Goal: Task Accomplishment & Management: Manage account settings

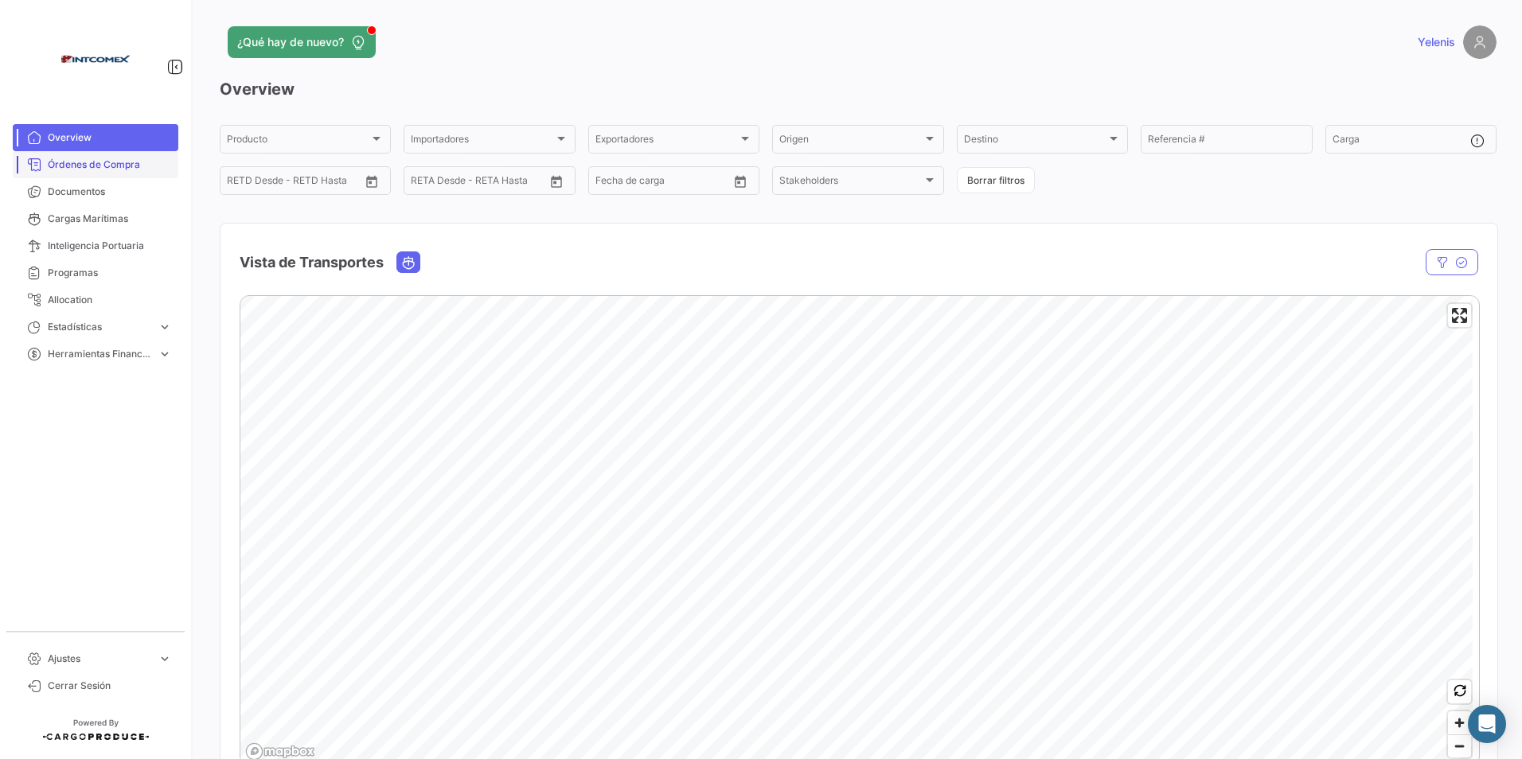
click at [109, 156] on link "Órdenes de Compra" at bounding box center [96, 164] width 166 height 27
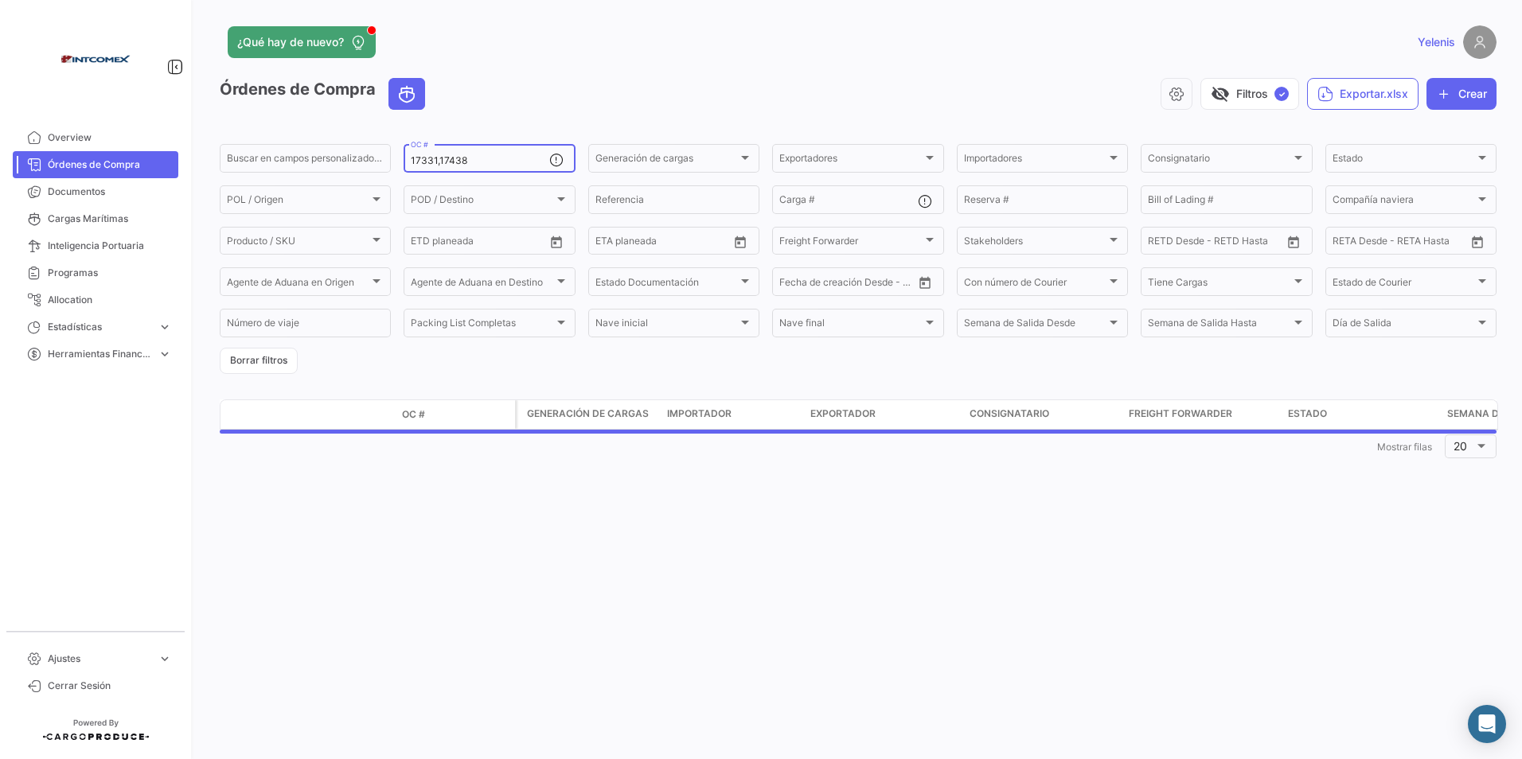
click at [487, 161] on input "17331,17438" at bounding box center [480, 160] width 138 height 11
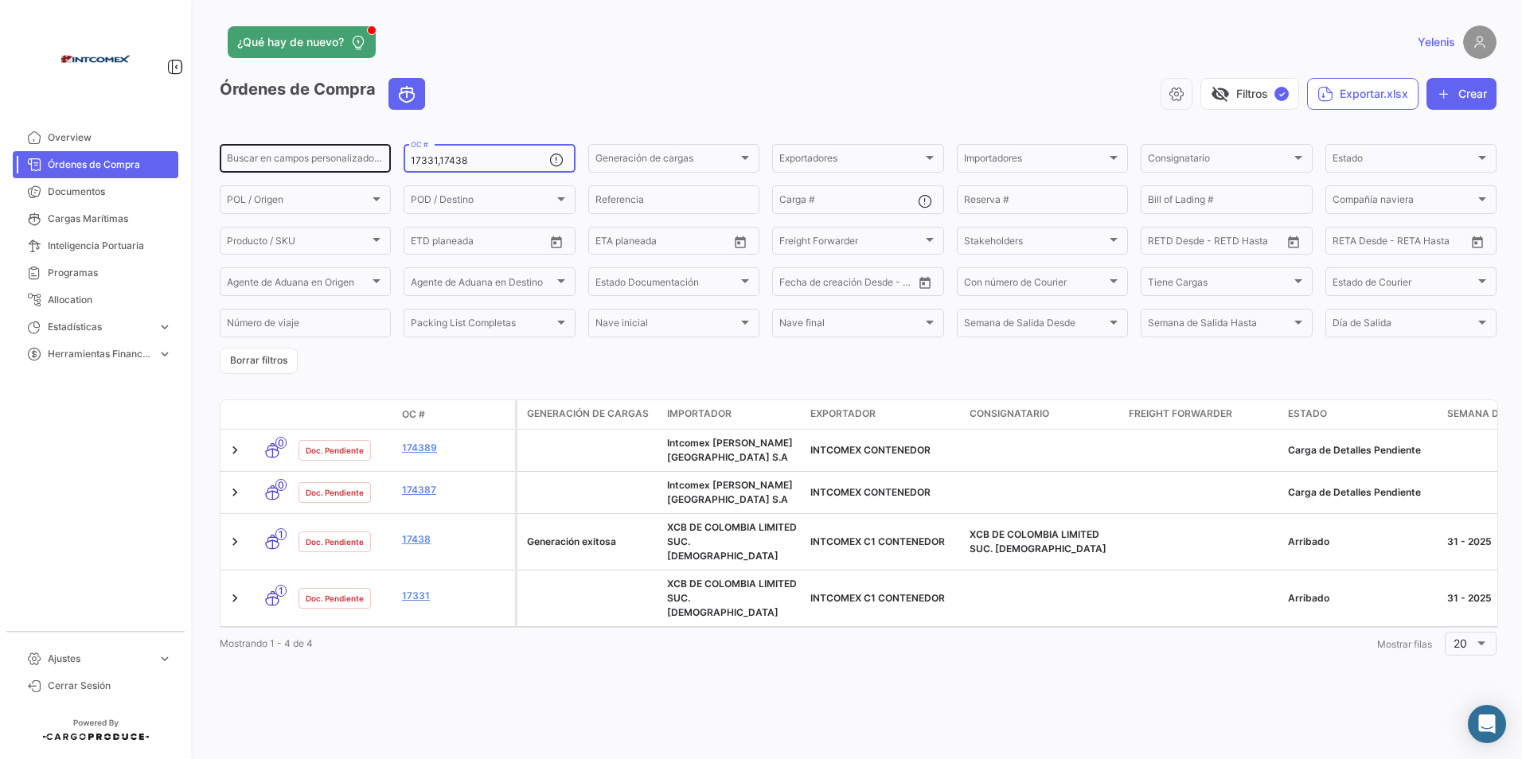
drag, startPoint x: 466, startPoint y: 165, endPoint x: 367, endPoint y: 166, distance: 99.5
click at [0, 0] on div "Buscar en campos personalizados... 17331,17438 OC # Generación de cargas Genera…" at bounding box center [0, 0] width 0 height 0
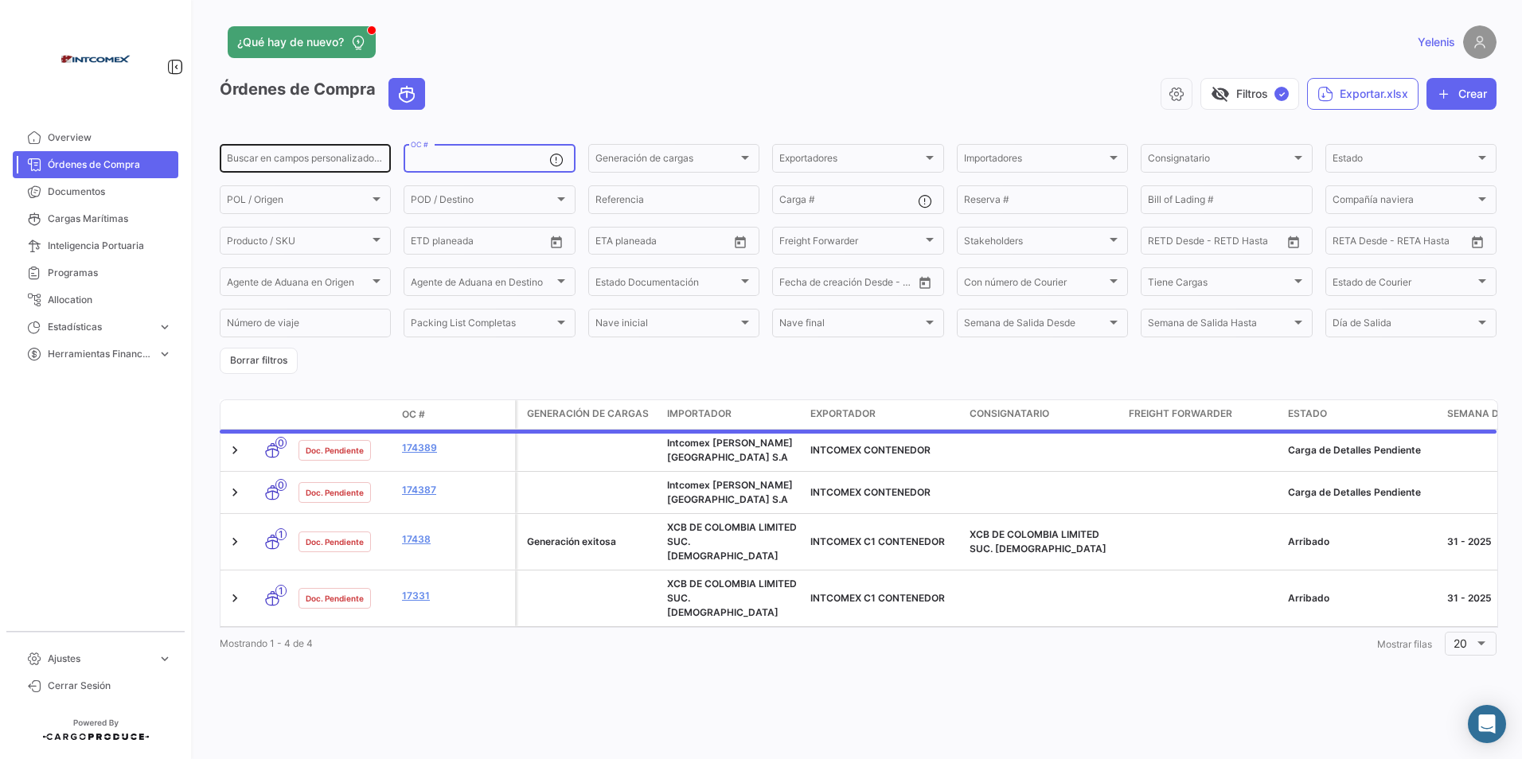
paste input "308893,308894,309056"
type input "308893,308894,309056"
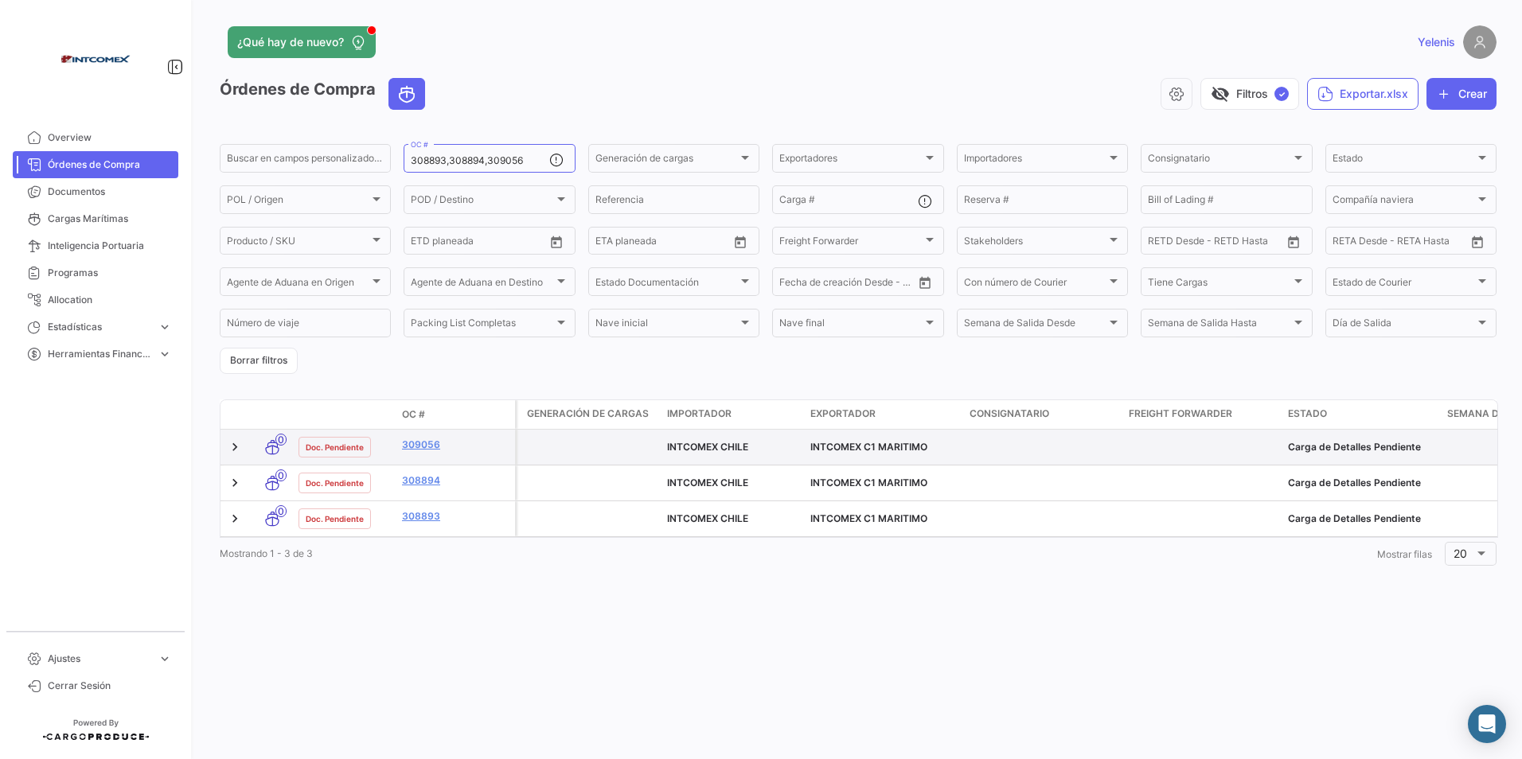
drag, startPoint x: 415, startPoint y: 602, endPoint x: 427, endPoint y: 462, distance: 140.6
click at [423, 570] on div "¿Qué hay de nuevo? Yelenis Órdenes de Compra visibility_off Filtros ✓ Exportar.…" at bounding box center [858, 379] width 1328 height 759
click at [408, 436] on datatable-body-cell "309056" at bounding box center [455, 447] width 119 height 35
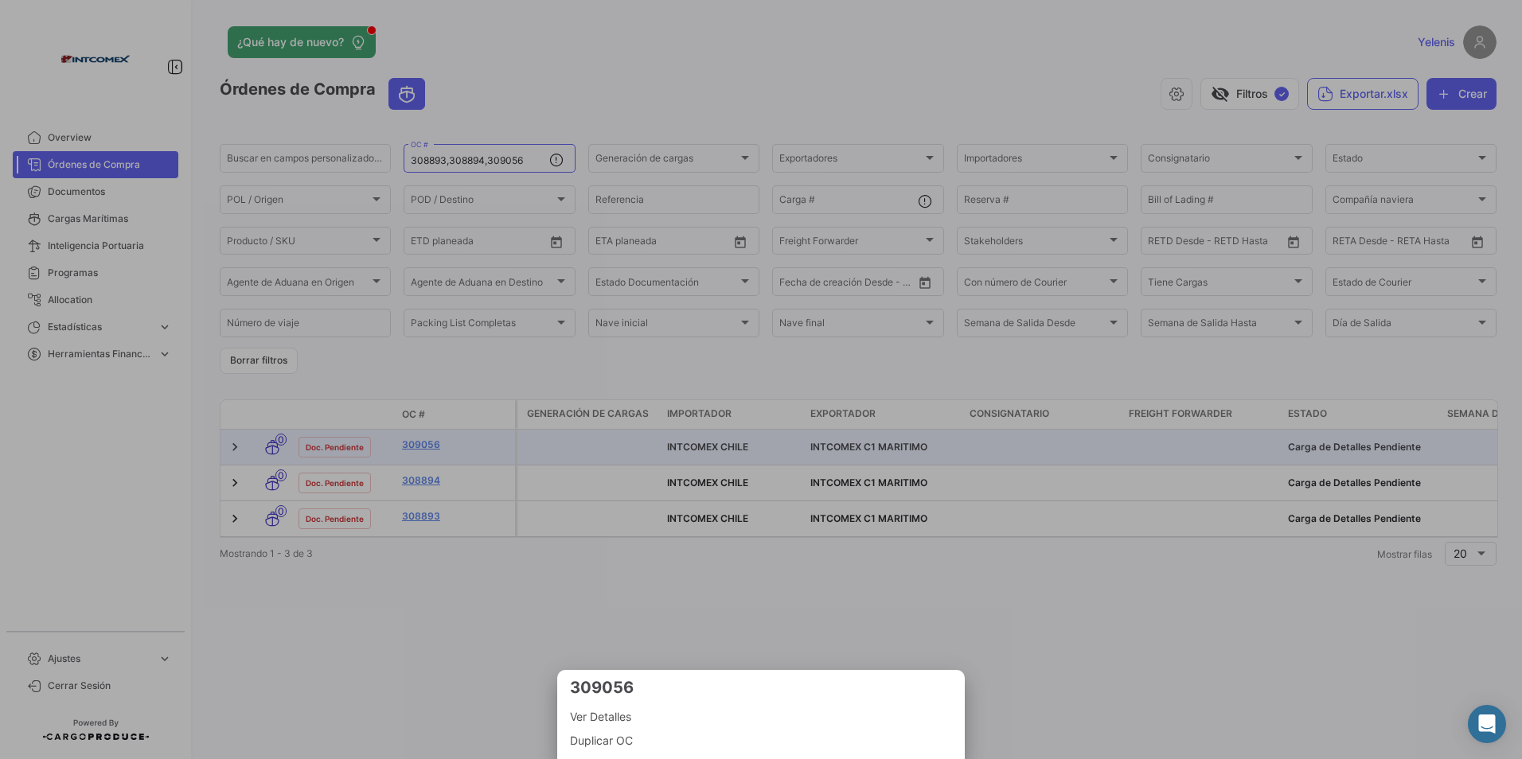
click at [436, 559] on div at bounding box center [761, 379] width 1522 height 759
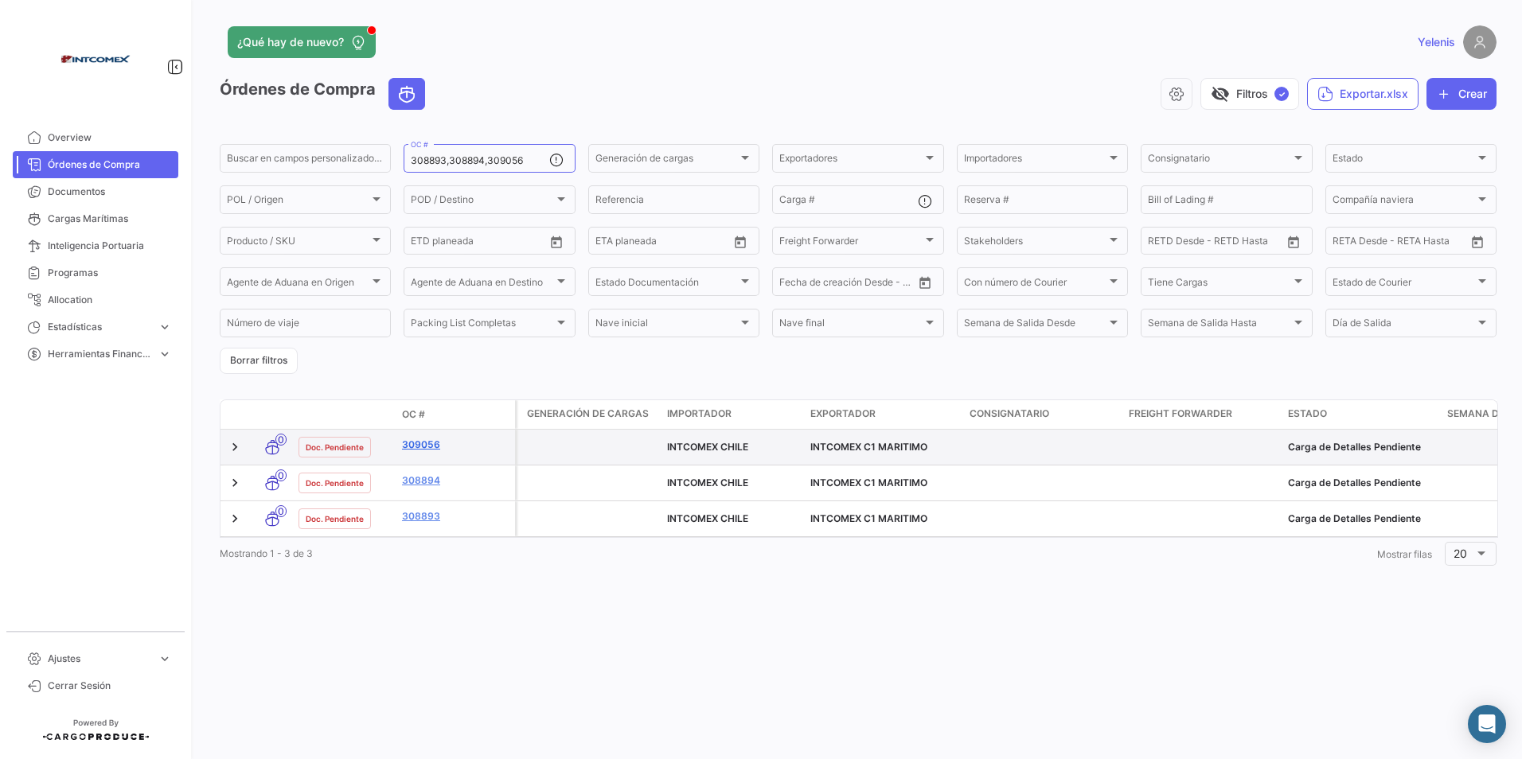
click at [431, 440] on link "309056" at bounding box center [455, 445] width 107 height 14
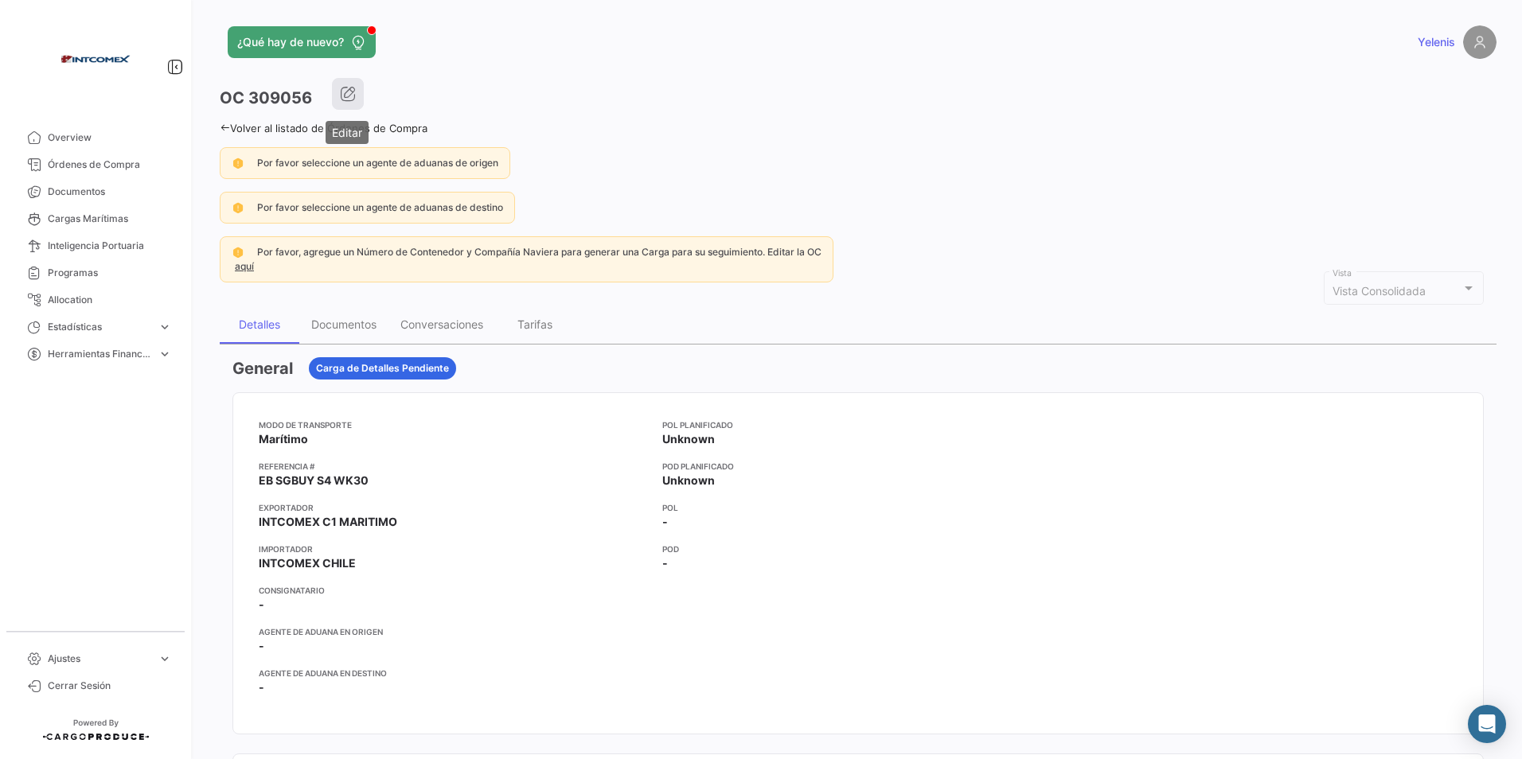
click at [349, 96] on icon "button" at bounding box center [348, 94] width 16 height 16
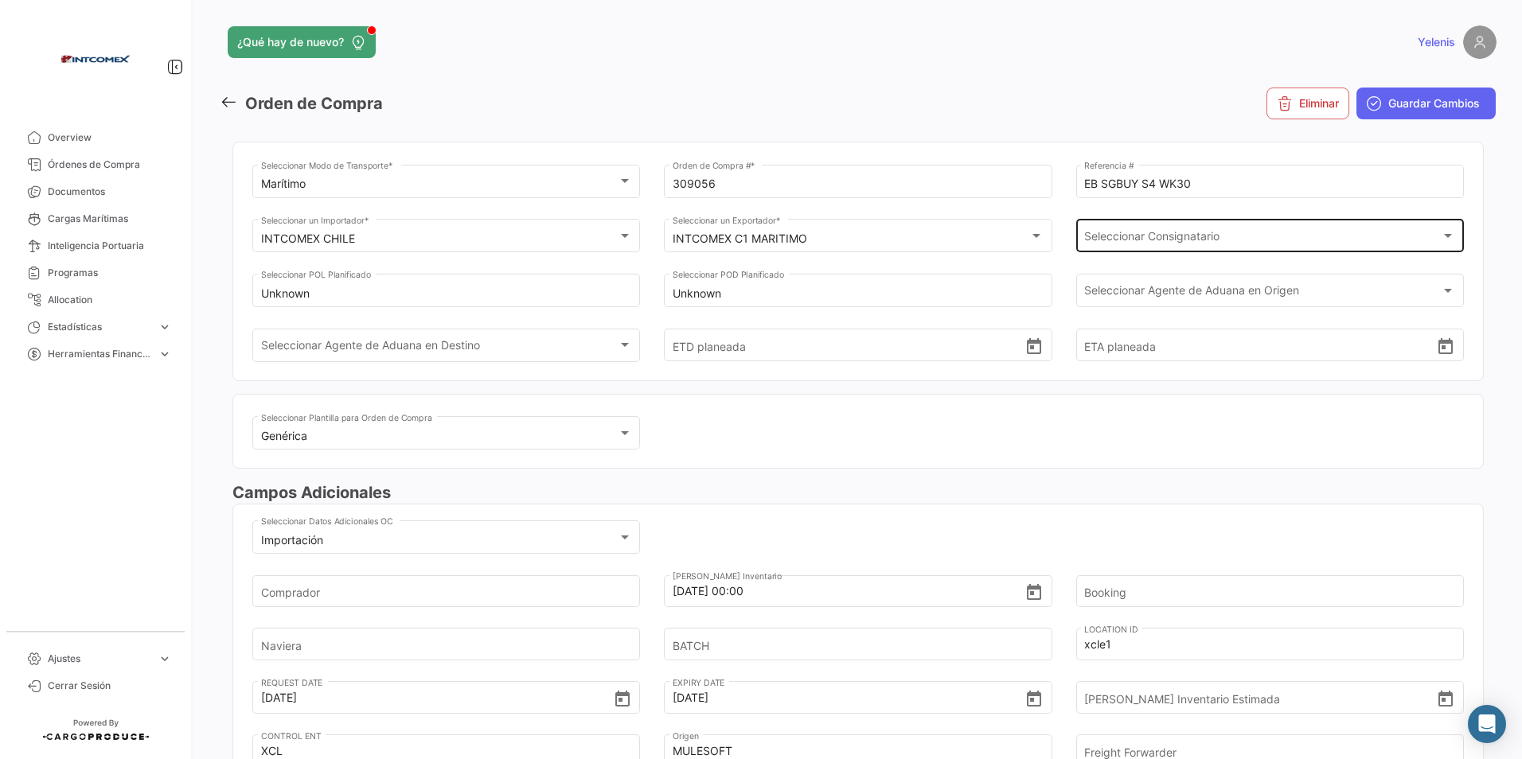
click at [1149, 230] on div "Seleccionar Consignatario Seleccionar Consignatario" at bounding box center [1269, 234] width 371 height 37
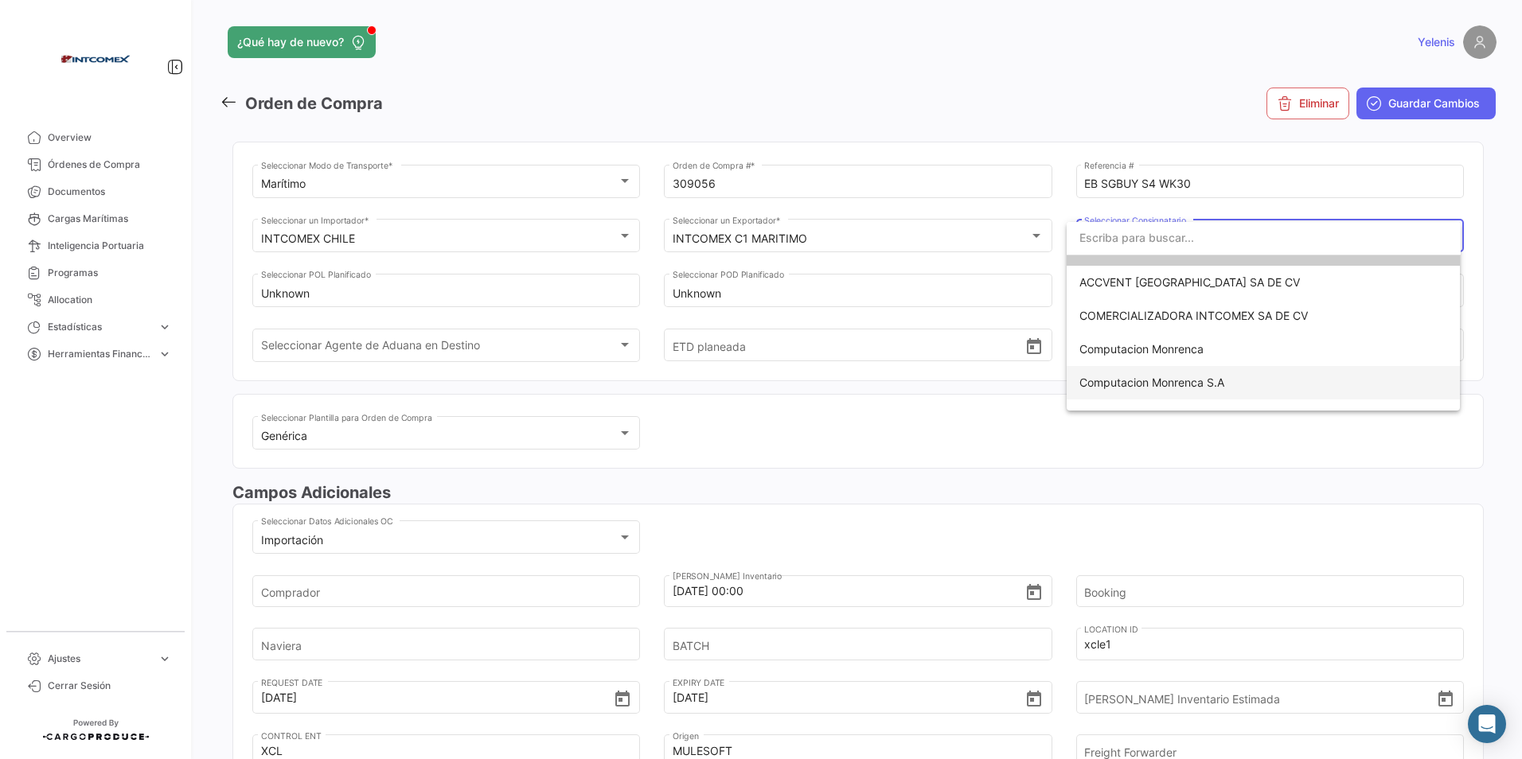
scroll to position [103, 0]
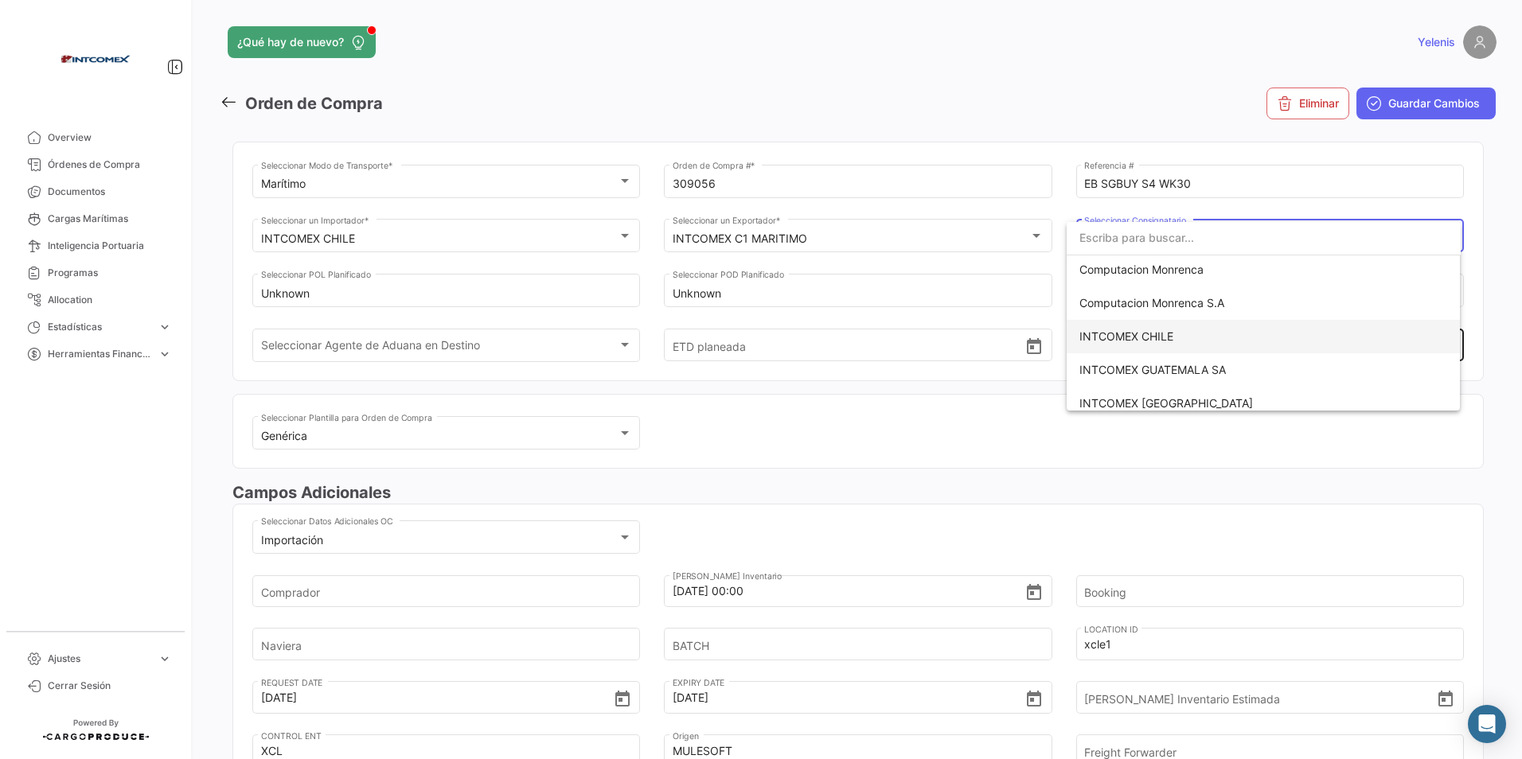
click at [1154, 323] on span "INTCOMEX CHILE" at bounding box center [1263, 336] width 369 height 33
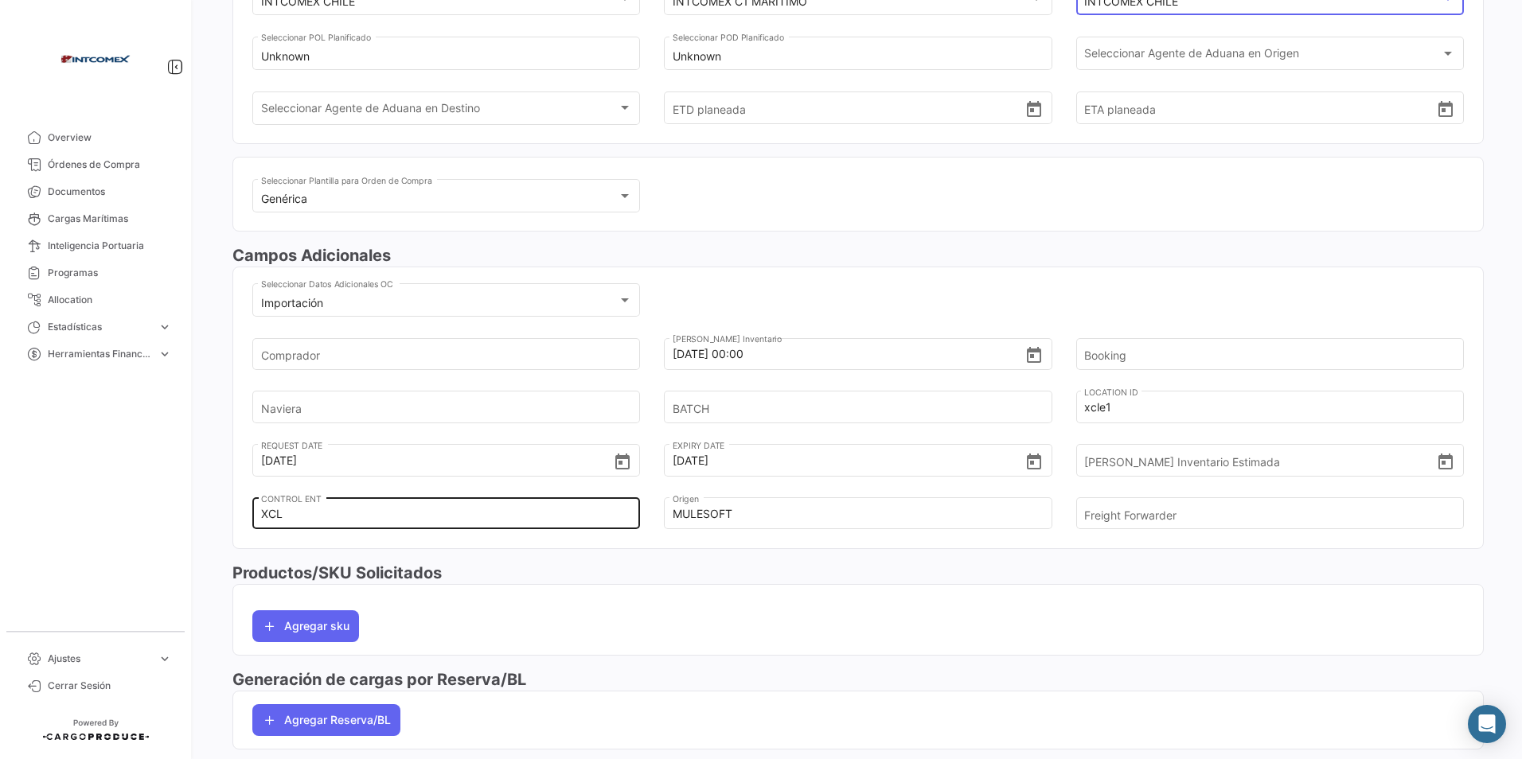
scroll to position [239, 0]
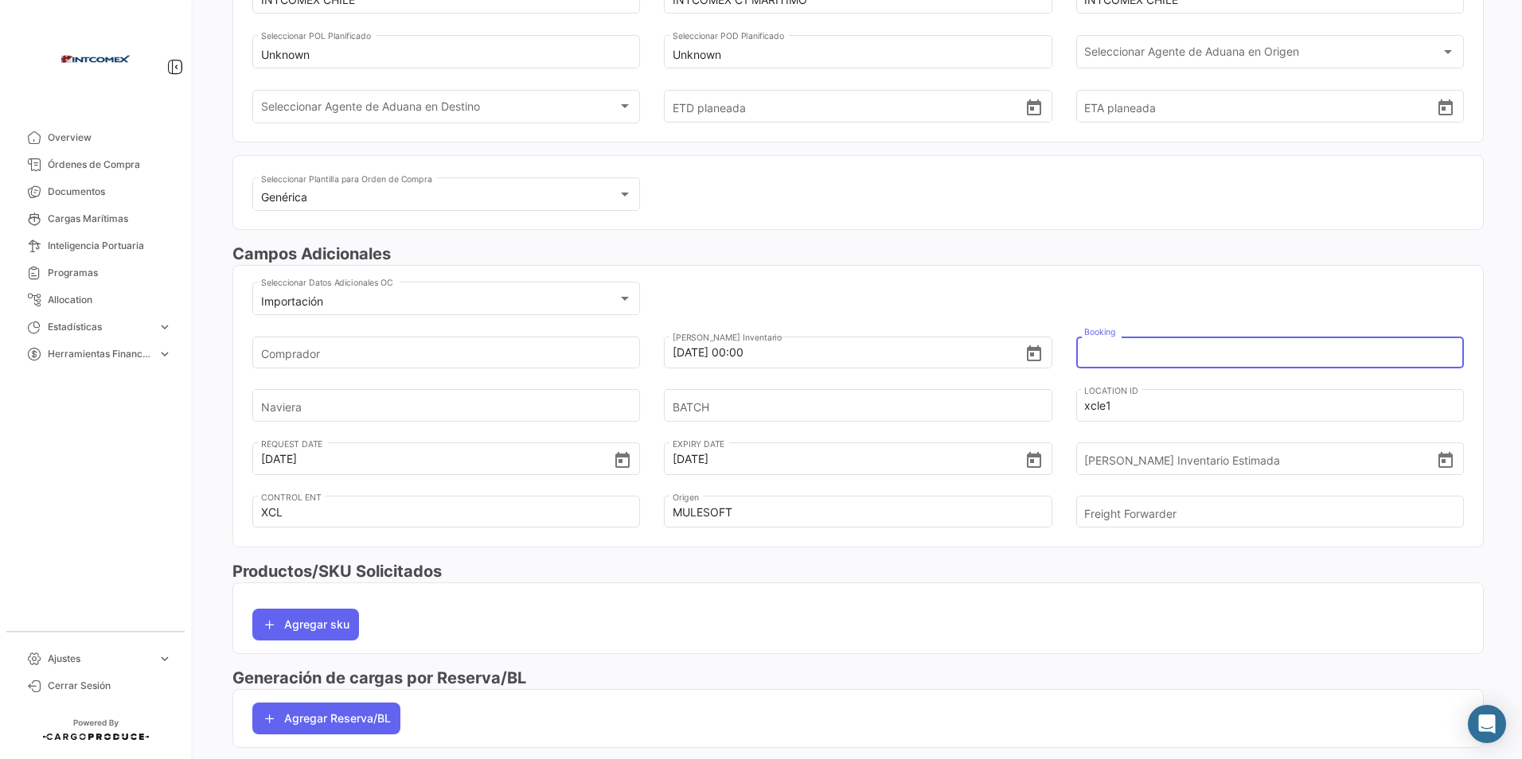
click at [1090, 355] on input "Booking" at bounding box center [1260, 353] width 353 height 56
paste input "480500023373"
type input "480500023373"
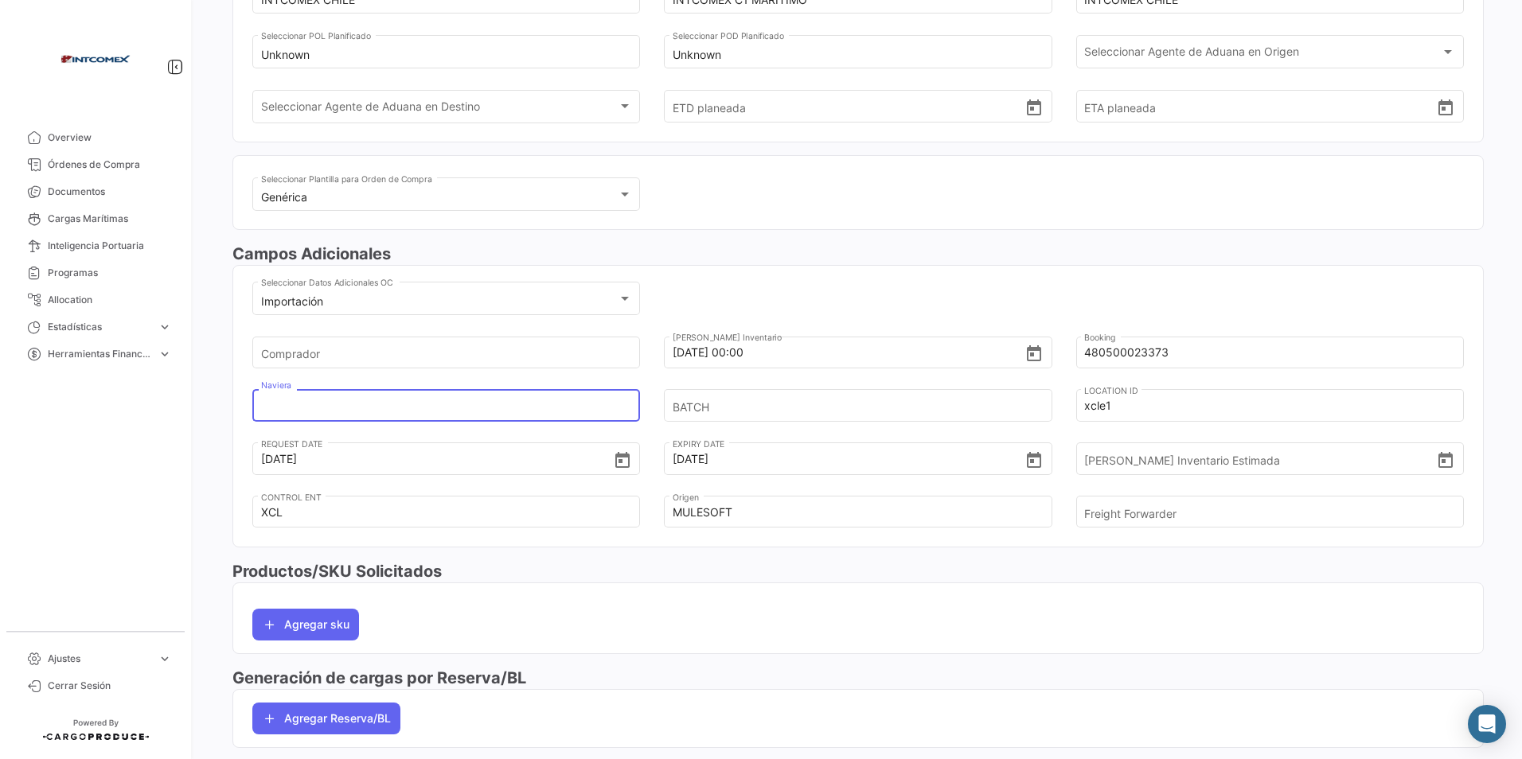
click at [332, 400] on input "Naviera" at bounding box center [437, 406] width 353 height 56
type input "evergreen"
click at [820, 400] on input "BATCH" at bounding box center [849, 406] width 353 height 56
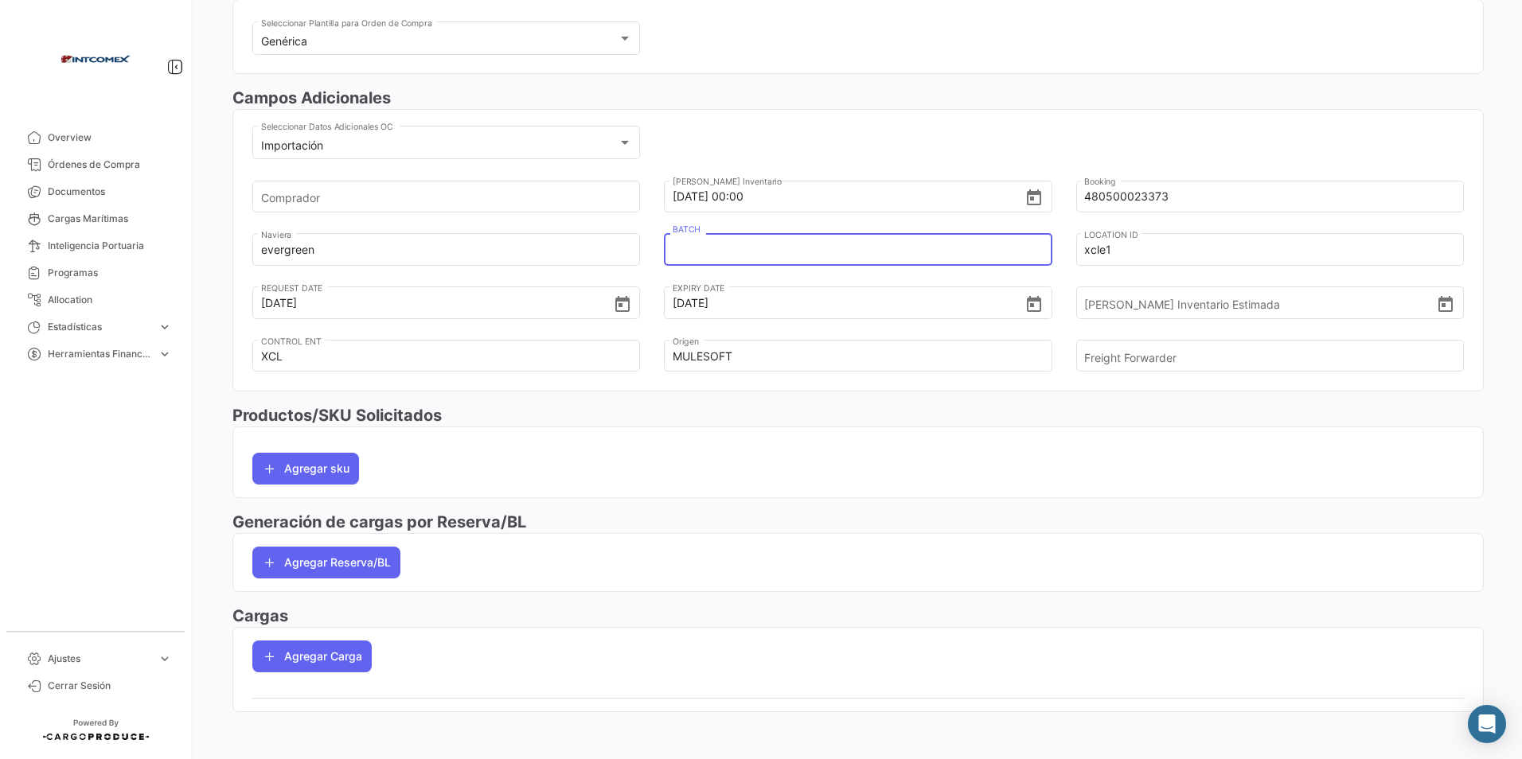
scroll to position [399, 0]
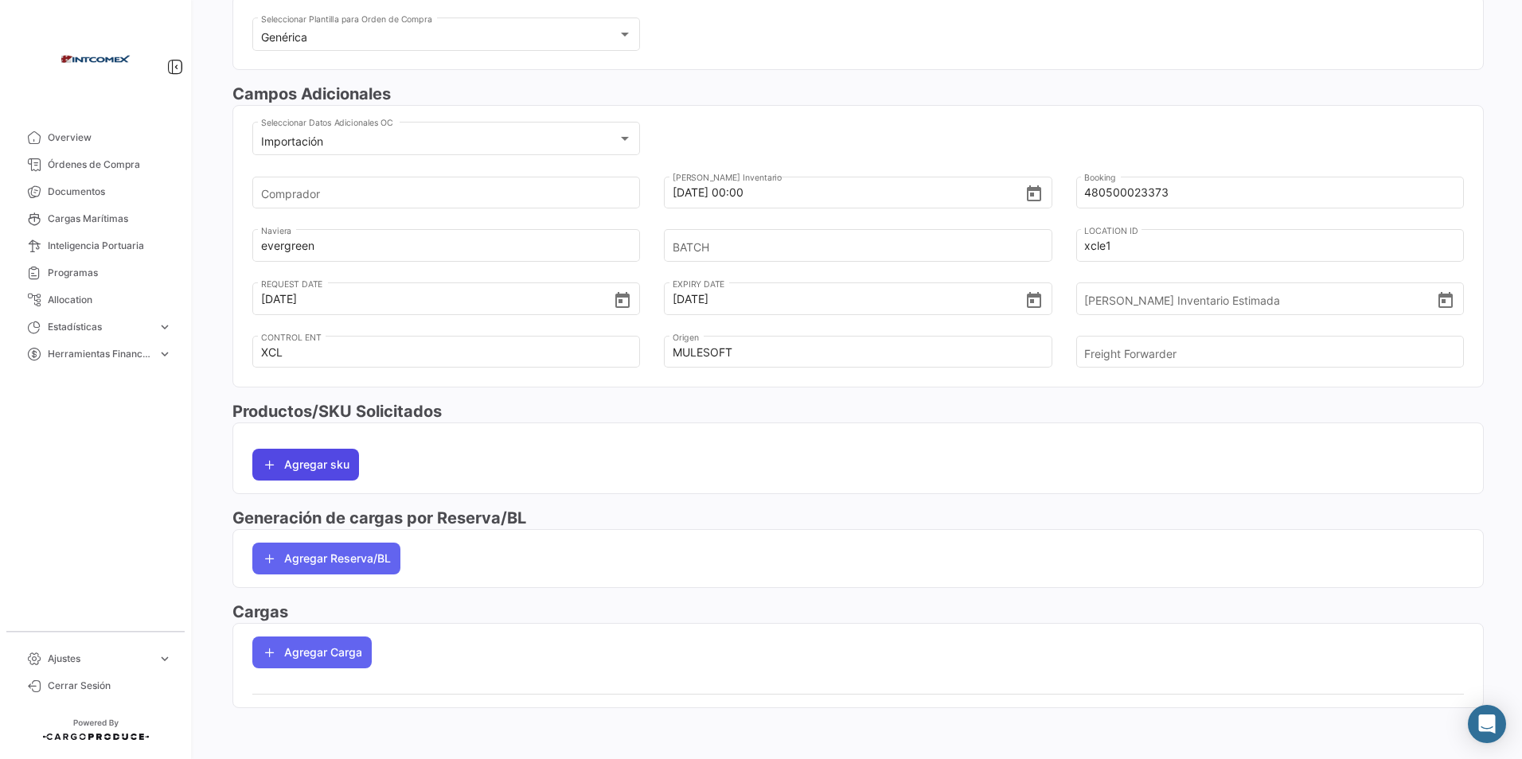
click at [300, 459] on button "Agregar sku" at bounding box center [305, 465] width 107 height 32
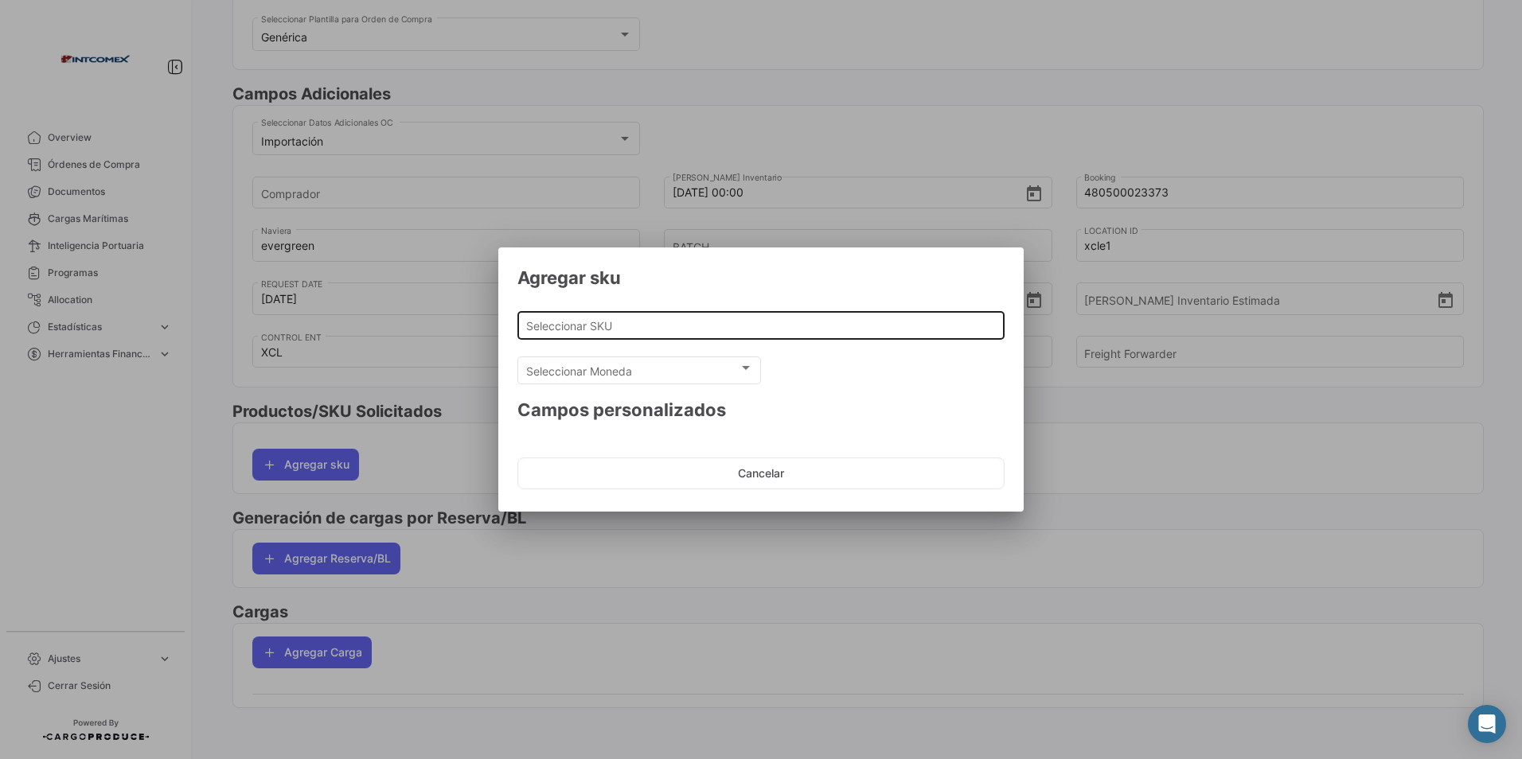
click at [595, 326] on input "Seleccionar SKU" at bounding box center [761, 326] width 470 height 14
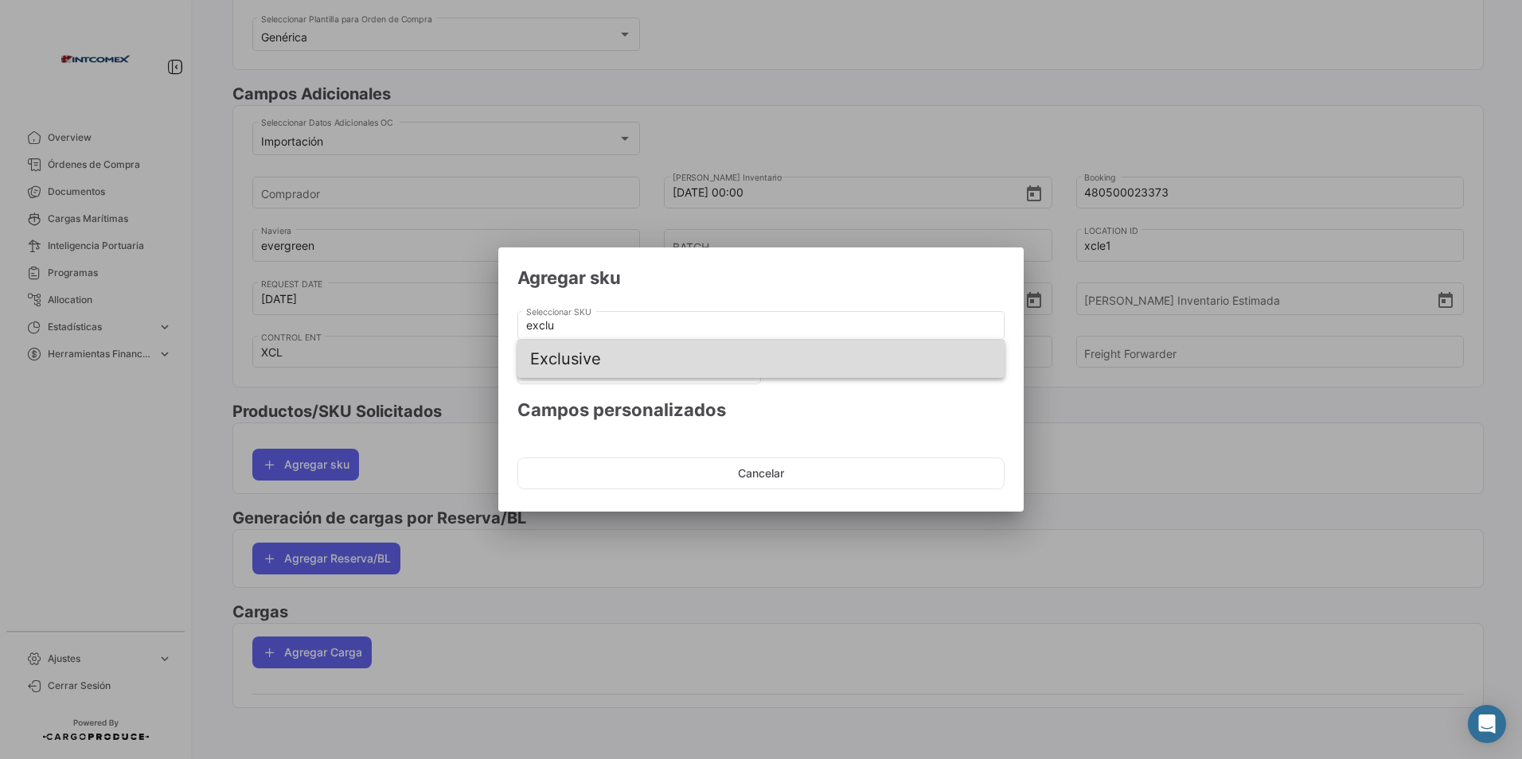
click at [599, 357] on span "Exclusive" at bounding box center [761, 359] width 462 height 38
type input "Exclusive"
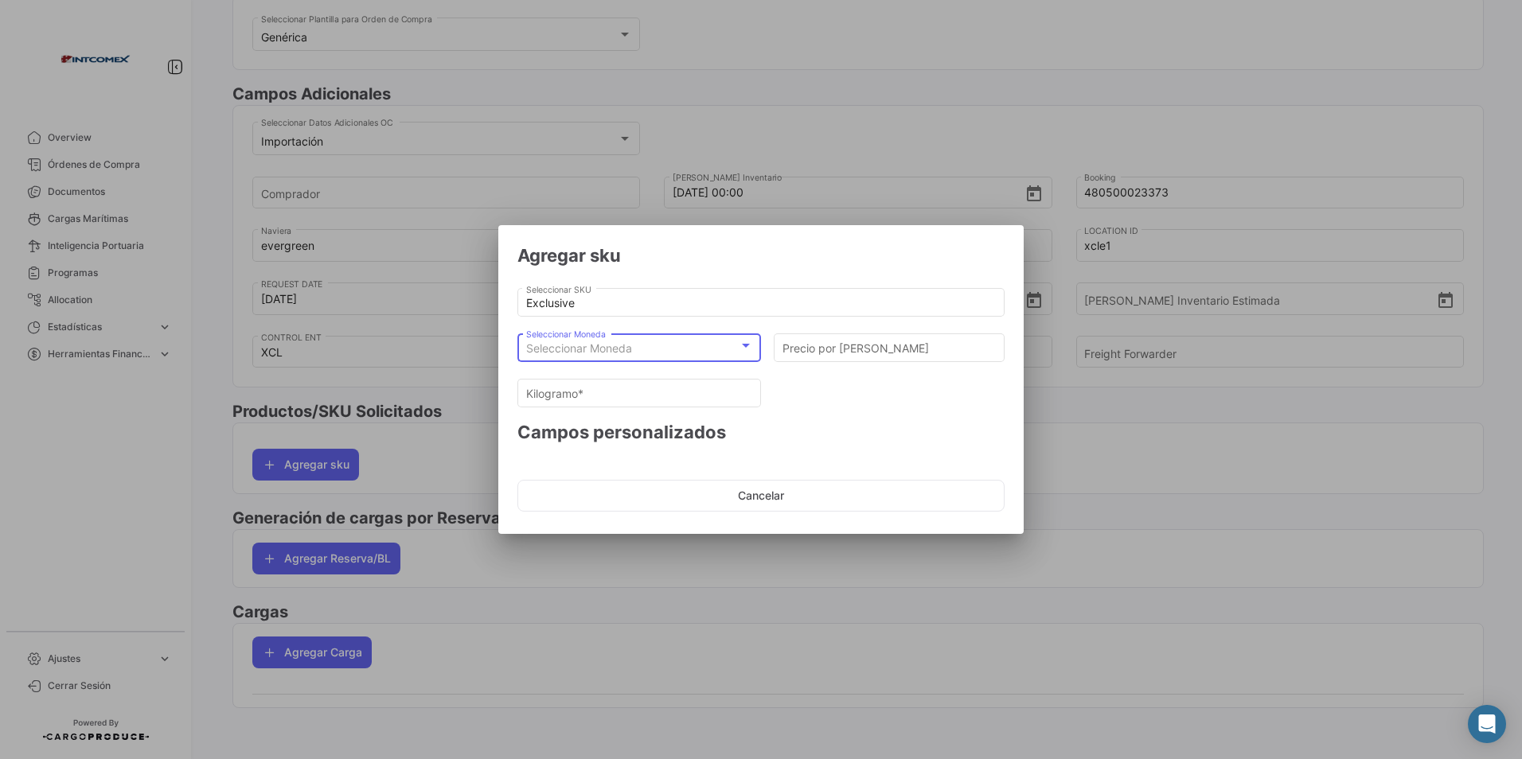
click at [607, 348] on span "Seleccionar Moneda" at bounding box center [579, 348] width 106 height 14
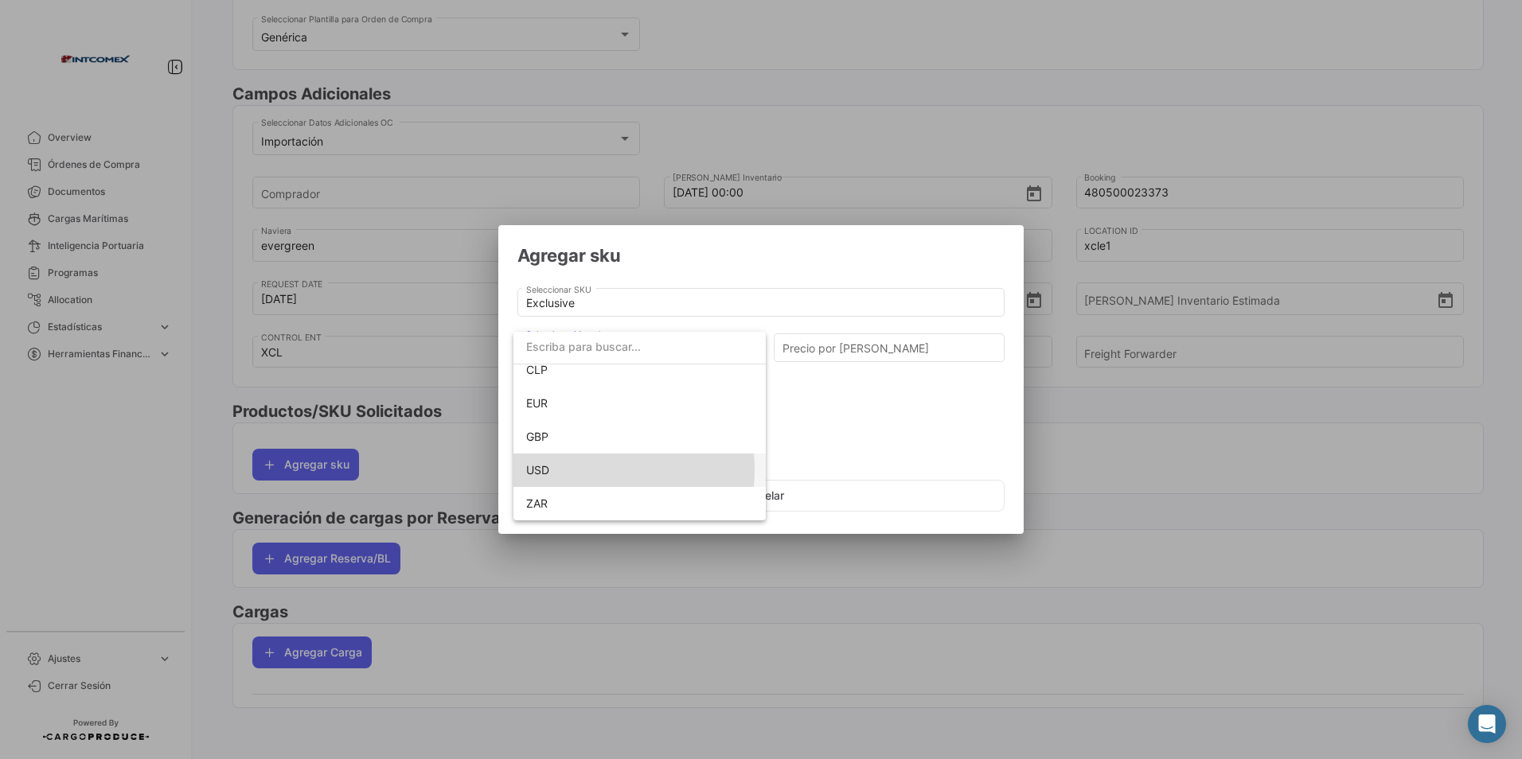
click at [560, 466] on span "USD" at bounding box center [639, 470] width 227 height 33
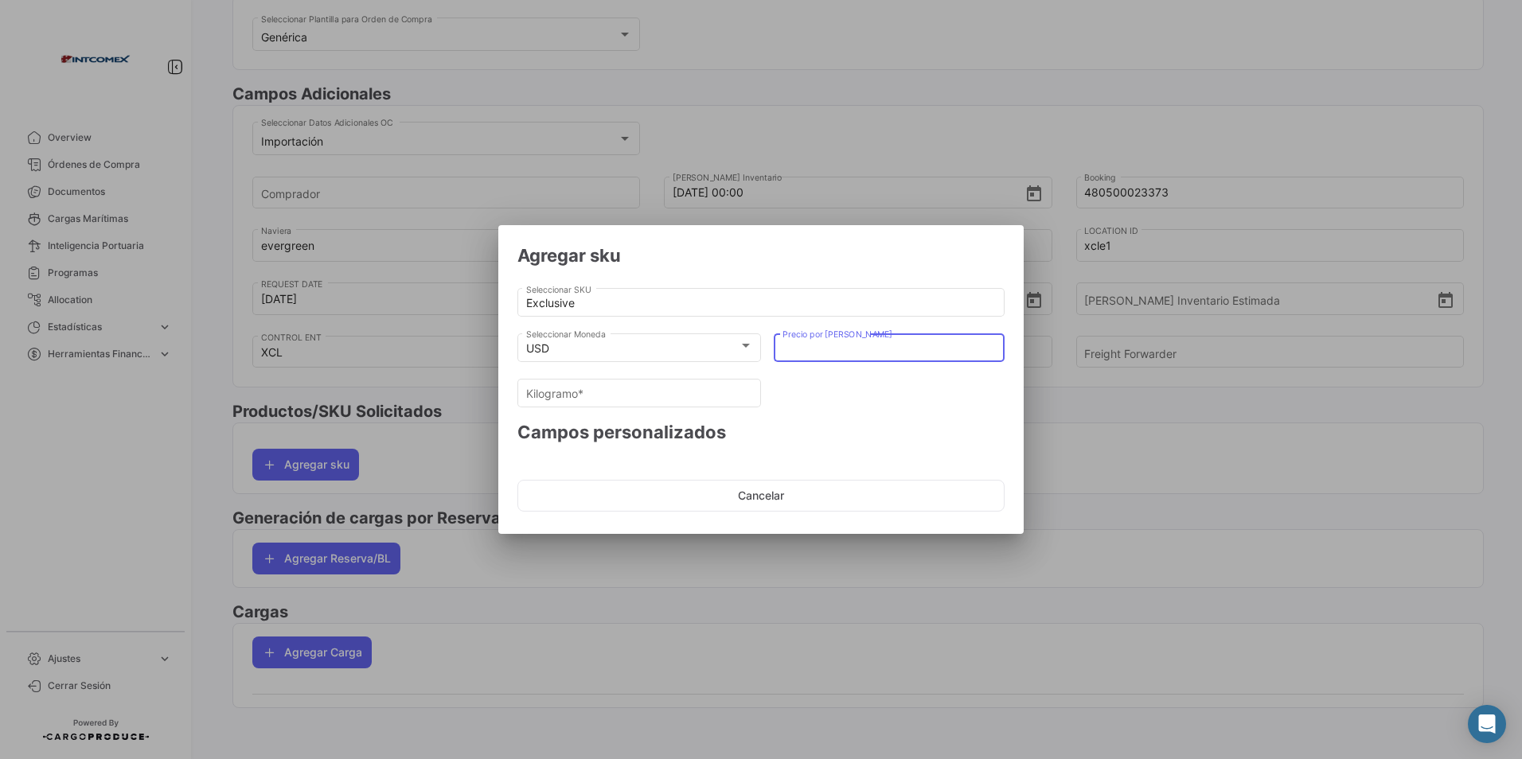
click at [824, 347] on input "Precio por [PERSON_NAME]" at bounding box center [889, 349] width 214 height 14
type input "1"
click at [626, 391] on input "Kilogramo *" at bounding box center [639, 394] width 227 height 14
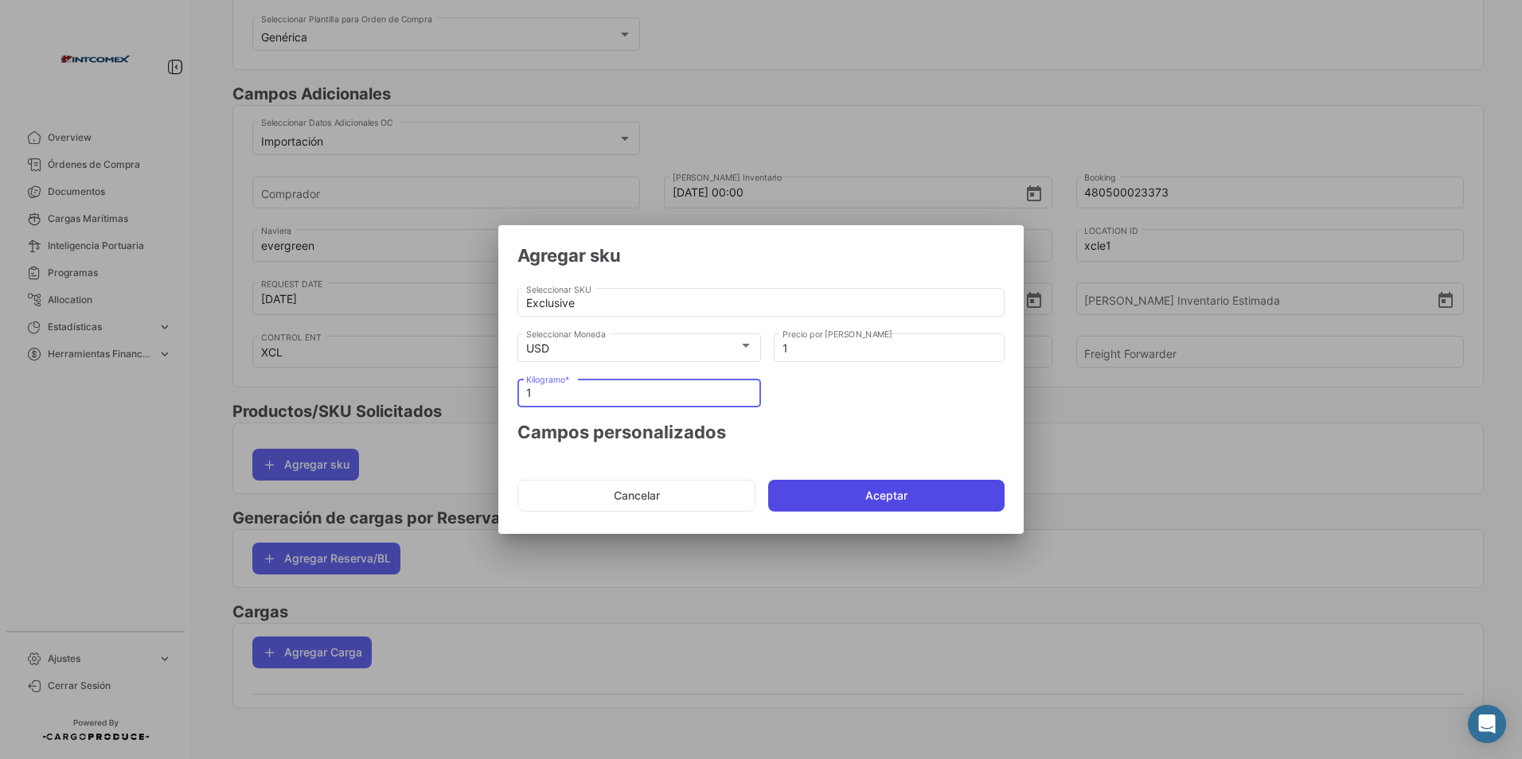
type input "1"
click at [844, 492] on button "Aceptar" at bounding box center [886, 496] width 236 height 32
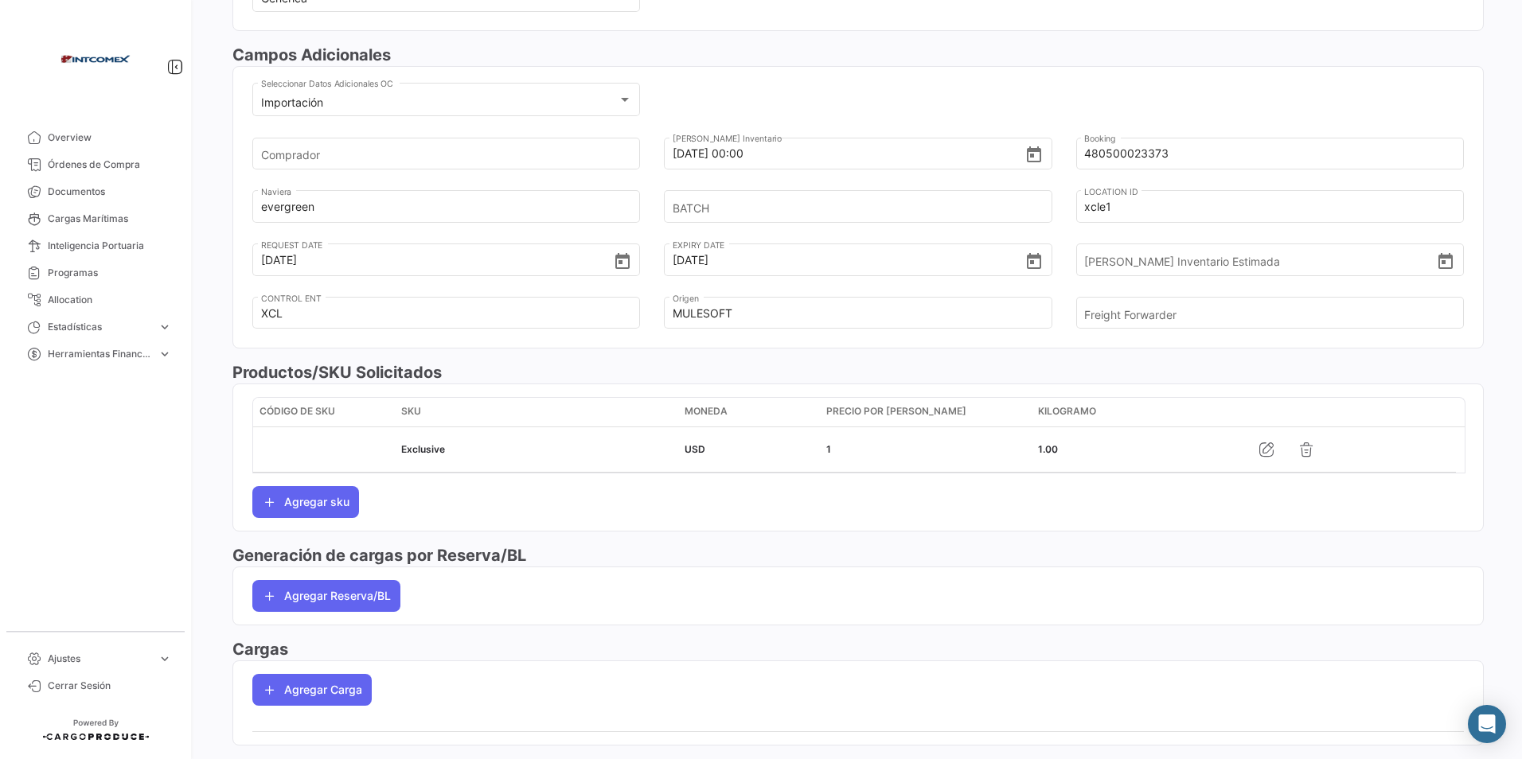
scroll to position [475, 0]
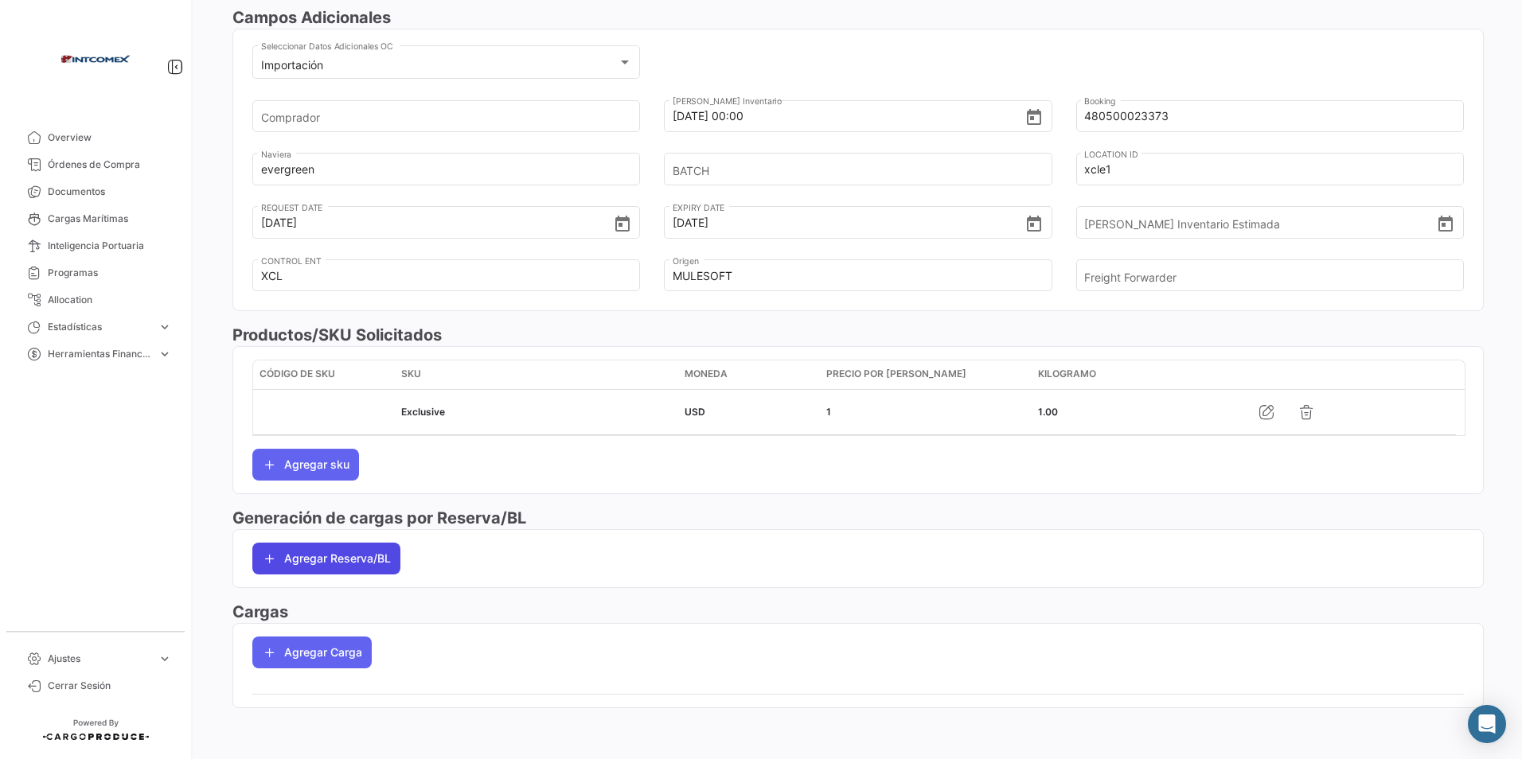
click at [341, 553] on button "Agregar Reserva/BL" at bounding box center [326, 559] width 148 height 32
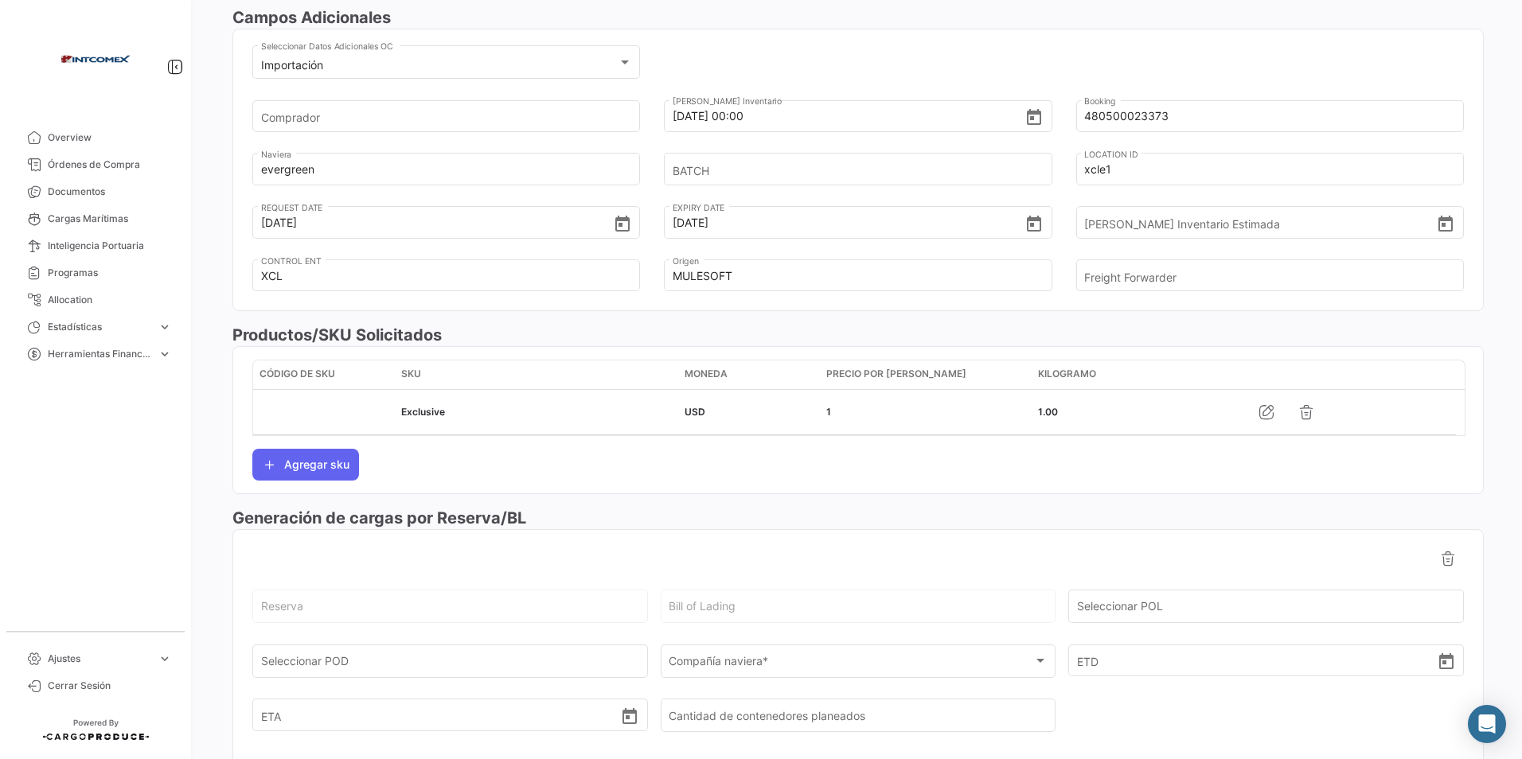
scroll to position [634, 0]
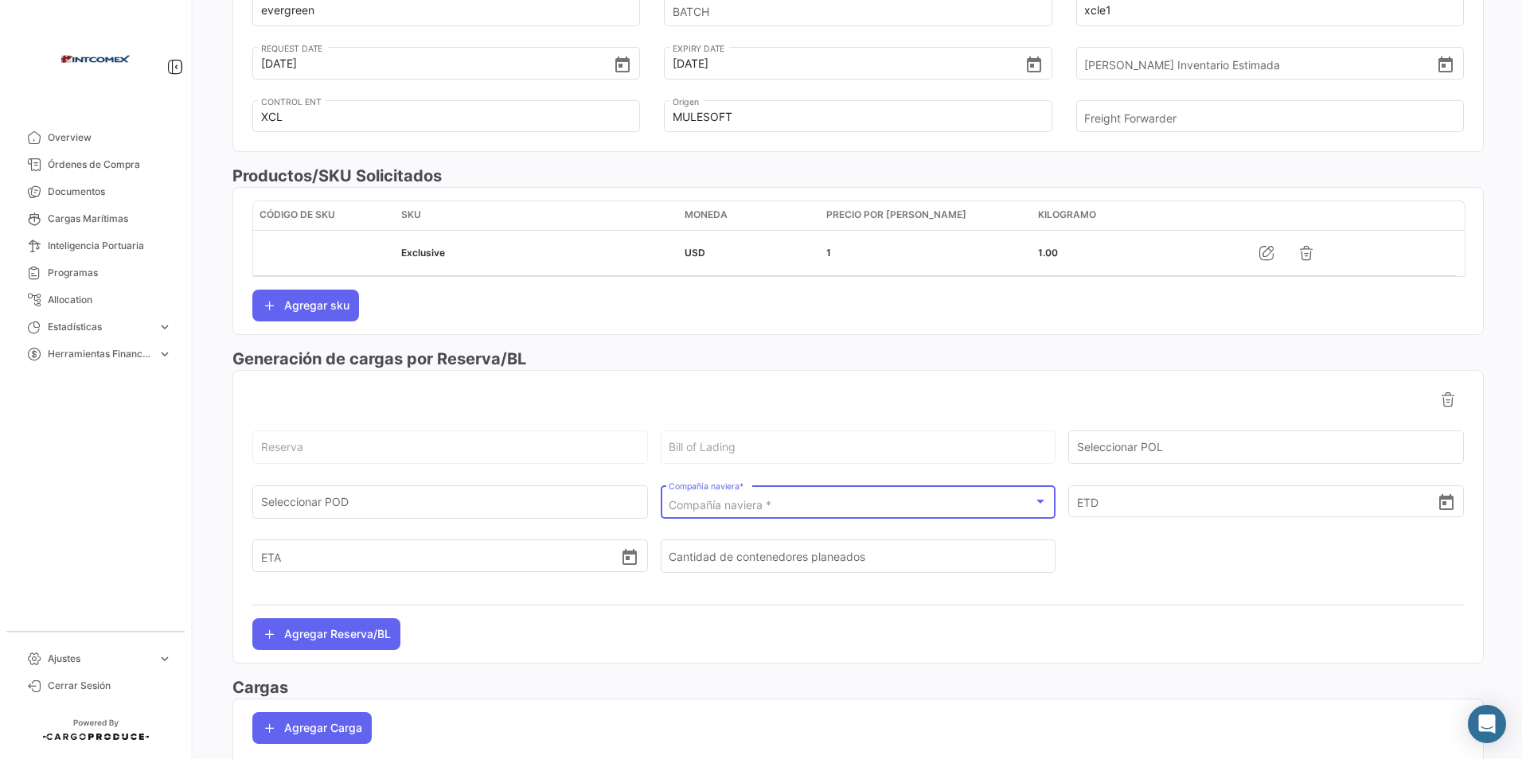
click at [713, 506] on span "Compañía naviera *" at bounding box center [720, 505] width 103 height 14
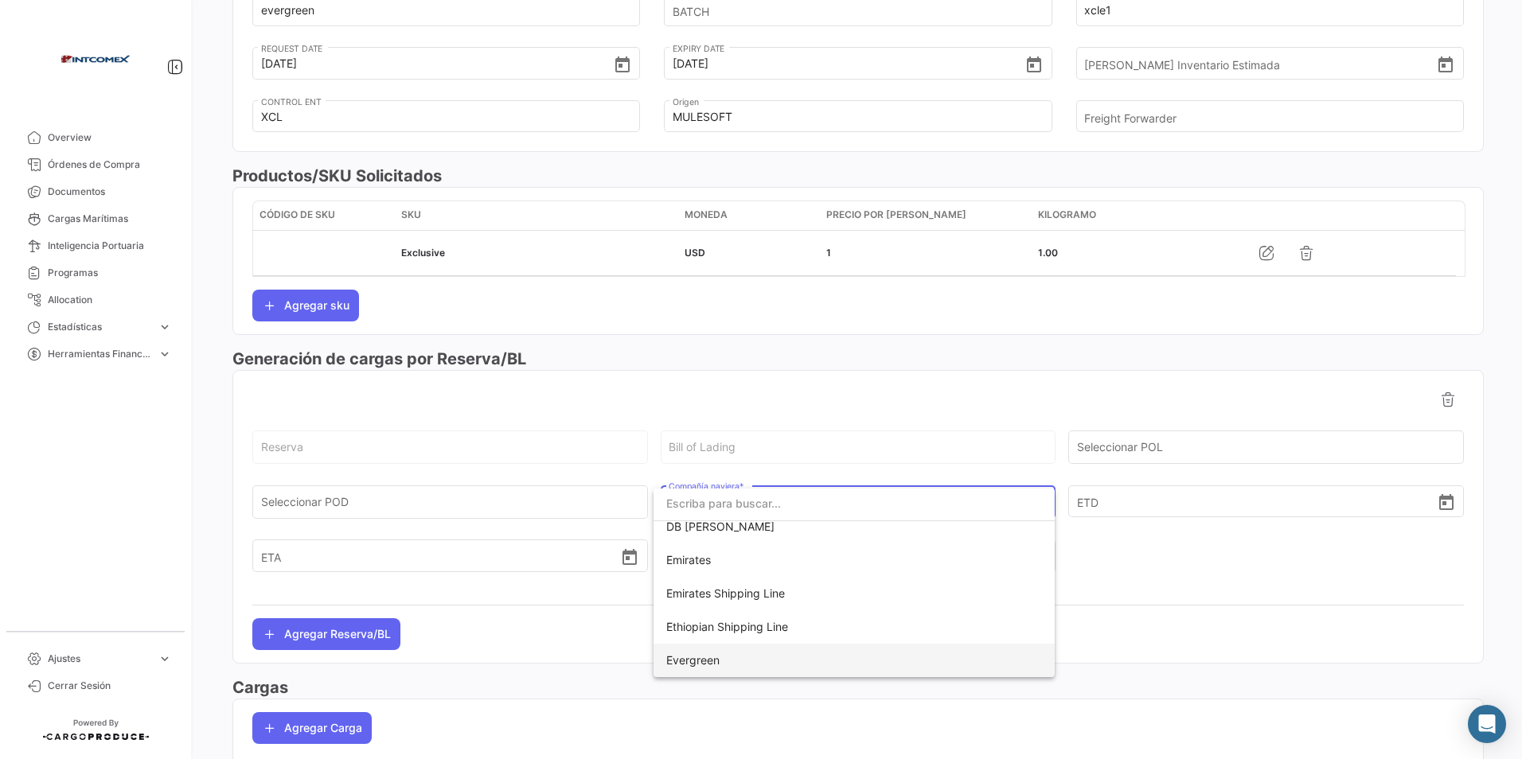
scroll to position [239, 0]
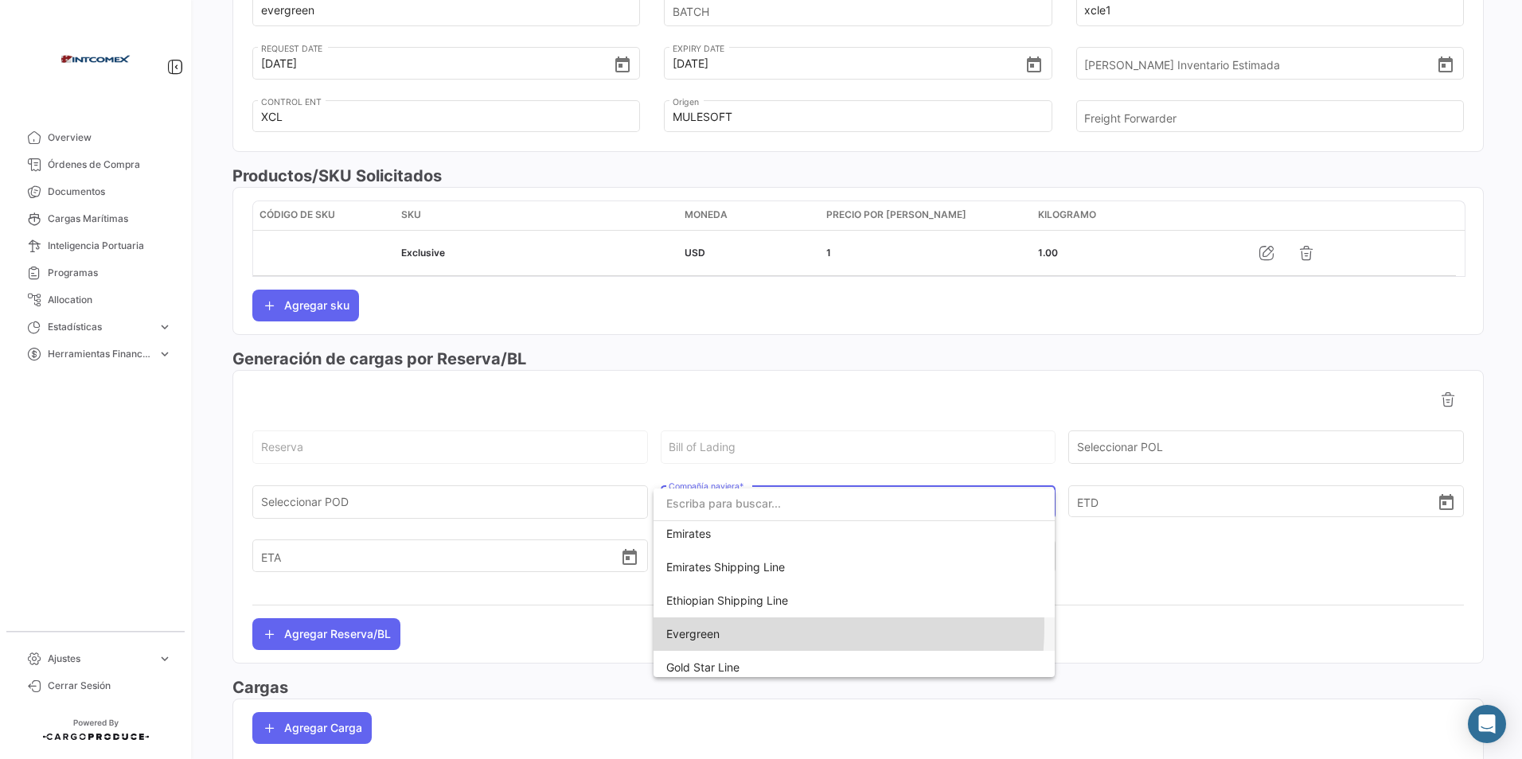
click at [717, 626] on span "Evergreen" at bounding box center [854, 634] width 376 height 33
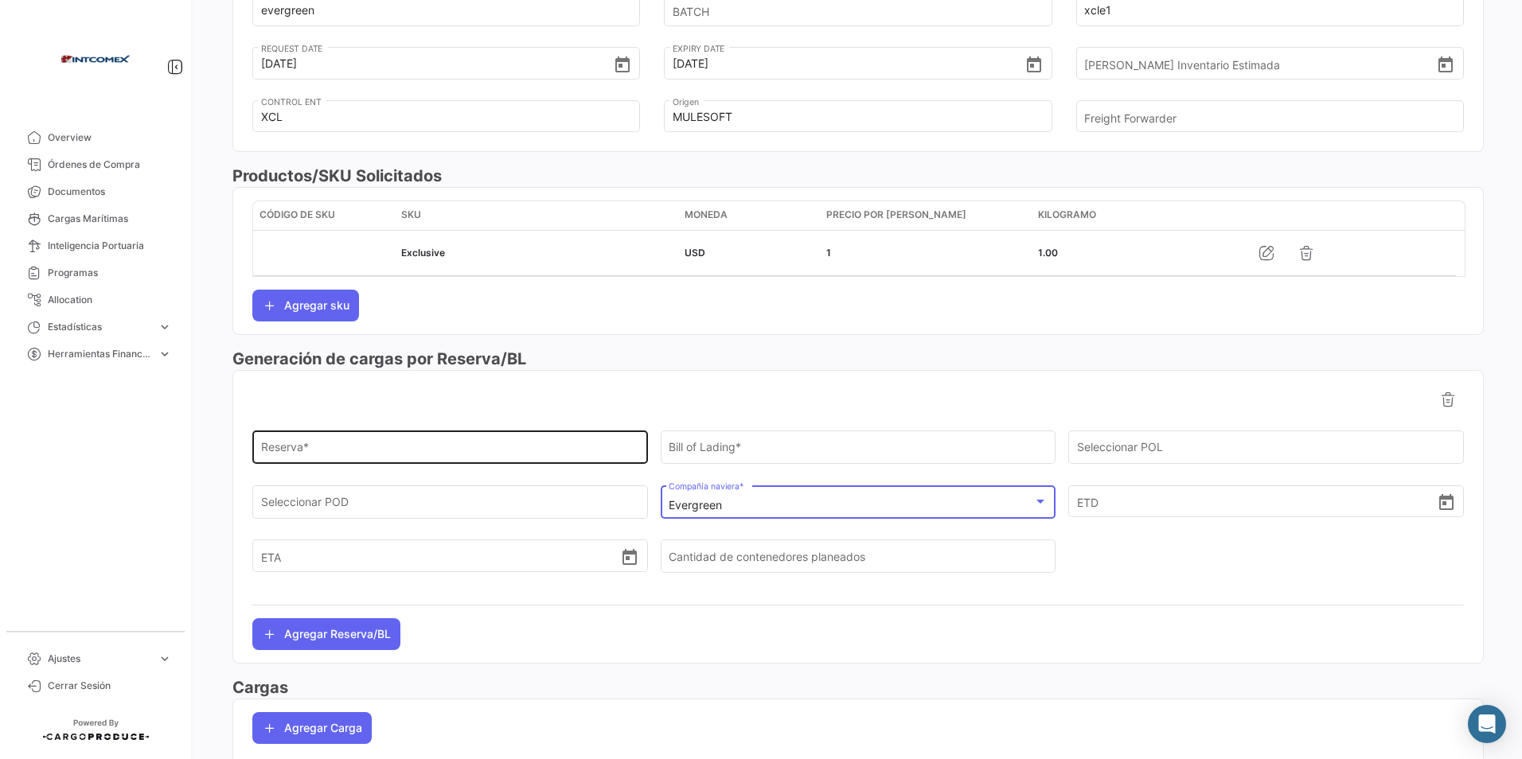
click at [325, 445] on input "Reserva *" at bounding box center [450, 451] width 379 height 14
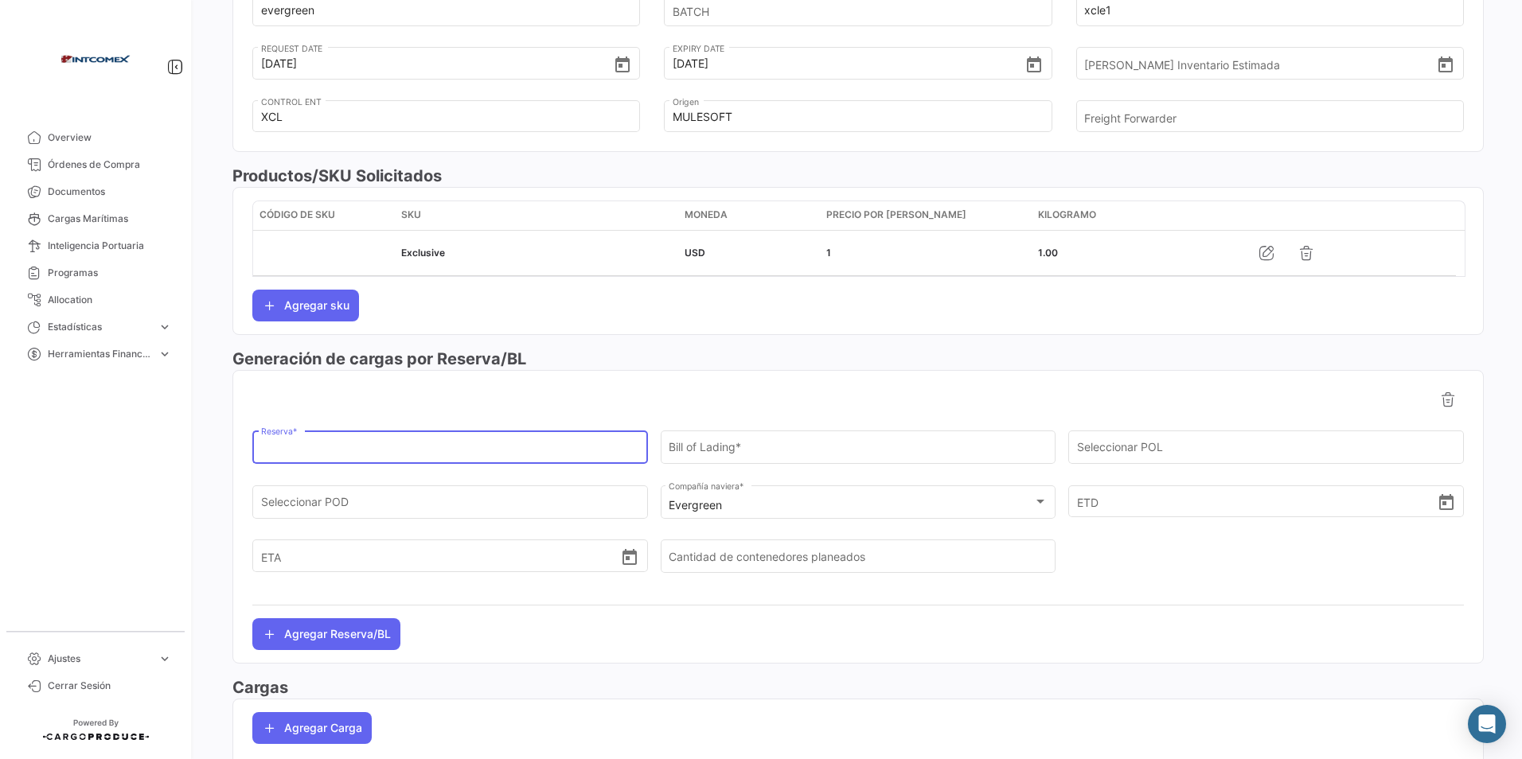
paste input "480500023373"
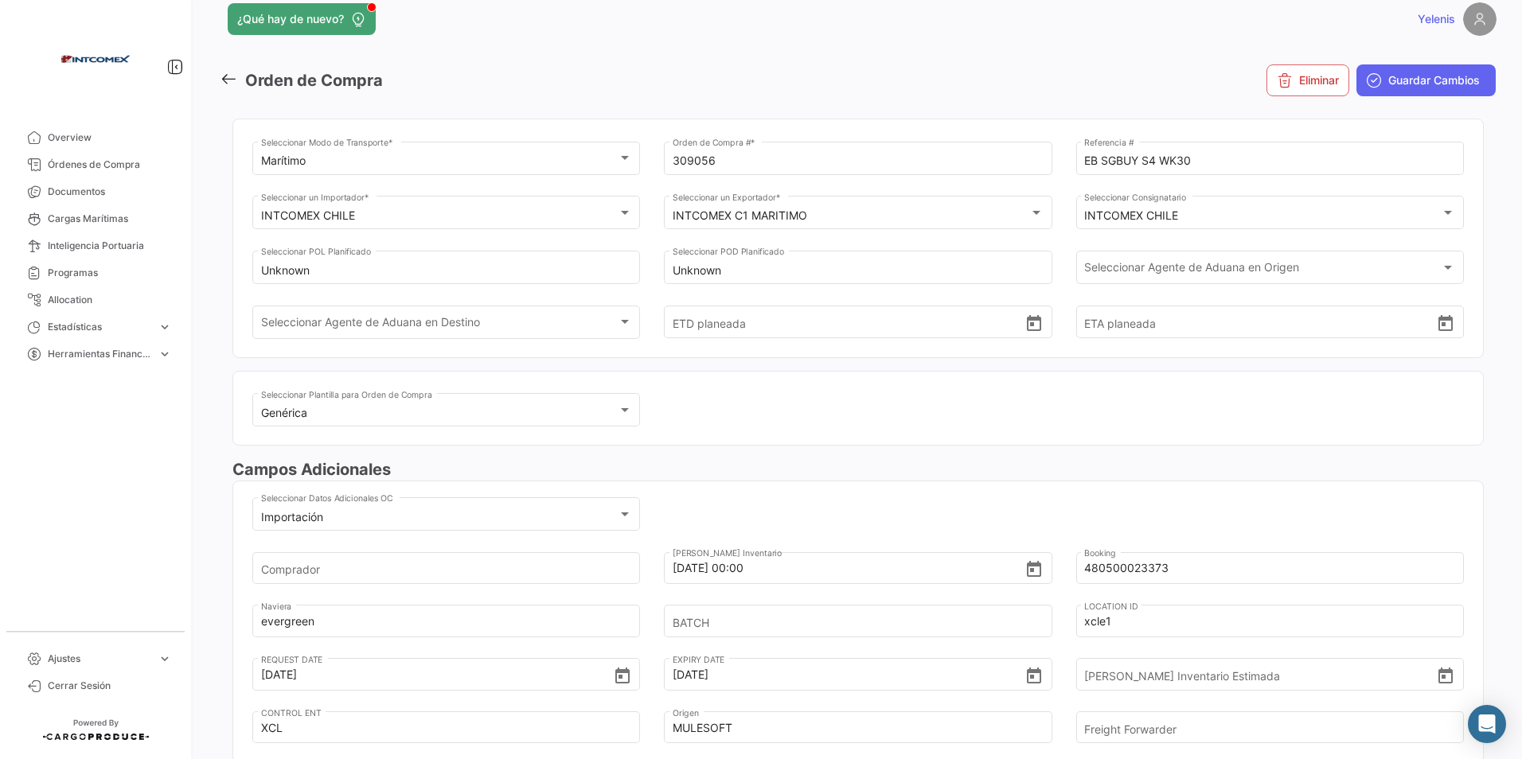
scroll to position [0, 0]
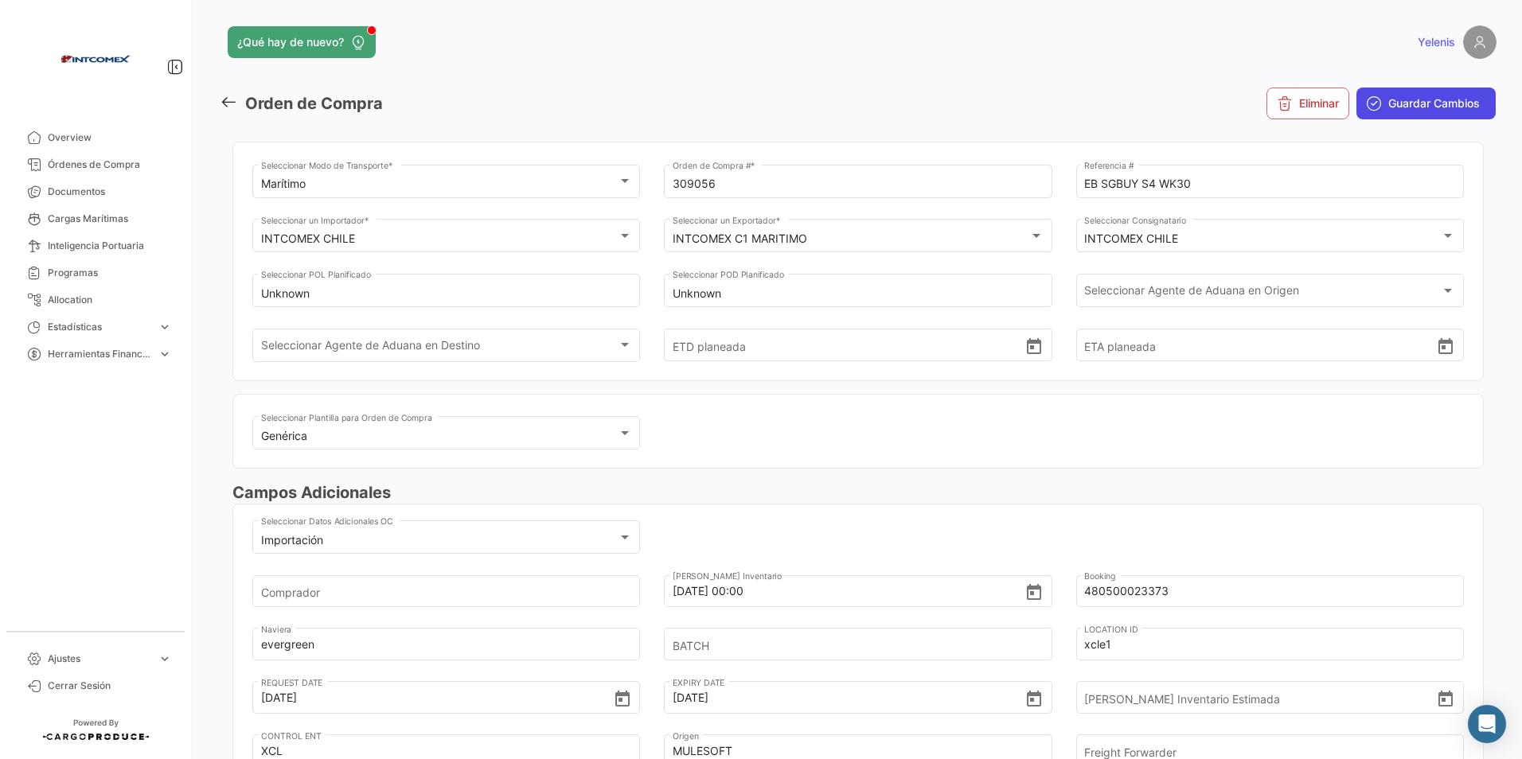
type input "480500023373"
click at [1398, 105] on span "Guardar Cambios" at bounding box center [1434, 104] width 92 height 16
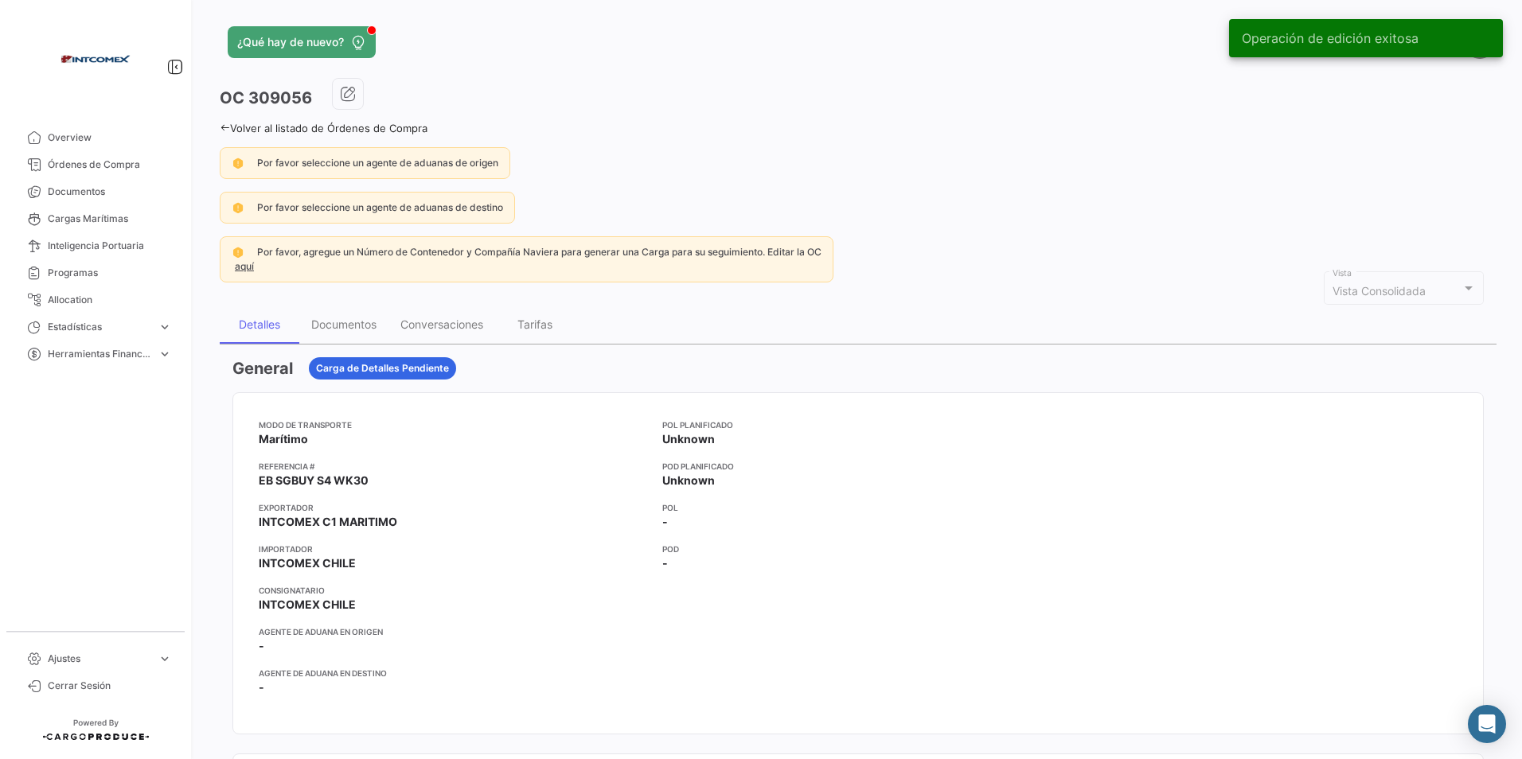
click at [240, 127] on link "Volver al listado de Órdenes de Compra" at bounding box center [324, 128] width 208 height 13
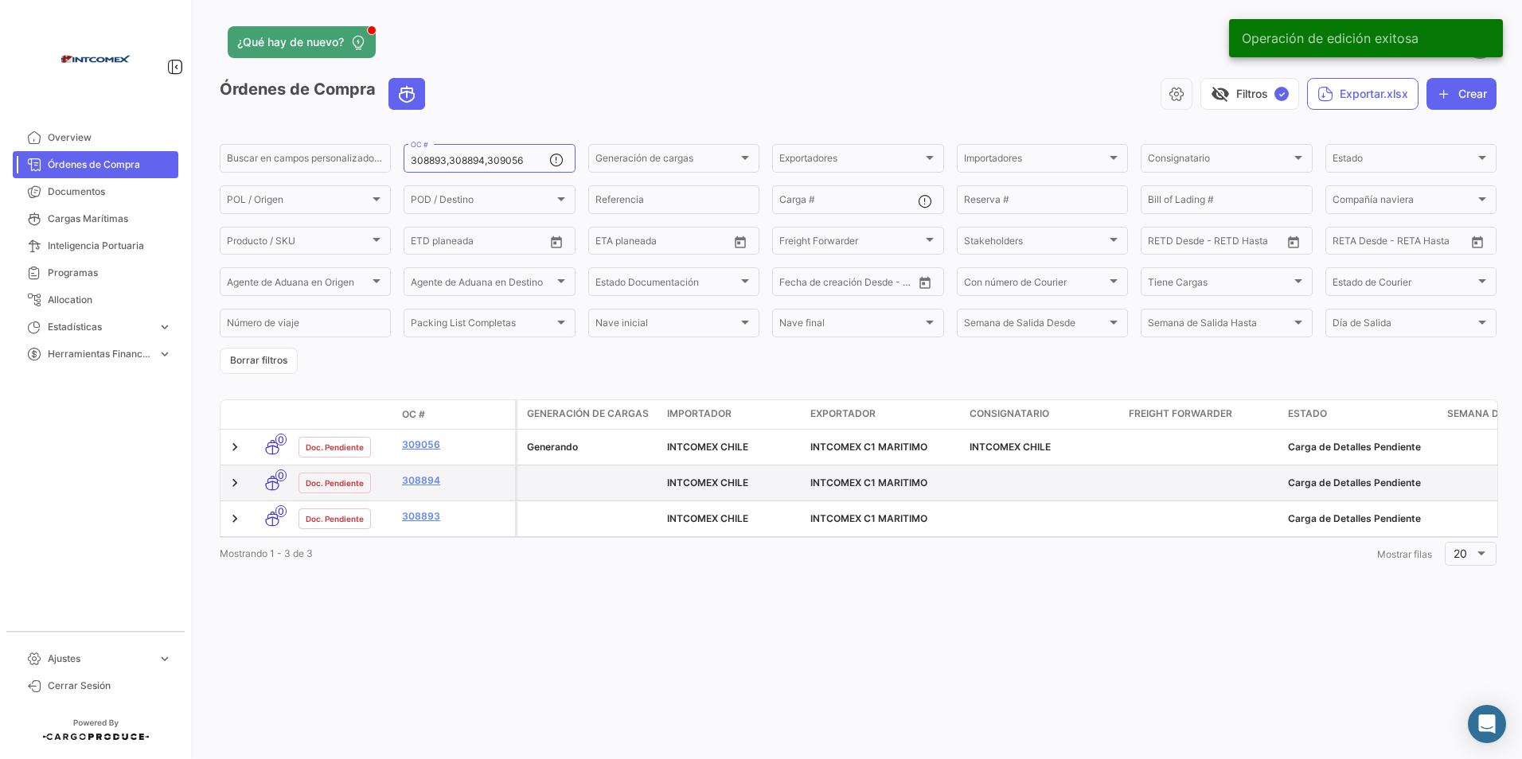
click at [428, 472] on datatable-body-cell "308894" at bounding box center [455, 483] width 119 height 35
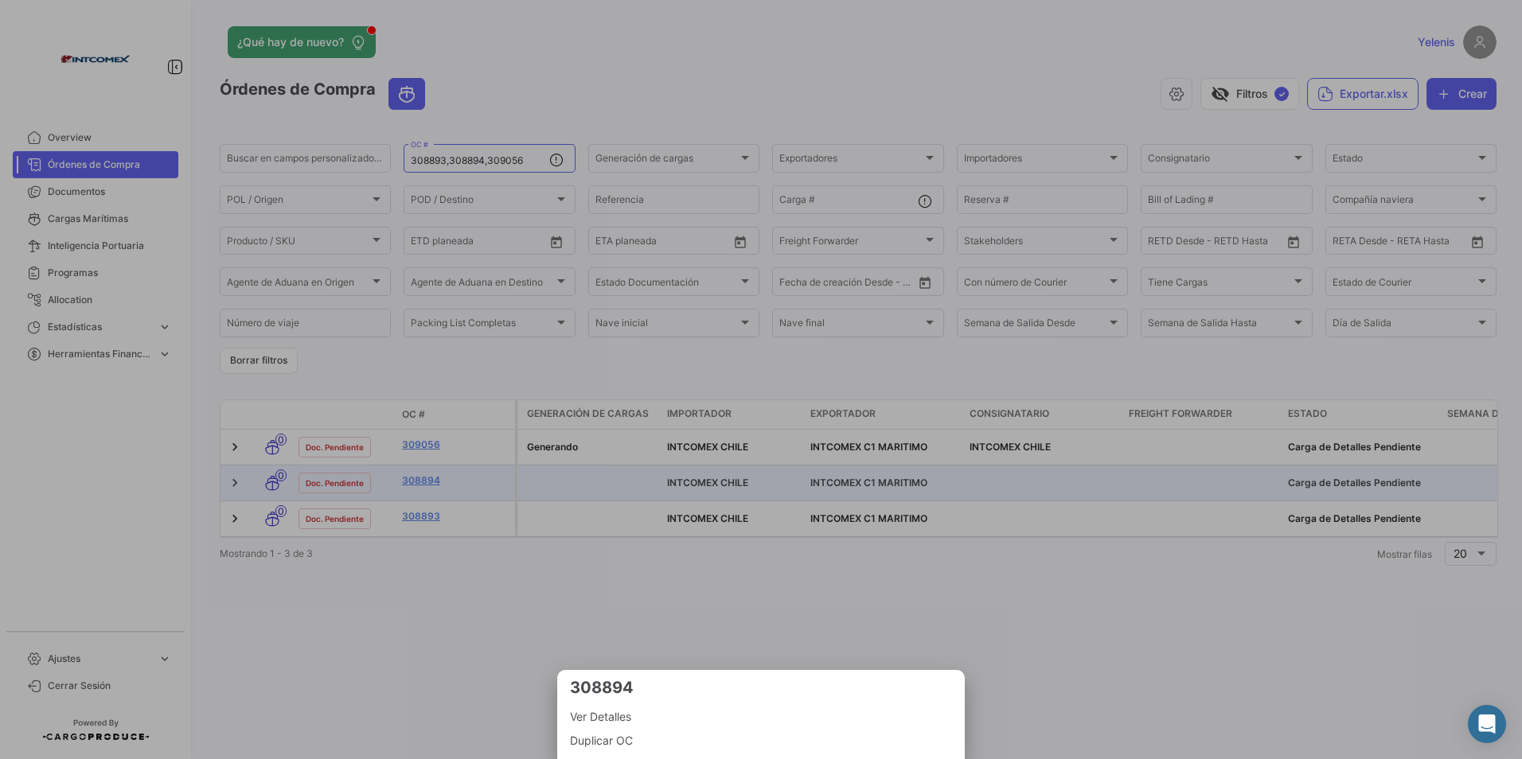
click at [666, 587] on div at bounding box center [761, 379] width 1522 height 759
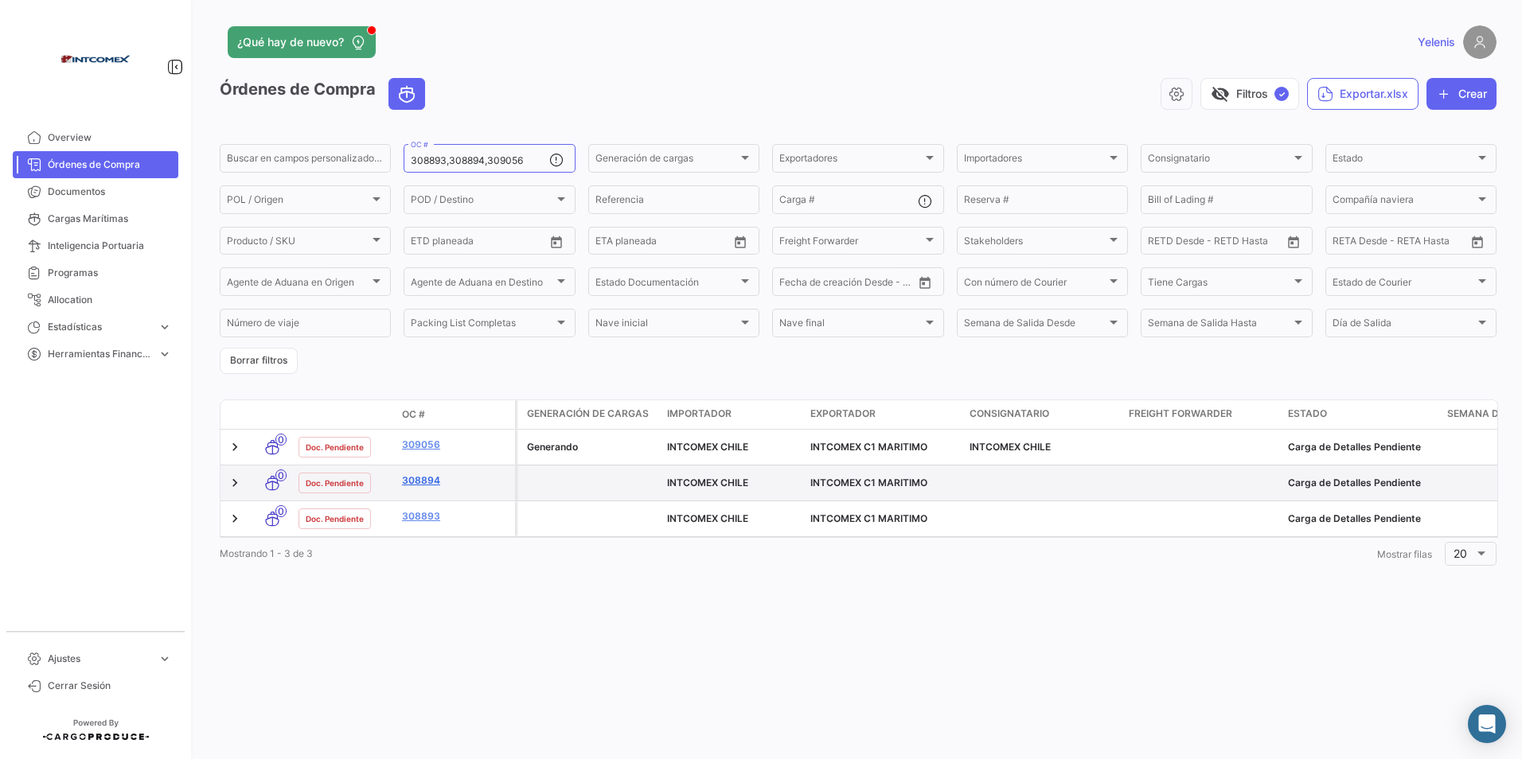
click at [409, 475] on link "308894" at bounding box center [455, 481] width 107 height 14
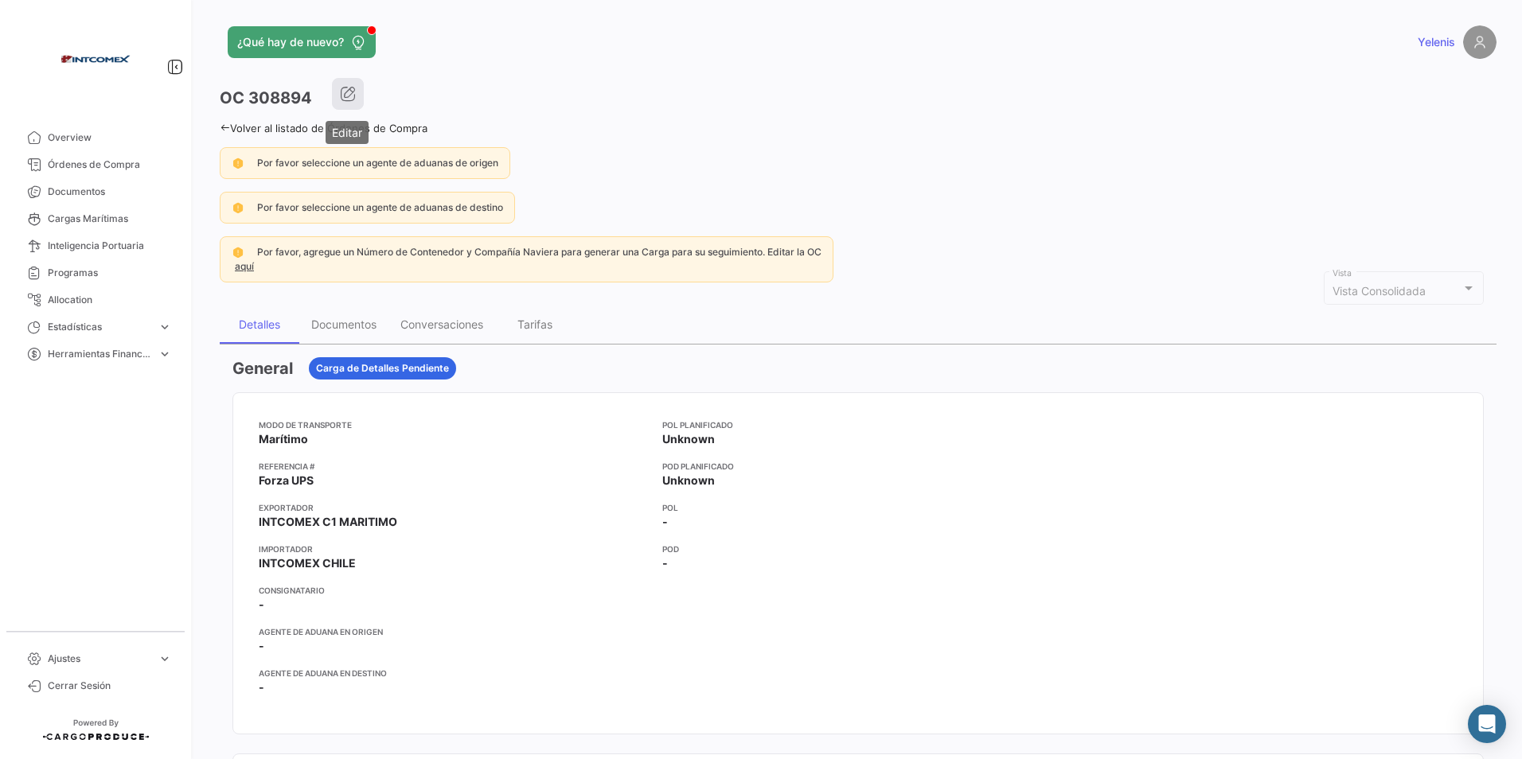
click at [359, 86] on button "button" at bounding box center [348, 94] width 32 height 32
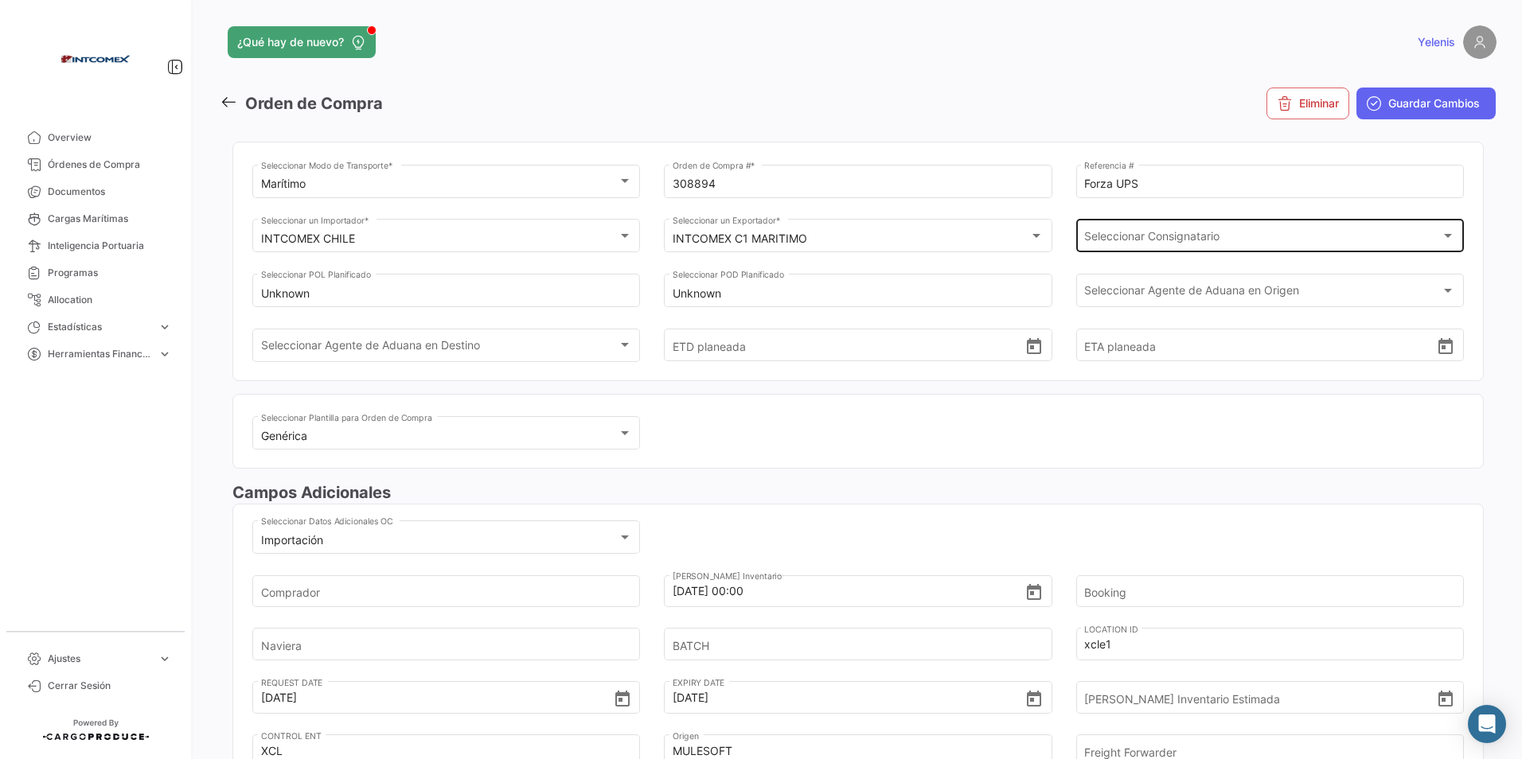
click at [1125, 230] on div "Seleccionar Consignatario Seleccionar Consignatario" at bounding box center [1269, 234] width 371 height 37
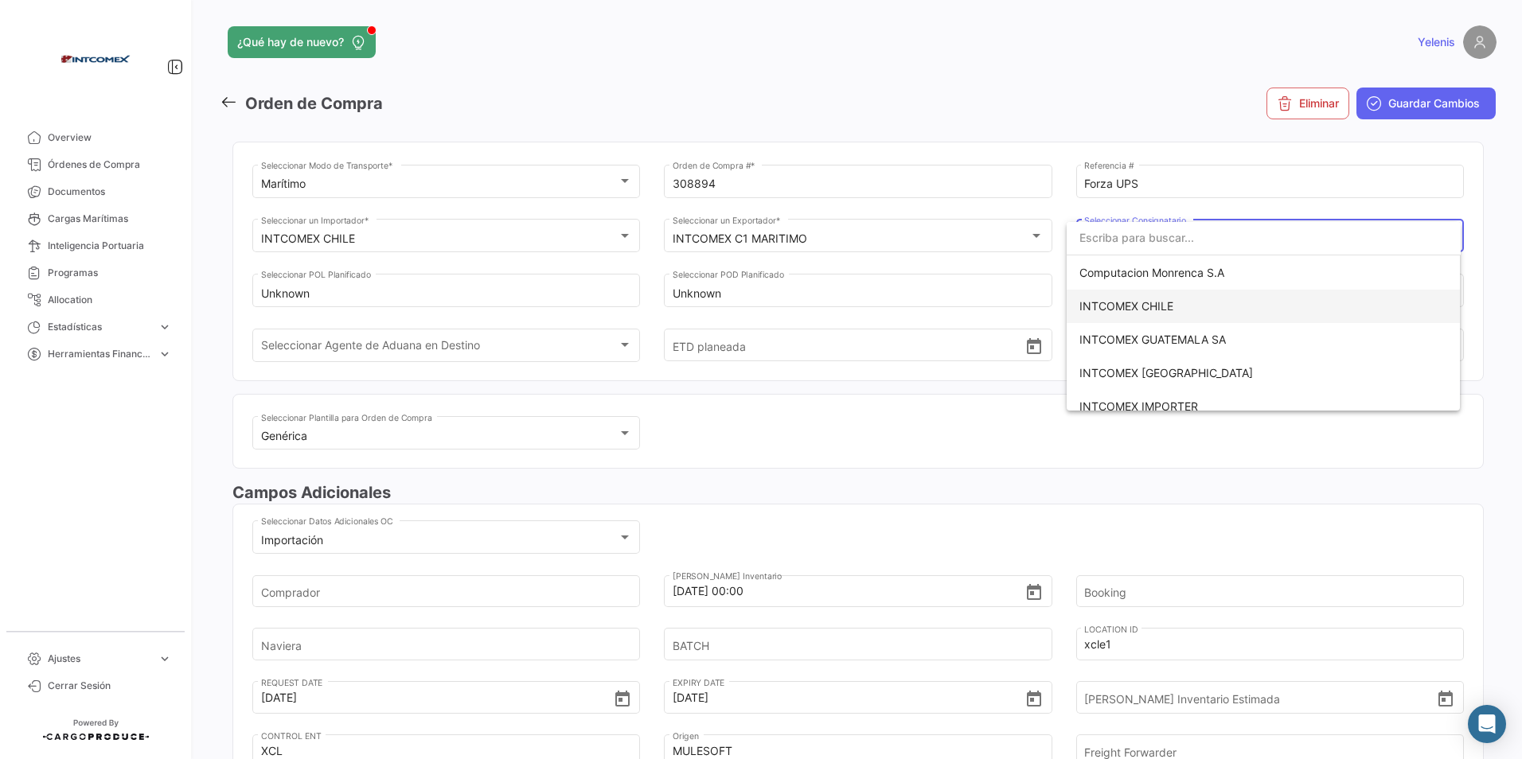
scroll to position [159, 0]
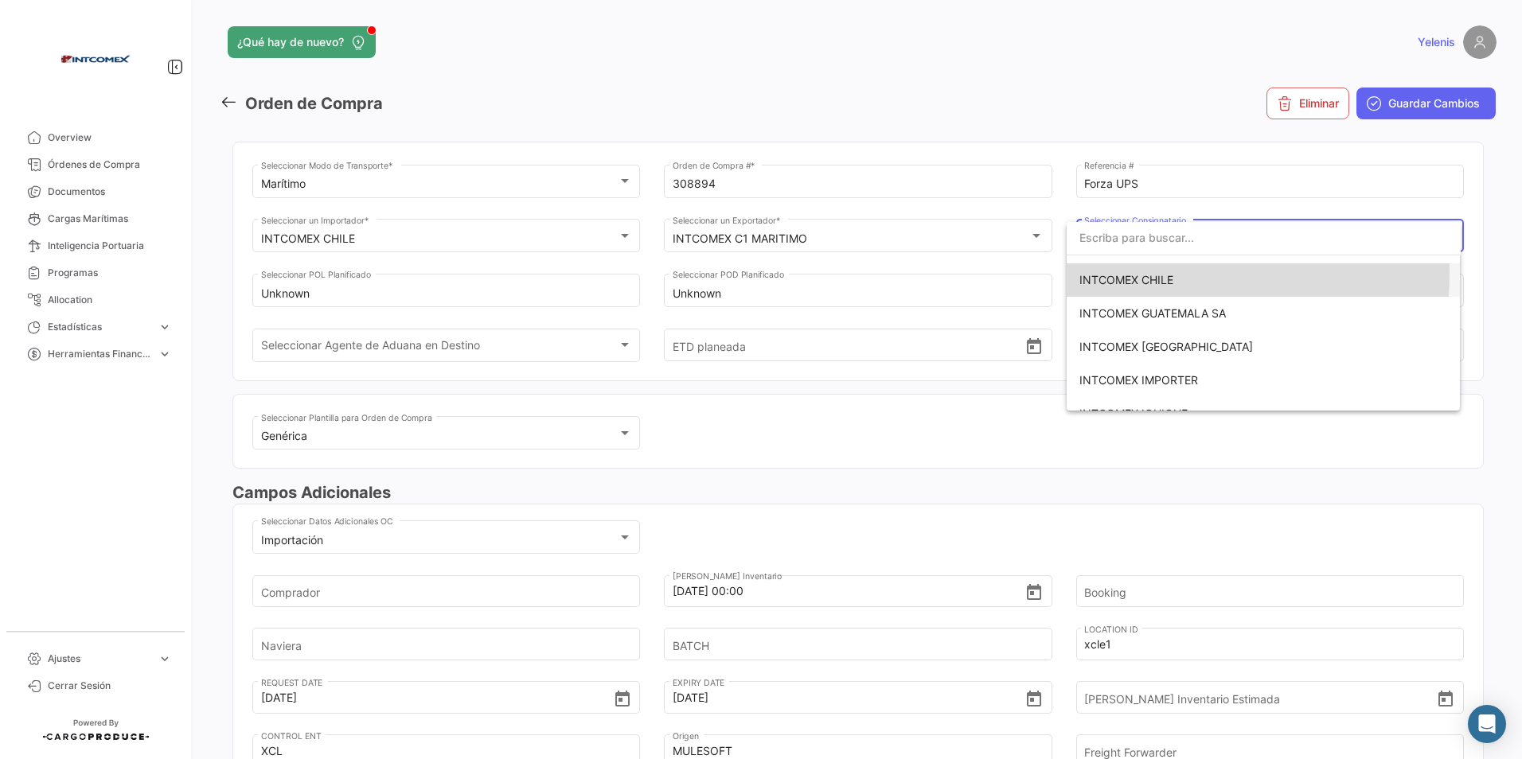
click at [1136, 274] on span "INTCOMEX CHILE" at bounding box center [1126, 280] width 94 height 14
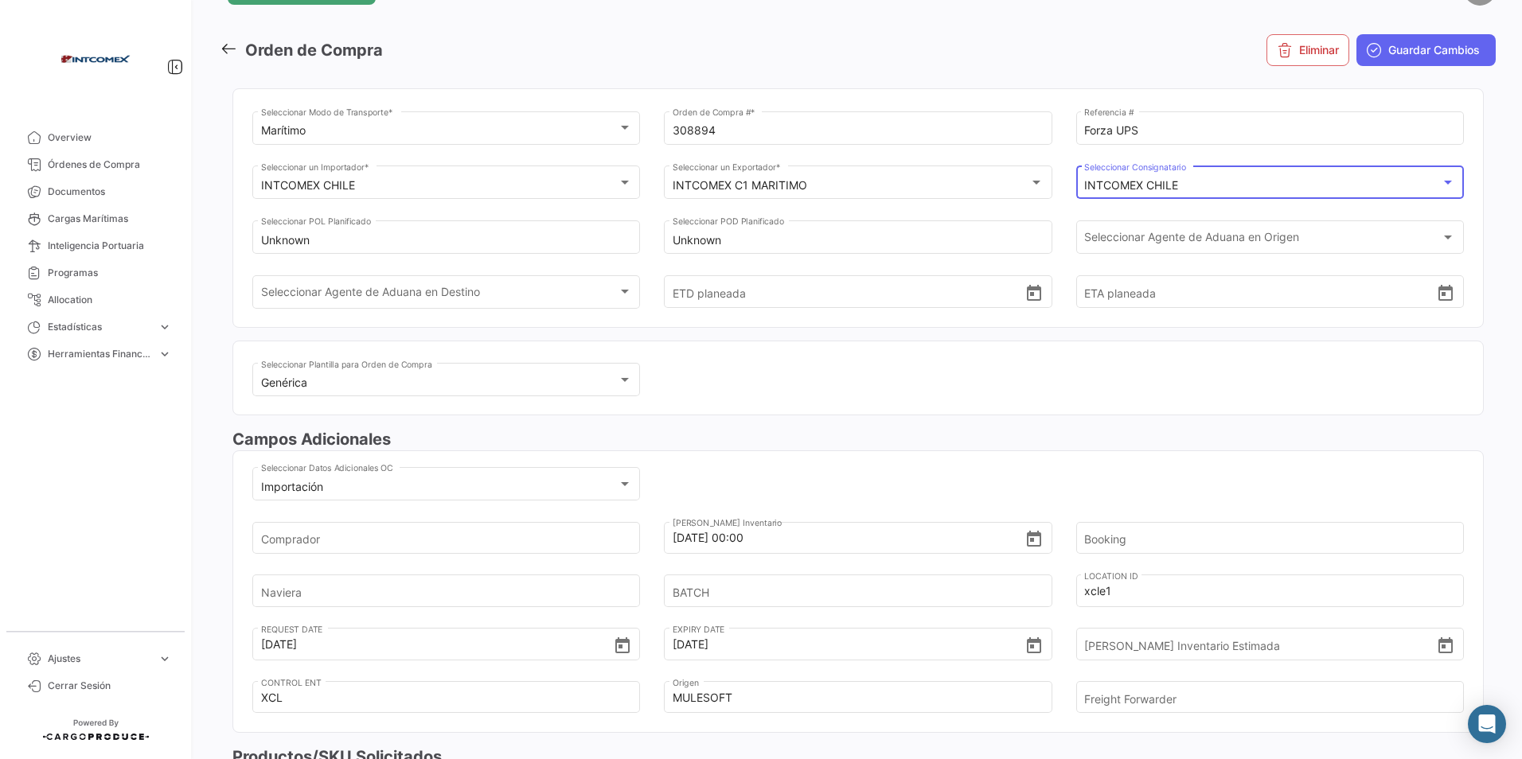
scroll to position [80, 0]
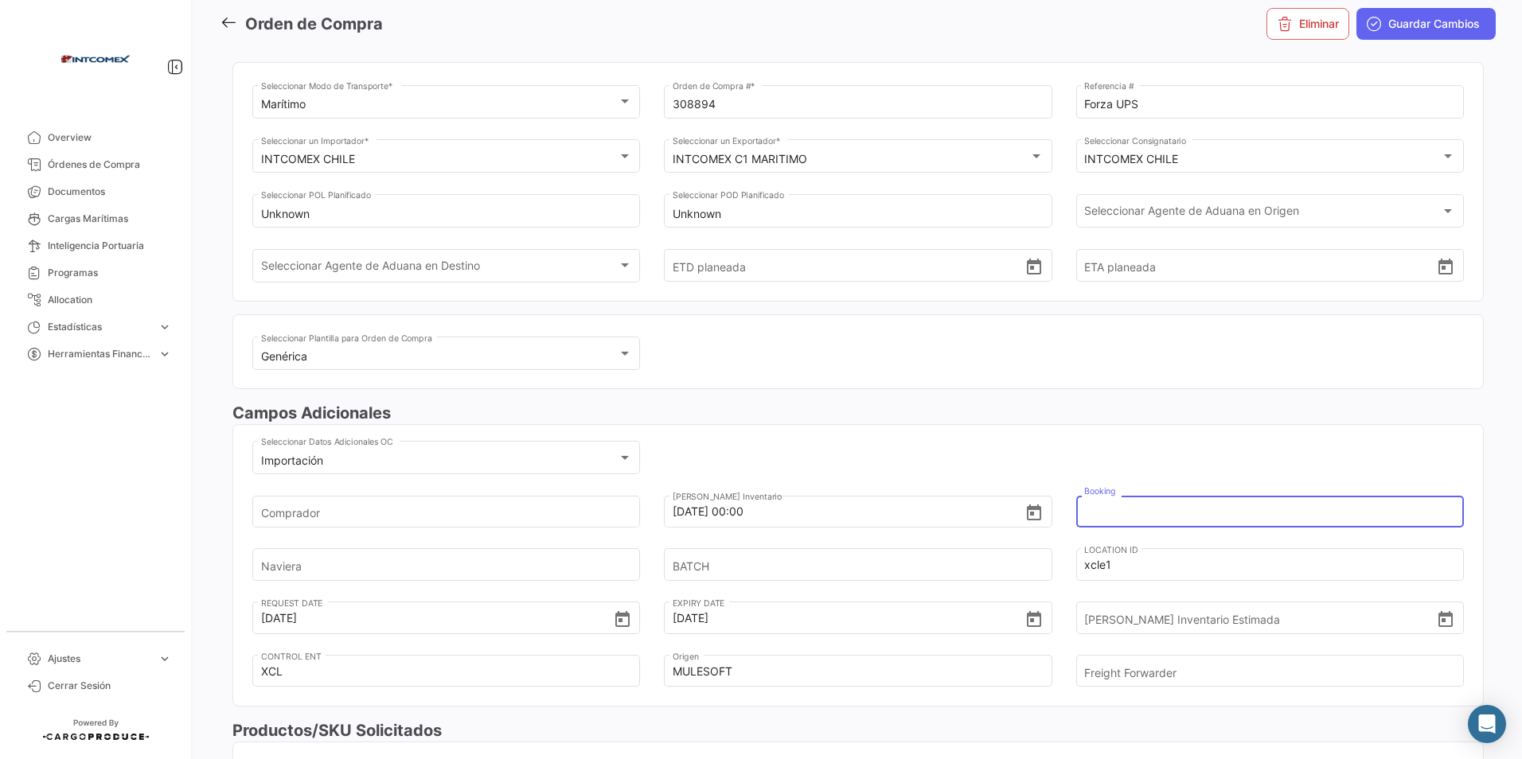
click at [1111, 509] on input "Booking" at bounding box center [1260, 512] width 353 height 56
type input "480500023373"
type input "evergreen"
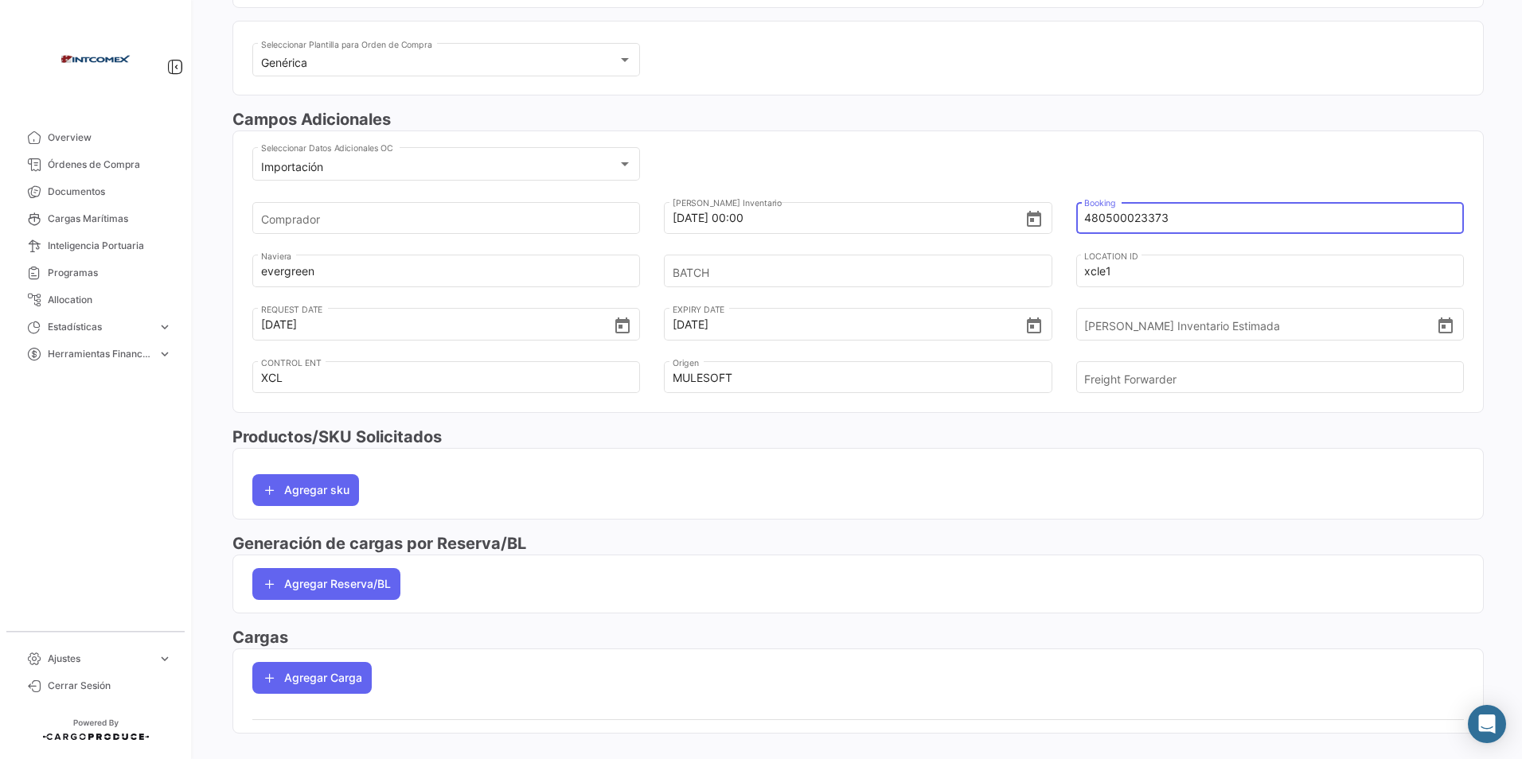
scroll to position [398, 0]
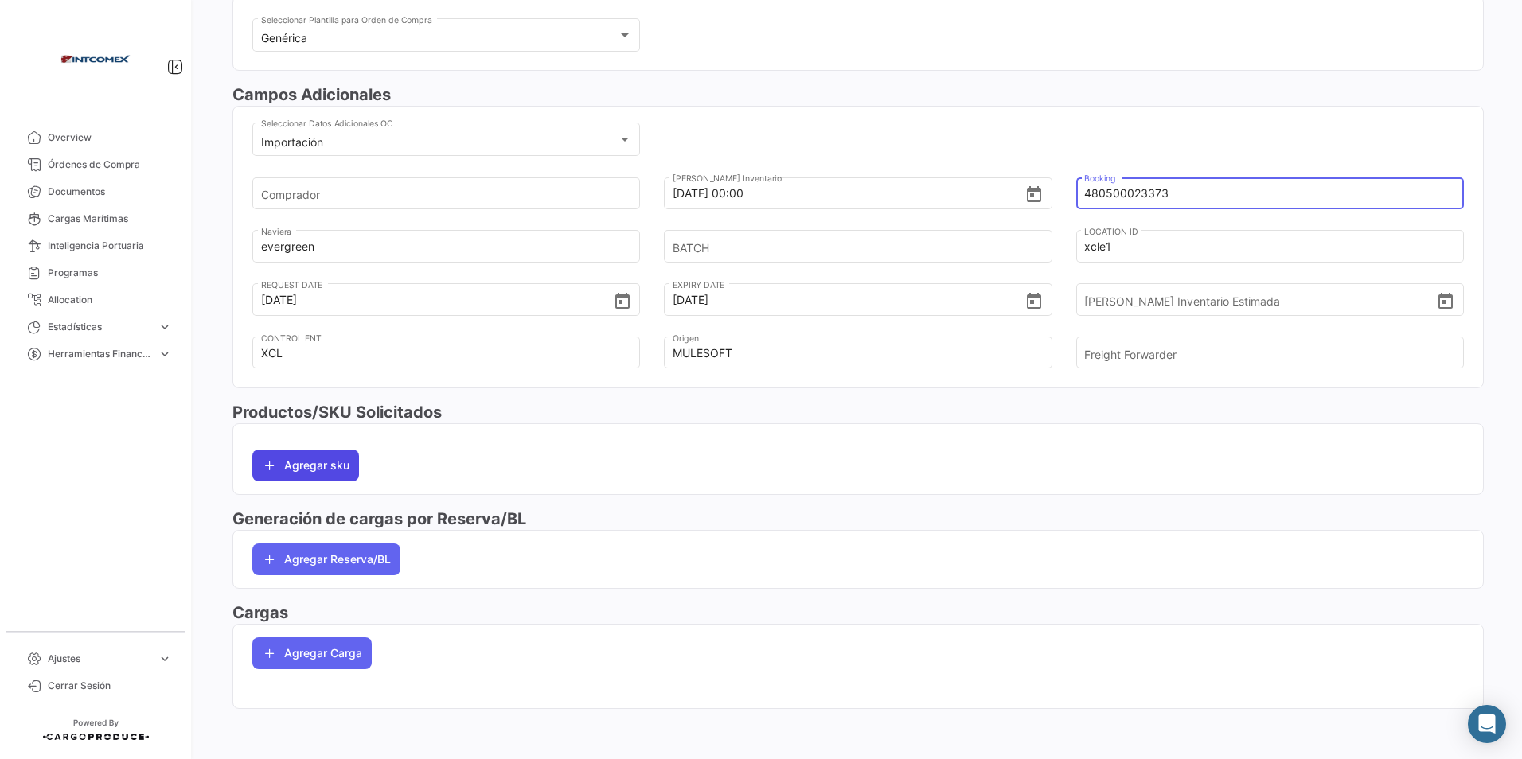
click at [301, 465] on button "Agregar sku" at bounding box center [305, 466] width 107 height 32
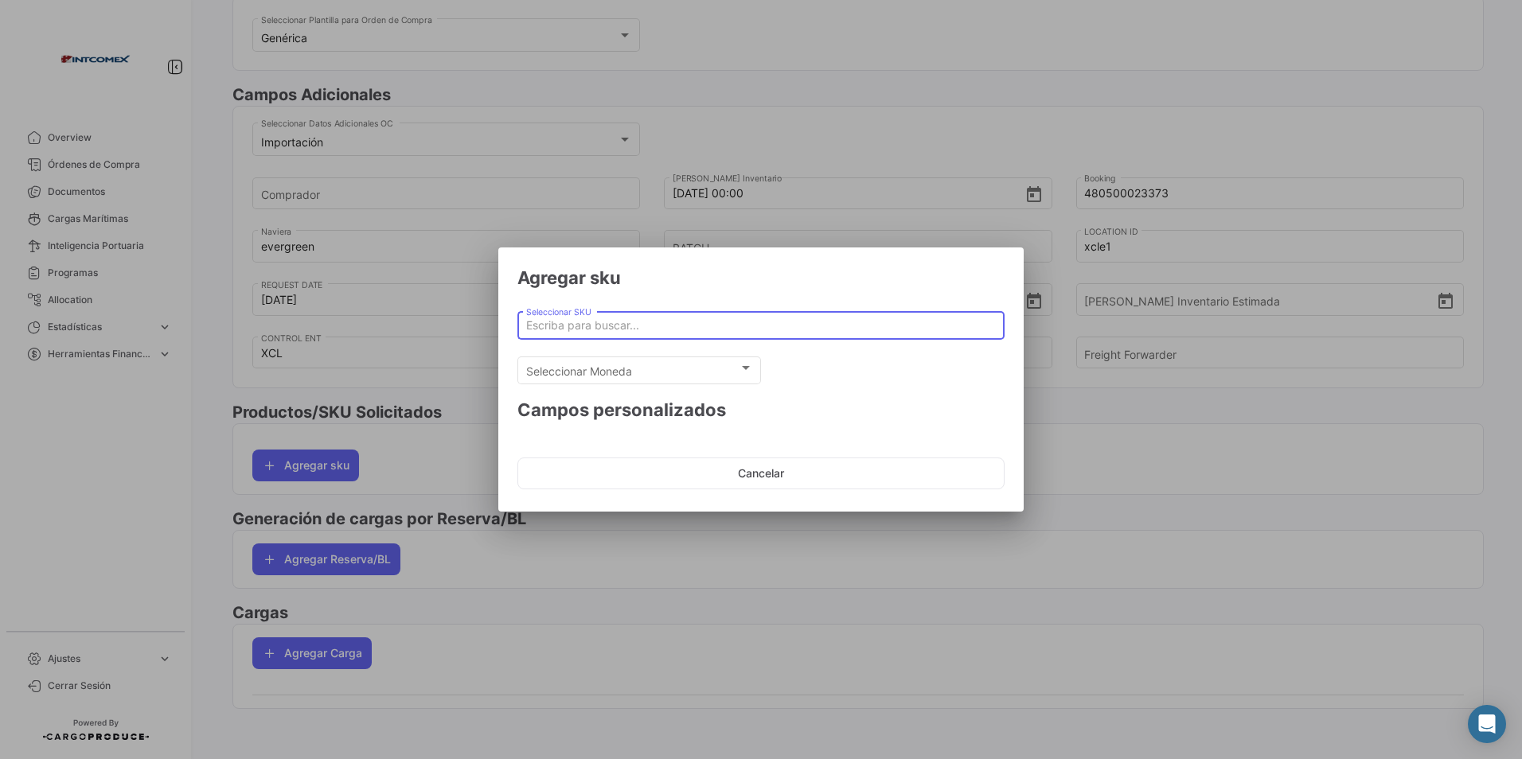
click at [567, 328] on input "Seleccionar SKU" at bounding box center [761, 326] width 470 height 14
click at [588, 353] on span "Exclusive" at bounding box center [761, 359] width 462 height 38
type input "Exclusive"
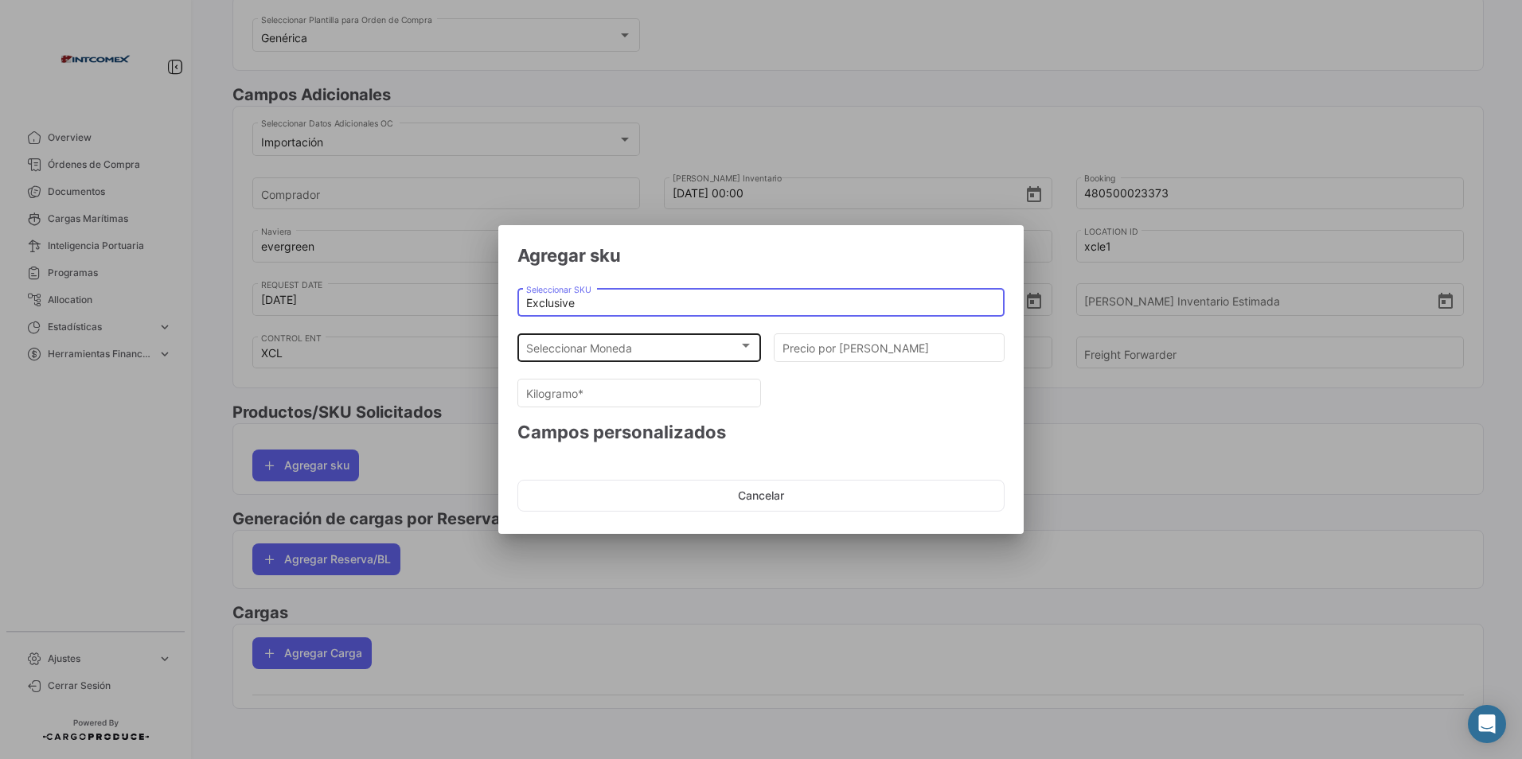
click at [731, 354] on div "Seleccionar Moneda" at bounding box center [632, 349] width 213 height 14
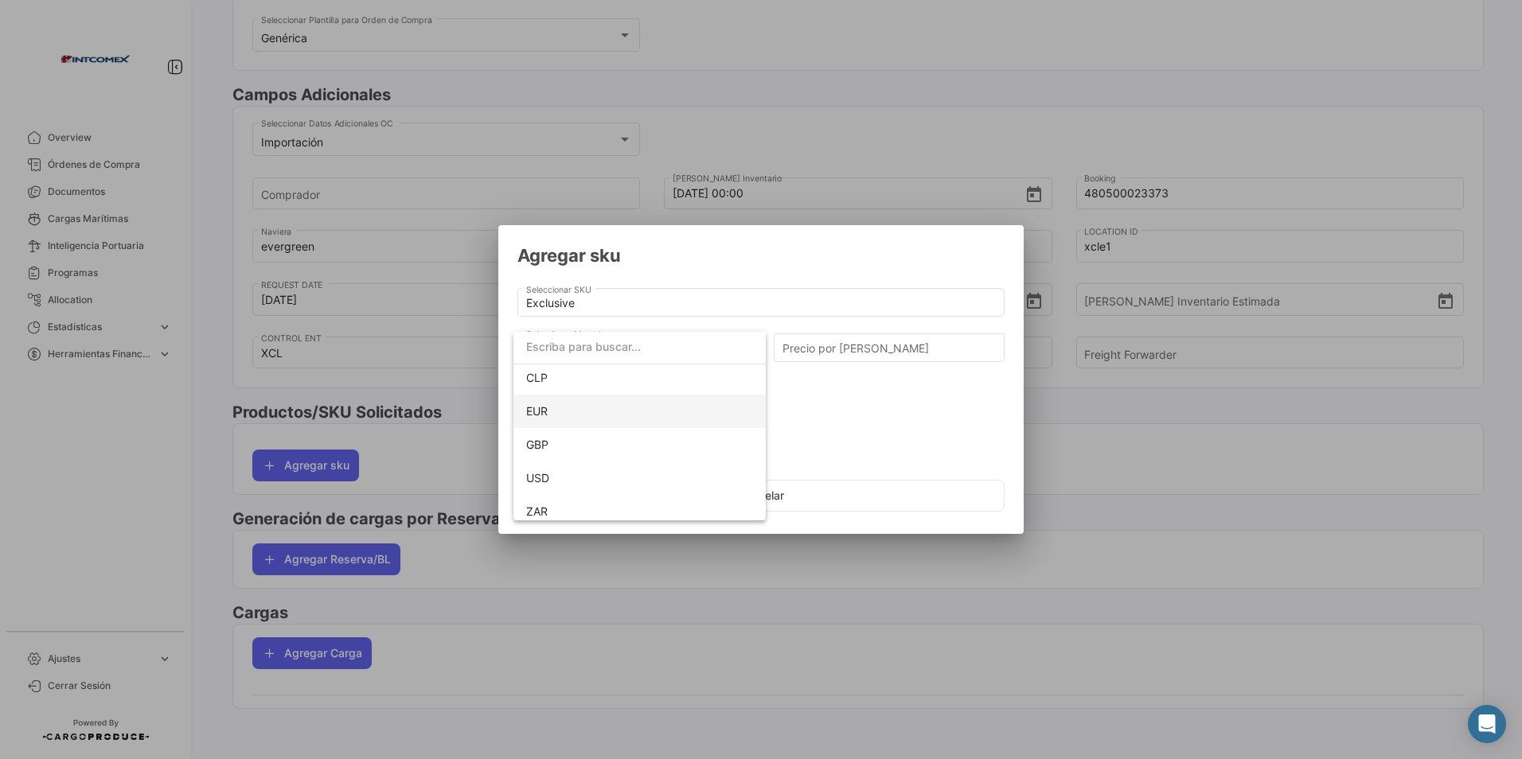
scroll to position [112, 0]
drag, startPoint x: 545, startPoint y: 469, endPoint x: 564, endPoint y: 462, distance: 20.1
click at [556, 466] on span "USD" at bounding box center [639, 470] width 227 height 33
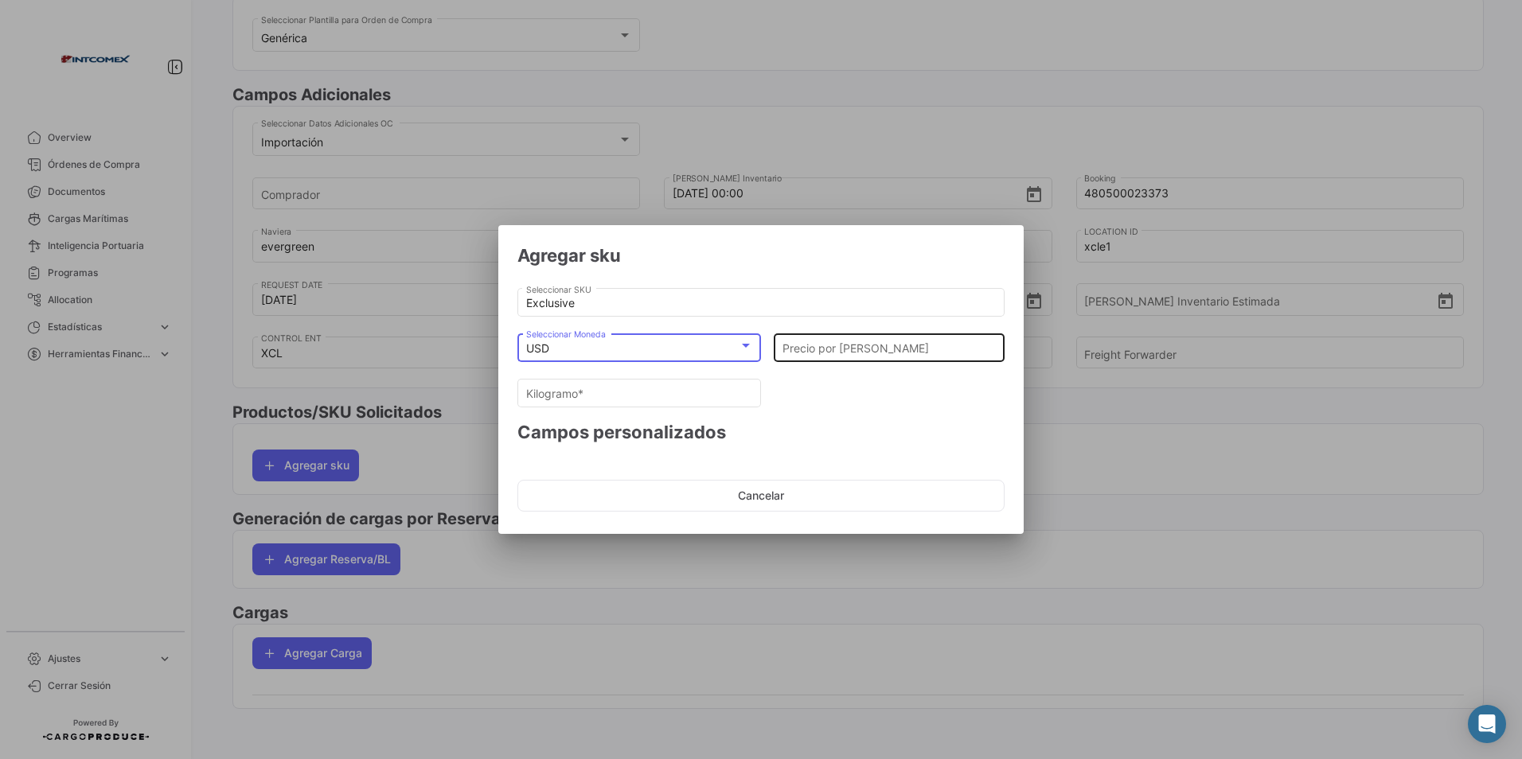
click at [844, 344] on input "Precio por [PERSON_NAME]" at bounding box center [889, 349] width 214 height 14
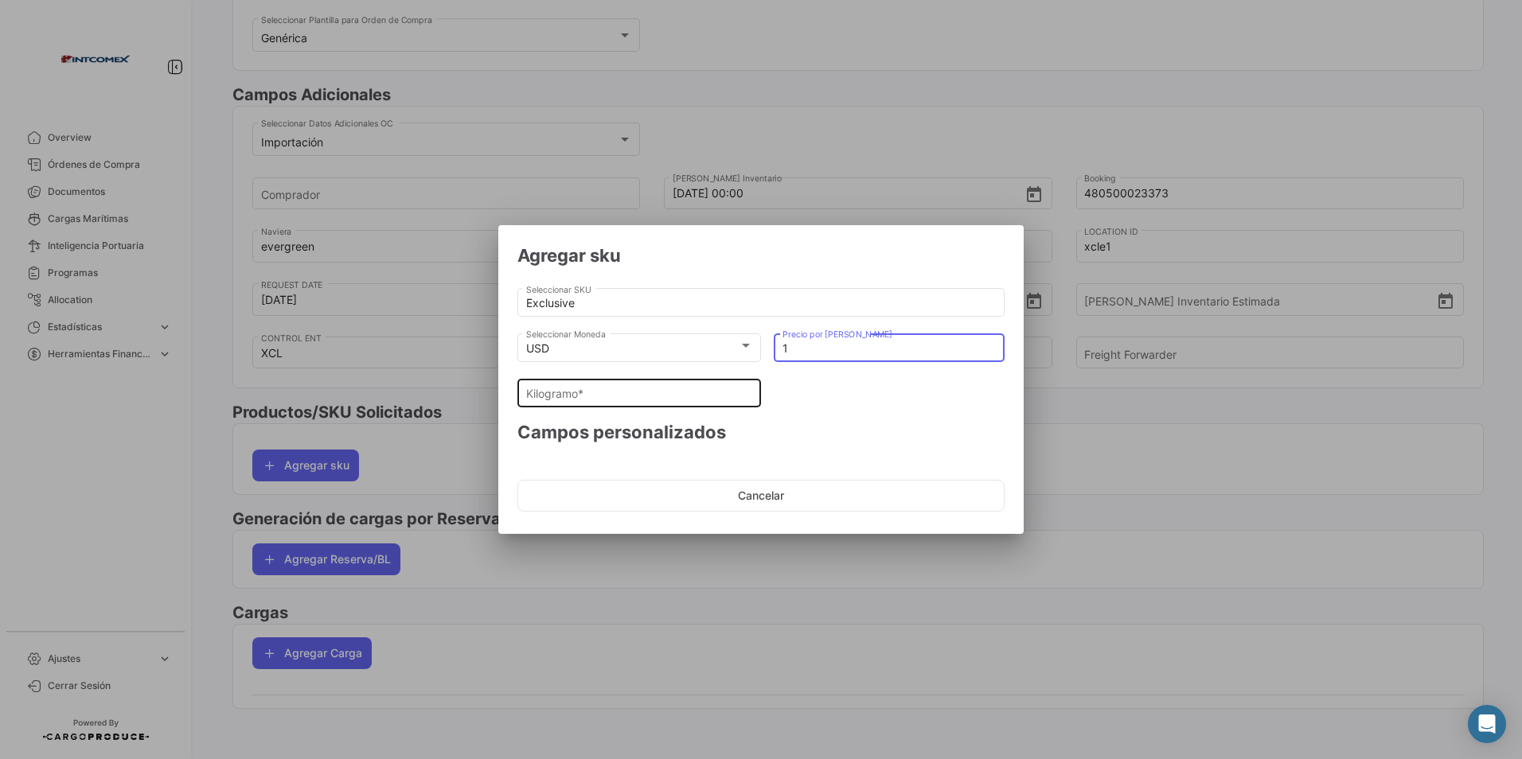
type input "1"
click at [649, 389] on input "Kilogramo *" at bounding box center [639, 394] width 227 height 14
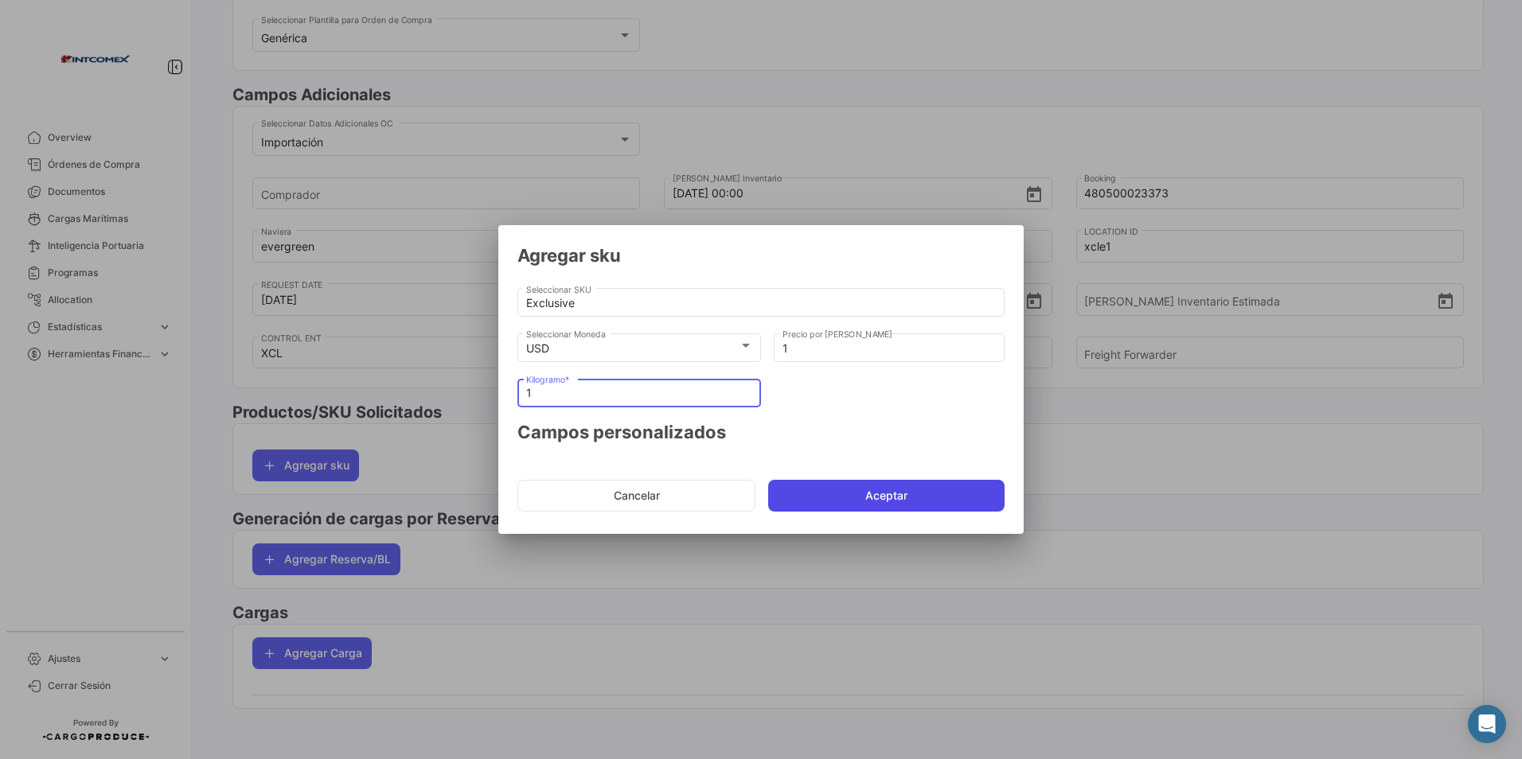
type input "1"
click at [812, 501] on button "Aceptar" at bounding box center [886, 496] width 236 height 32
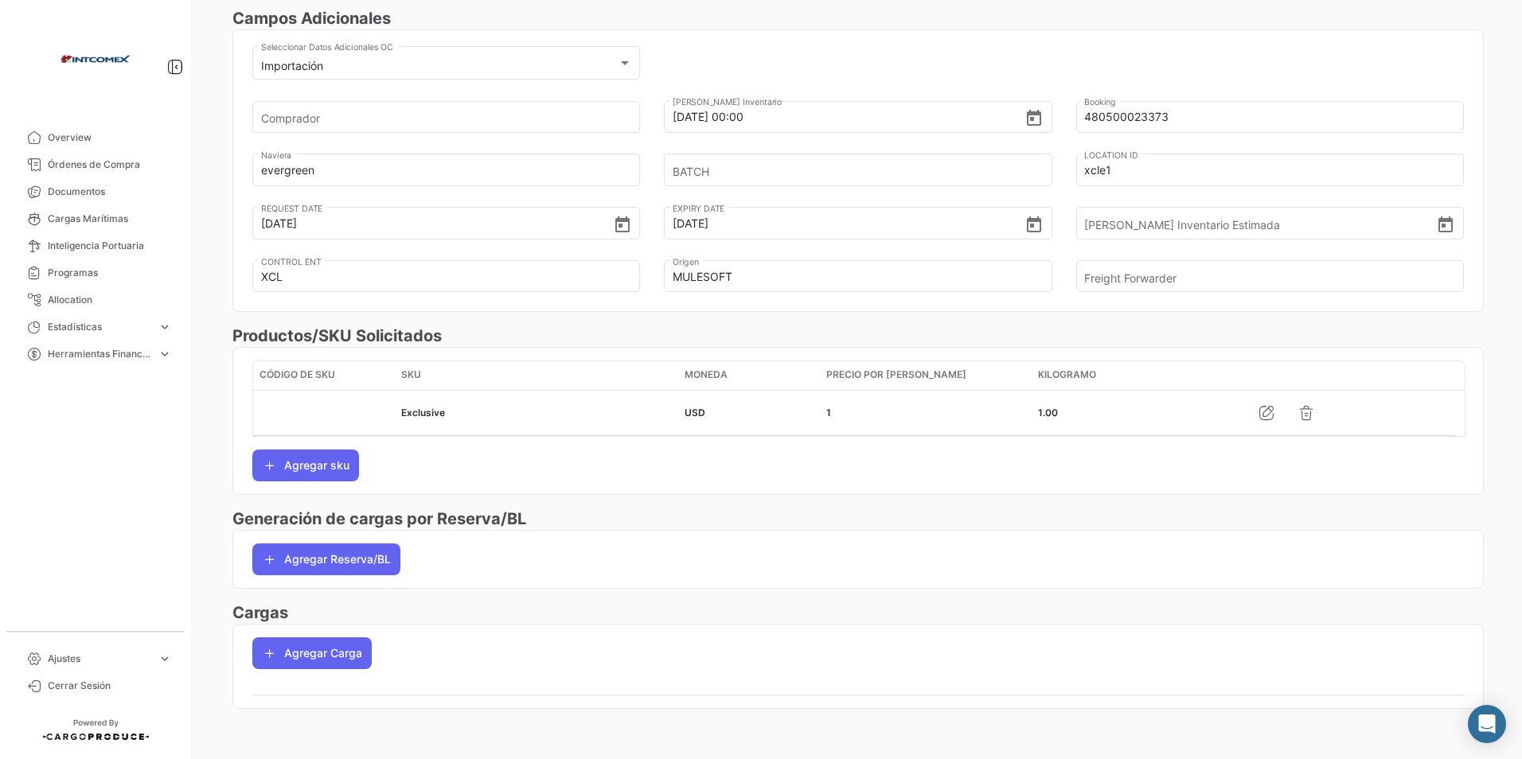
scroll to position [475, 0]
click at [329, 552] on button "Agregar Reserva/BL" at bounding box center [326, 559] width 148 height 32
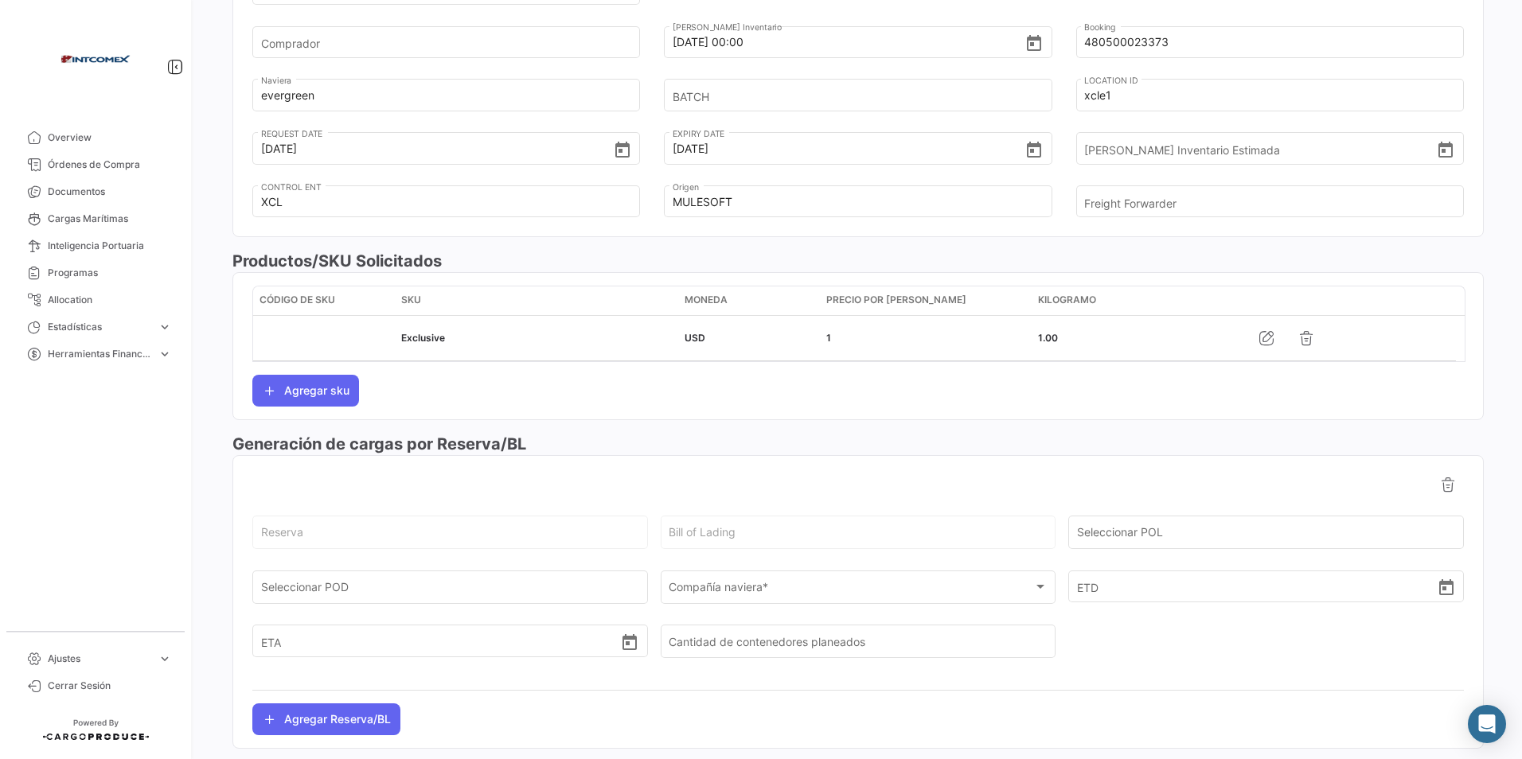
scroll to position [710, 0]
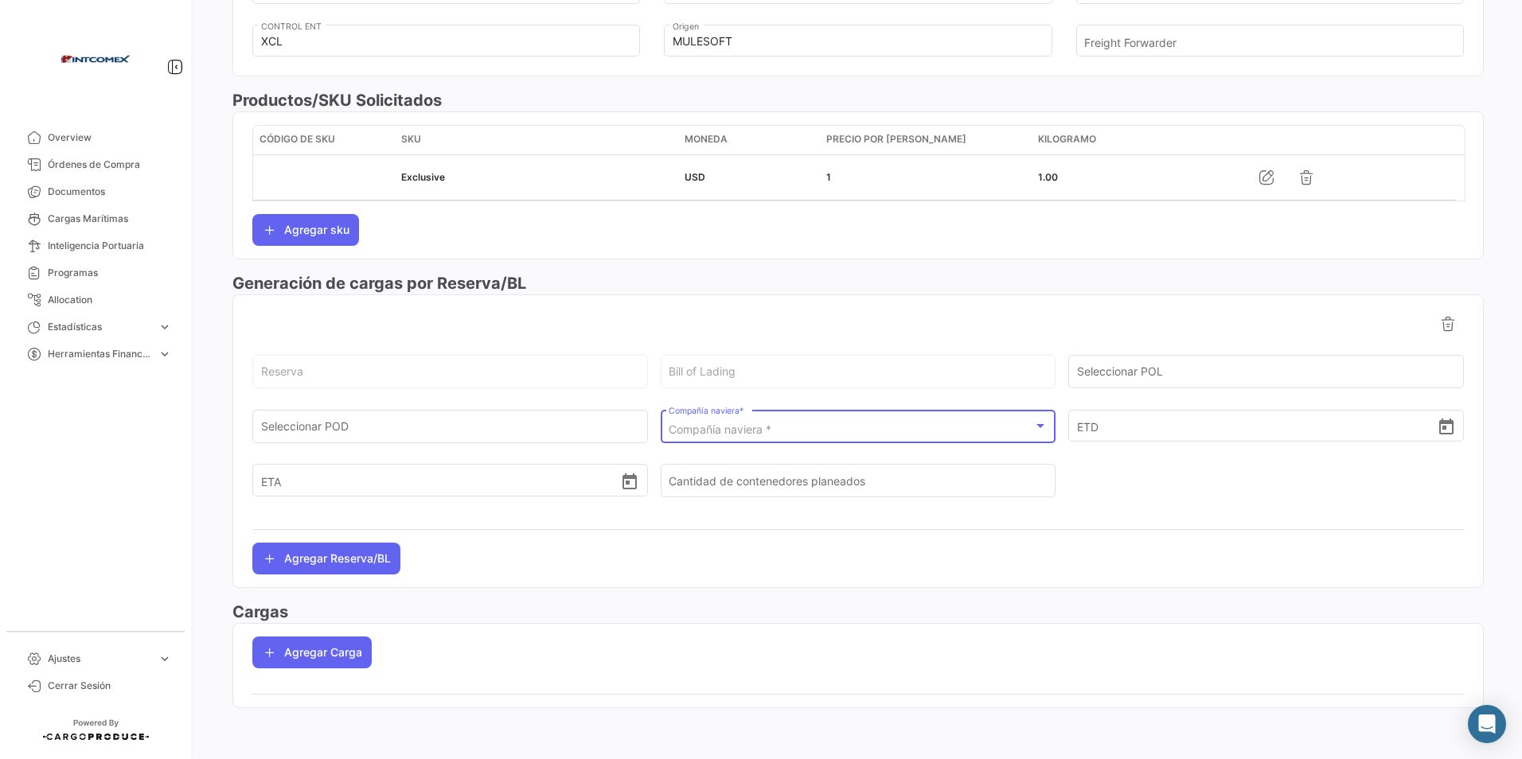
click at [752, 428] on span "Compañía naviera *" at bounding box center [720, 430] width 103 height 14
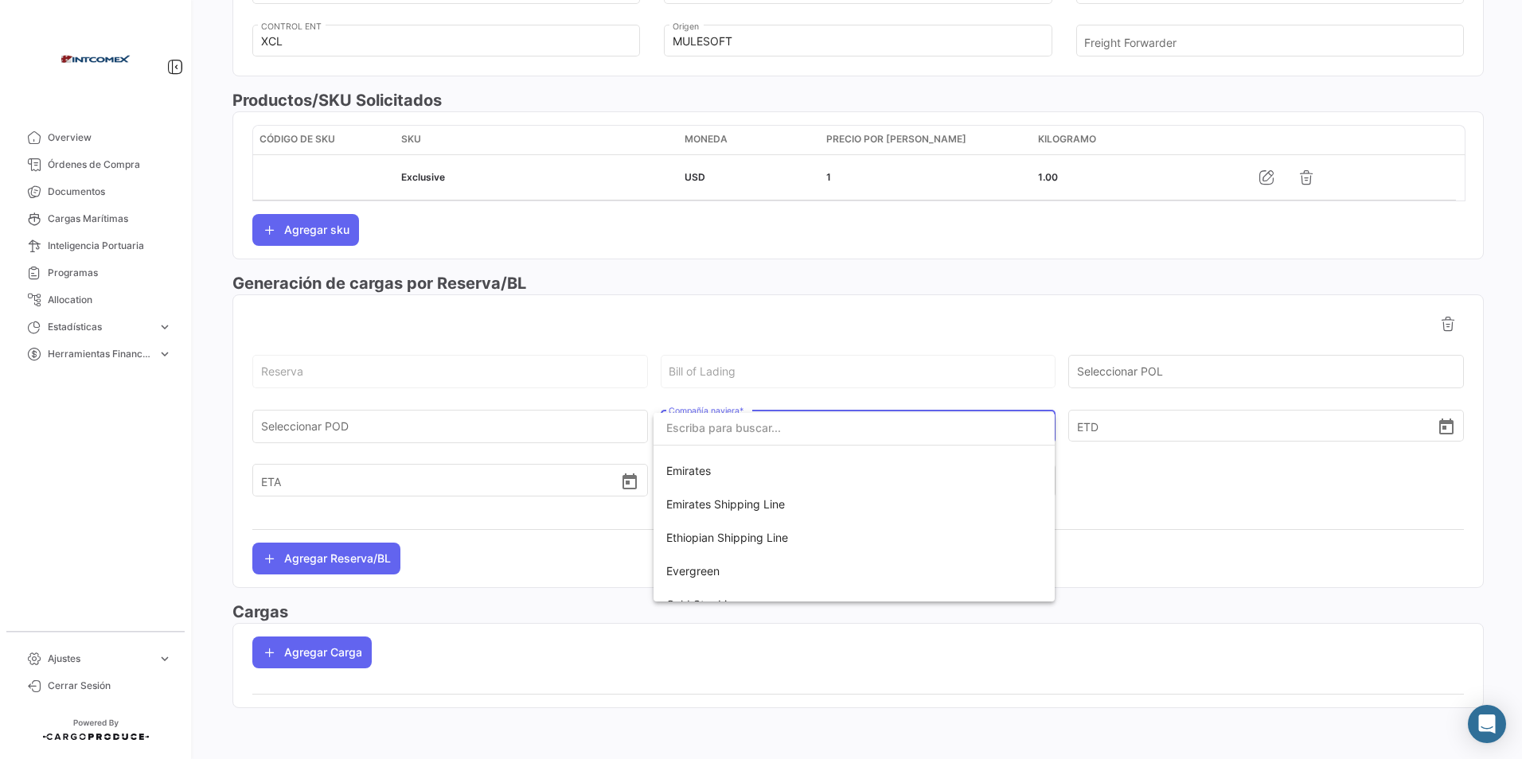
scroll to position [239, 0]
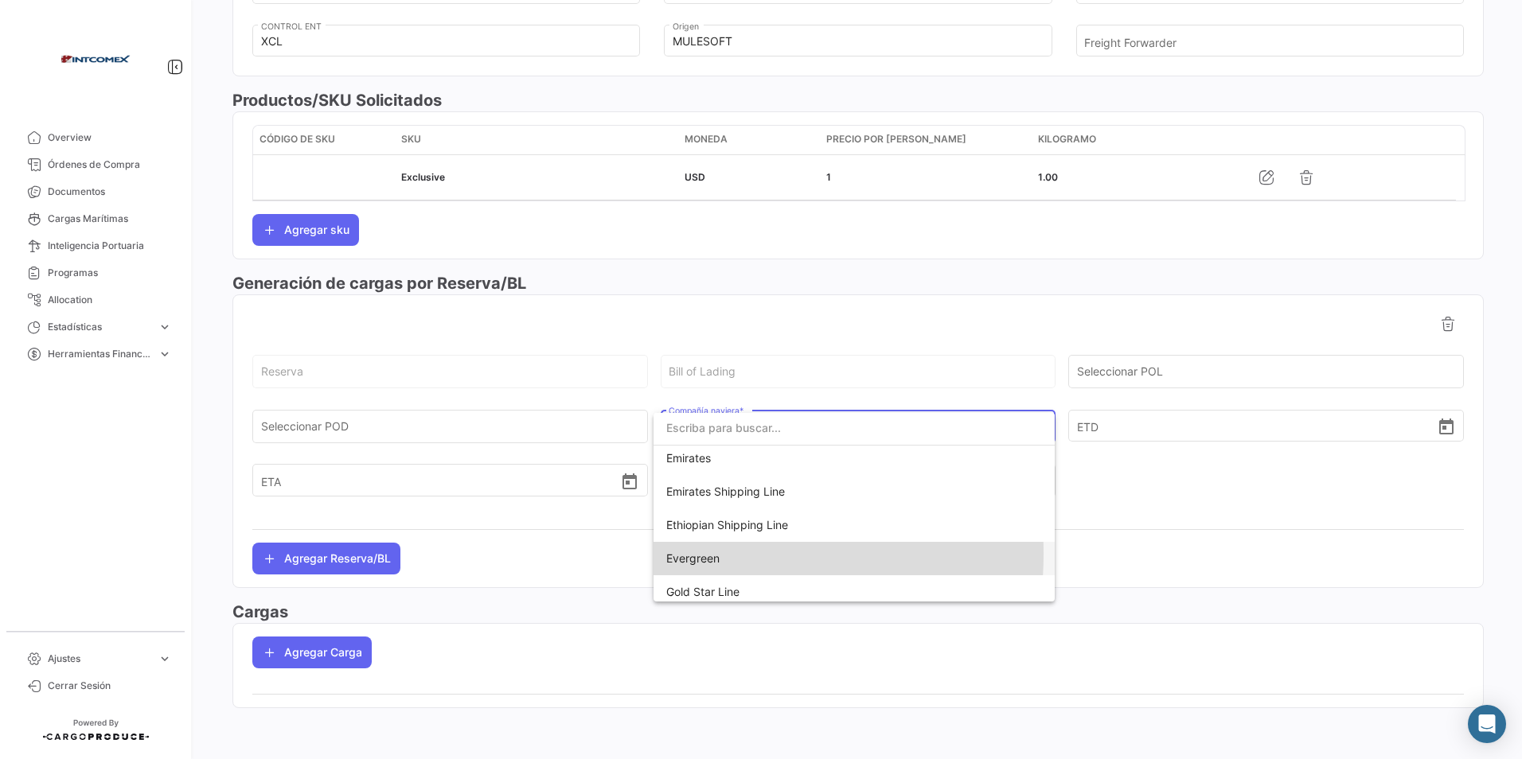
click at [688, 554] on span "Evergreen" at bounding box center [692, 559] width 53 height 14
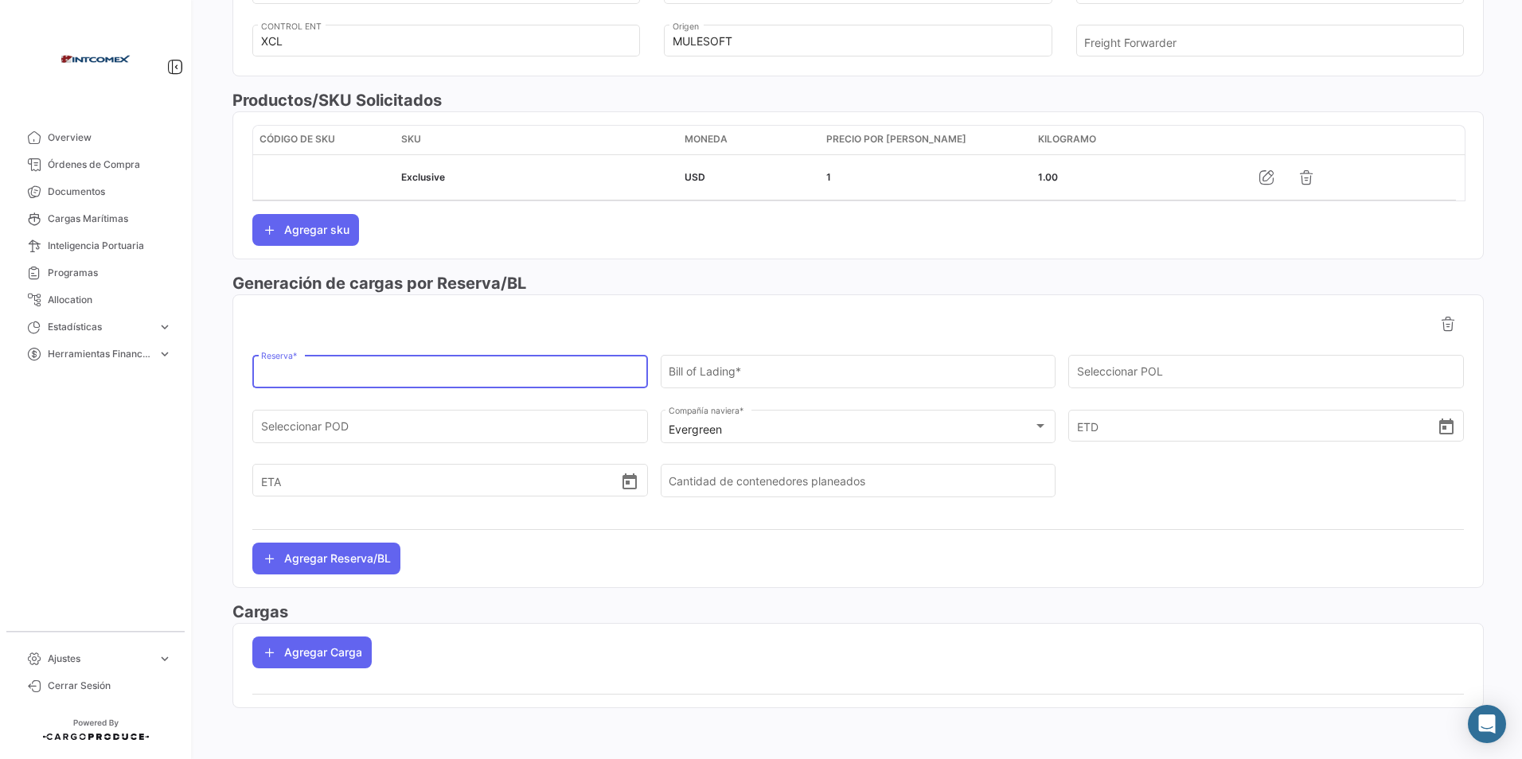
click at [294, 373] on input "Reserva *" at bounding box center [450, 376] width 379 height 14
type input "480500023373"
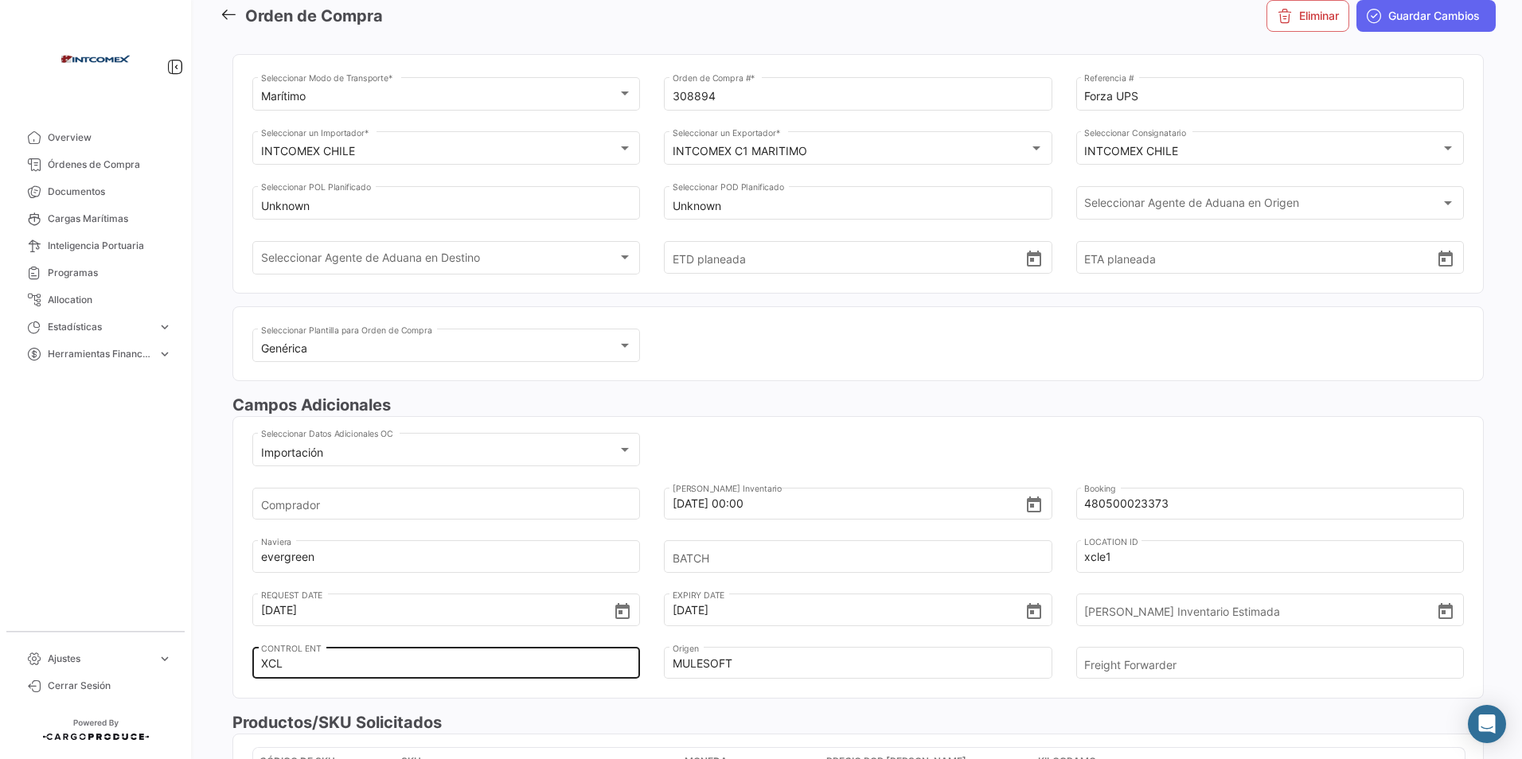
scroll to position [0, 0]
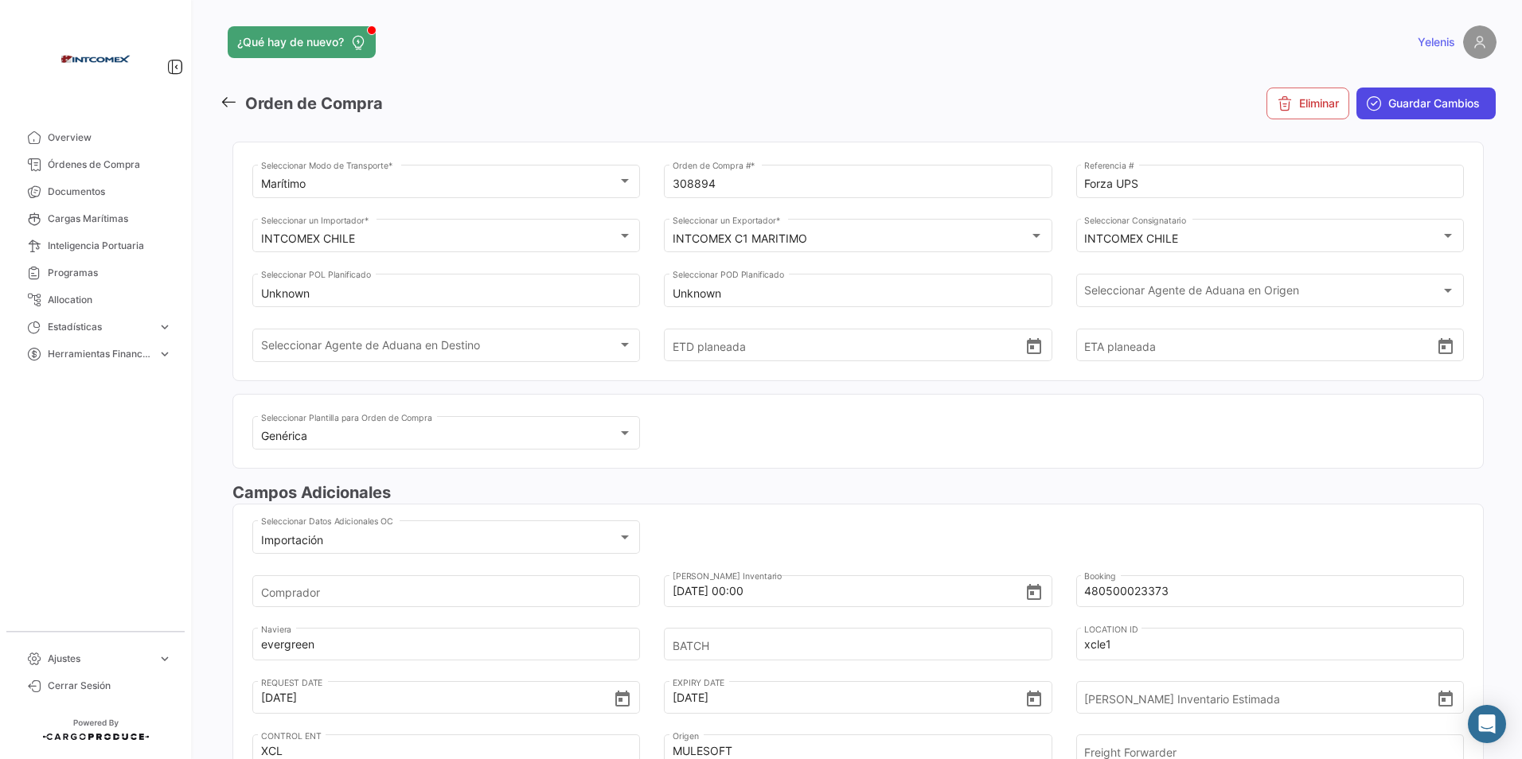
click at [1401, 100] on span "Guardar Cambios" at bounding box center [1434, 104] width 92 height 16
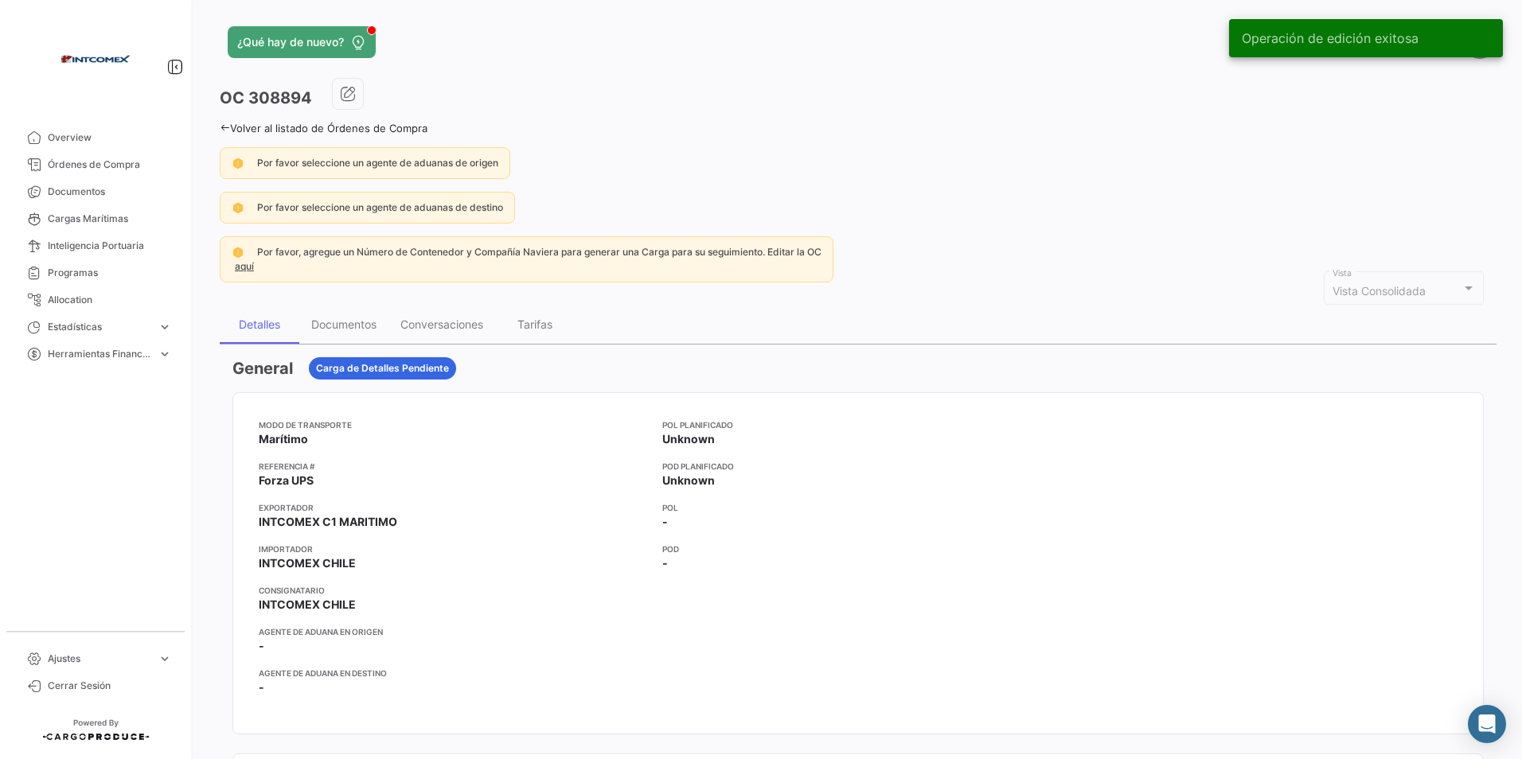
click at [232, 130] on link "Volver al listado de Órdenes de Compra" at bounding box center [324, 128] width 208 height 13
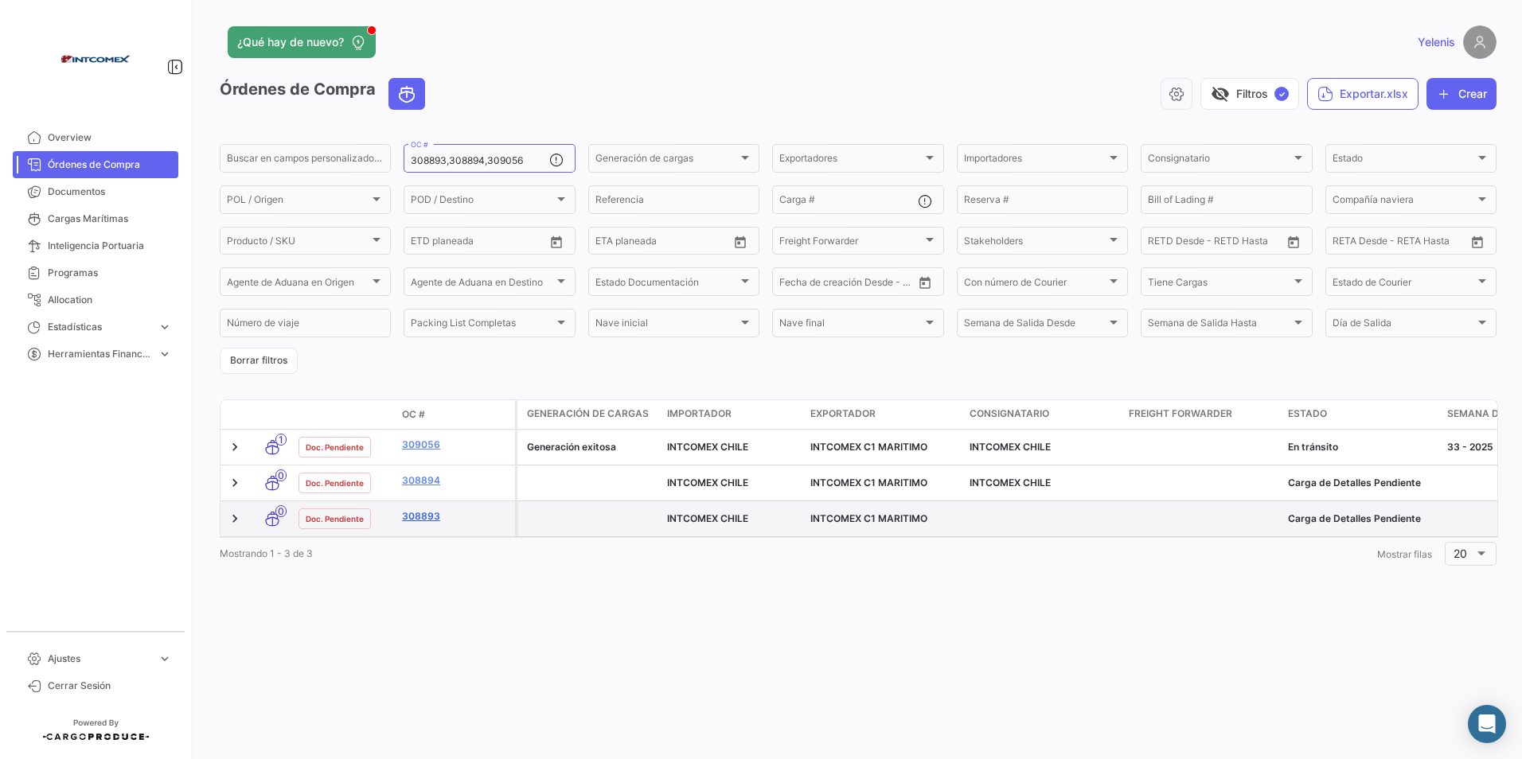
click at [417, 511] on link "308893" at bounding box center [455, 516] width 107 height 14
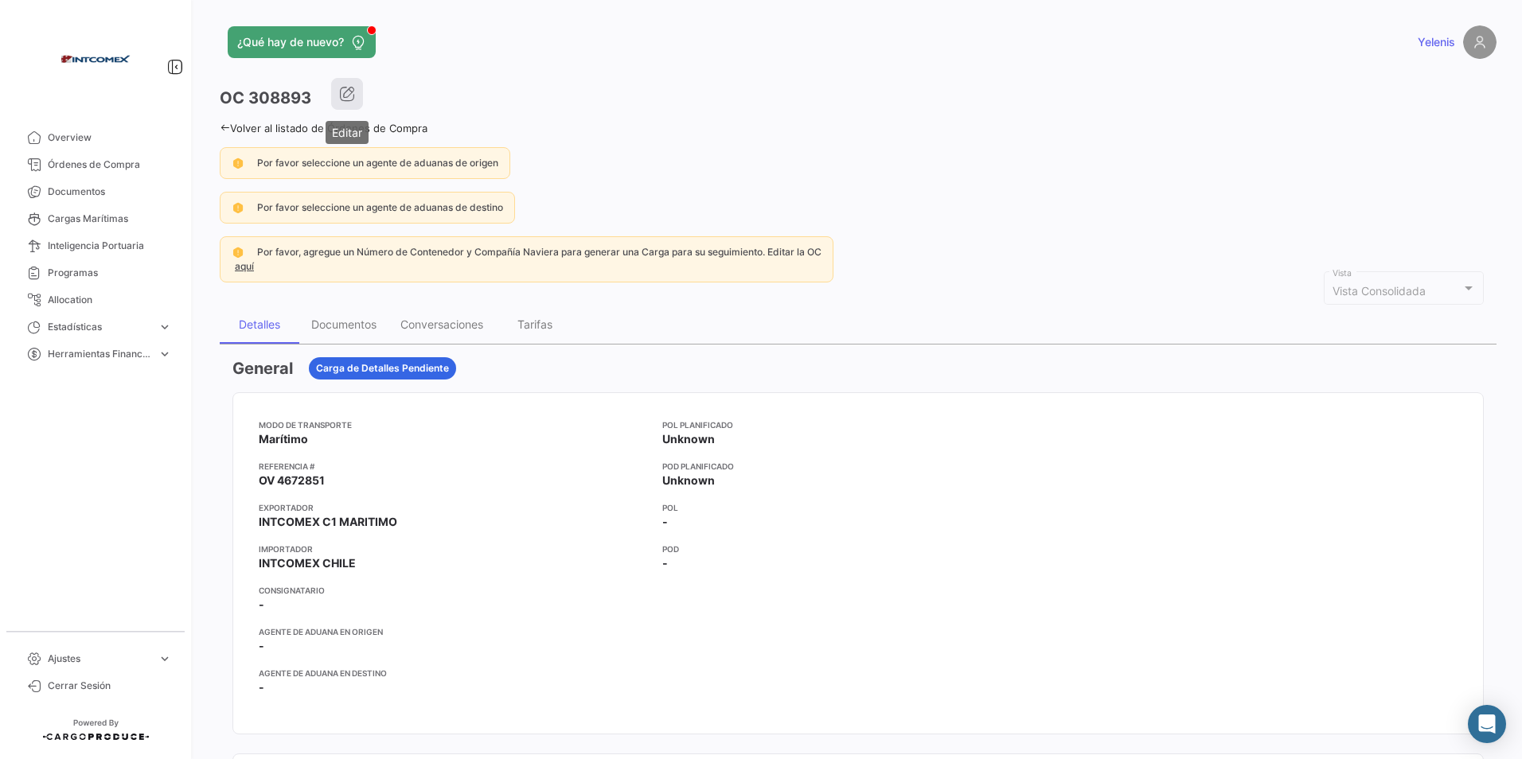
click at [352, 90] on icon "button" at bounding box center [347, 94] width 16 height 16
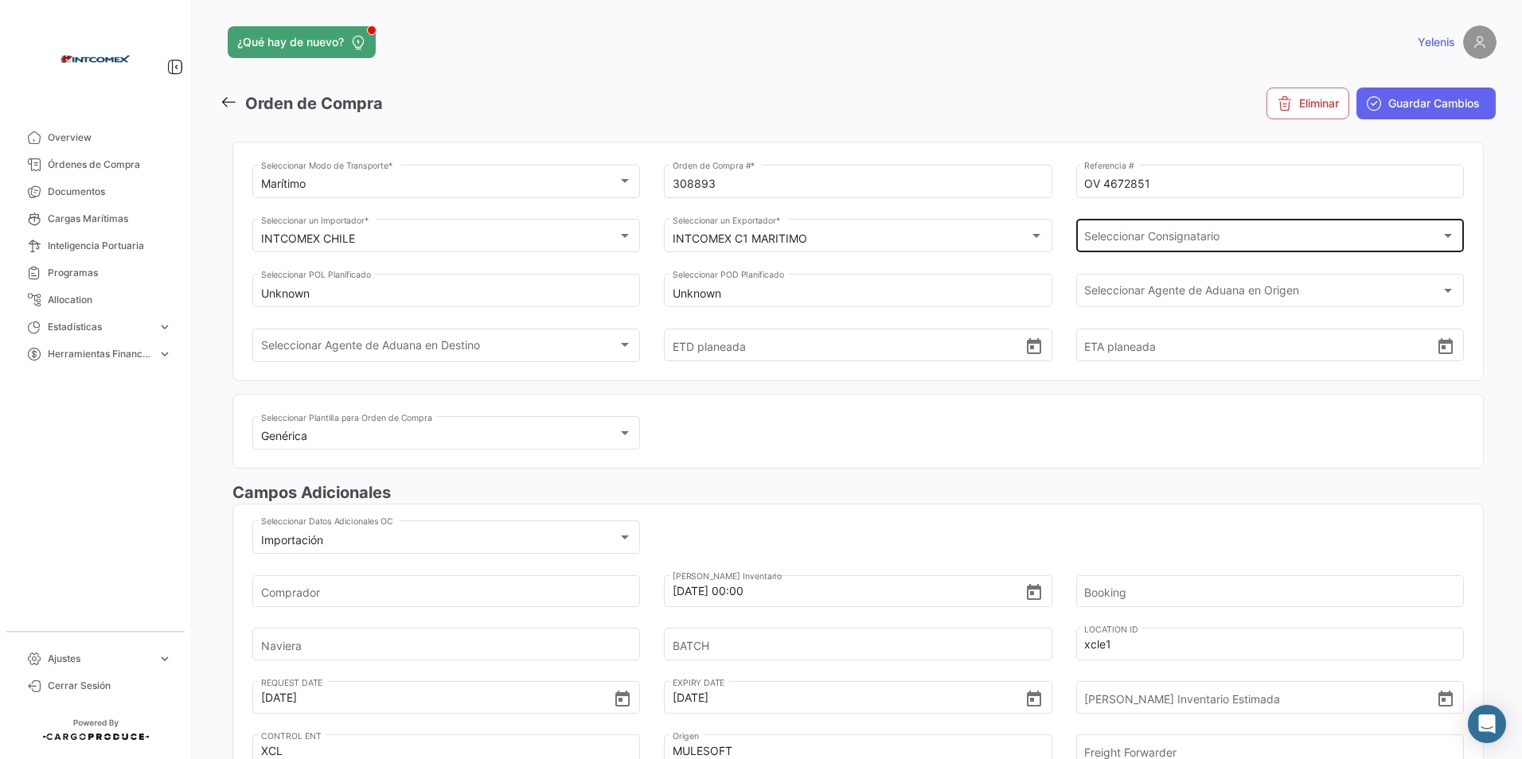
click at [1454, 240] on div "Seleccionar Consignatario Seleccionar Consignatario" at bounding box center [1270, 234] width 388 height 37
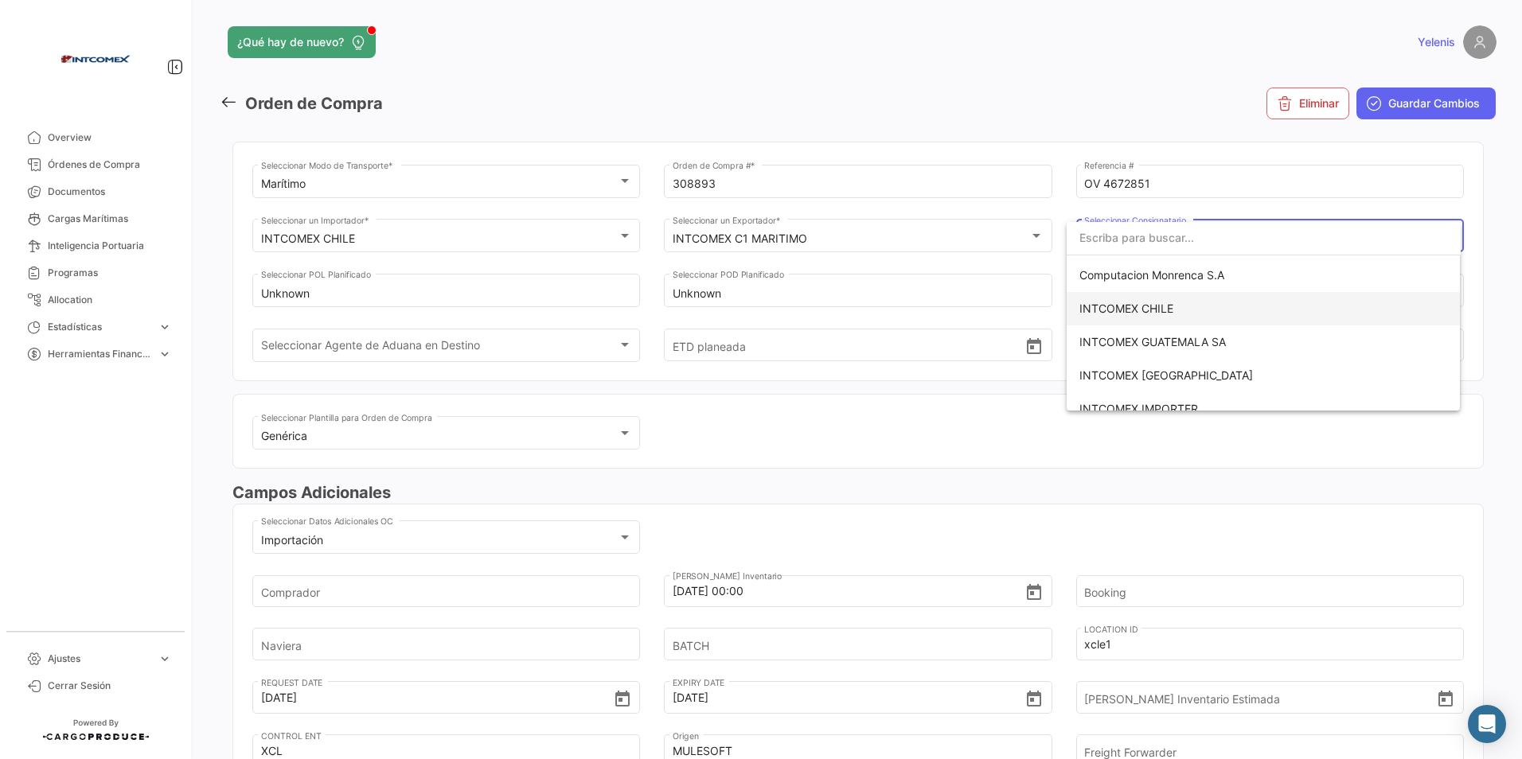
scroll to position [159, 0]
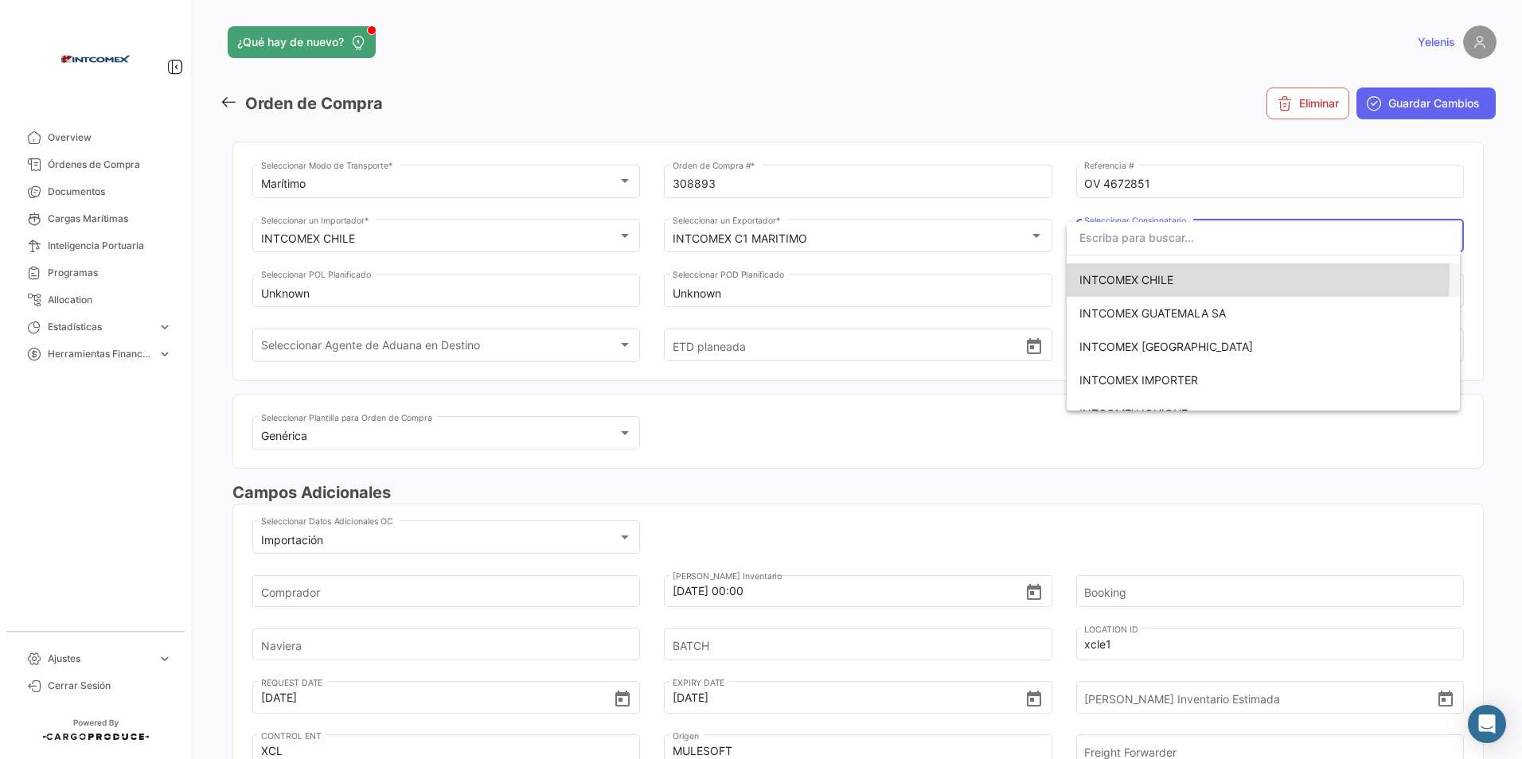
click at [1117, 274] on span "INTCOMEX CHILE" at bounding box center [1126, 280] width 94 height 14
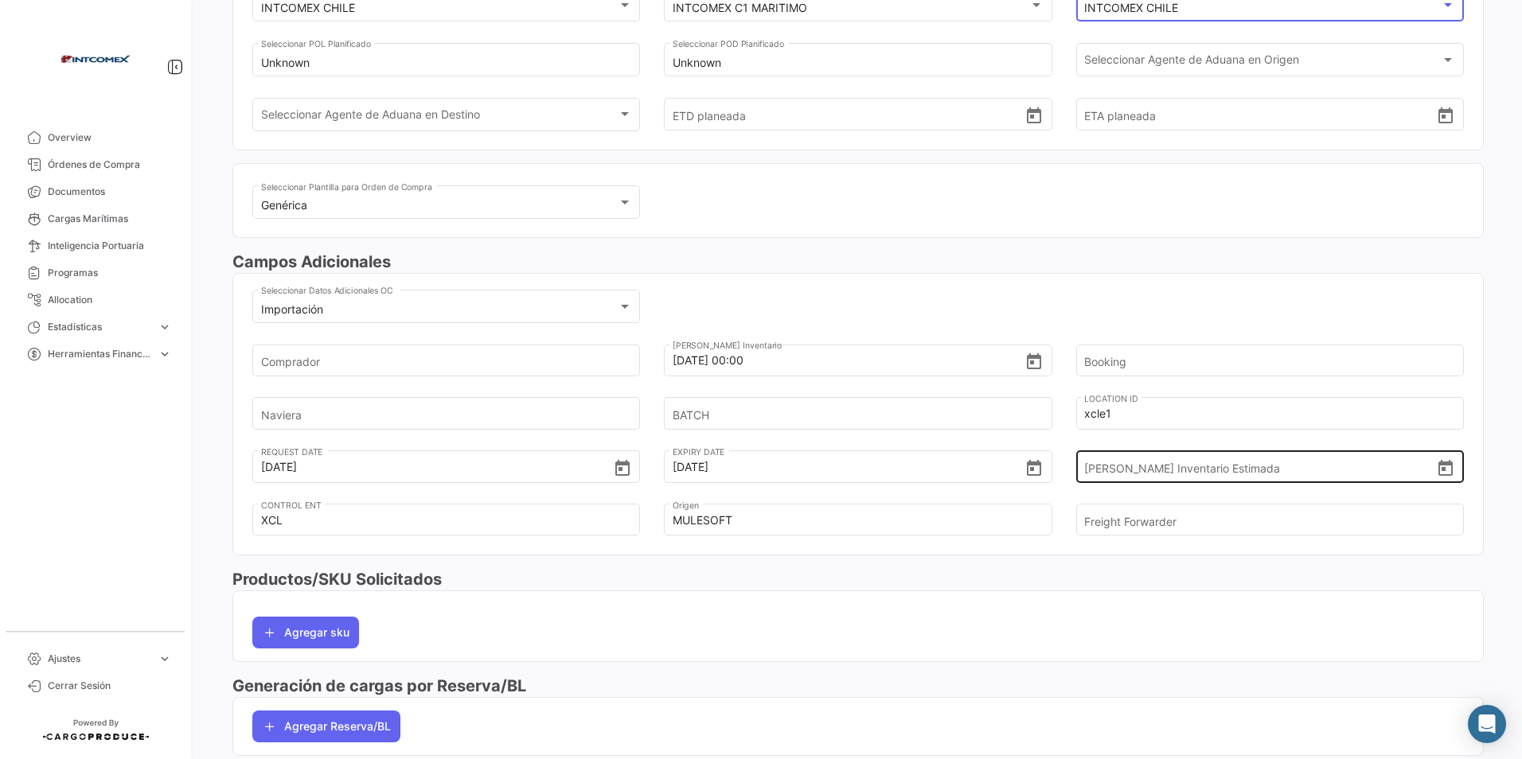
scroll to position [239, 0]
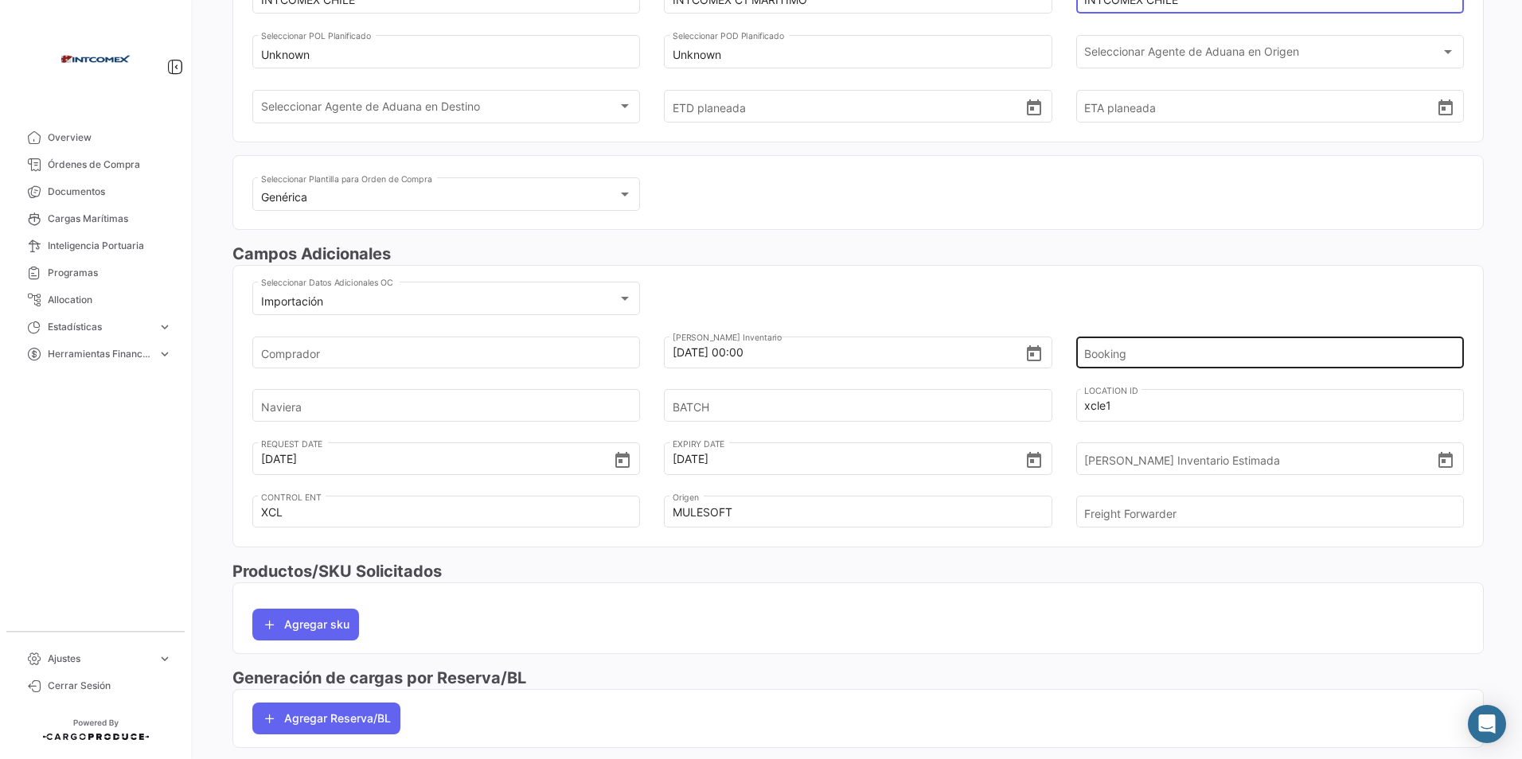
click at [1102, 350] on input "Booking" at bounding box center [1260, 353] width 353 height 56
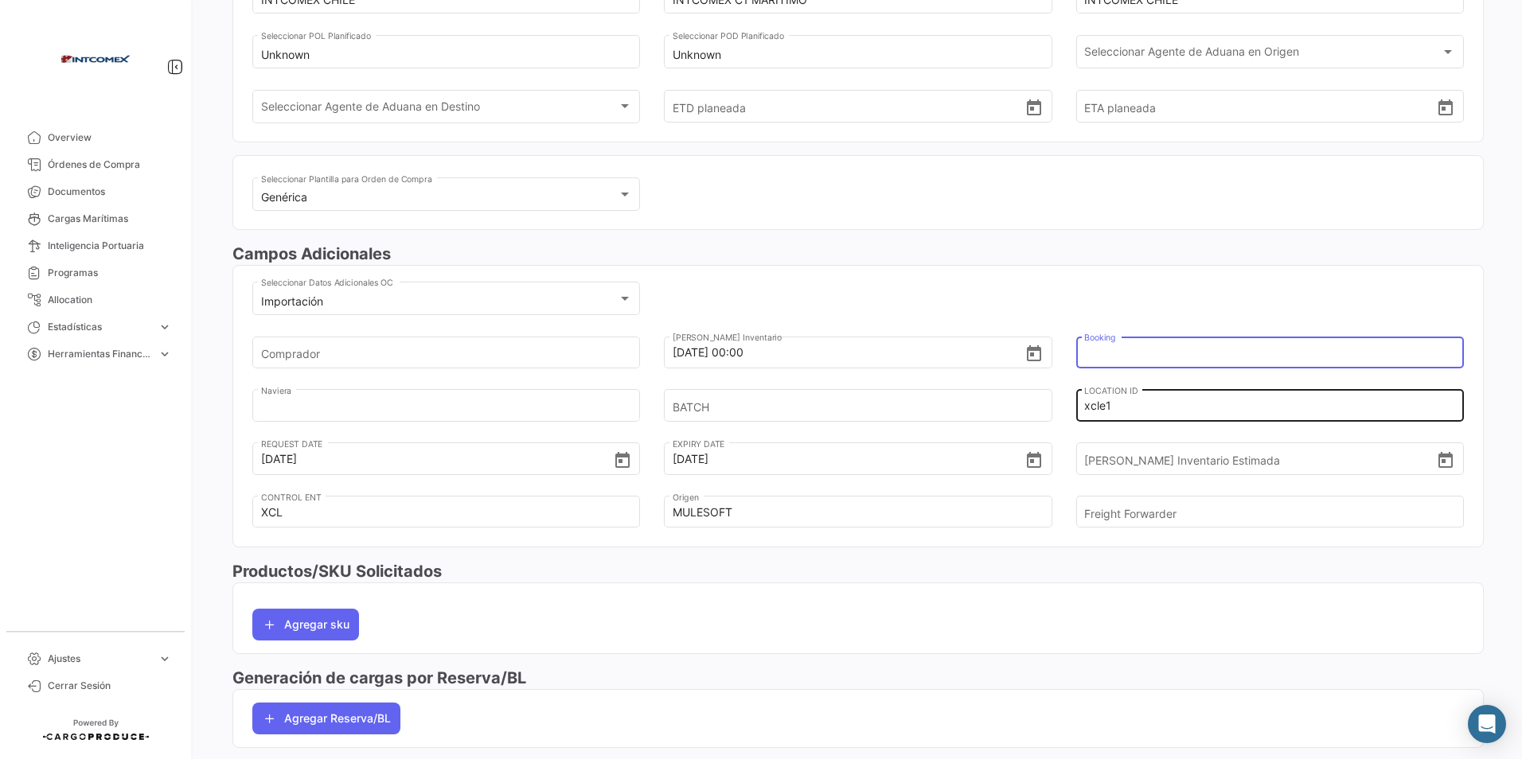
type input "480500023373"
type input "evergreen"
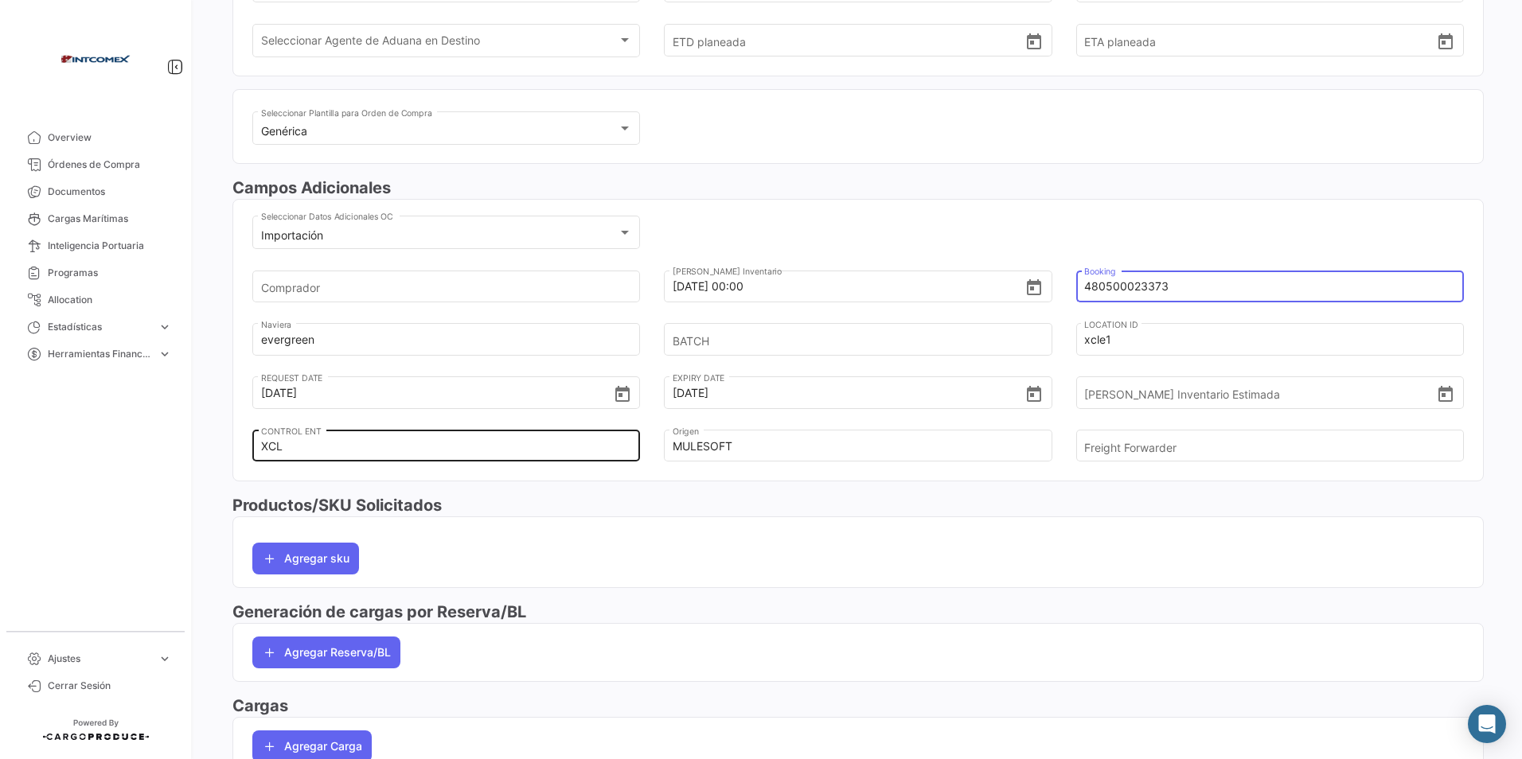
scroll to position [398, 0]
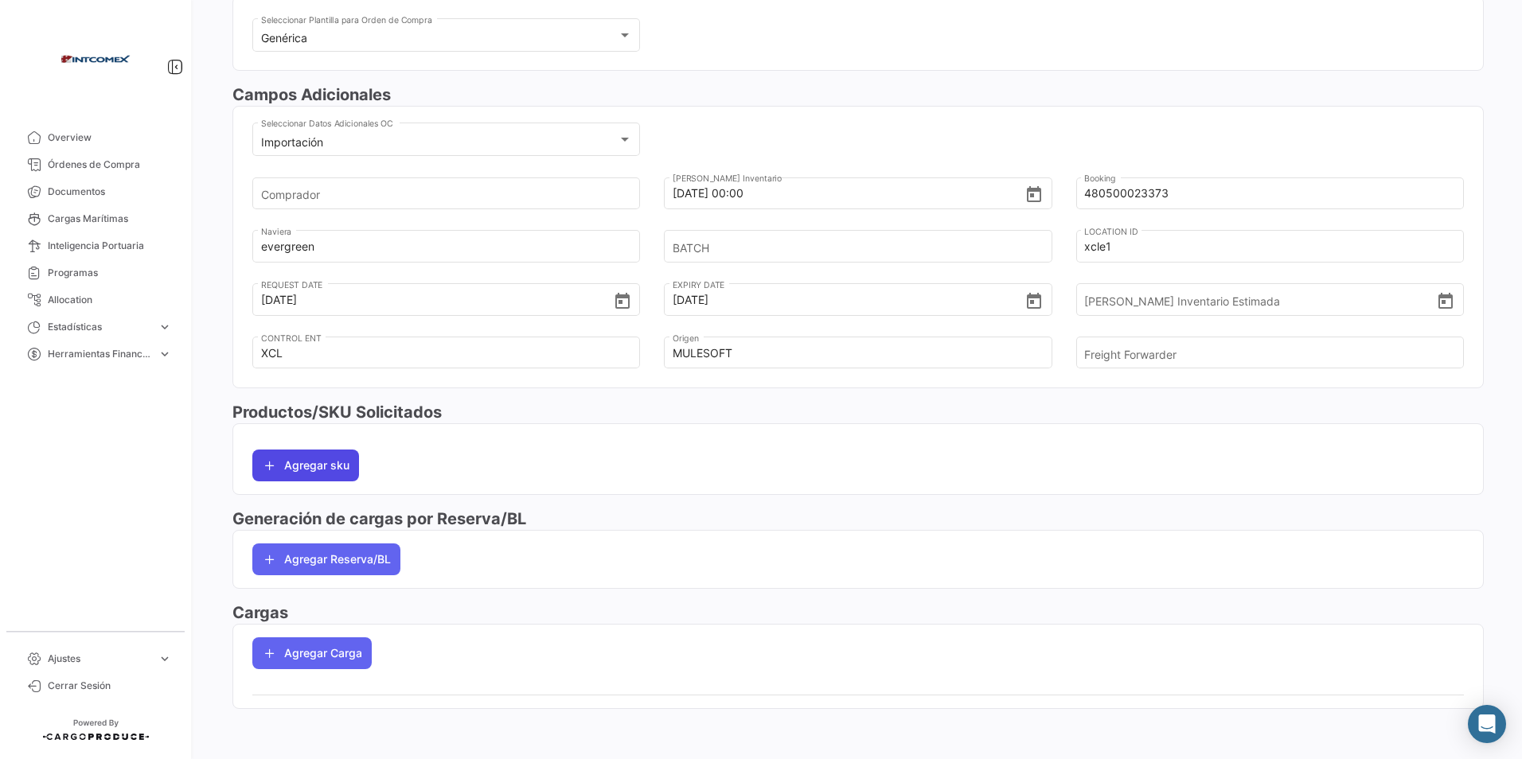
click at [328, 461] on button "Agregar sku" at bounding box center [305, 466] width 107 height 32
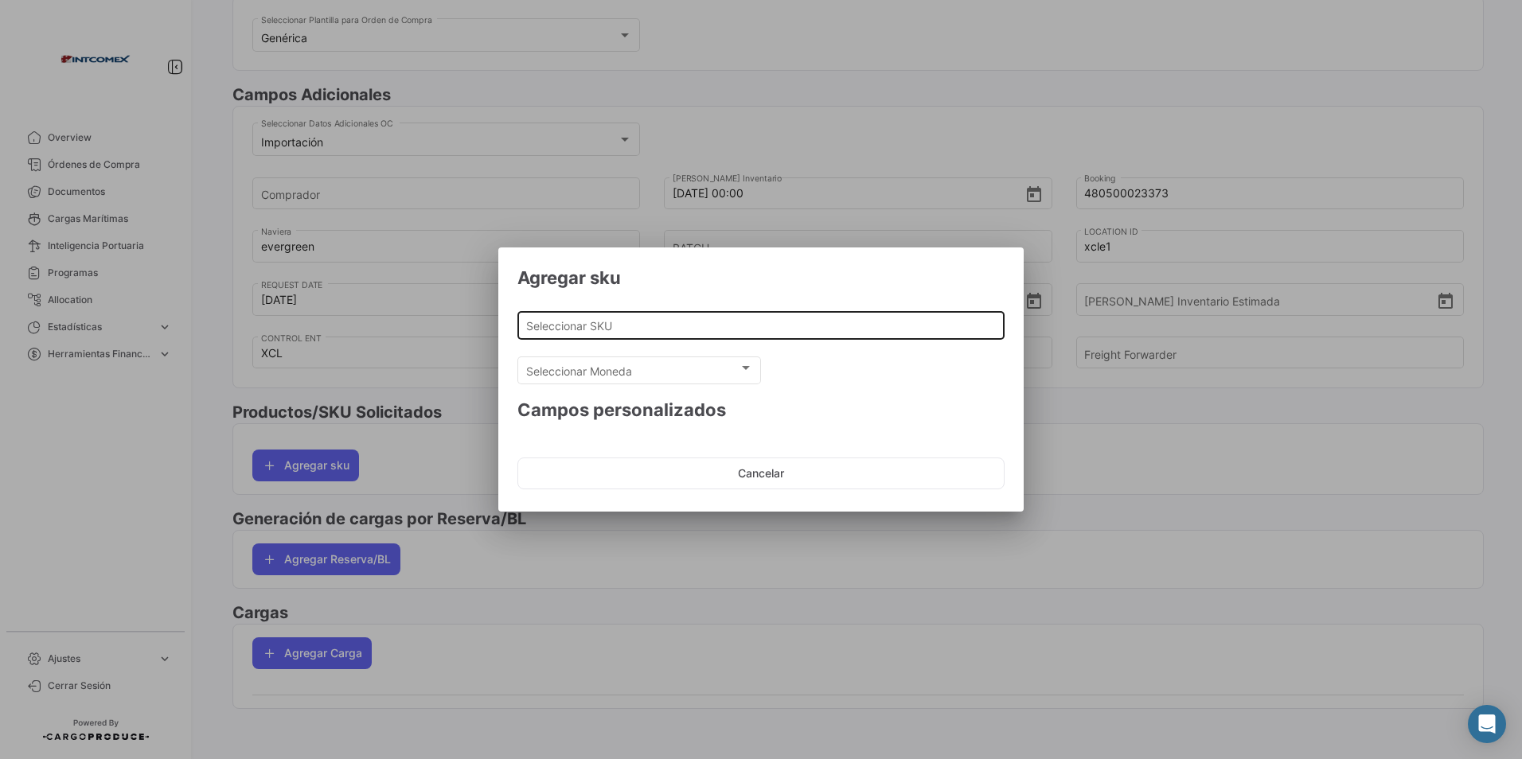
click at [649, 332] on input "Seleccionar SKU" at bounding box center [761, 326] width 470 height 14
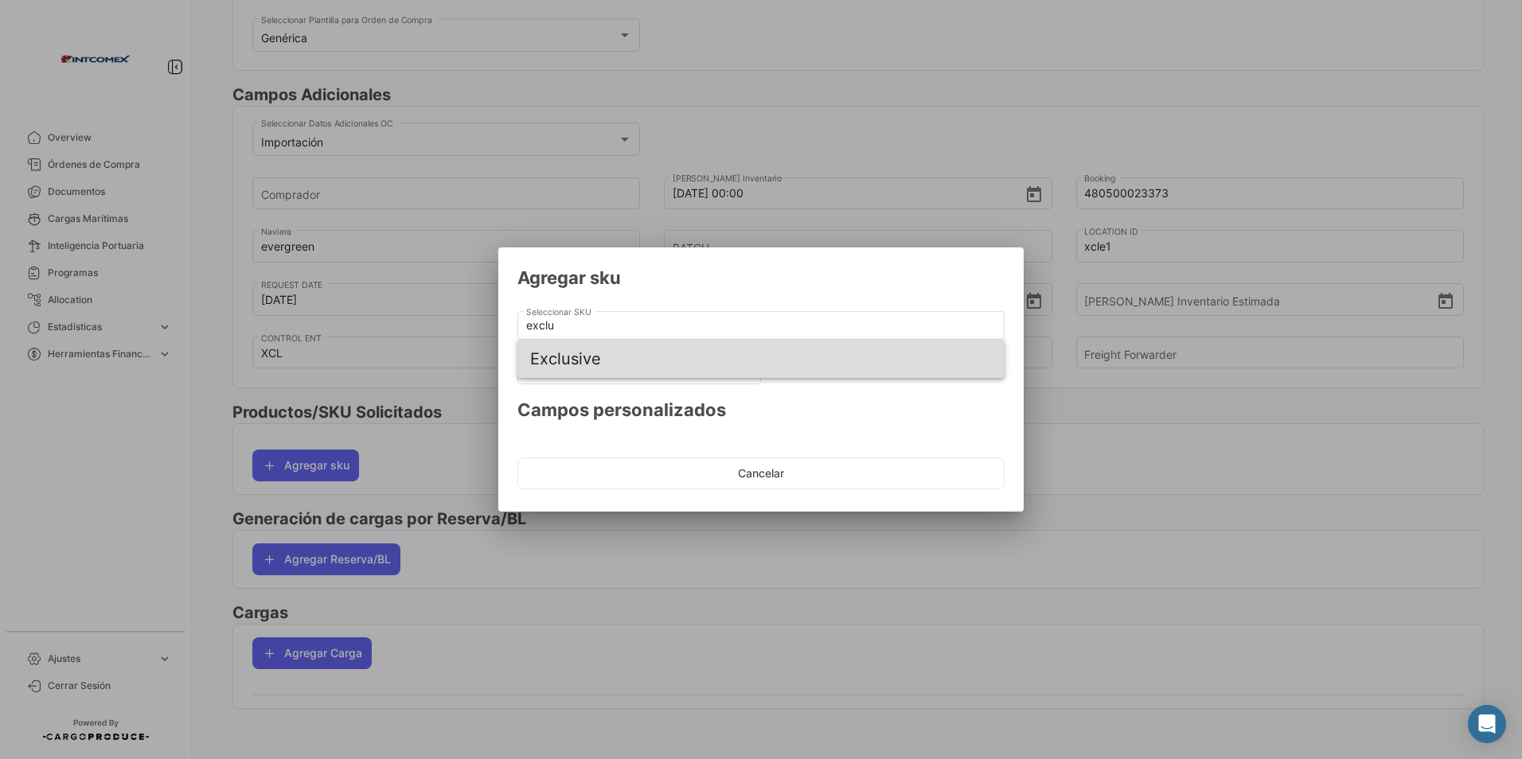
click at [597, 357] on span "Exclusive" at bounding box center [761, 359] width 462 height 38
type input "Exclusive"
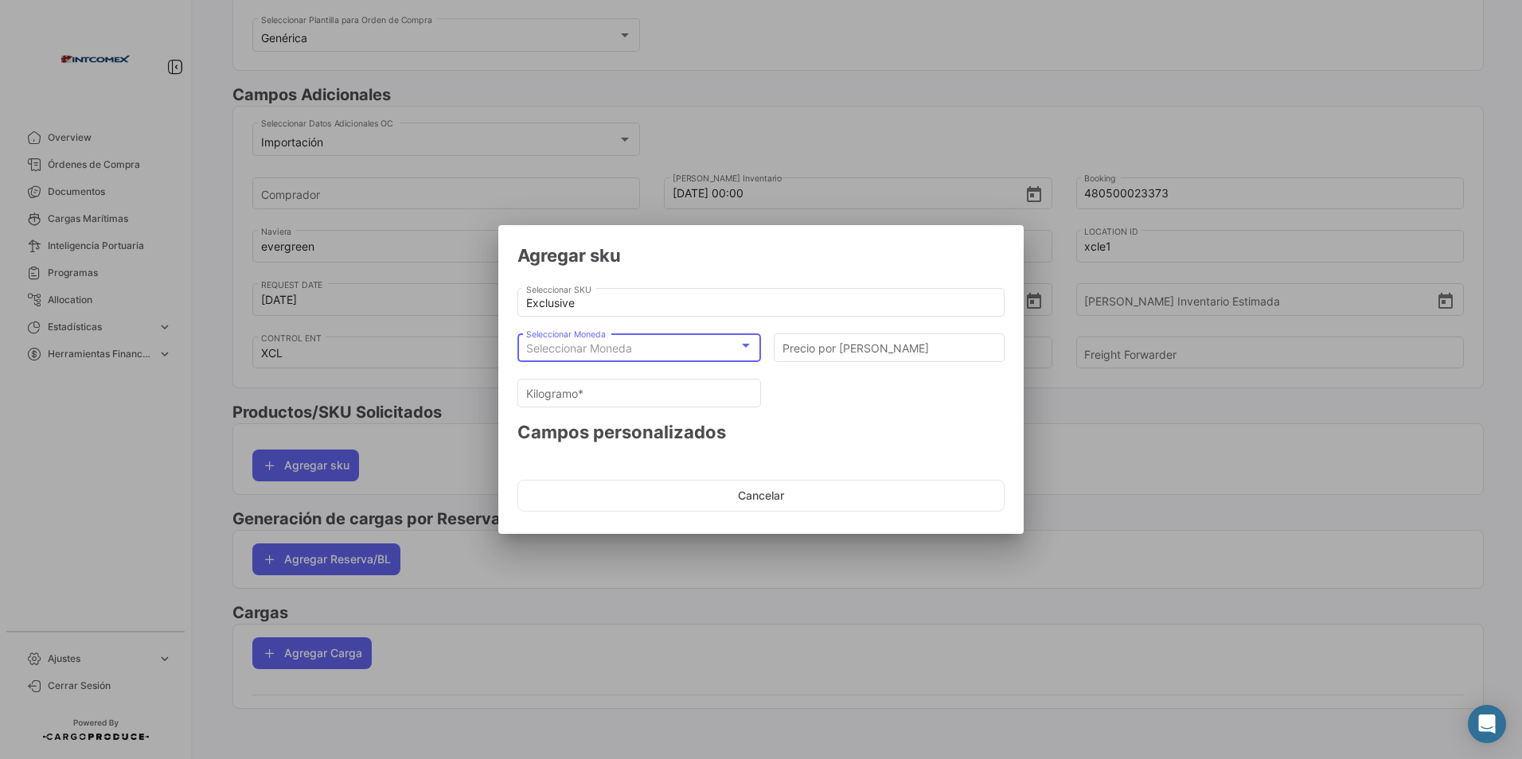
click at [678, 349] on div "Seleccionar Moneda" at bounding box center [632, 349] width 213 height 14
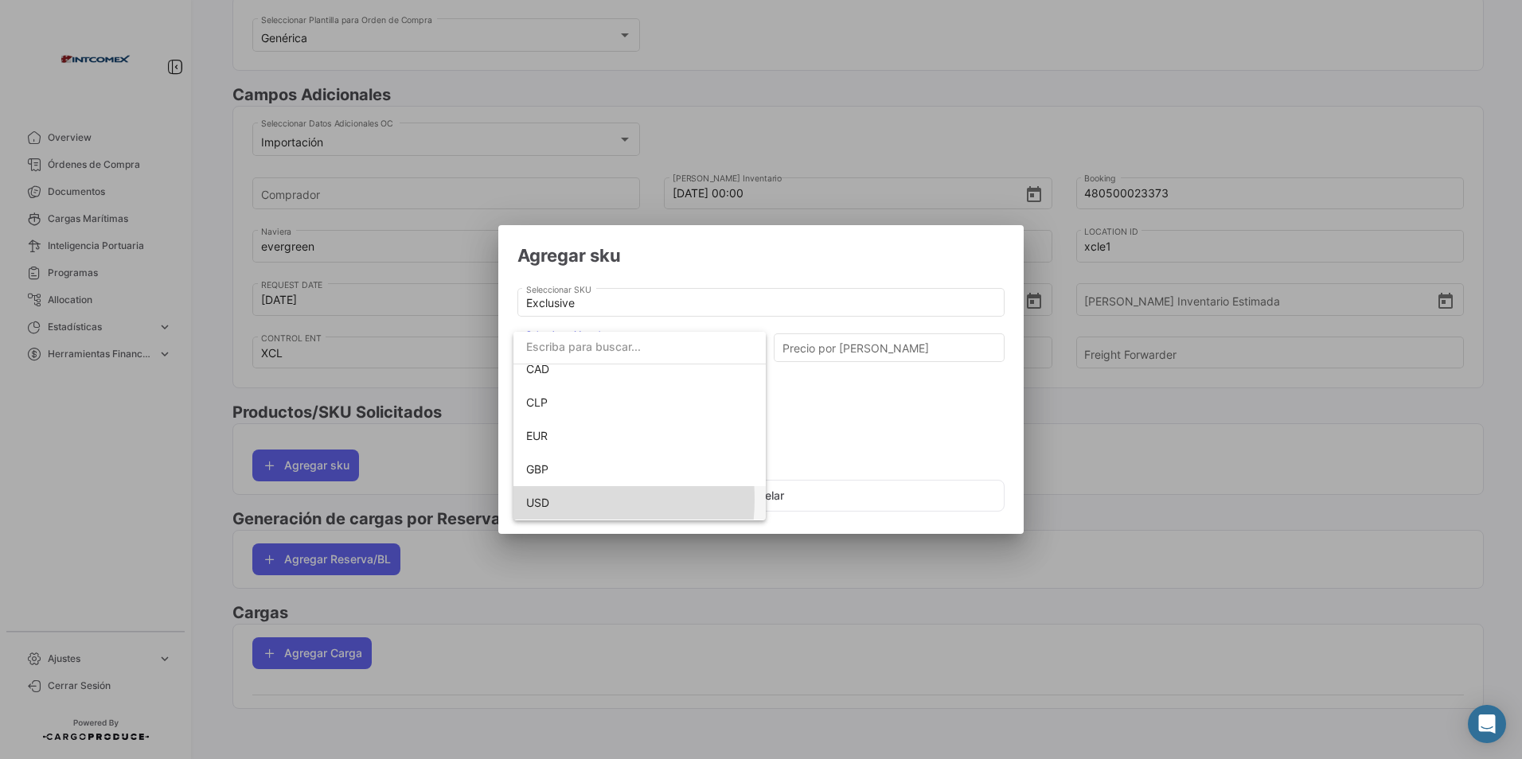
click at [542, 499] on span "USD" at bounding box center [537, 503] width 23 height 14
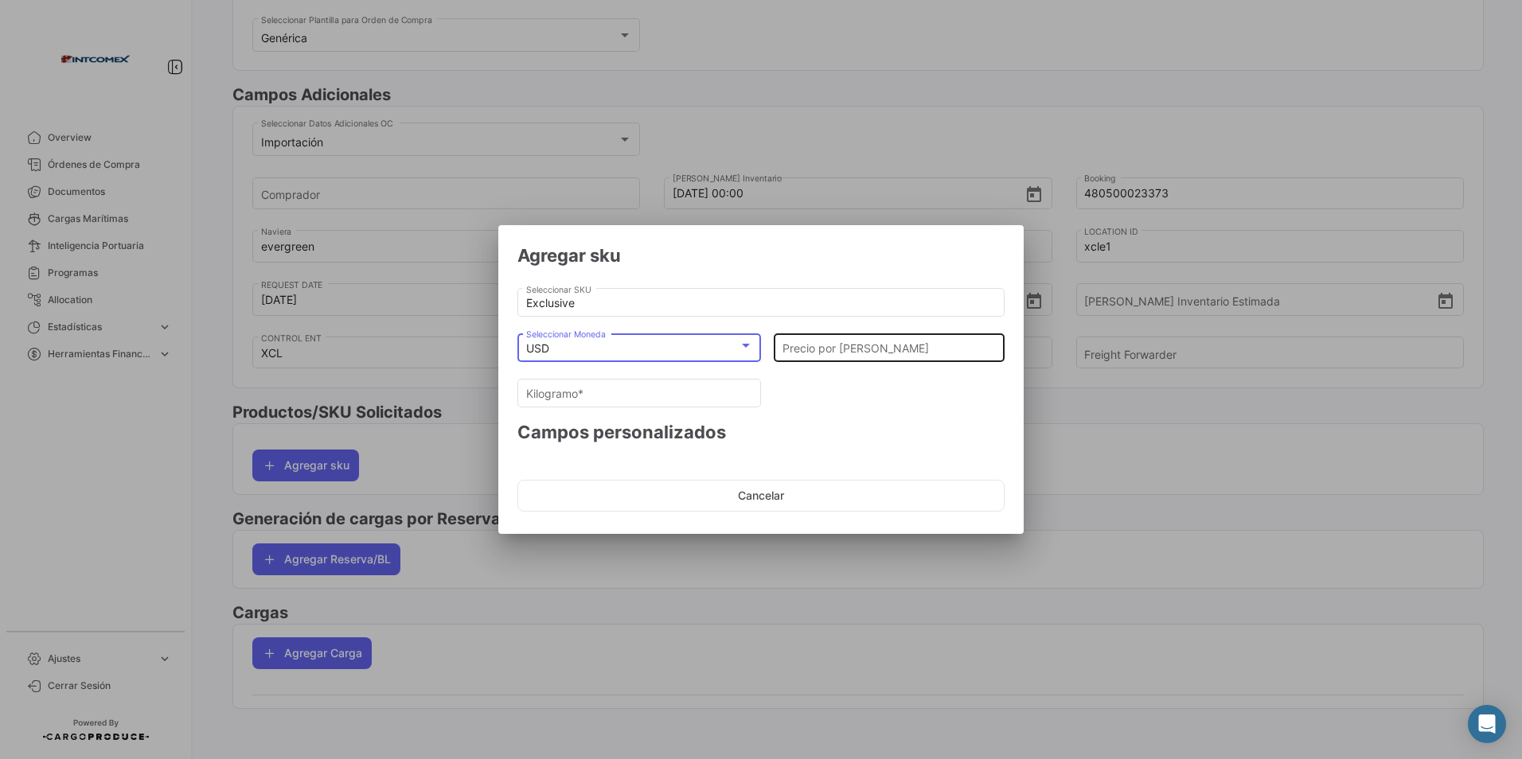
click at [817, 349] on input "Precio por [PERSON_NAME]" at bounding box center [889, 349] width 214 height 14
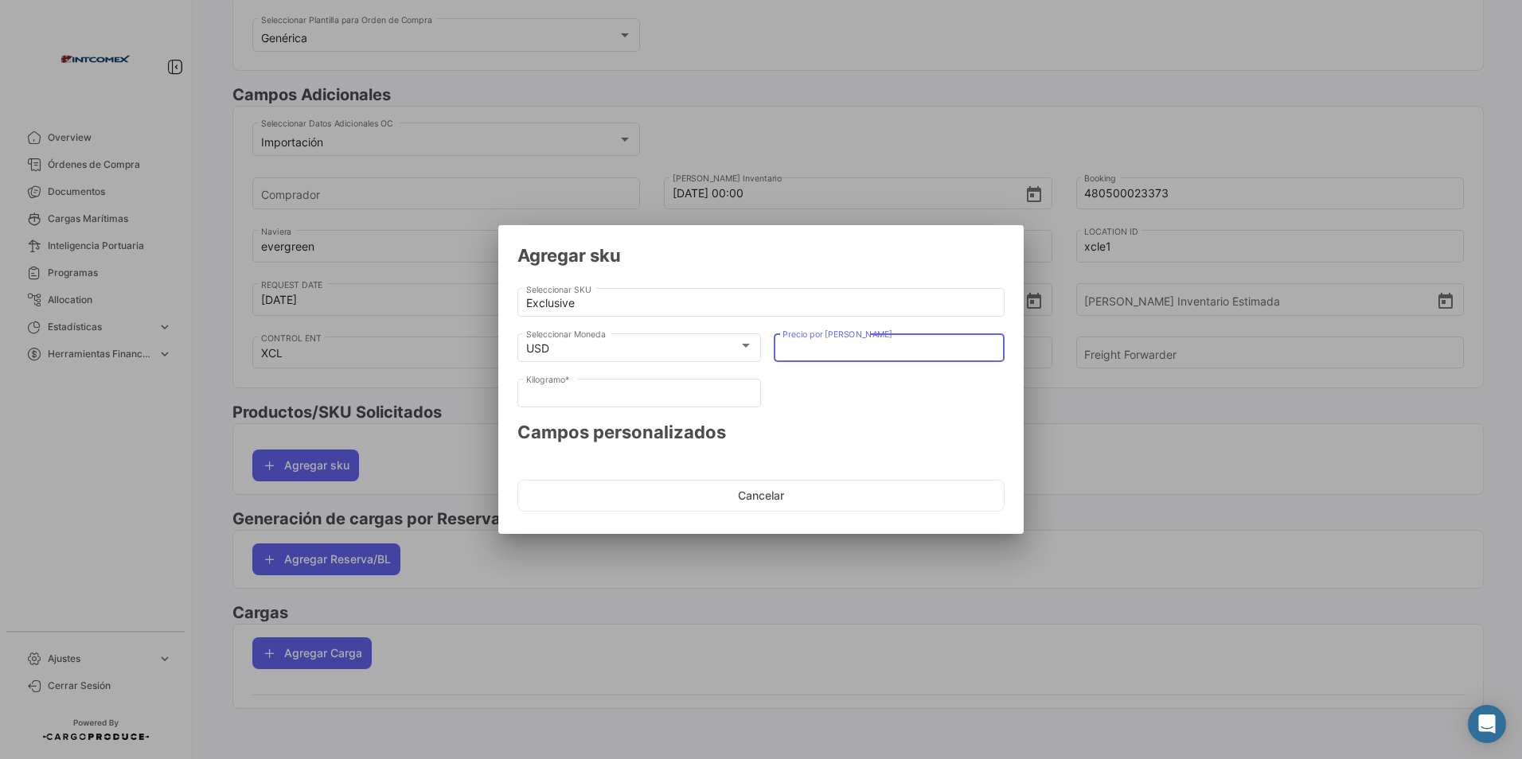
type input "1"
click at [852, 496] on button "Aceptar" at bounding box center [886, 496] width 236 height 32
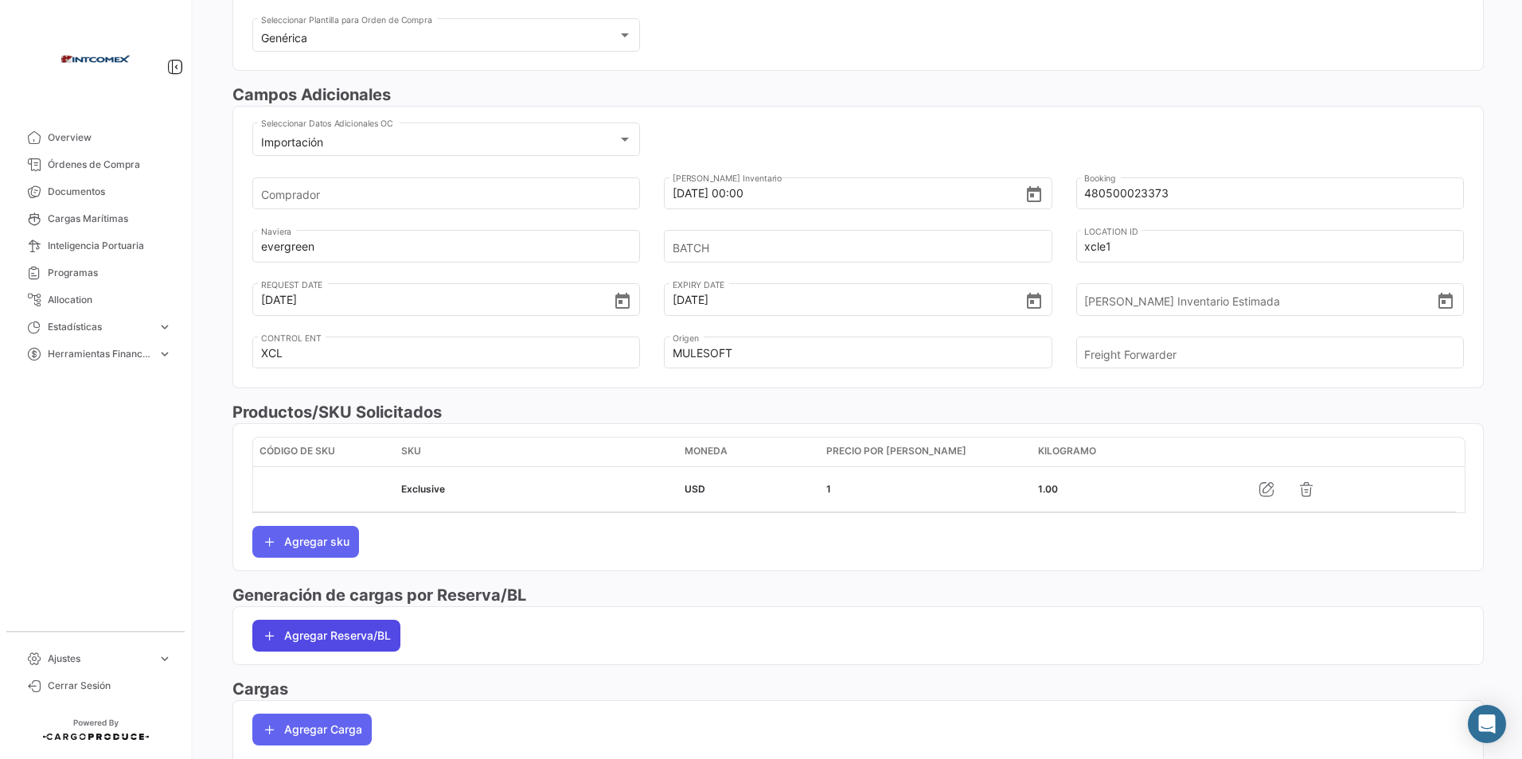
click at [381, 640] on button "Agregar Reserva/BL" at bounding box center [326, 636] width 148 height 32
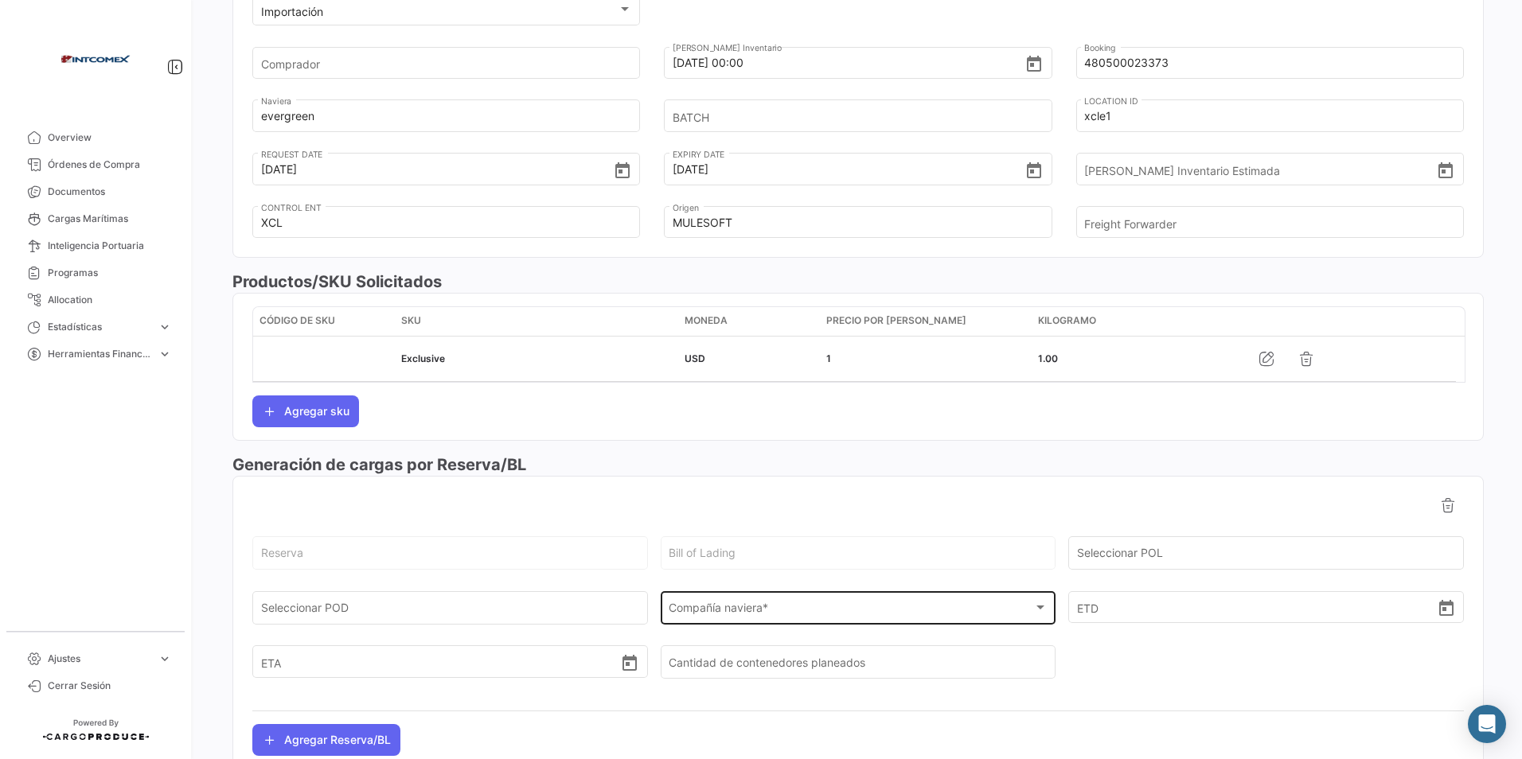
scroll to position [557, 0]
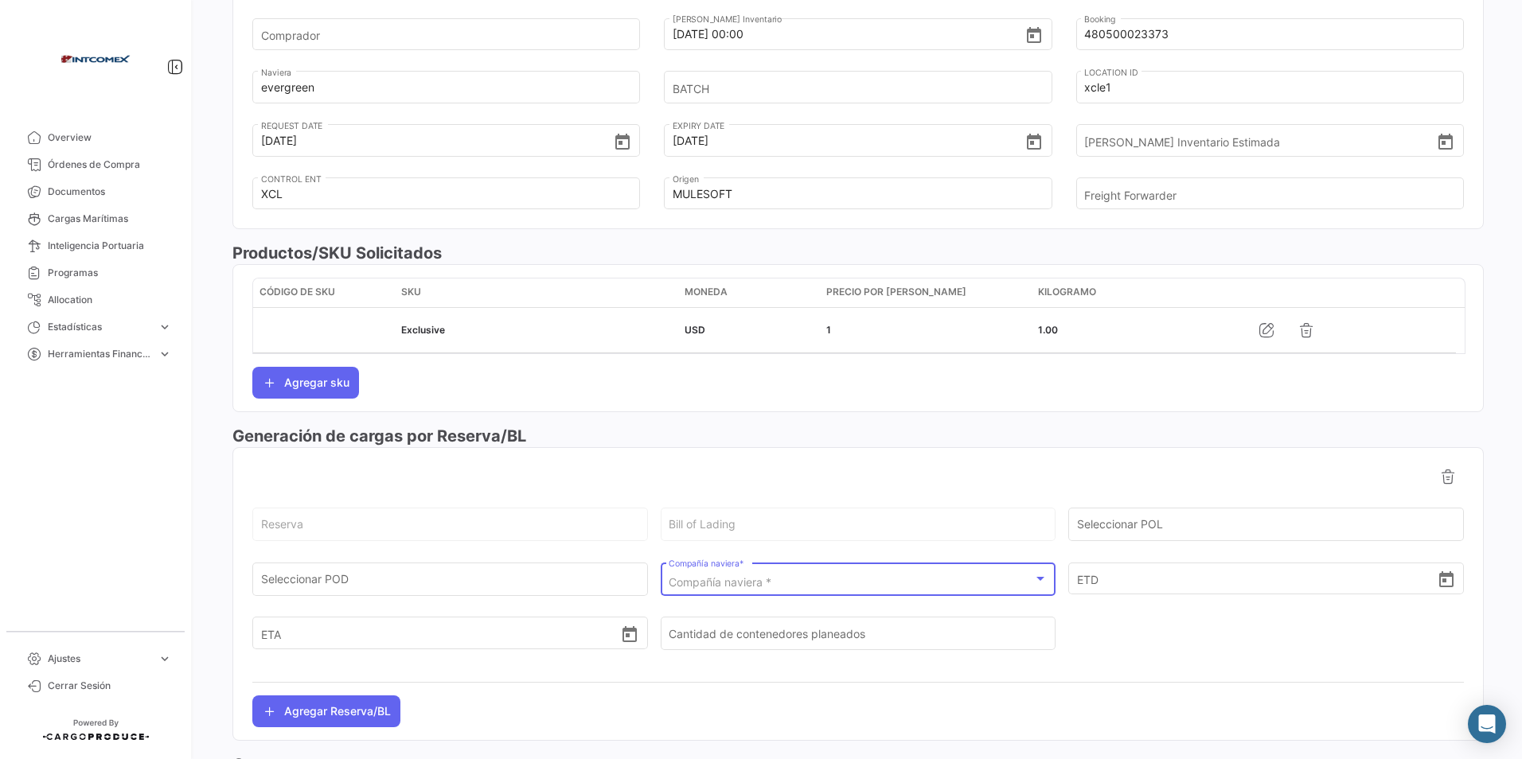
click at [703, 587] on span "Compañía naviera *" at bounding box center [720, 582] width 103 height 14
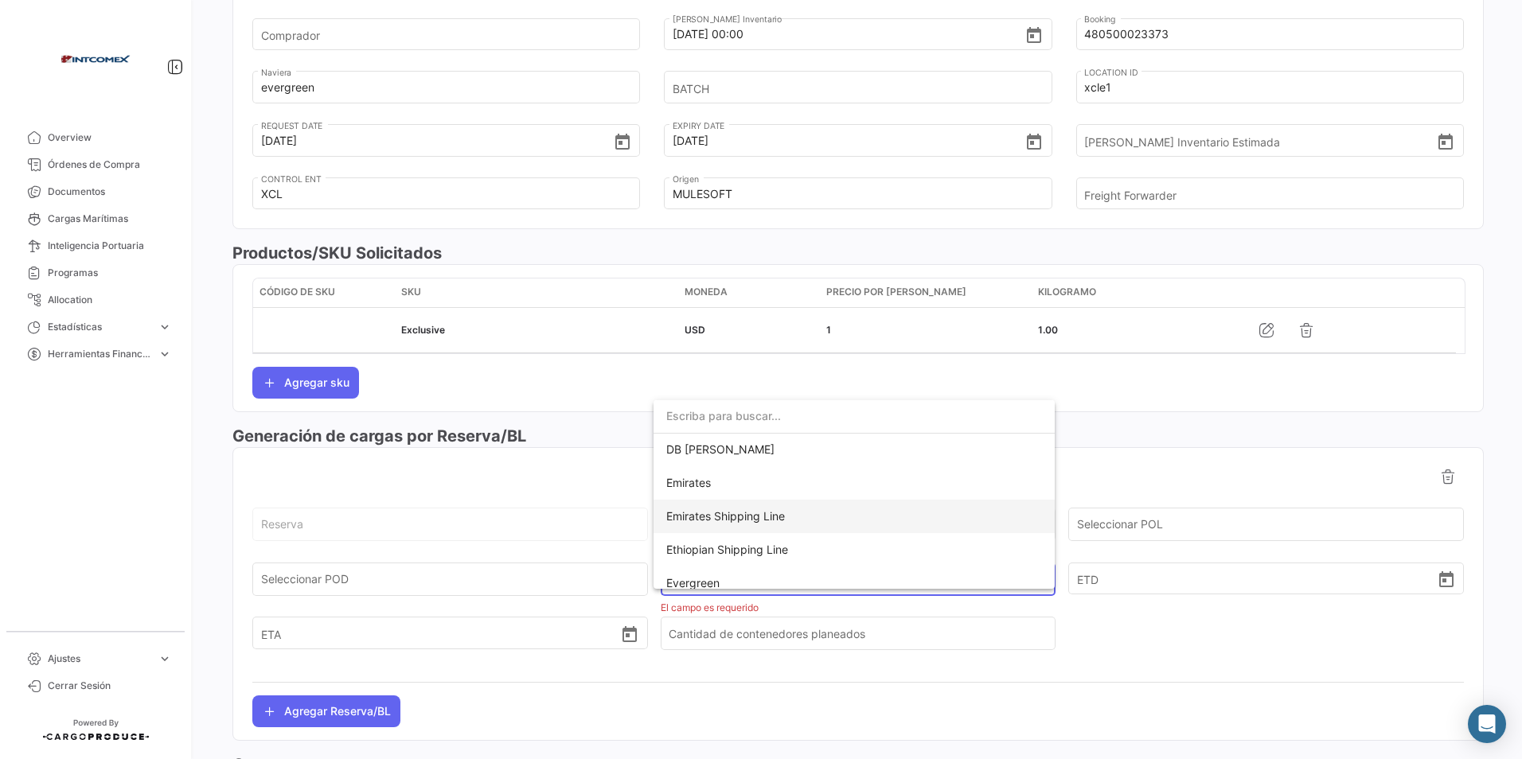
scroll to position [239, 0]
click at [708, 548] on span "Evergreen" at bounding box center [692, 546] width 53 height 14
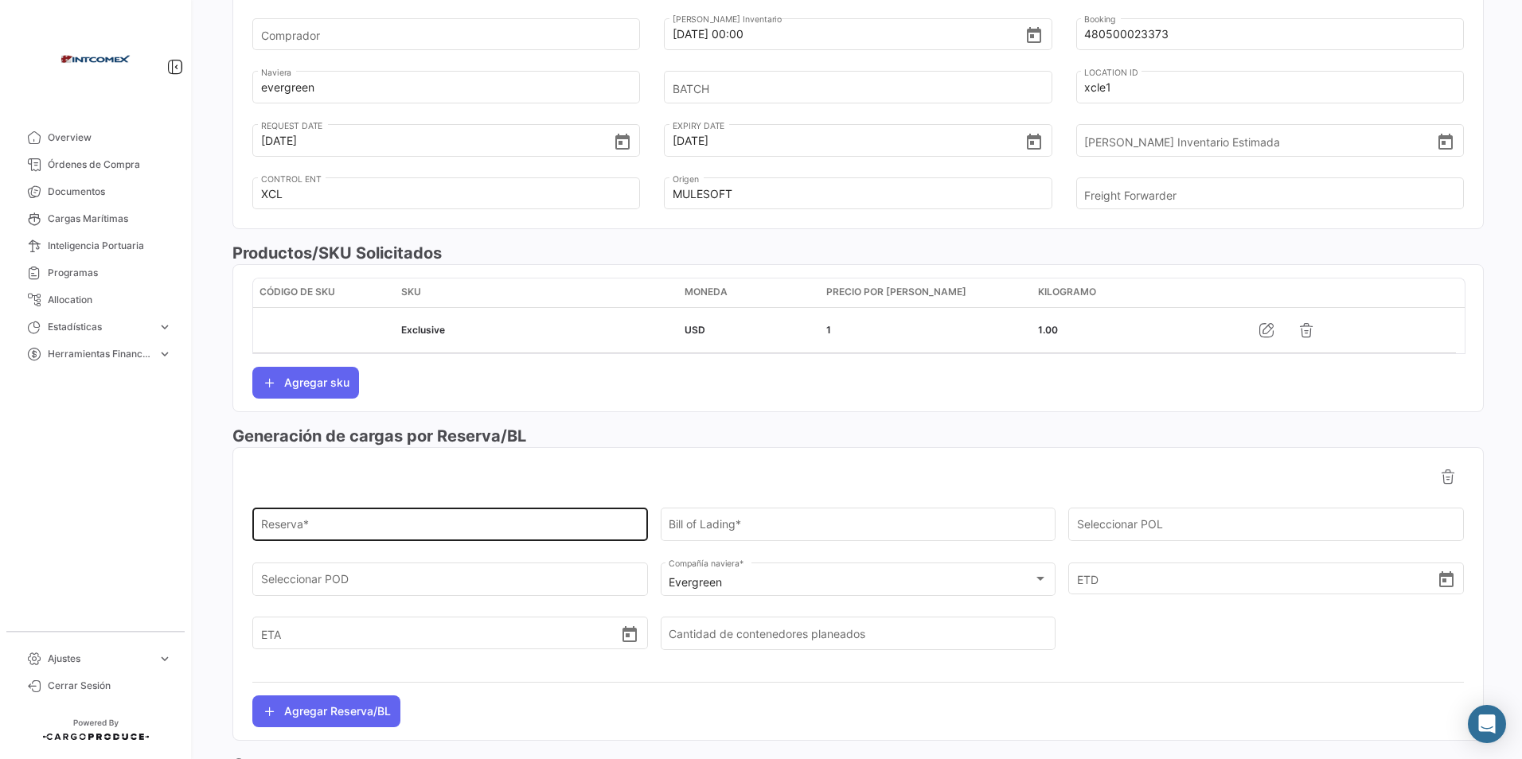
click at [292, 514] on div "Reserva *" at bounding box center [450, 523] width 379 height 37
click at [282, 525] on input "Reserva *" at bounding box center [450, 528] width 379 height 14
type input "480500023373"
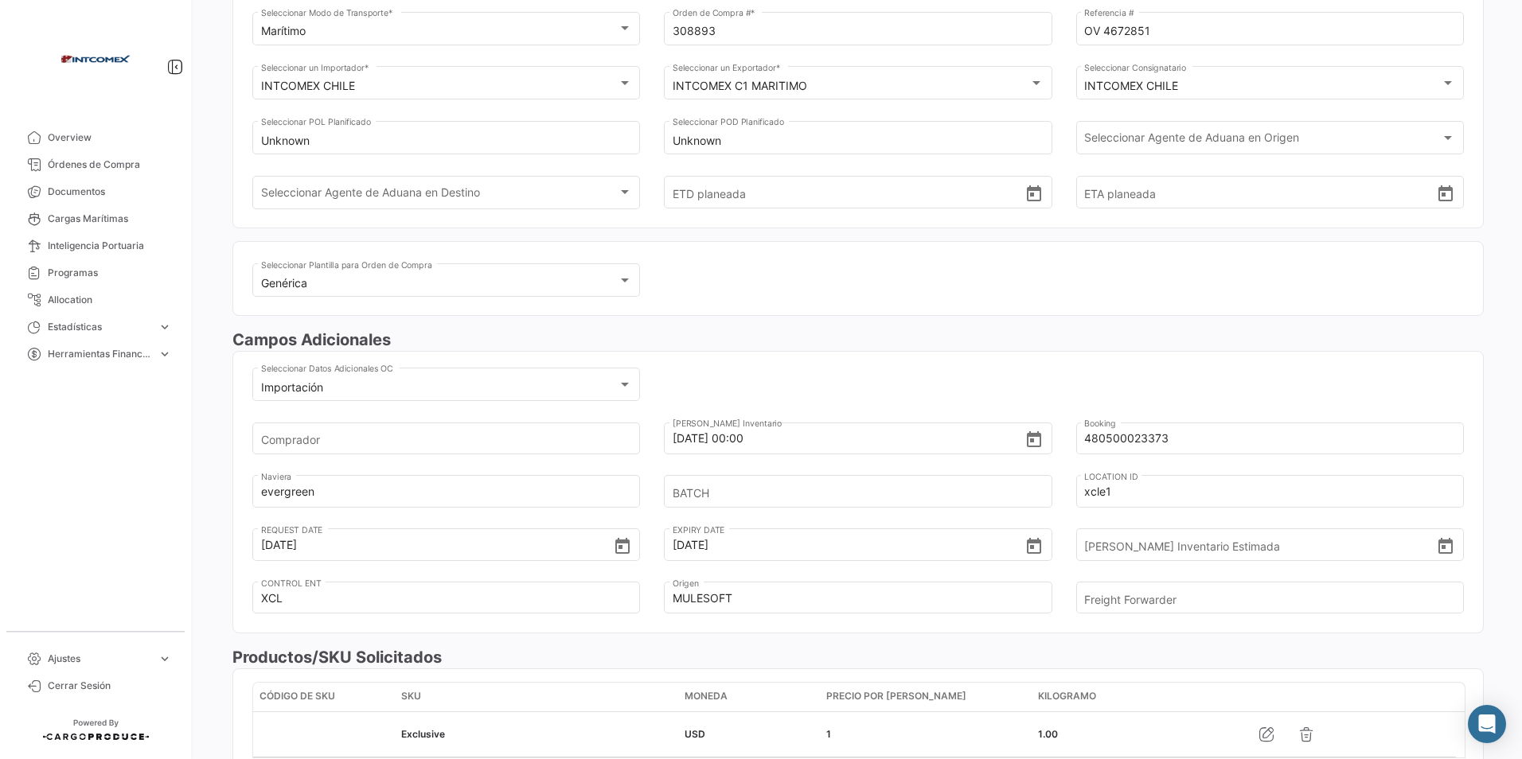
scroll to position [0, 0]
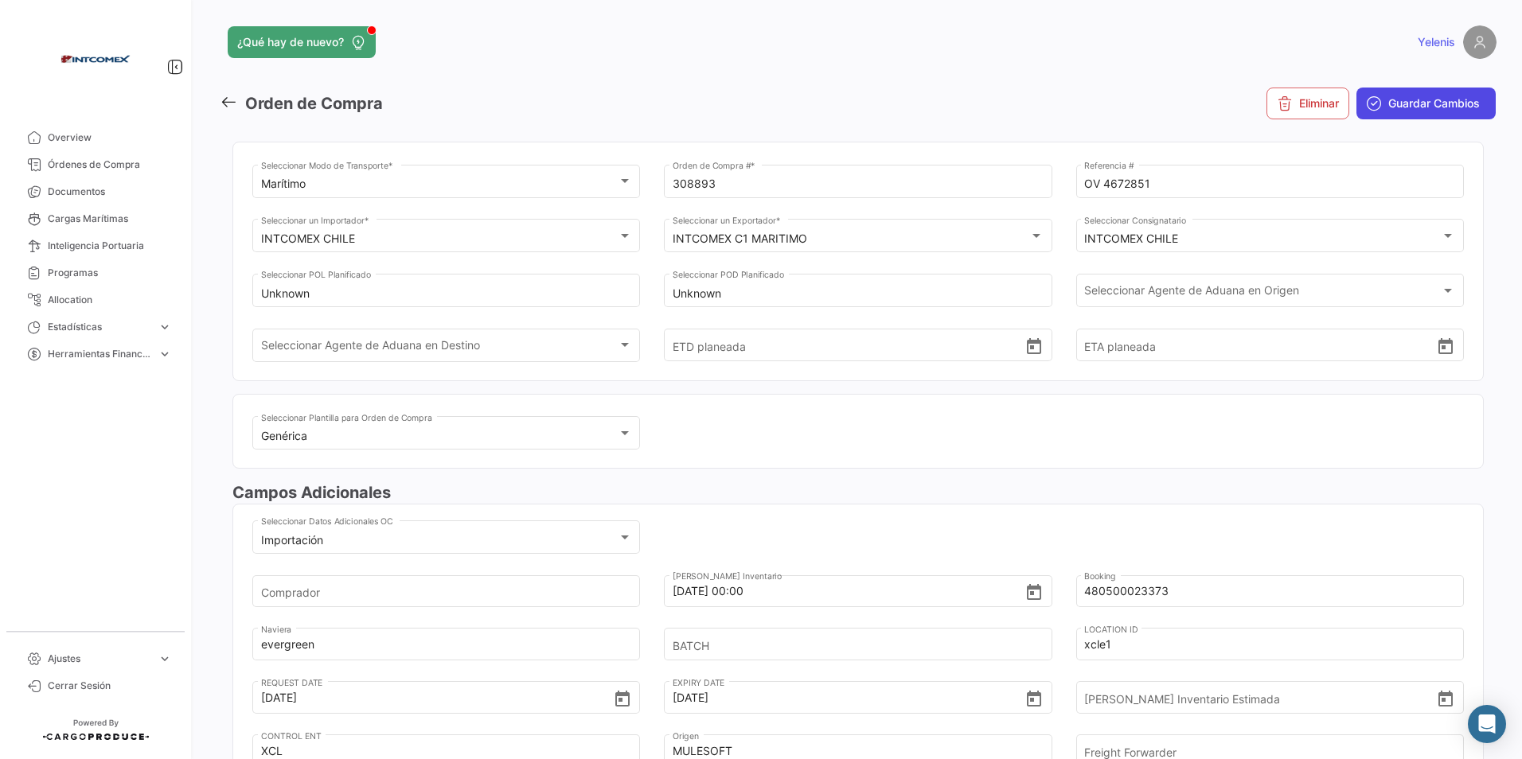
click at [1420, 99] on span "Guardar Cambios" at bounding box center [1434, 104] width 92 height 16
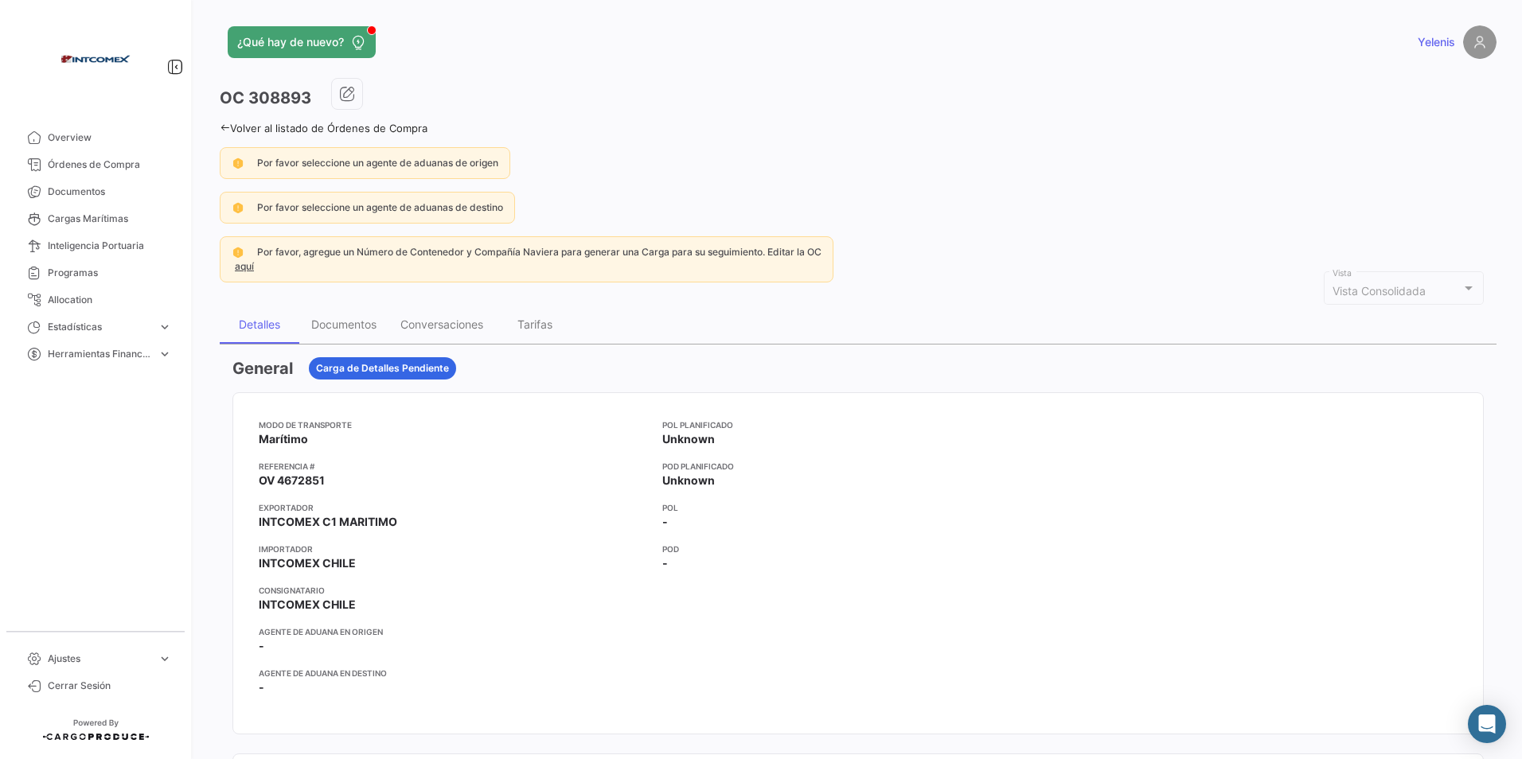
click at [231, 127] on link "Volver al listado de Órdenes de Compra" at bounding box center [324, 128] width 208 height 13
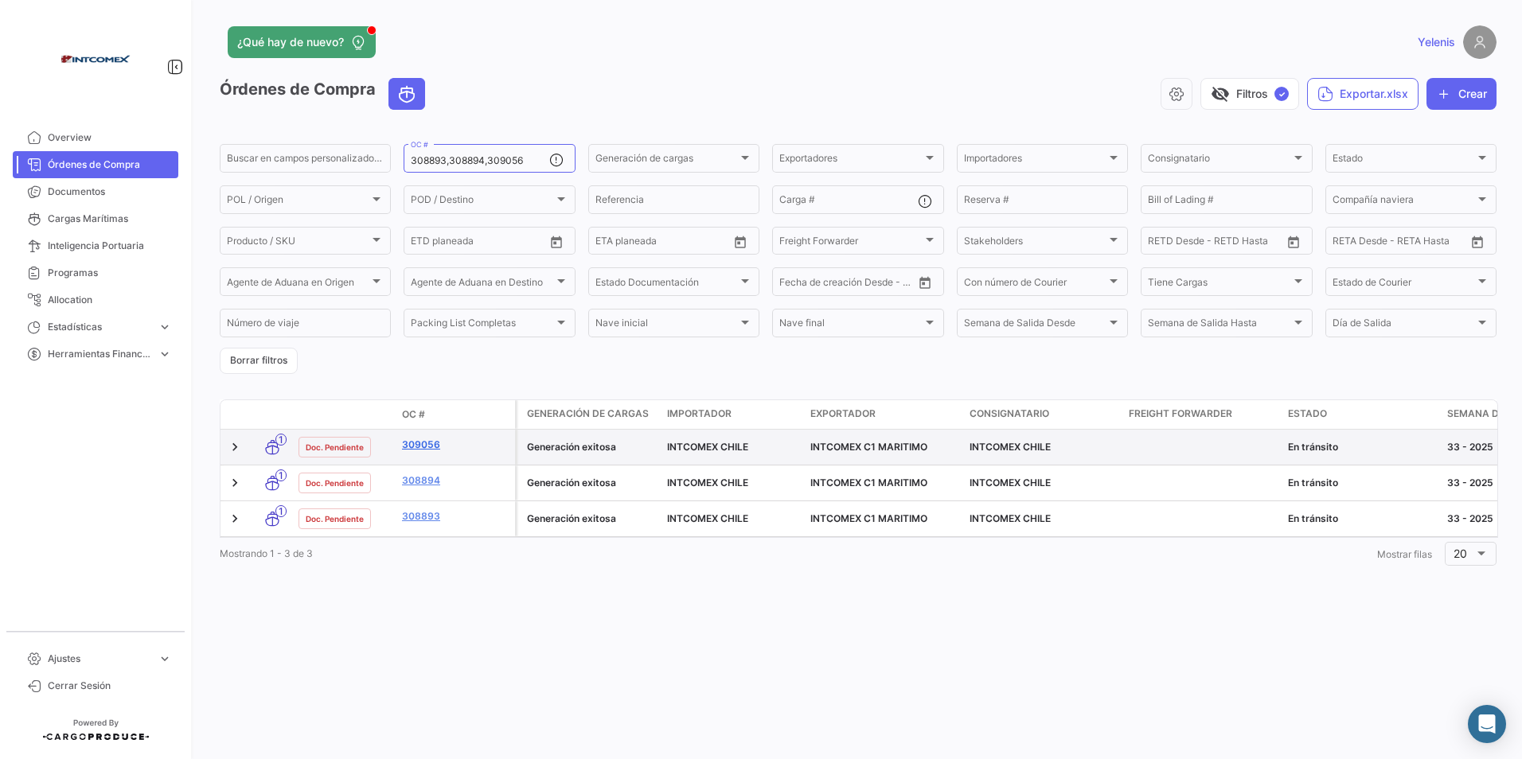
click at [427, 441] on link "309056" at bounding box center [455, 445] width 107 height 14
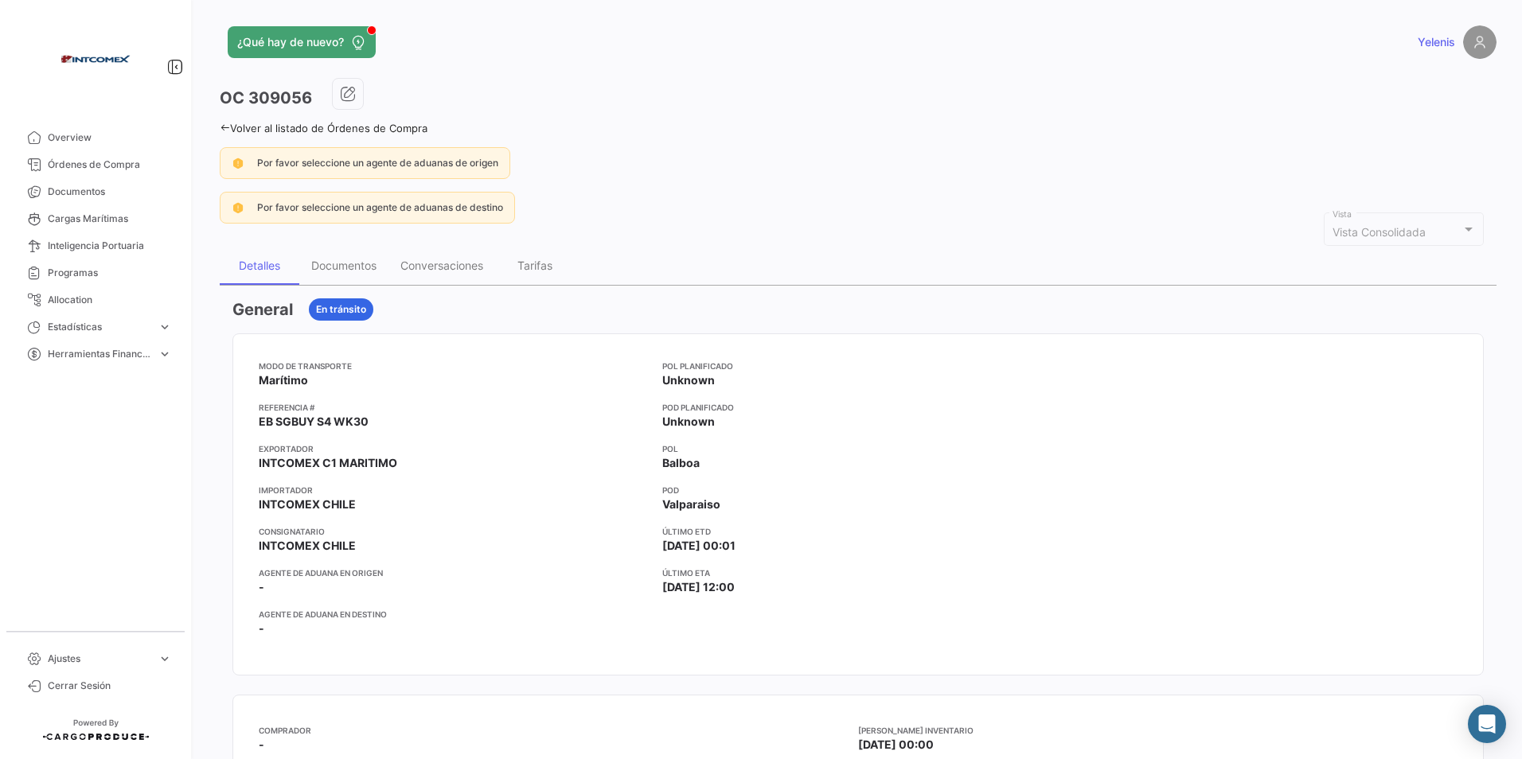
click at [235, 124] on link "Volver al listado de Órdenes de Compra" at bounding box center [324, 128] width 208 height 13
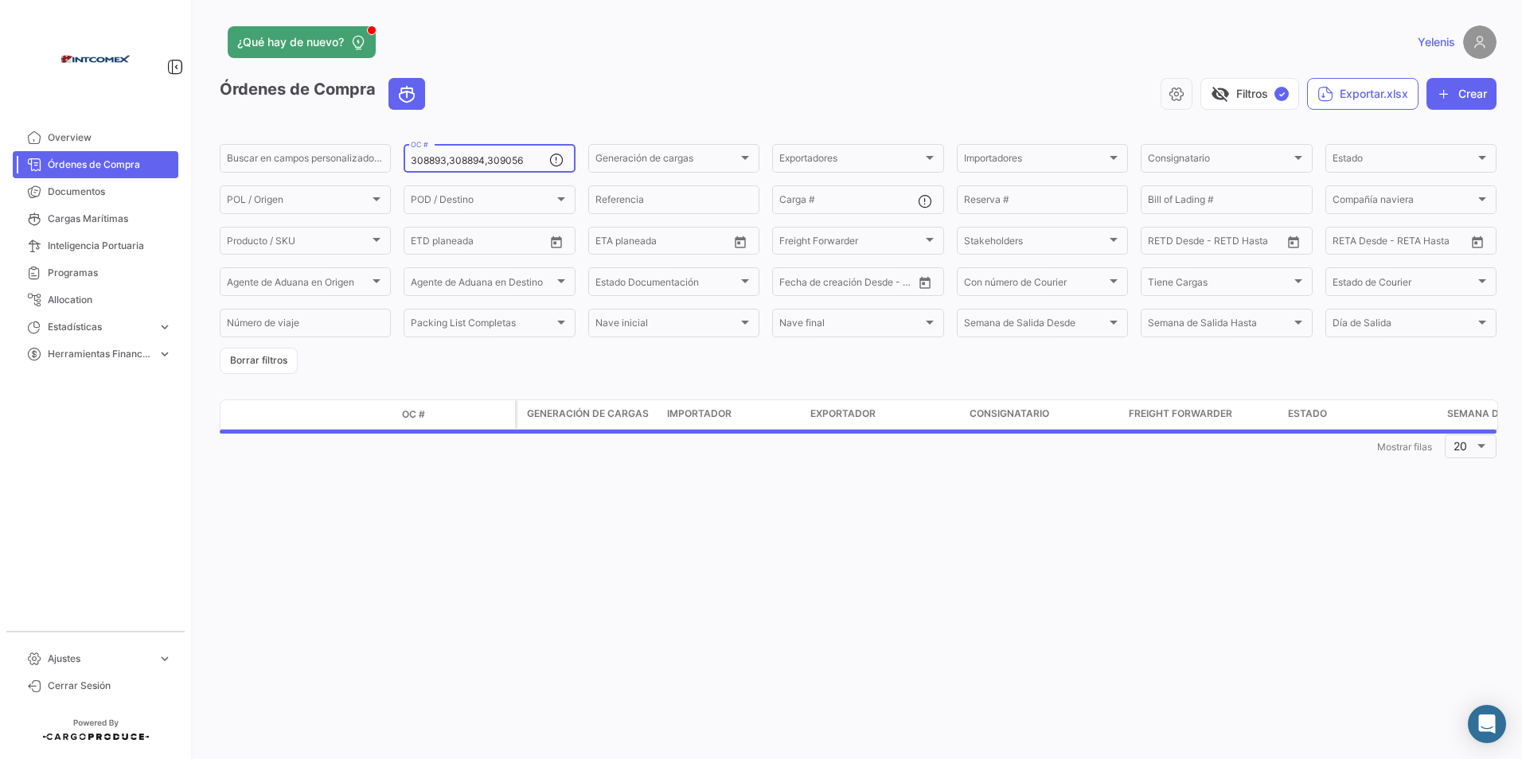
click at [536, 165] on input "308893,308894,309056" at bounding box center [480, 160] width 138 height 11
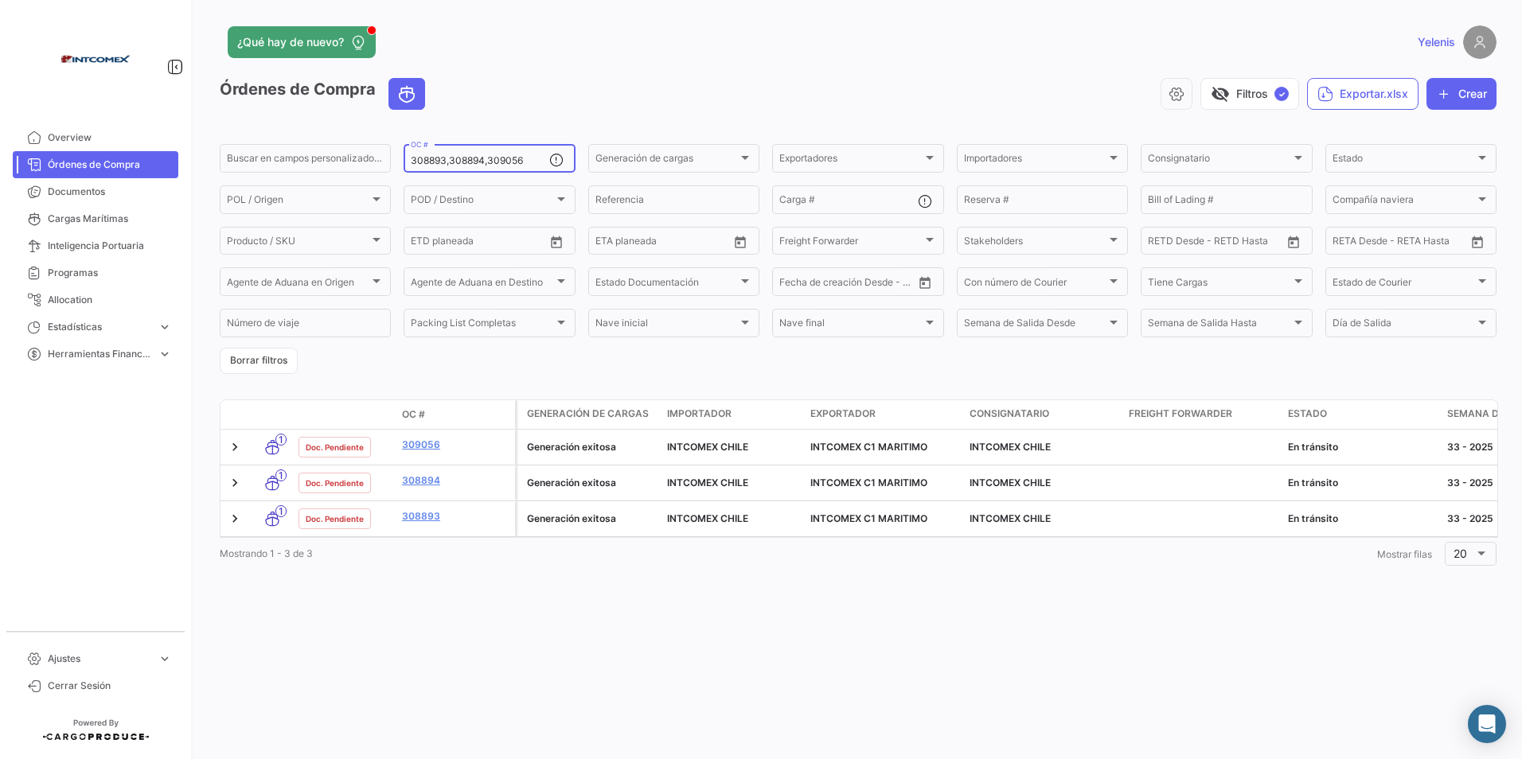
drag, startPoint x: 528, startPoint y: 164, endPoint x: 408, endPoint y: 160, distance: 120.3
click at [408, 160] on div "308893,308894,309056 OC #" at bounding box center [489, 157] width 171 height 31
paste input "50401,50586,50641"
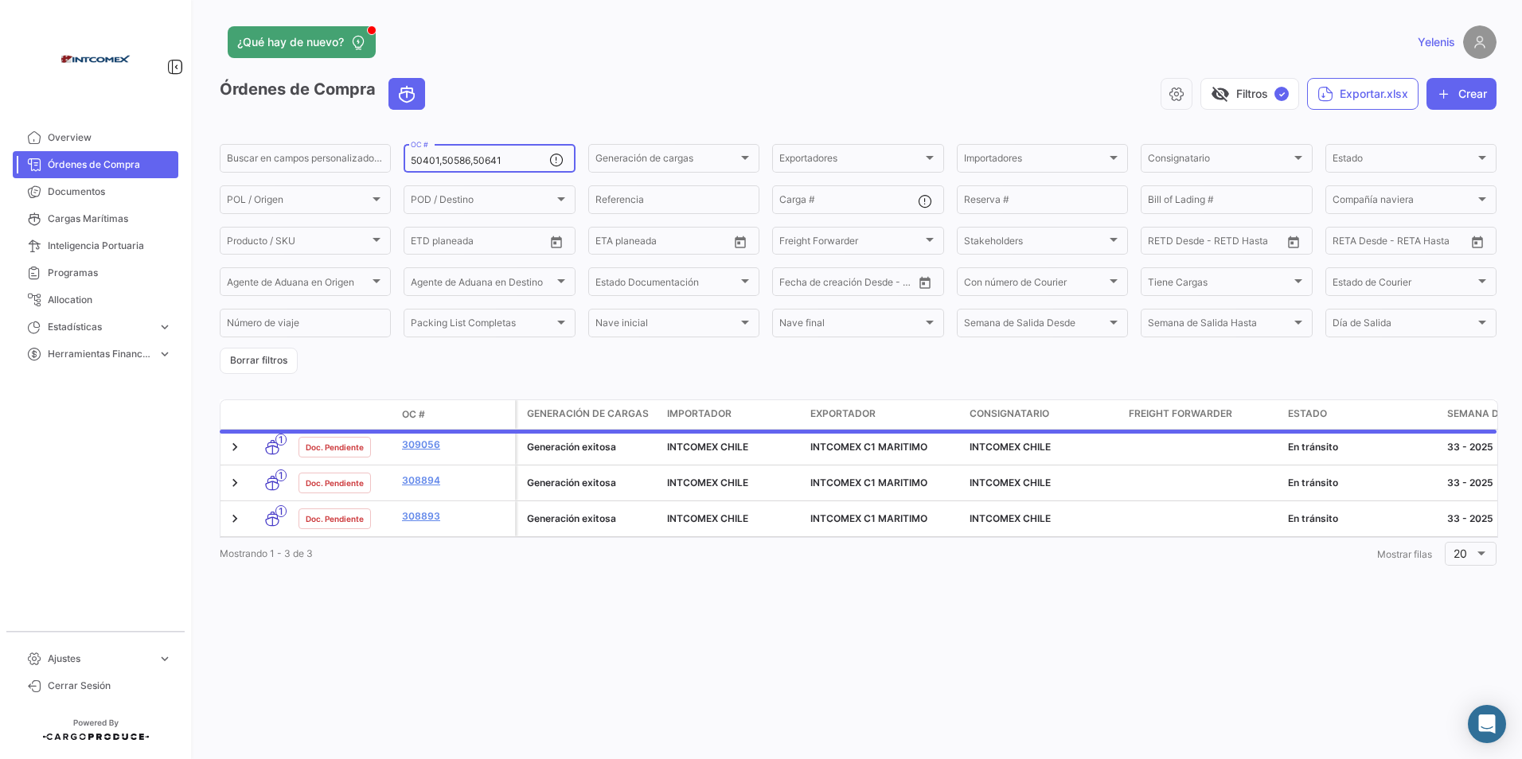
type input "50401,50586,50641"
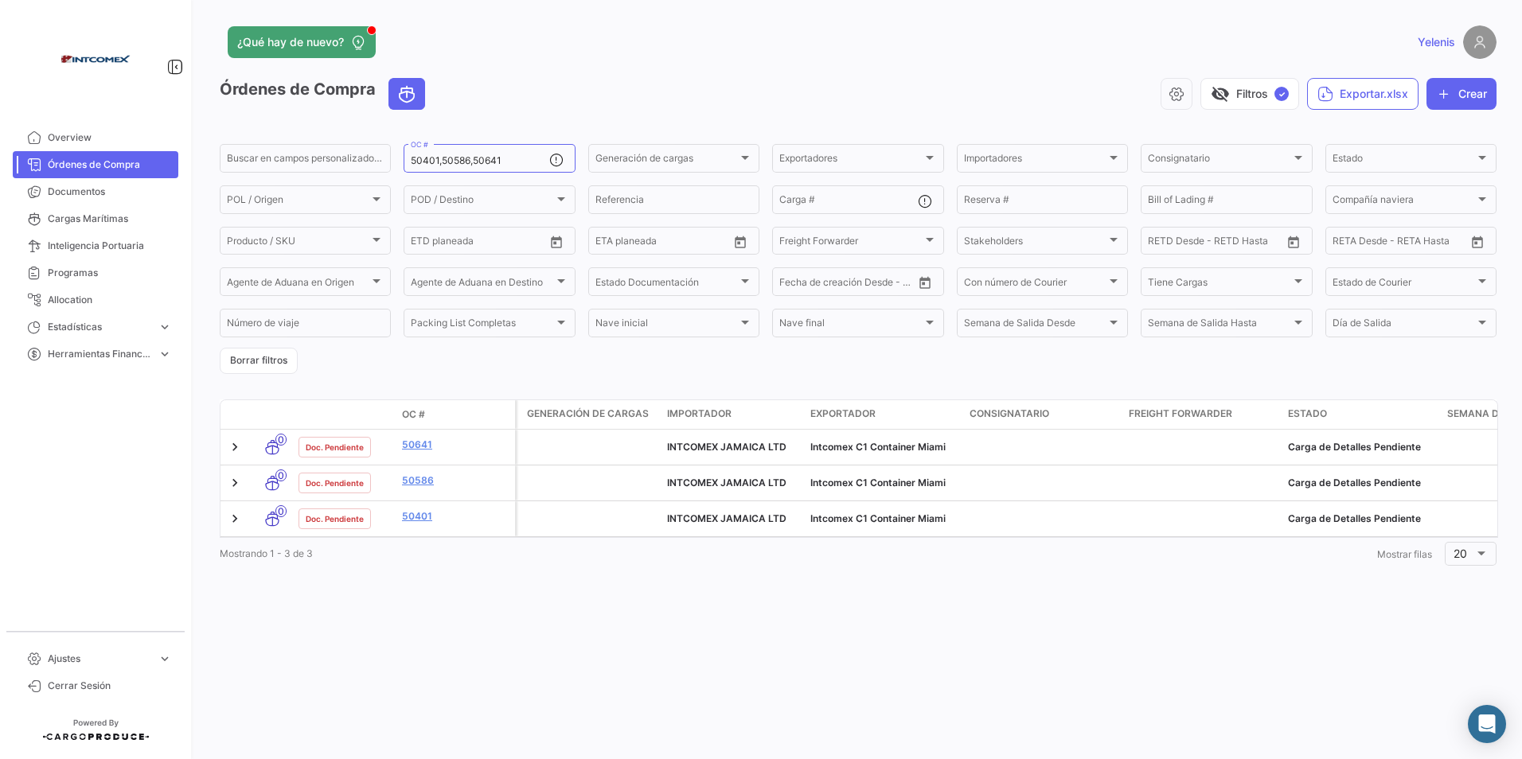
click at [501, 646] on div "¿Qué hay de nuevo? Yelenis Órdenes de Compra visibility_off Filtros ✓ Exportar.…" at bounding box center [858, 379] width 1328 height 759
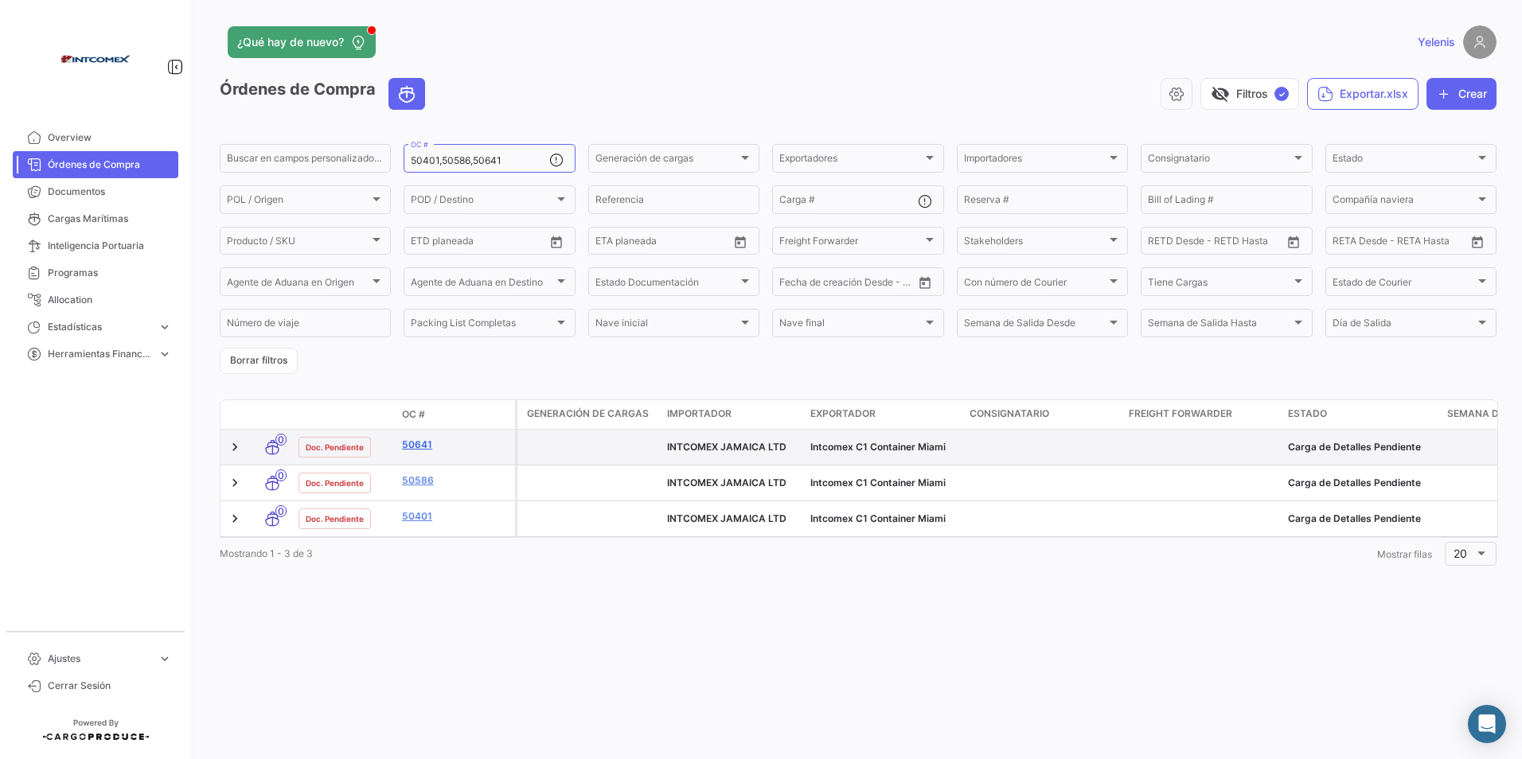
click at [415, 440] on link "50641" at bounding box center [455, 445] width 107 height 14
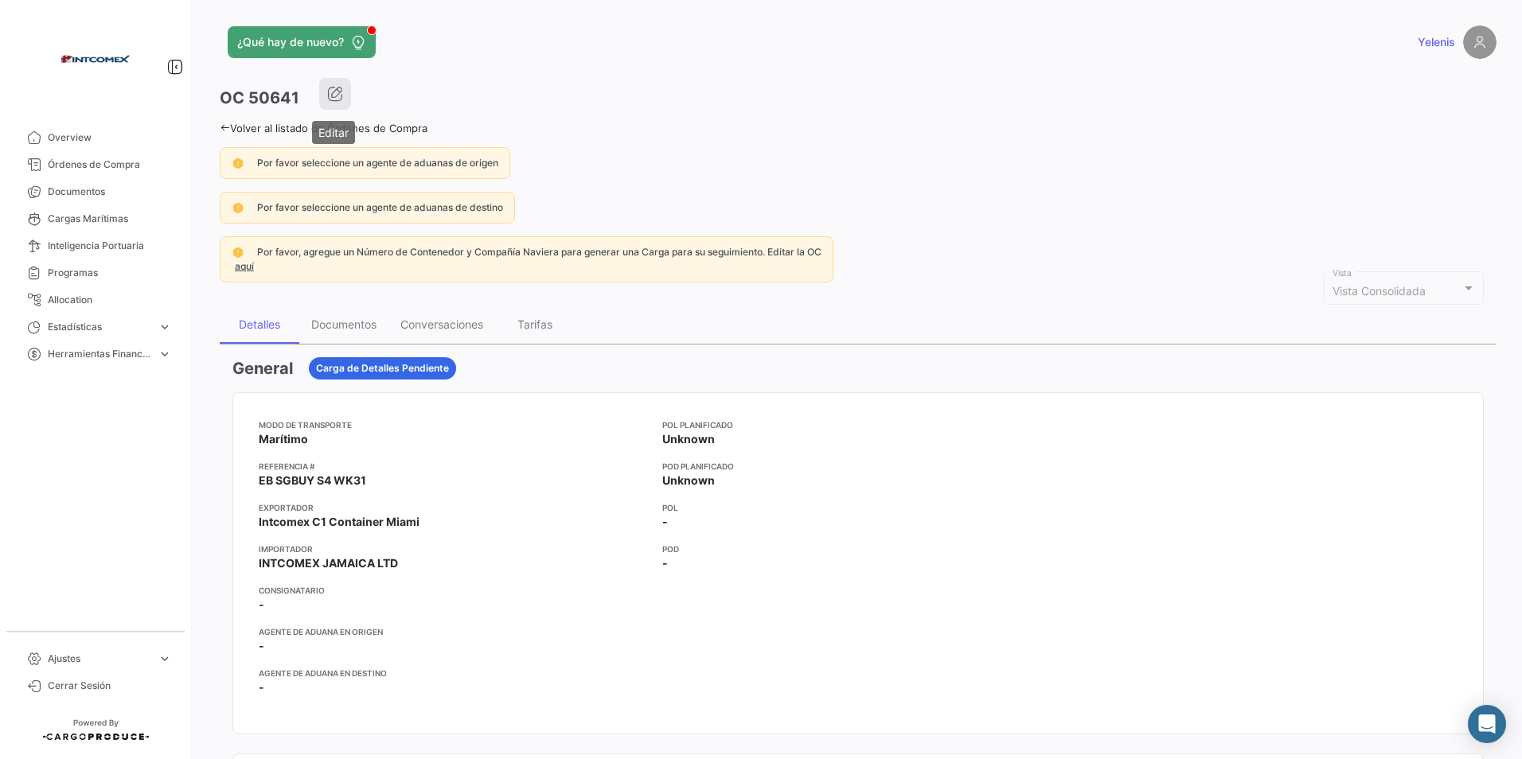
click at [334, 91] on icon "button" at bounding box center [335, 94] width 16 height 16
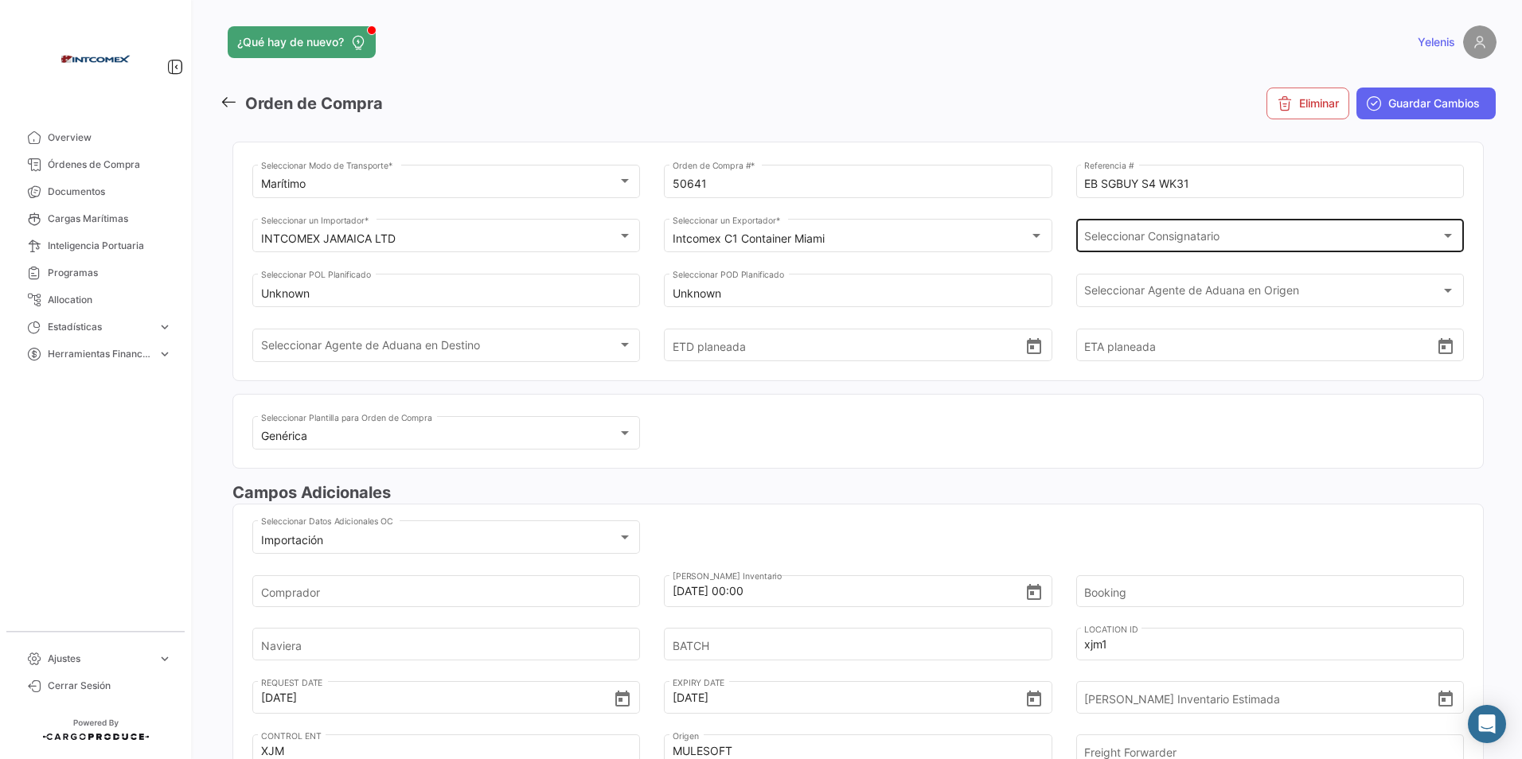
click at [1180, 227] on div "Seleccionar Consignatario Seleccionar Consignatario" at bounding box center [1269, 234] width 371 height 37
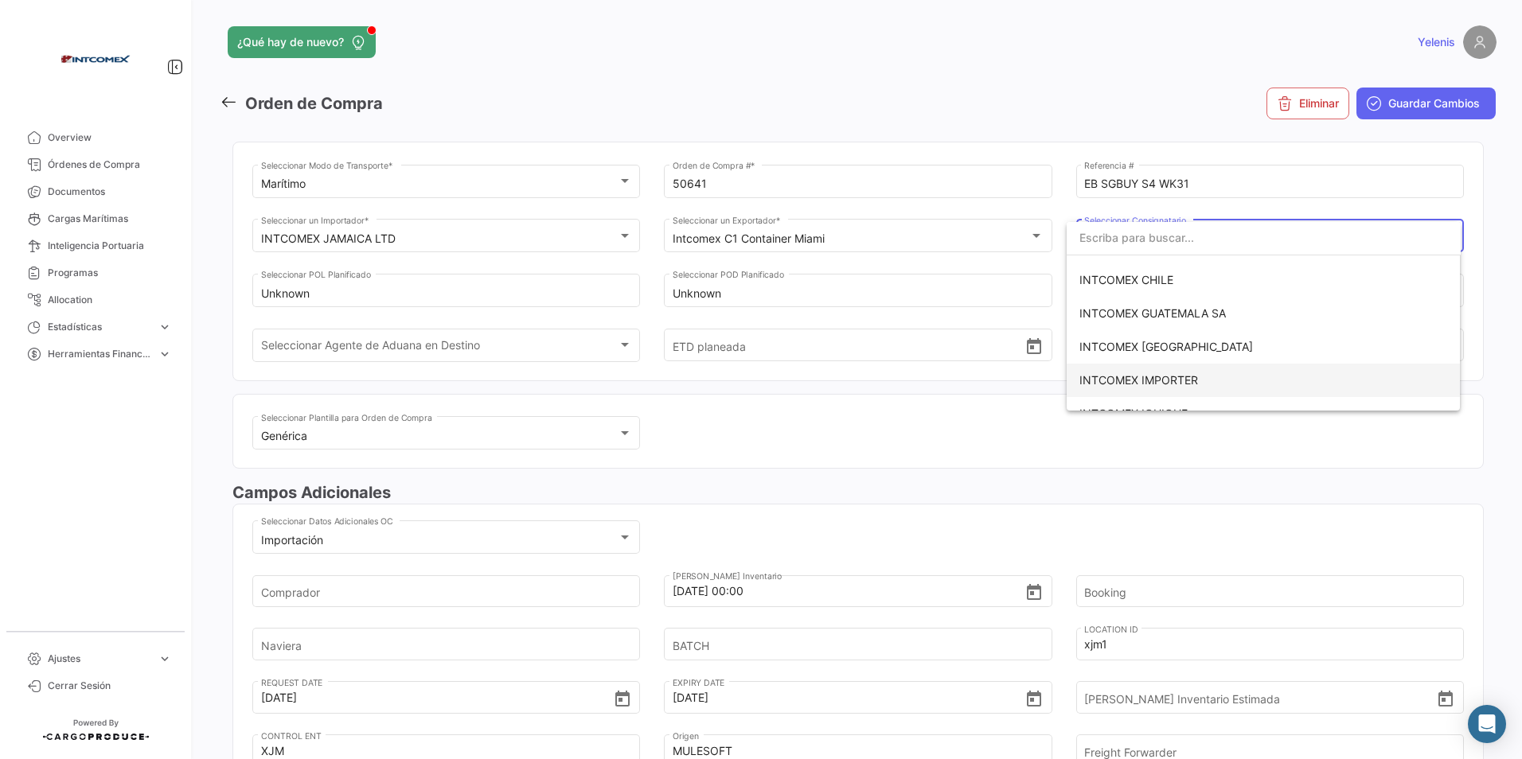
scroll to position [239, 0]
click at [1172, 368] on span "INTCOMEX JAMAICA LTD" at bounding box center [1146, 368] width 135 height 14
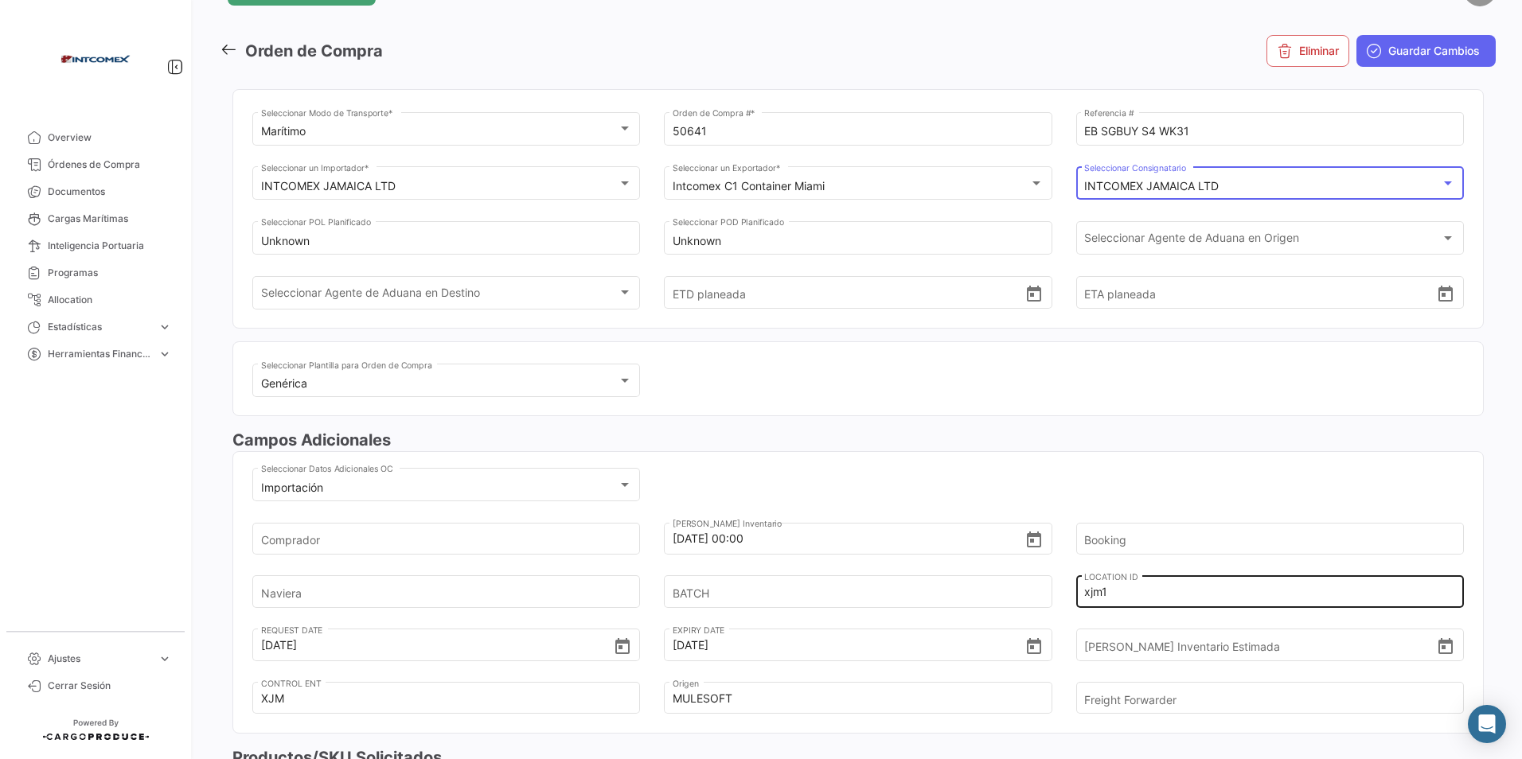
scroll to position [80, 0]
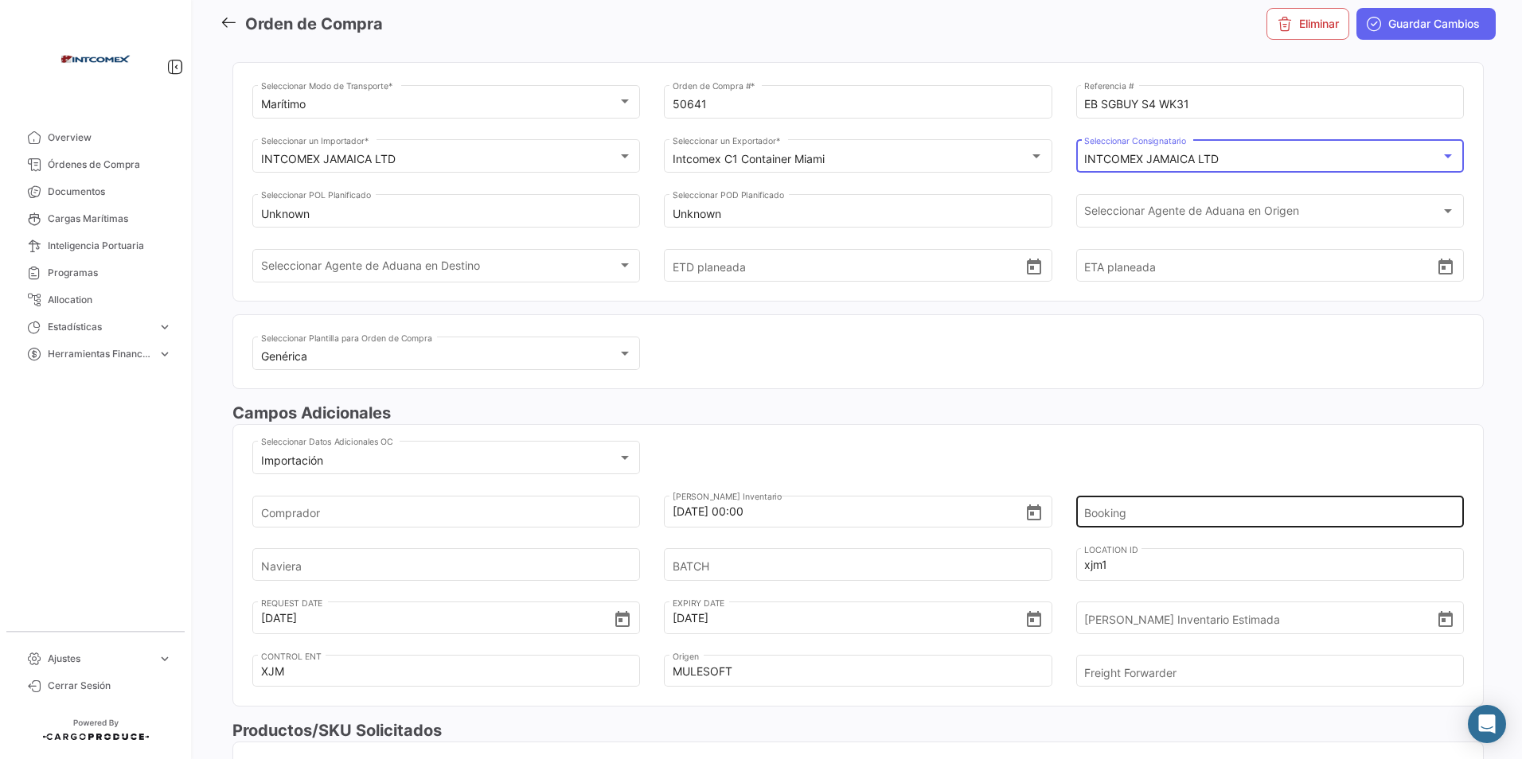
click at [1094, 506] on input "Booking" at bounding box center [1260, 512] width 353 height 56
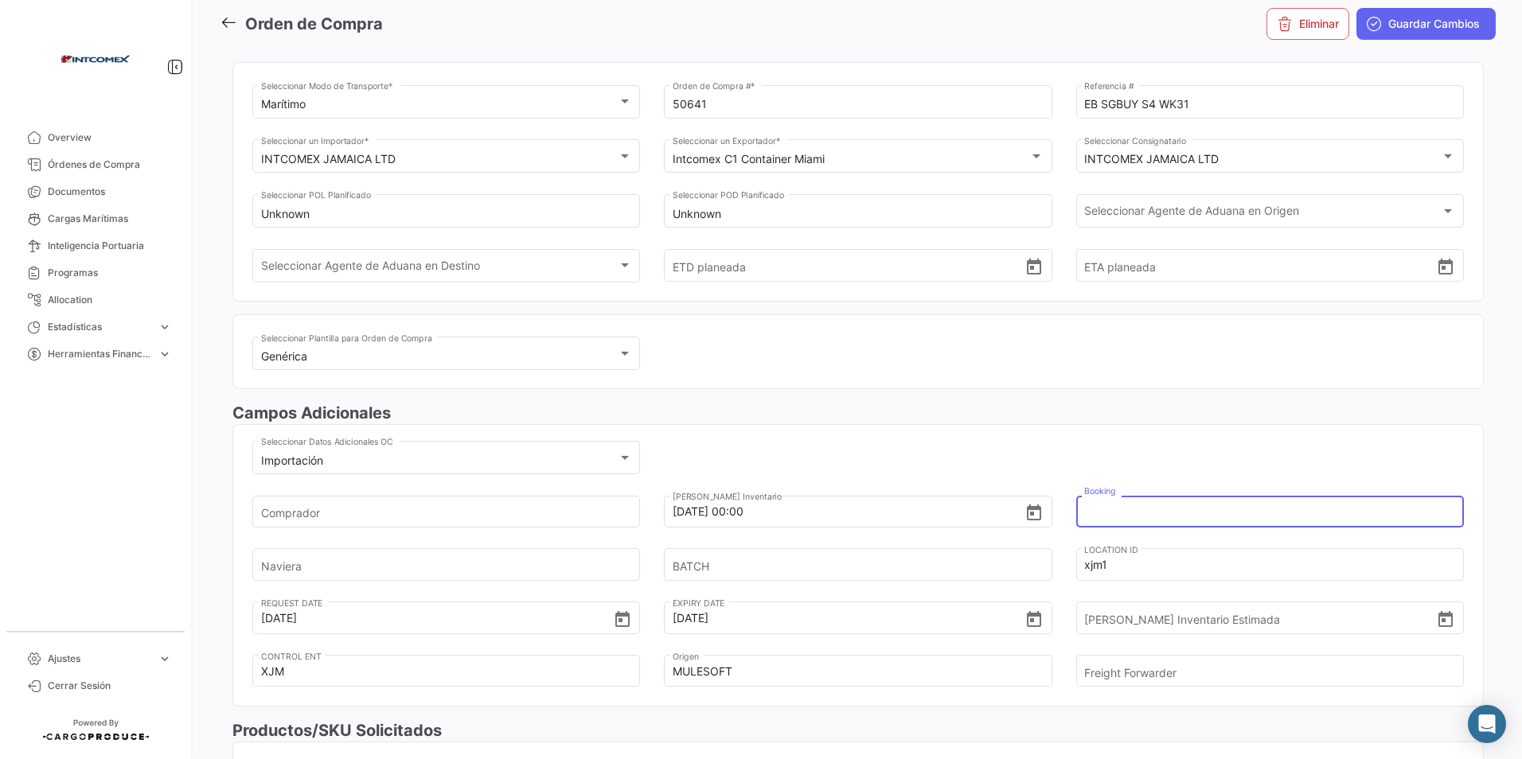
paste input "6425293010"
type input "6425293010"
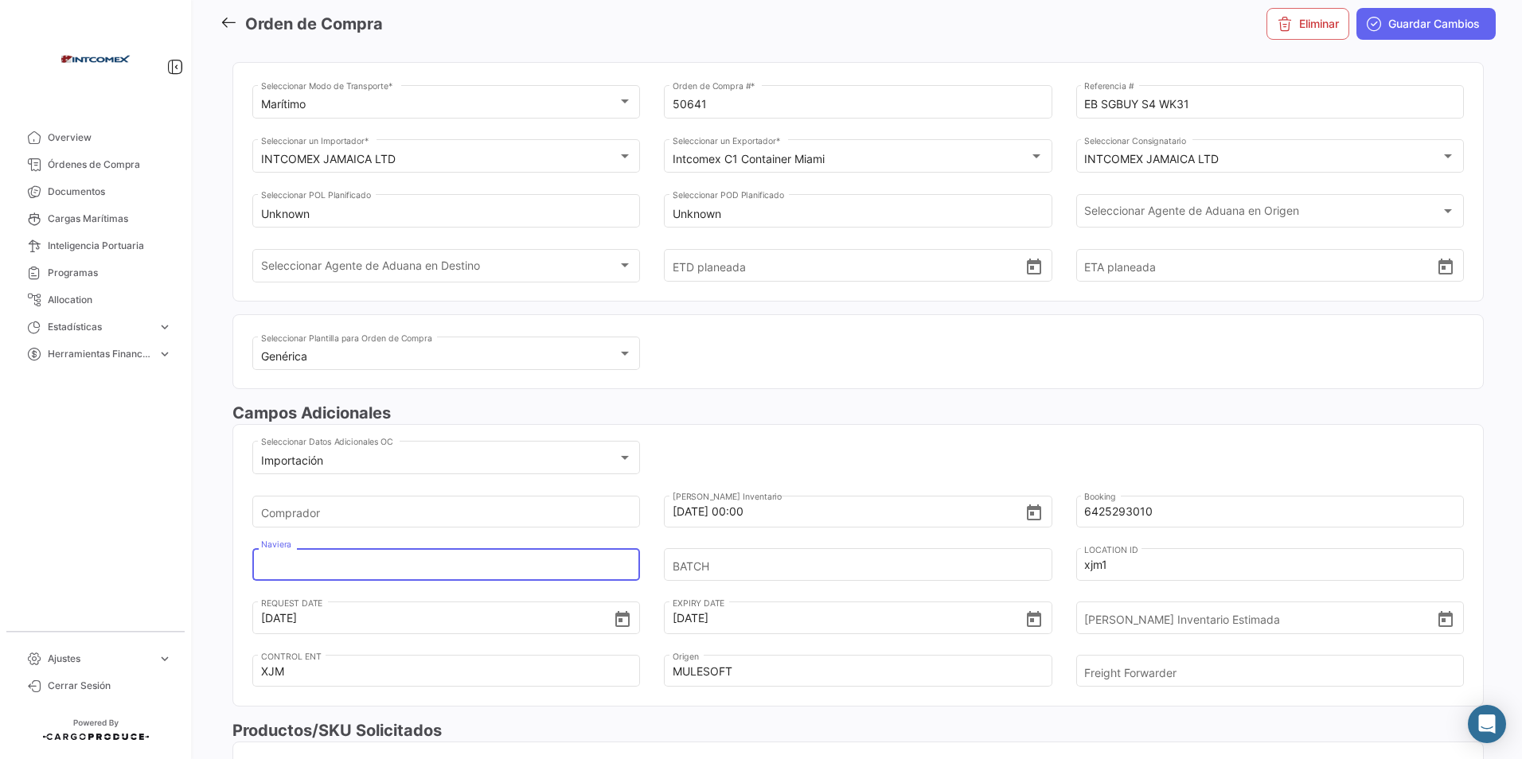
click at [289, 563] on input "Naviera" at bounding box center [437, 565] width 353 height 56
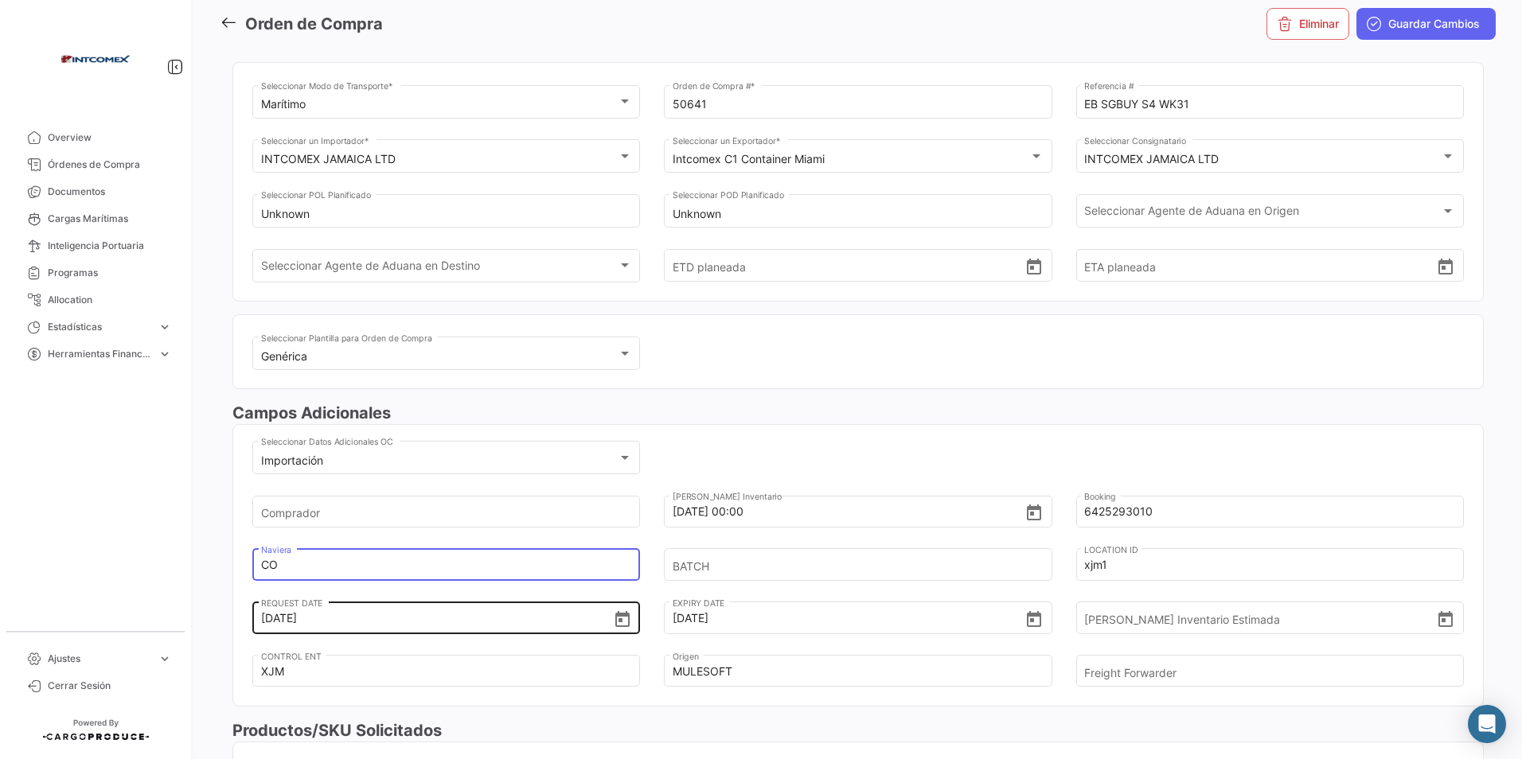
type input "cosco"
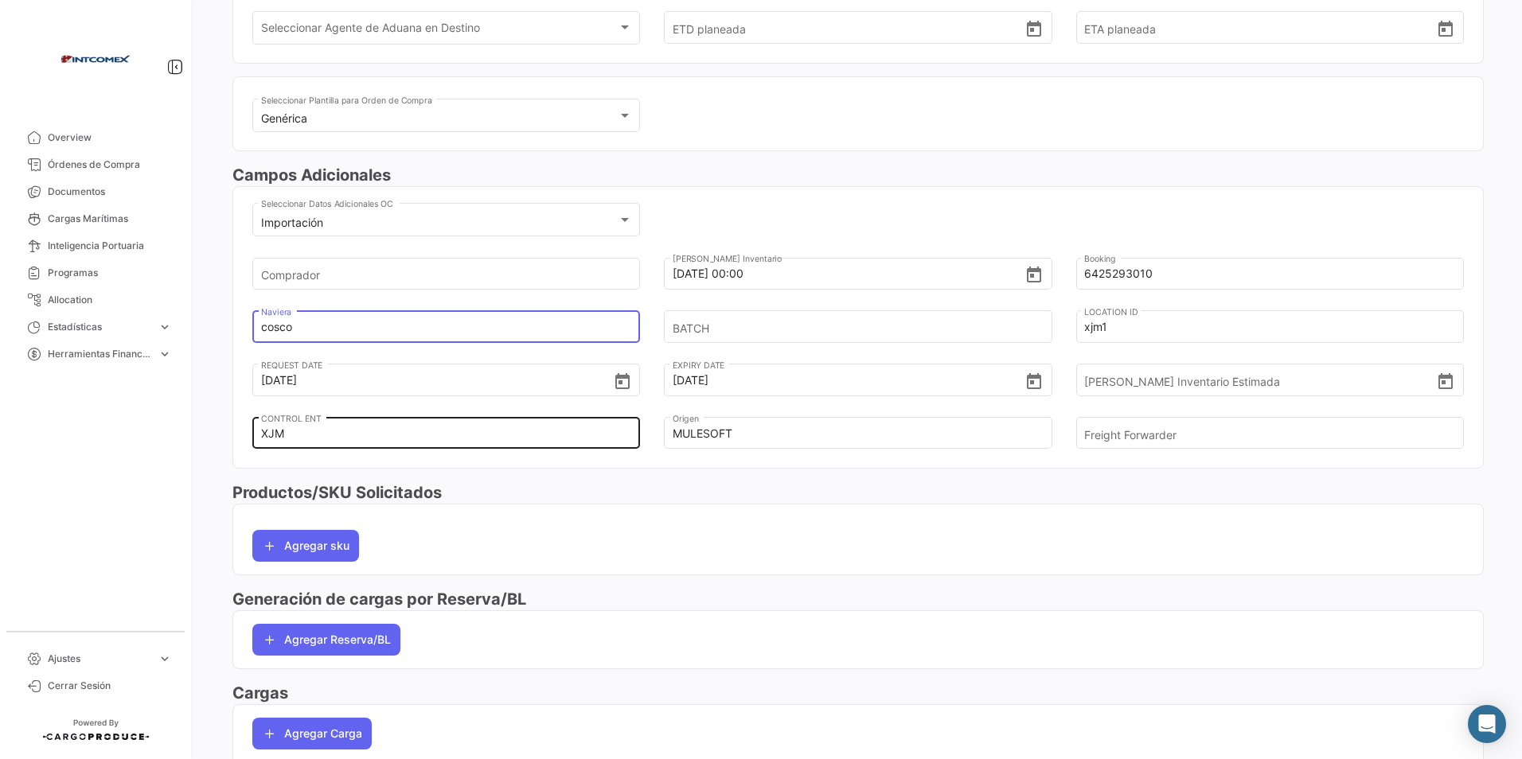
scroll to position [318, 0]
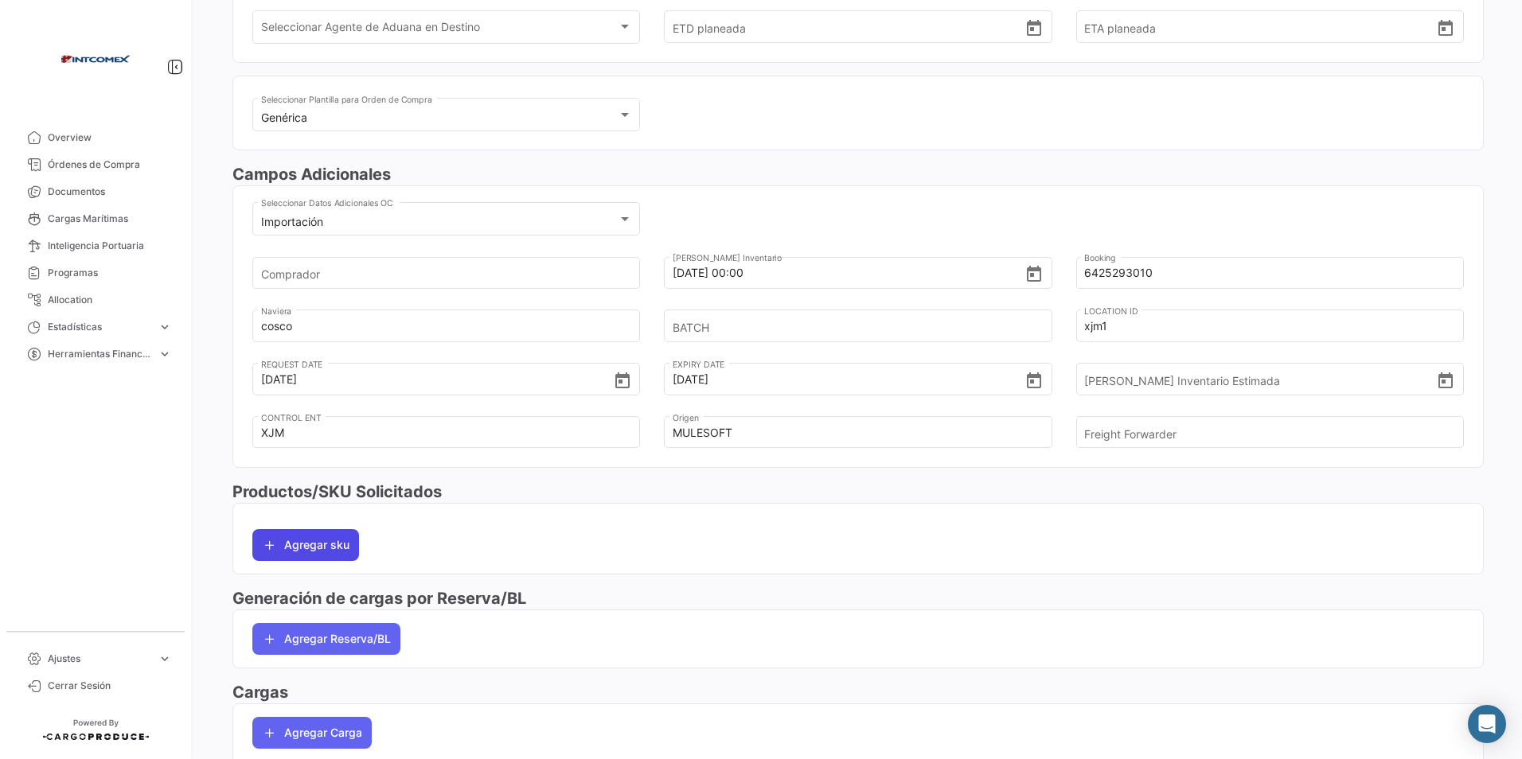
click at [306, 543] on button "Agregar sku" at bounding box center [305, 545] width 107 height 32
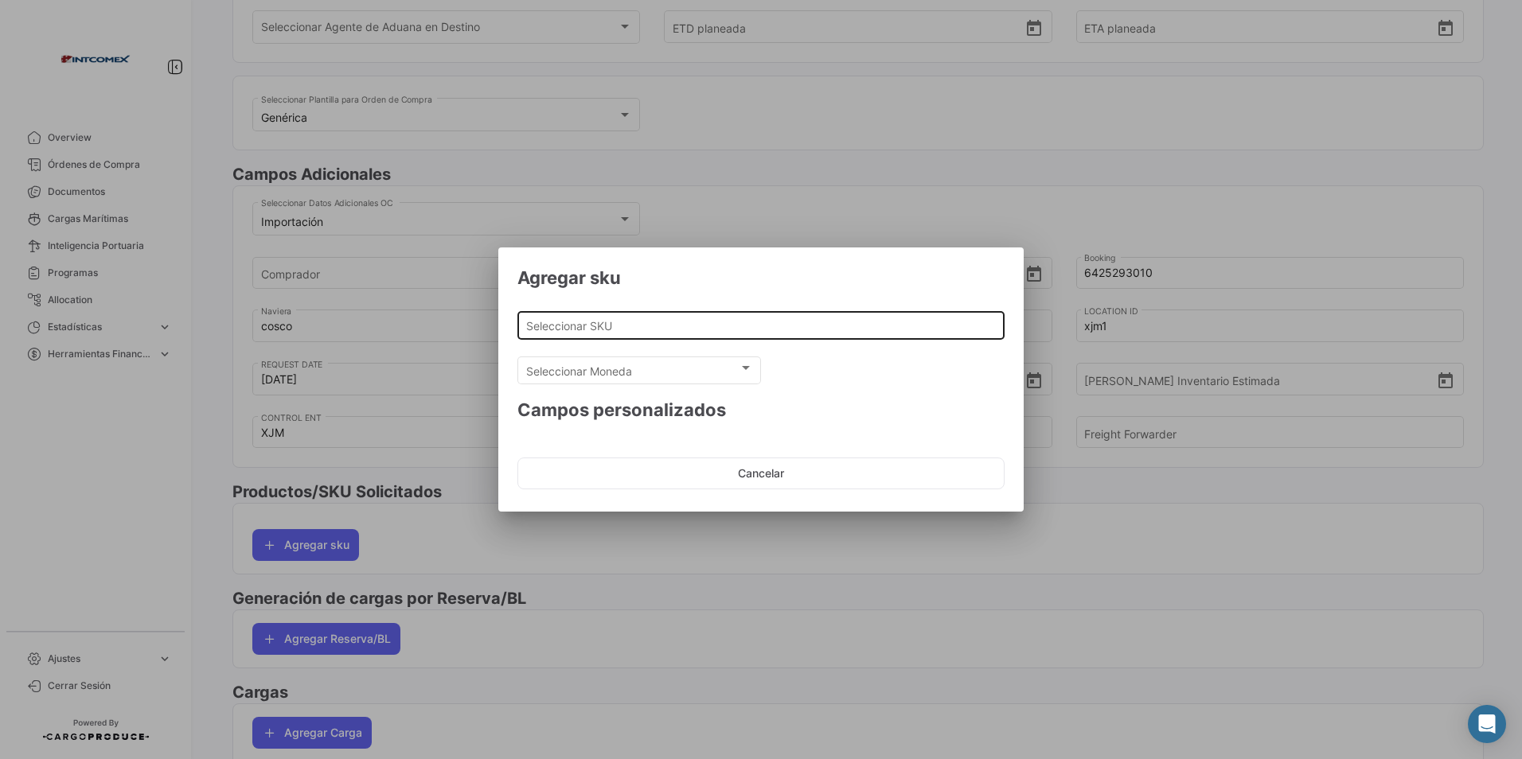
click at [567, 325] on input "Seleccionar SKU" at bounding box center [761, 326] width 470 height 14
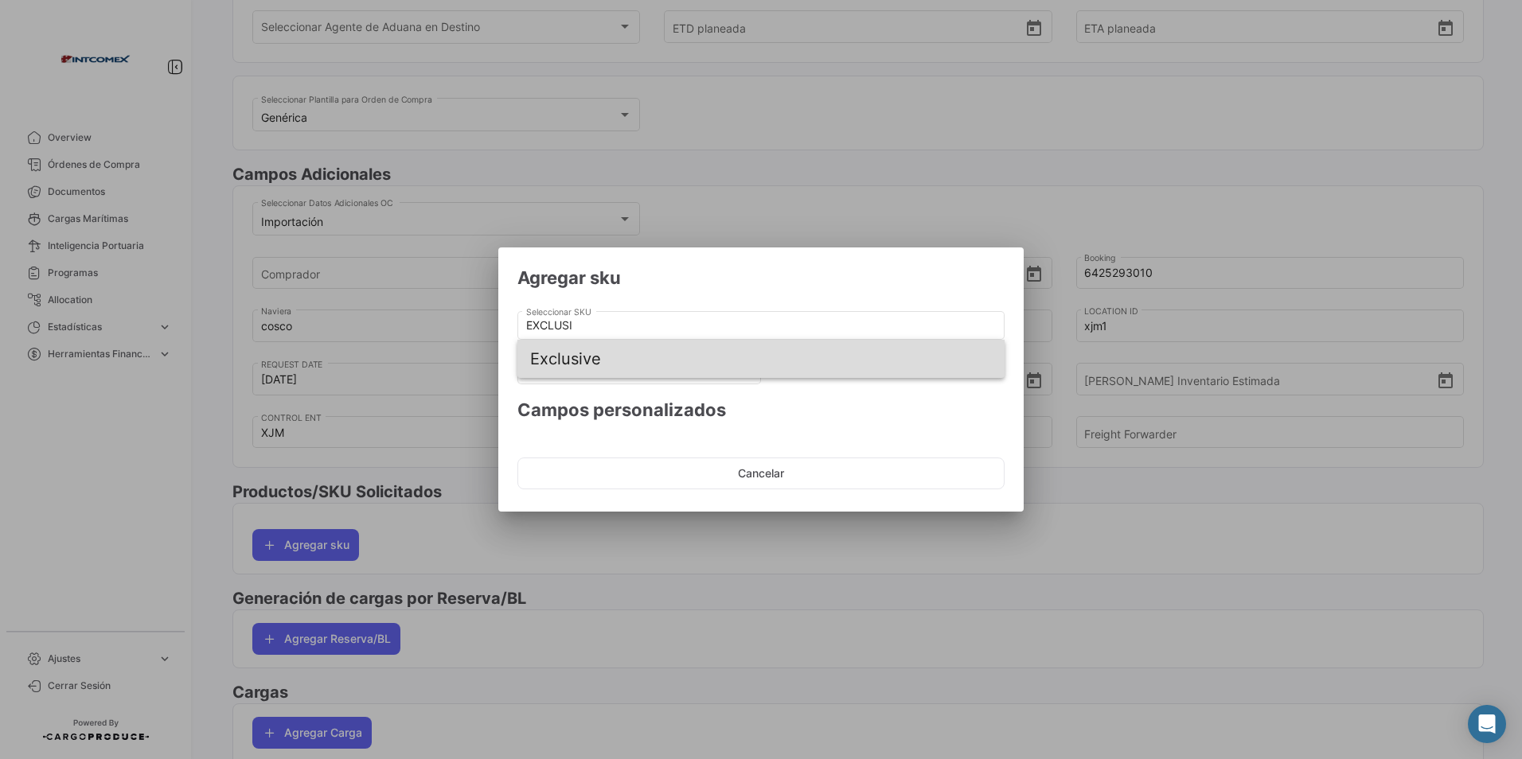
click at [581, 364] on span "Exclusive" at bounding box center [761, 359] width 462 height 38
type input "Exclusive"
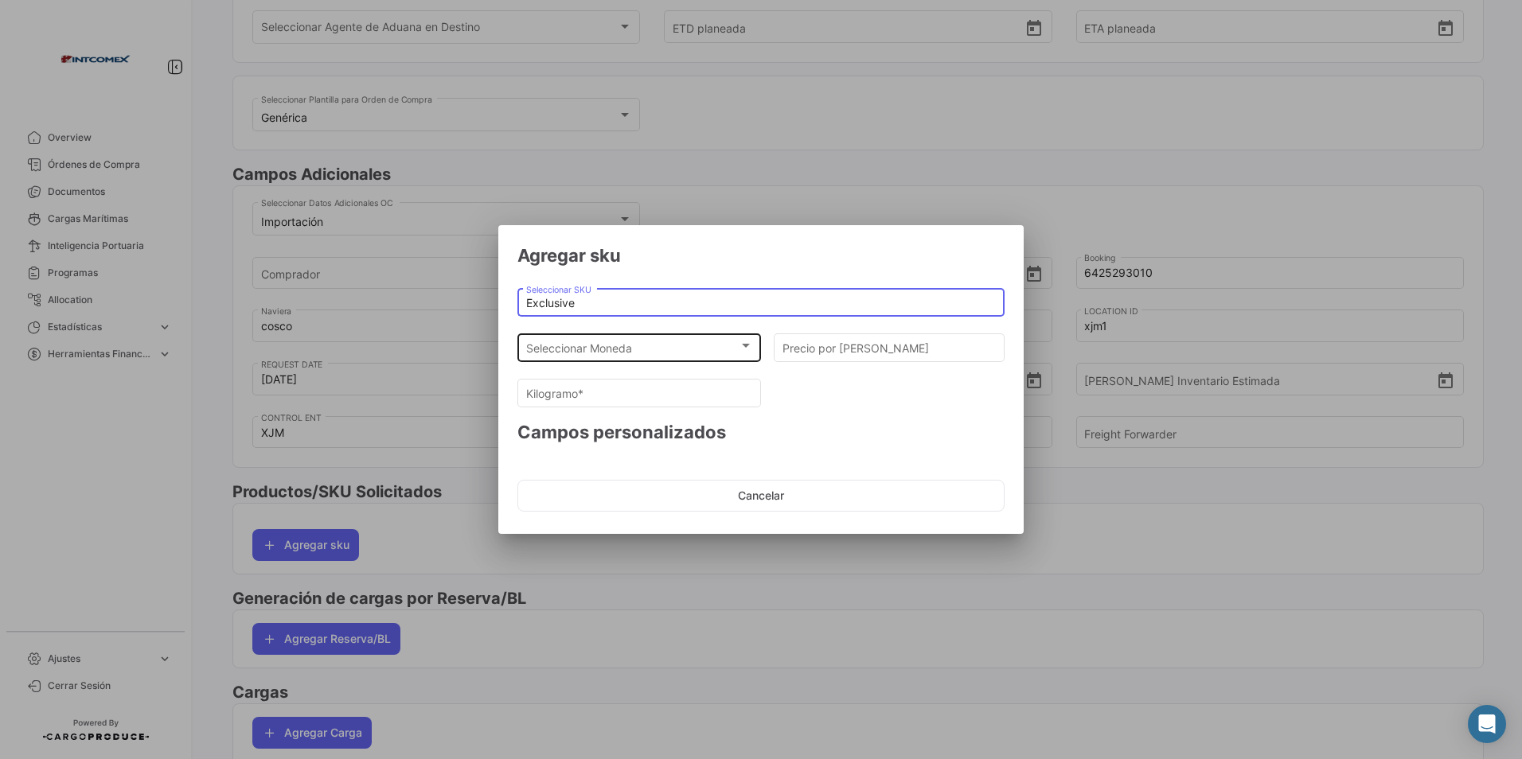
click at [743, 342] on div at bounding box center [746, 345] width 14 height 13
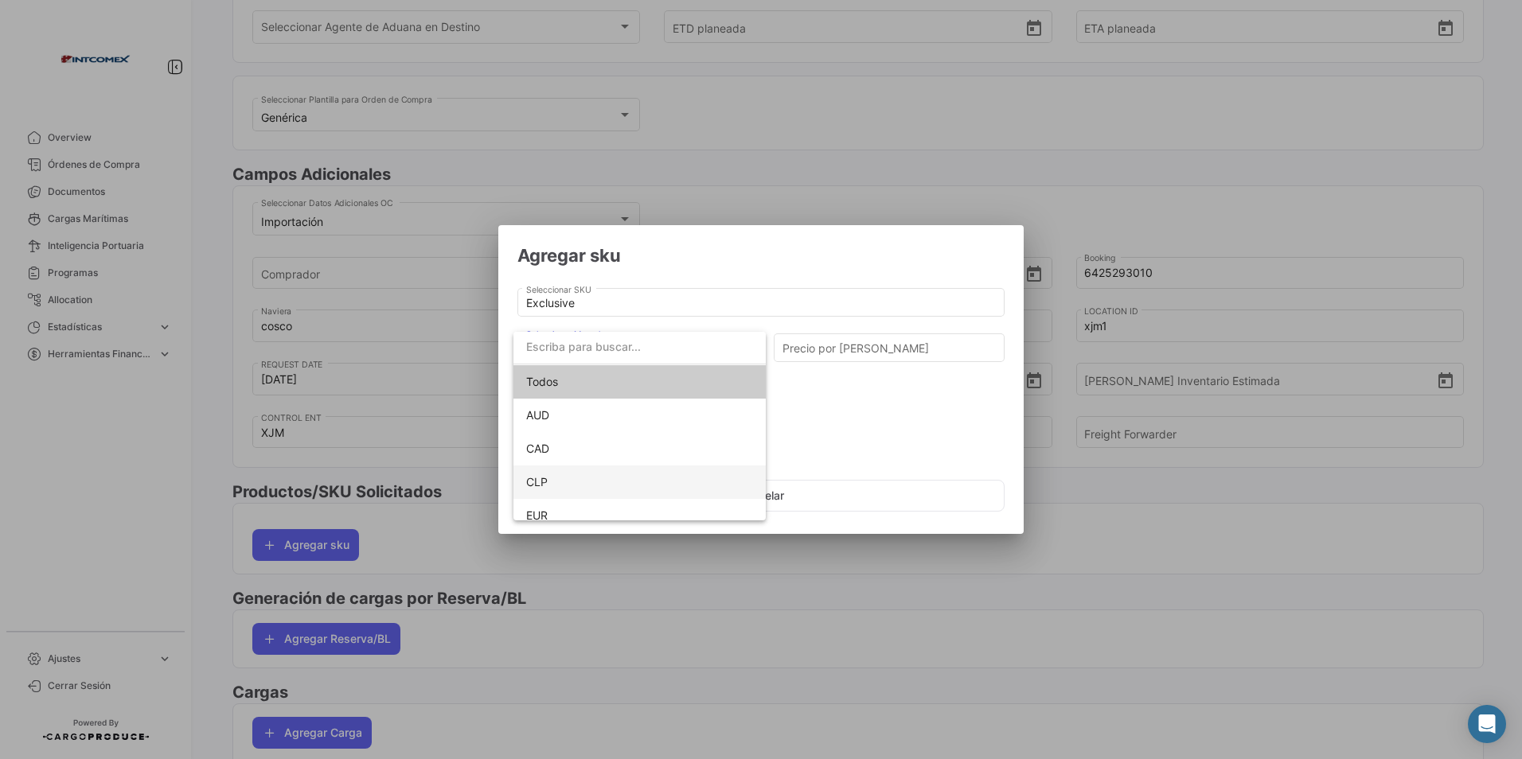
scroll to position [80, 0]
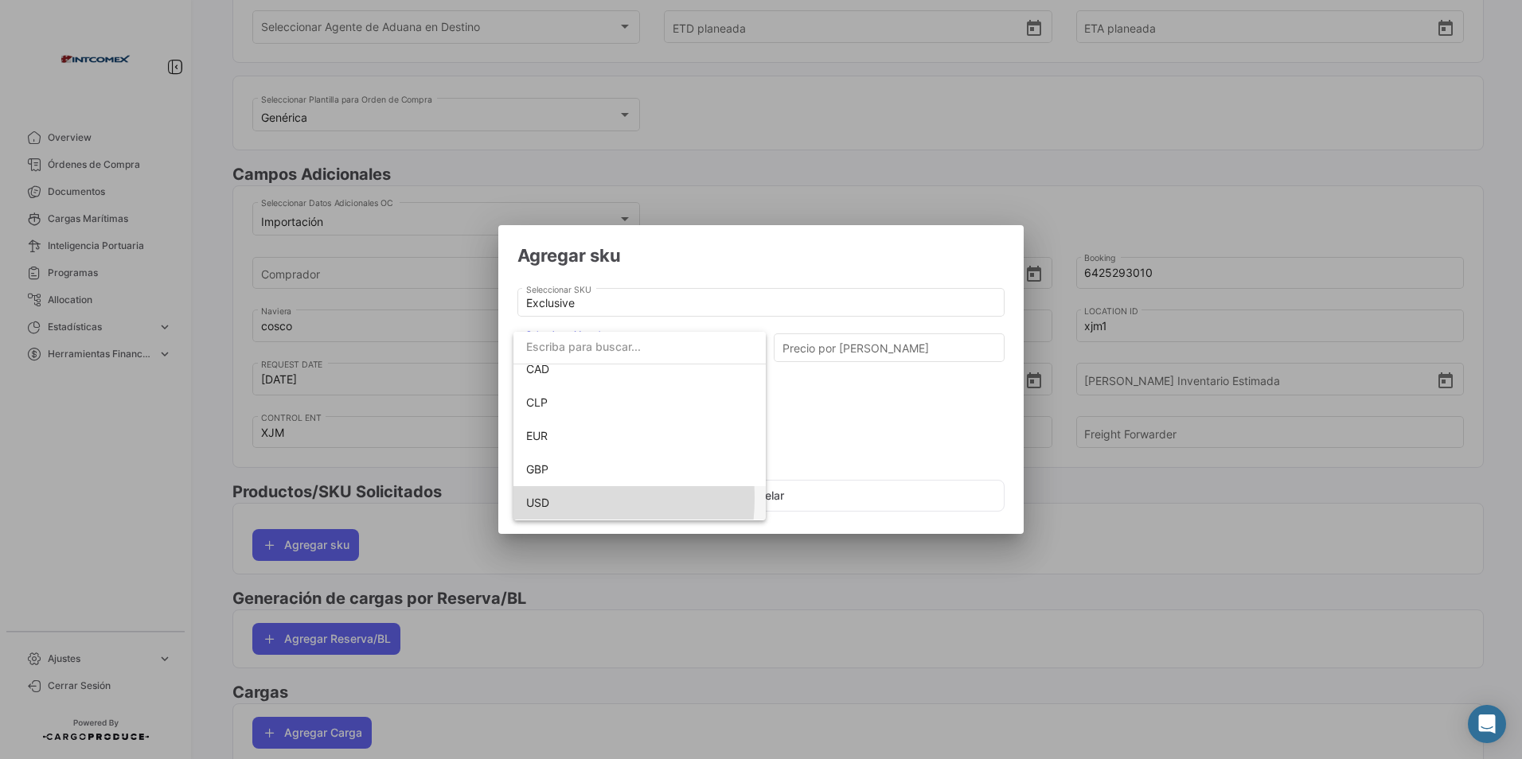
drag, startPoint x: 548, startPoint y: 498, endPoint x: 658, endPoint y: 435, distance: 127.0
click at [549, 495] on span "USD" at bounding box center [639, 502] width 227 height 33
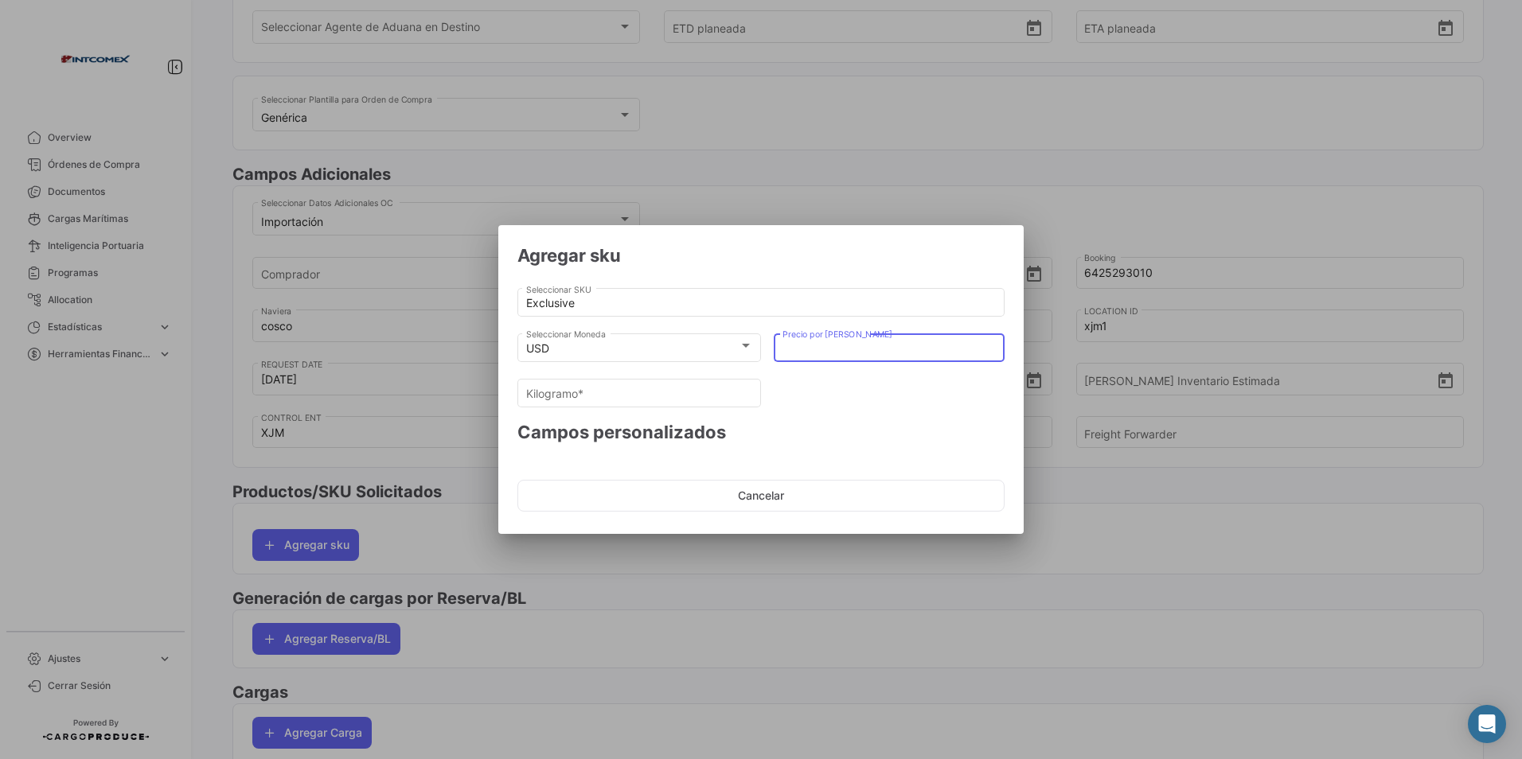
click at [783, 344] on input "Precio por [PERSON_NAME]" at bounding box center [889, 349] width 214 height 14
type input "1"
click at [808, 487] on button "Aceptar" at bounding box center [886, 496] width 236 height 32
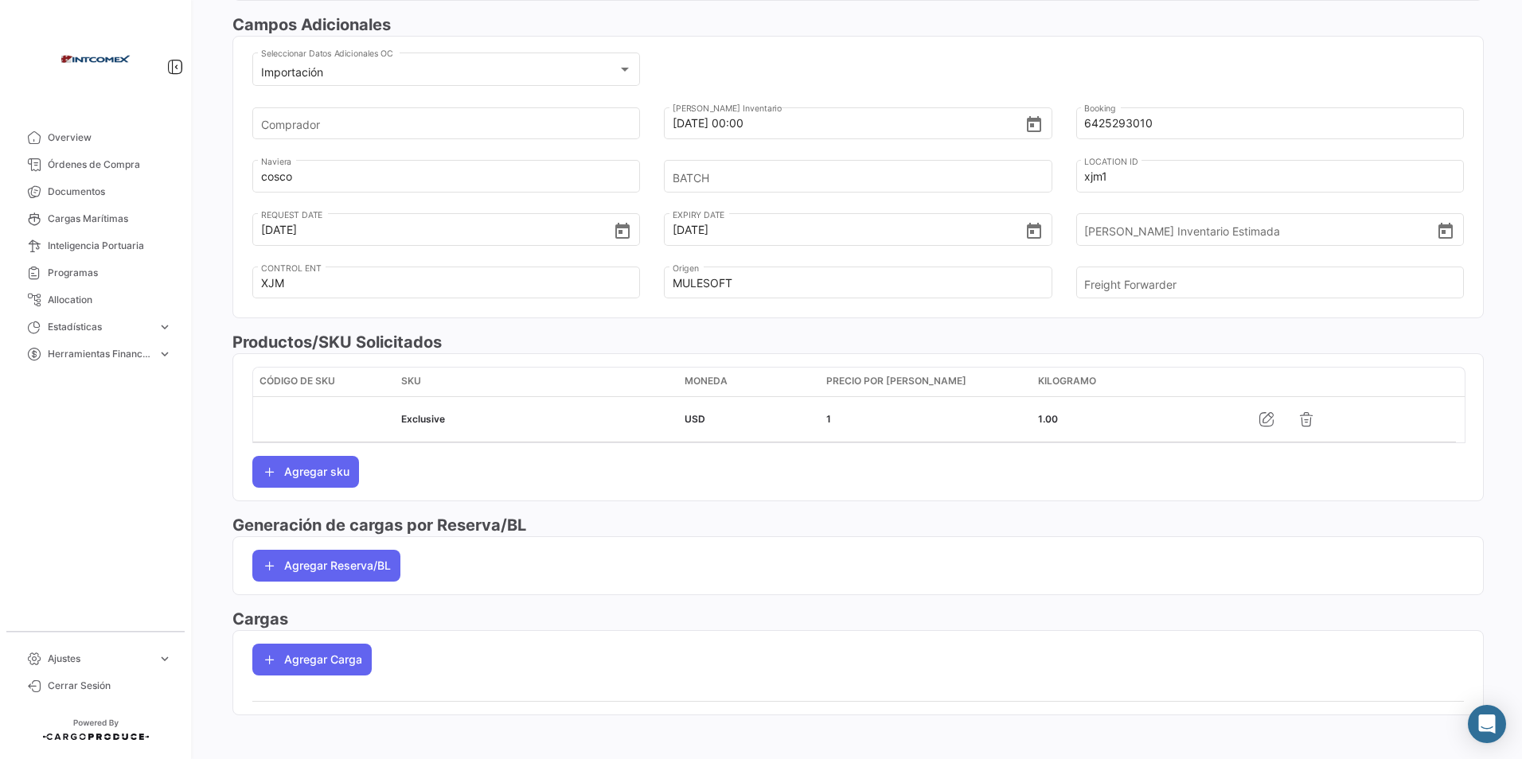
scroll to position [475, 0]
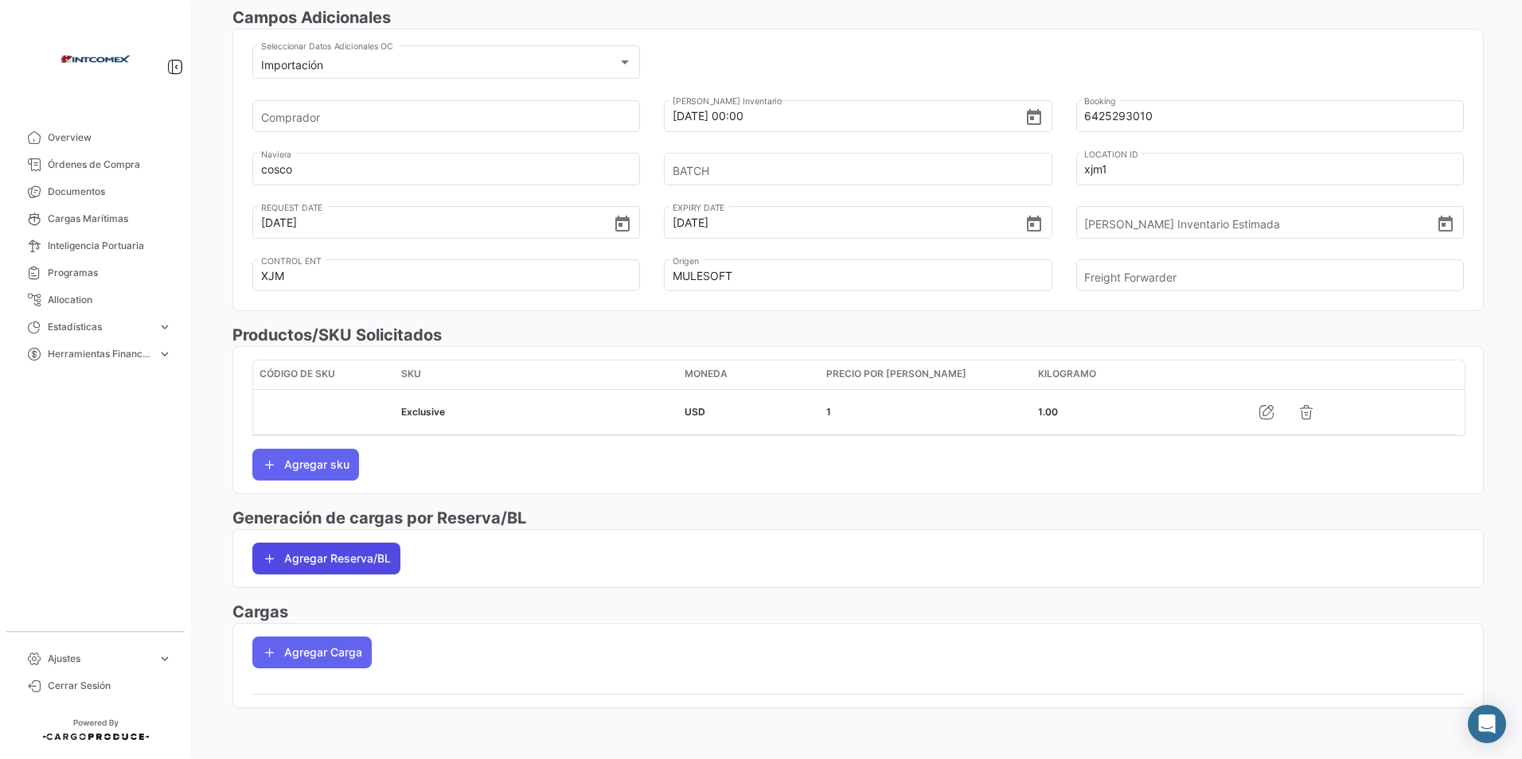
click at [330, 560] on button "Agregar Reserva/BL" at bounding box center [326, 559] width 148 height 32
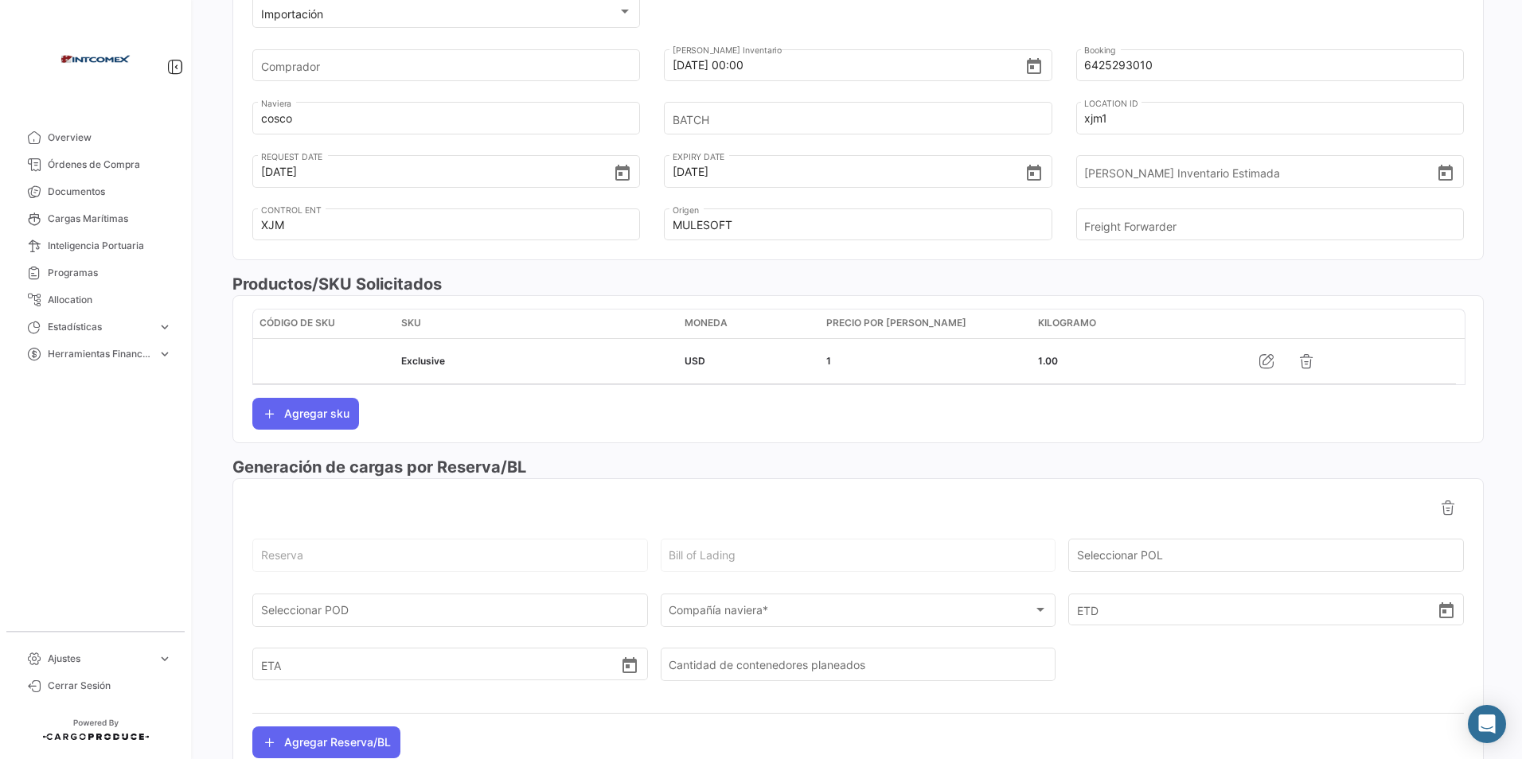
scroll to position [555, 0]
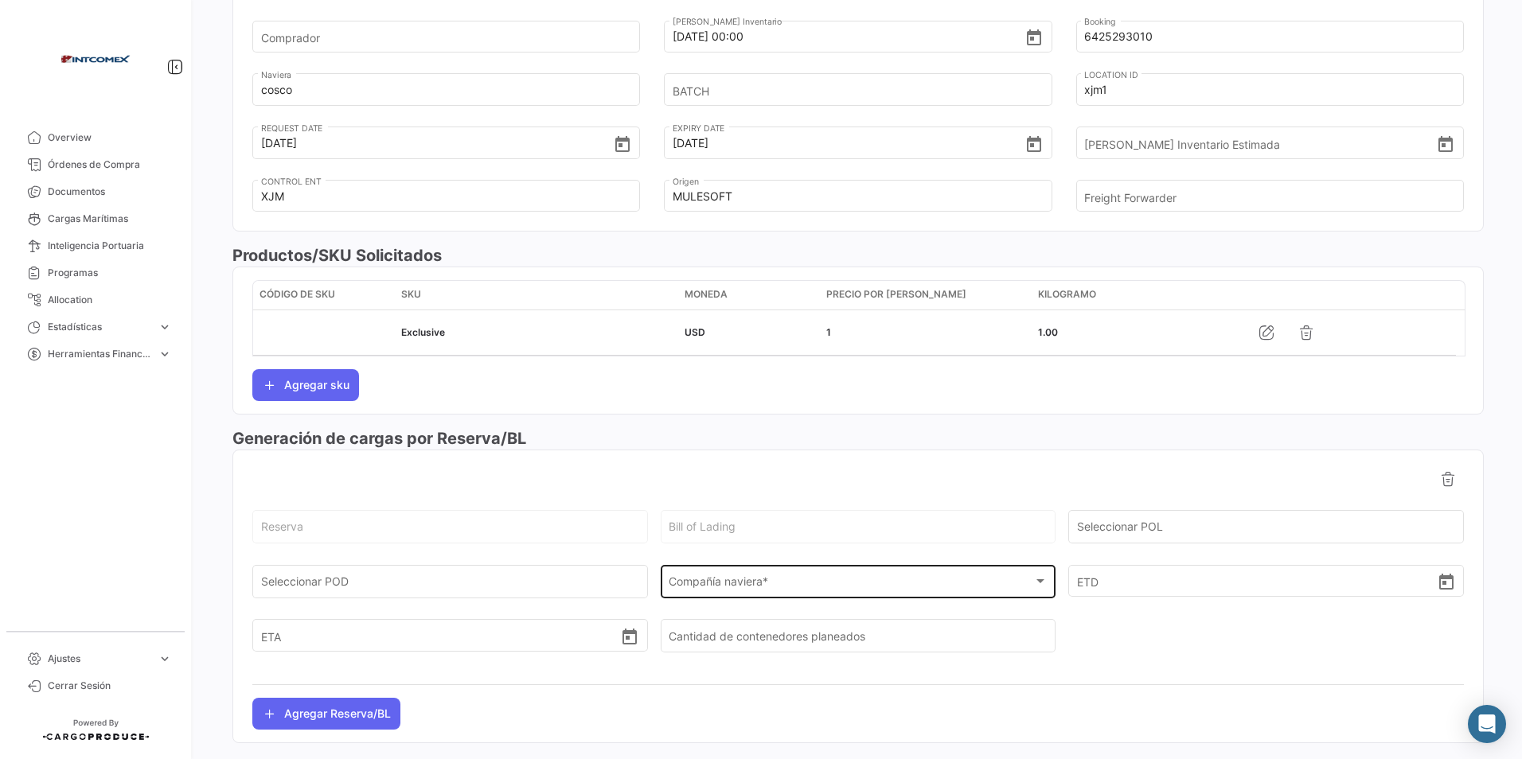
click at [739, 579] on span "Compañía naviera *" at bounding box center [851, 586] width 365 height 14
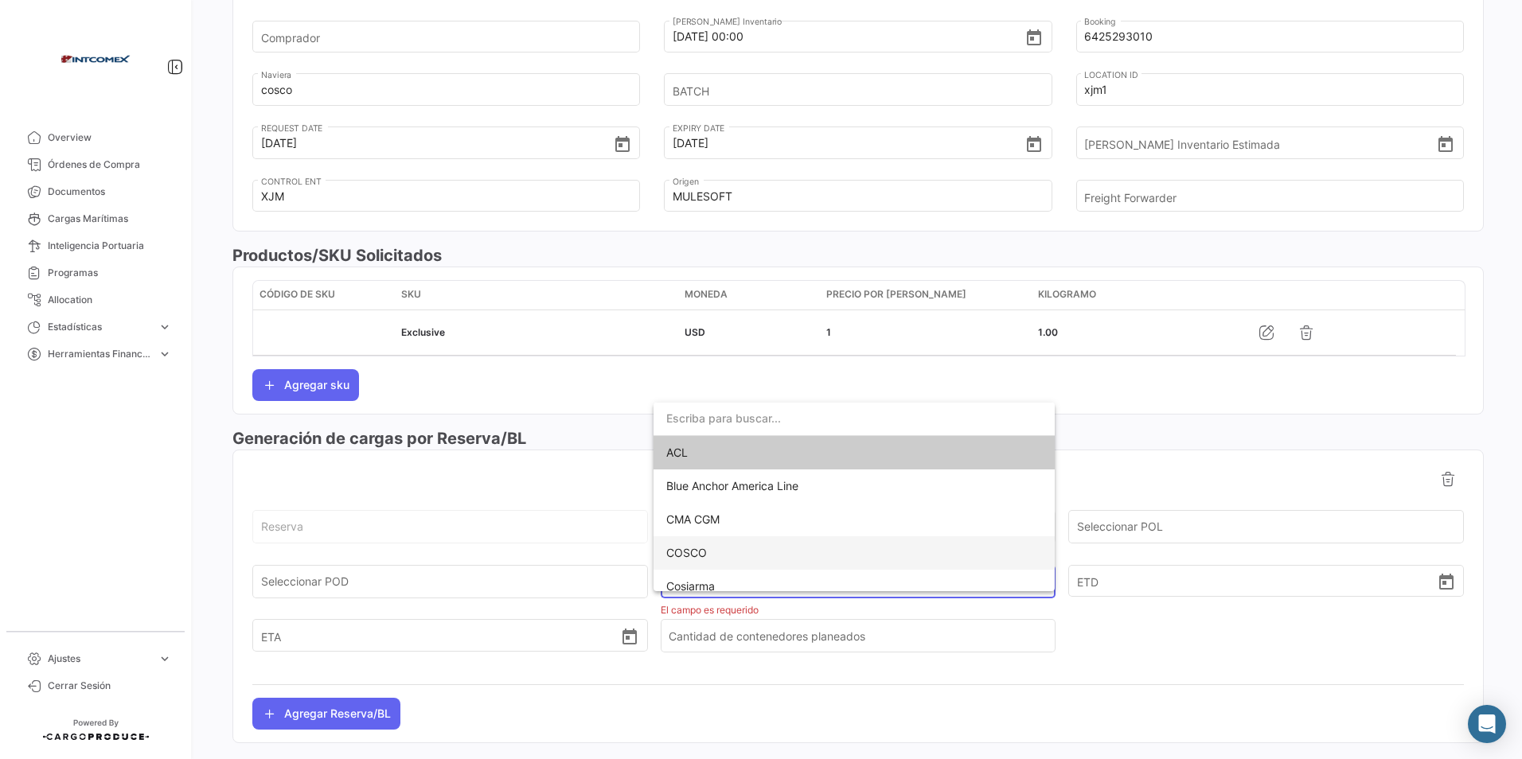
click at [703, 544] on span "COSCO" at bounding box center [854, 552] width 376 height 33
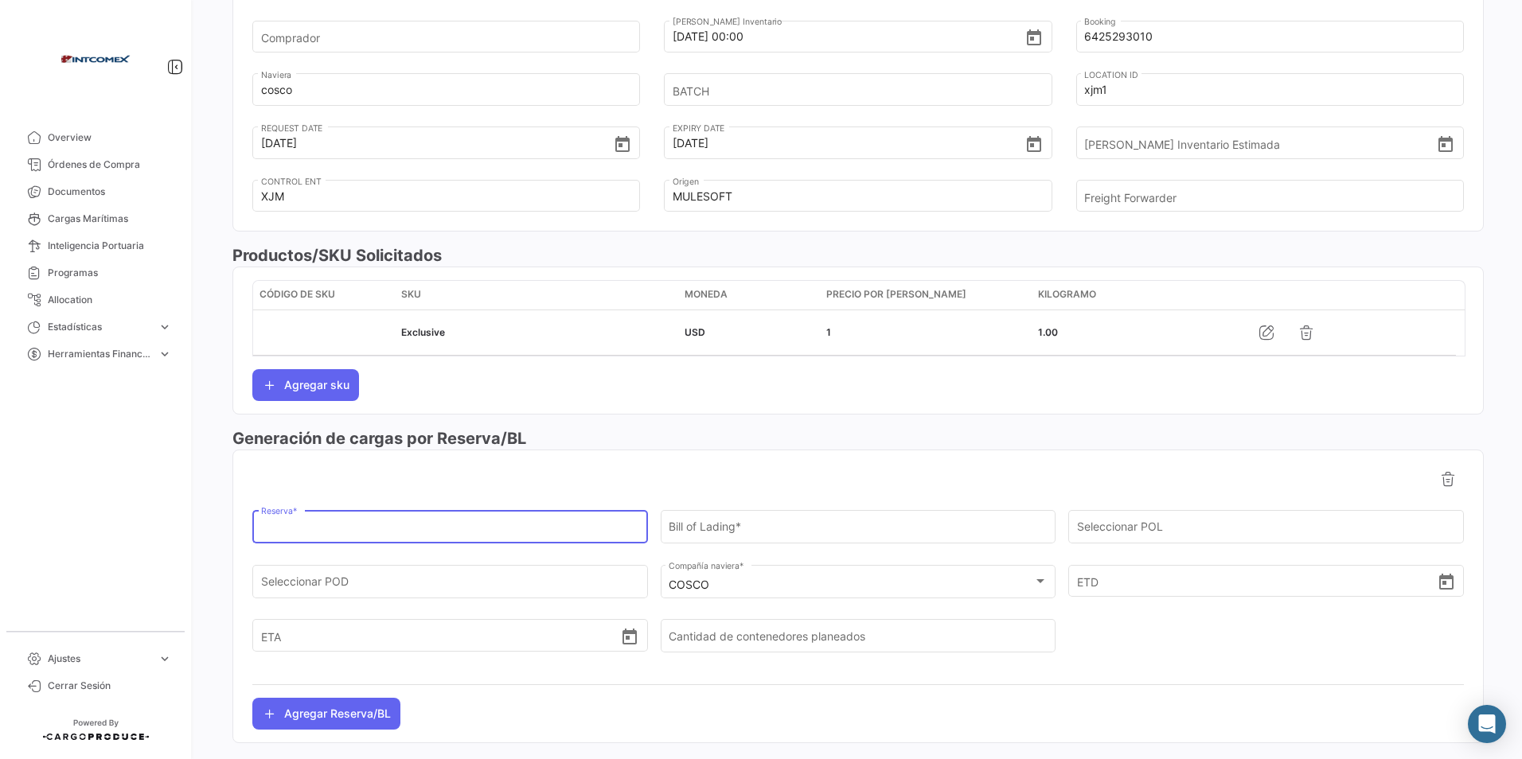
click at [281, 524] on input "Reserva *" at bounding box center [450, 531] width 379 height 14
paste input "6425293010"
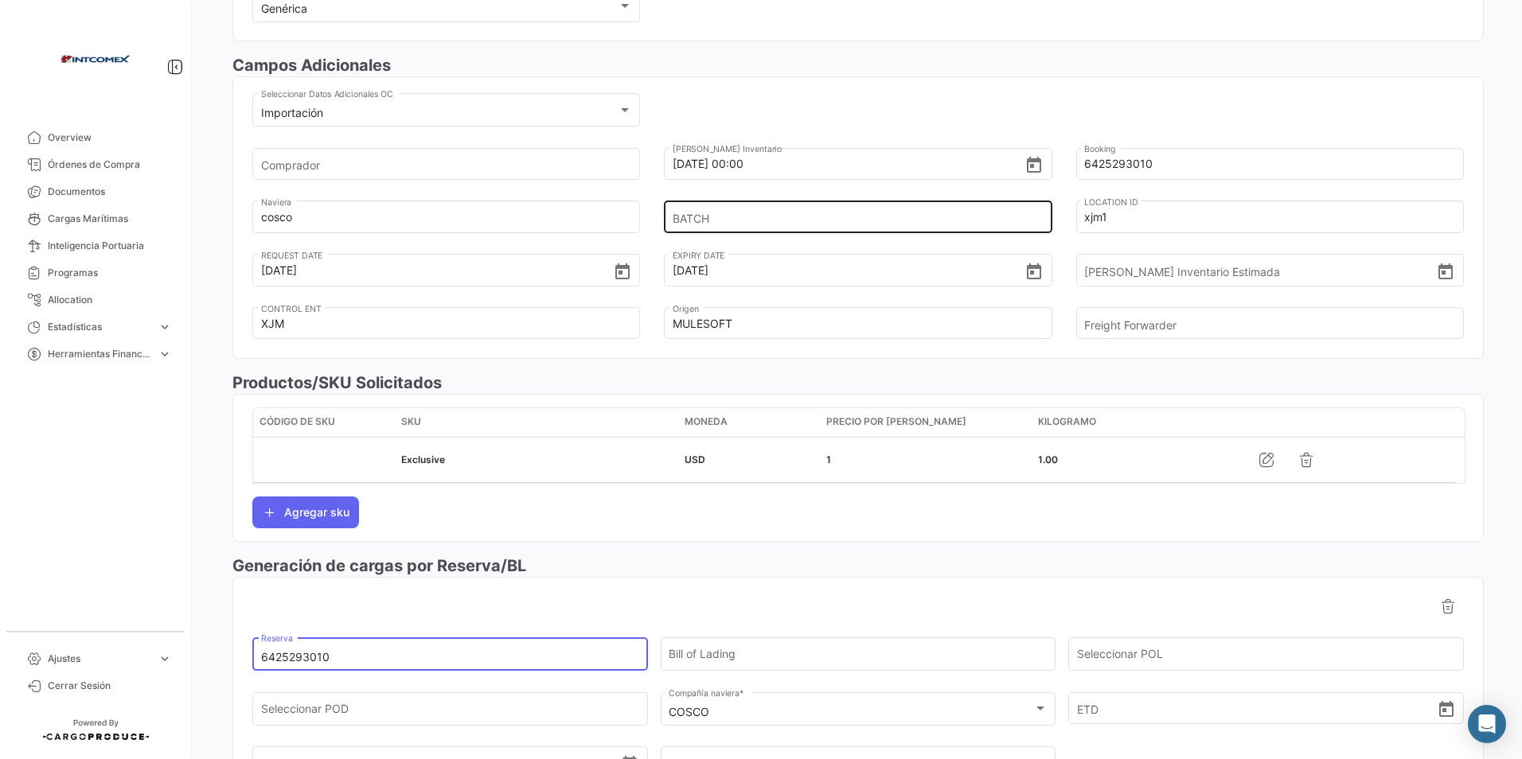
scroll to position [0, 0]
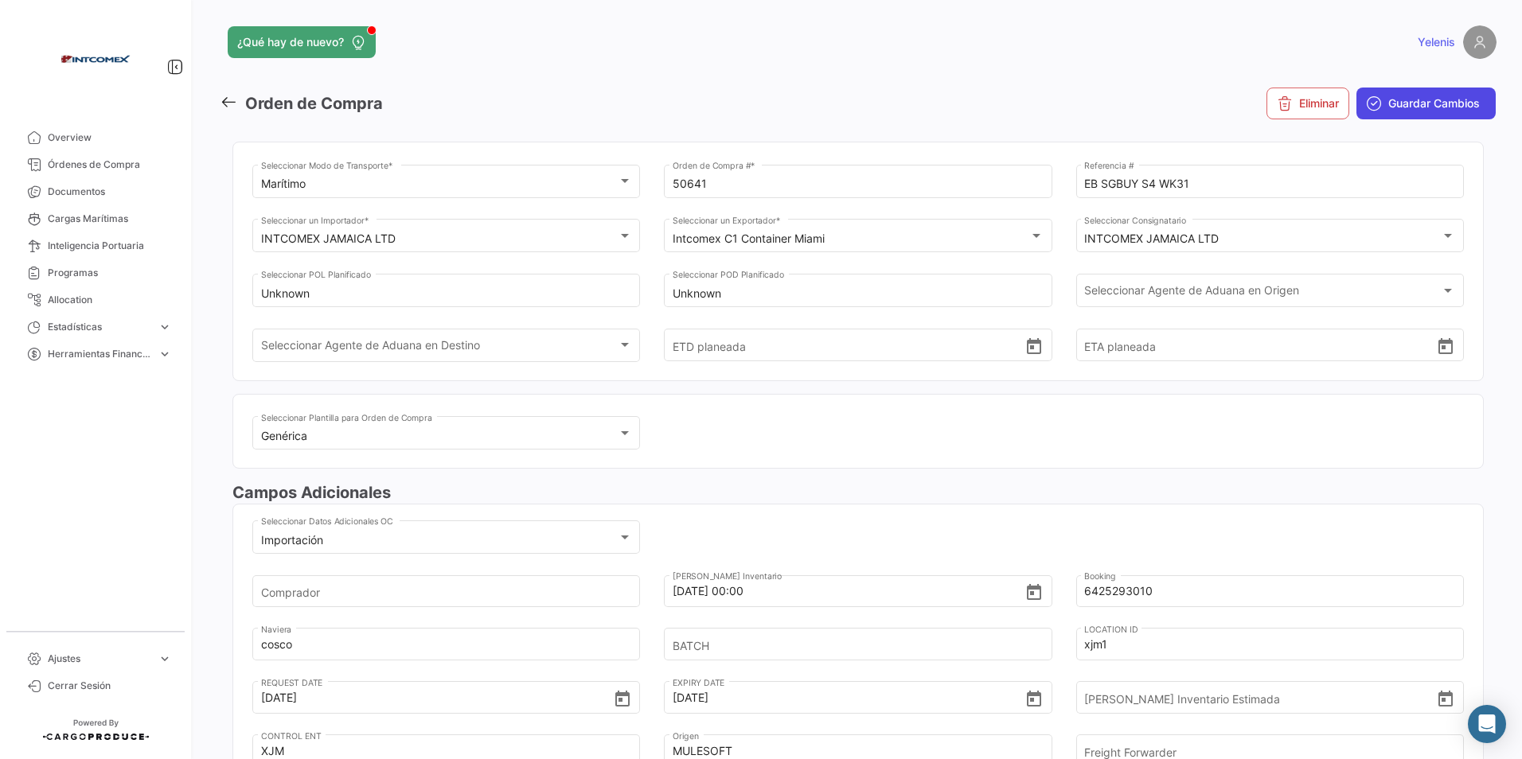
type input "6425293010"
click at [1388, 108] on span "Guardar Cambios" at bounding box center [1434, 104] width 92 height 16
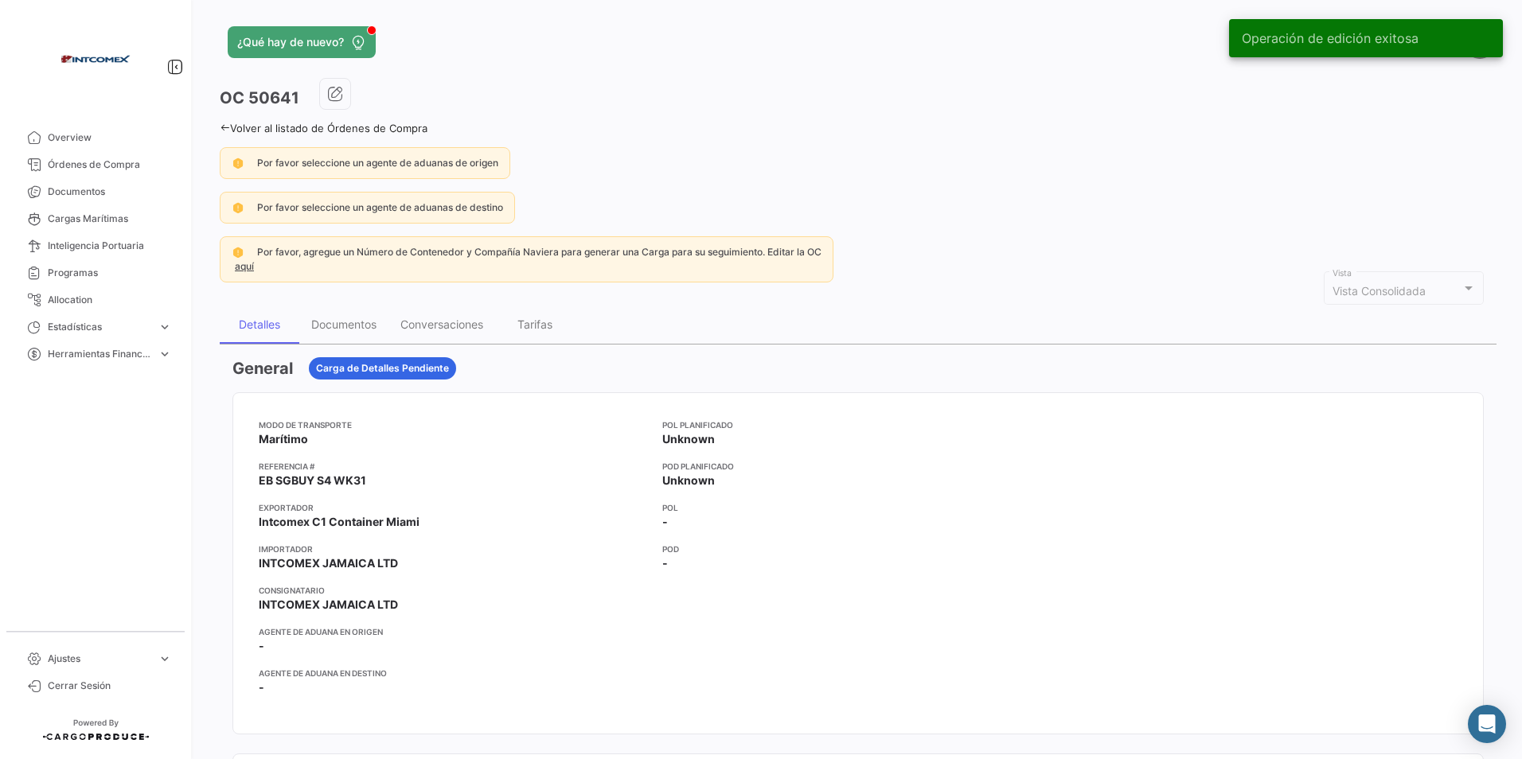
click at [240, 126] on link "Volver al listado de Órdenes de Compra" at bounding box center [324, 128] width 208 height 13
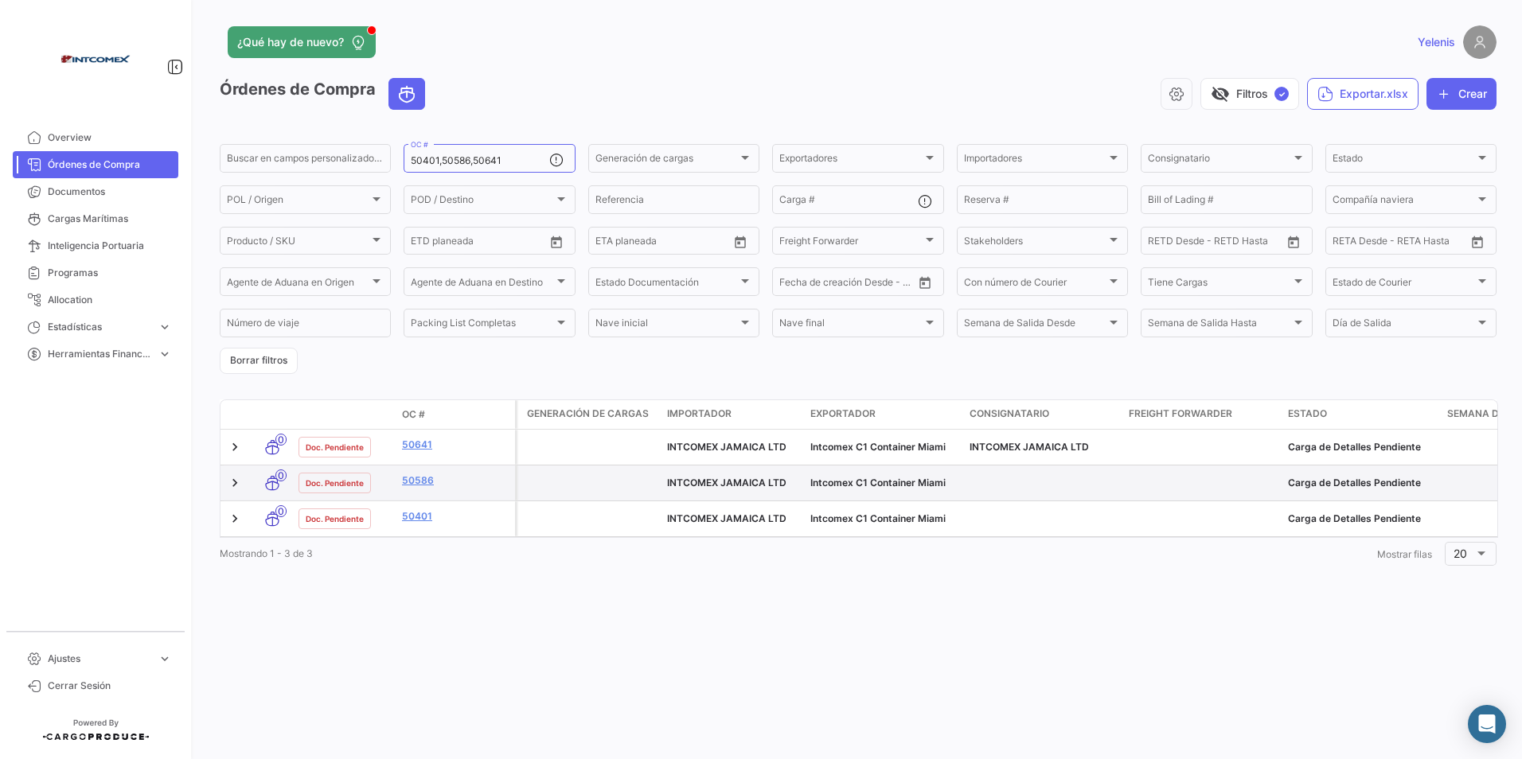
click at [415, 471] on datatable-body-cell "50586" at bounding box center [455, 483] width 119 height 35
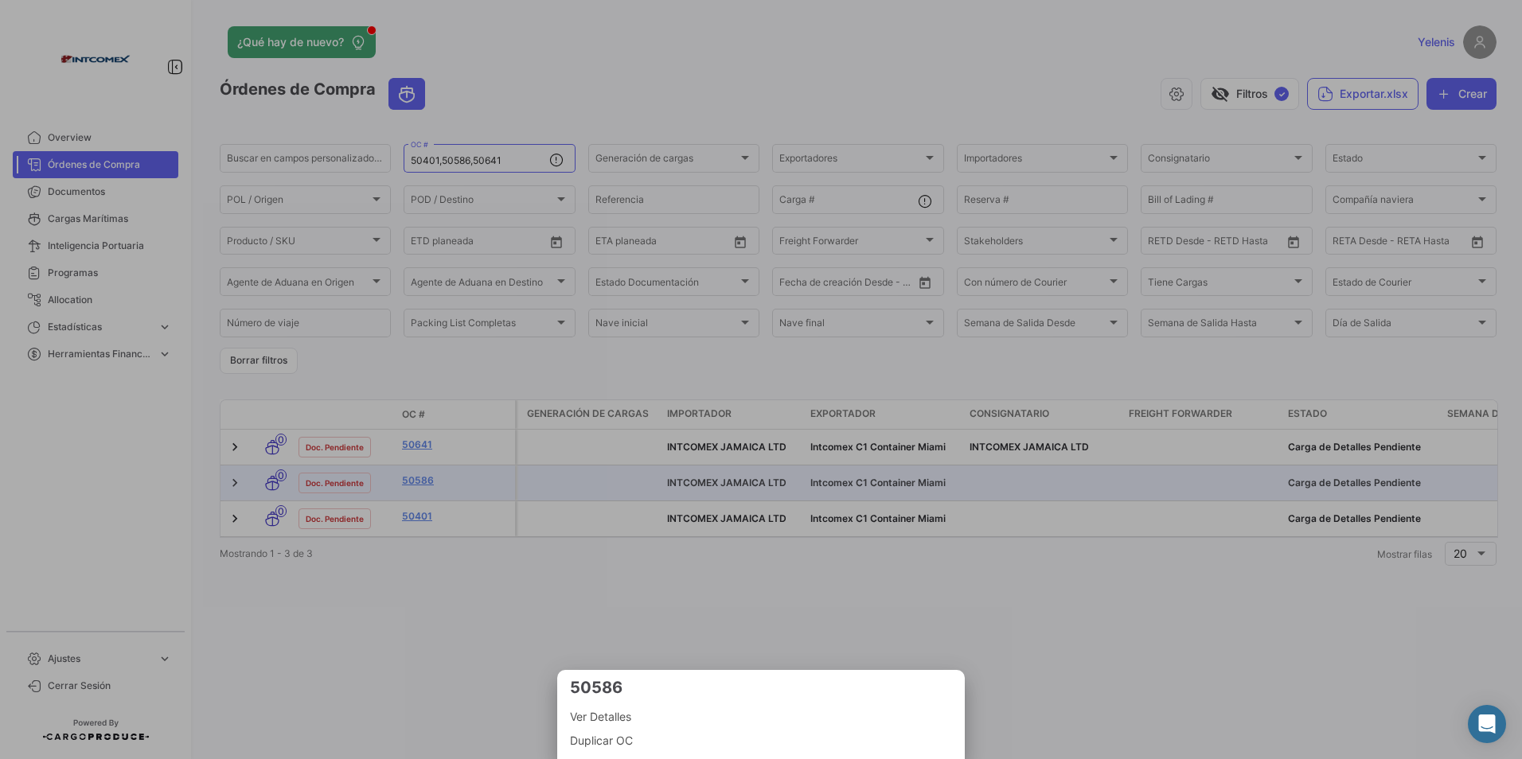
drag, startPoint x: 585, startPoint y: 562, endPoint x: 565, endPoint y: 551, distance: 22.8
click at [581, 558] on div at bounding box center [761, 379] width 1522 height 759
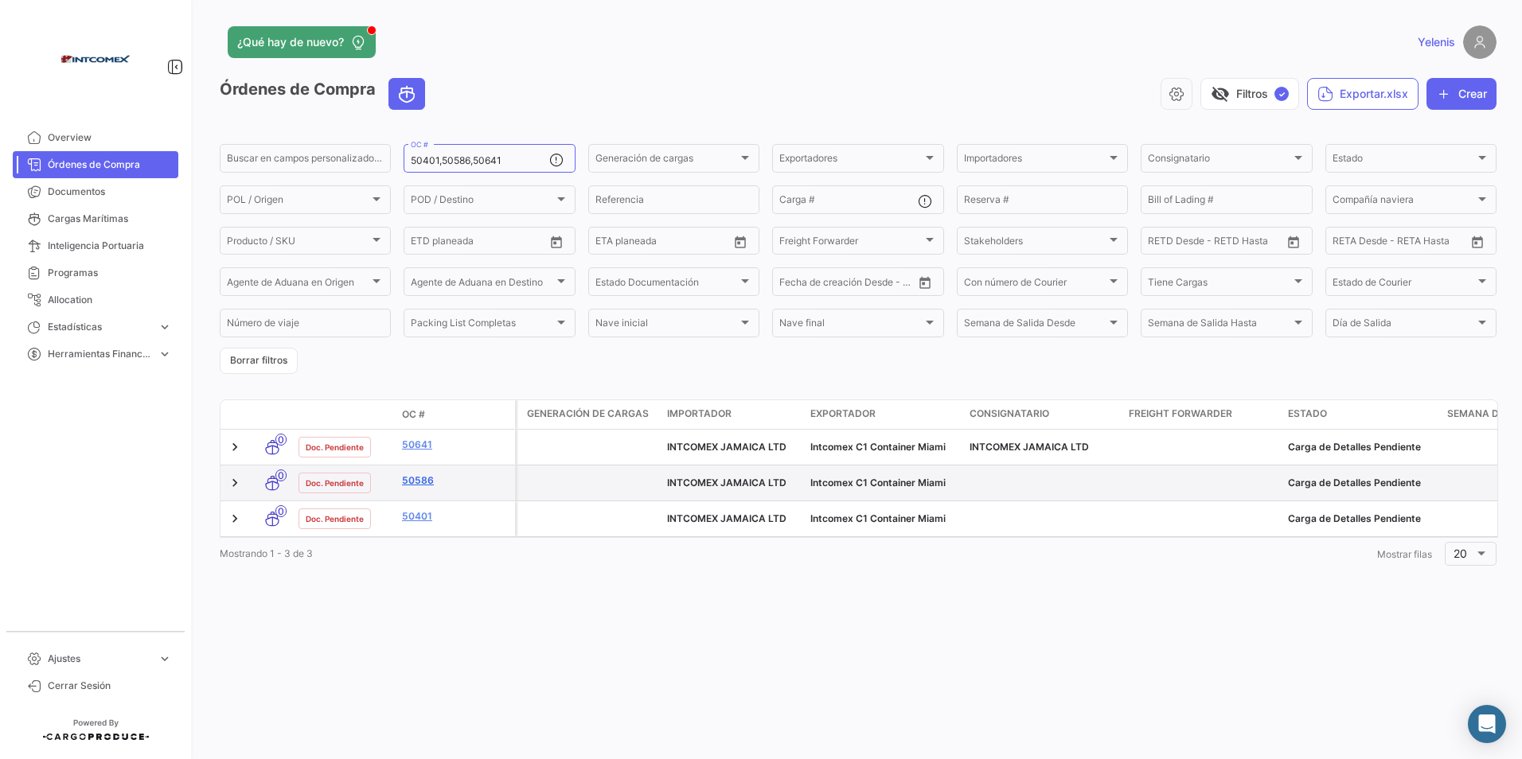
click at [429, 482] on link "50586" at bounding box center [455, 481] width 107 height 14
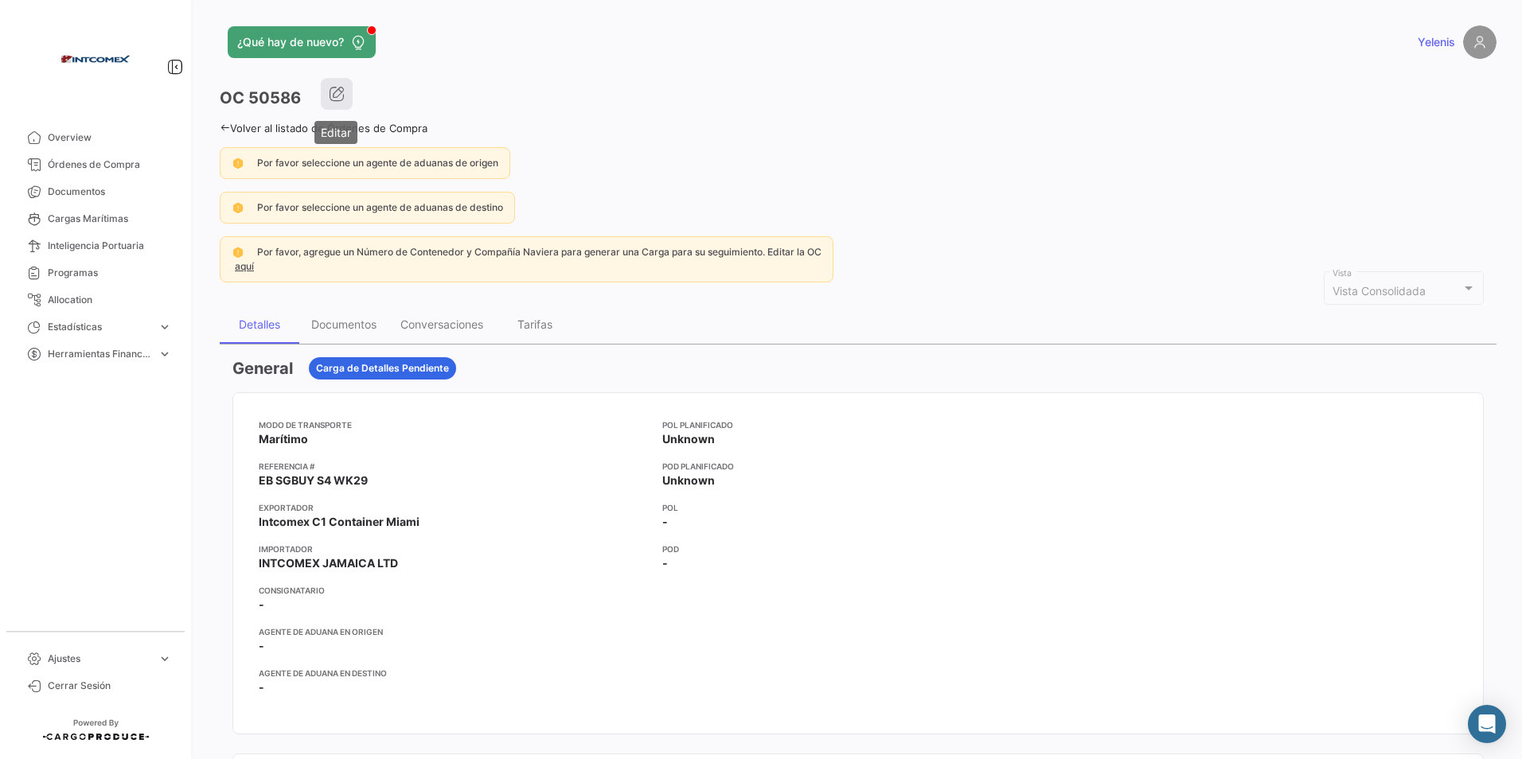
click at [344, 89] on icon "button" at bounding box center [337, 94] width 16 height 16
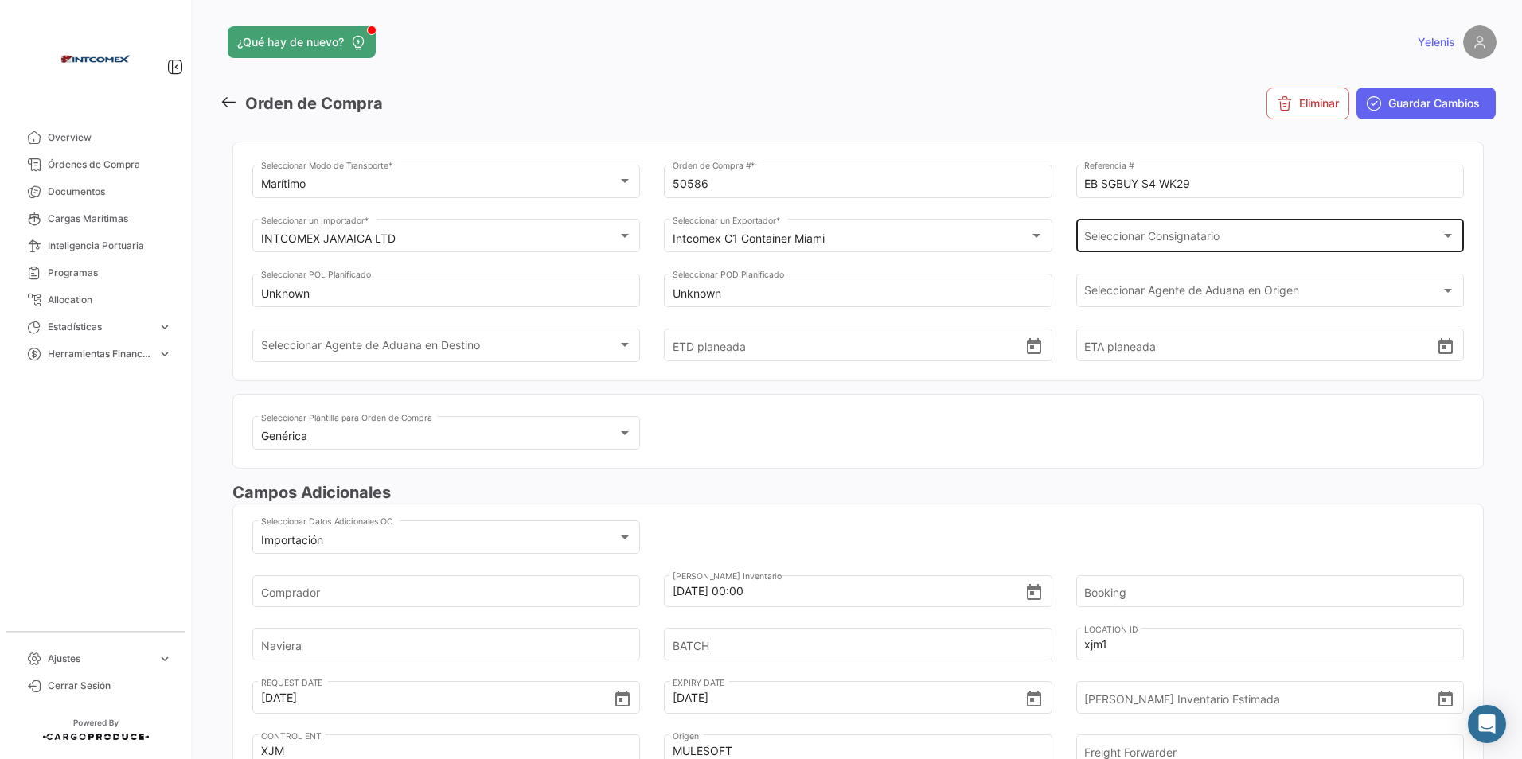
click at [1183, 225] on div "Seleccionar Consignatario Seleccionar Consignatario" at bounding box center [1269, 234] width 371 height 37
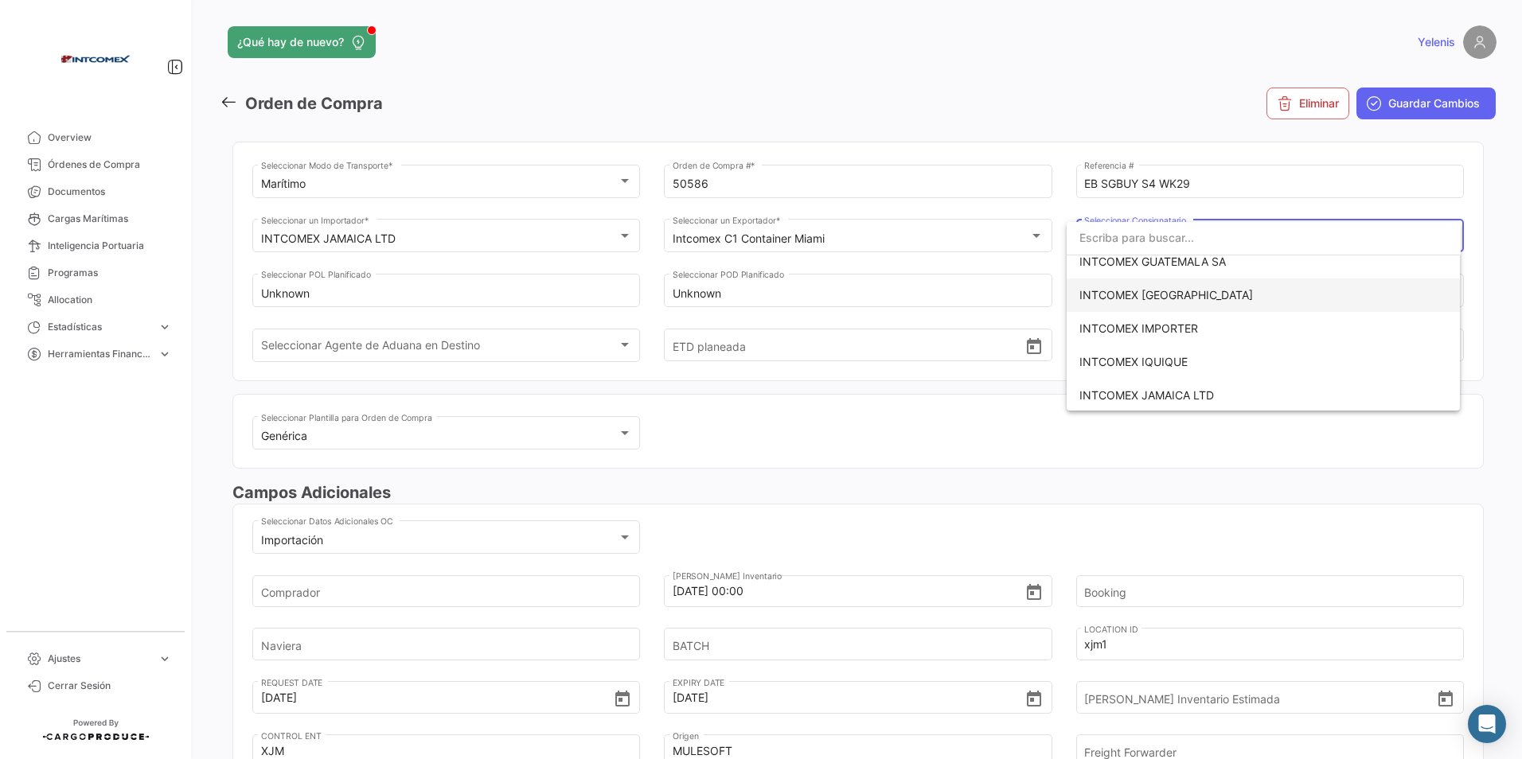
scroll to position [239, 0]
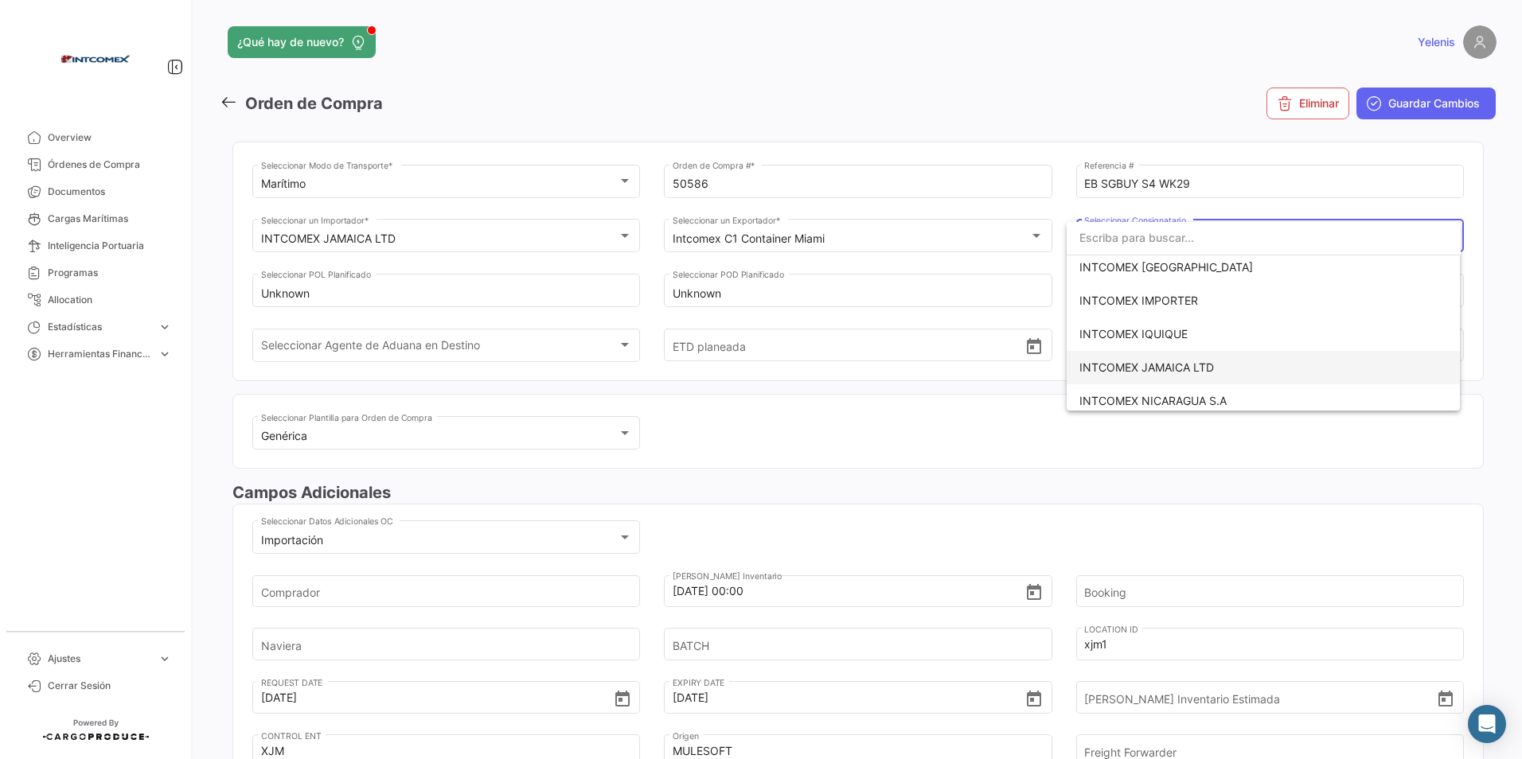
click at [1186, 367] on span "INTCOMEX JAMAICA LTD" at bounding box center [1146, 368] width 135 height 14
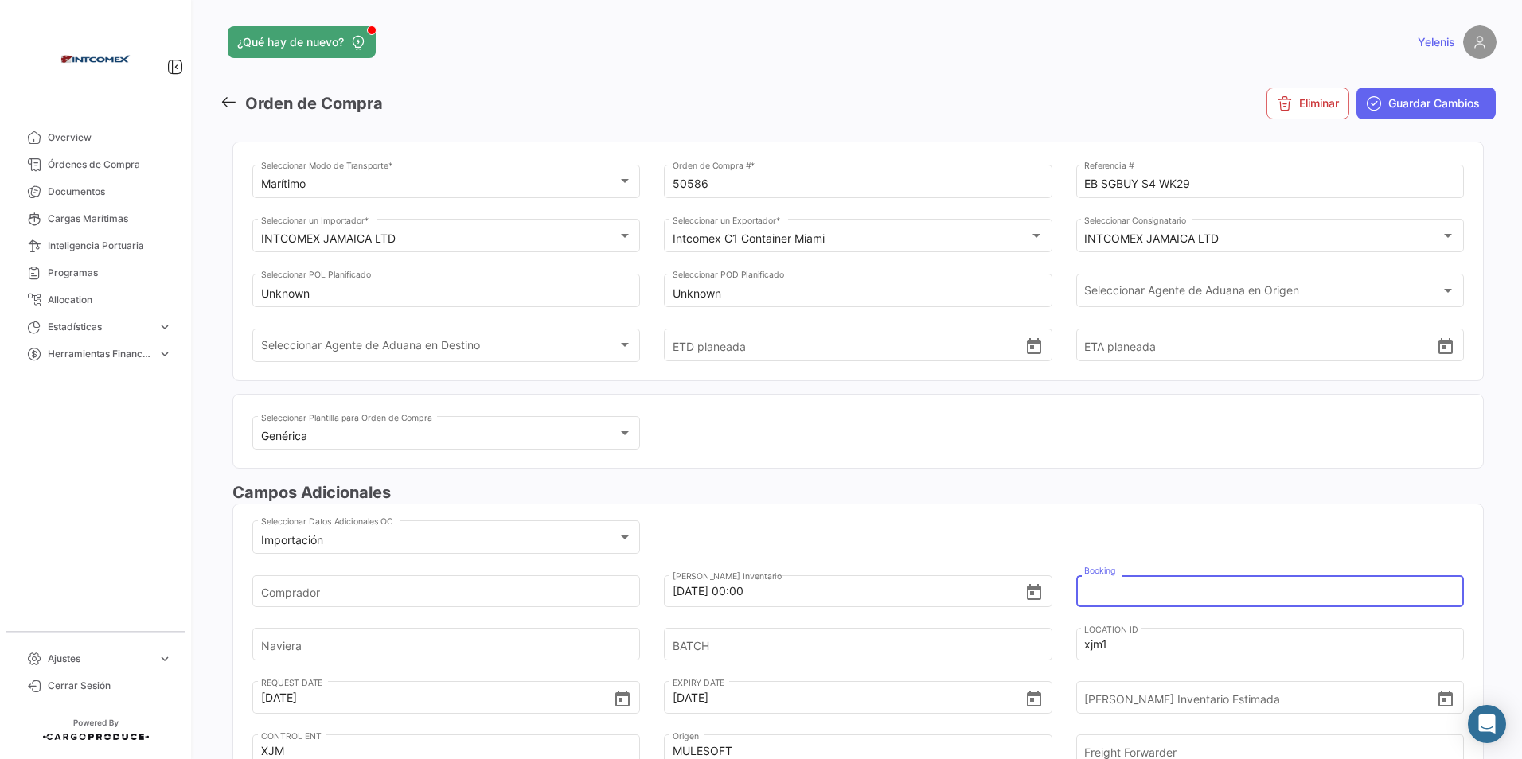
click at [1106, 595] on input "Booking" at bounding box center [1260, 592] width 353 height 56
type input "6425293010"
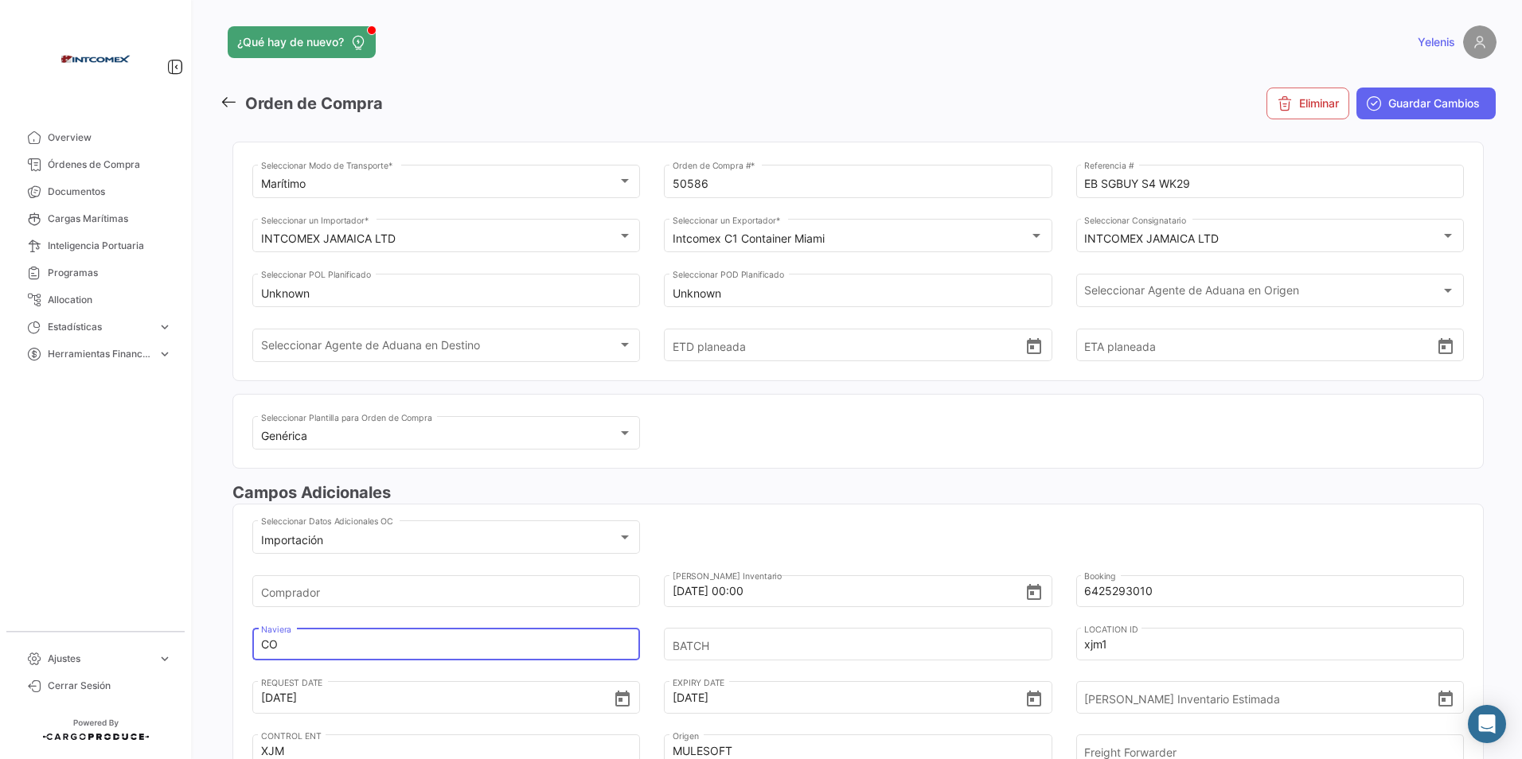
click at [300, 637] on input "CO" at bounding box center [437, 645] width 353 height 56
type input "cosco"
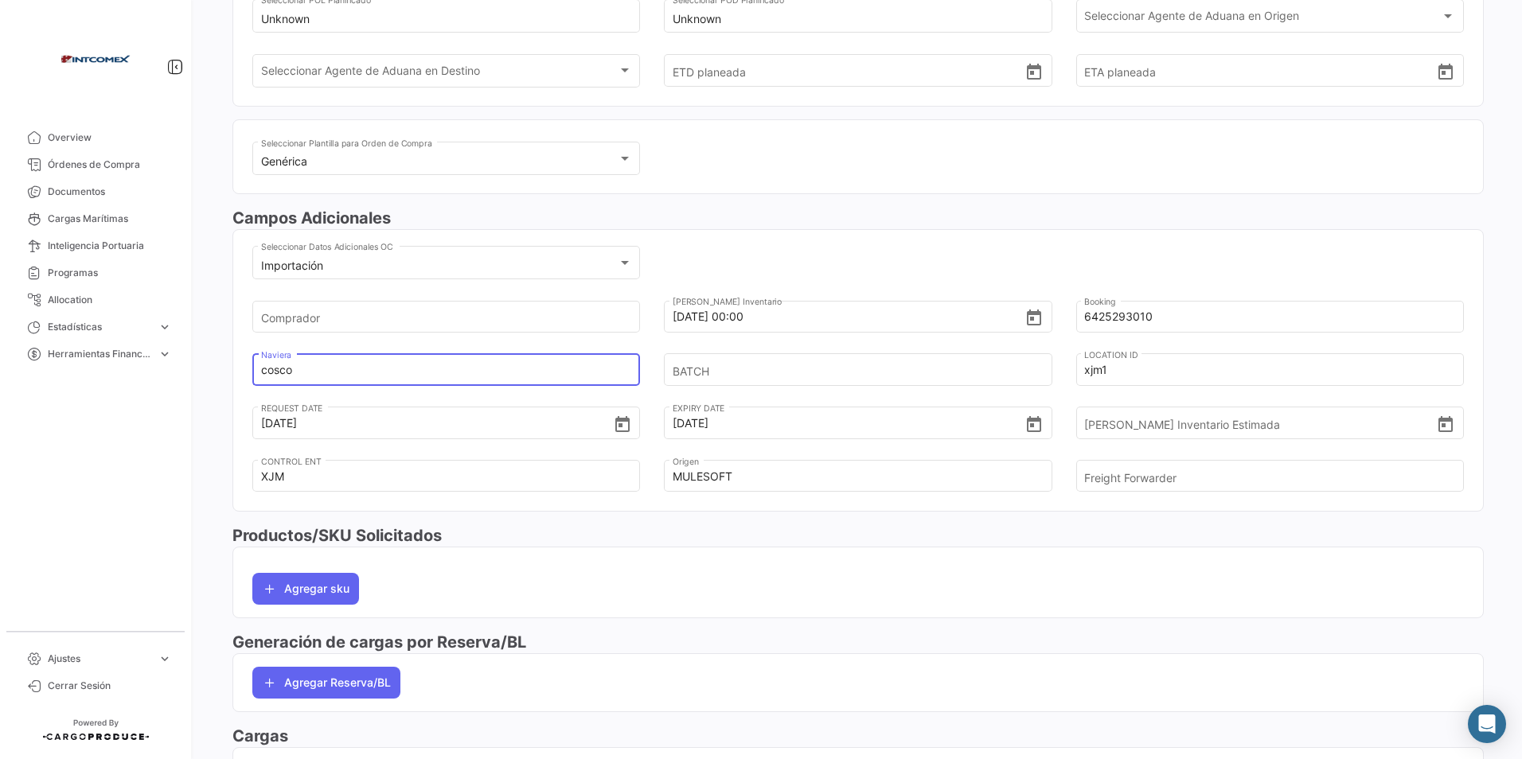
scroll to position [318, 0]
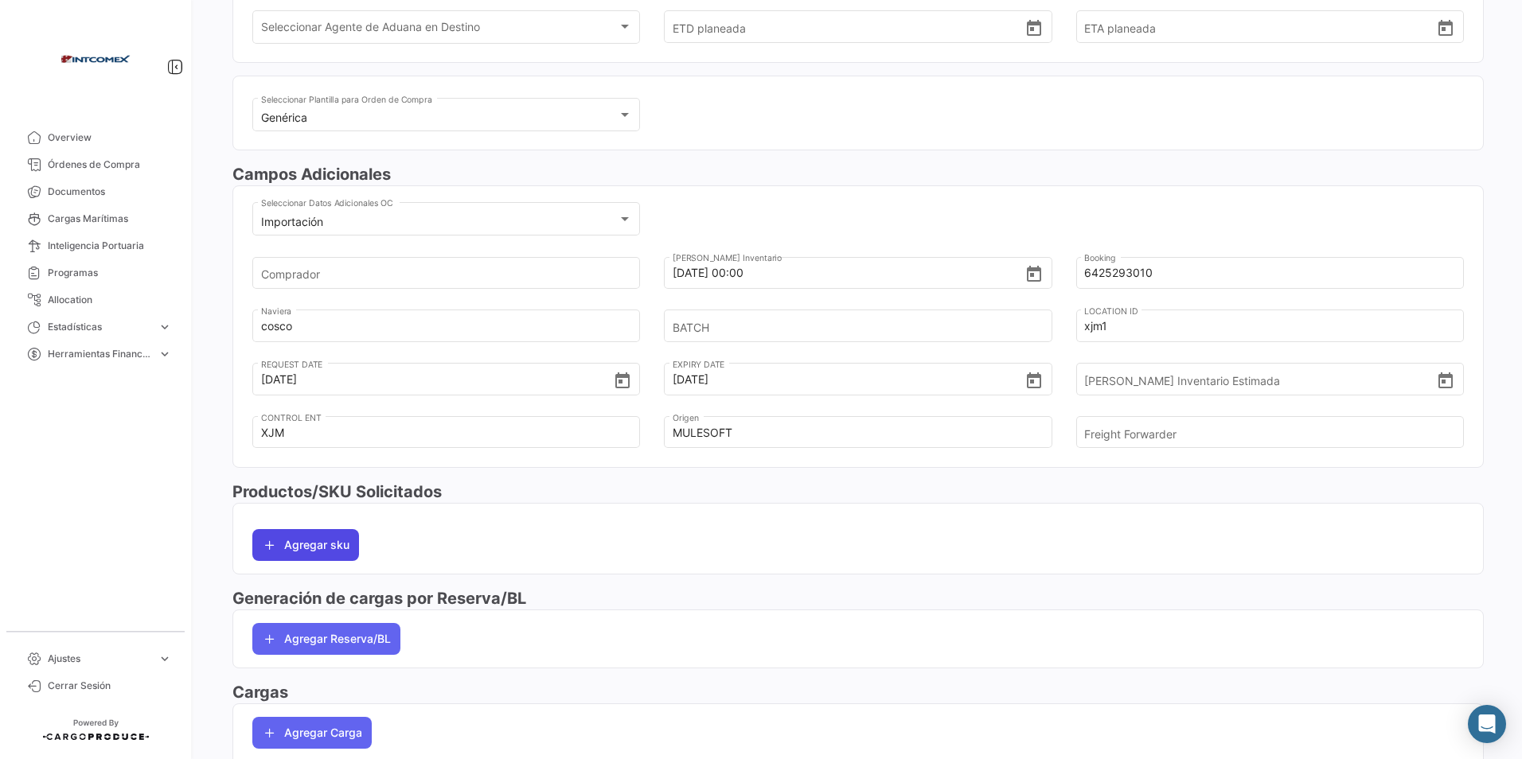
click at [330, 535] on button "Agregar sku" at bounding box center [305, 545] width 107 height 32
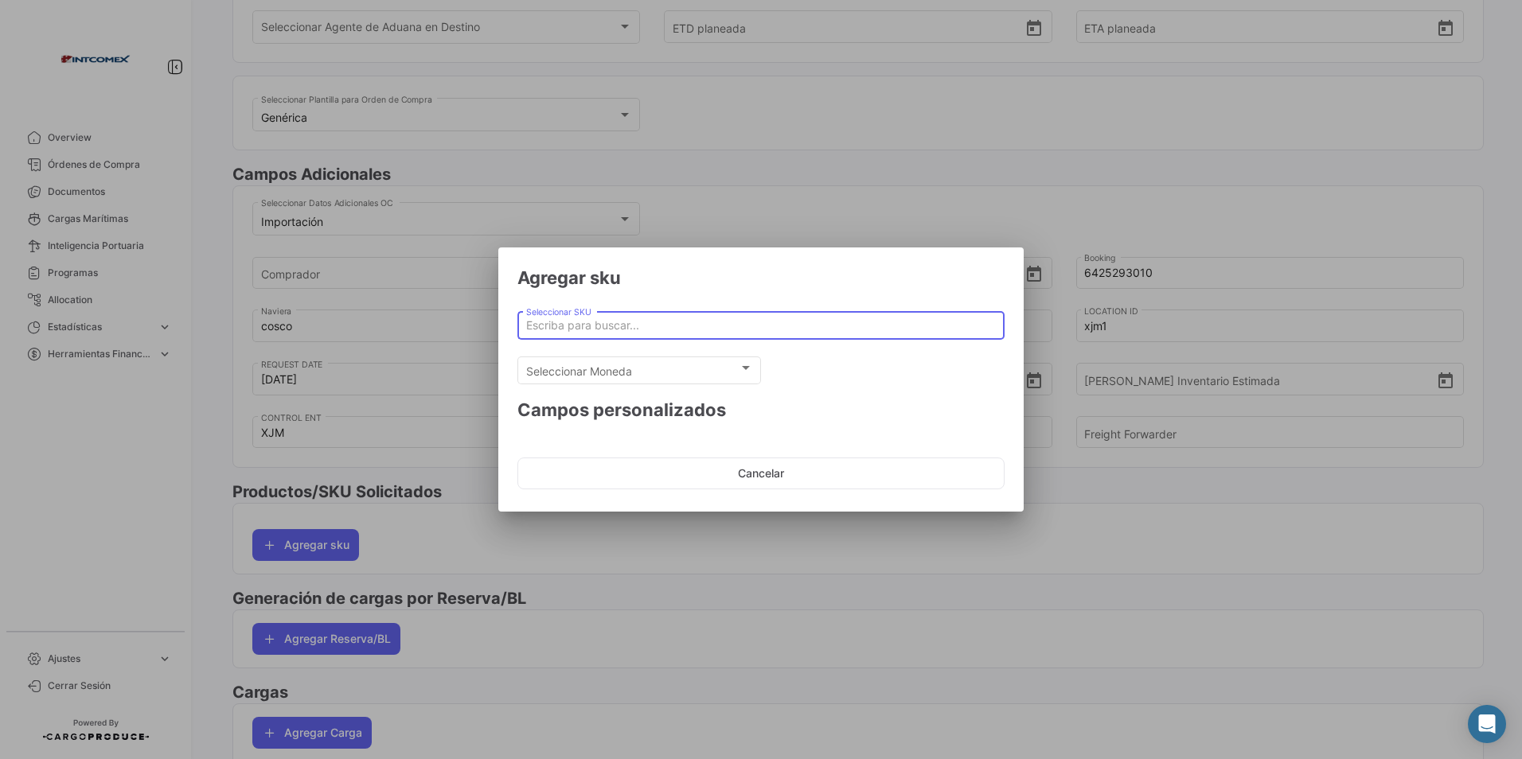
click at [581, 330] on input "Seleccionar SKU" at bounding box center [761, 326] width 470 height 14
click at [560, 357] on span "Exclusive" at bounding box center [761, 359] width 462 height 38
type input "Exclusive"
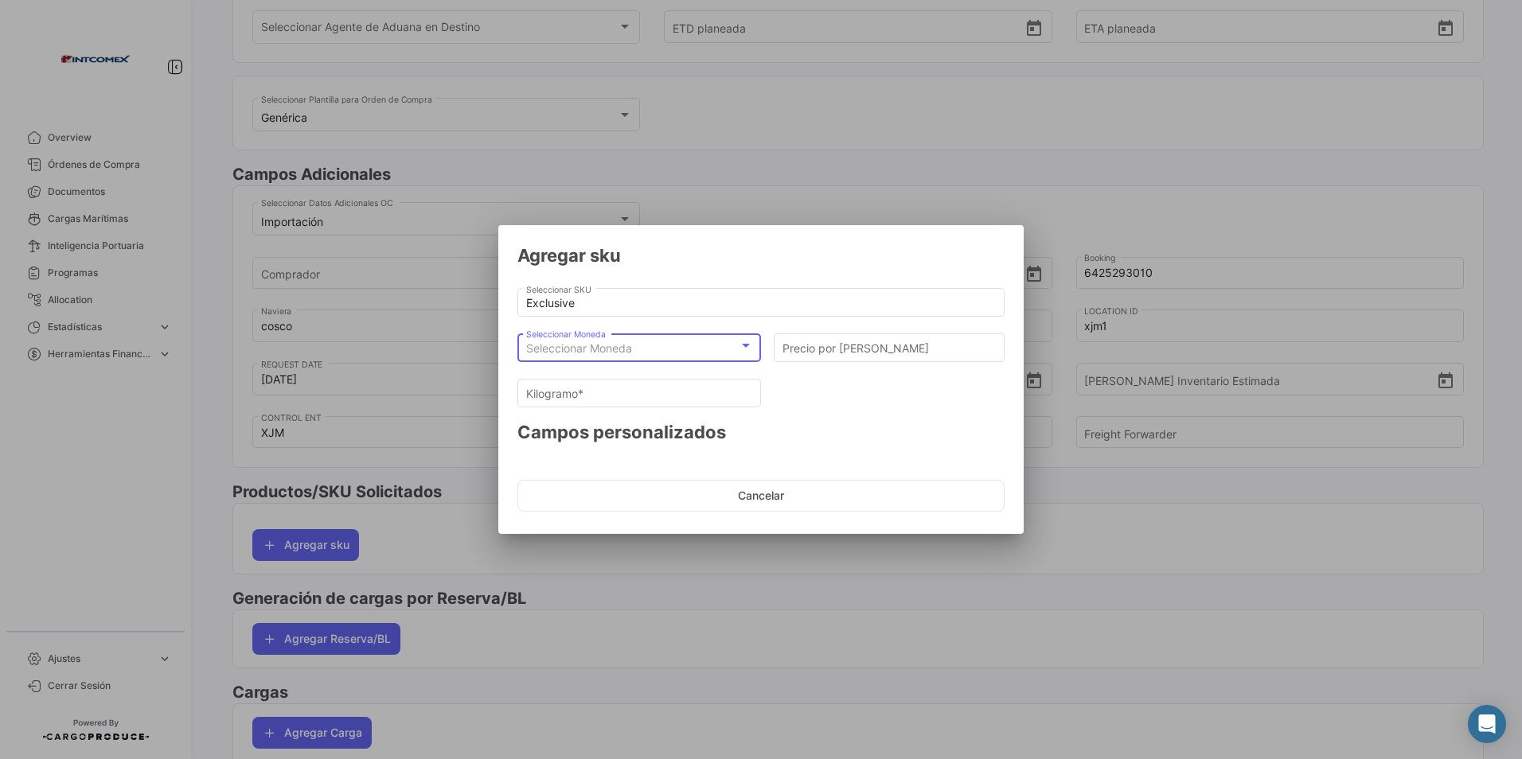
click at [622, 349] on span "Seleccionar Moneda" at bounding box center [579, 348] width 106 height 14
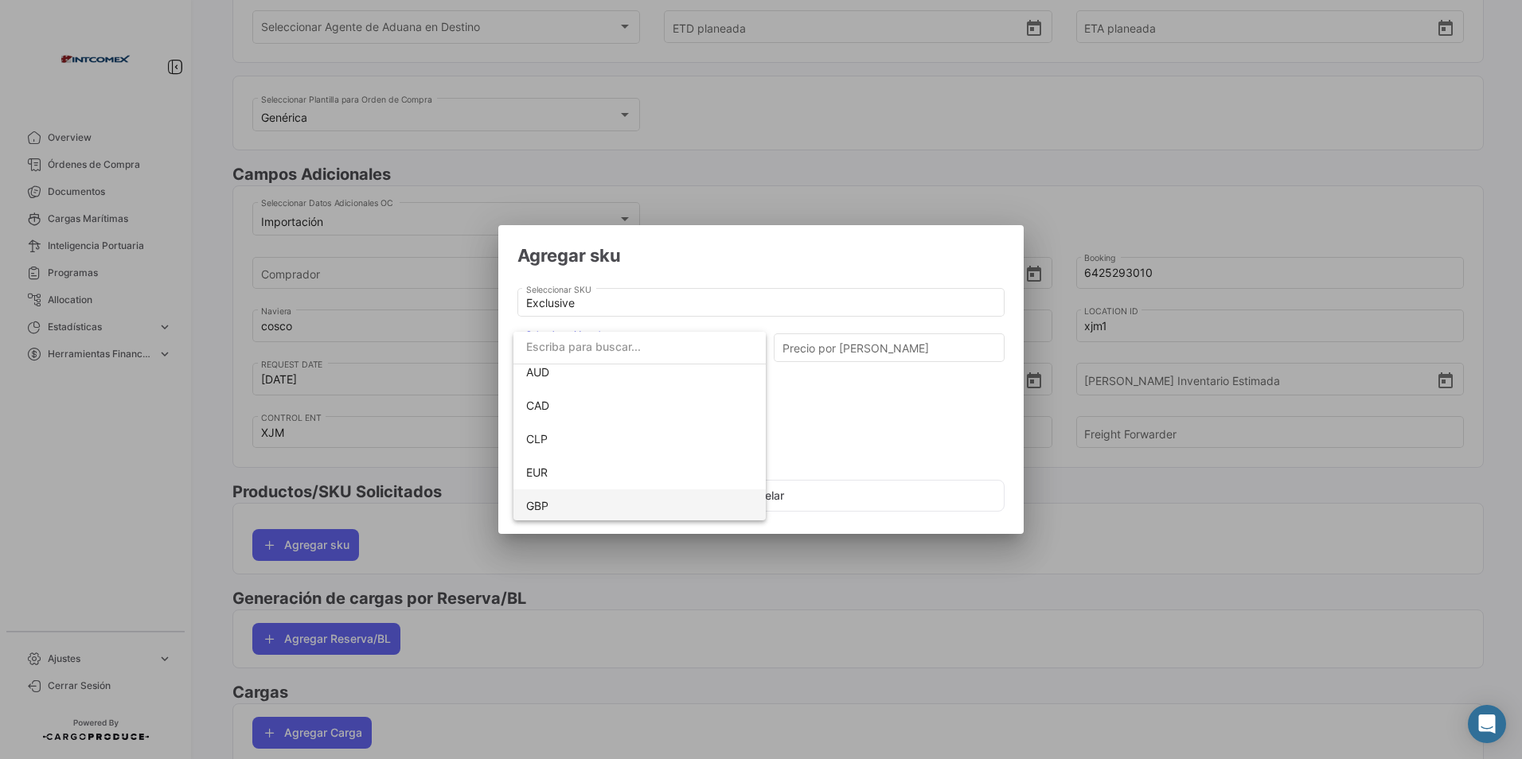
scroll to position [80, 0]
click at [549, 497] on span "USD" at bounding box center [537, 503] width 23 height 14
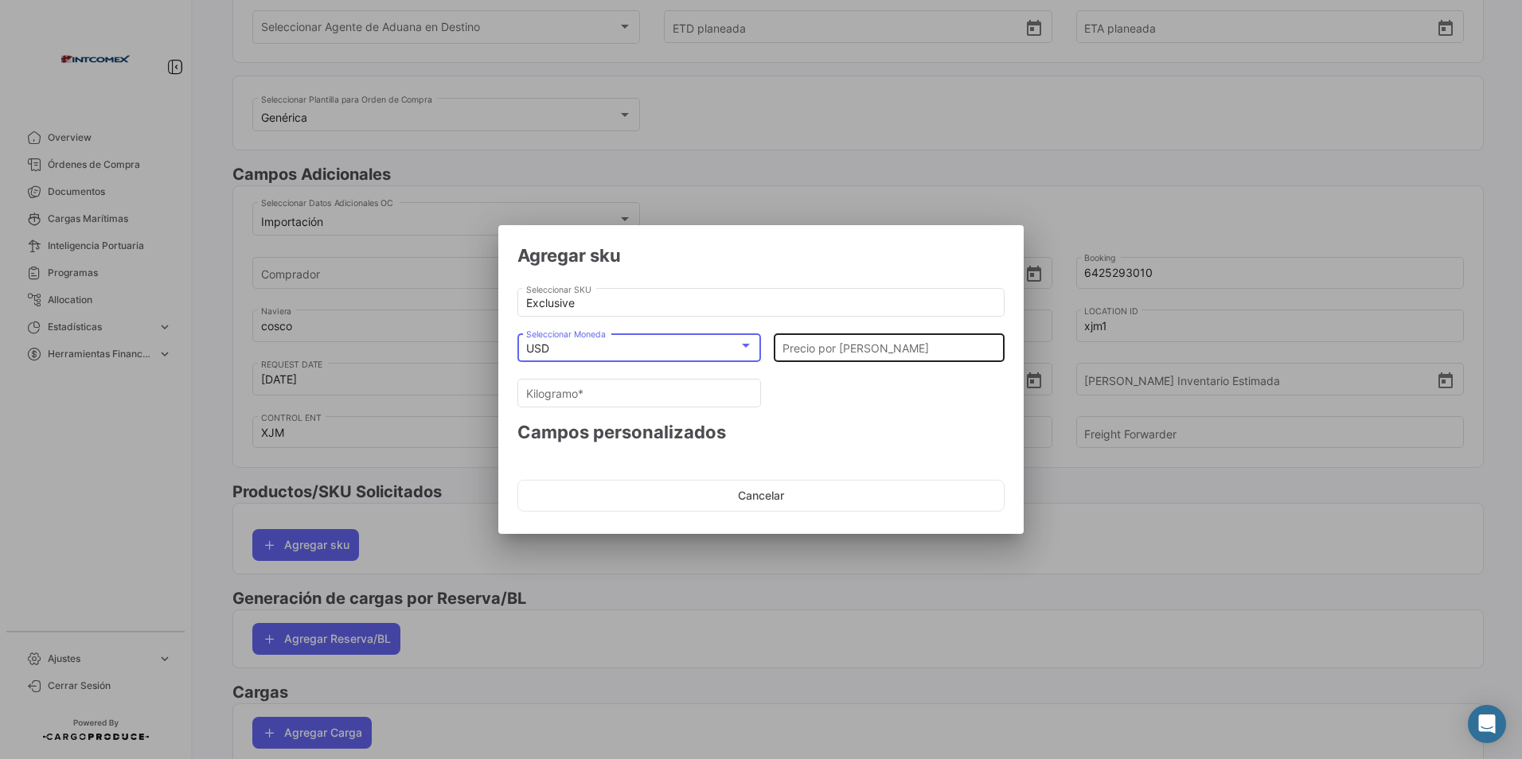
click at [850, 350] on input "Precio por [PERSON_NAME]" at bounding box center [889, 349] width 214 height 14
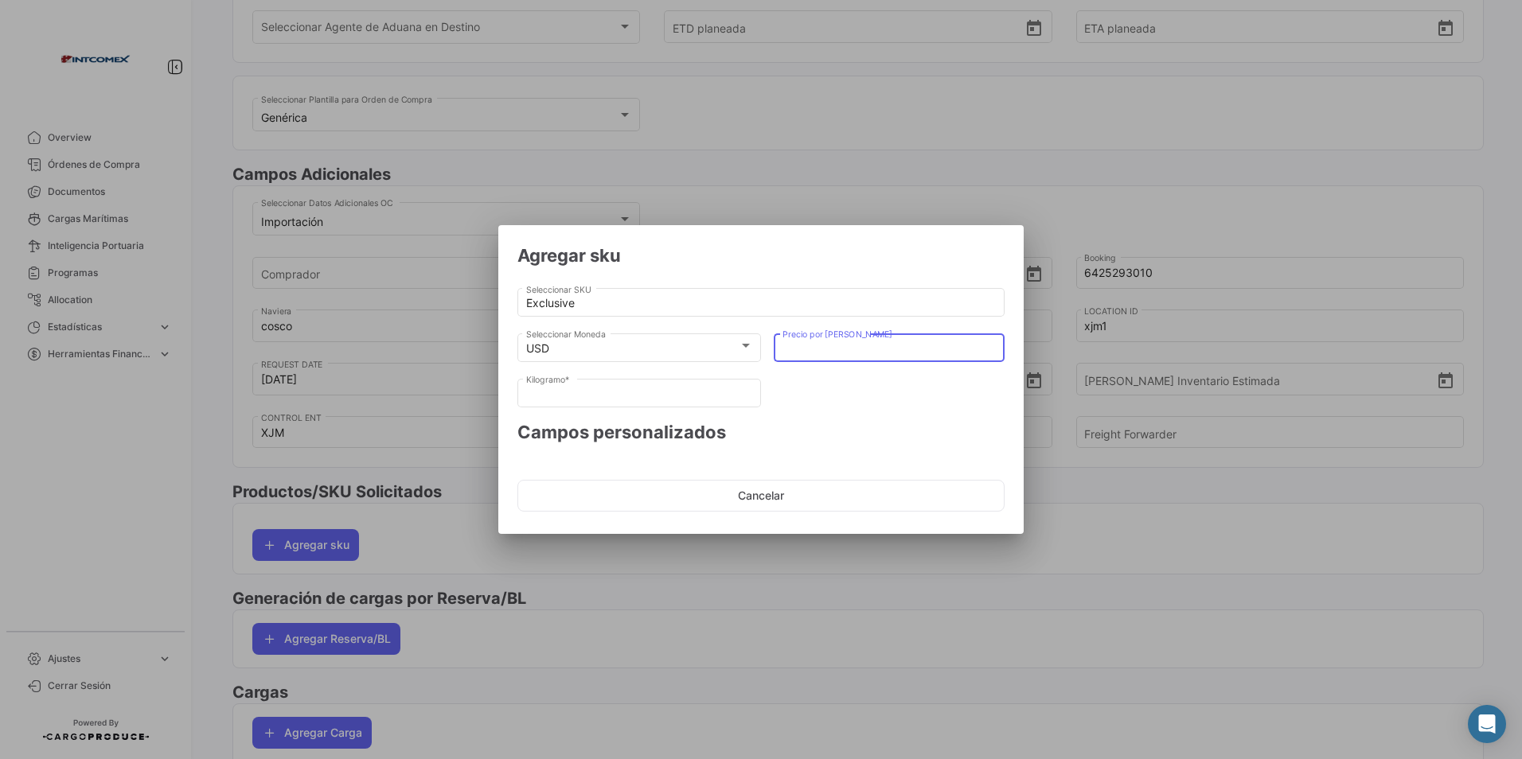
type input "1"
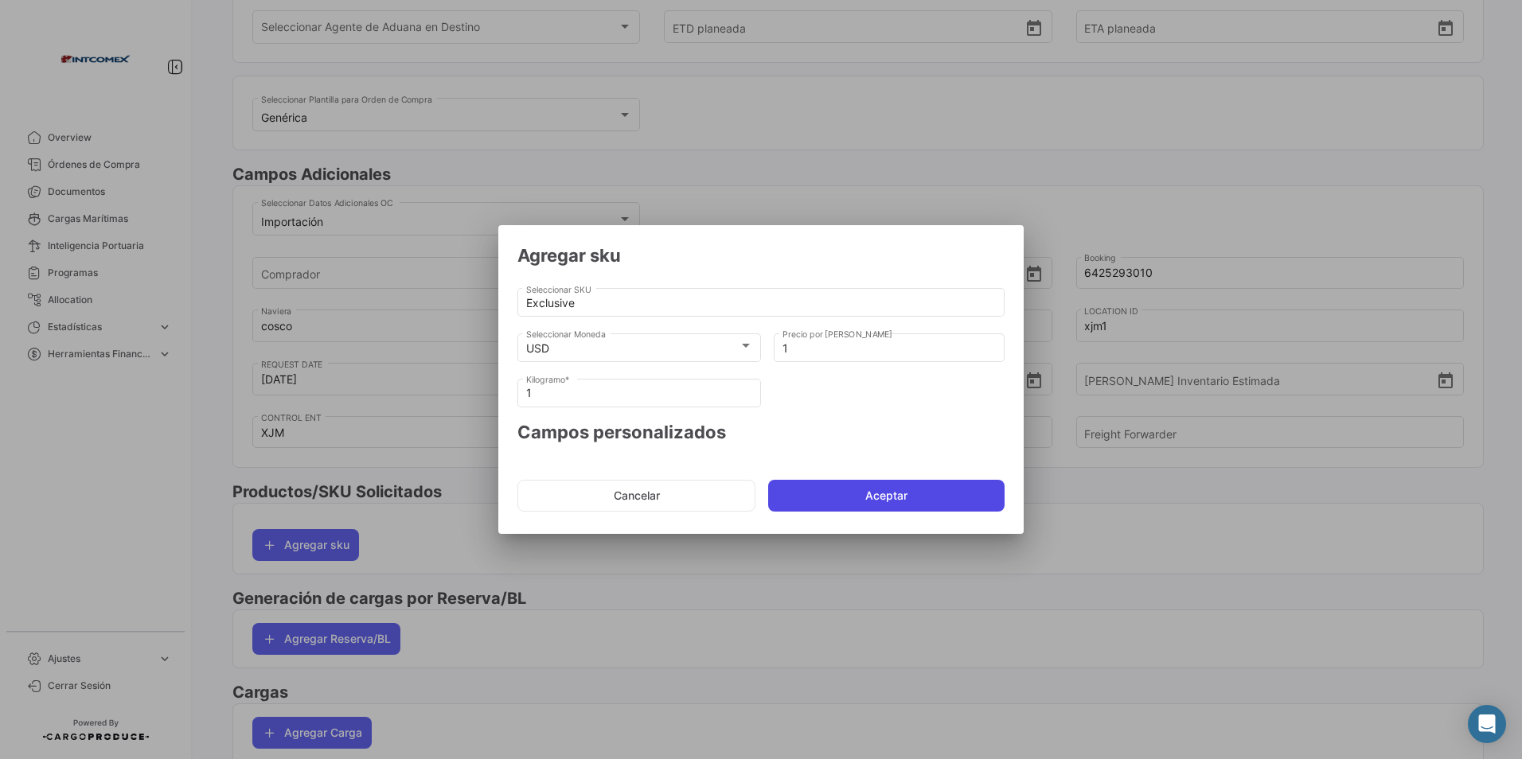
click at [882, 491] on button "Aceptar" at bounding box center [886, 496] width 236 height 32
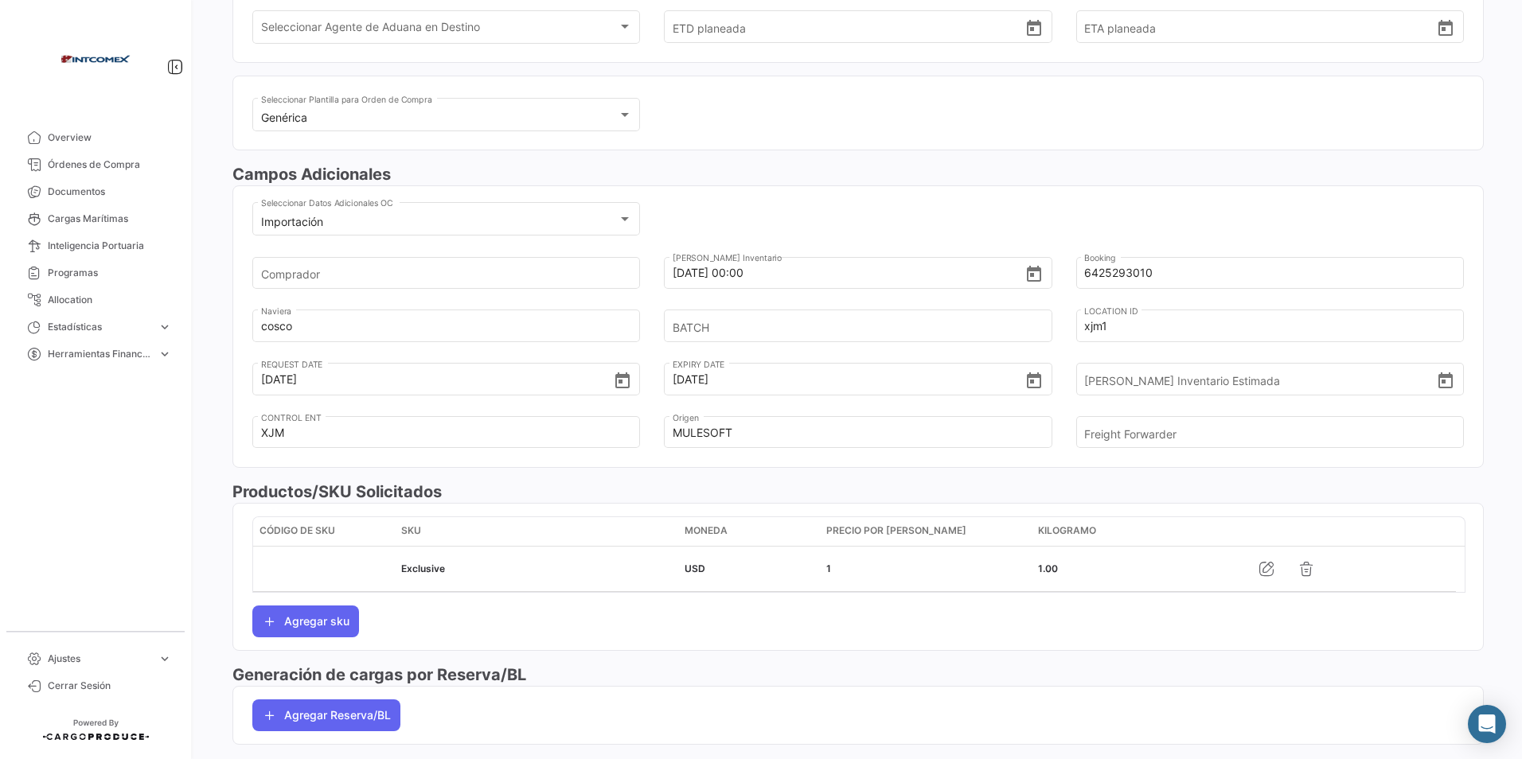
scroll to position [398, 0]
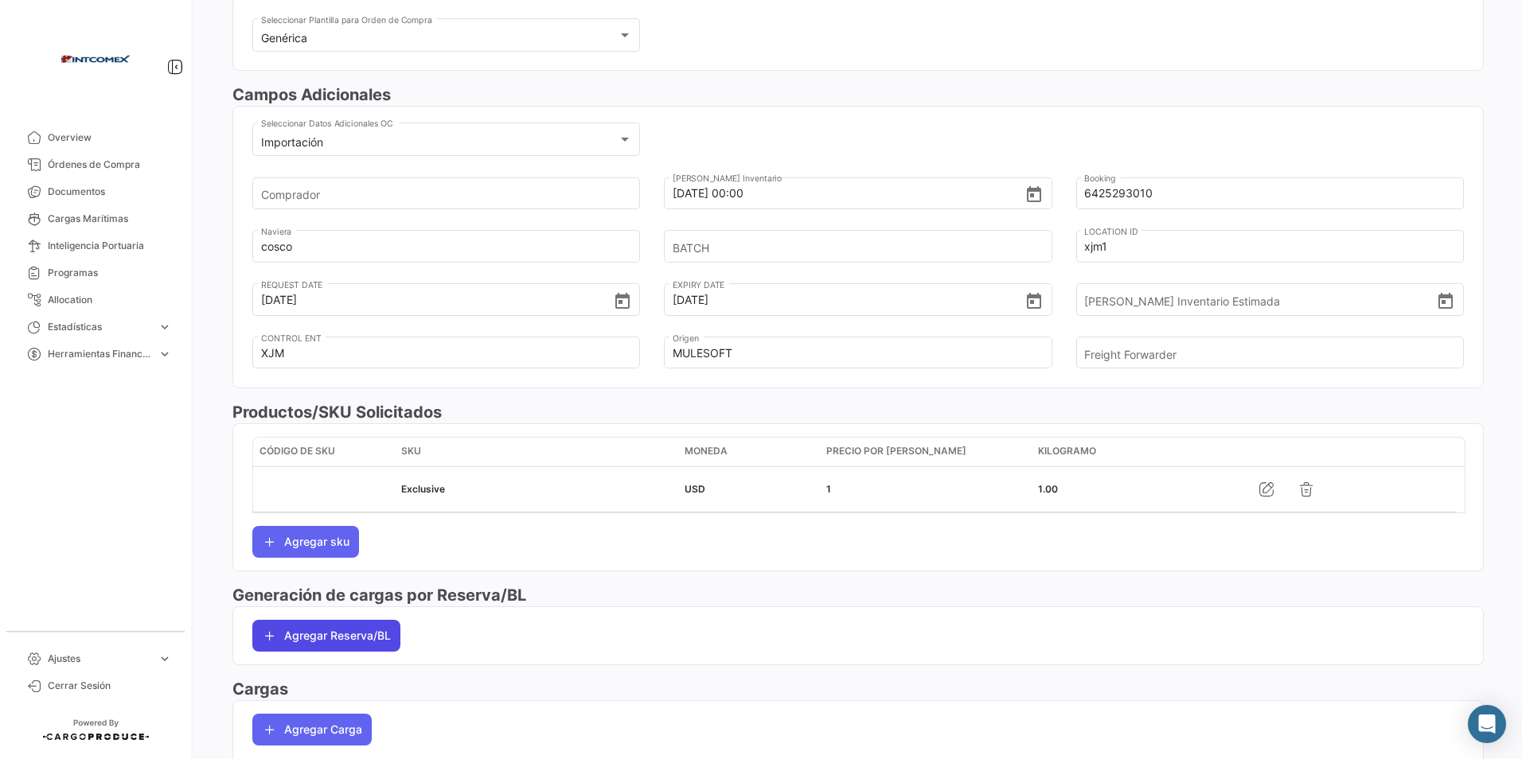
click at [376, 634] on button "Agregar Reserva/BL" at bounding box center [326, 636] width 148 height 32
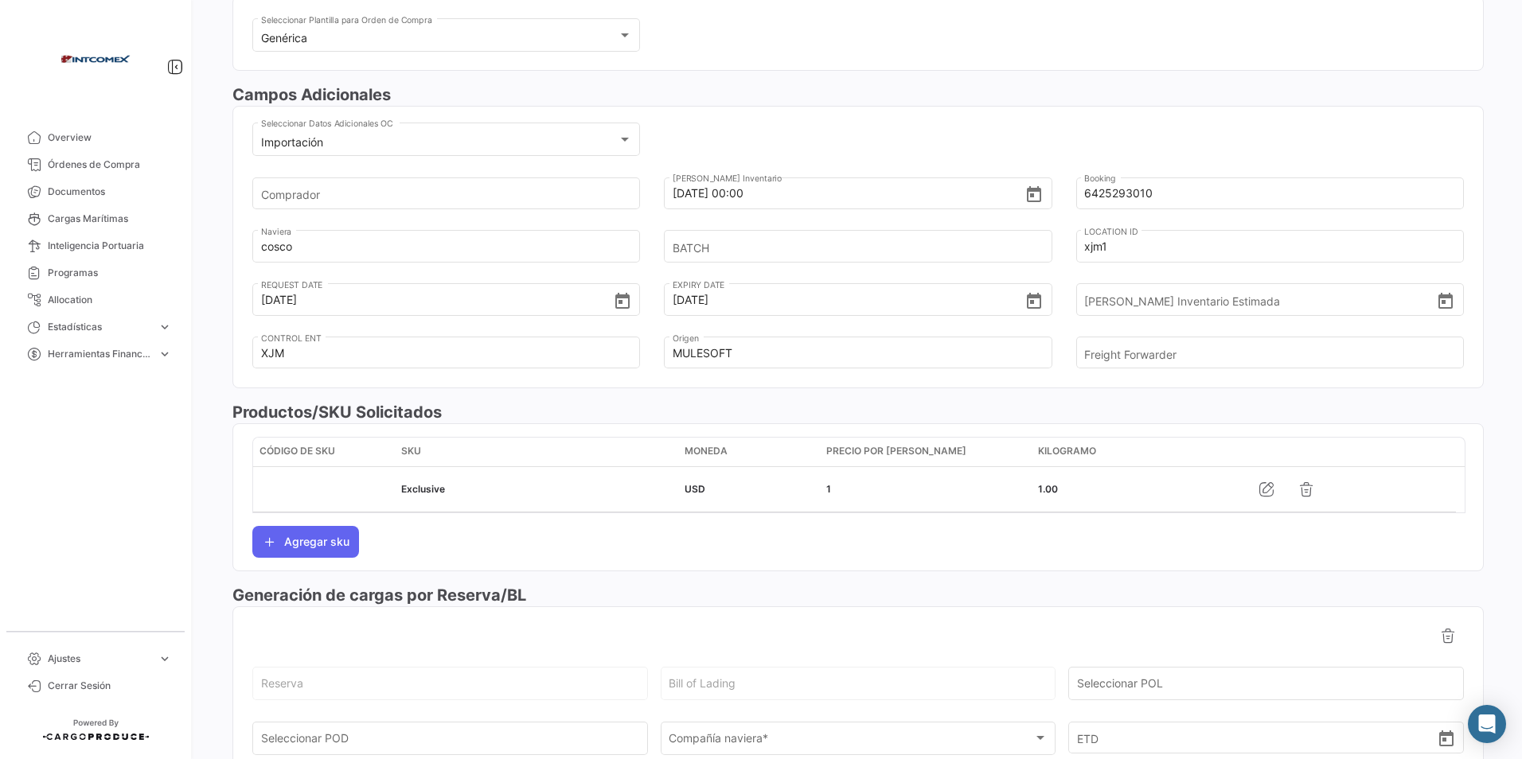
scroll to position [478, 0]
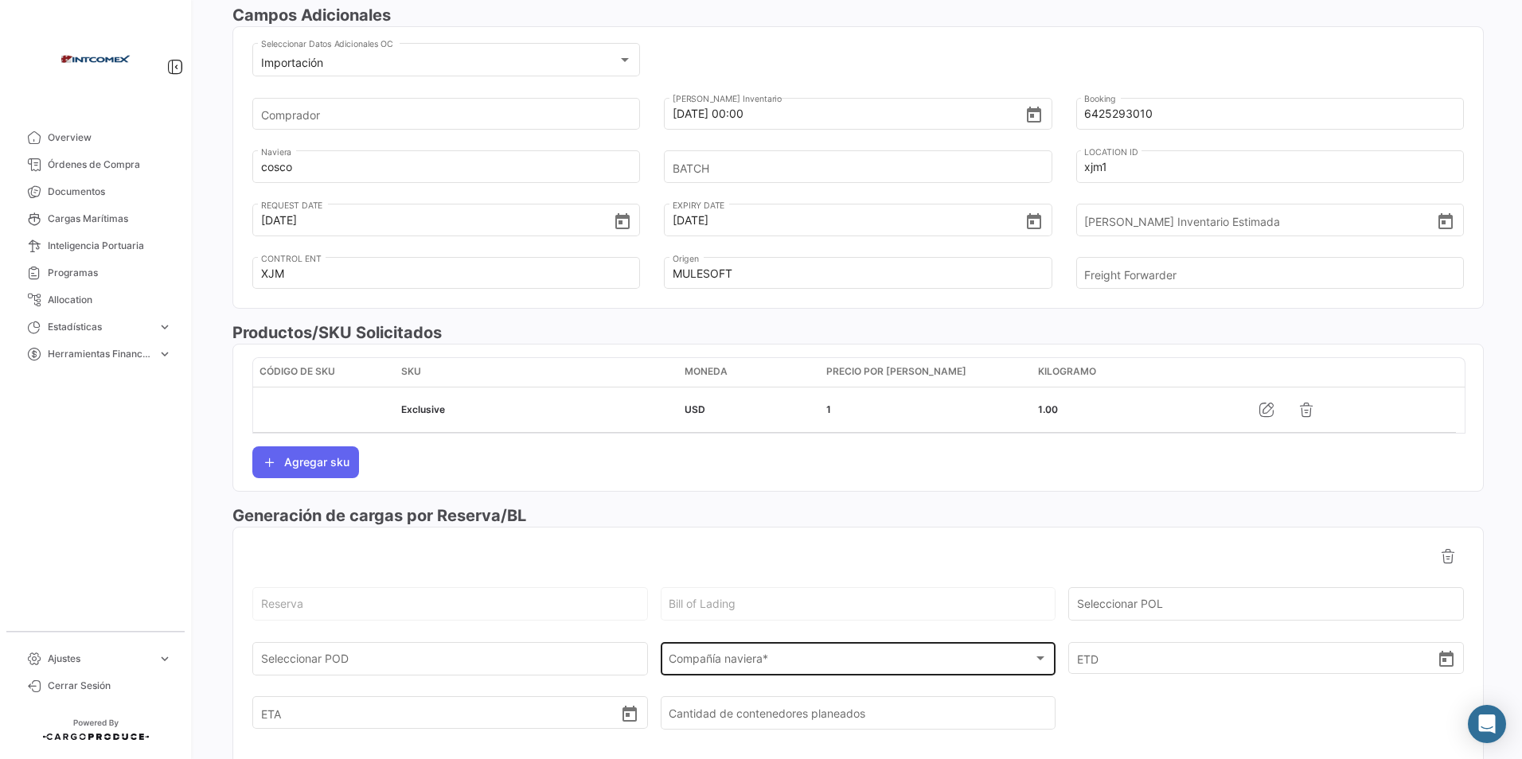
click at [764, 659] on span "Compañía naviera *" at bounding box center [851, 663] width 365 height 14
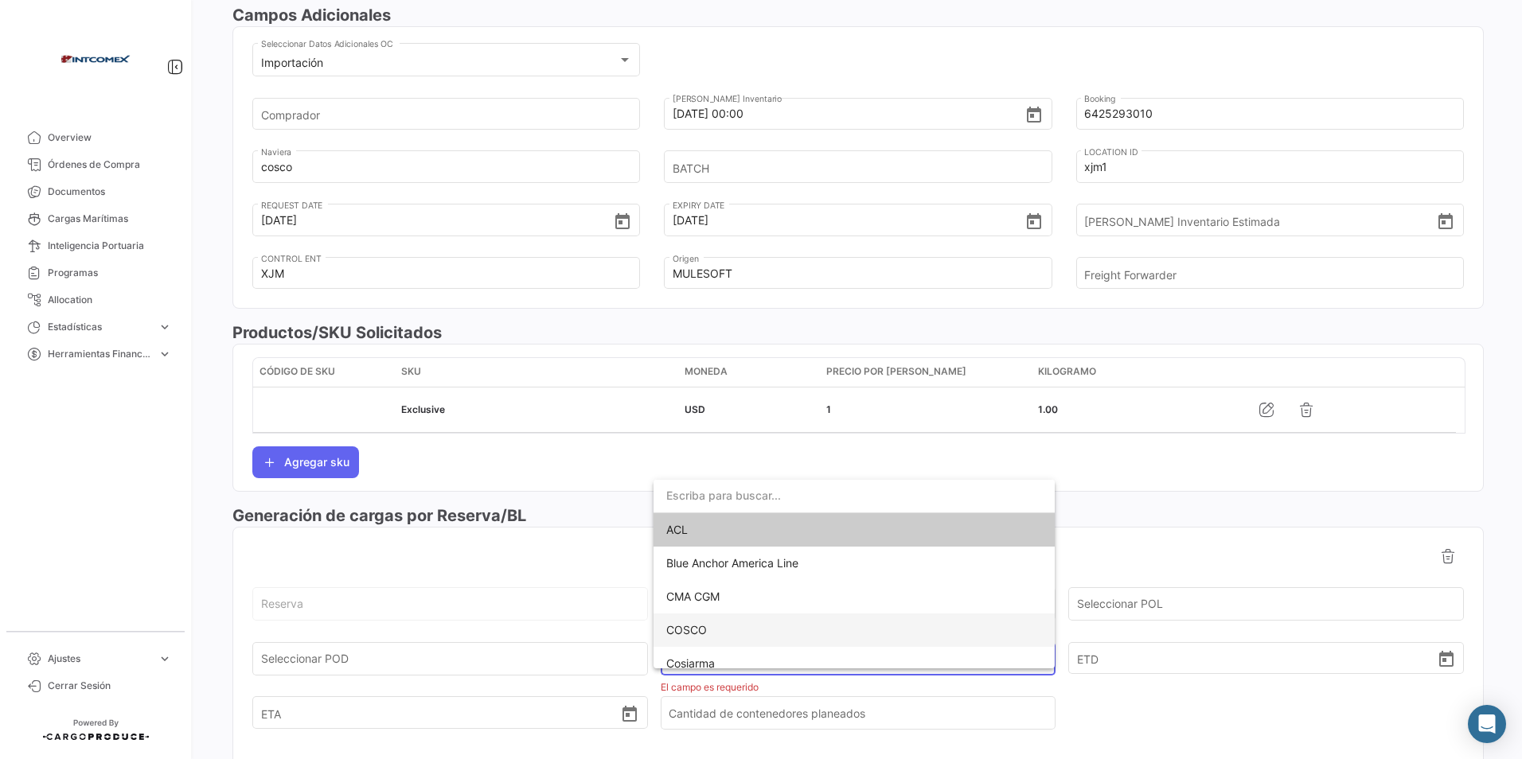
click at [691, 621] on span "COSCO" at bounding box center [854, 630] width 376 height 33
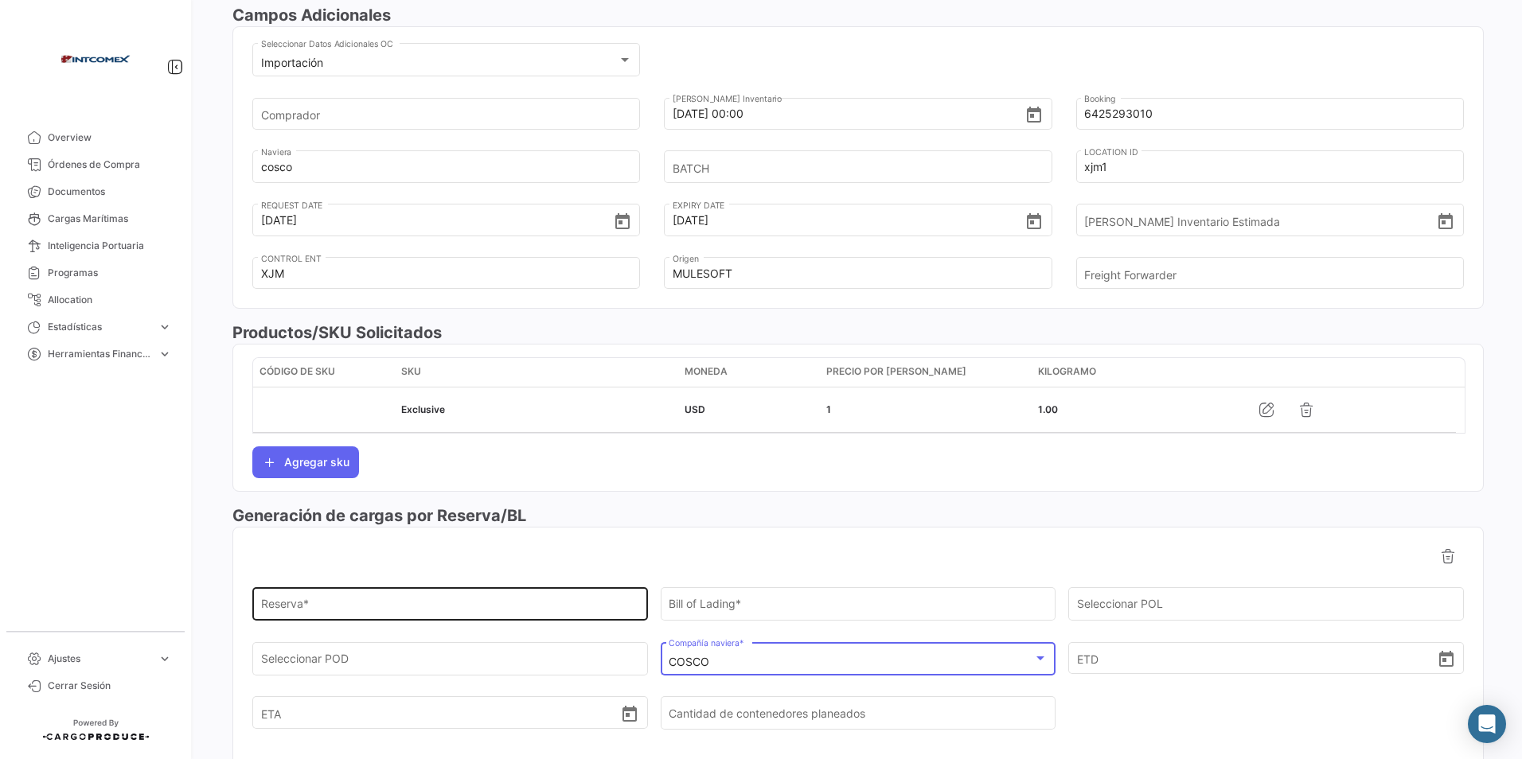
click at [441, 597] on div "Reserva *" at bounding box center [450, 603] width 379 height 37
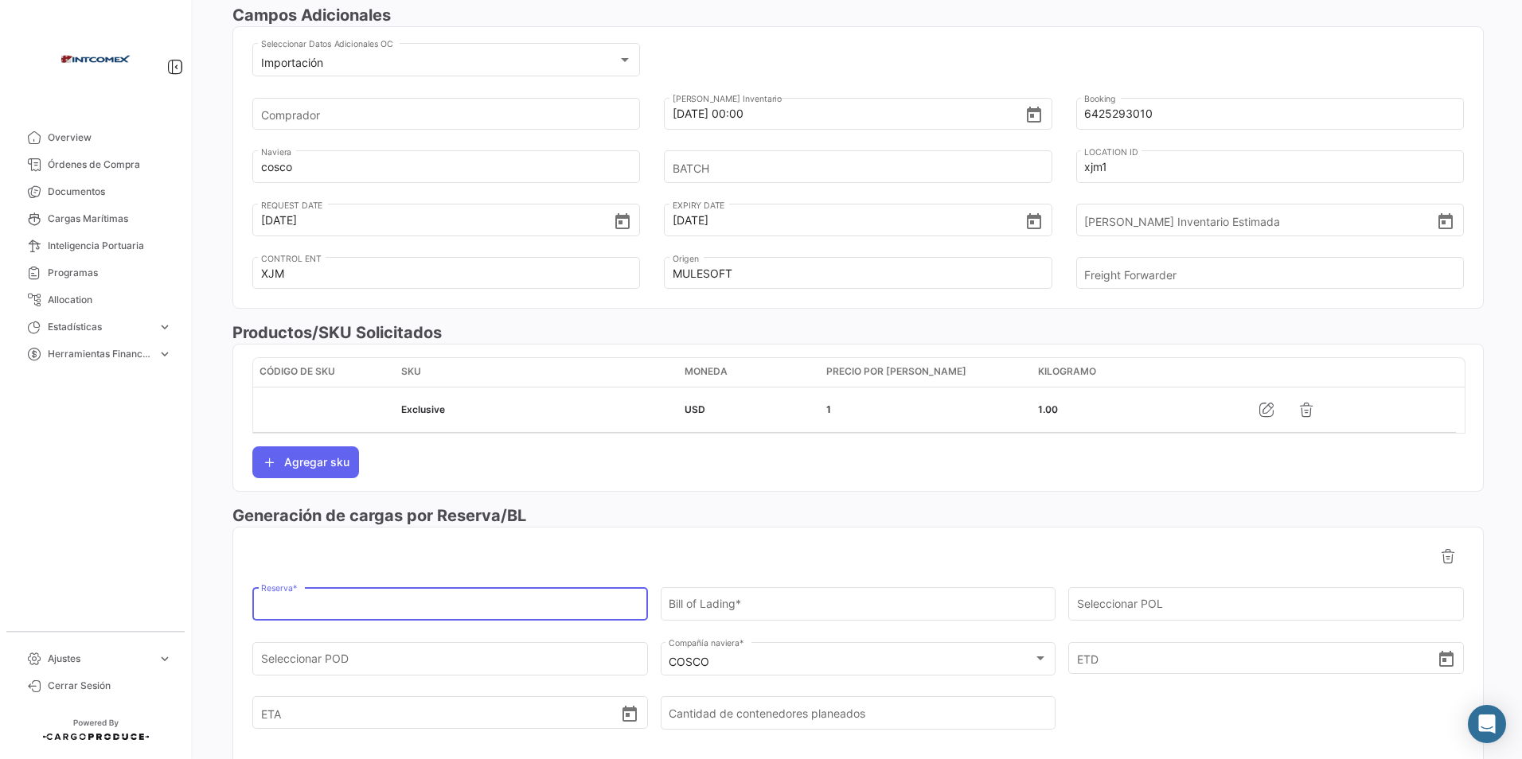
paste input "6425293010"
type input "6425293010"
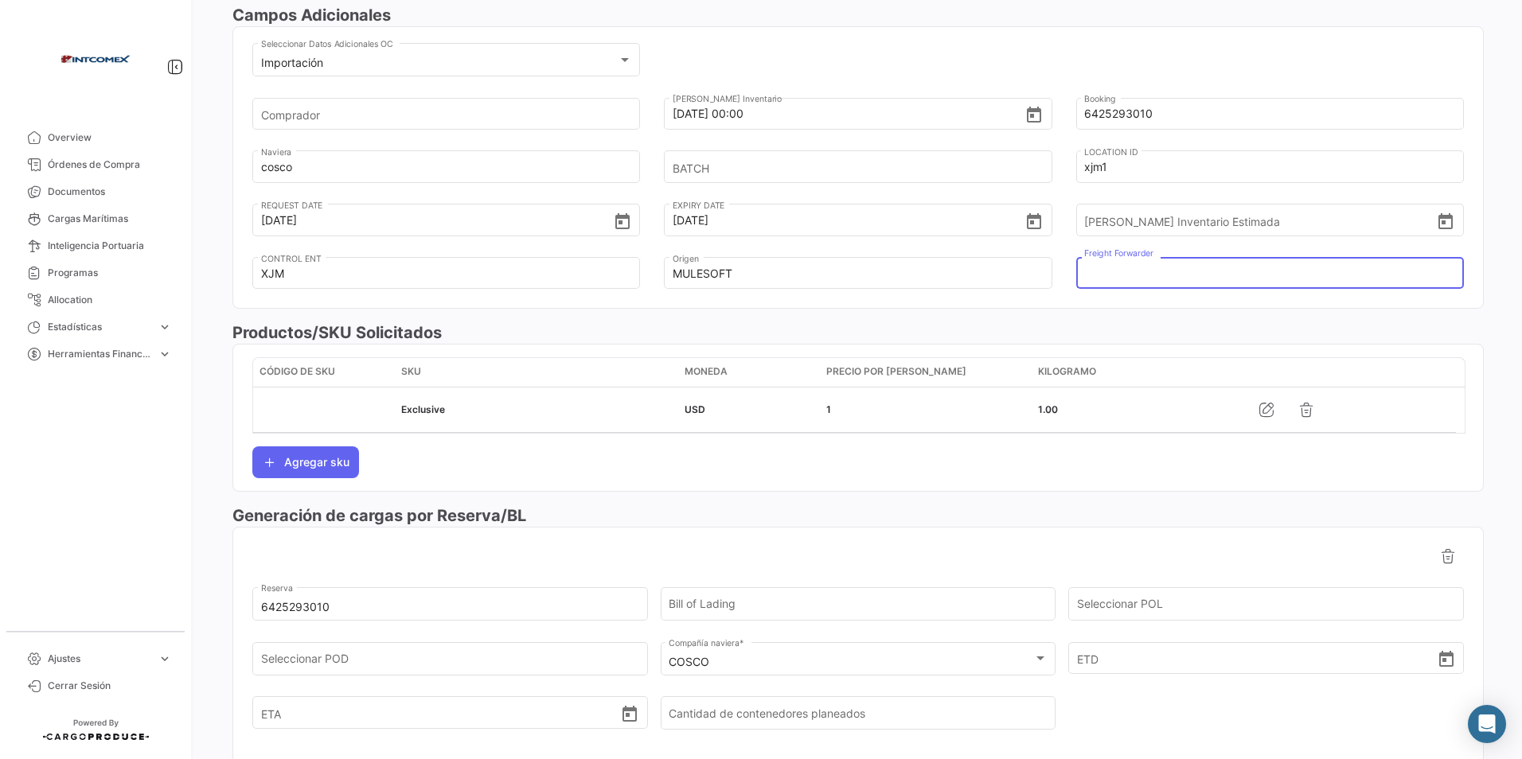
click at [1102, 274] on input "Freight Forwarder" at bounding box center [1260, 274] width 353 height 56
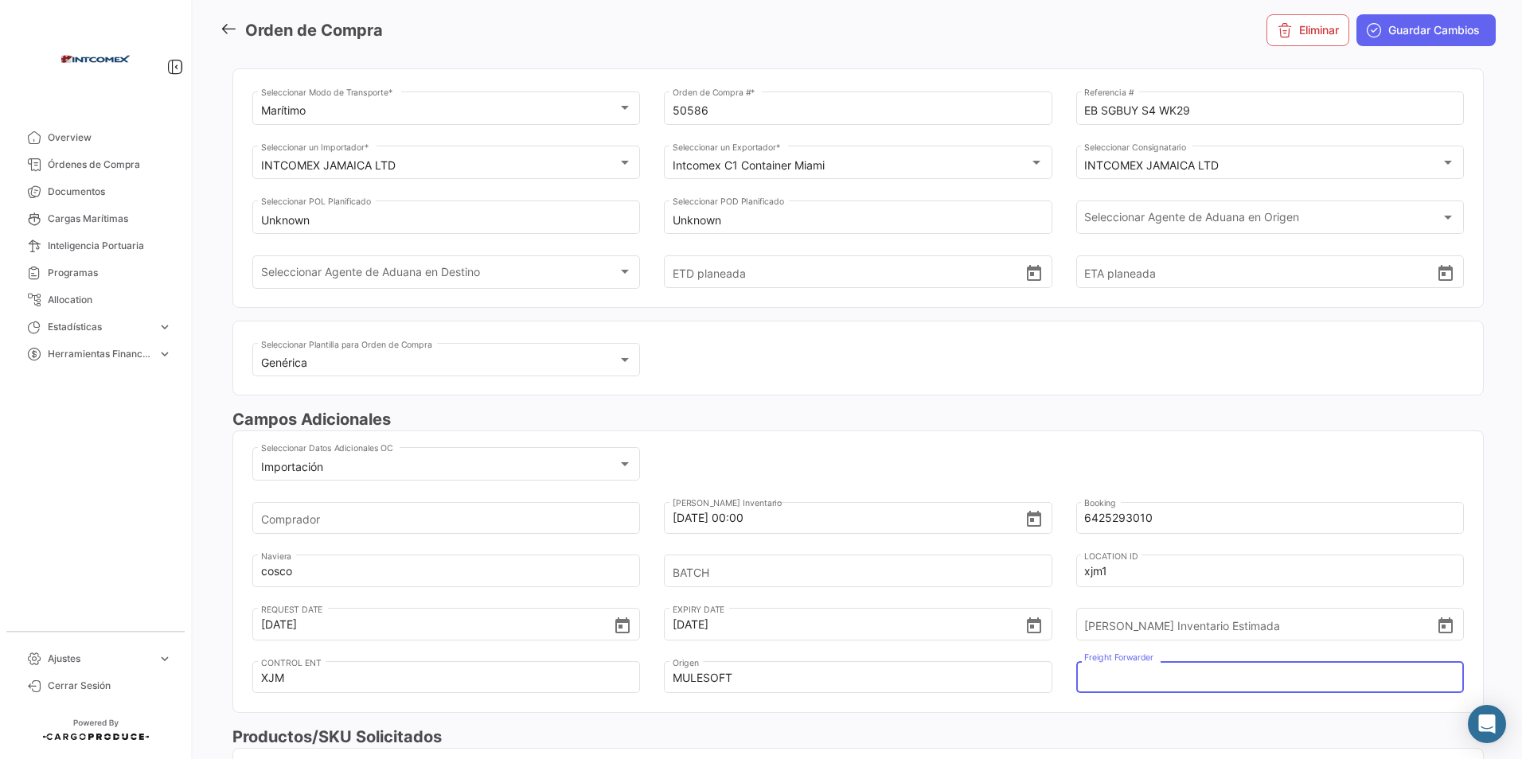
scroll to position [0, 0]
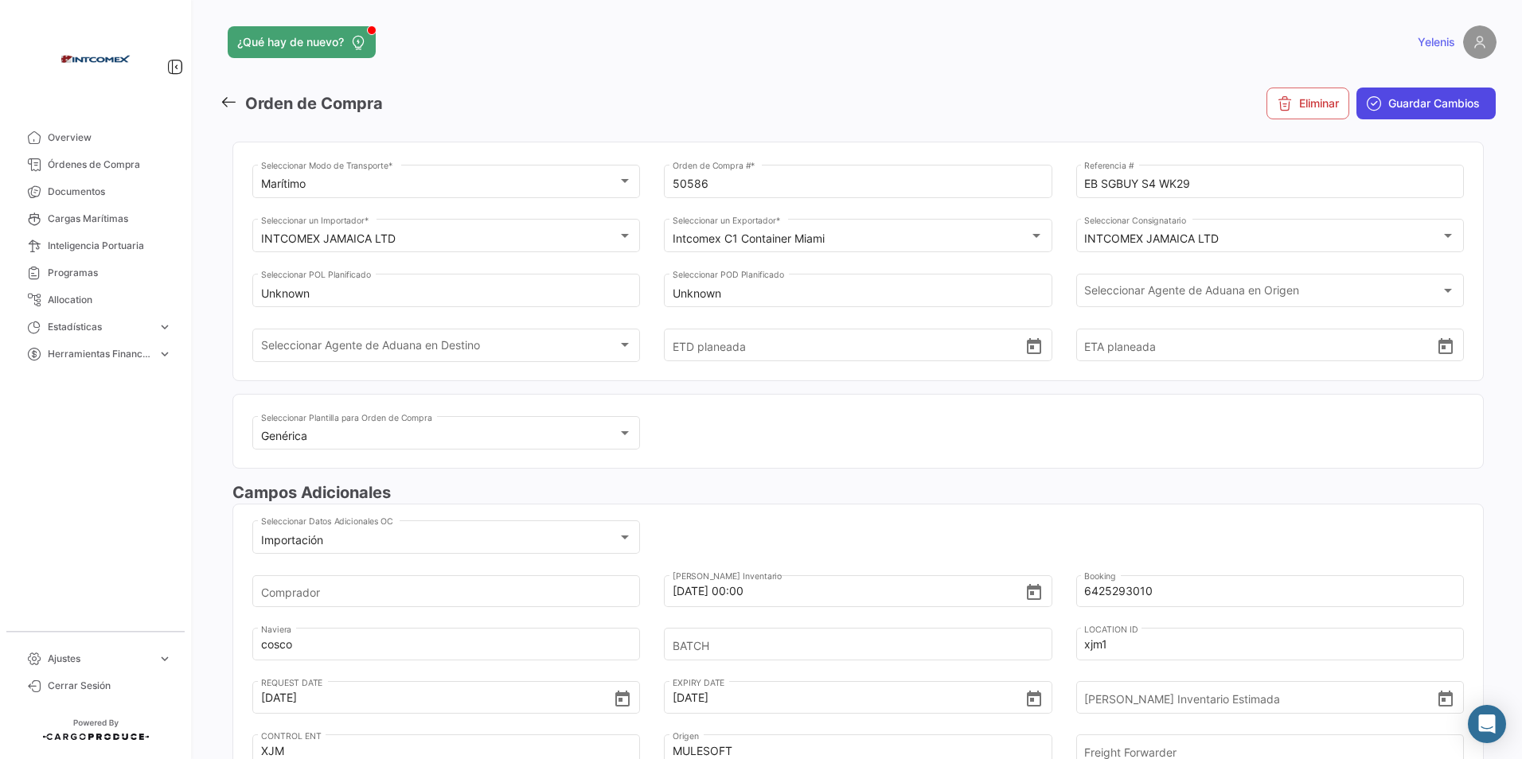
click at [1394, 103] on span "Guardar Cambios" at bounding box center [1434, 104] width 92 height 16
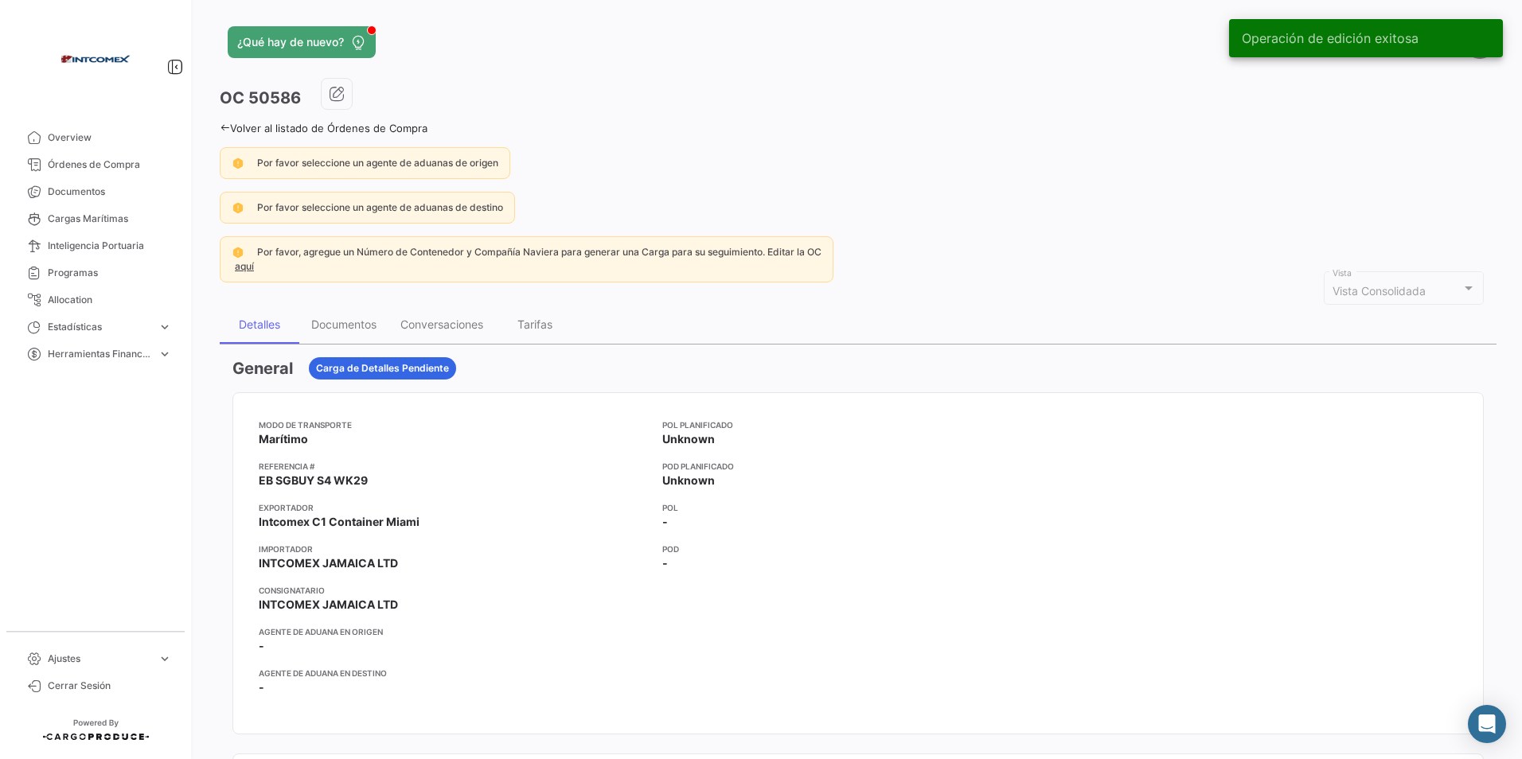
click at [247, 130] on link "Volver al listado de Órdenes de Compra" at bounding box center [324, 128] width 208 height 13
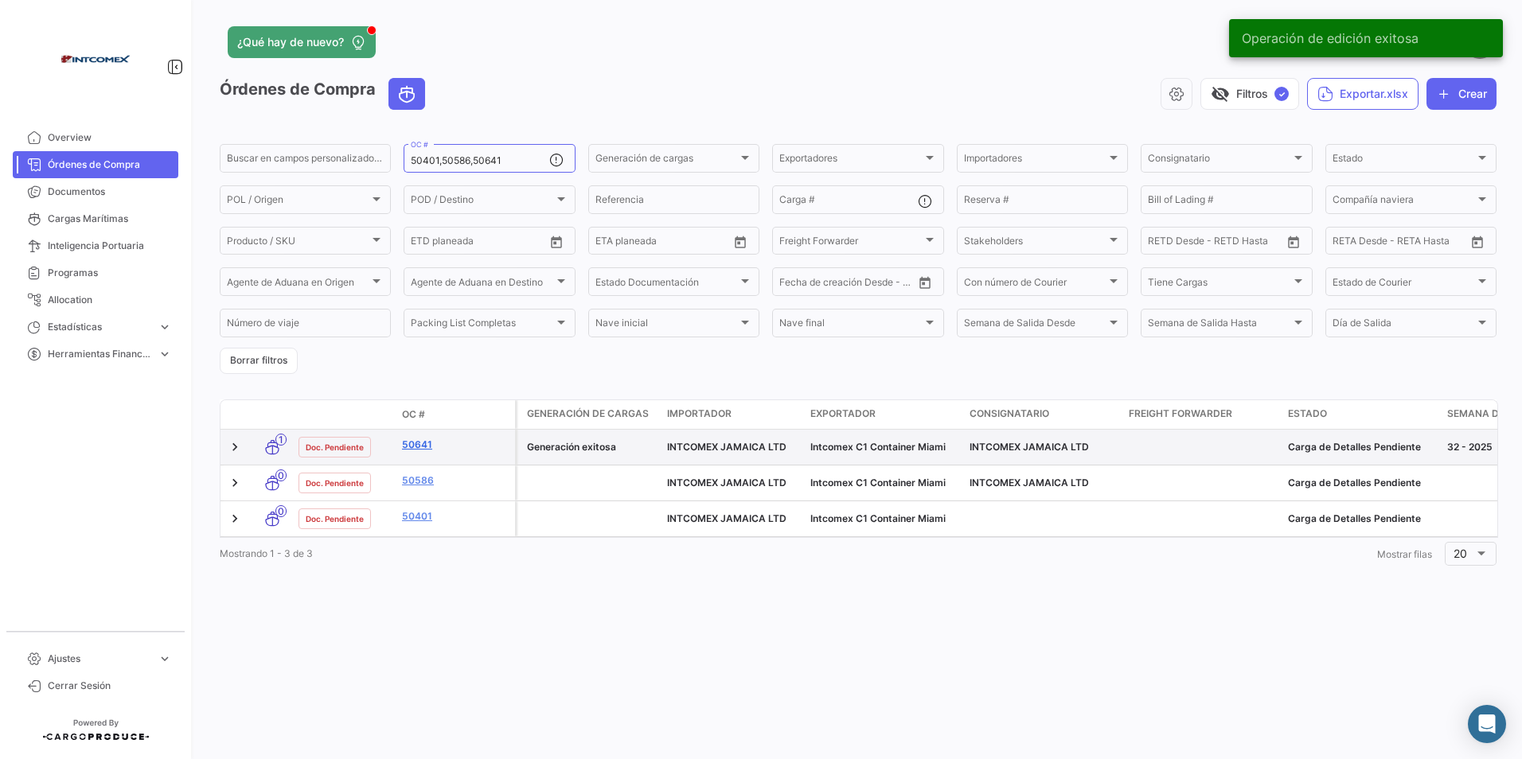
click at [429, 445] on link "50641" at bounding box center [455, 445] width 107 height 14
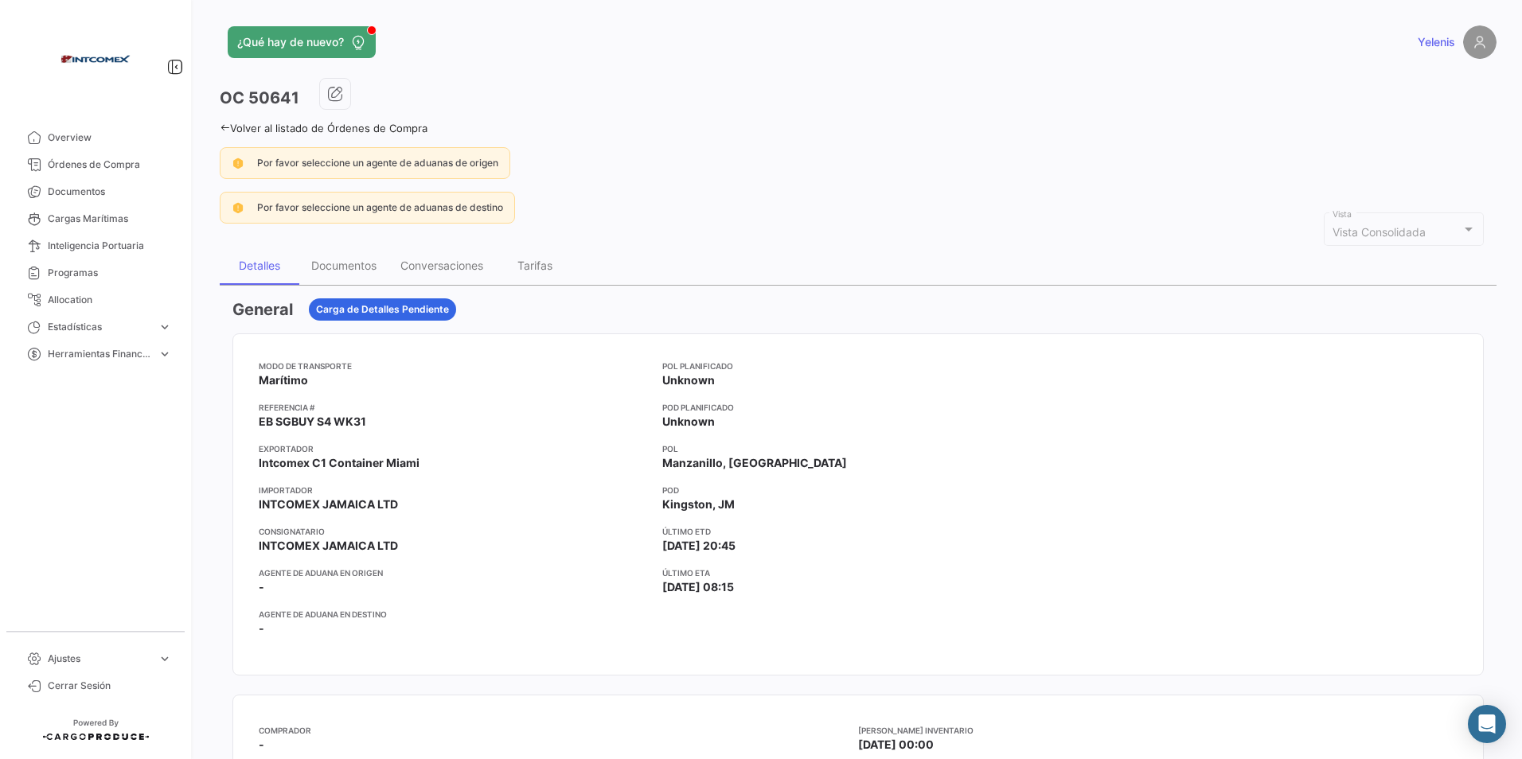
click at [235, 128] on link "Volver al listado de Órdenes de Compra" at bounding box center [324, 128] width 208 height 13
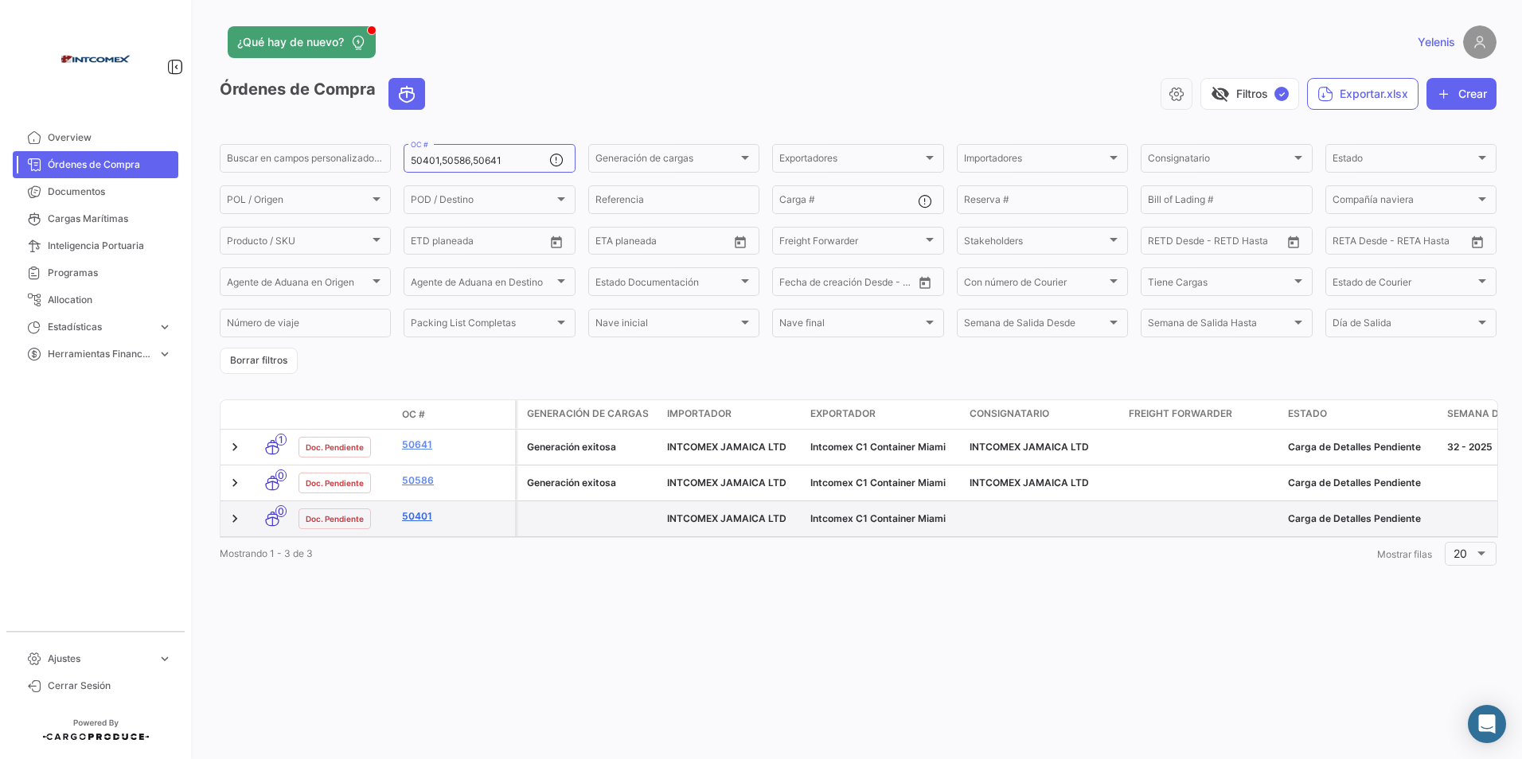
click at [421, 515] on link "50401" at bounding box center [455, 516] width 107 height 14
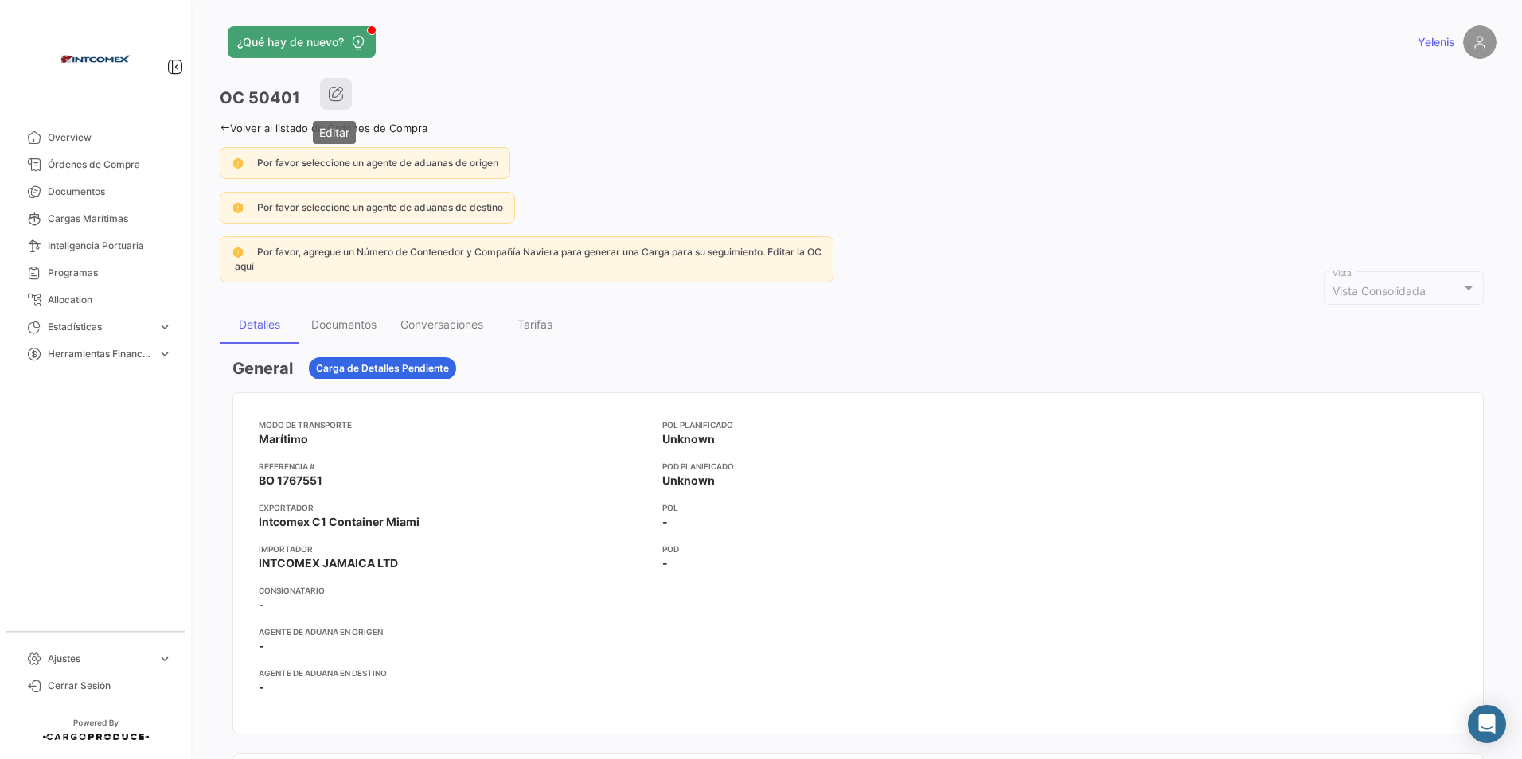
click at [338, 99] on icon "button" at bounding box center [336, 94] width 16 height 16
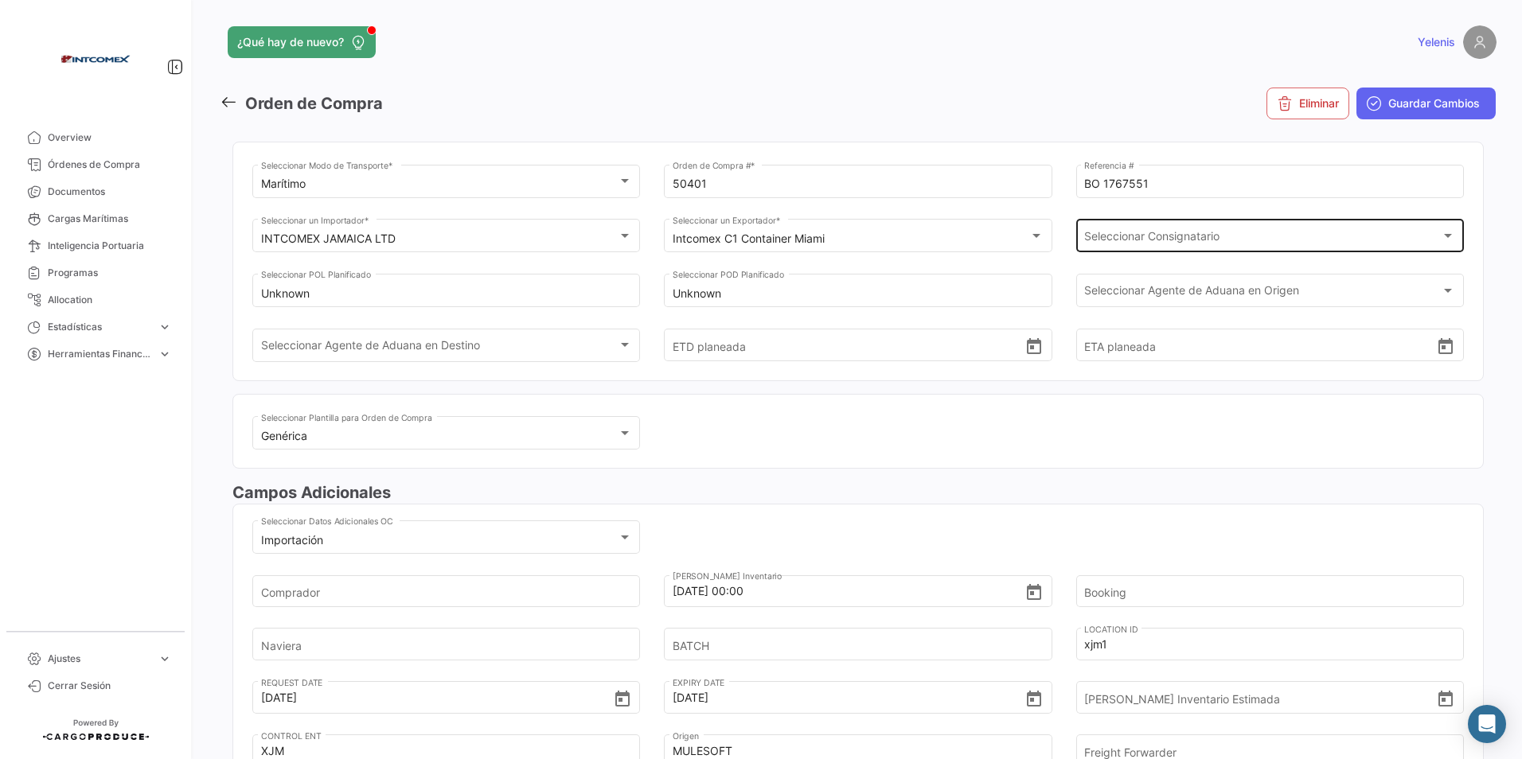
click at [1203, 231] on div "Seleccionar Consignatario Seleccionar Consignatario" at bounding box center [1269, 234] width 371 height 37
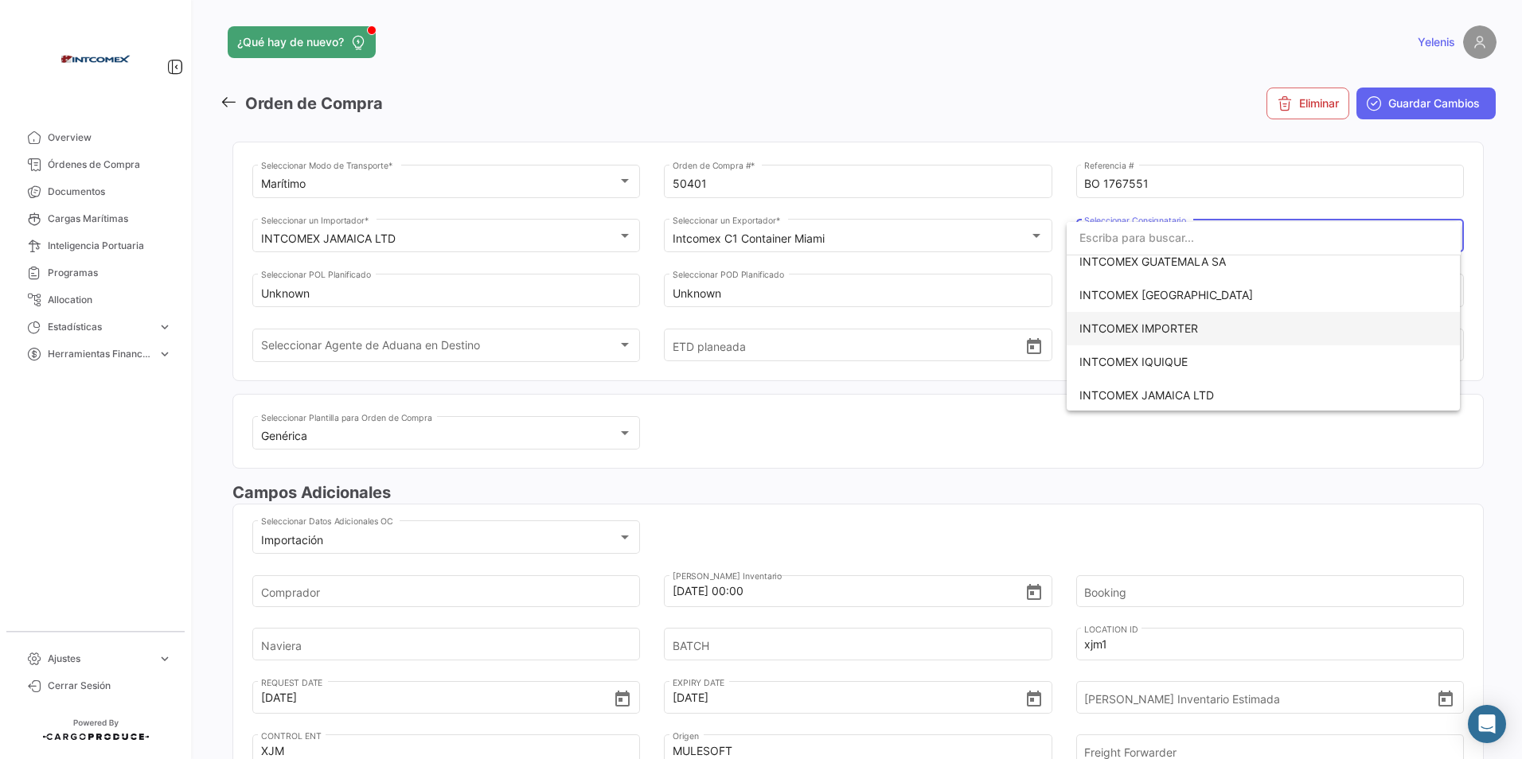
scroll to position [239, 0]
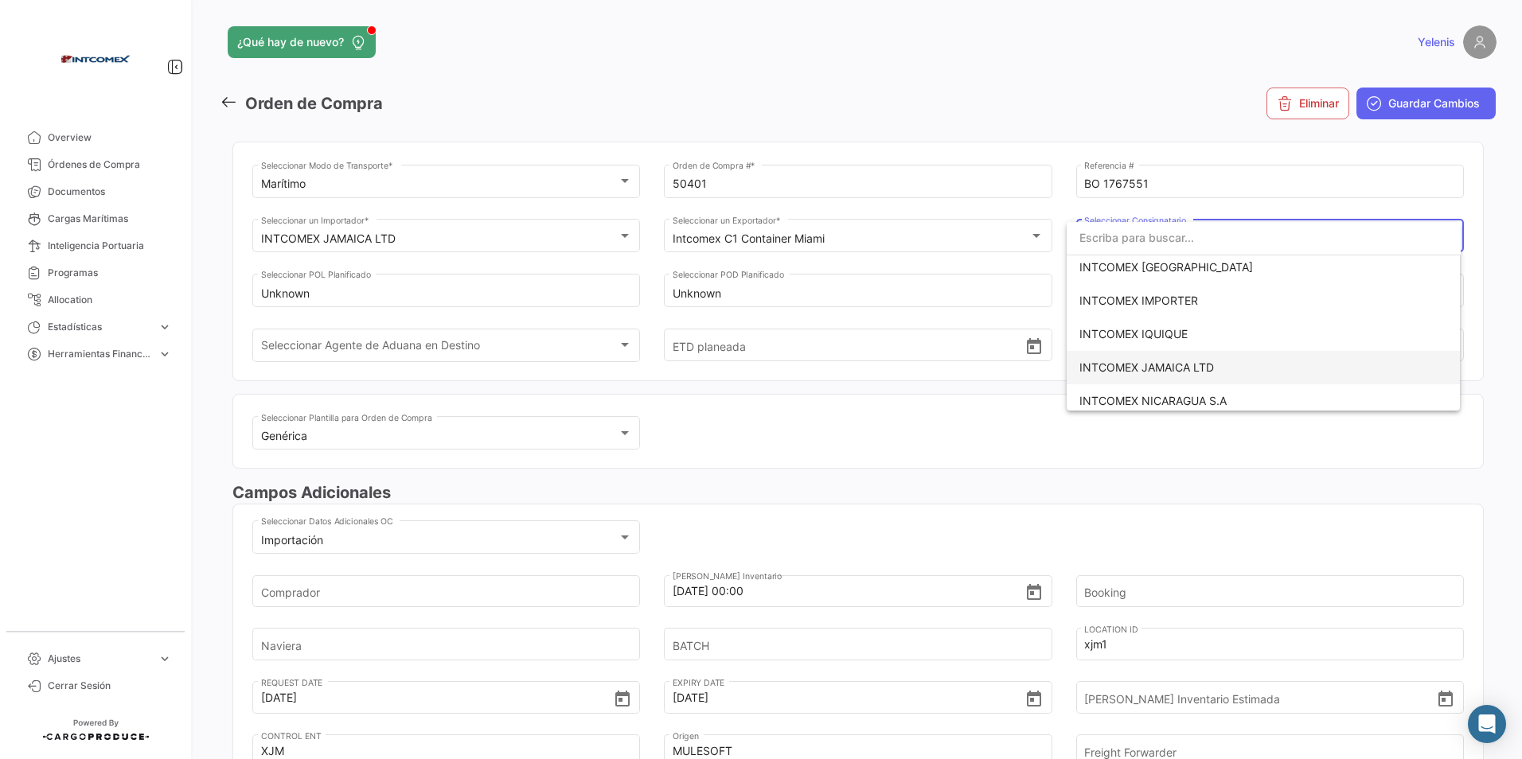
click at [1188, 366] on span "INTCOMEX JAMAICA LTD" at bounding box center [1146, 368] width 135 height 14
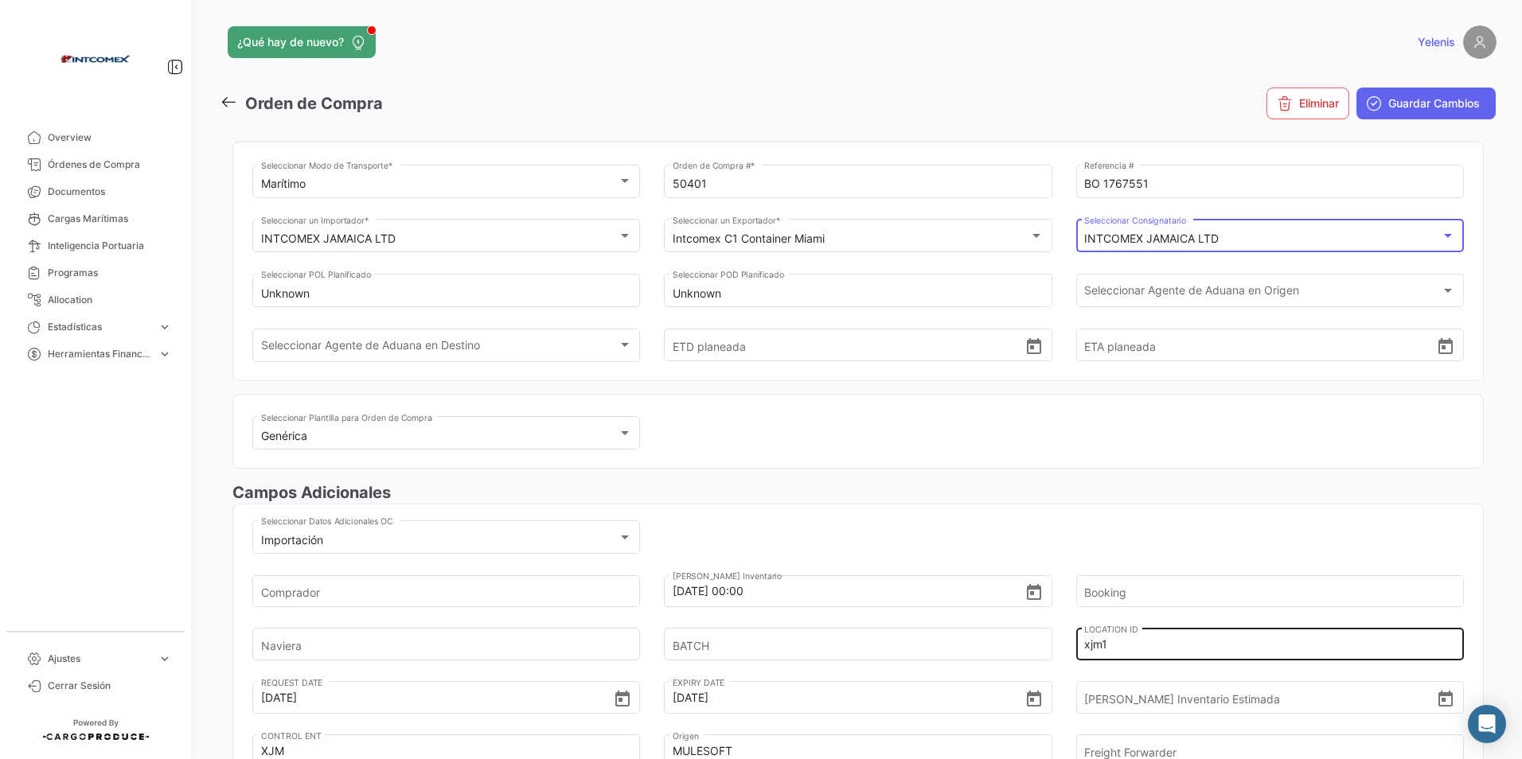
scroll to position [80, 0]
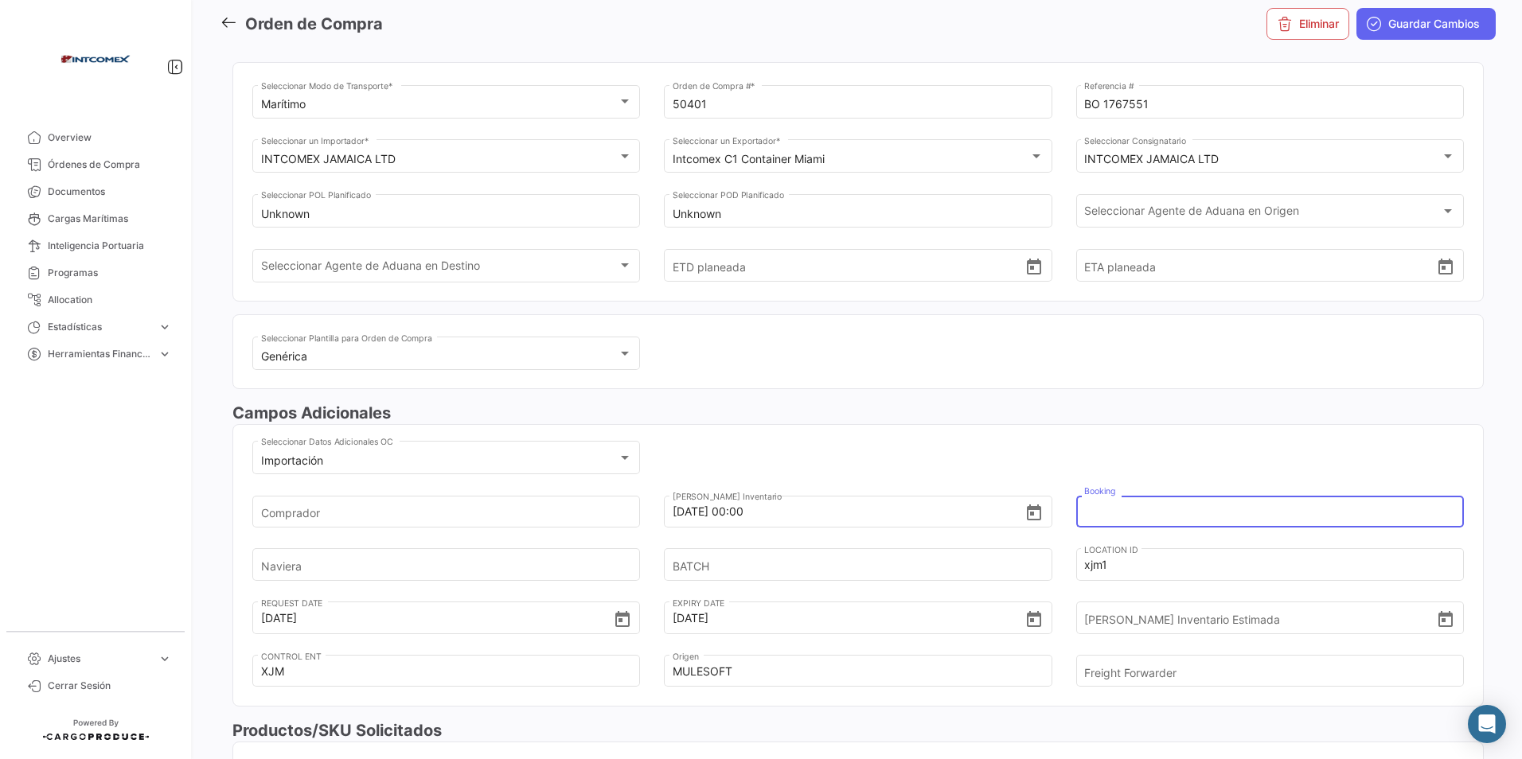
click at [1102, 517] on input "Booking" at bounding box center [1260, 512] width 353 height 56
paste input "6425293010"
type input "6425293010"
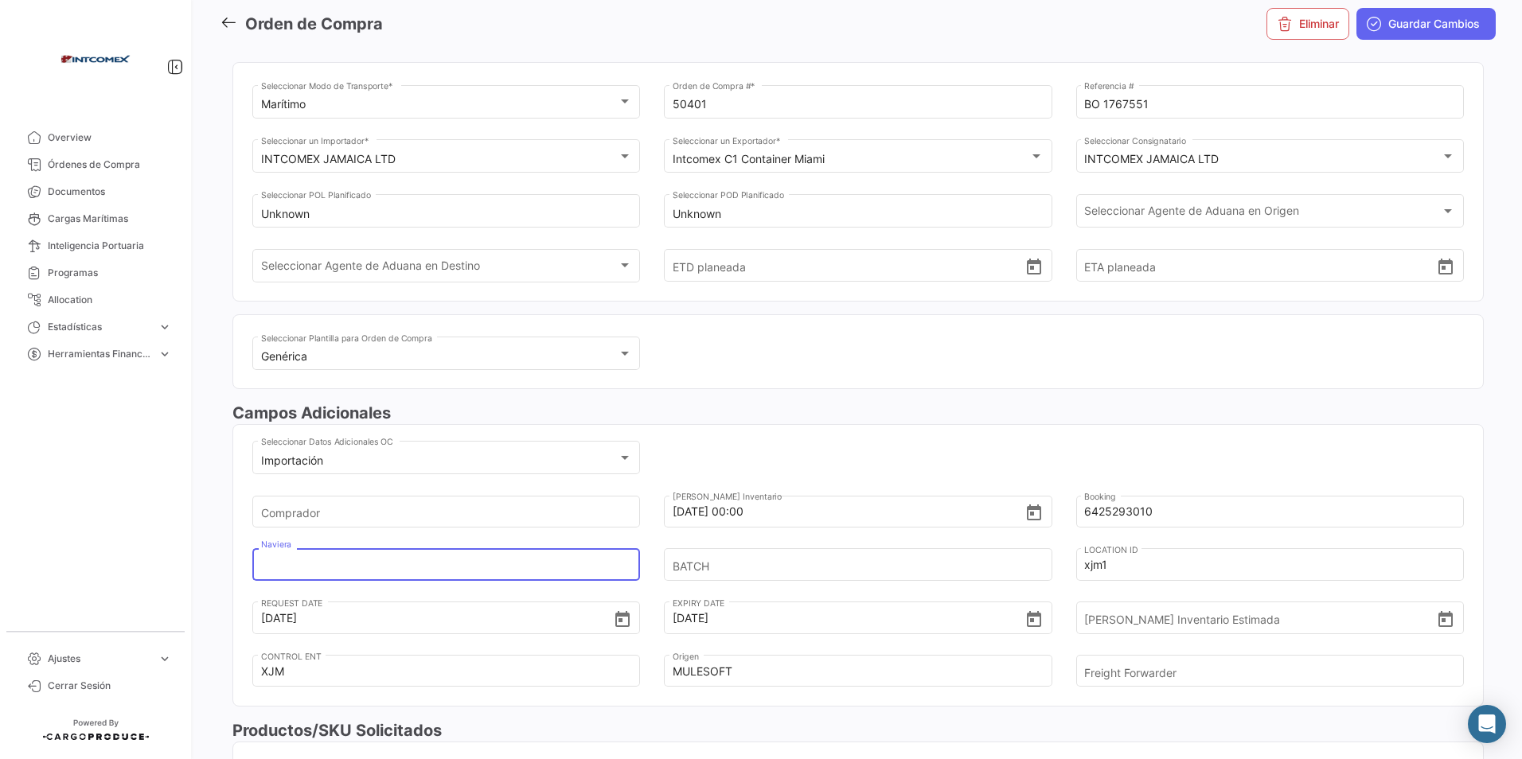
click at [352, 564] on input "Naviera" at bounding box center [437, 565] width 353 height 56
type input "COSCO"
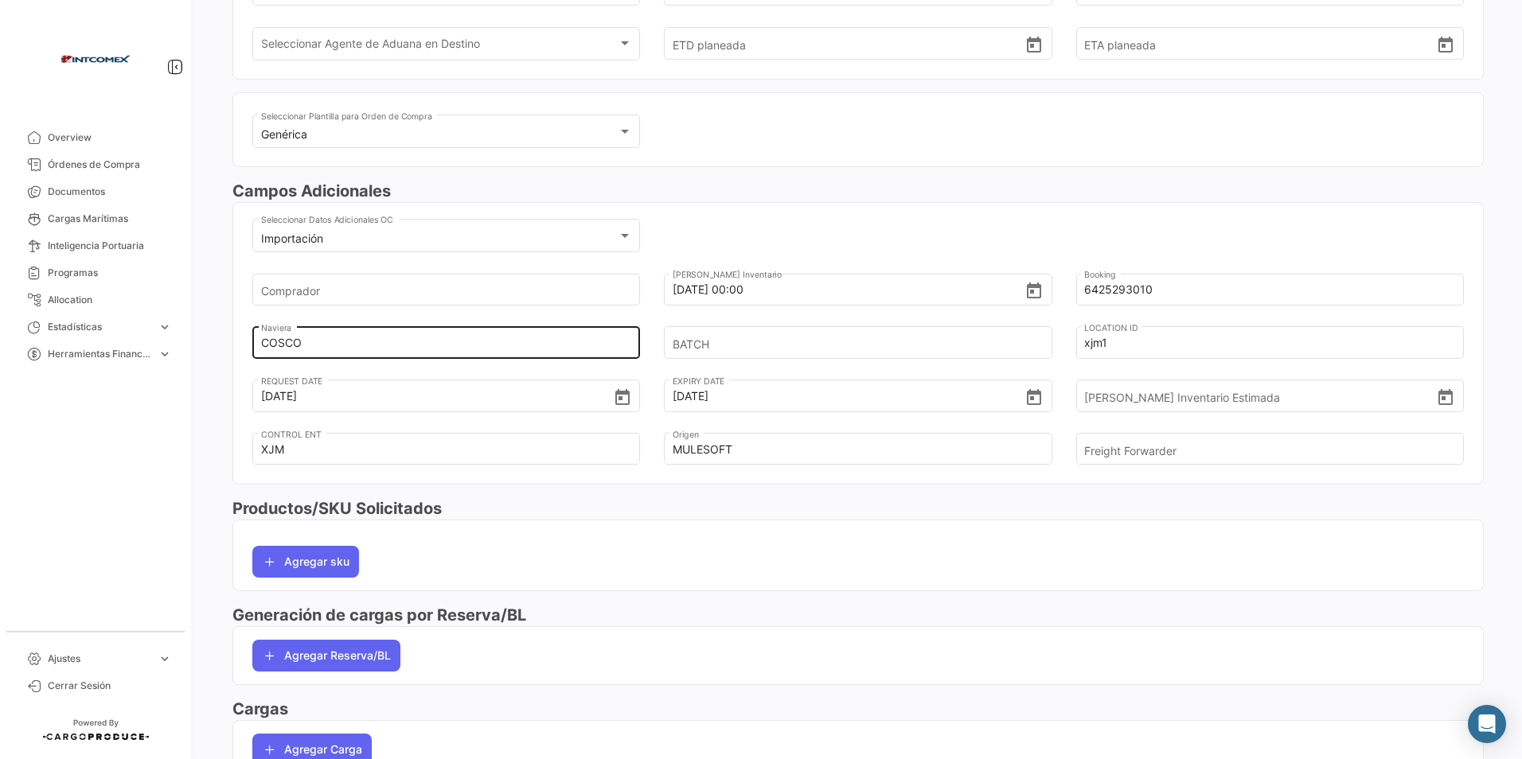
scroll to position [318, 0]
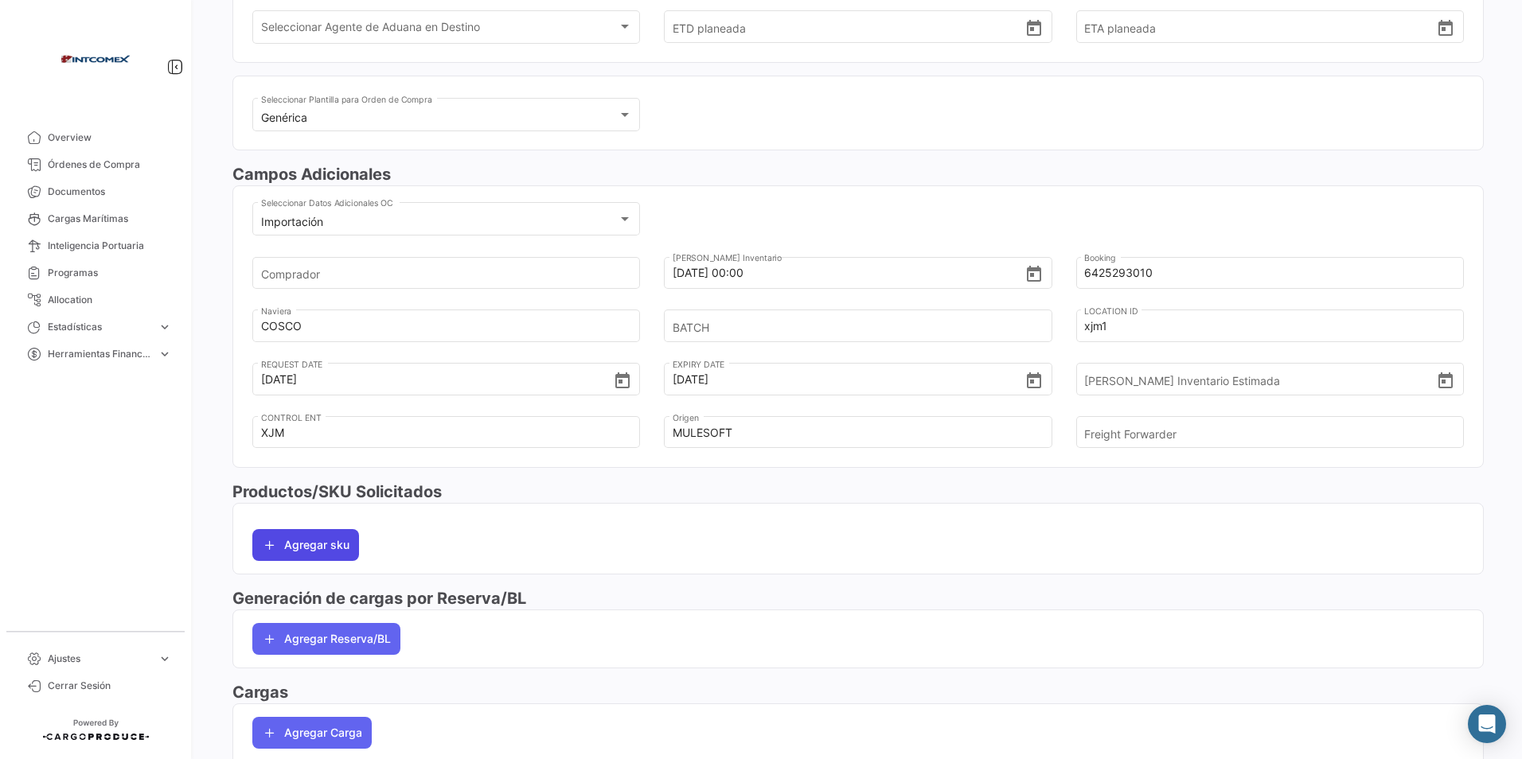
click at [310, 542] on button "Agregar sku" at bounding box center [305, 545] width 107 height 32
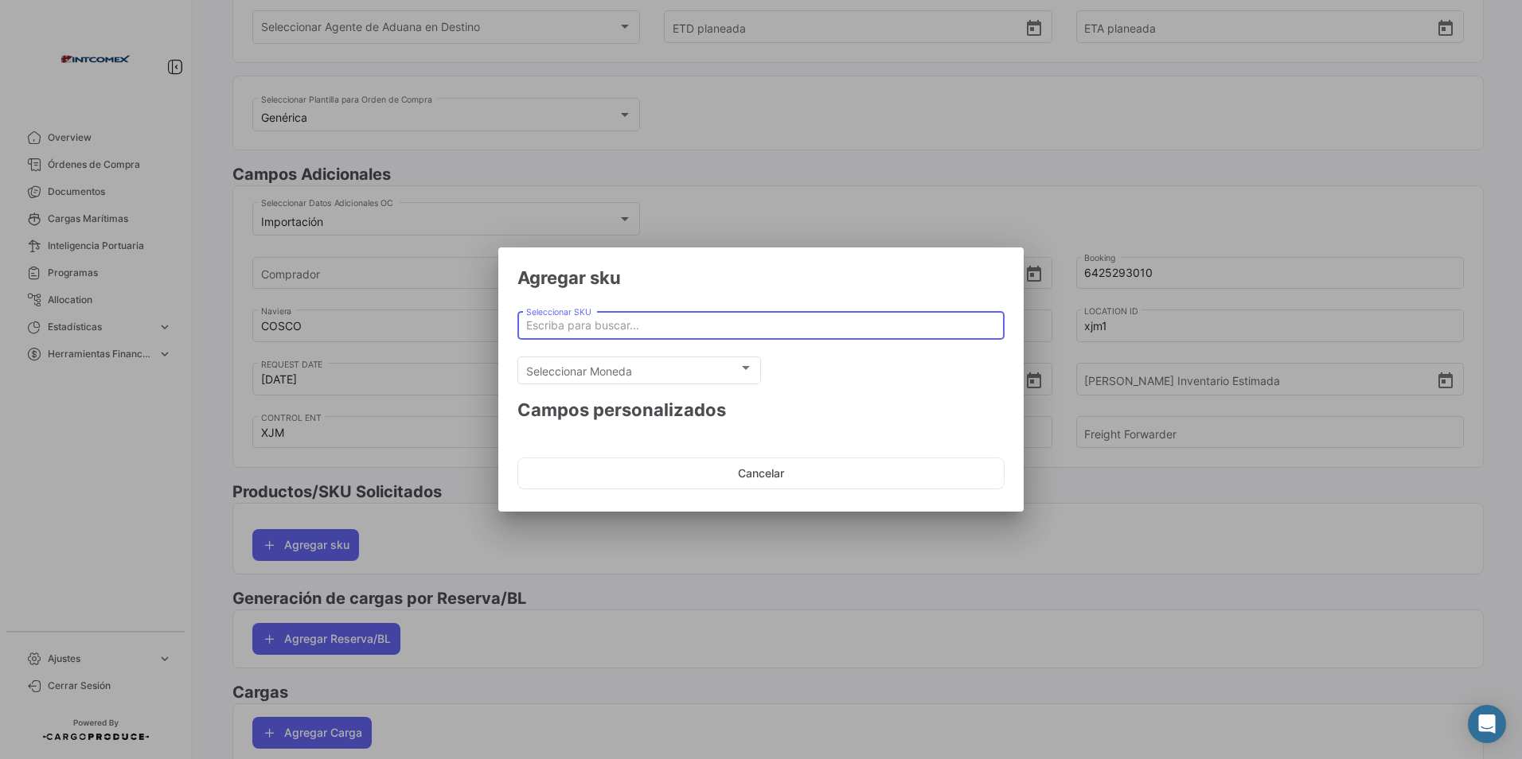
click at [589, 328] on input "Seleccionar SKU" at bounding box center [761, 326] width 470 height 14
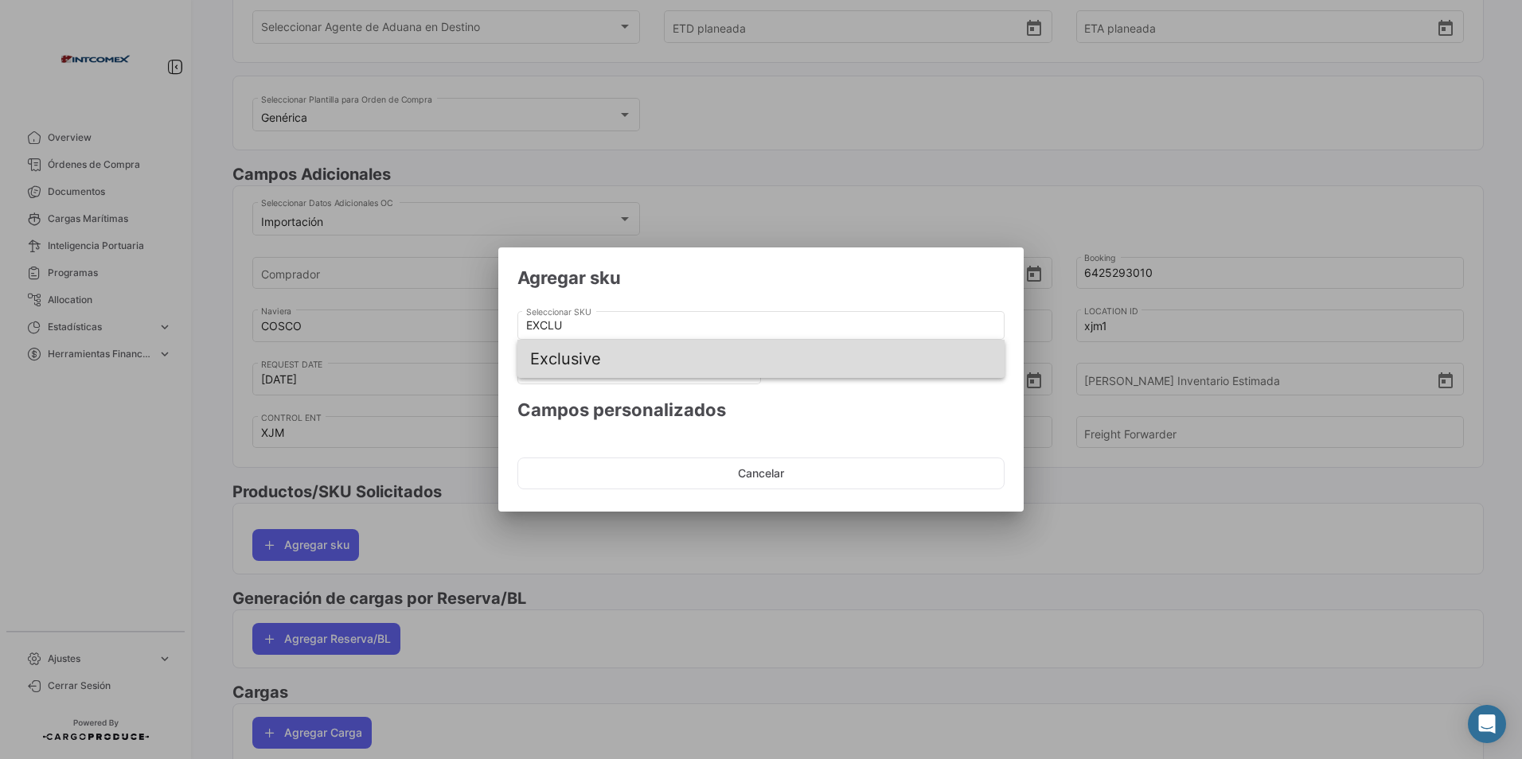
click at [599, 353] on span "Exclusive" at bounding box center [761, 359] width 462 height 38
type input "Exclusive"
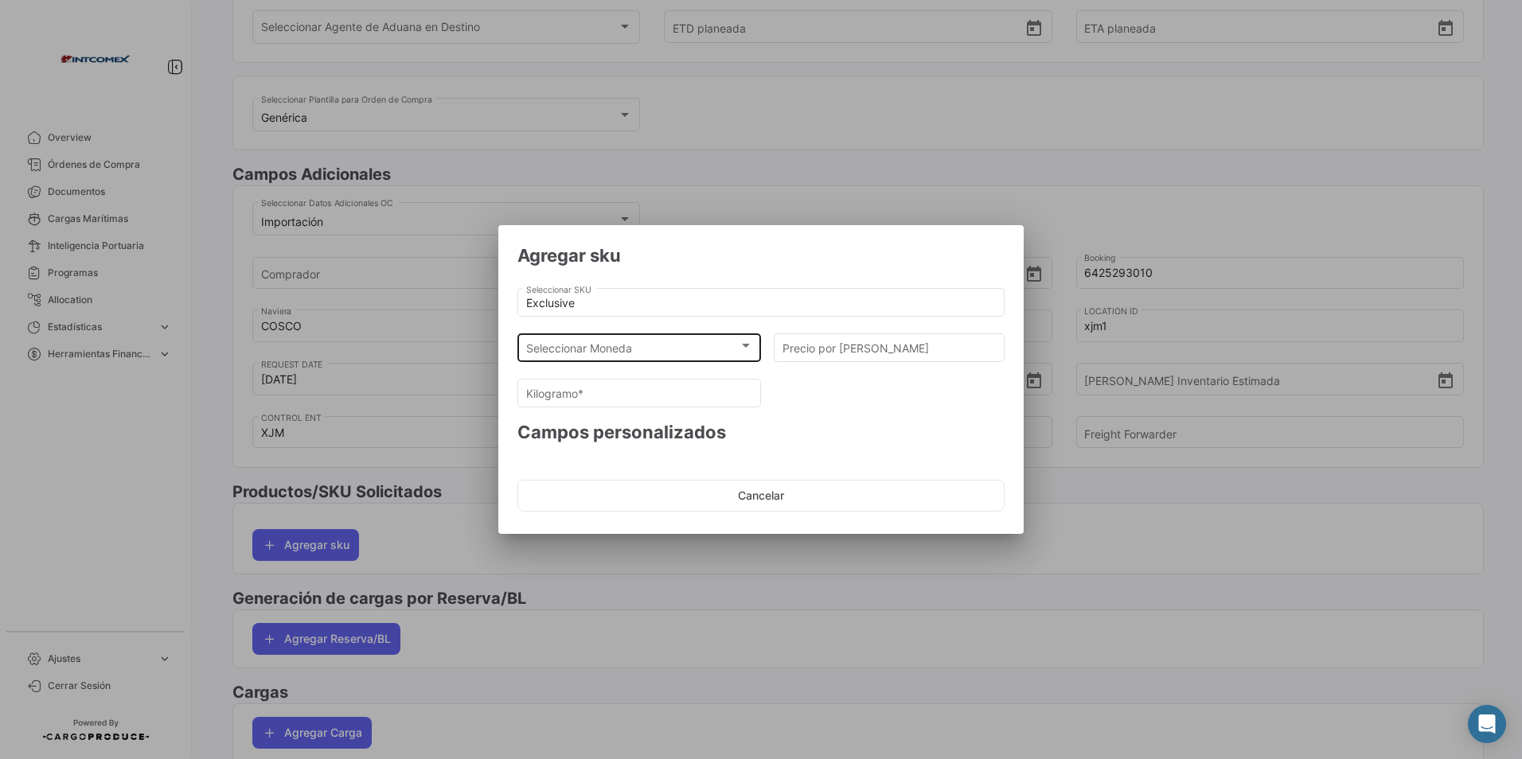
click at [608, 341] on div "Seleccionar Moneda Seleccionar Moneda" at bounding box center [639, 346] width 227 height 31
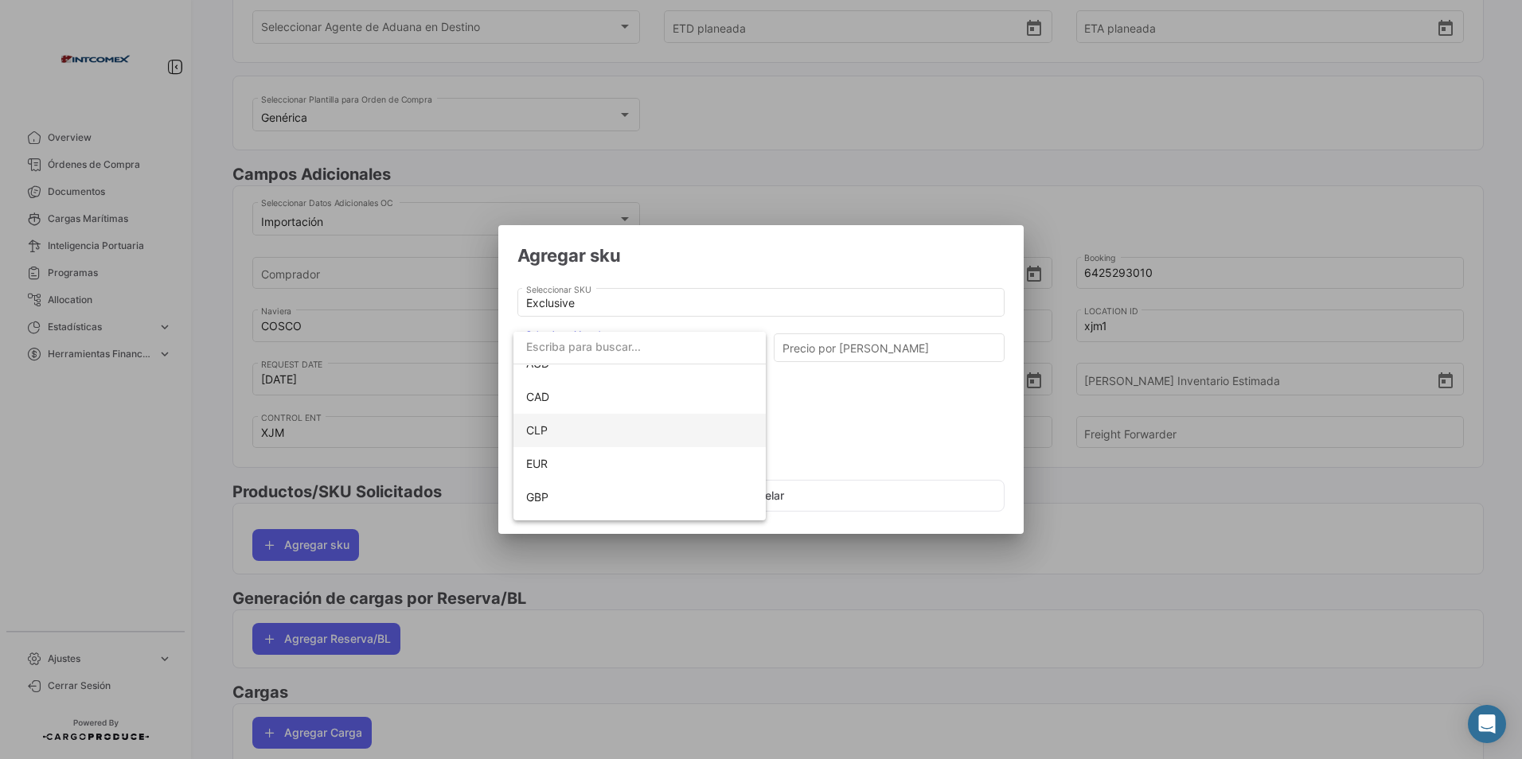
scroll to position [80, 0]
drag, startPoint x: 541, startPoint y: 501, endPoint x: 586, endPoint y: 467, distance: 56.2
click at [543, 500] on span "USD" at bounding box center [537, 503] width 23 height 14
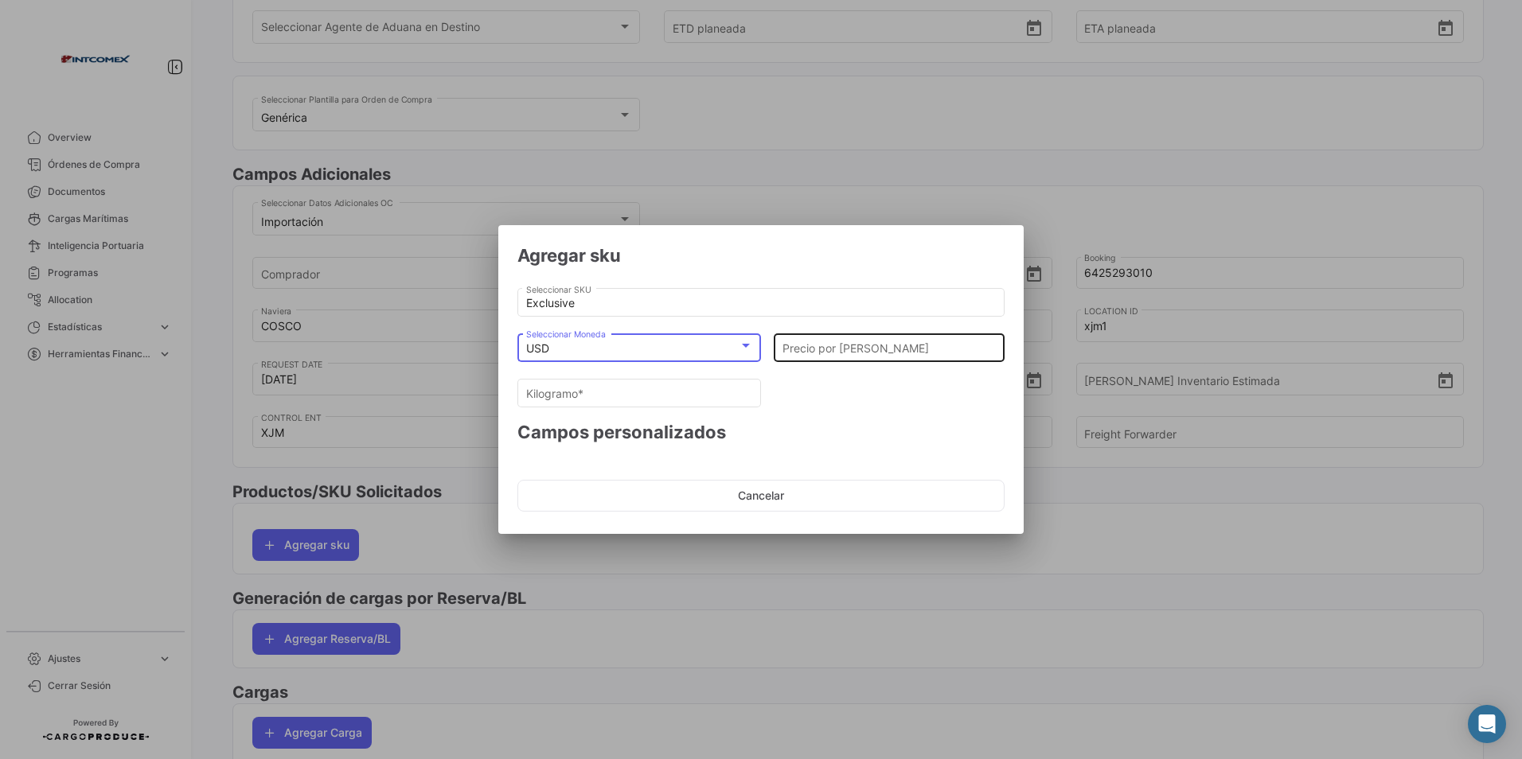
click at [836, 349] on input "Precio por [PERSON_NAME]" at bounding box center [889, 349] width 214 height 14
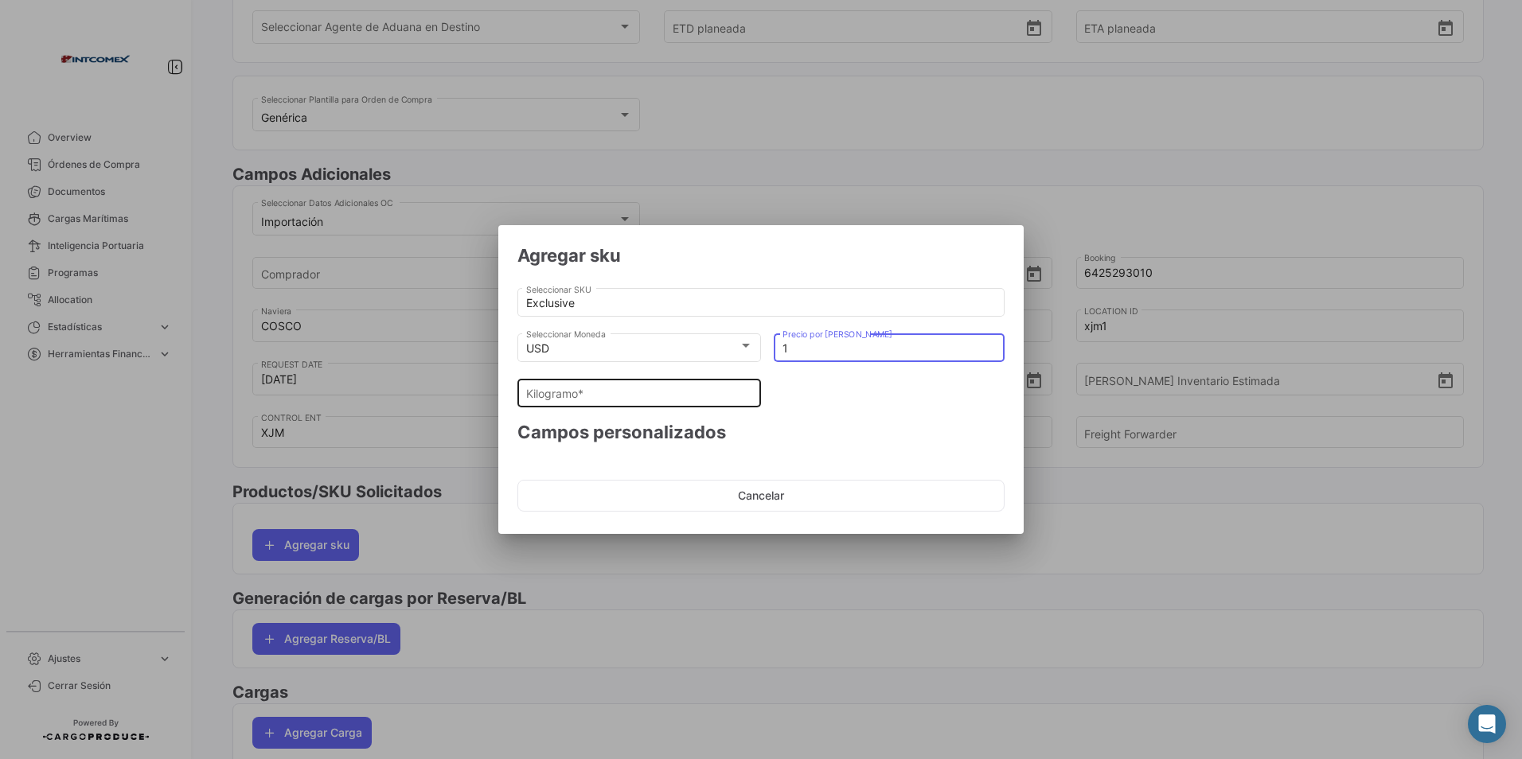
type input "1"
click at [716, 386] on div "Kilogramo *" at bounding box center [639, 391] width 227 height 31
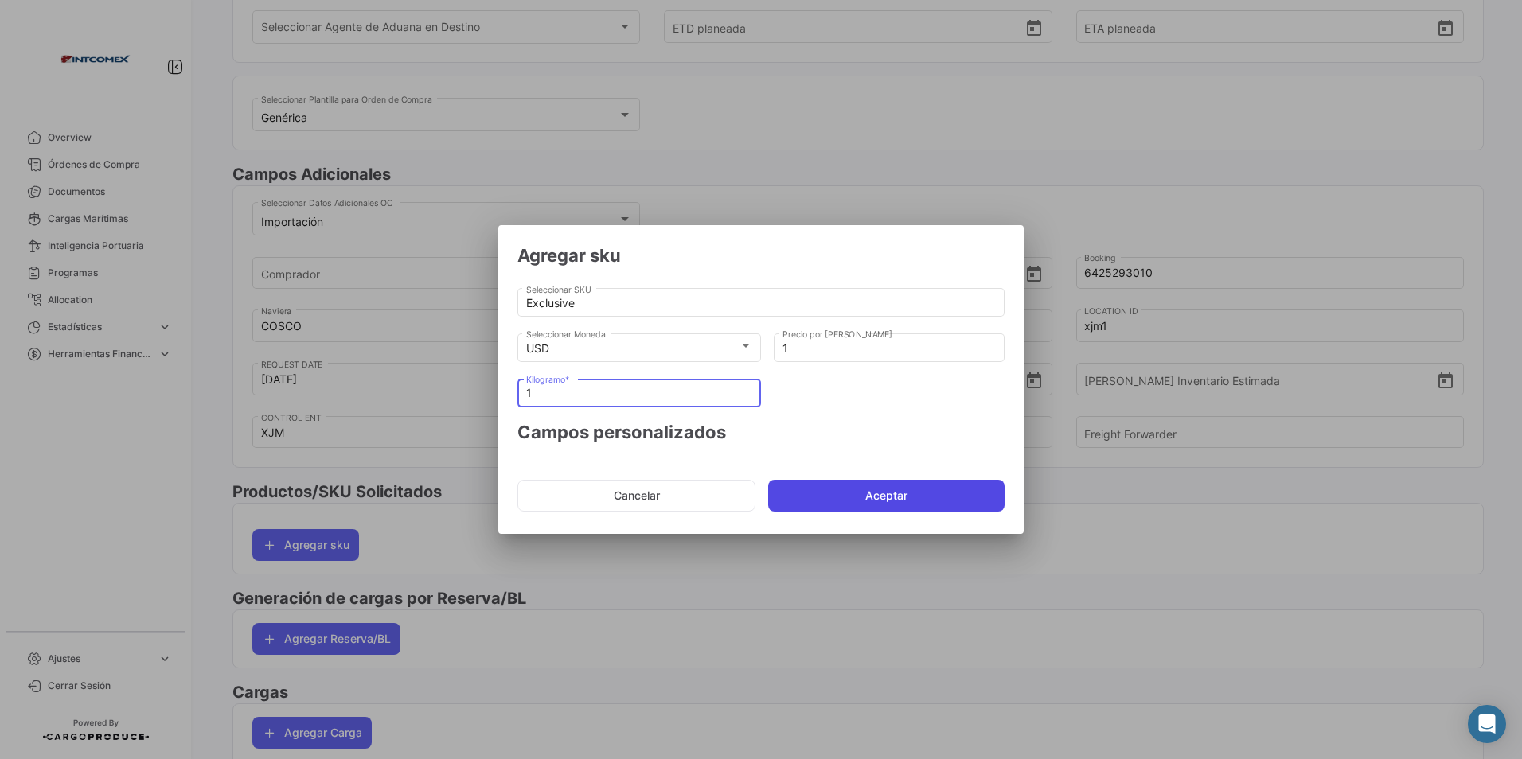
type input "1"
click at [838, 492] on button "Aceptar" at bounding box center [886, 496] width 236 height 32
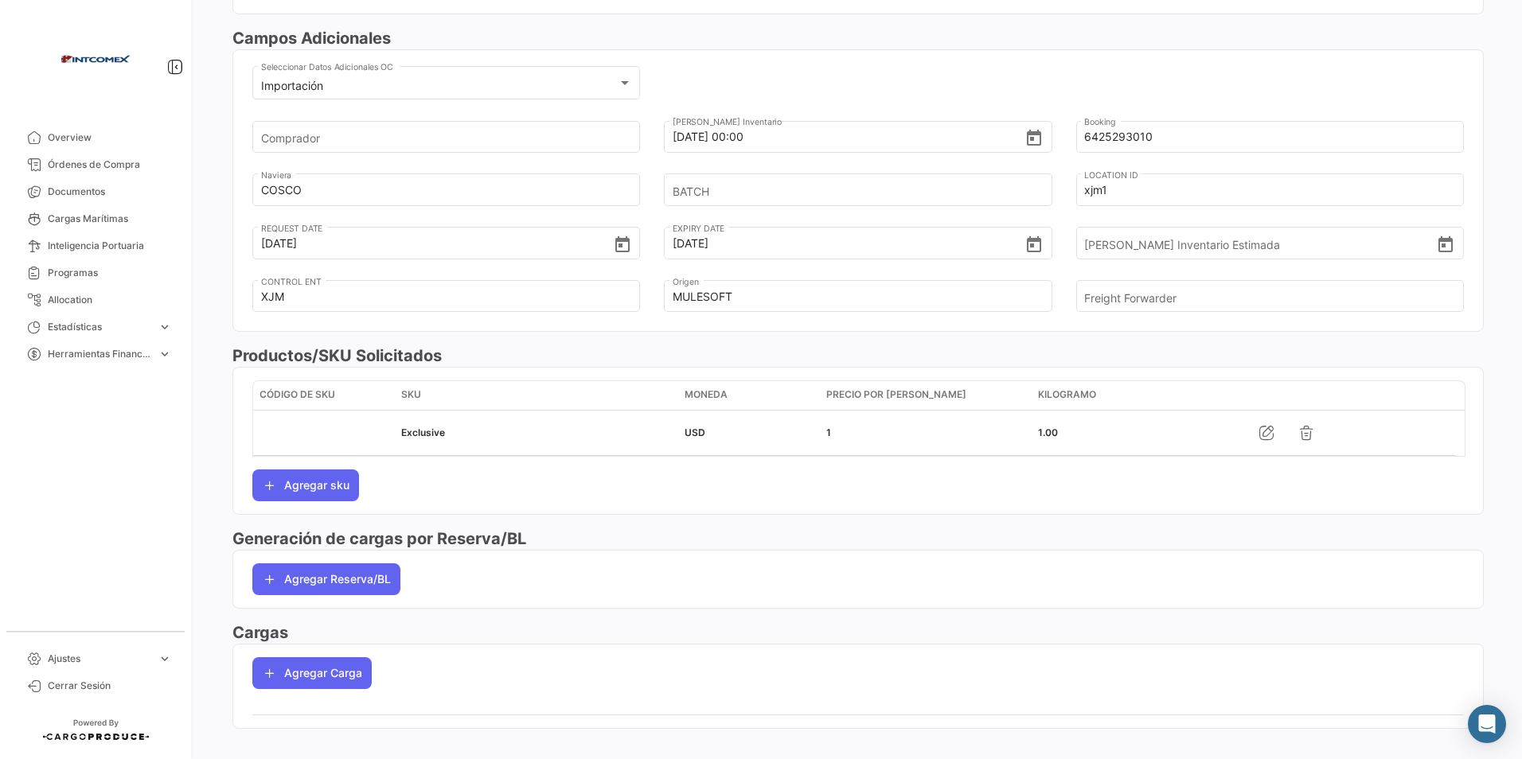
scroll to position [475, 0]
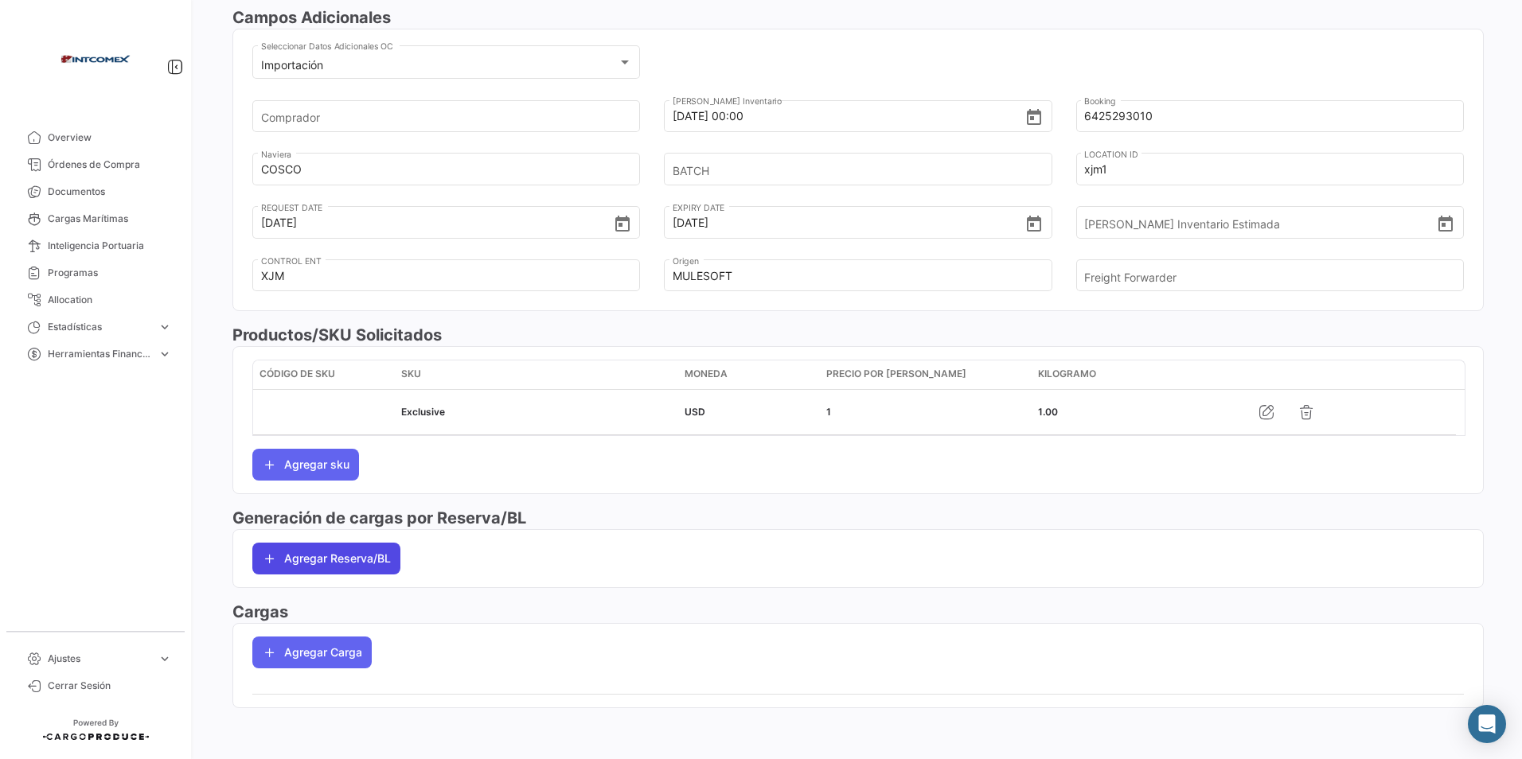
click at [308, 556] on button "Agregar Reserva/BL" at bounding box center [326, 559] width 148 height 32
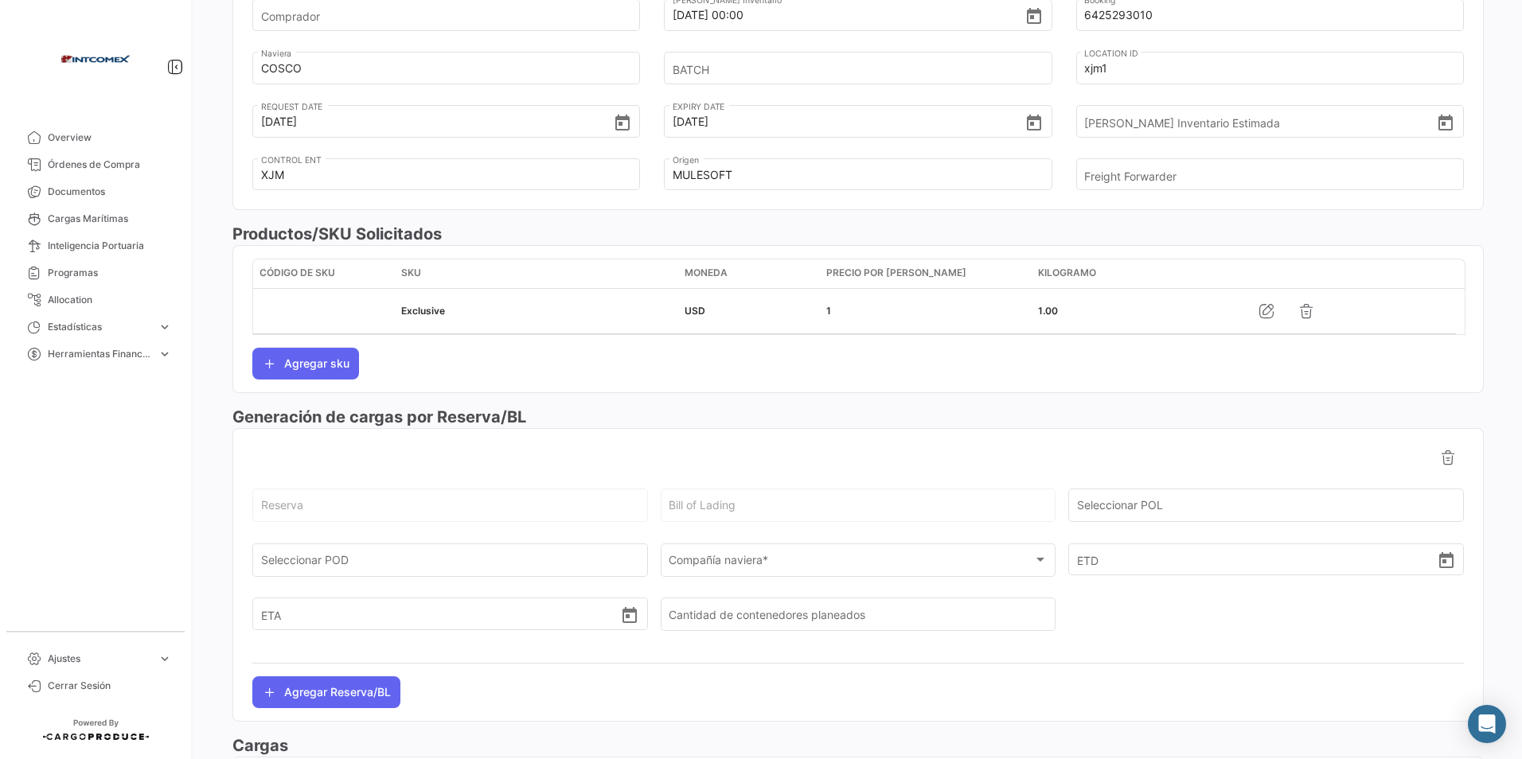
scroll to position [634, 0]
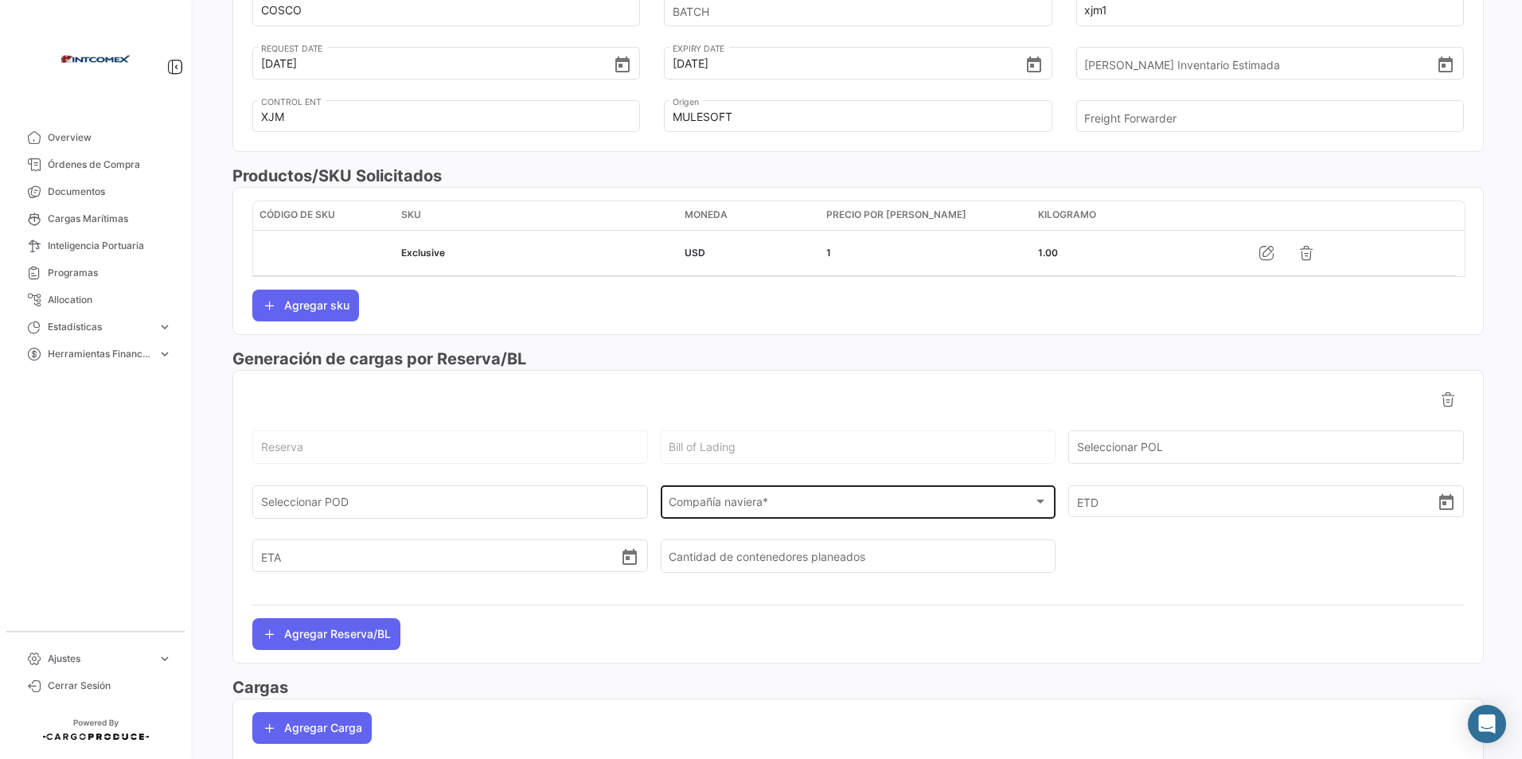
click at [723, 497] on div "Compañía naviera * Compañía naviera *" at bounding box center [858, 500] width 379 height 37
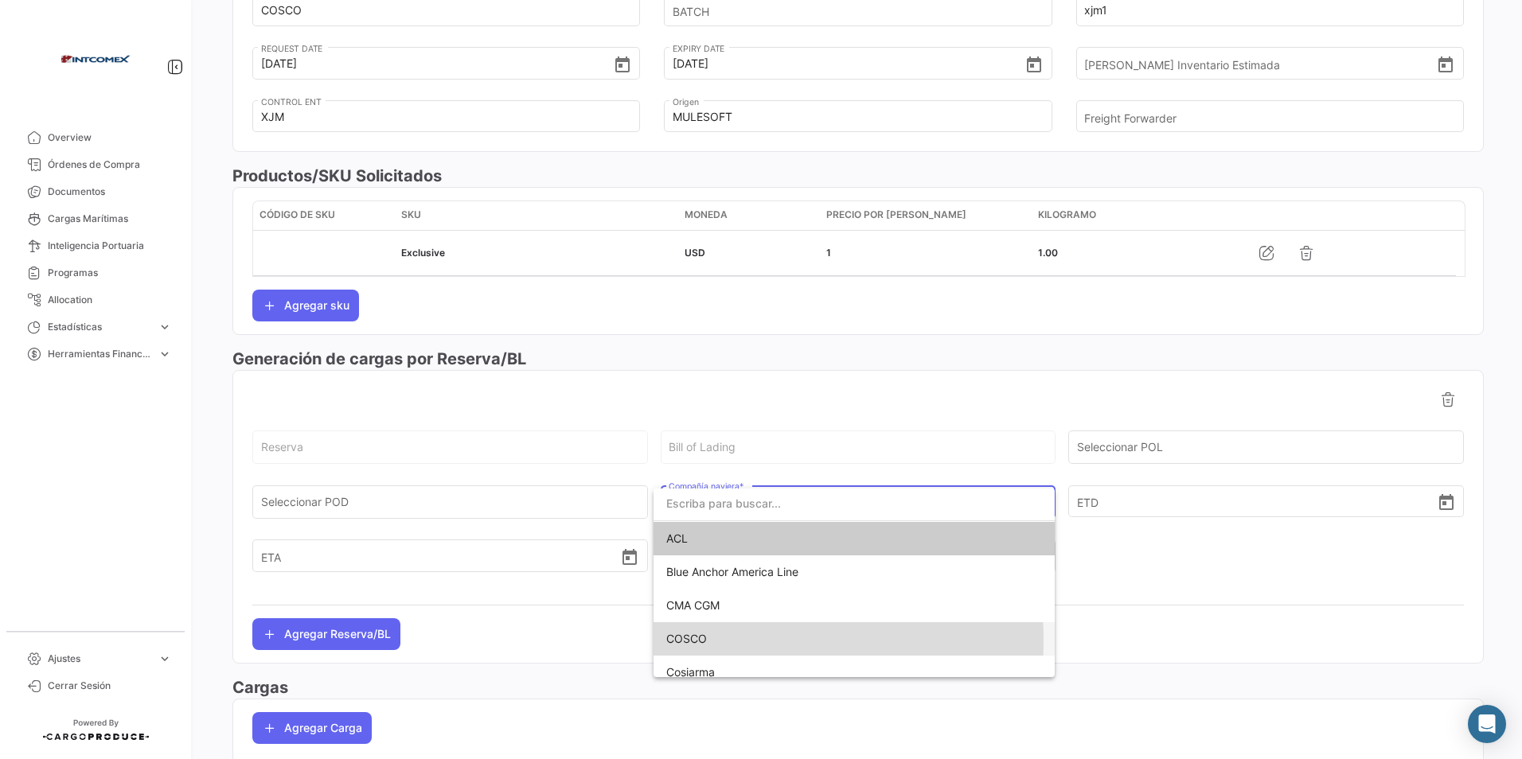
click at [718, 640] on span "COSCO" at bounding box center [854, 638] width 376 height 33
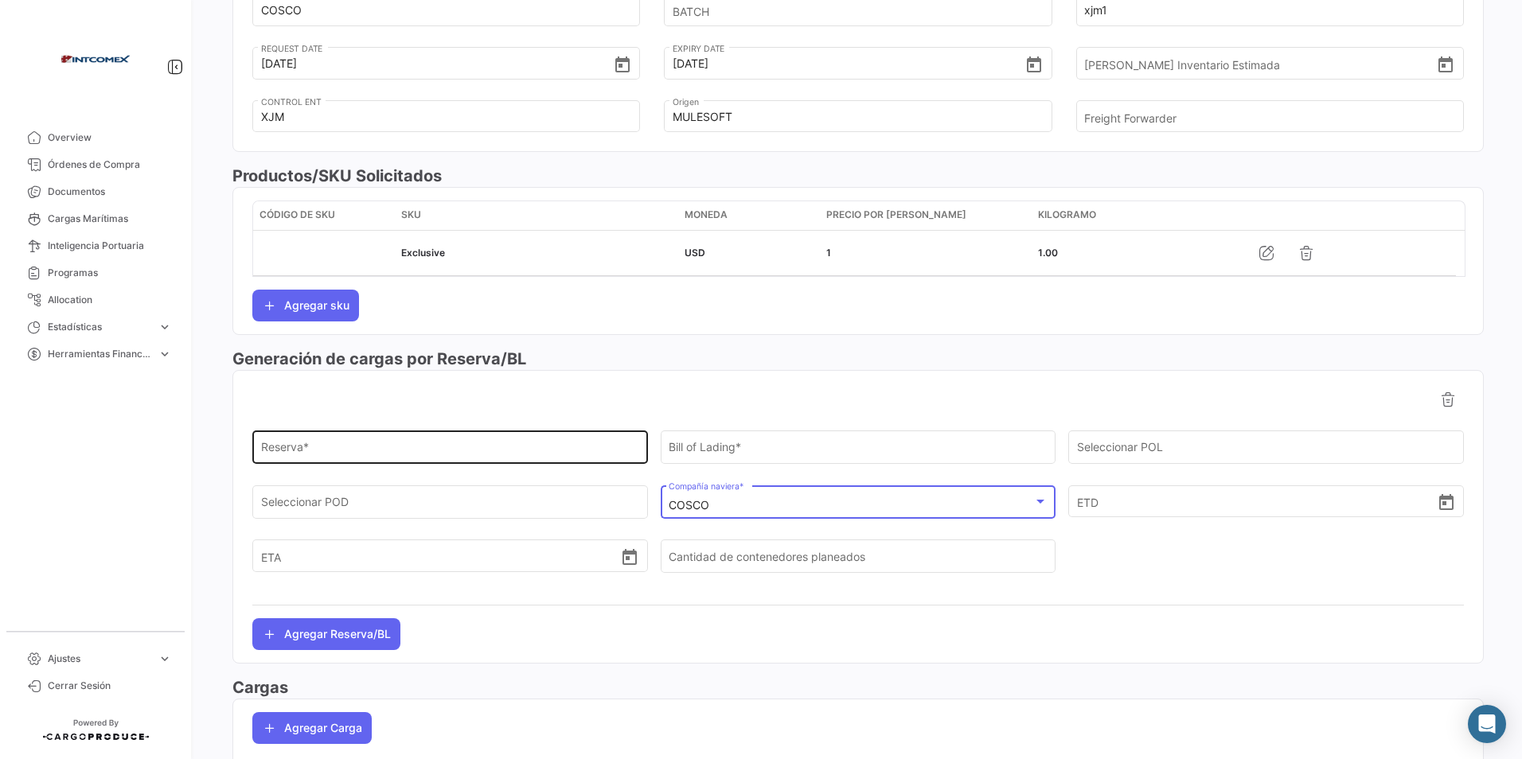
click at [283, 445] on input "Reserva *" at bounding box center [450, 451] width 379 height 14
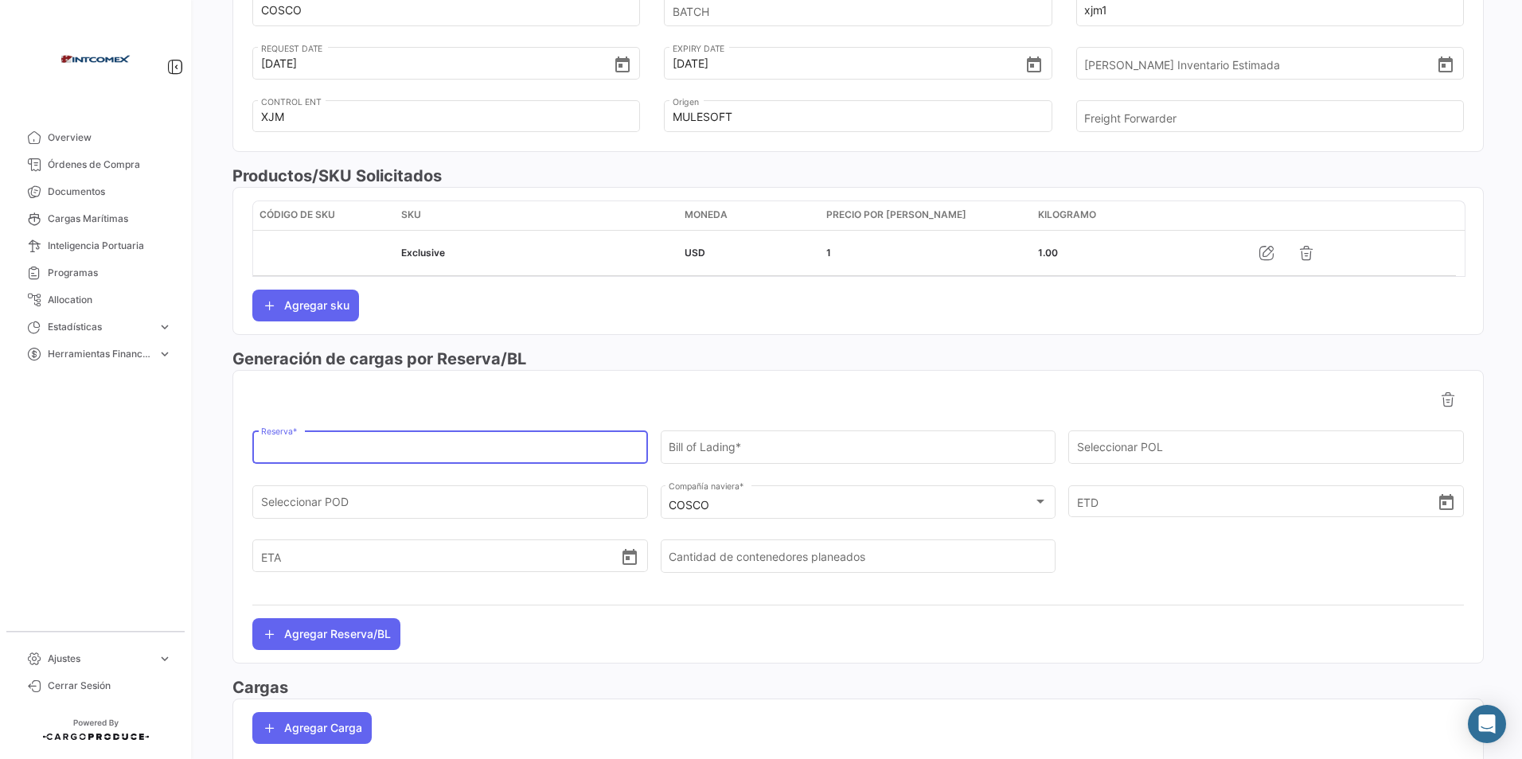
paste input "6425293010"
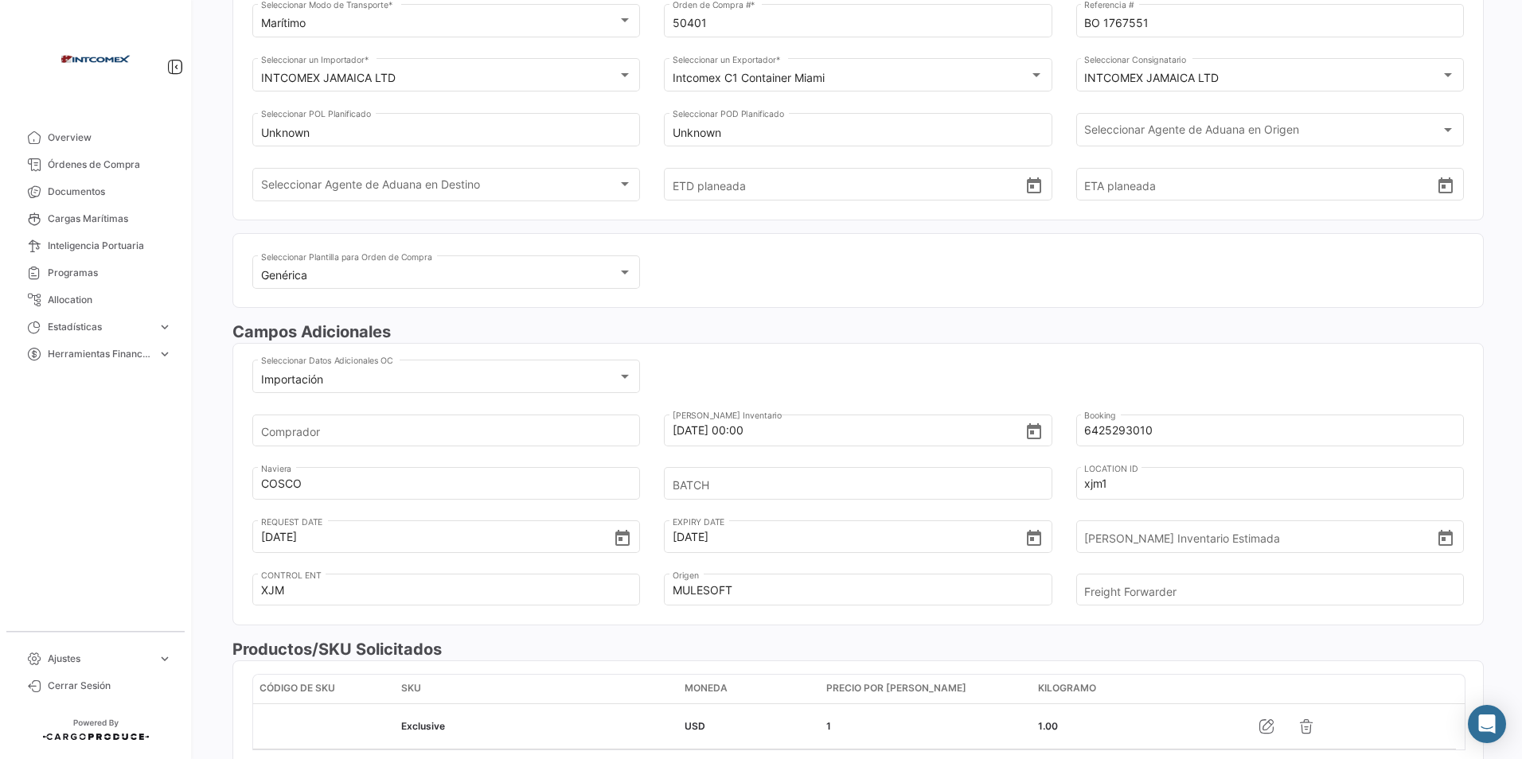
scroll to position [0, 0]
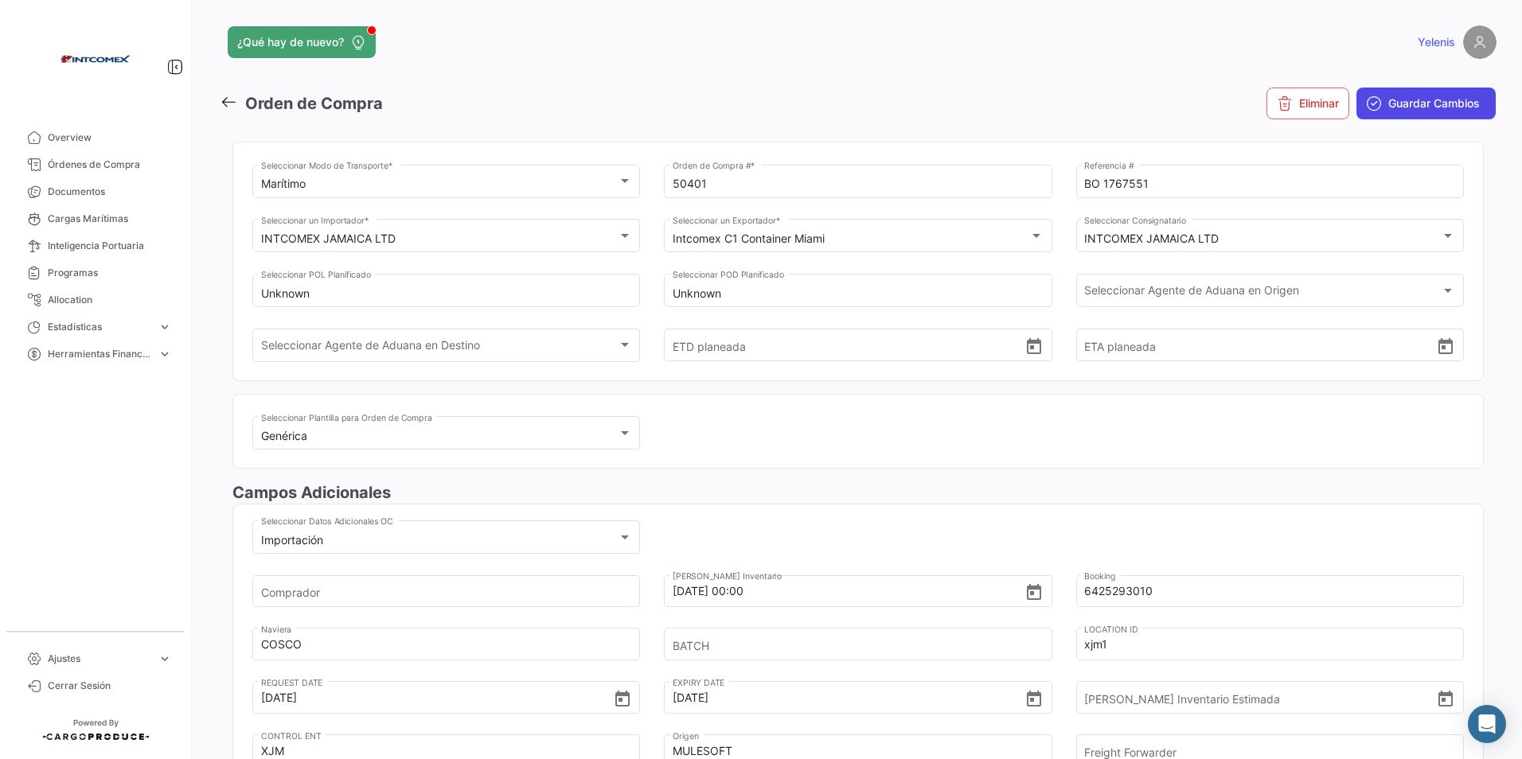
type input "6425293010"
click at [1397, 104] on span "Guardar Cambios" at bounding box center [1434, 104] width 92 height 16
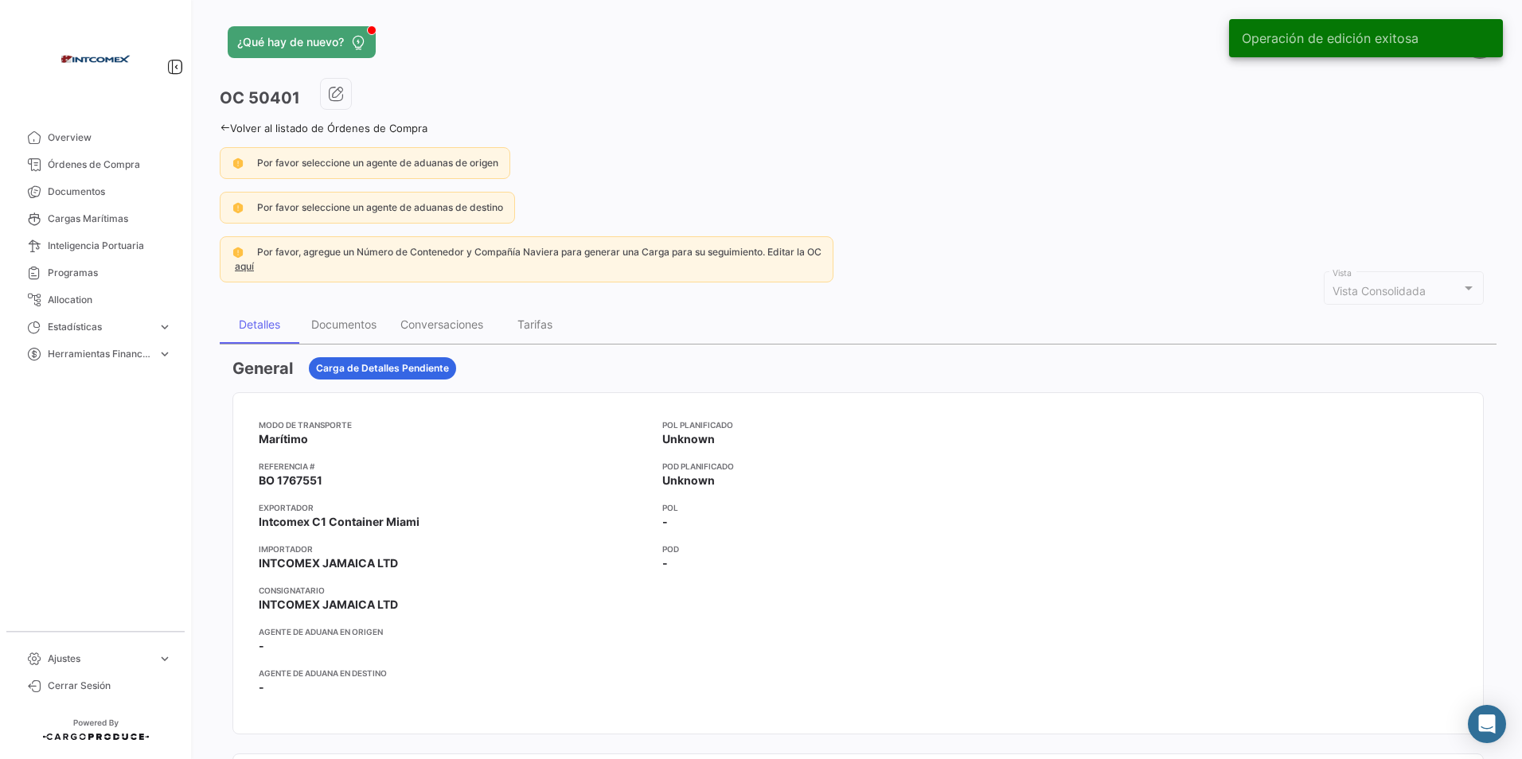
click at [268, 132] on link "Volver al listado de Órdenes de Compra" at bounding box center [324, 128] width 208 height 13
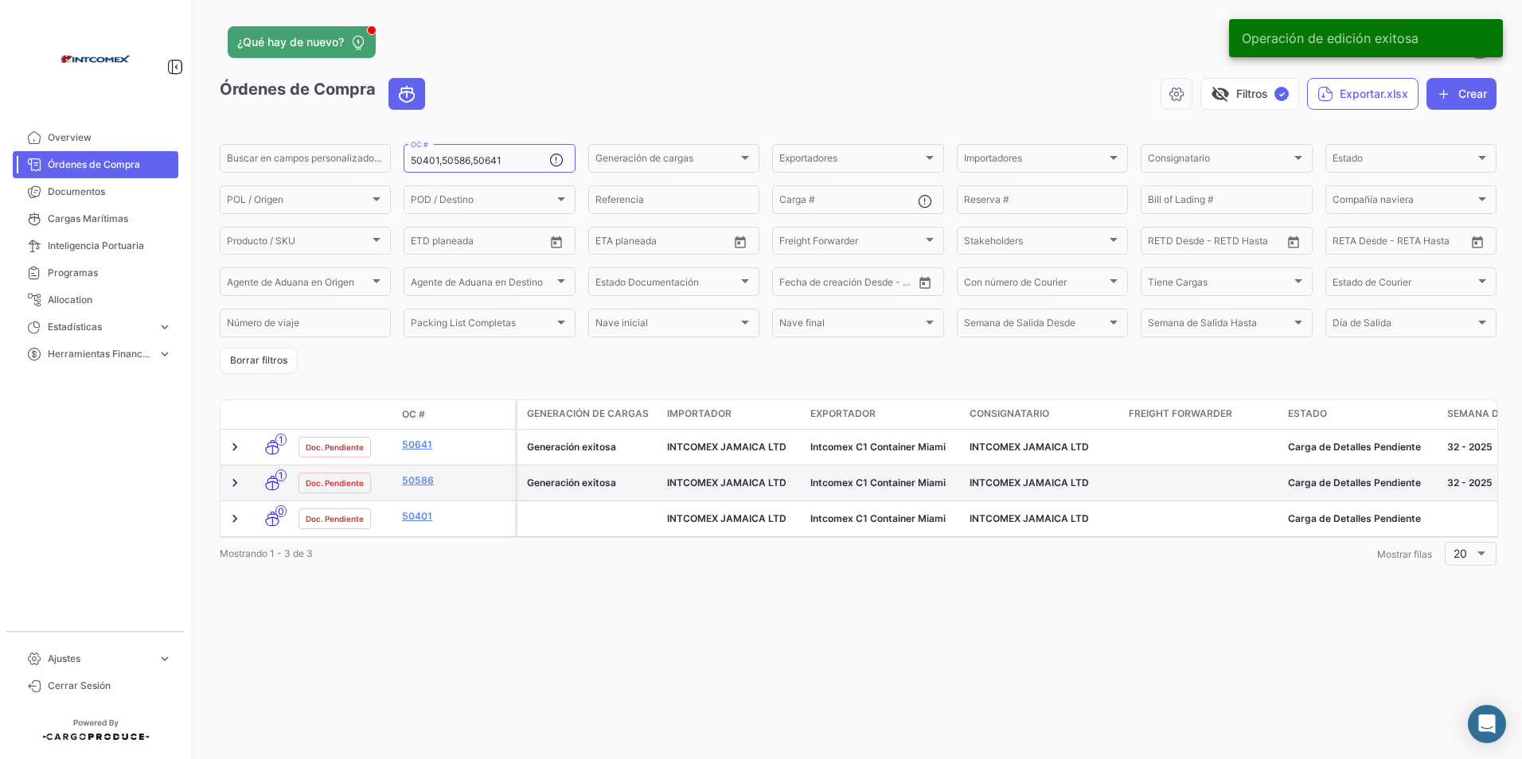
click at [574, 481] on div "Generación exitosa" at bounding box center [590, 483] width 127 height 14
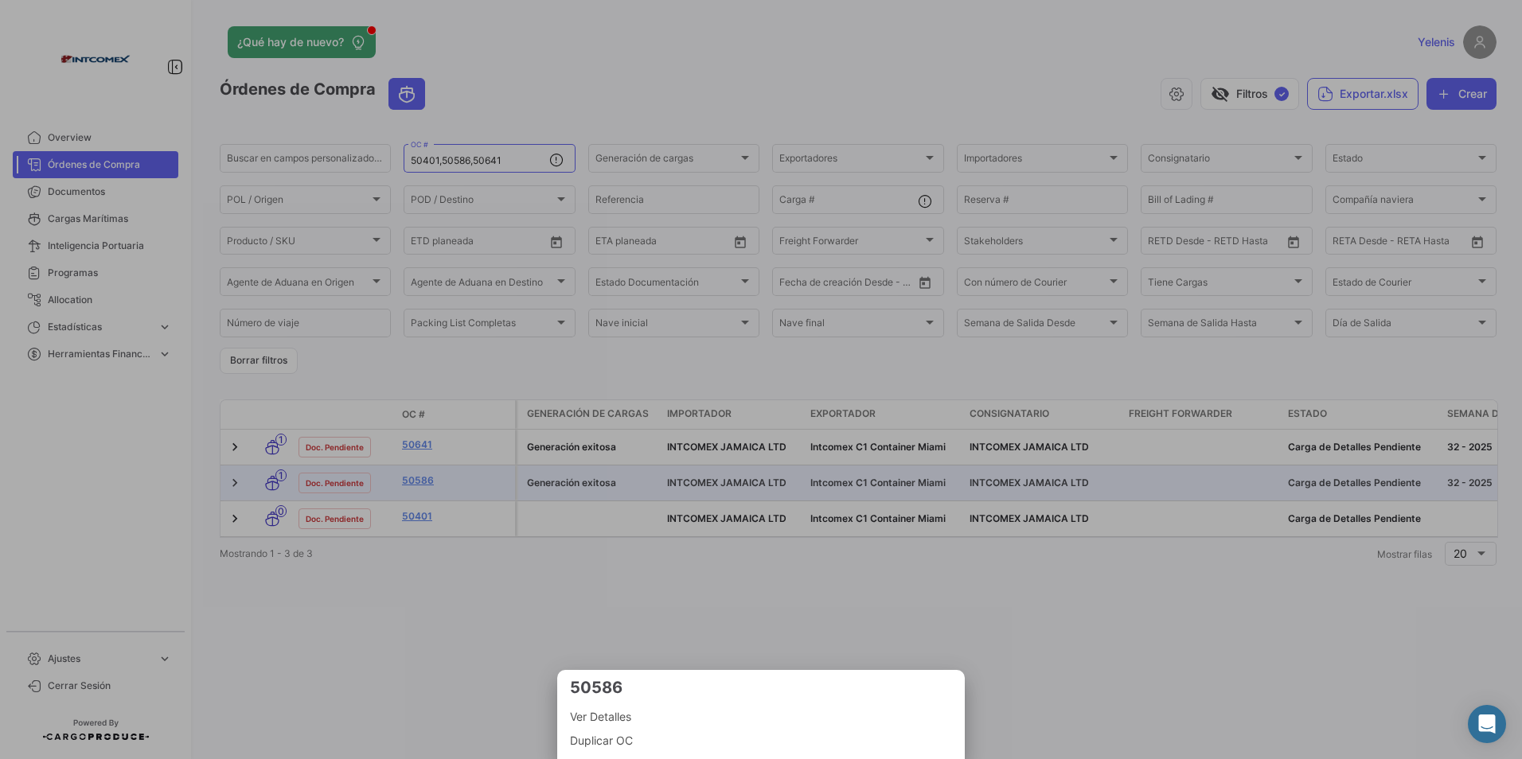
click at [415, 478] on div at bounding box center [761, 379] width 1522 height 759
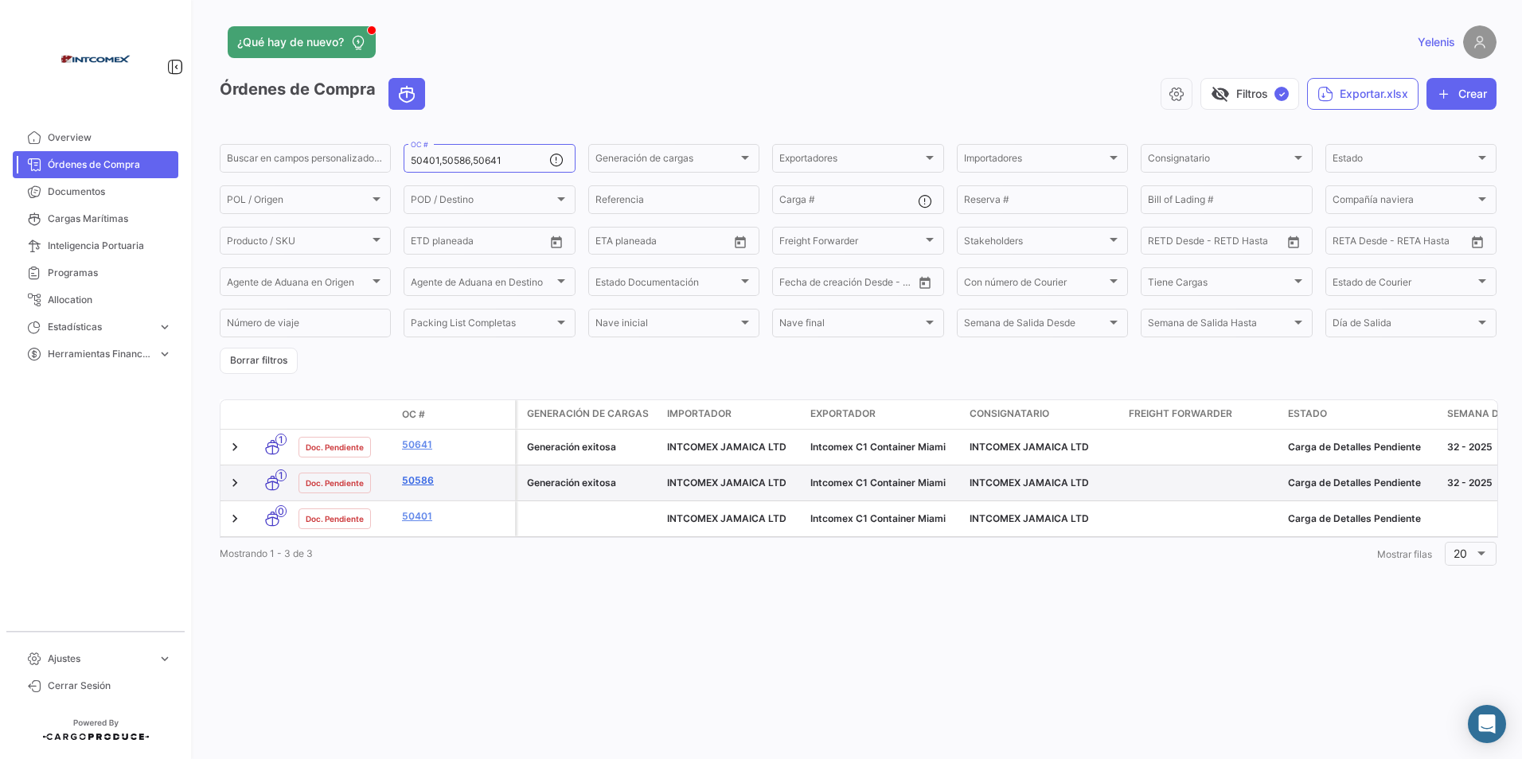
click at [415, 478] on link "50586" at bounding box center [455, 481] width 107 height 14
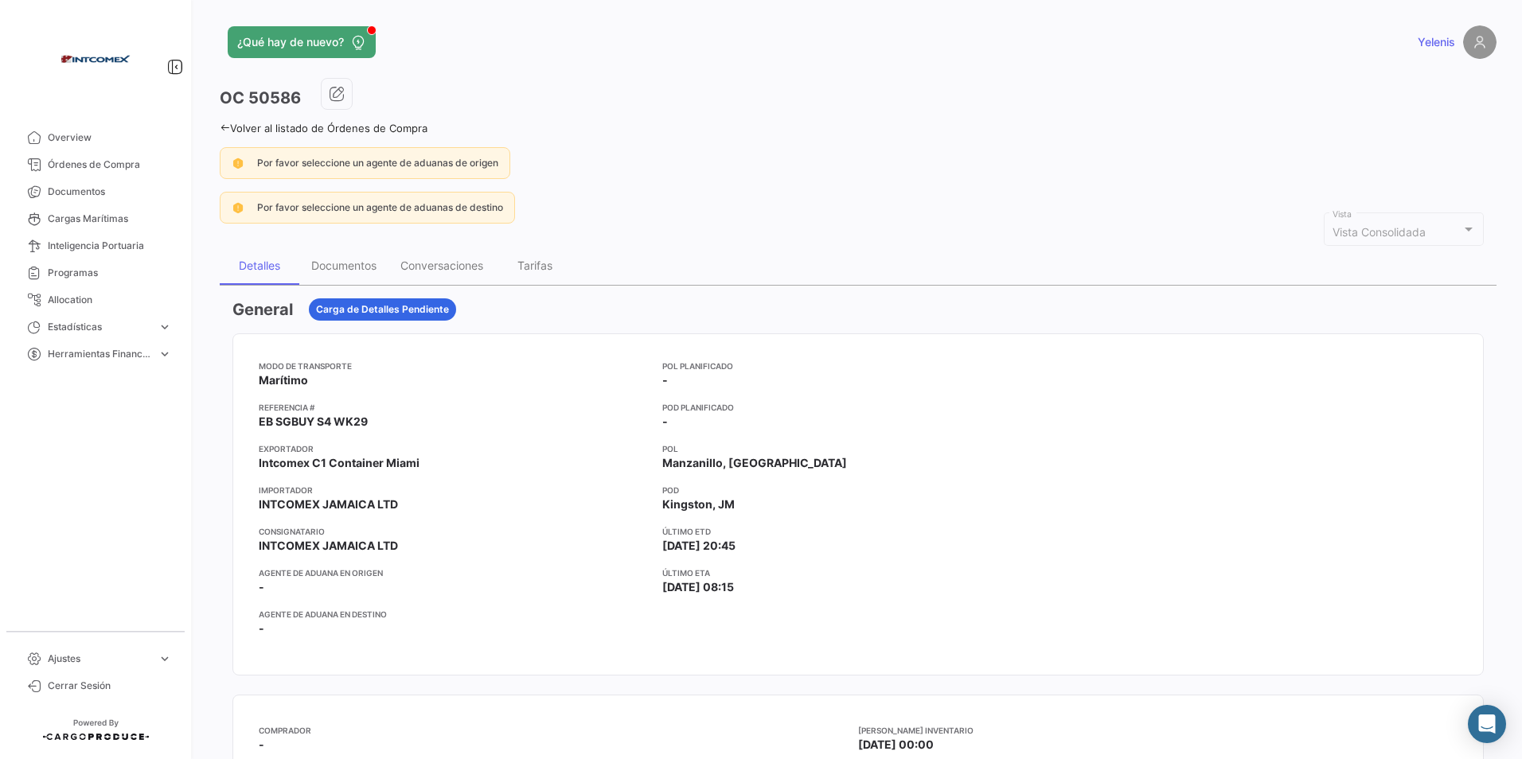
click at [239, 128] on link "Volver al listado de Órdenes de Compra" at bounding box center [324, 128] width 208 height 13
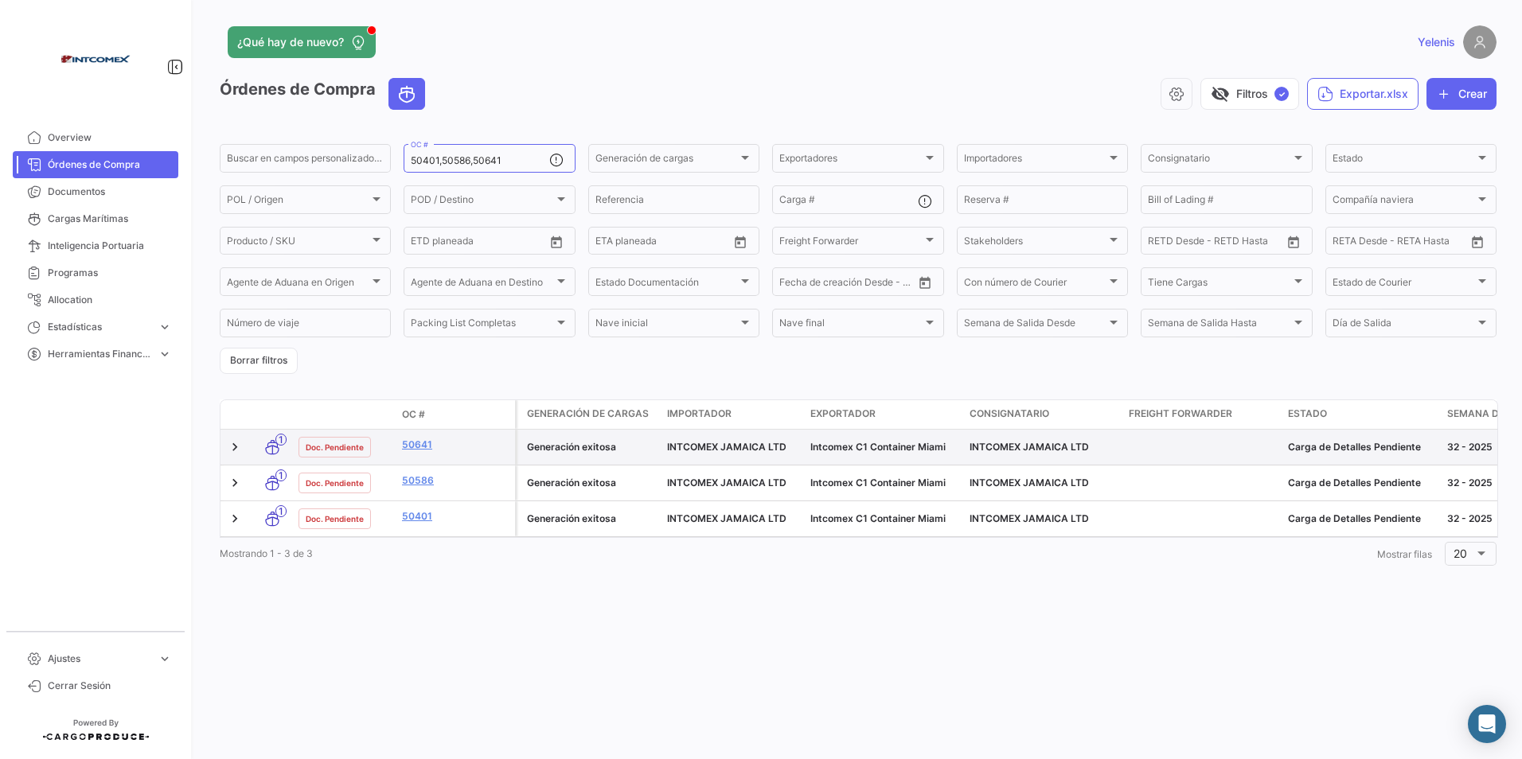
click at [426, 435] on datatable-body-cell "50641" at bounding box center [455, 447] width 119 height 35
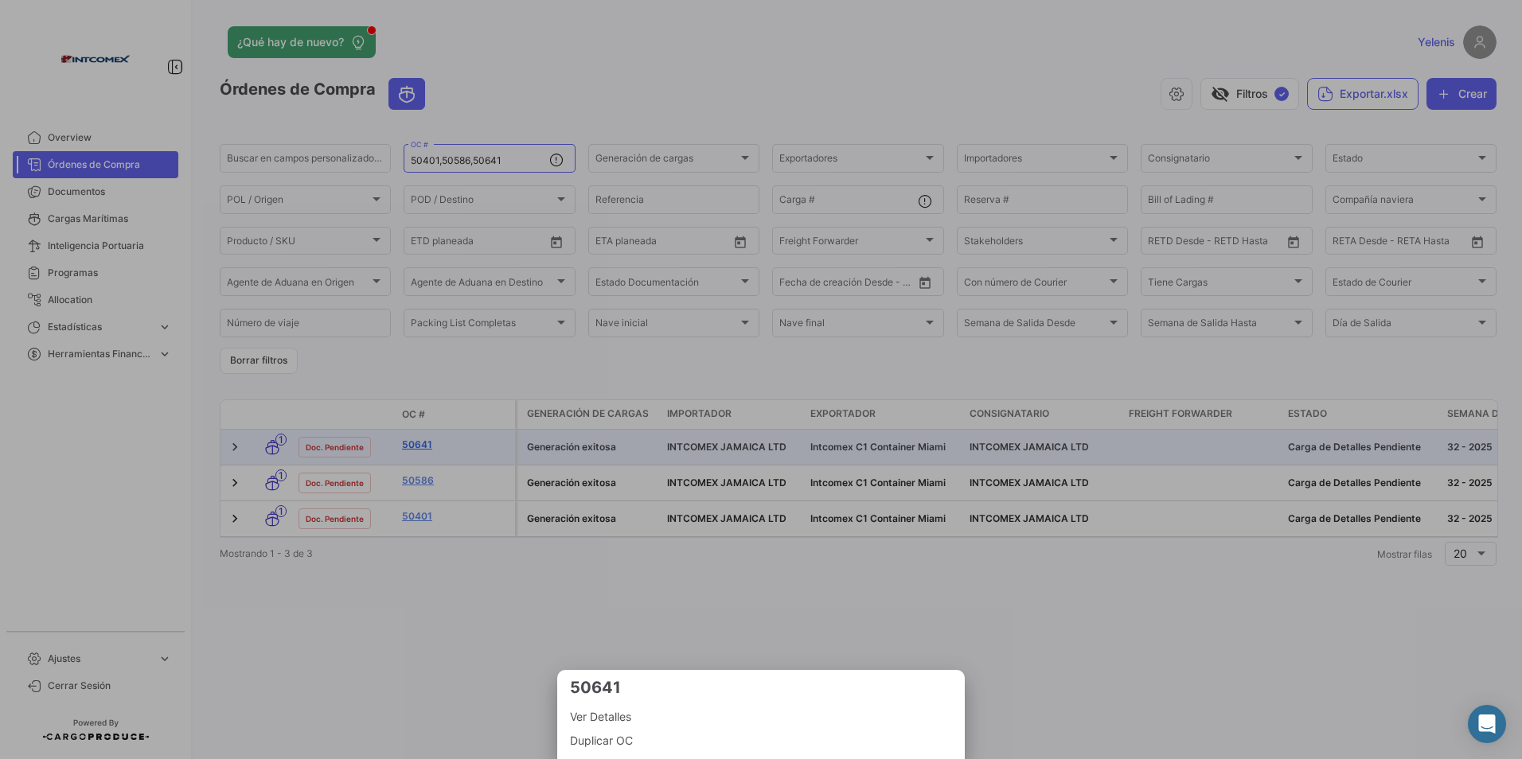
click at [420, 446] on div at bounding box center [761, 379] width 1522 height 759
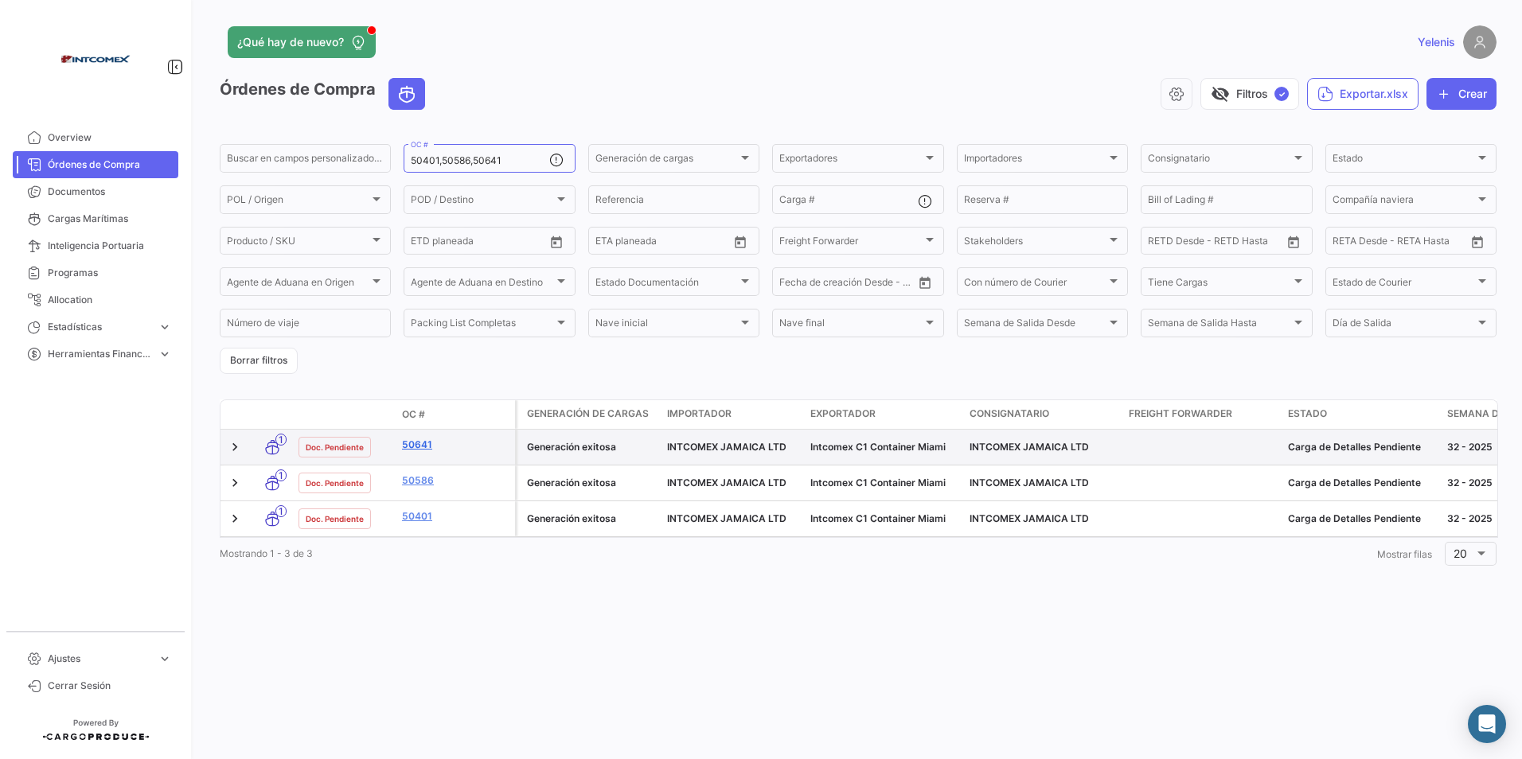
click at [420, 447] on link "50641" at bounding box center [455, 445] width 107 height 14
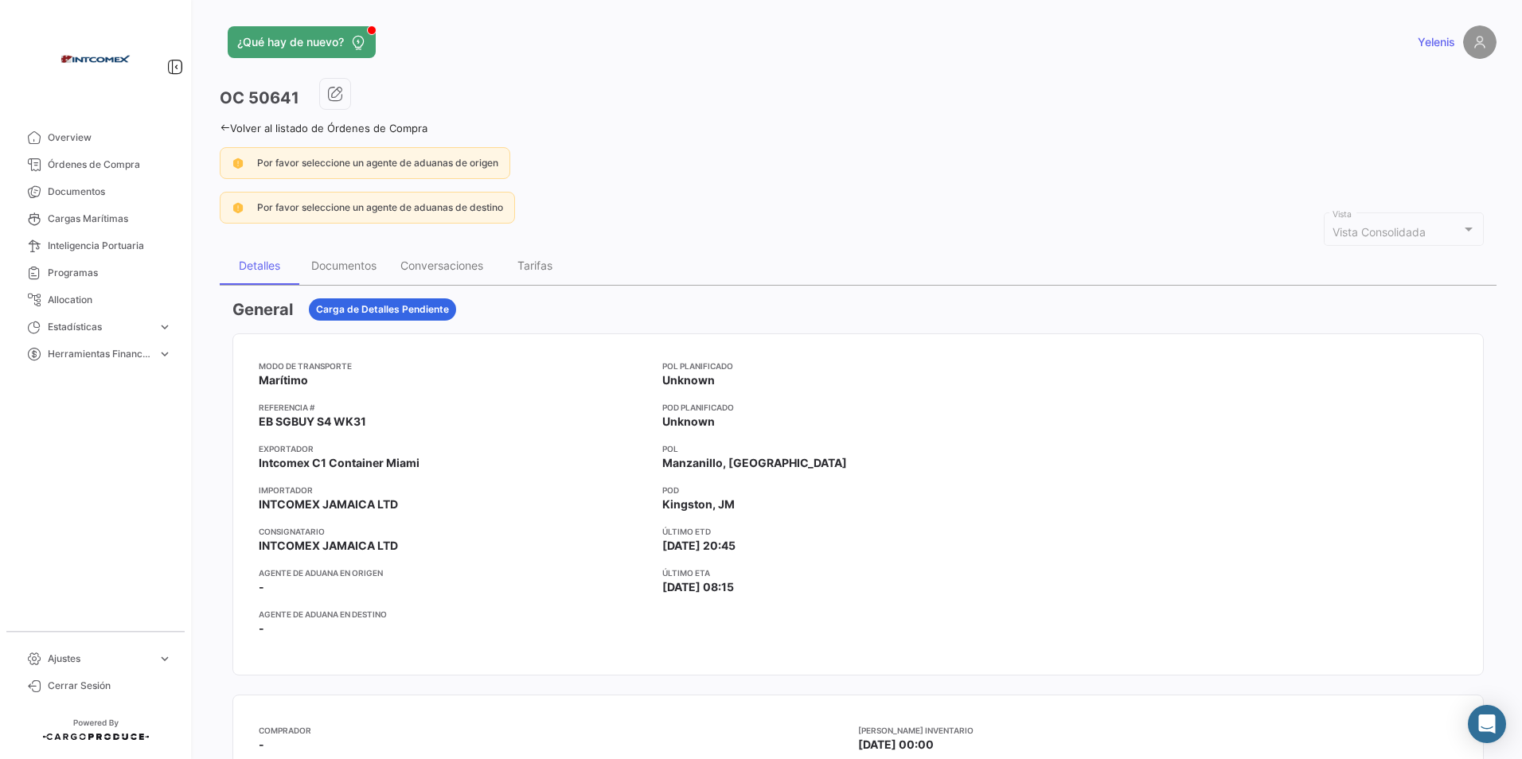
click at [244, 127] on link "Volver al listado de Órdenes de Compra" at bounding box center [324, 128] width 208 height 13
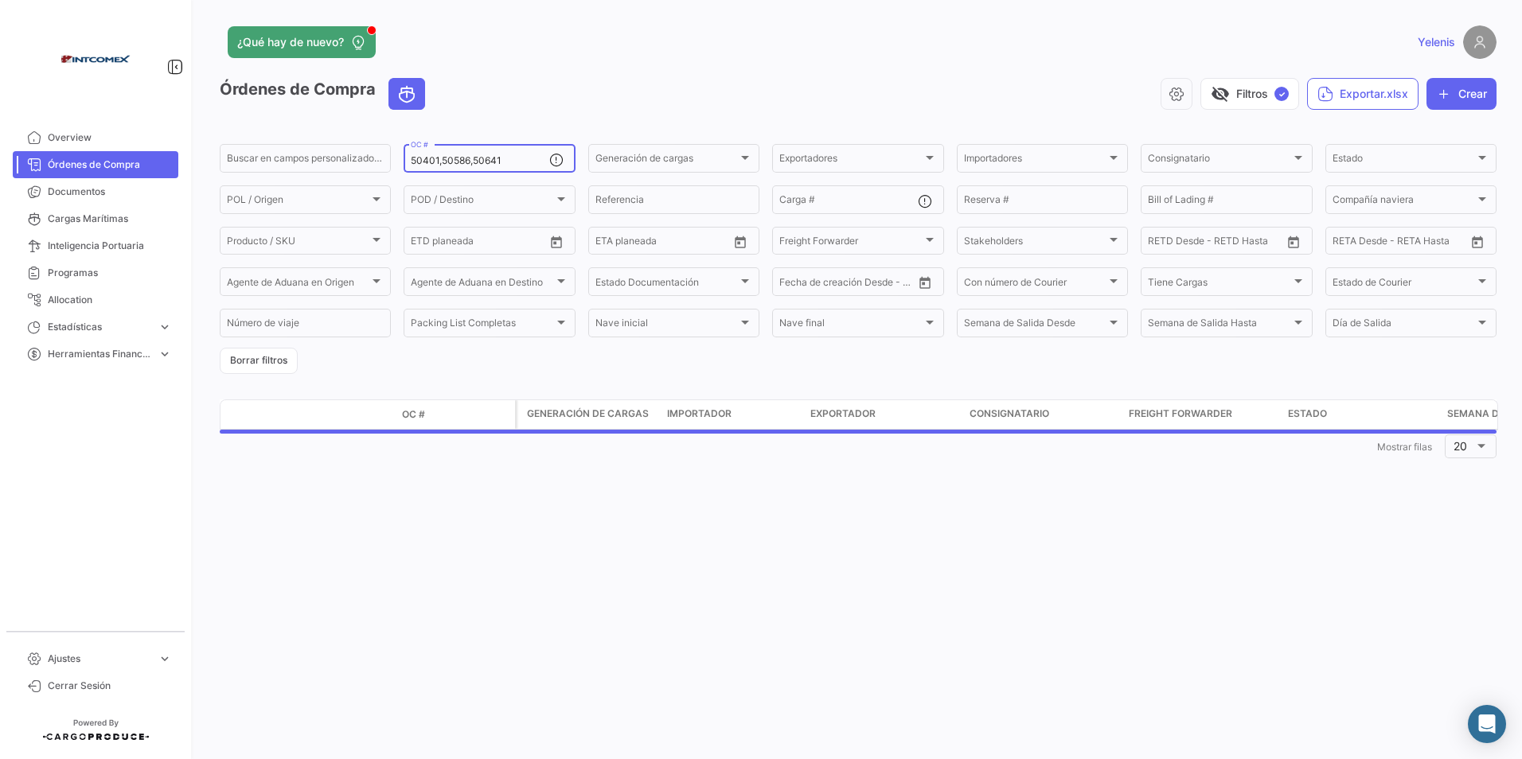
click at [509, 158] on input "50401,50586,50641" at bounding box center [480, 160] width 138 height 11
drag, startPoint x: 503, startPoint y: 161, endPoint x: 342, endPoint y: 150, distance: 161.2
click at [0, 0] on div "Buscar en campos personalizados... 50401,50586,50641 OC # Generación de cargas …" at bounding box center [0, 0] width 0 height 0
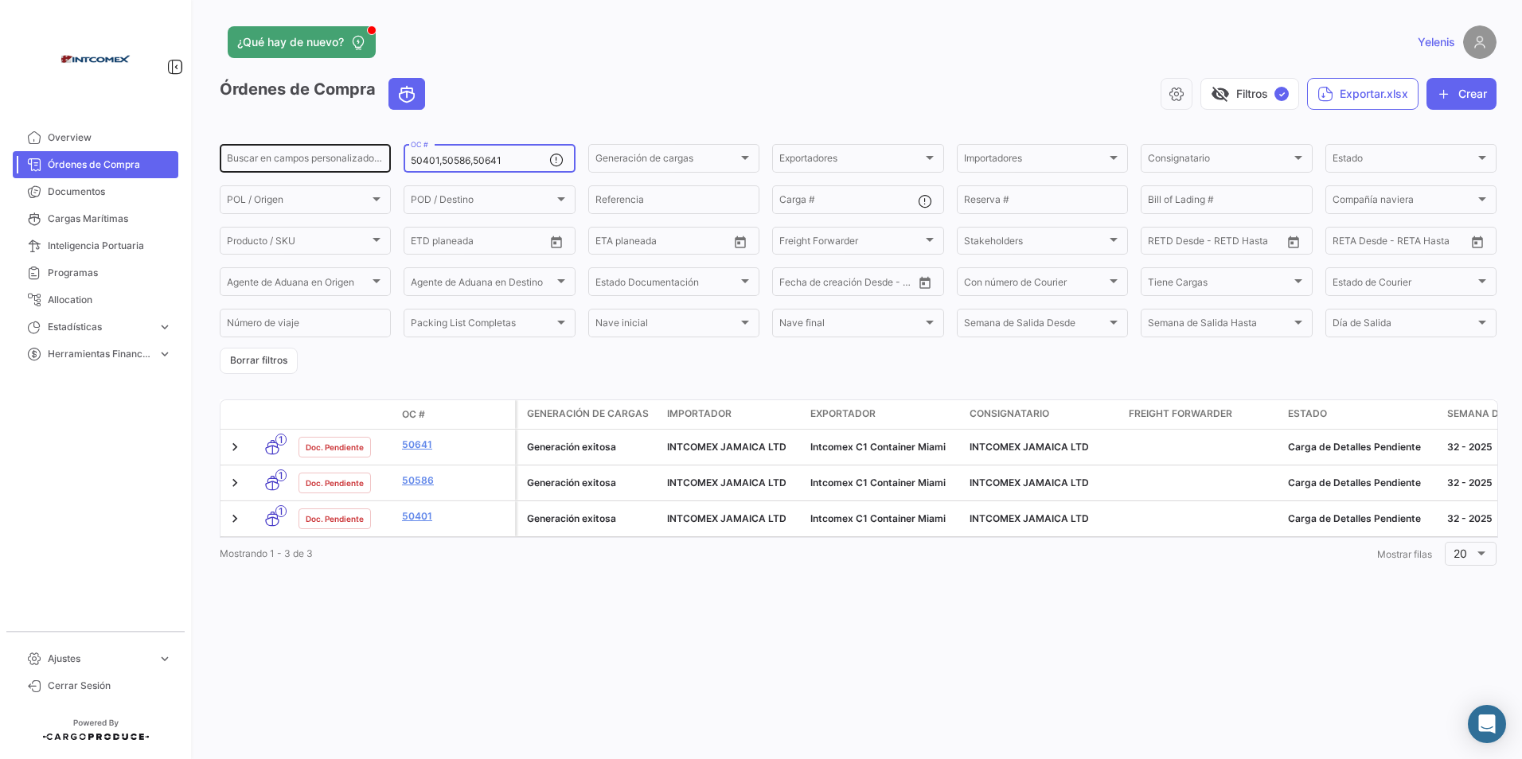
paste input "91111,91376"
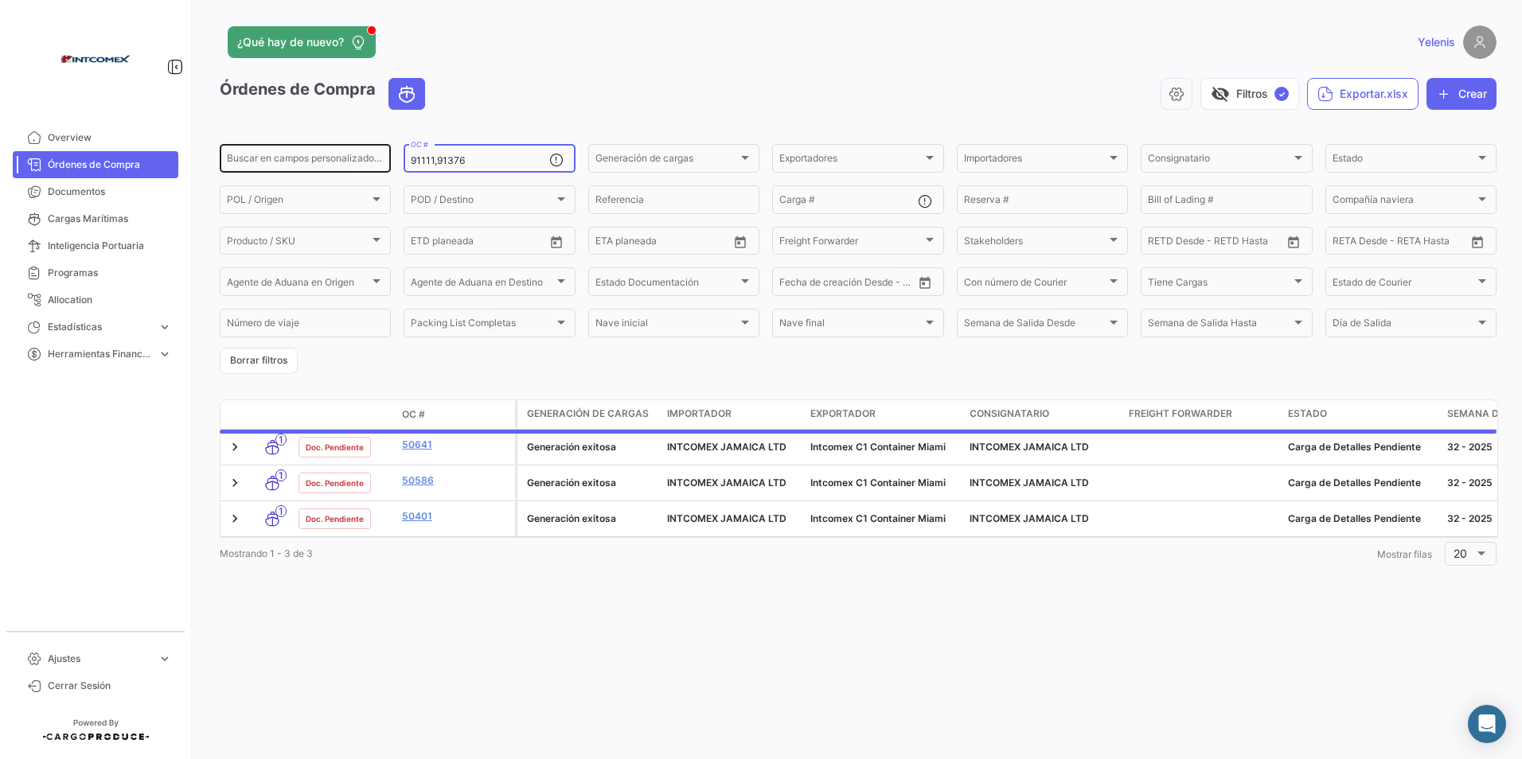
type input "91111,91376"
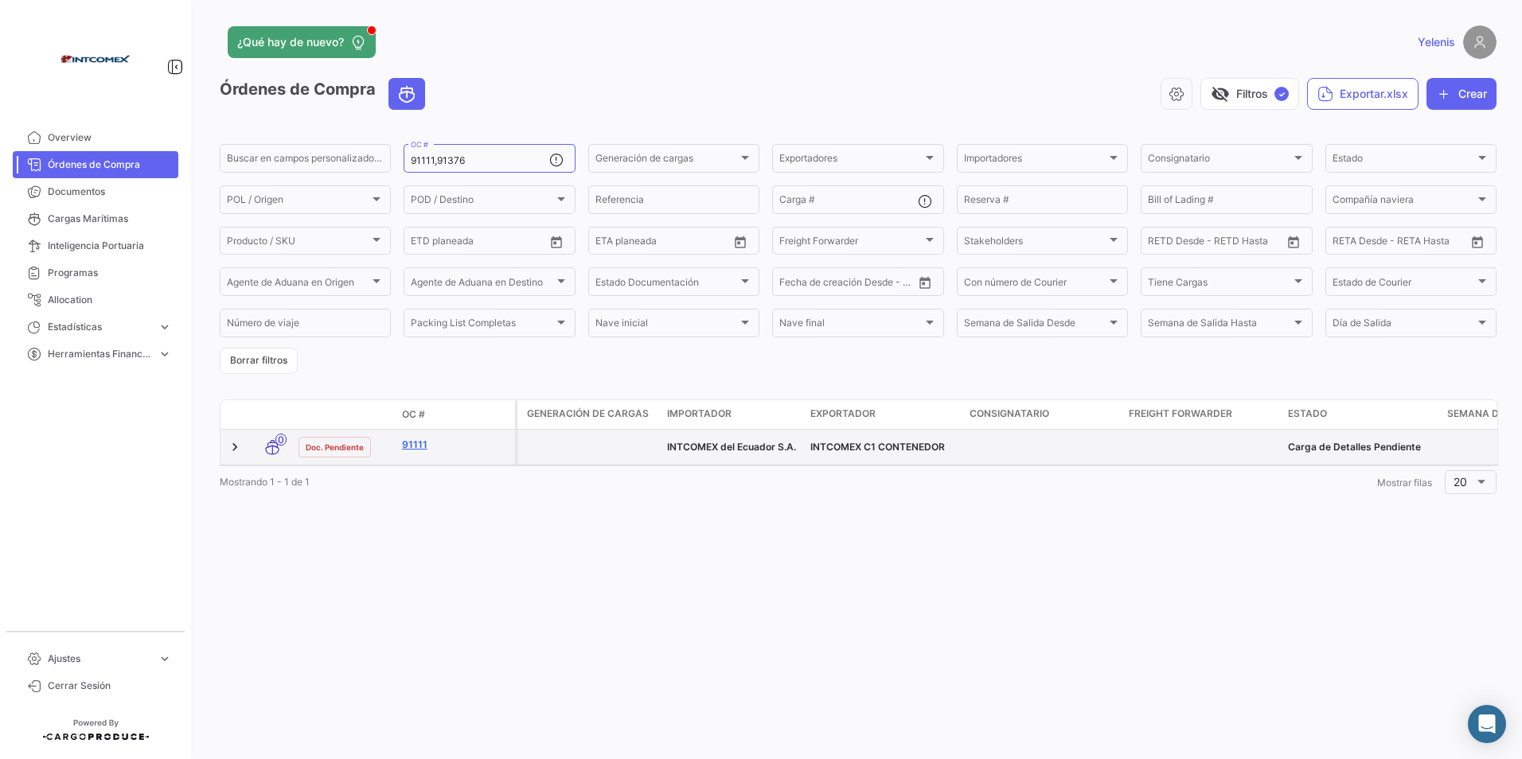
click at [416, 442] on link "91111" at bounding box center [455, 445] width 107 height 14
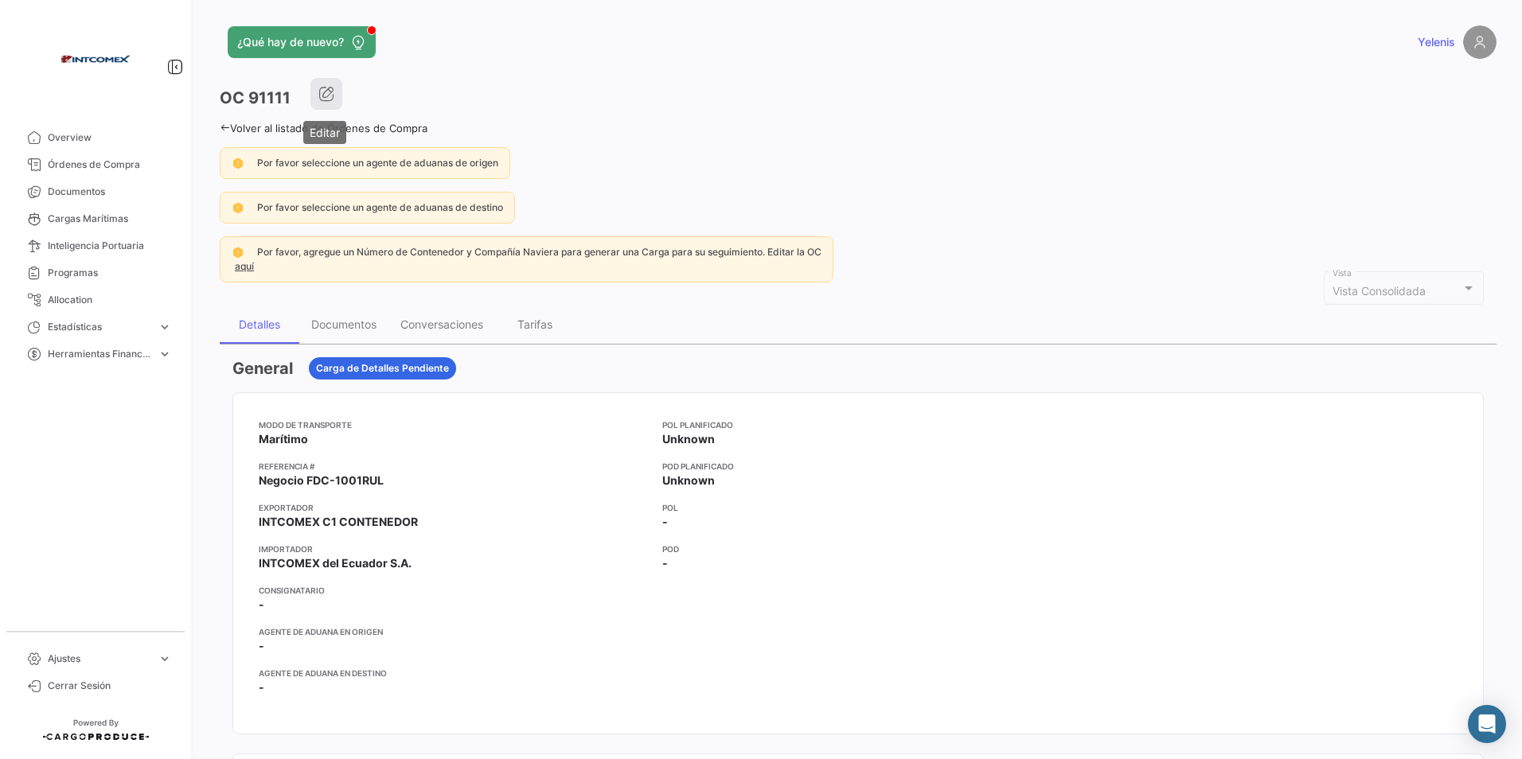
click at [318, 94] on icon "button" at bounding box center [326, 94] width 16 height 16
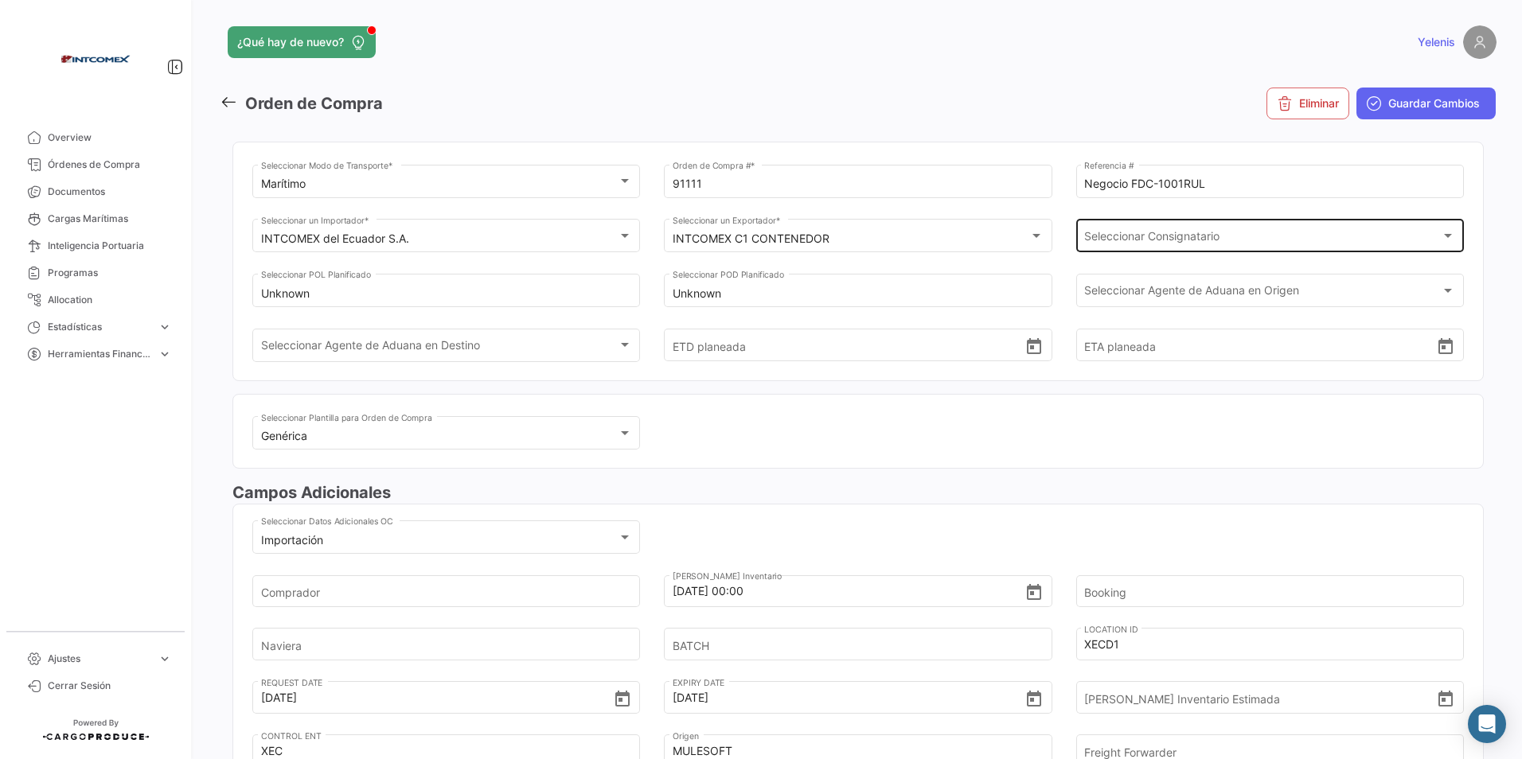
click at [1206, 238] on span "Seleccionar Consignatario" at bounding box center [1262, 239] width 357 height 14
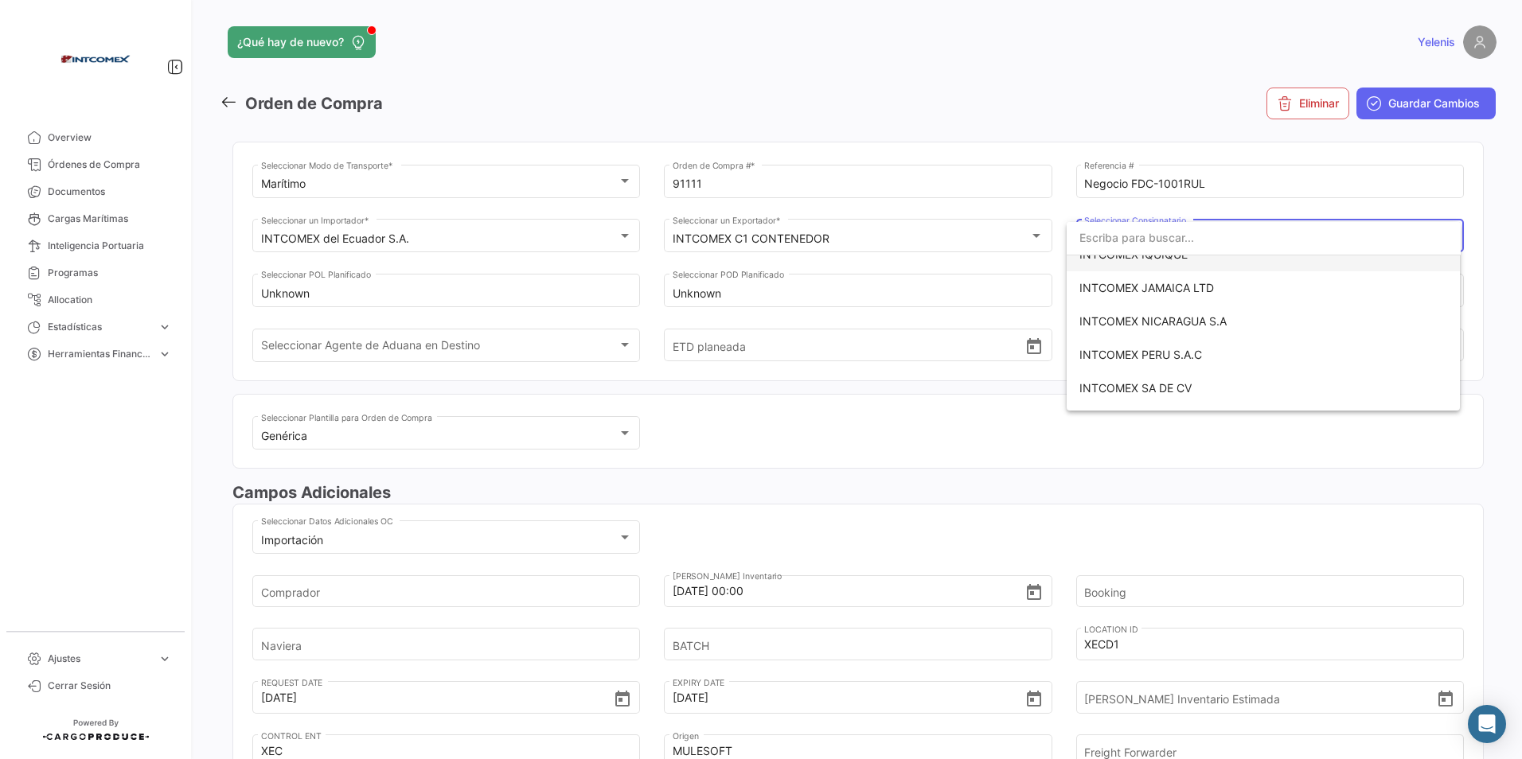
scroll to position [398, 0]
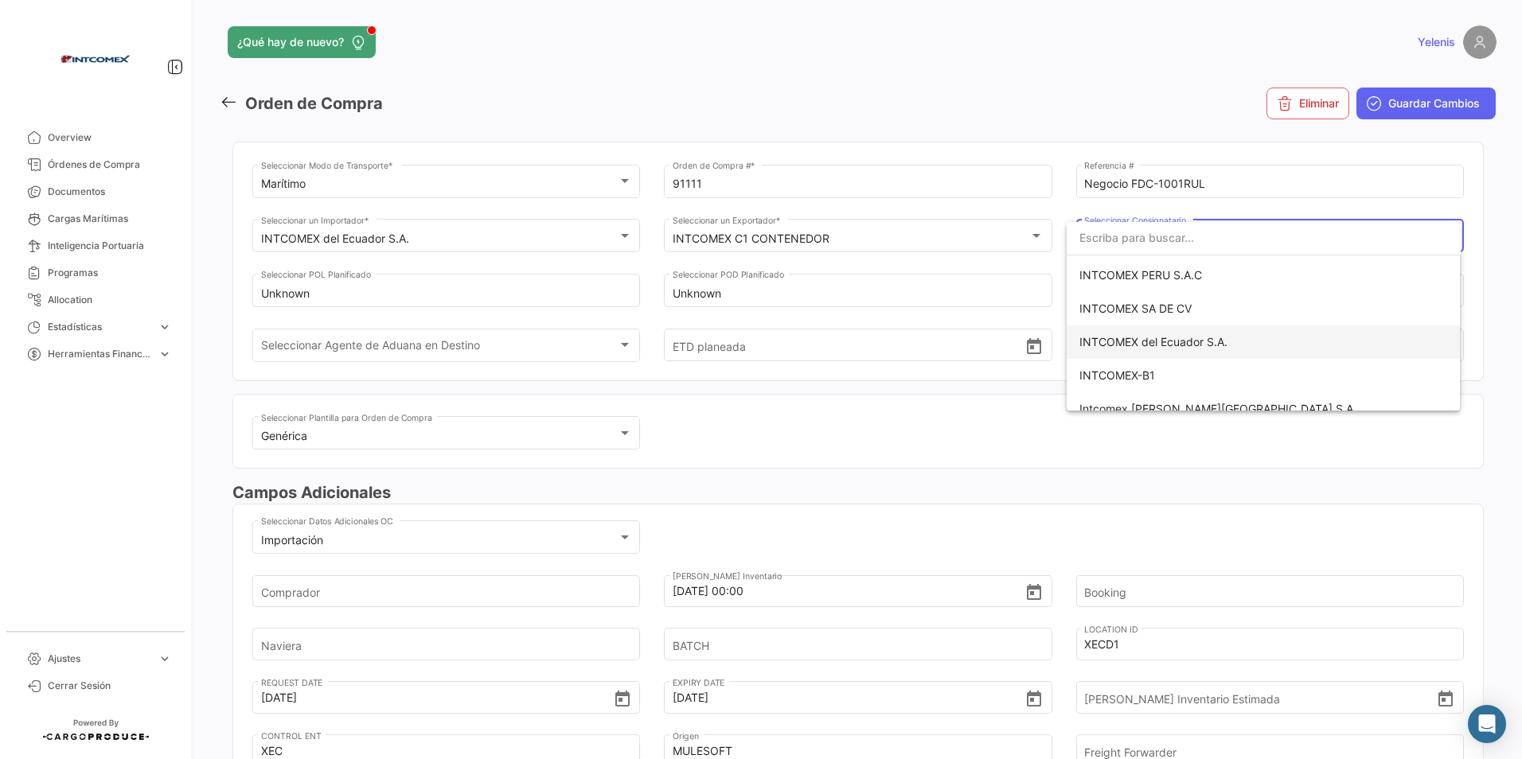
click at [1209, 336] on span "INTCOMEX del Ecuador S.A." at bounding box center [1153, 342] width 148 height 14
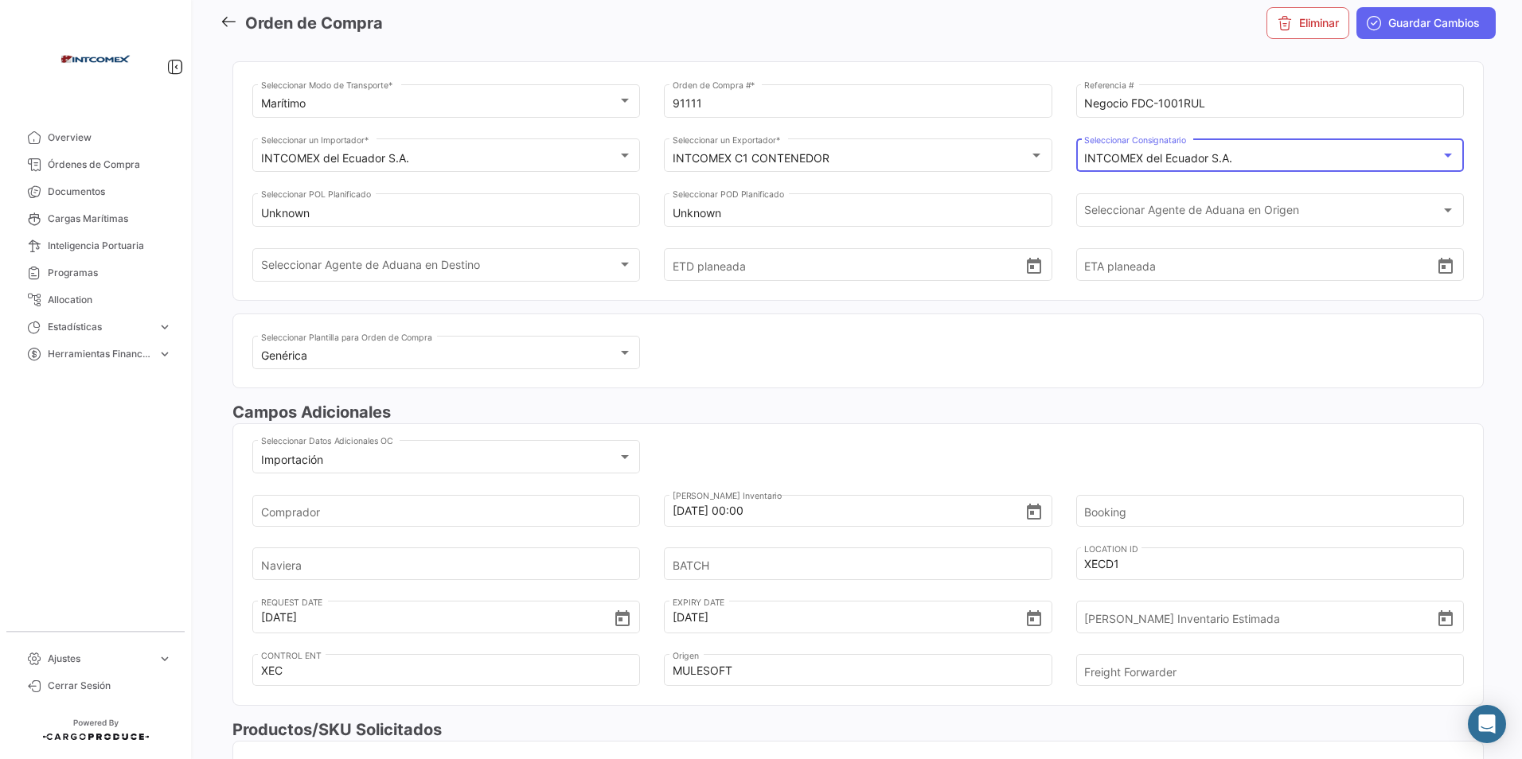
scroll to position [81, 0]
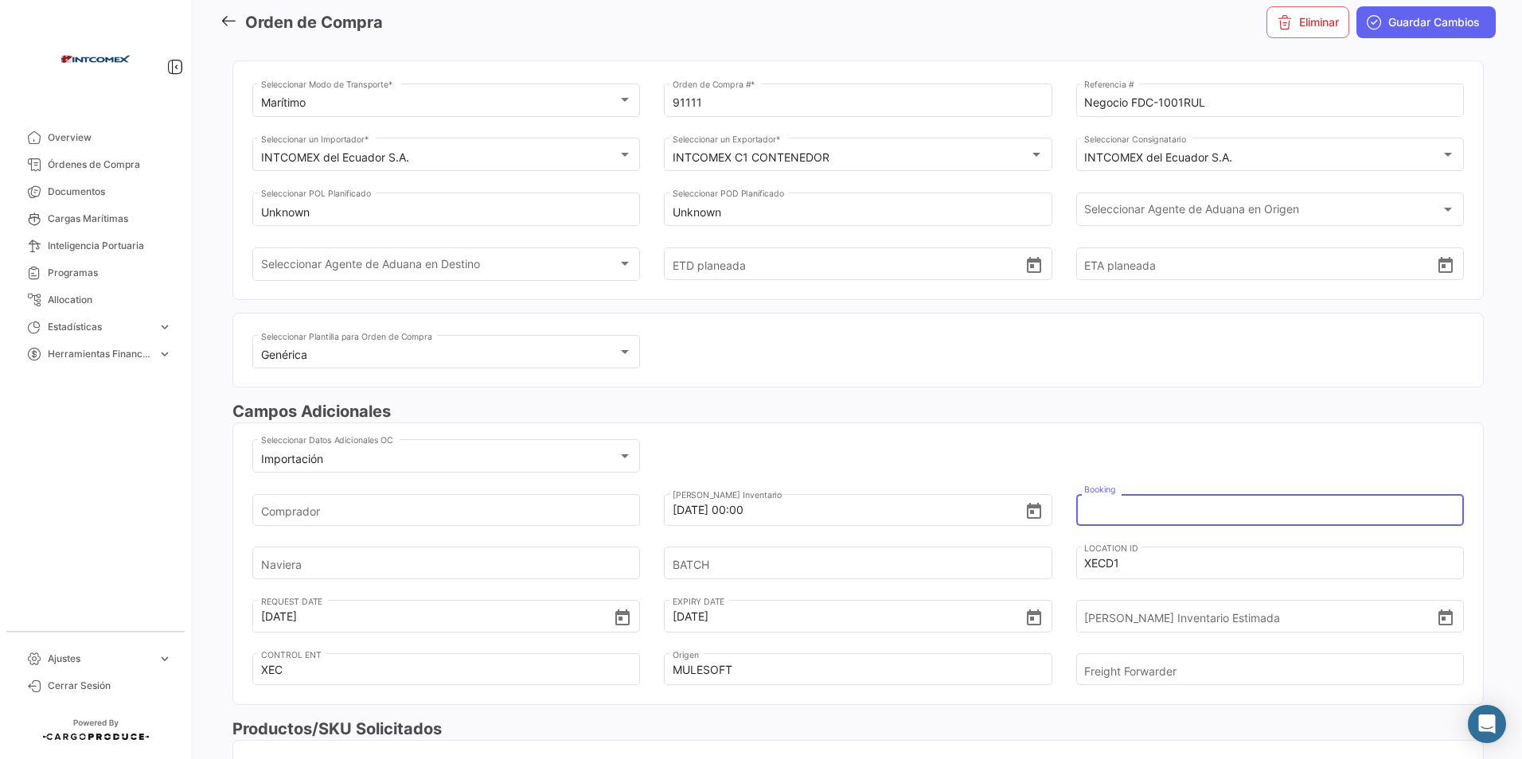
click at [1176, 510] on input "Booking" at bounding box center [1260, 510] width 353 height 56
click at [1154, 513] on input "Booking" at bounding box center [1260, 510] width 353 height 56
paste input "6426598330"
type input "6426598330"
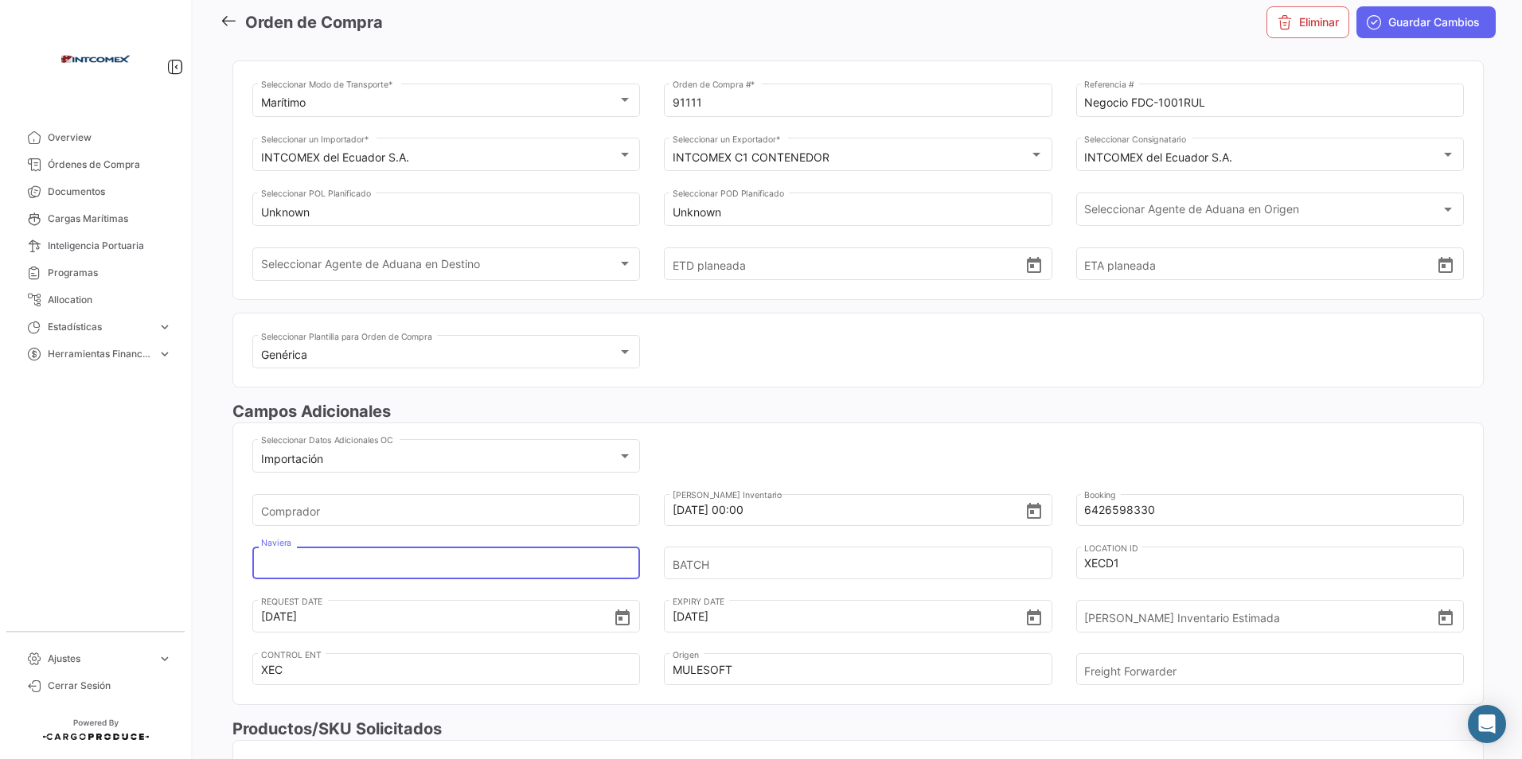
click at [279, 568] on input "Naviera" at bounding box center [437, 564] width 353 height 56
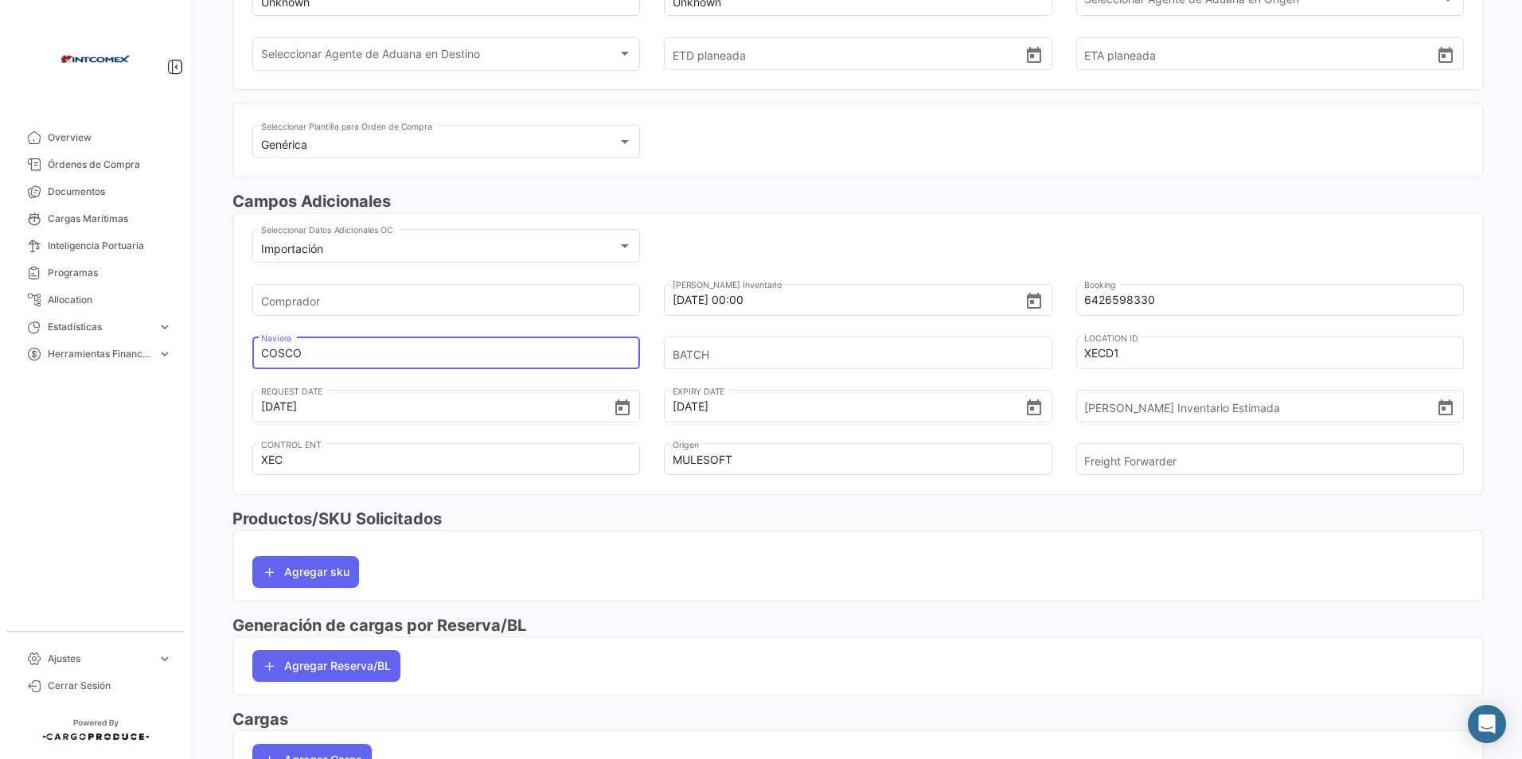
scroll to position [320, 0]
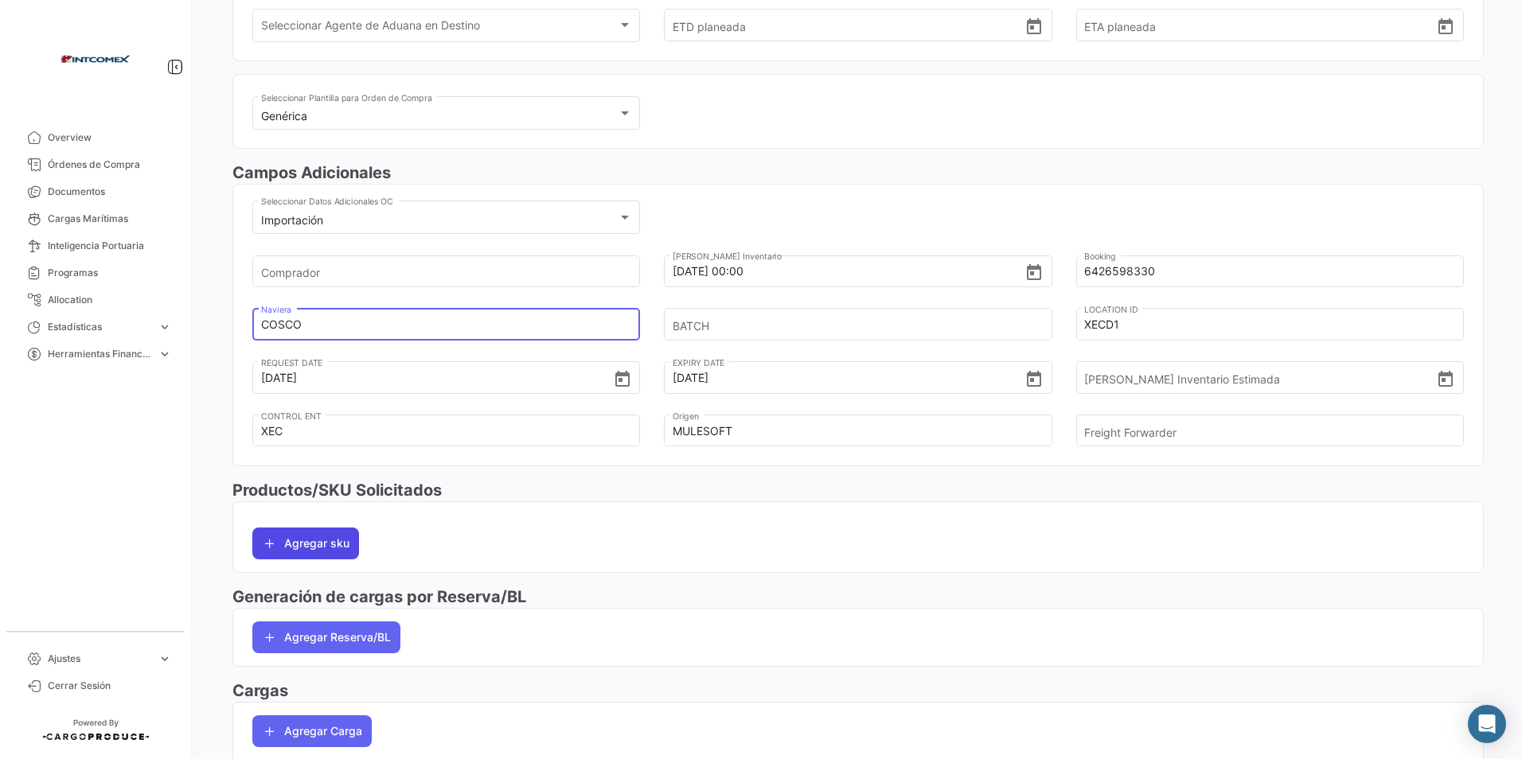
type input "COSCO"
click at [308, 532] on button "Agregar sku" at bounding box center [305, 544] width 107 height 32
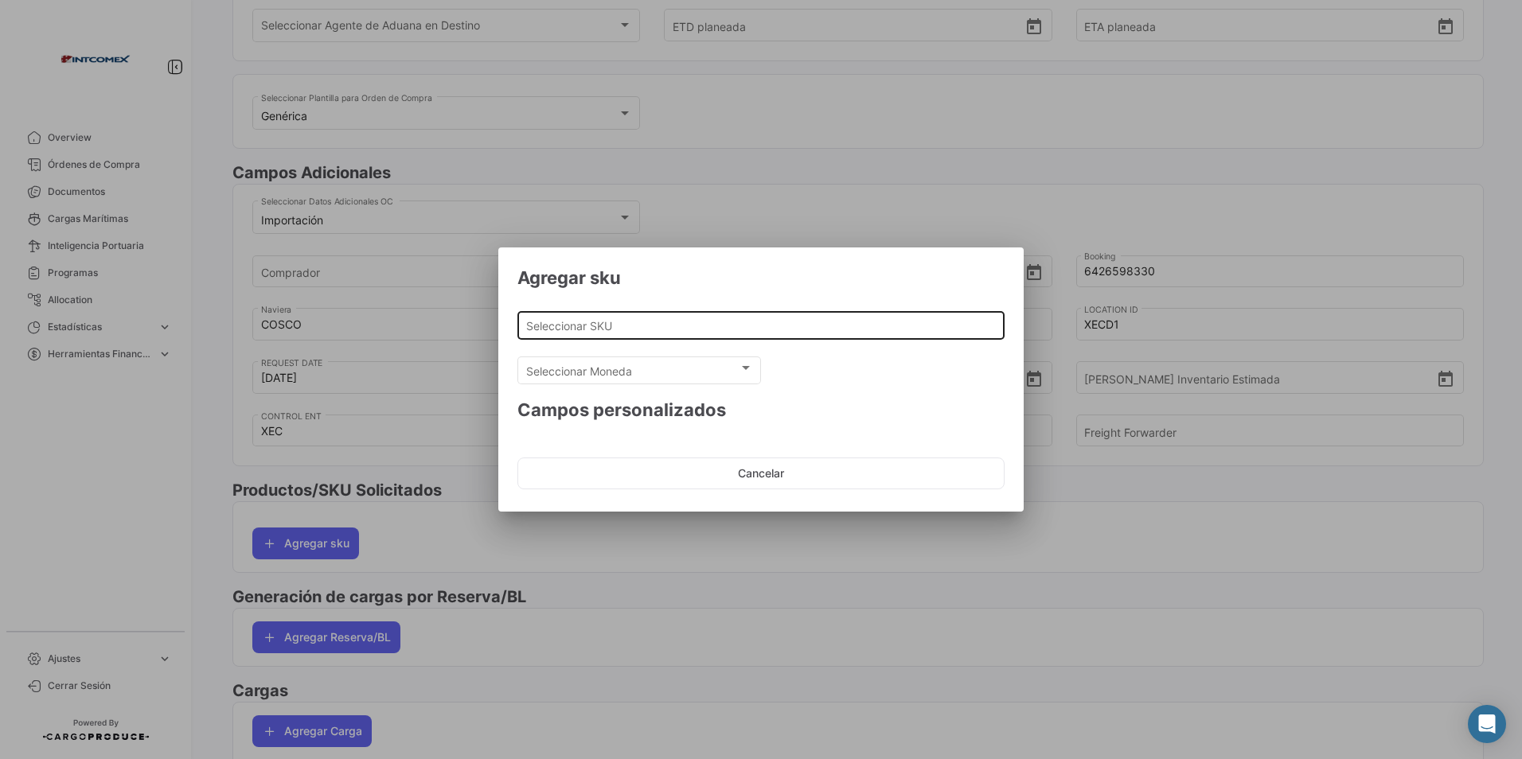
click at [644, 322] on input "Seleccionar SKU" at bounding box center [761, 326] width 470 height 14
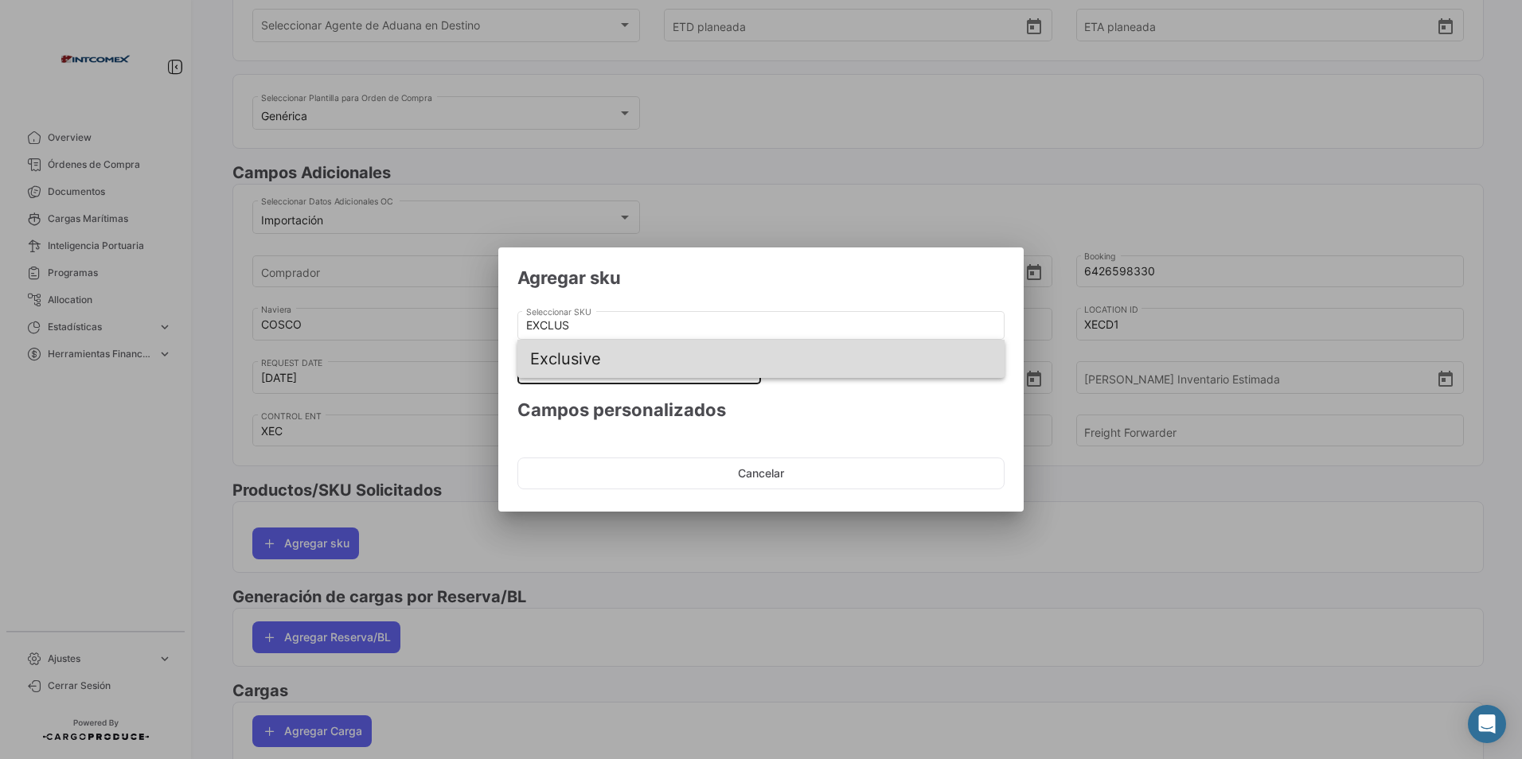
click at [549, 359] on span "Exclusive" at bounding box center [761, 359] width 462 height 38
type input "Exclusive"
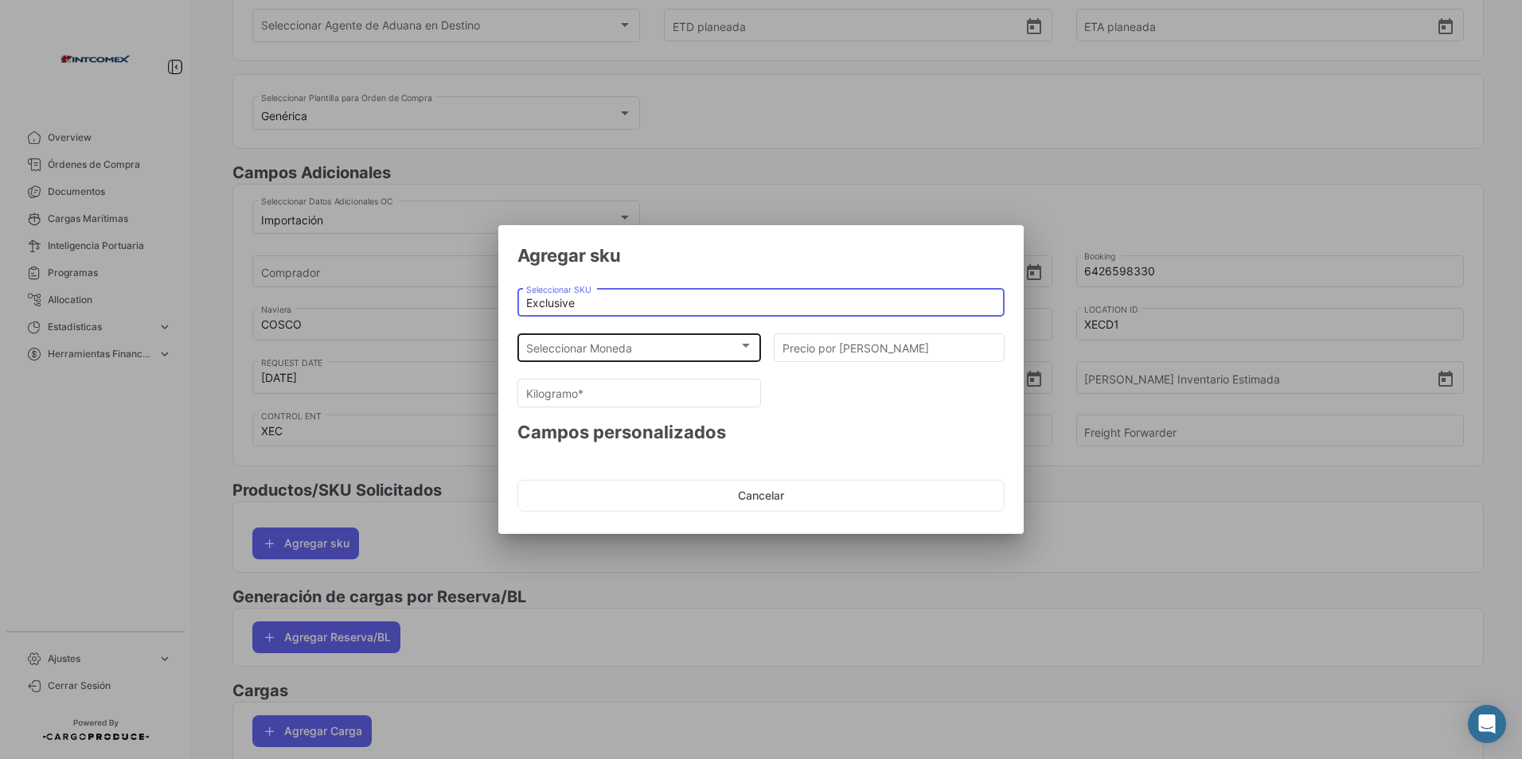
click at [698, 345] on div "Seleccionar Moneda" at bounding box center [632, 349] width 213 height 14
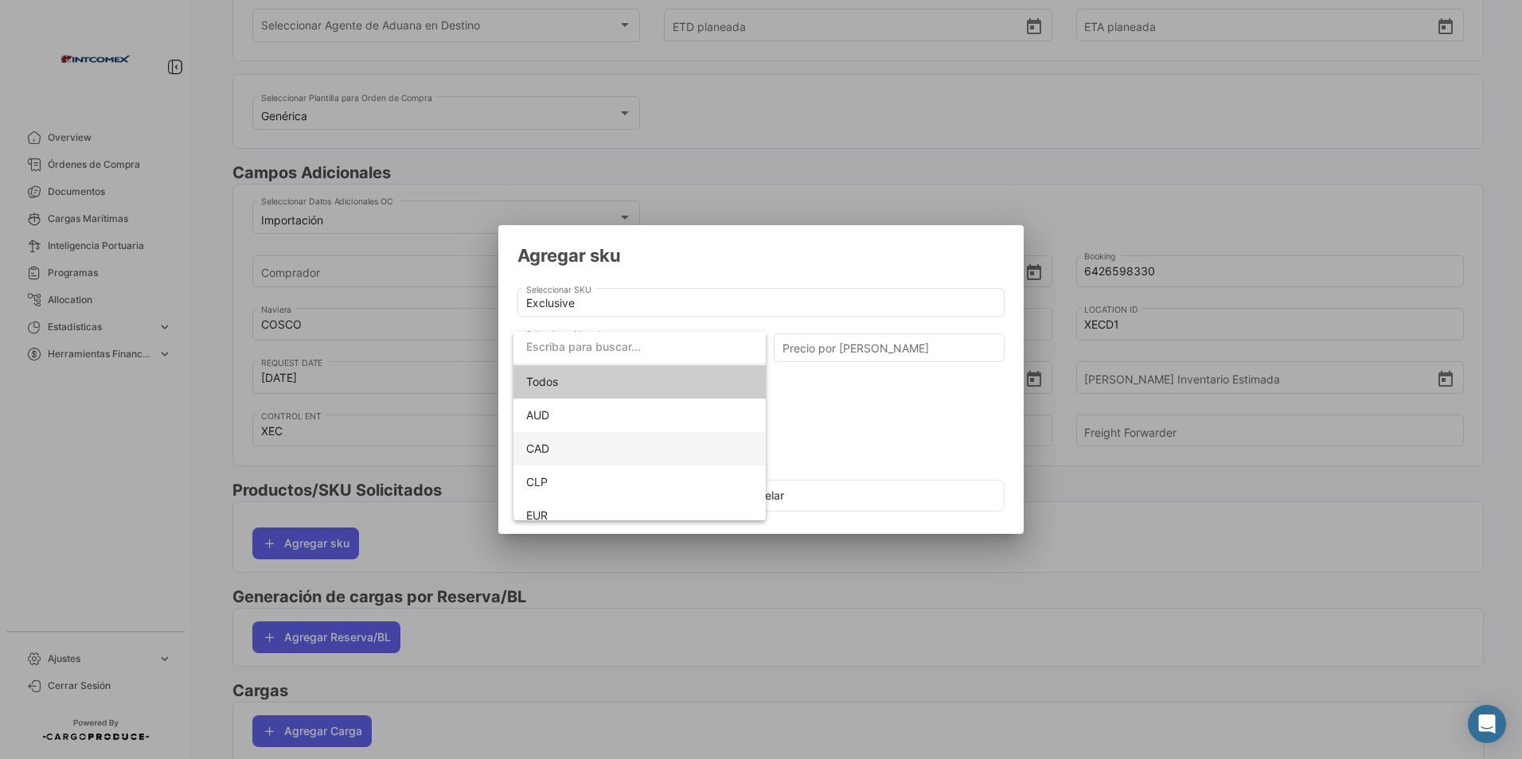
scroll to position [112, 0]
click at [556, 462] on span "USD" at bounding box center [639, 470] width 227 height 33
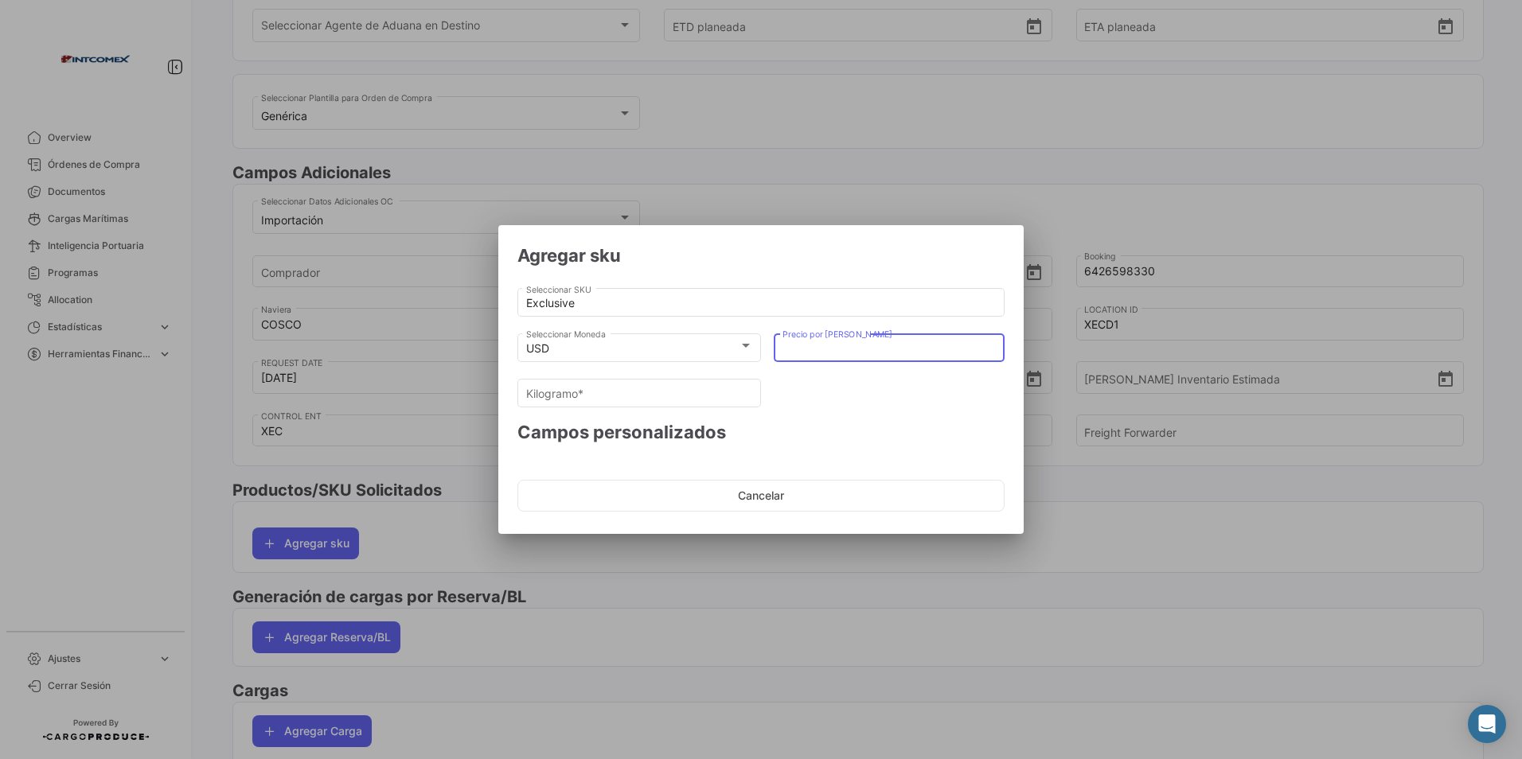
click at [794, 353] on input "Precio por [PERSON_NAME]" at bounding box center [889, 349] width 214 height 14
type input "1"
click at [615, 405] on div "Kilogramo *" at bounding box center [639, 391] width 227 height 31
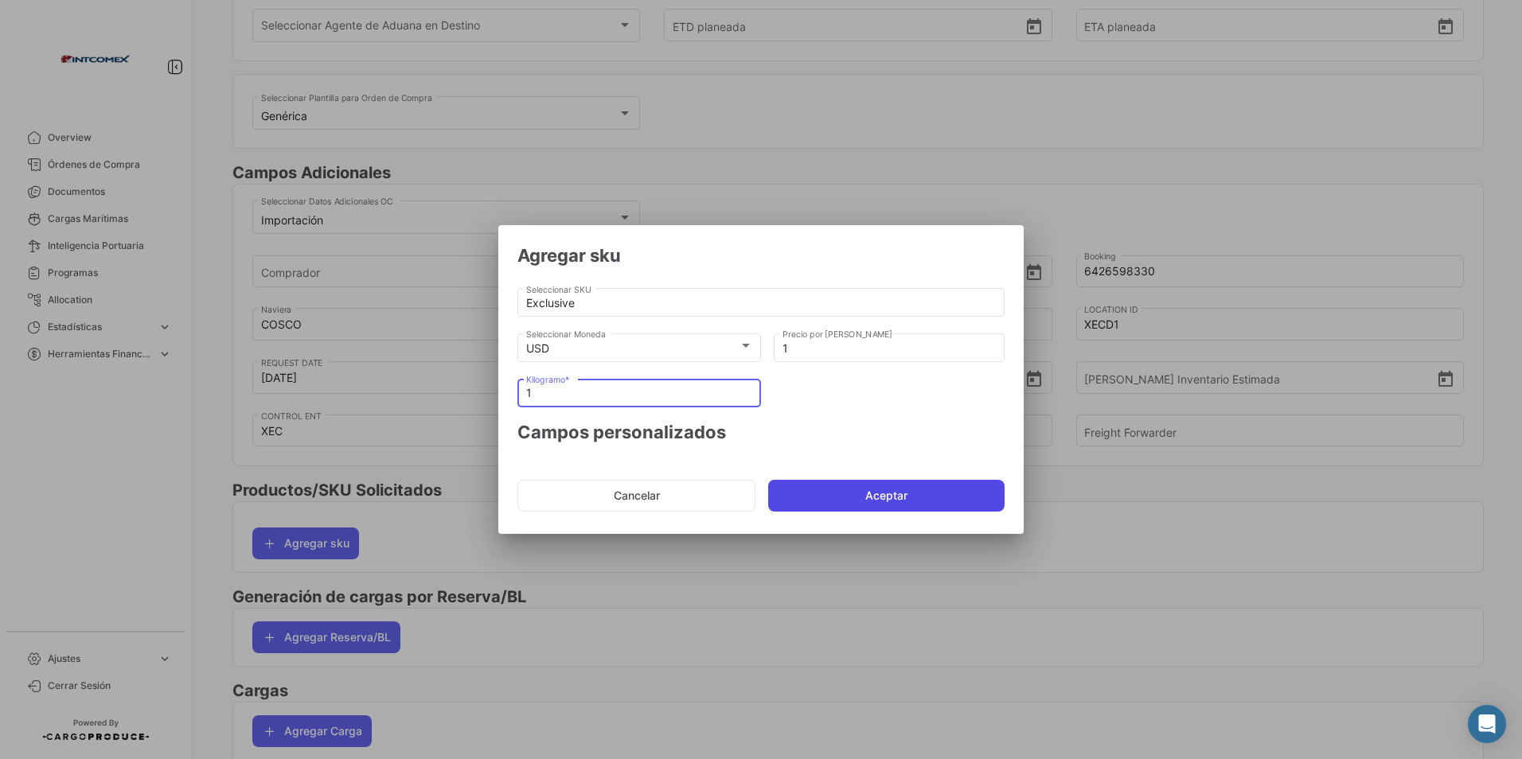
type input "1"
click at [838, 497] on button "Aceptar" at bounding box center [886, 496] width 236 height 32
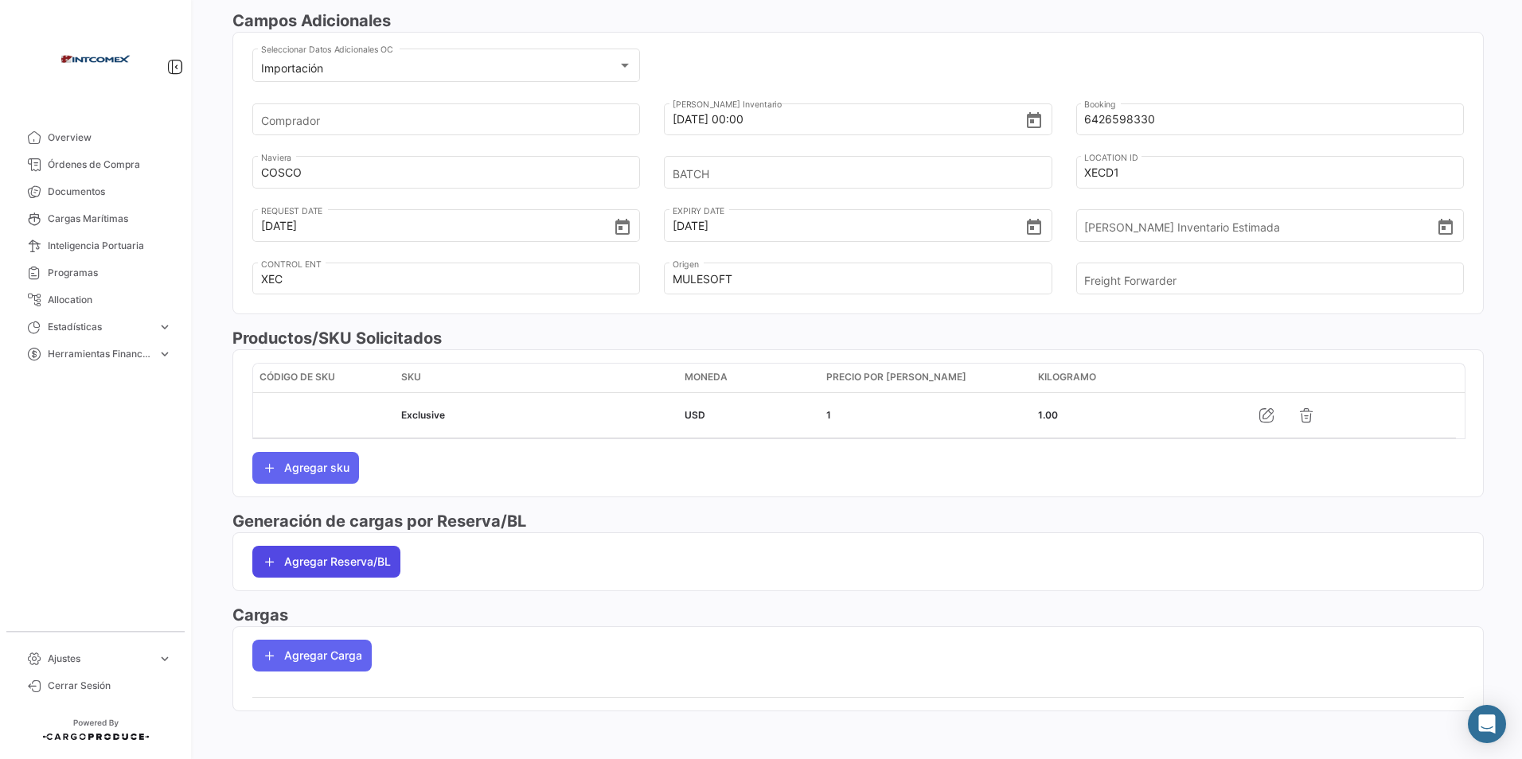
scroll to position [475, 0]
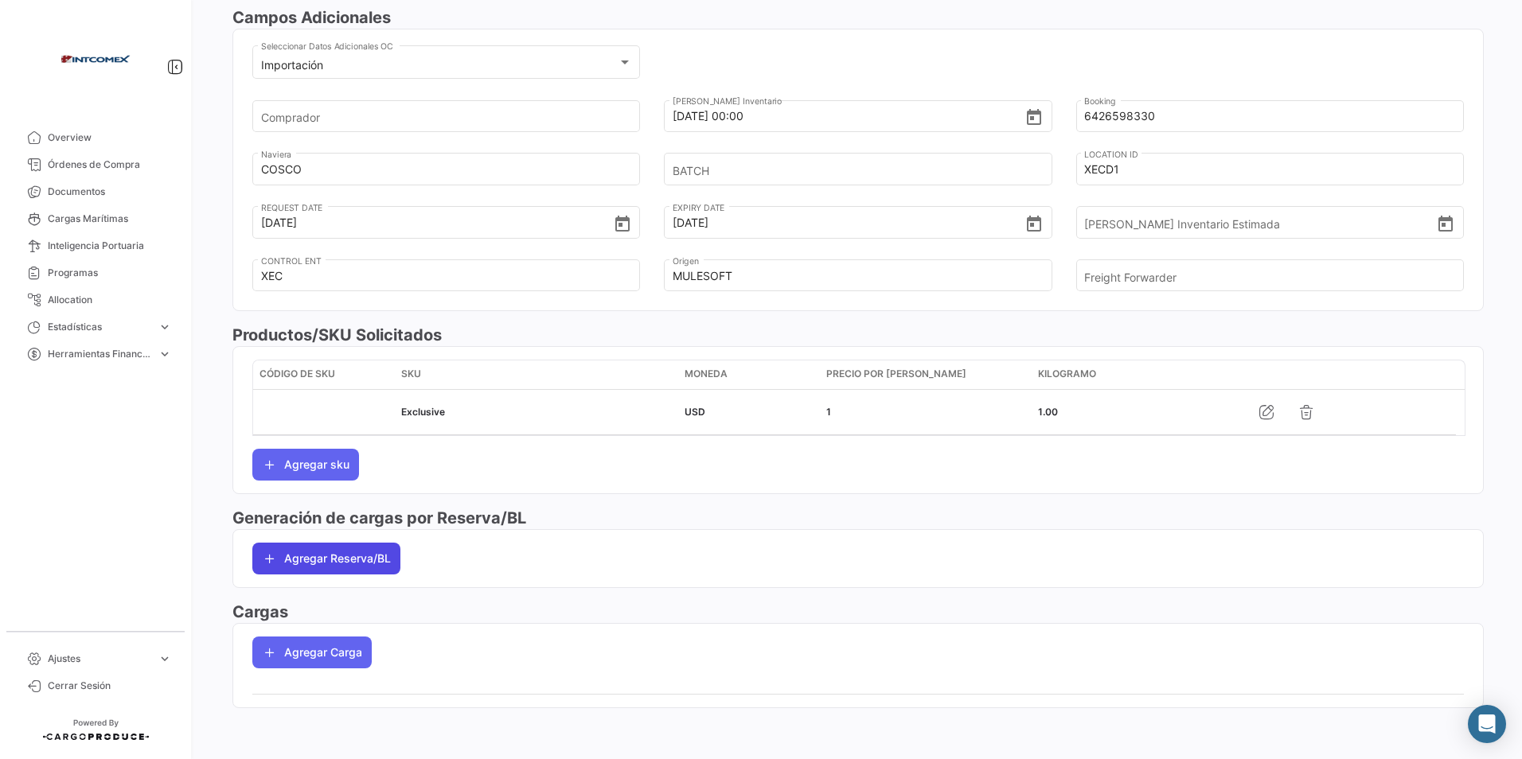
click at [352, 549] on button "Agregar Reserva/BL" at bounding box center [326, 559] width 148 height 32
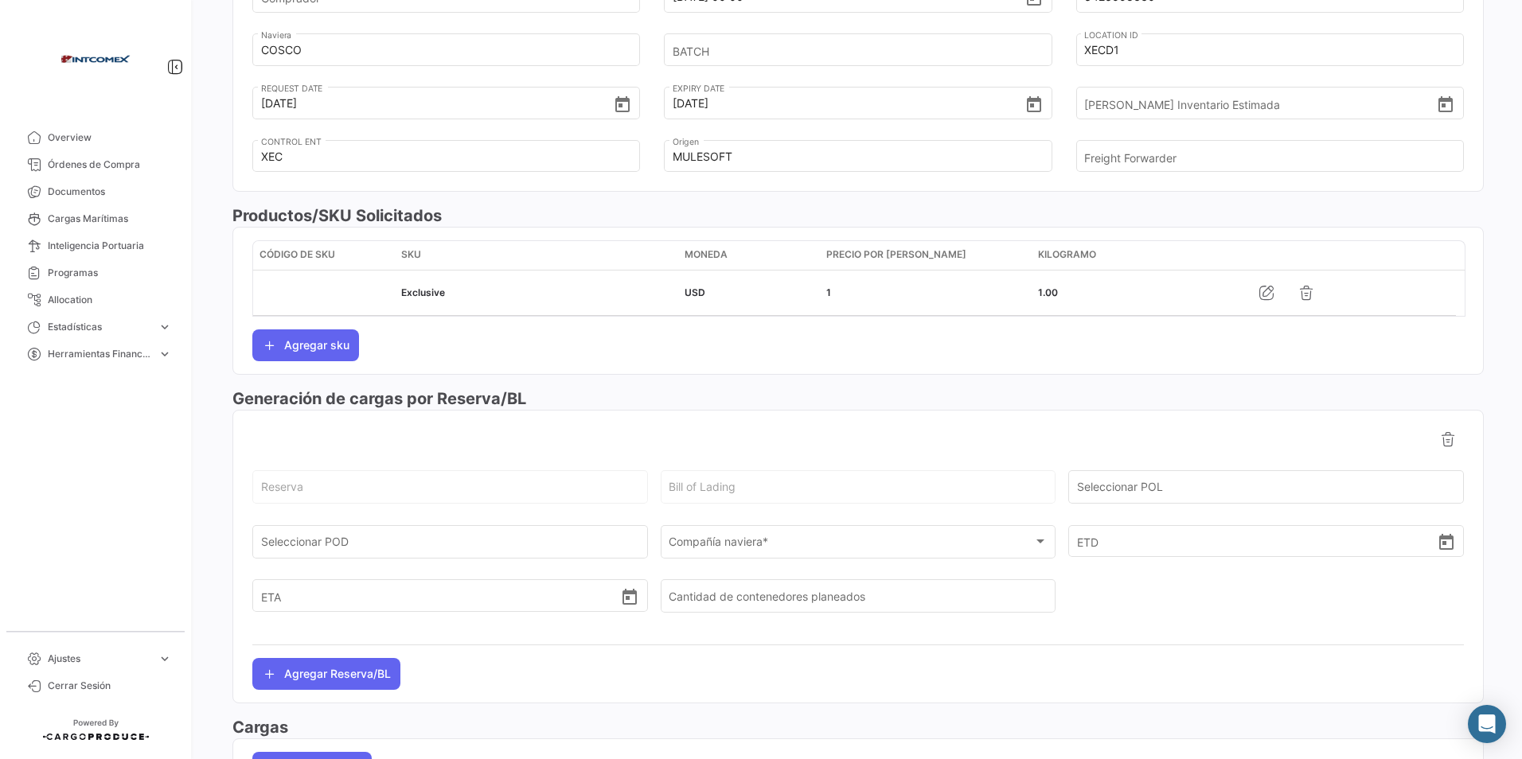
scroll to position [634, 0]
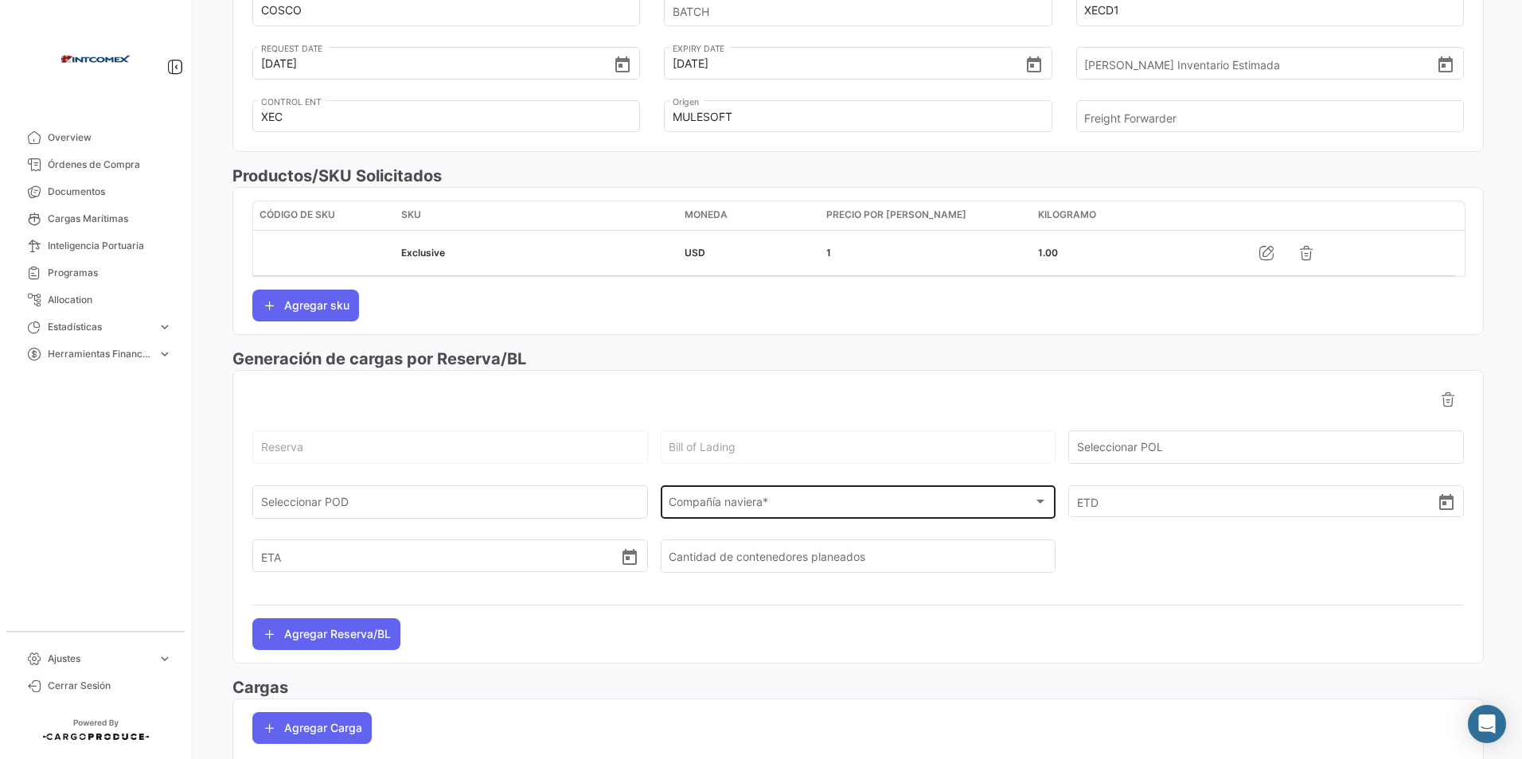
click at [717, 506] on span "Compañía naviera *" at bounding box center [851, 506] width 365 height 14
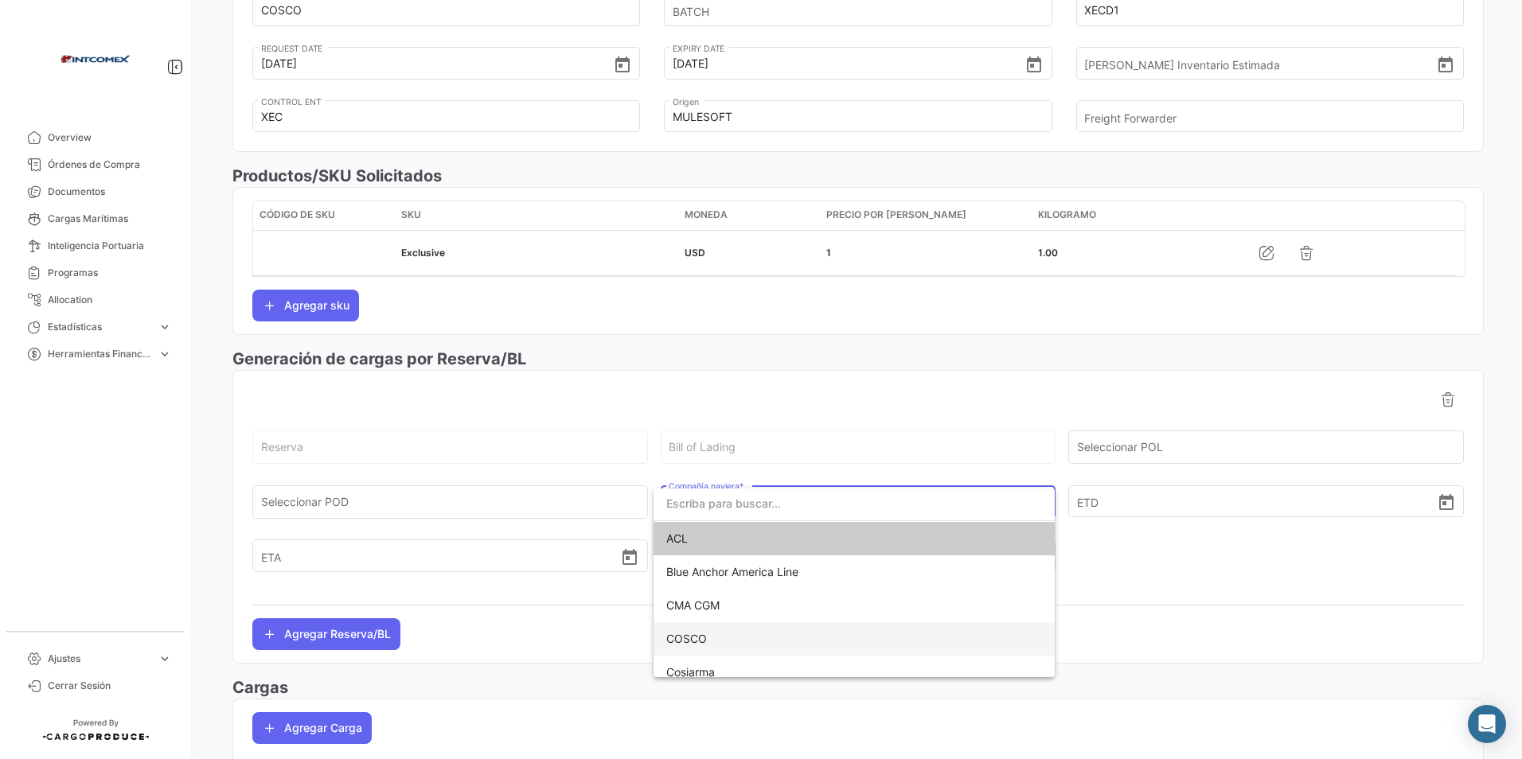
click at [693, 635] on span "COSCO" at bounding box center [686, 639] width 41 height 14
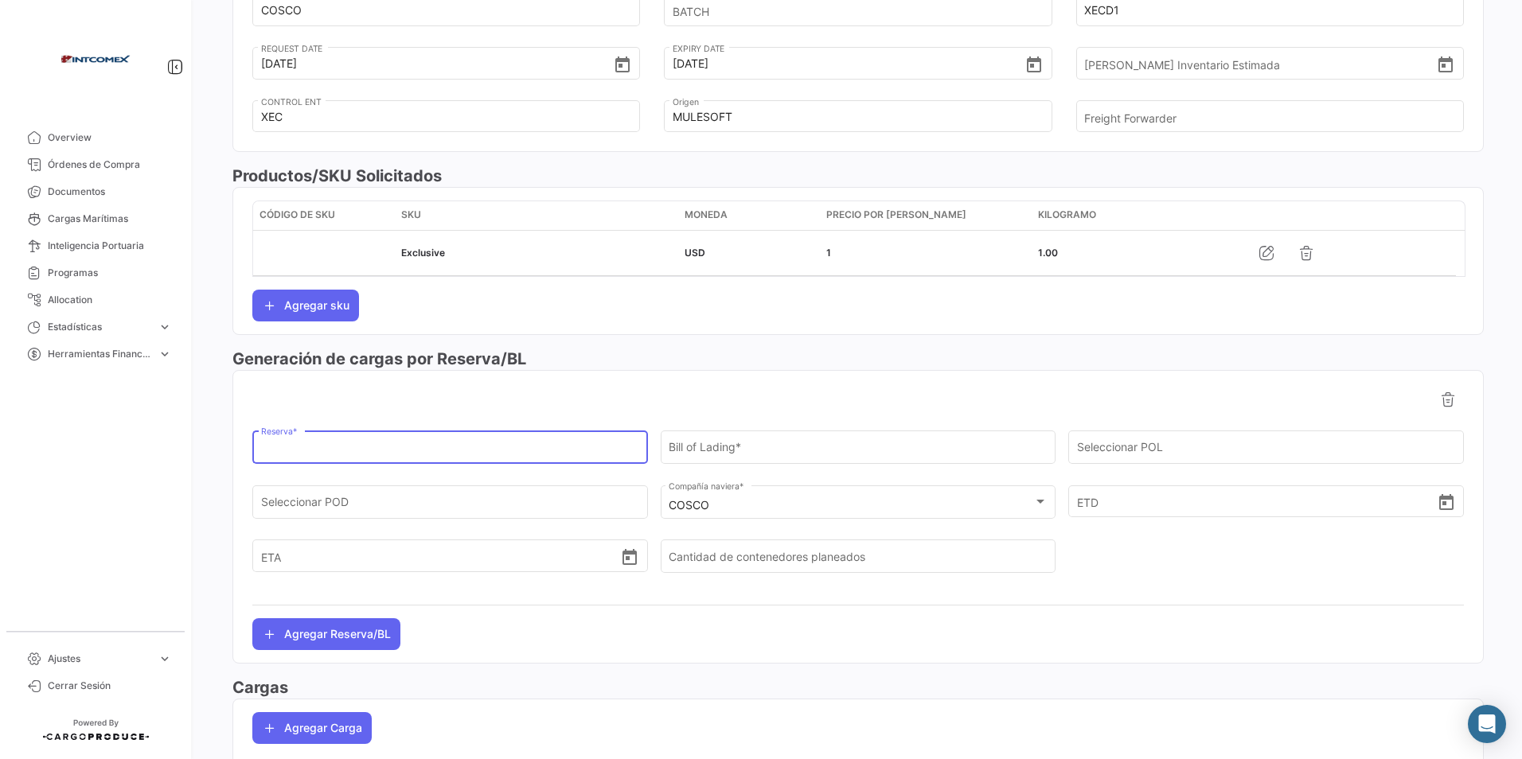
click at [301, 454] on input "Reserva *" at bounding box center [450, 451] width 379 height 14
paste input "6426598330"
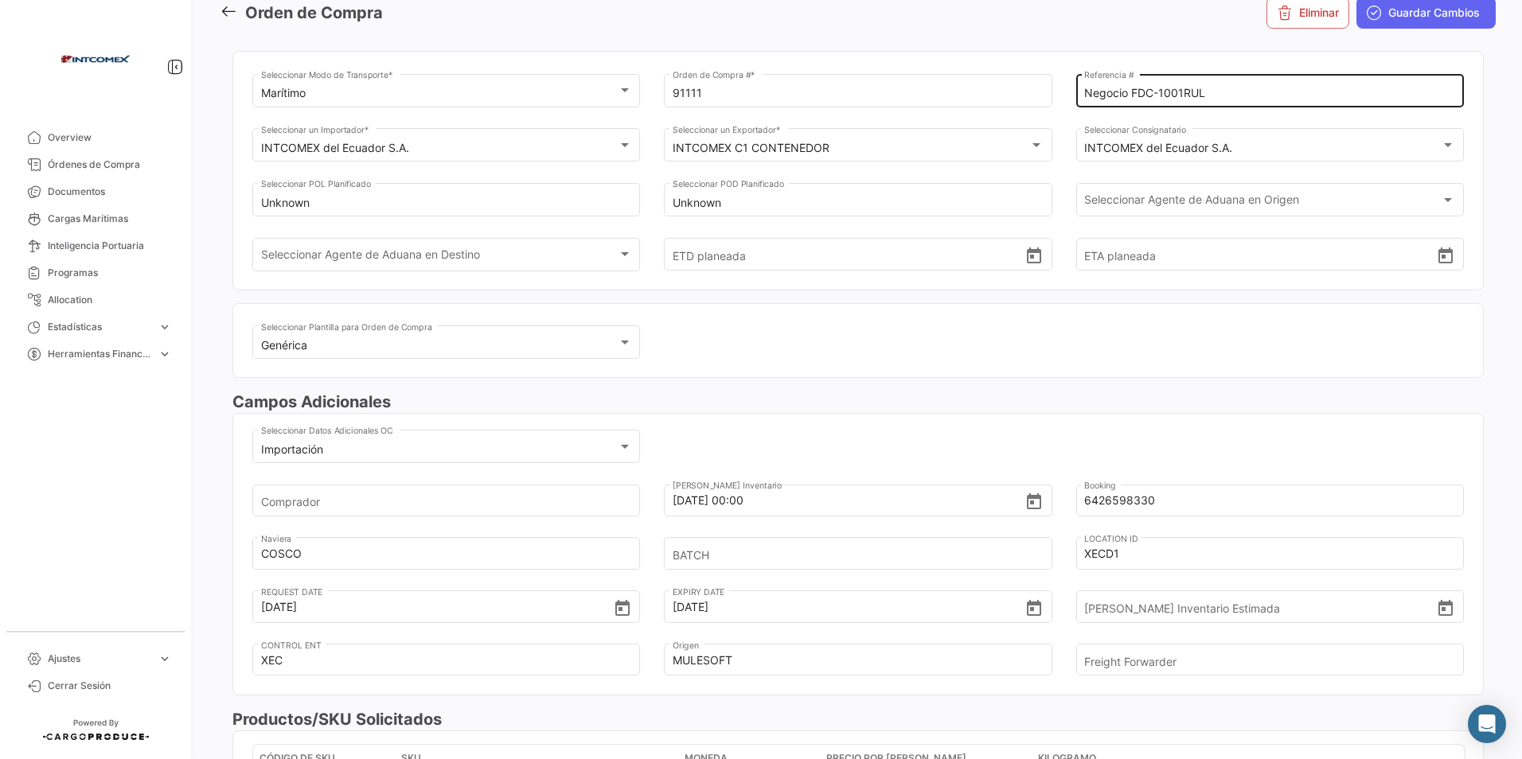
scroll to position [0, 0]
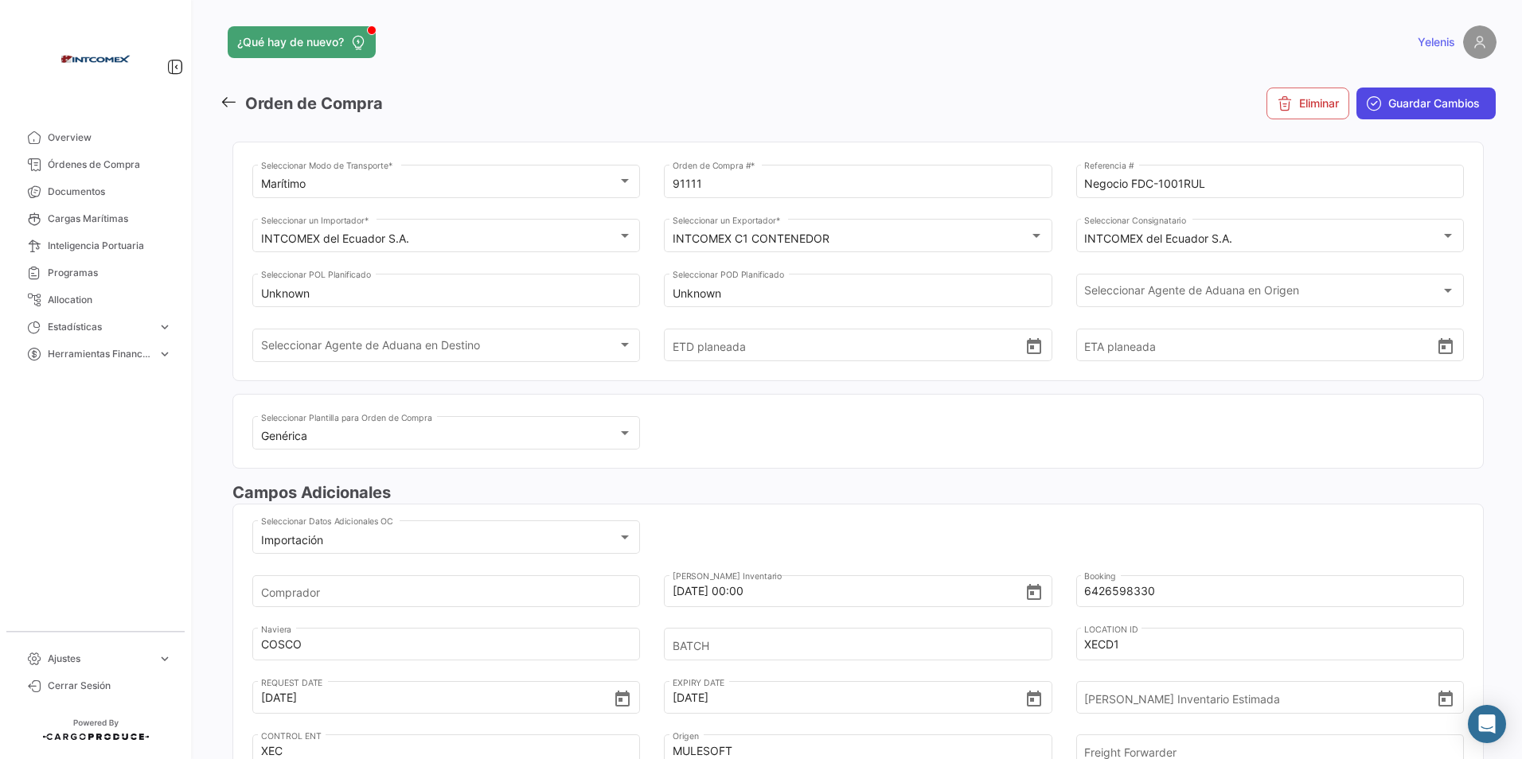
type input "6426598330"
click at [1411, 99] on span "Guardar Cambios" at bounding box center [1434, 104] width 92 height 16
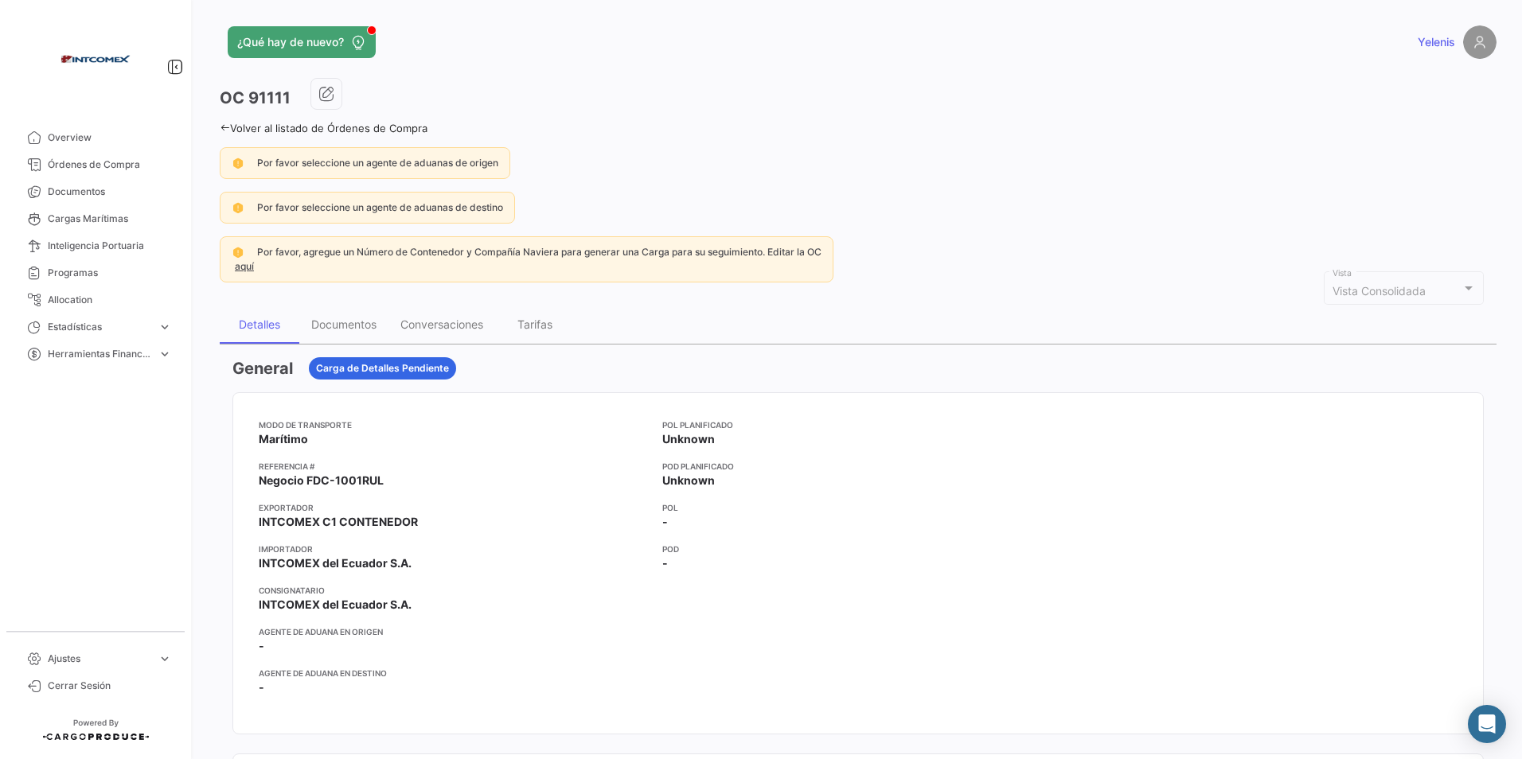
click at [234, 124] on link "Volver al listado de Órdenes de Compra" at bounding box center [324, 128] width 208 height 13
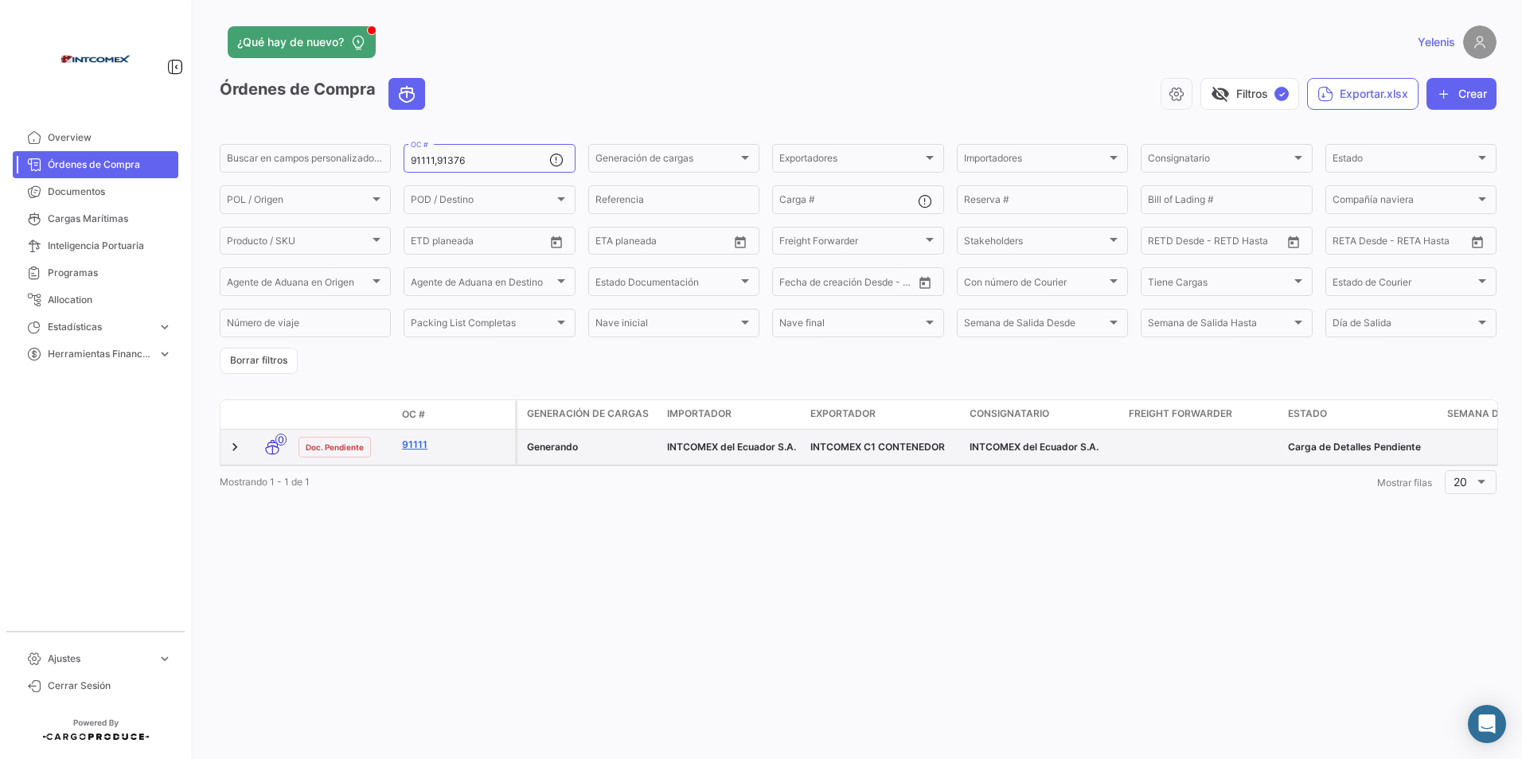
click at [417, 443] on link "91111" at bounding box center [455, 445] width 107 height 14
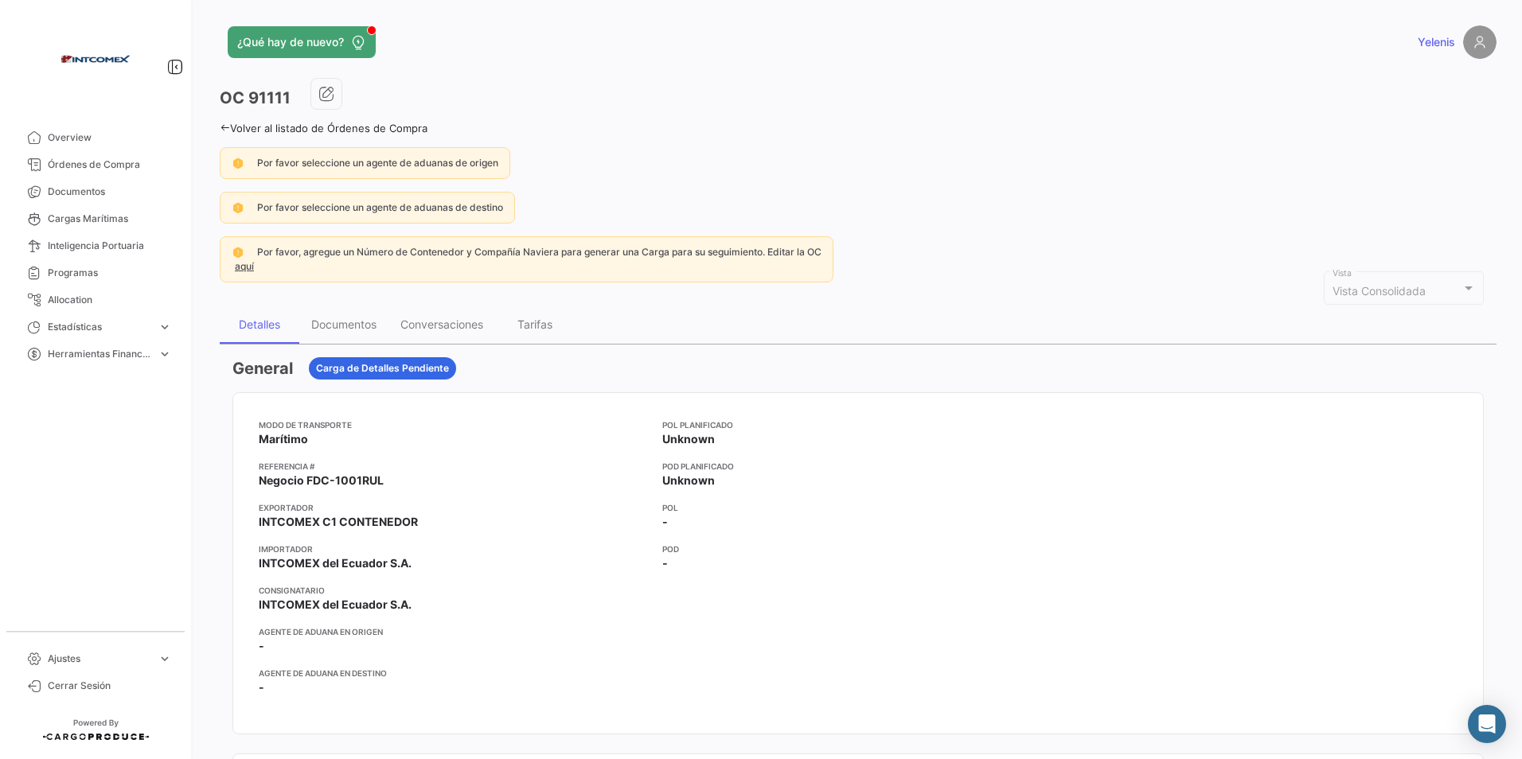
click at [236, 127] on link "Volver al listado de Órdenes de Compra" at bounding box center [324, 128] width 208 height 13
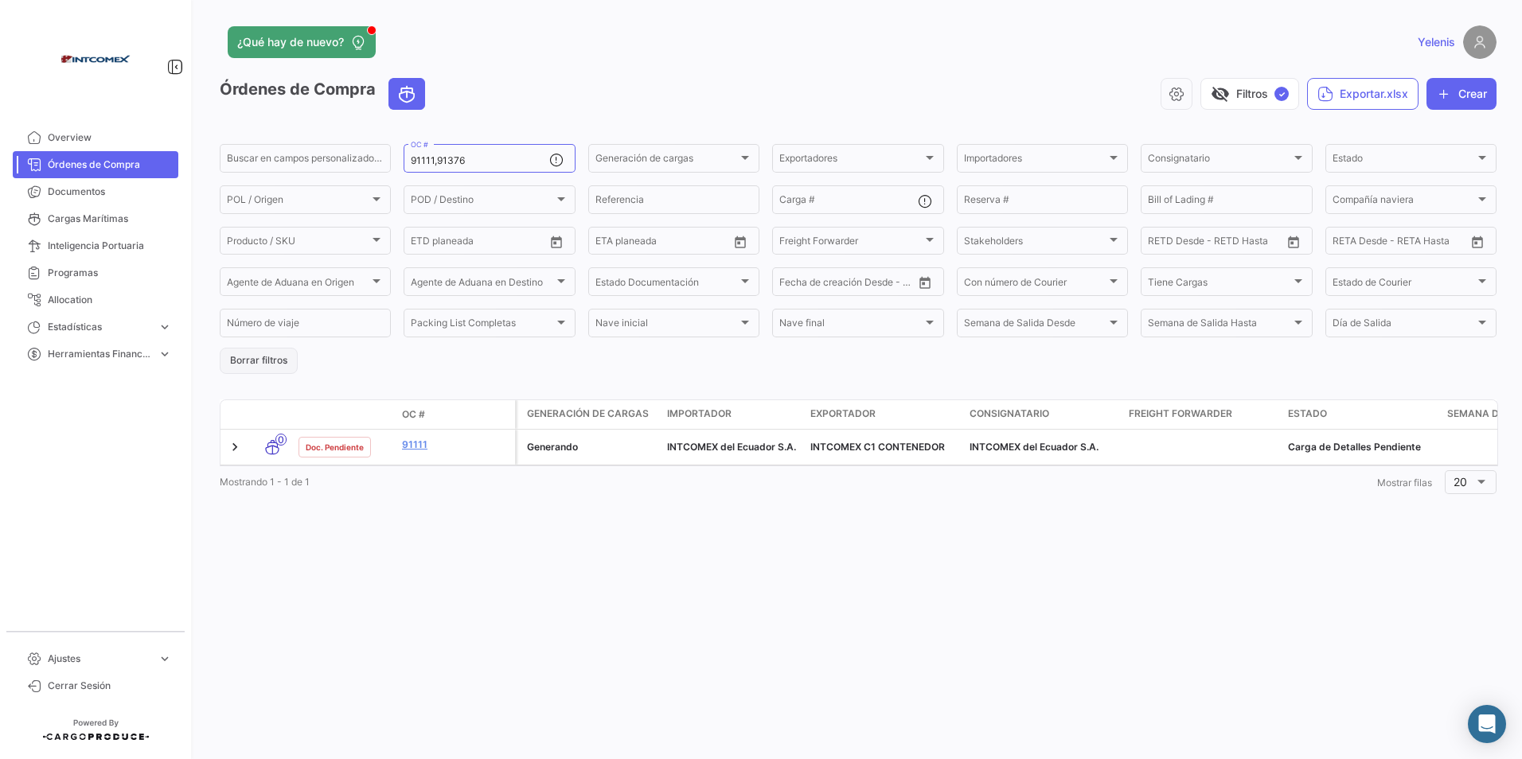
click at [254, 357] on button "Borrar filtros" at bounding box center [259, 361] width 78 height 26
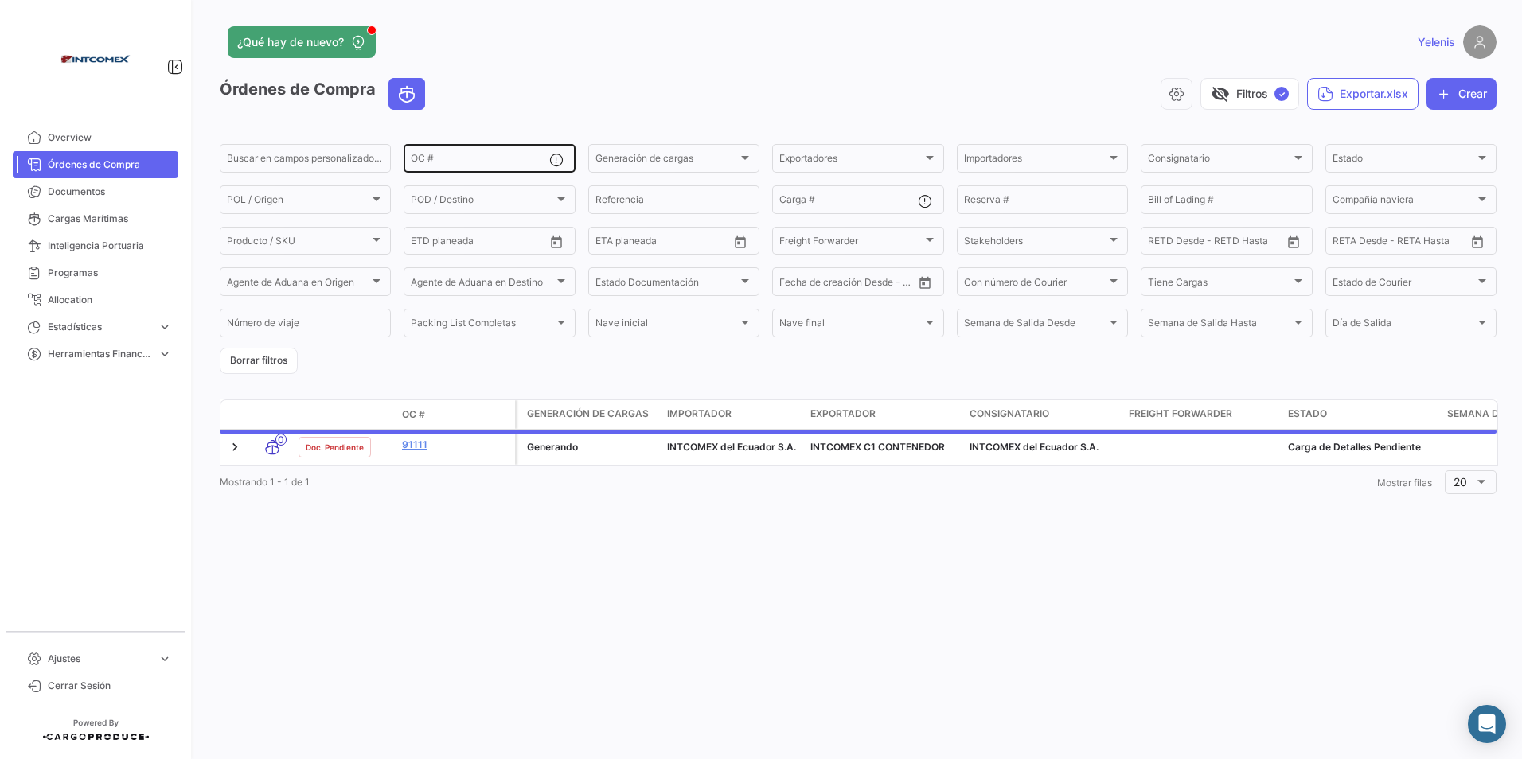
click at [452, 157] on input "OC #" at bounding box center [480, 160] width 138 height 11
paste input "1512,1513"
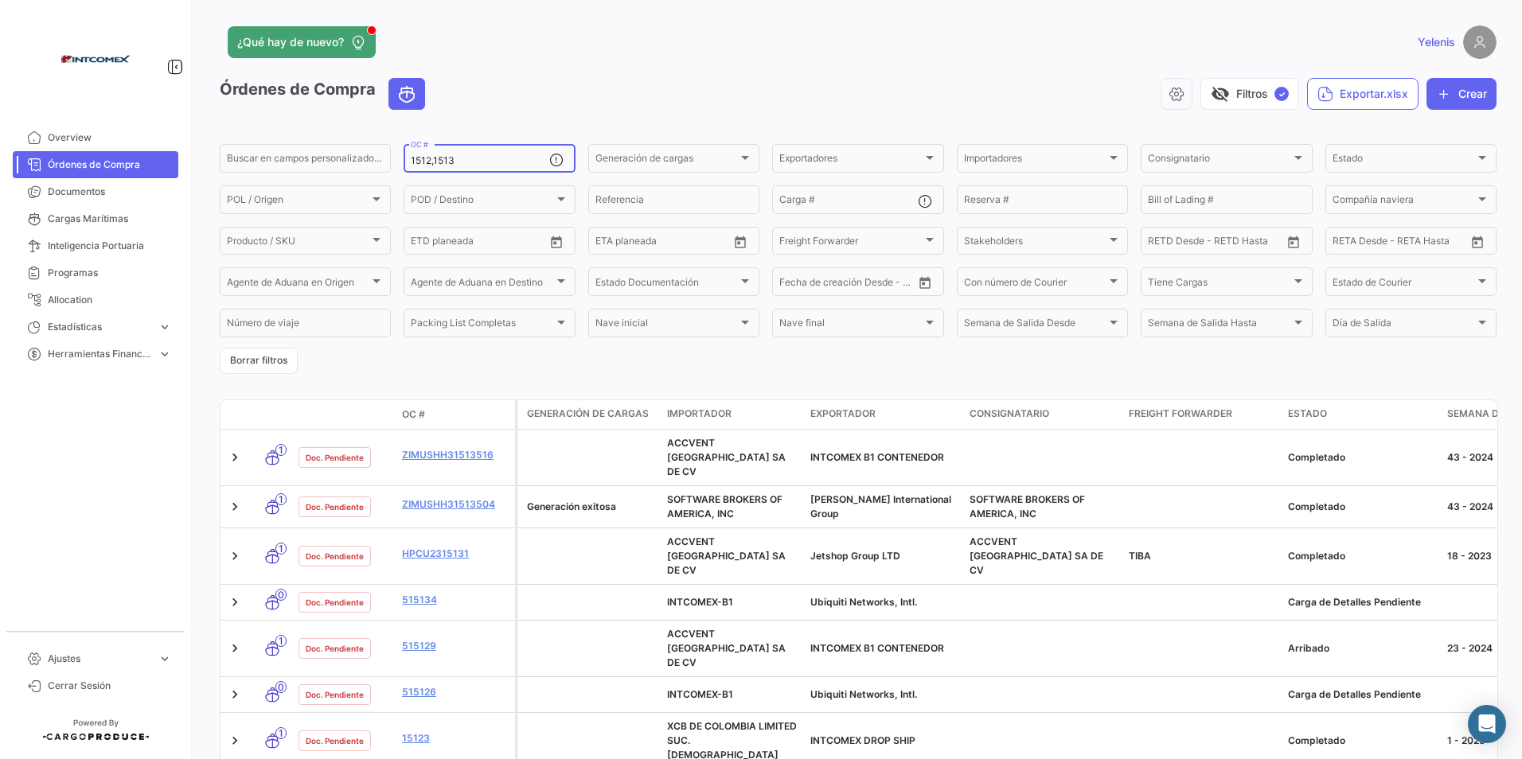
type input "1512,1513"
click at [237, 361] on button "Borrar filtros" at bounding box center [259, 361] width 78 height 26
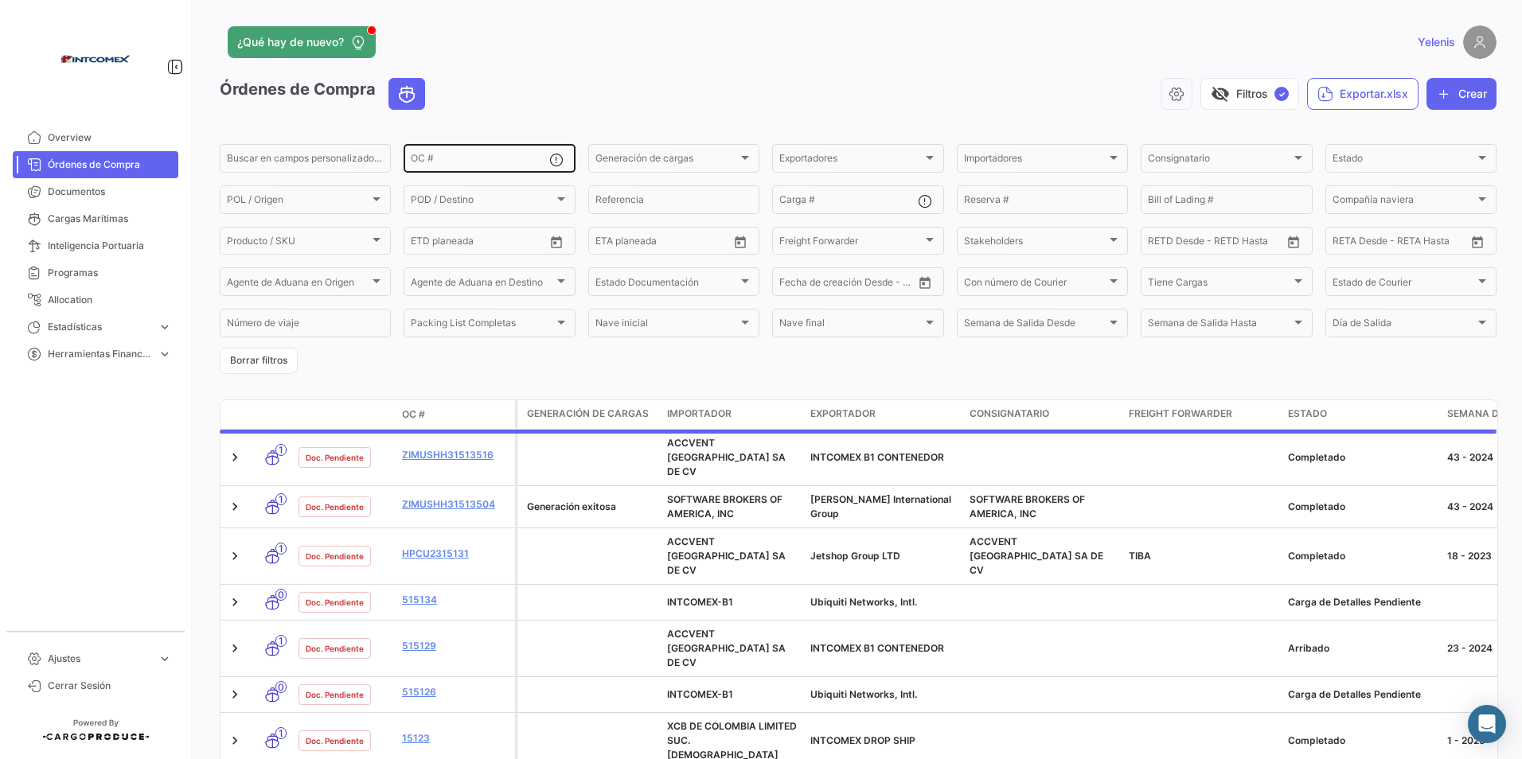
click at [421, 161] on input "OC #" at bounding box center [480, 160] width 138 height 11
paste input "309895"
type input "309895"
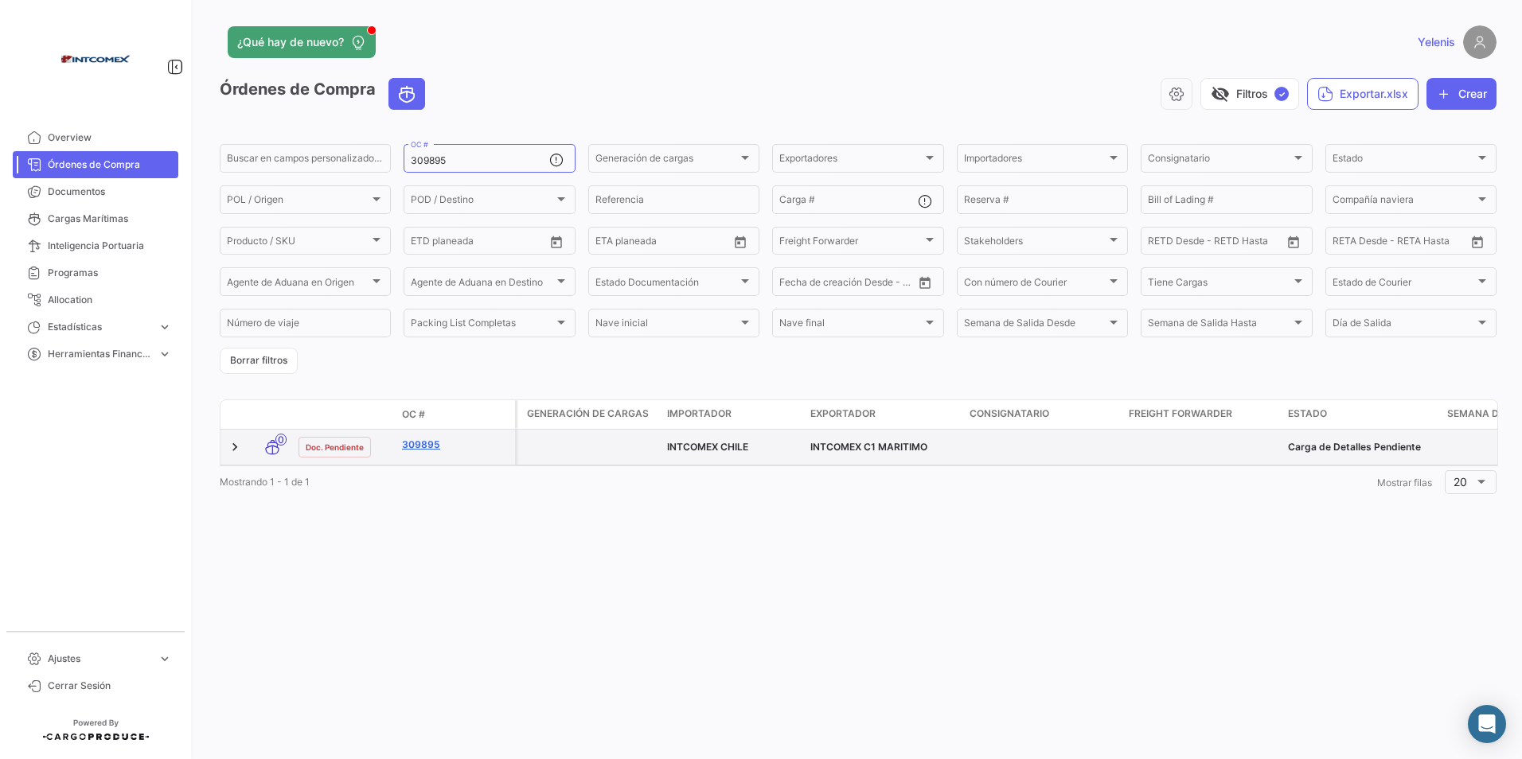
click at [426, 439] on link "309895" at bounding box center [455, 445] width 107 height 14
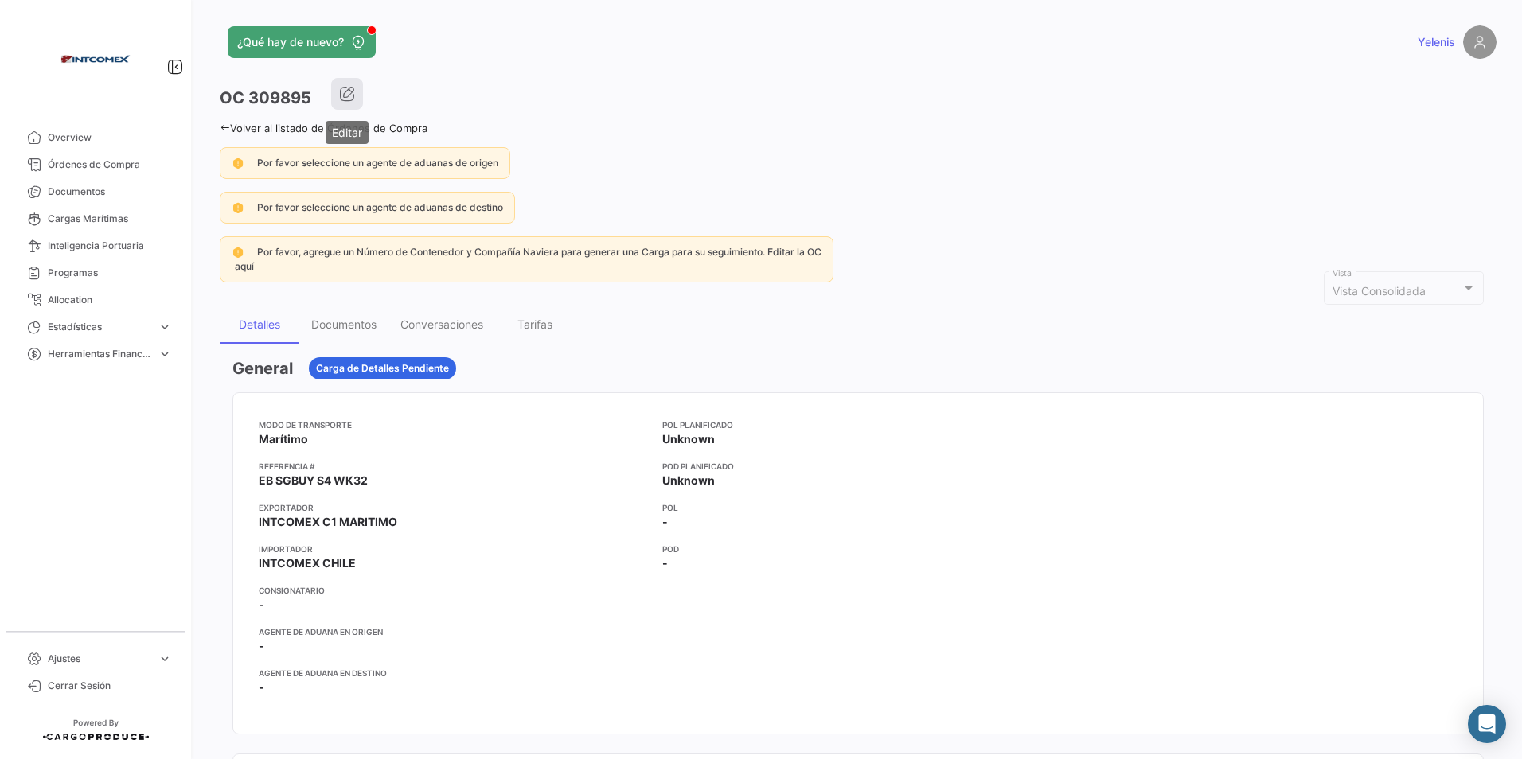
click at [349, 93] on icon "button" at bounding box center [347, 94] width 16 height 16
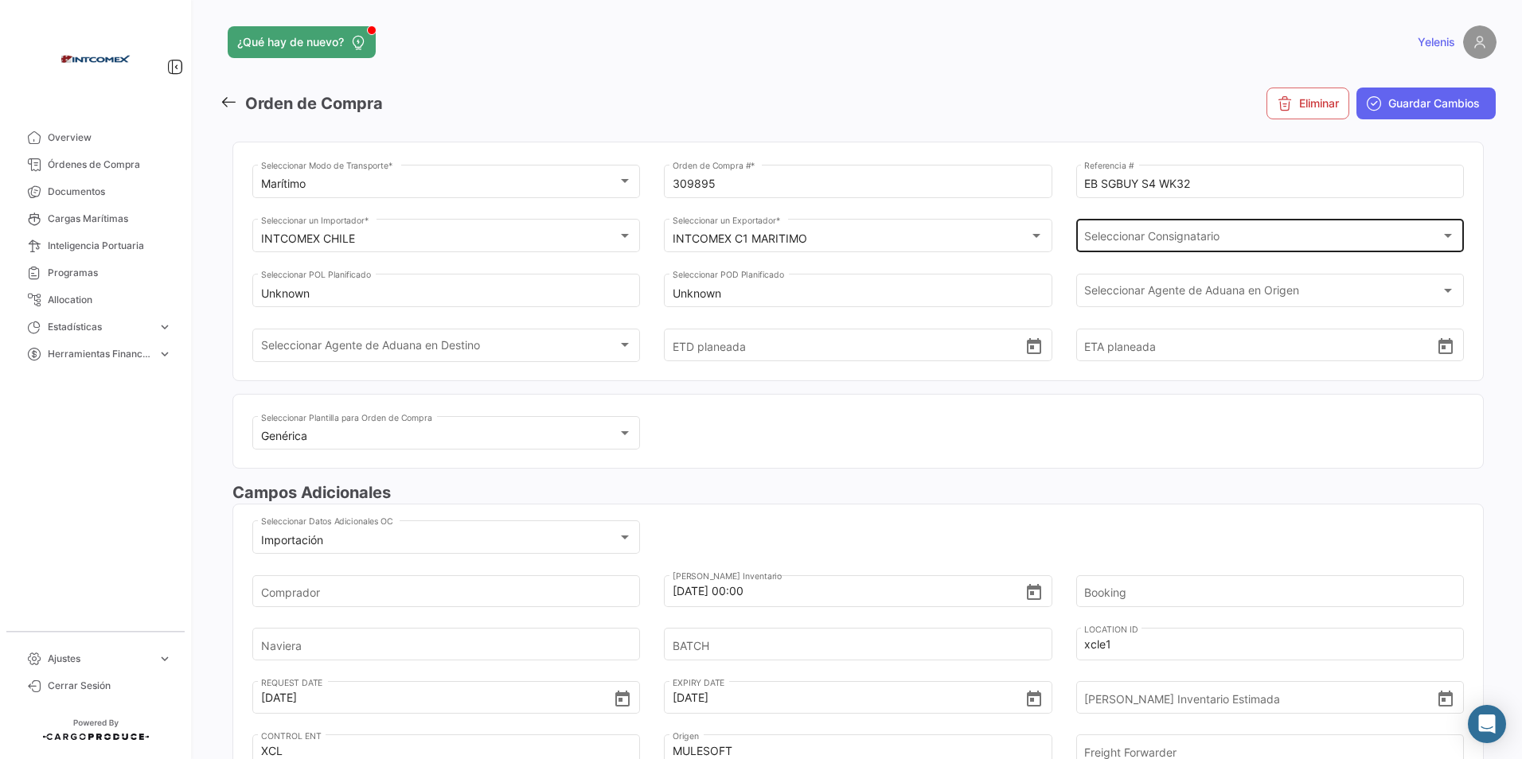
click at [1092, 236] on span "Seleccionar Consignatario" at bounding box center [1262, 239] width 357 height 14
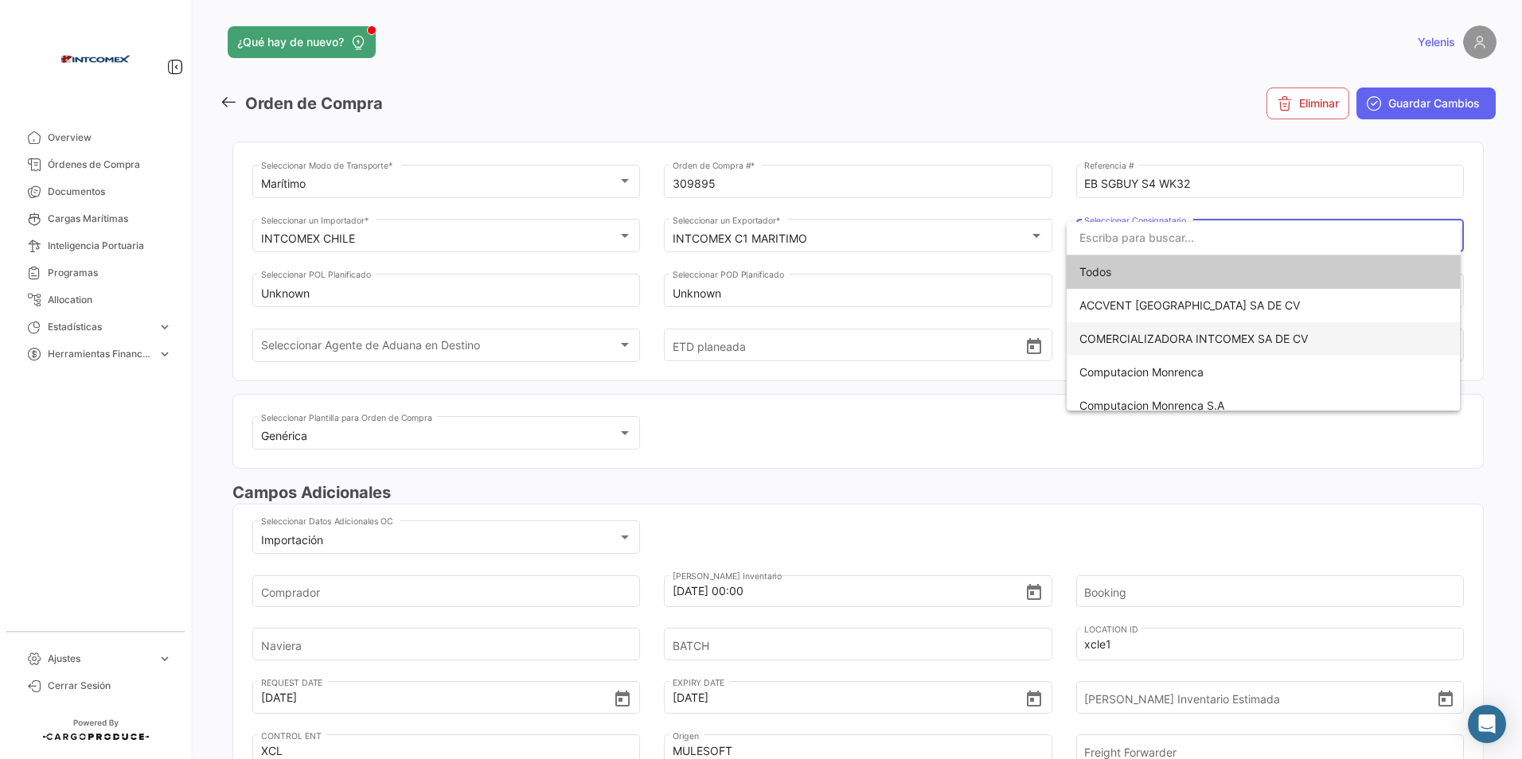
scroll to position [80, 0]
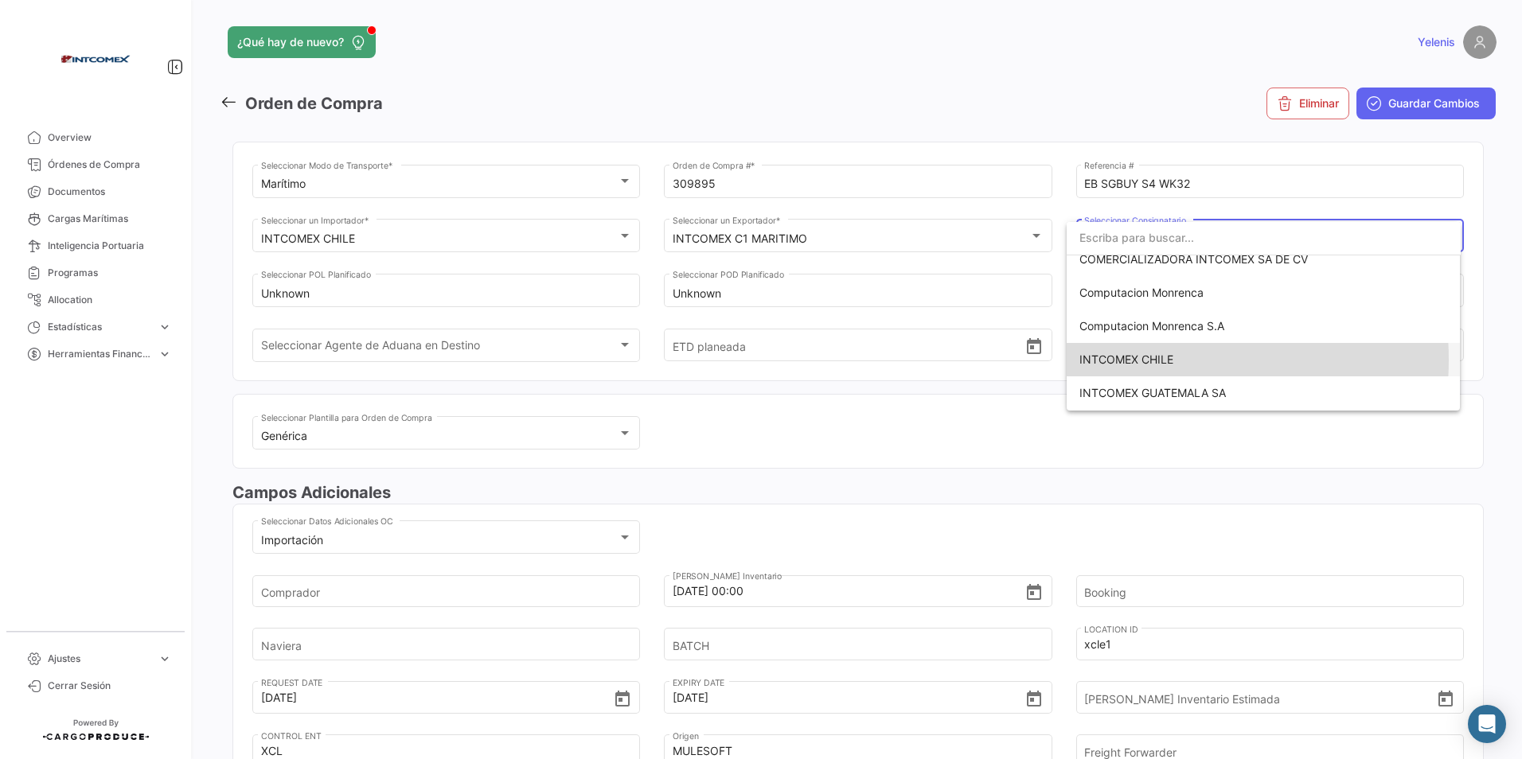
click at [1148, 360] on span "INTCOMEX CHILE" at bounding box center [1126, 360] width 94 height 14
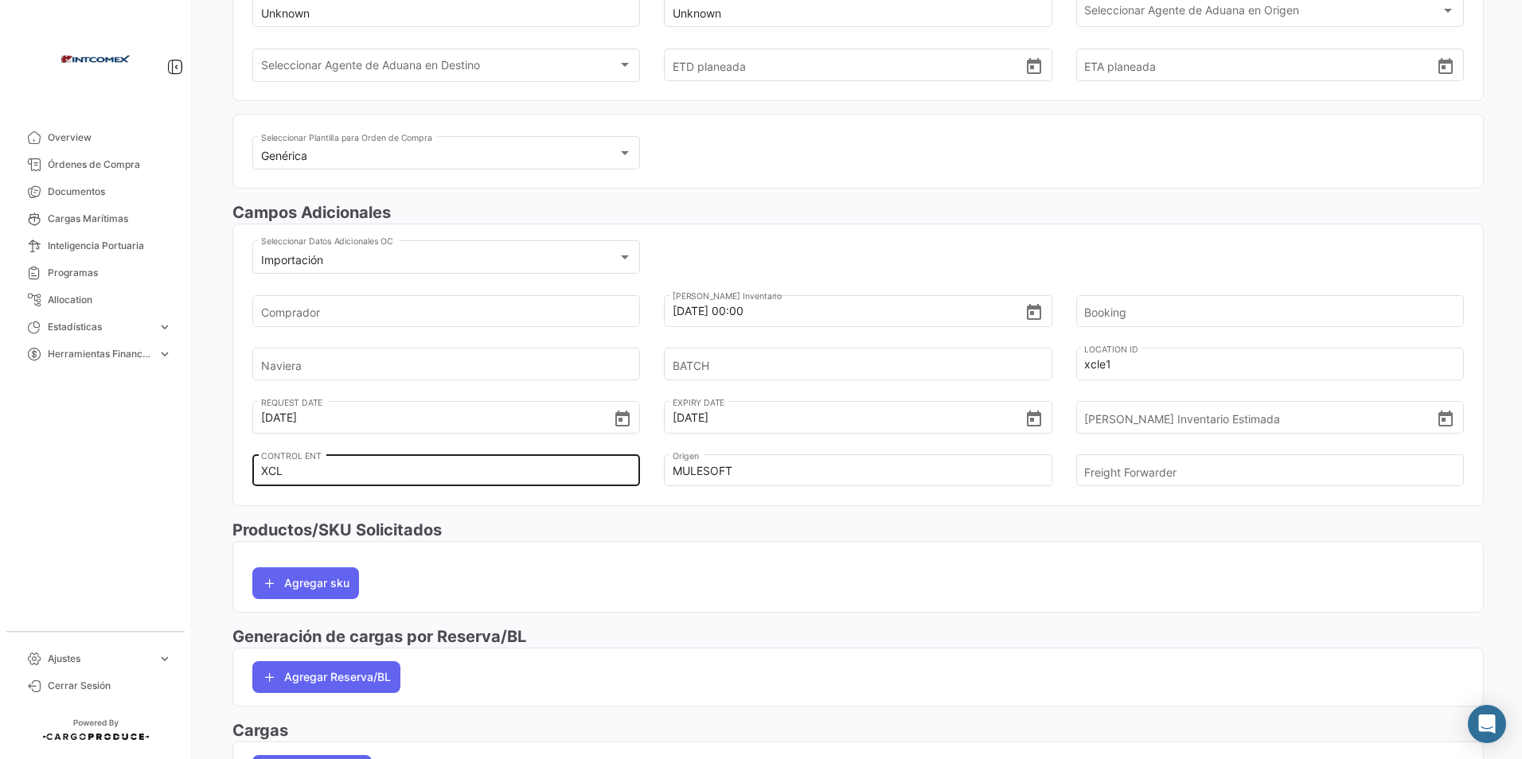
scroll to position [320, 0]
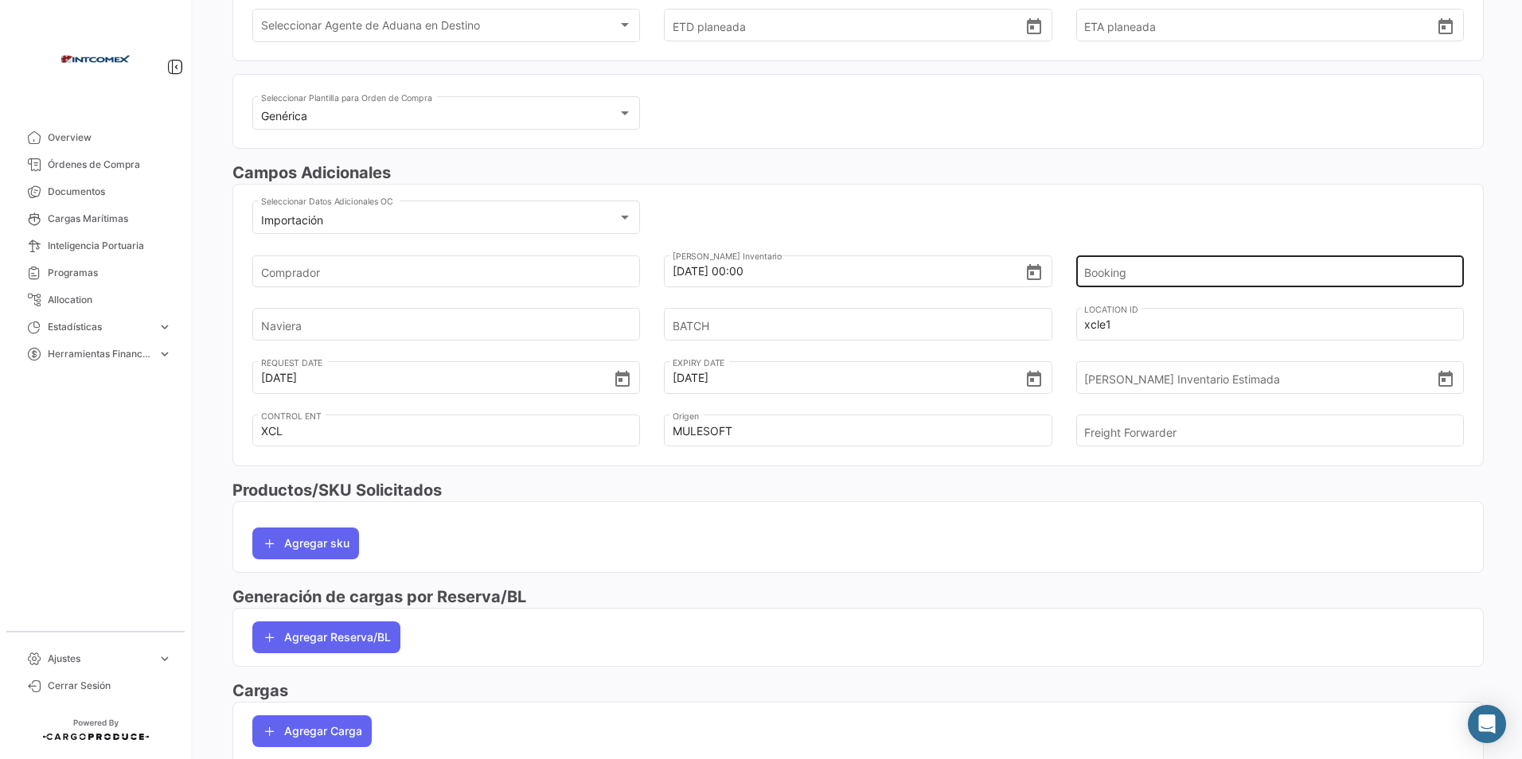
click at [1120, 261] on input "Booking" at bounding box center [1260, 272] width 353 height 56
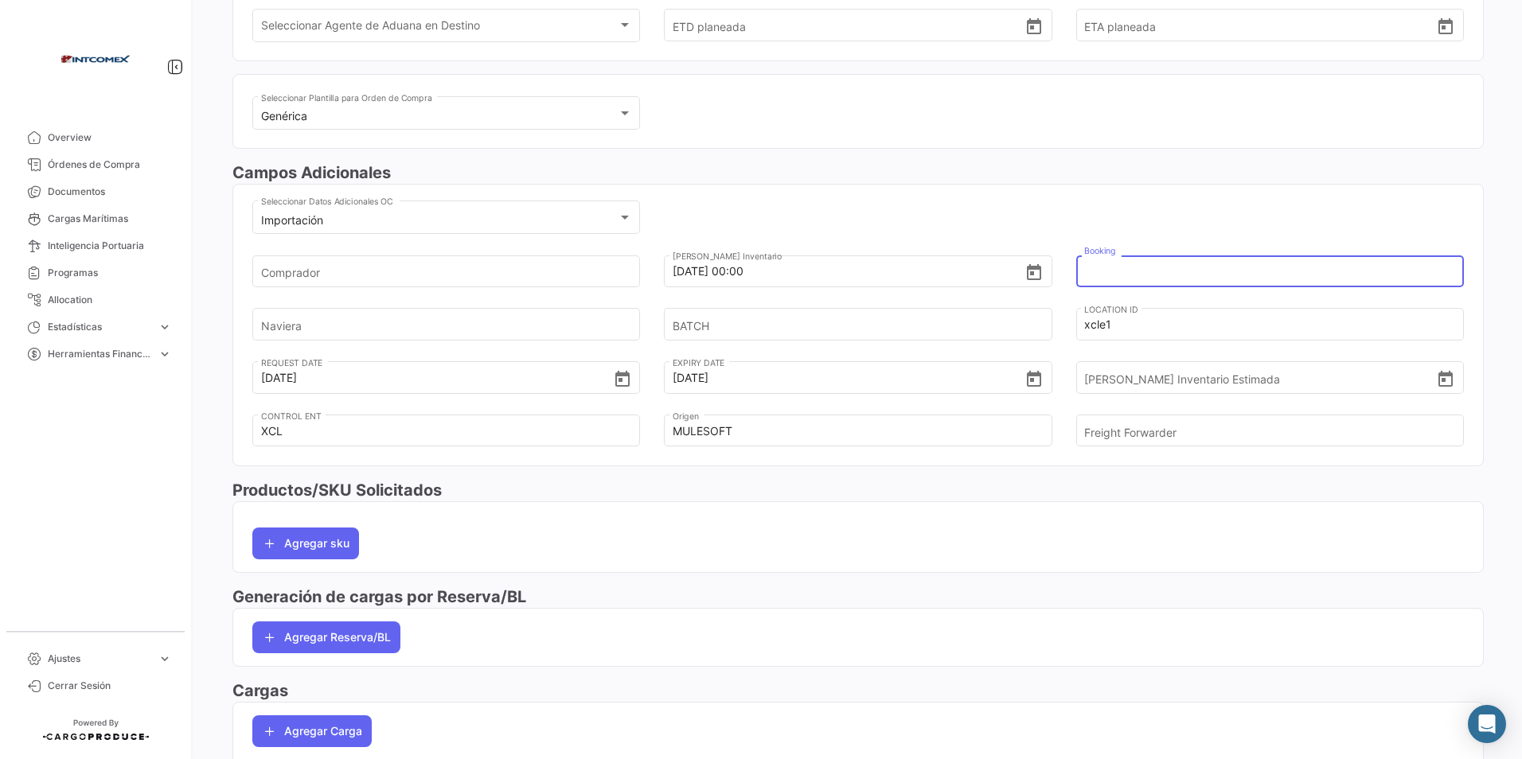
paste input "480500025155"
type input "480500025155"
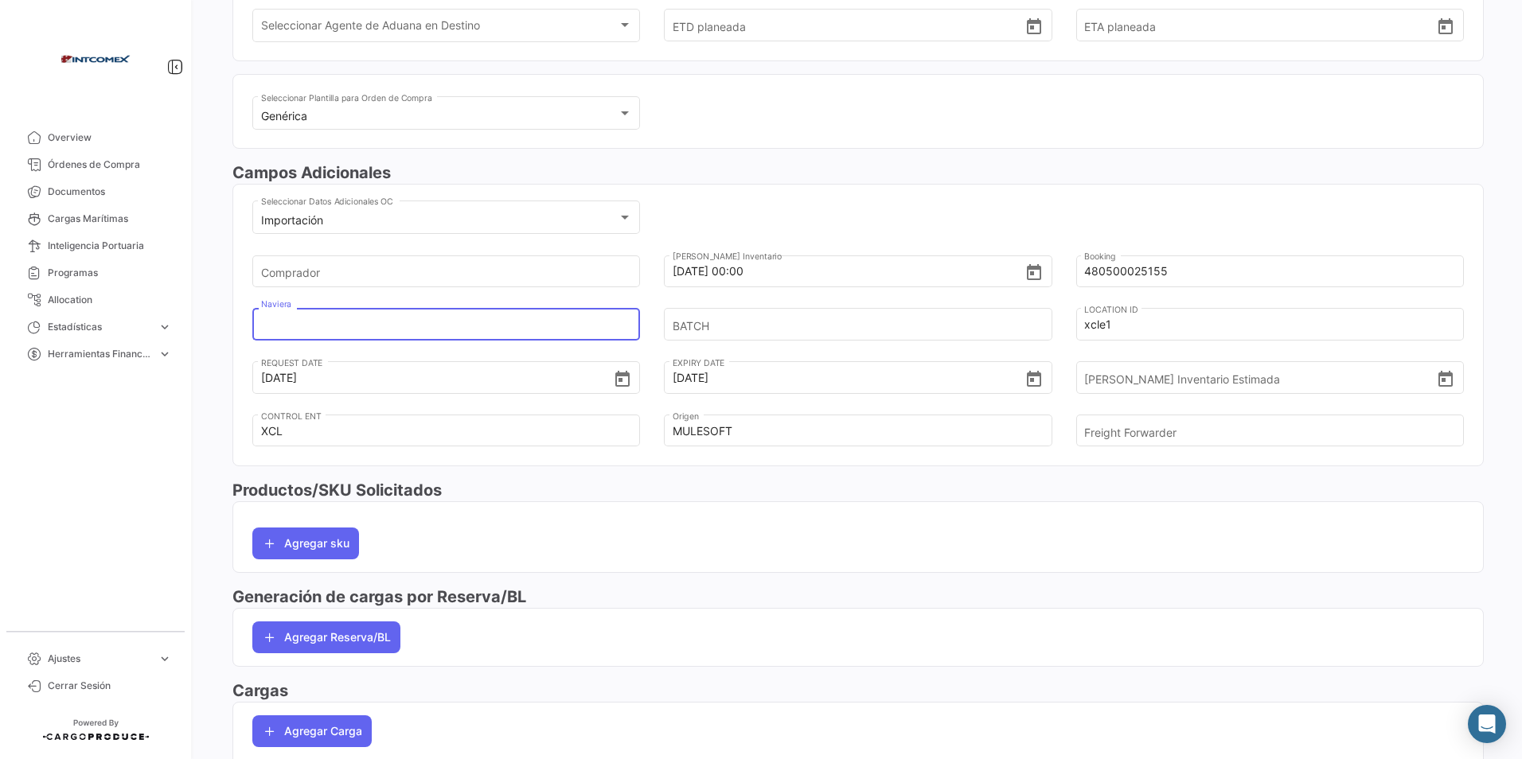
click at [274, 314] on input "Naviera" at bounding box center [437, 325] width 353 height 56
type input "EVERGREEN"
click at [328, 540] on button "Agregar sku" at bounding box center [305, 544] width 107 height 32
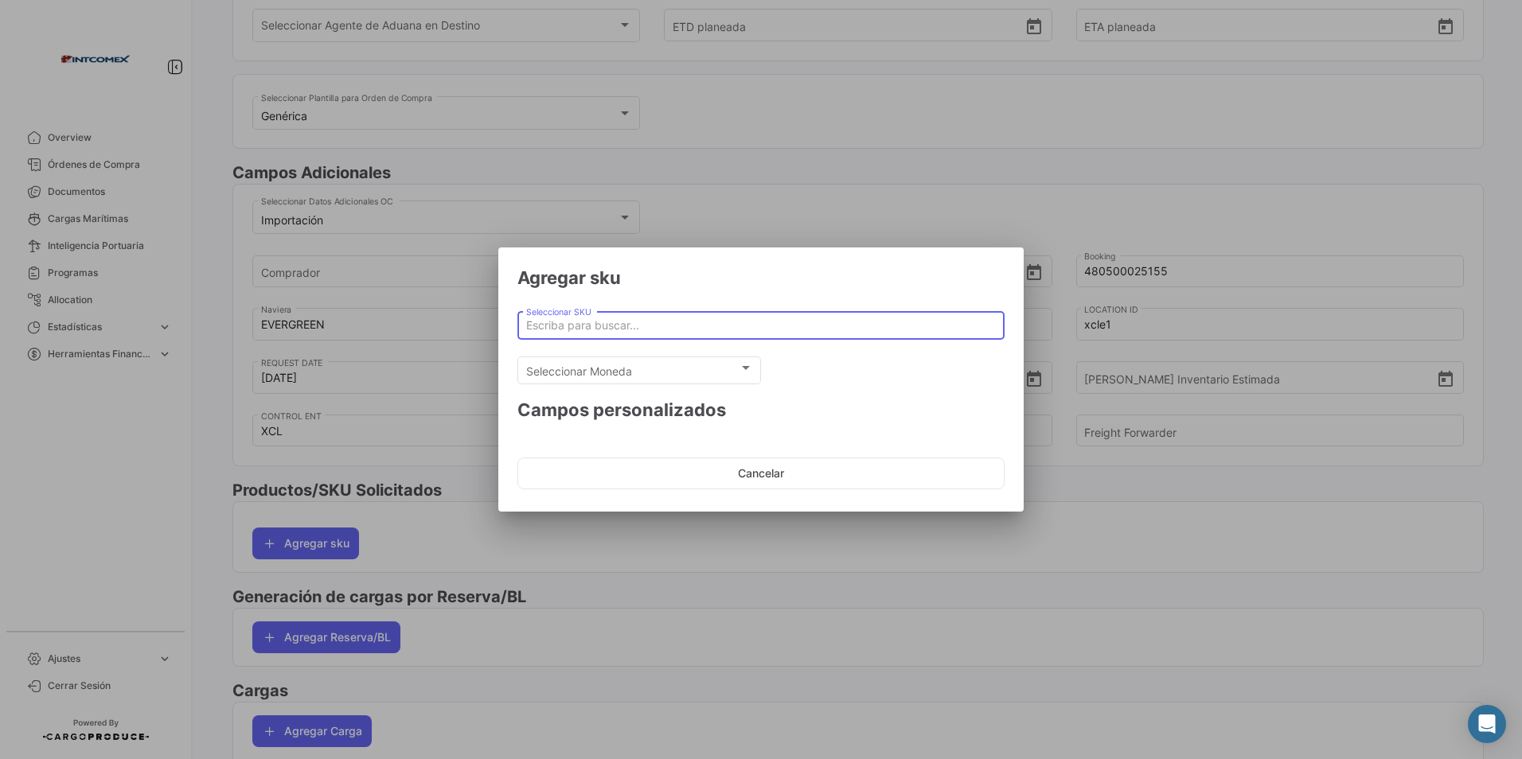
click at [599, 327] on input "Seleccionar SKU" at bounding box center [761, 326] width 470 height 14
click at [586, 351] on span "Exclusive" at bounding box center [761, 359] width 462 height 38
type input "Exclusive"
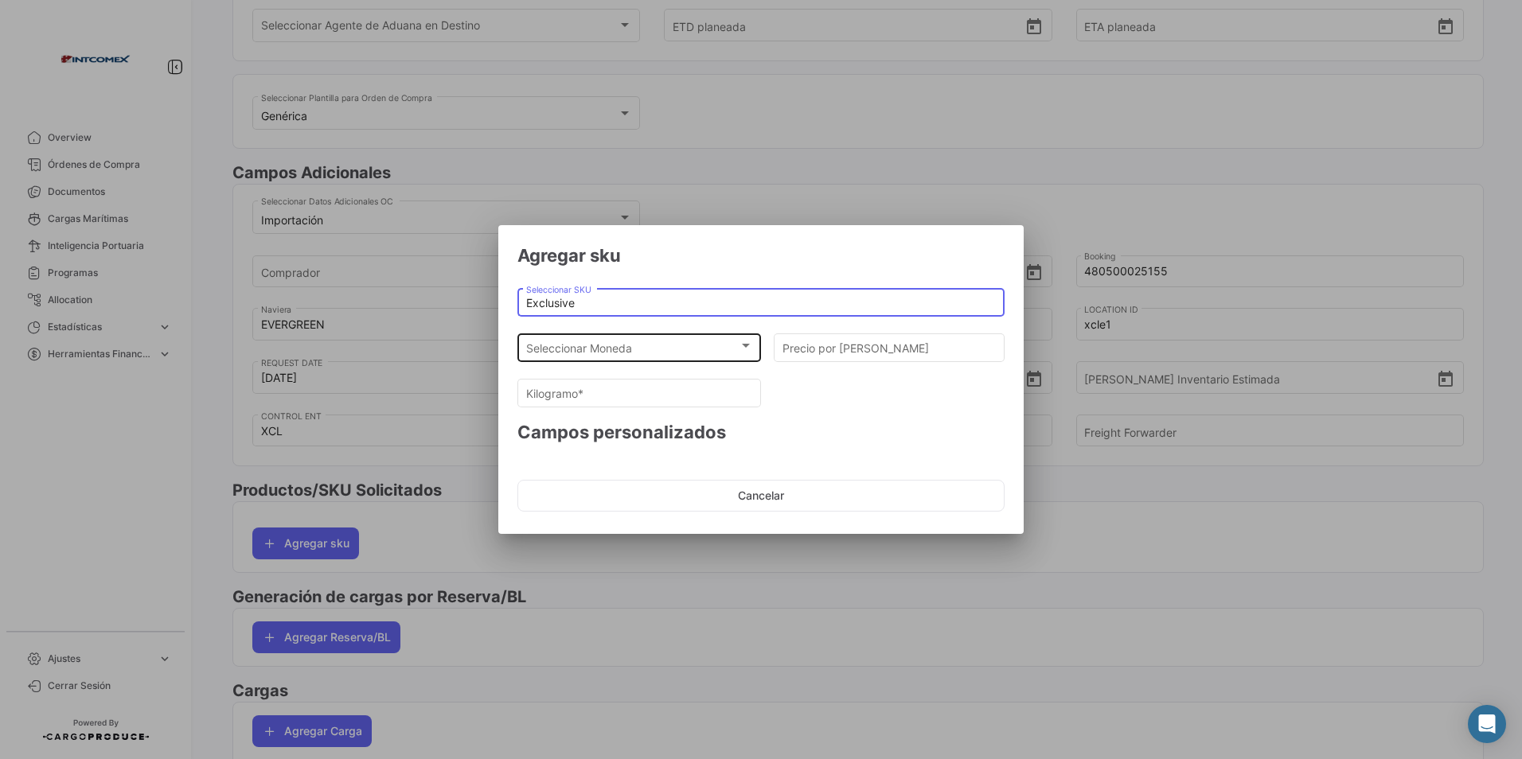
click at [573, 337] on div "Seleccionar Moneda Seleccionar Moneda" at bounding box center [639, 346] width 227 height 31
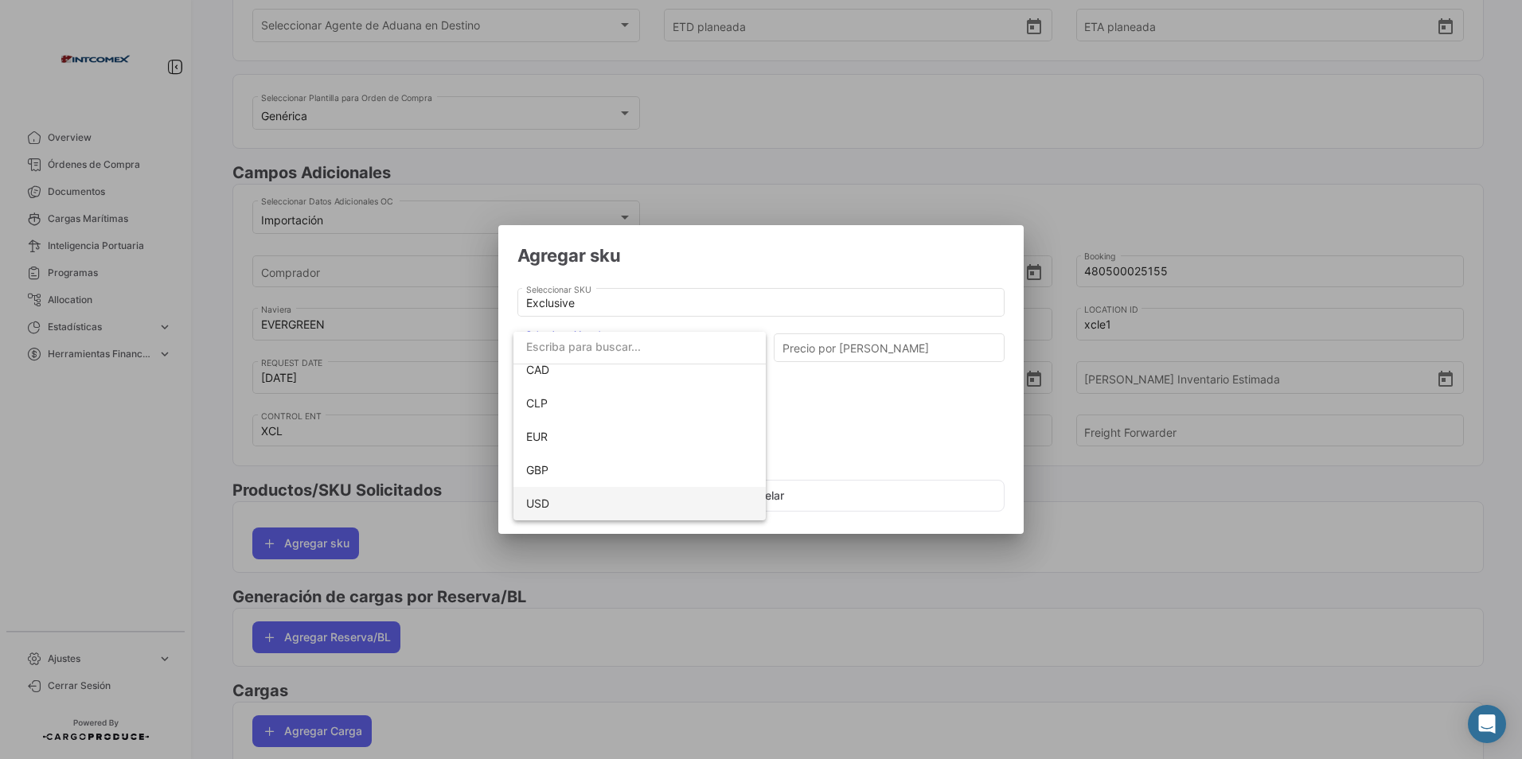
scroll to position [80, 0]
click at [546, 497] on span "USD" at bounding box center [537, 503] width 23 height 14
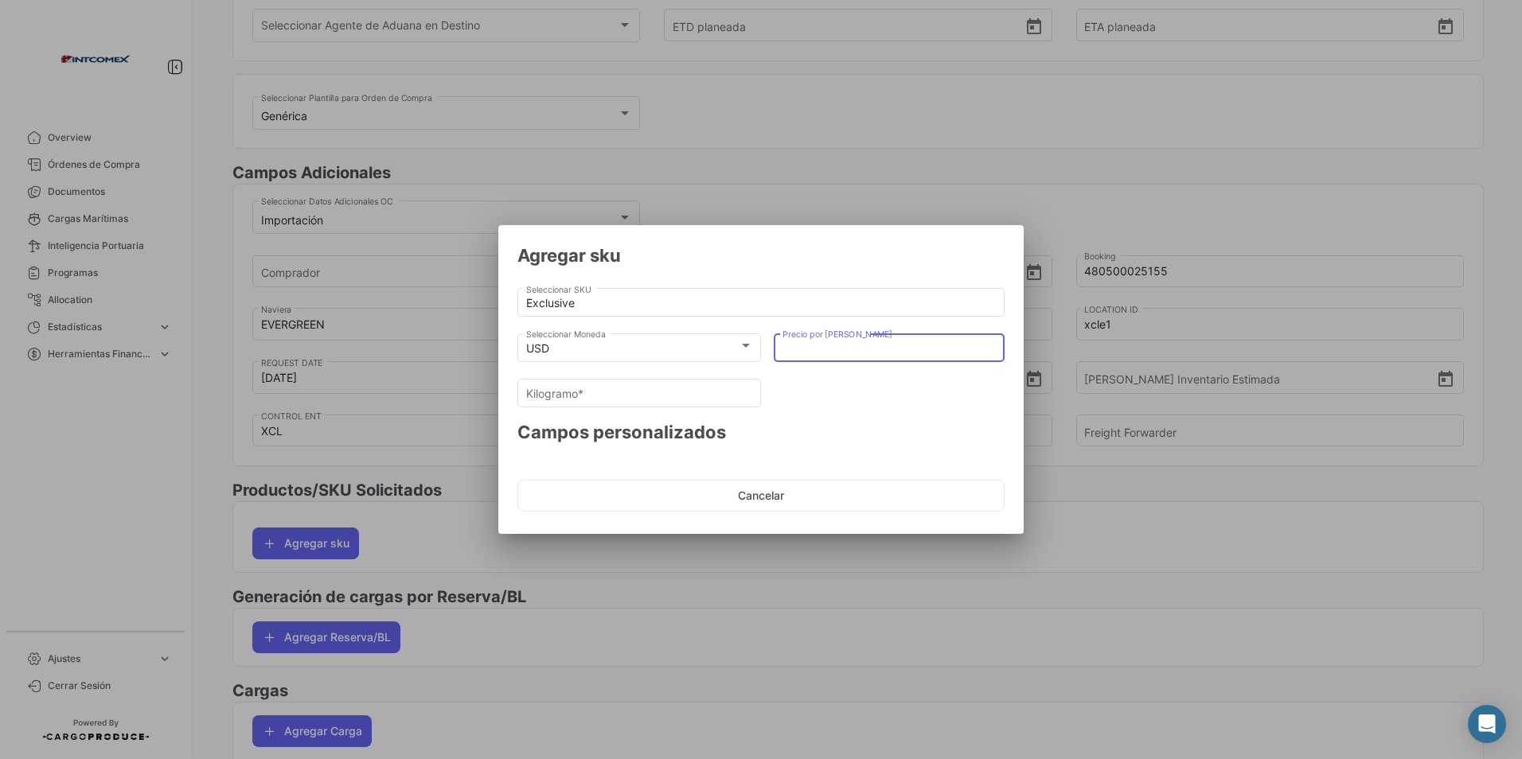
click at [794, 347] on input "Precio por [PERSON_NAME]" at bounding box center [889, 349] width 214 height 14
type input "1"
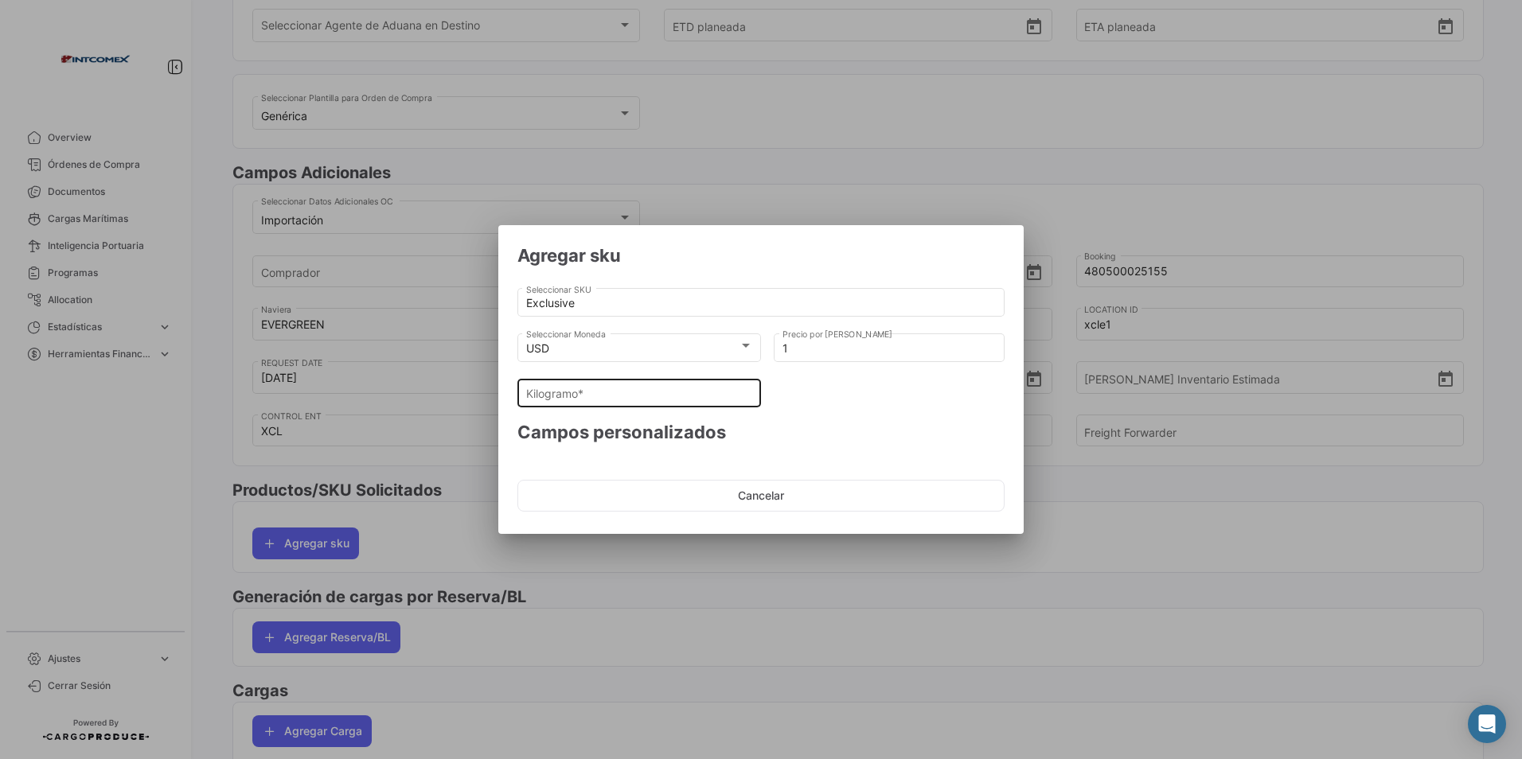
click at [661, 384] on div "Kilogramo *" at bounding box center [639, 391] width 227 height 31
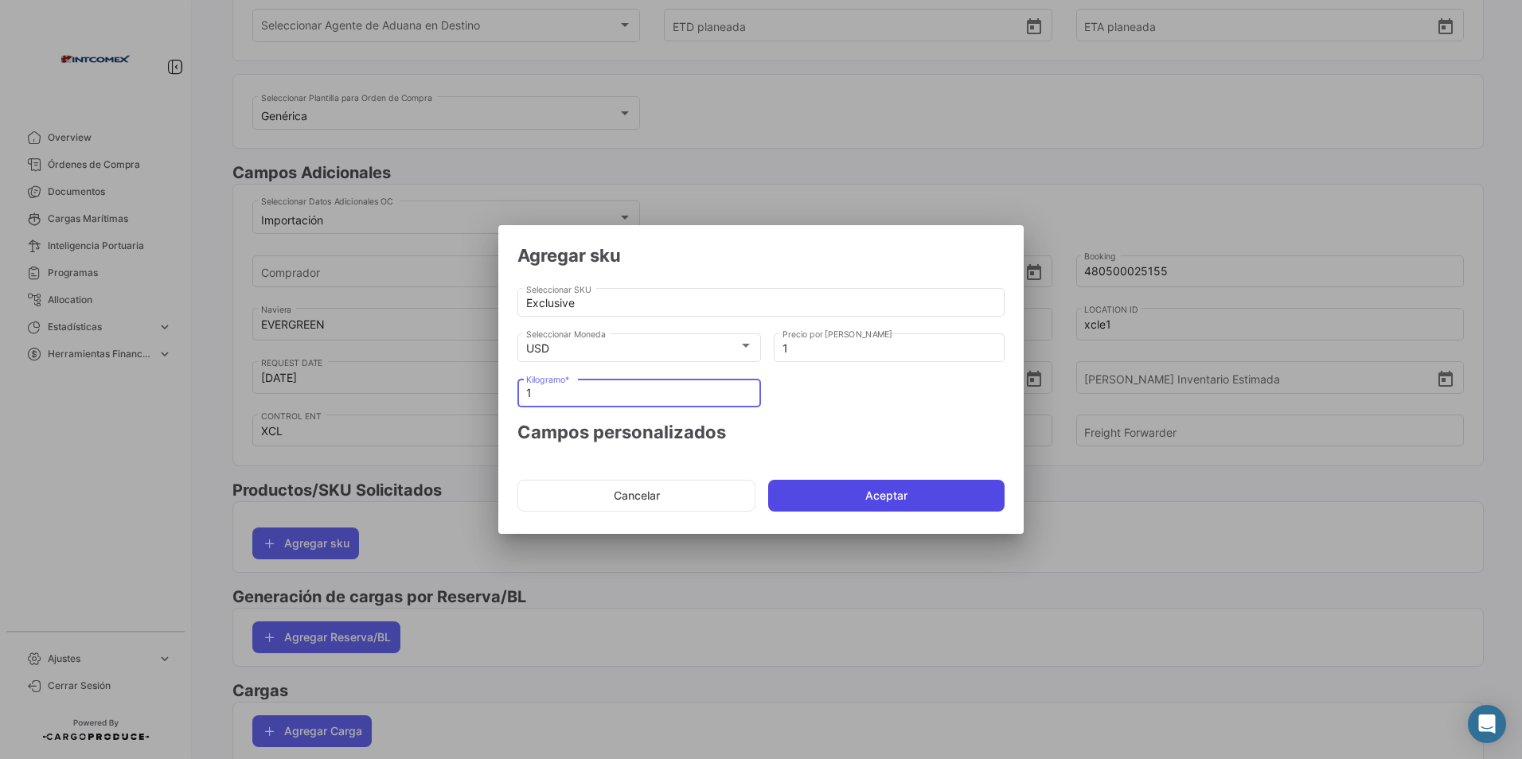
type input "1"
click at [815, 497] on button "Aceptar" at bounding box center [886, 496] width 236 height 32
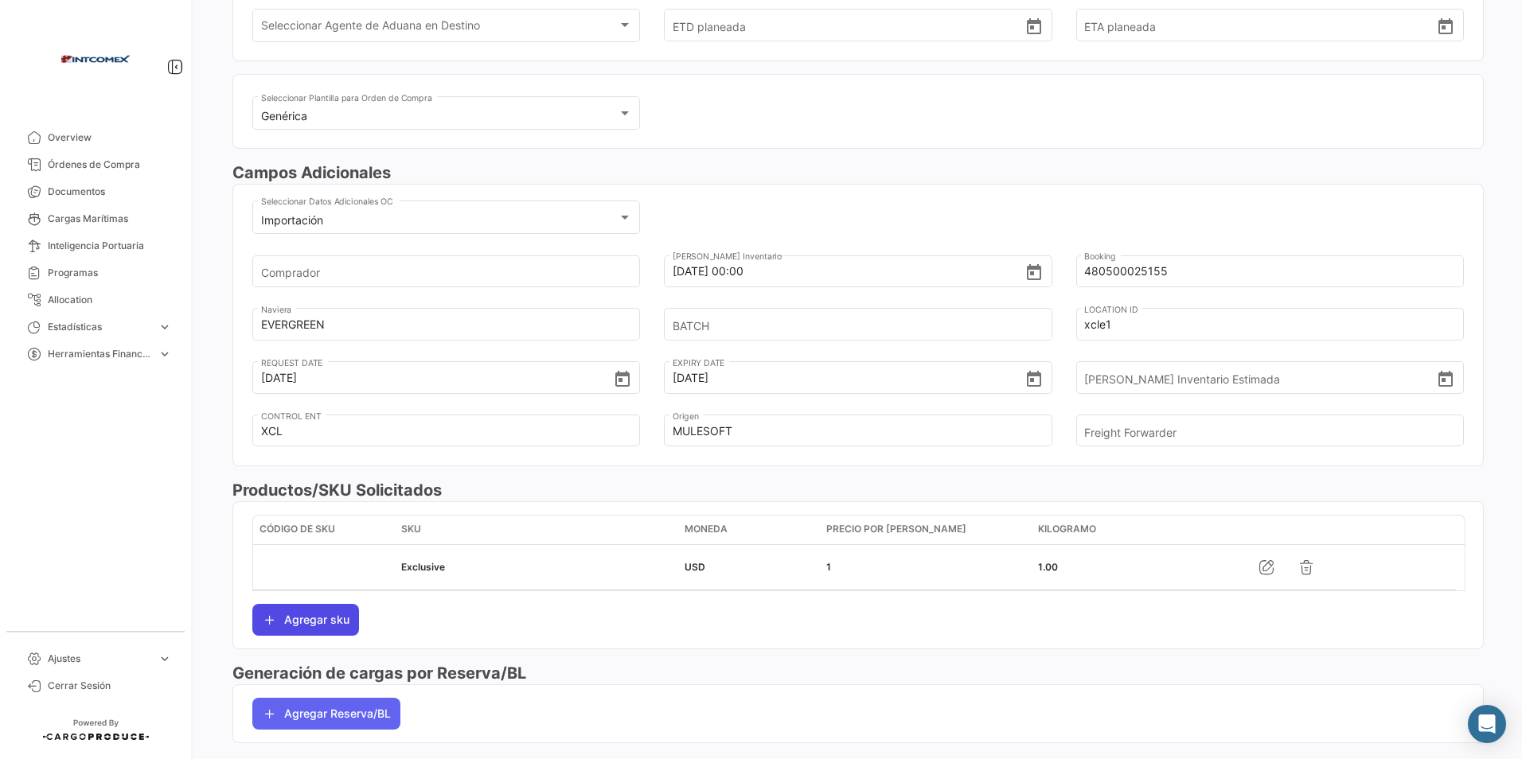
click at [339, 615] on button "Agregar sku" at bounding box center [305, 620] width 107 height 32
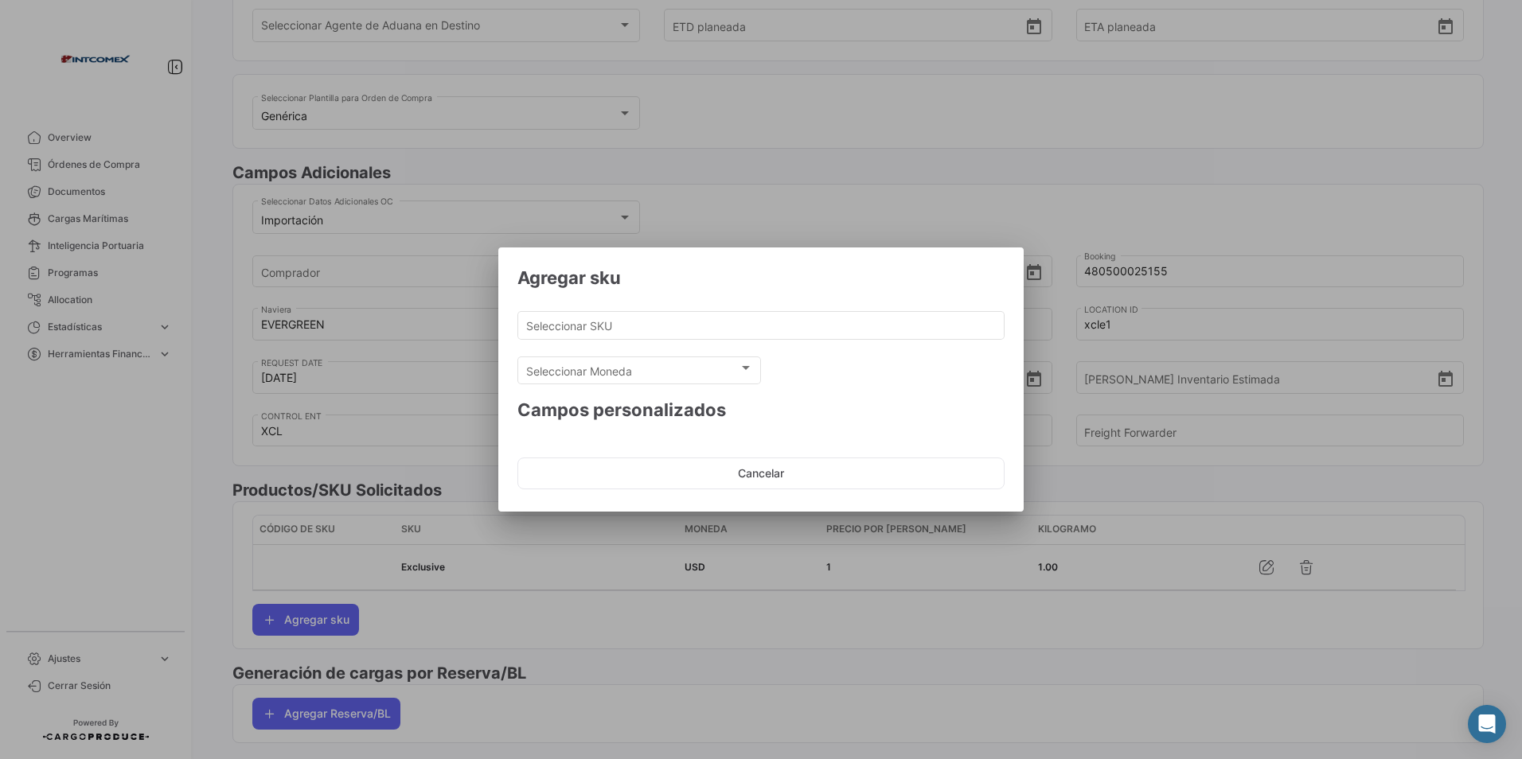
click at [503, 617] on div at bounding box center [761, 379] width 1522 height 759
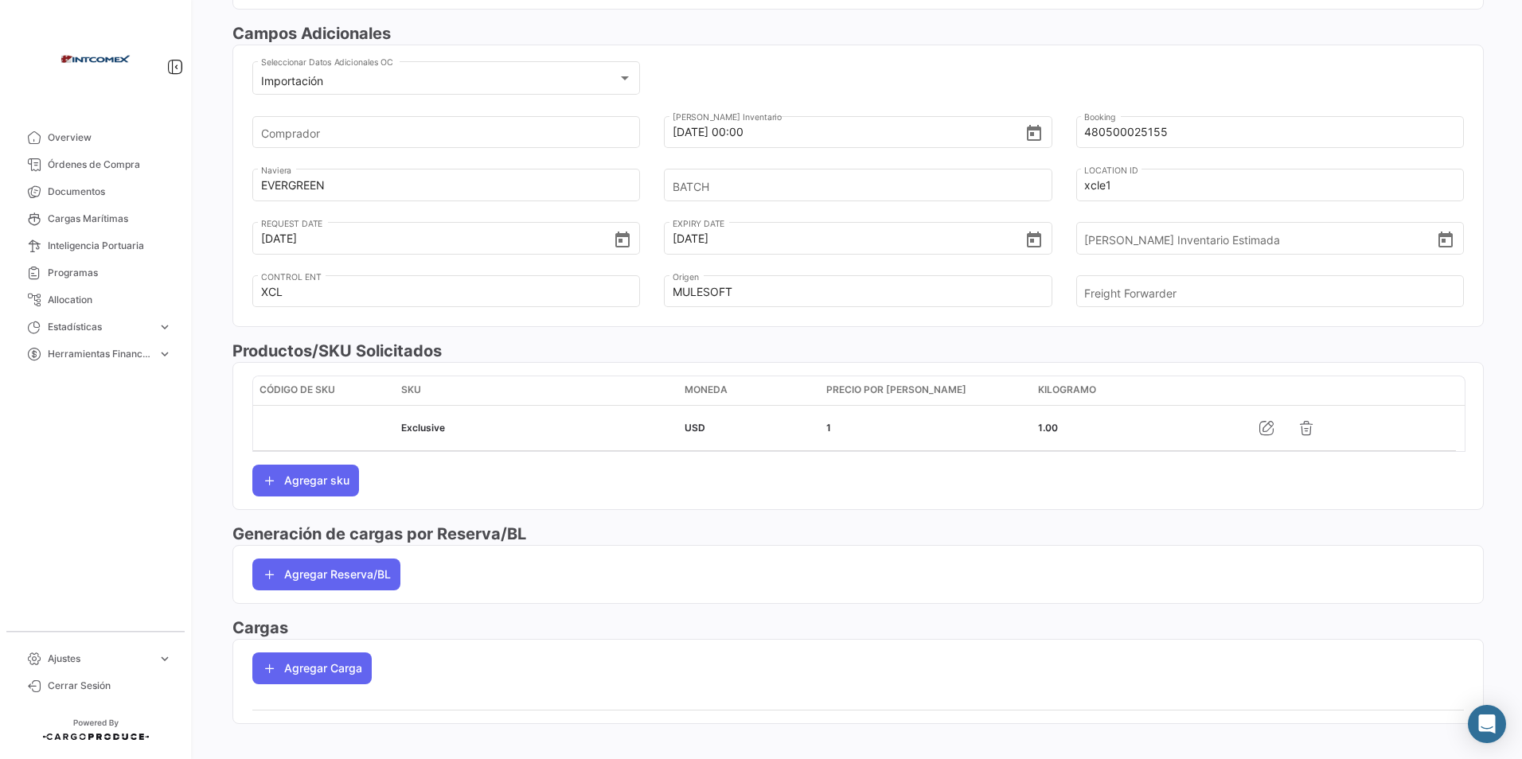
scroll to position [475, 0]
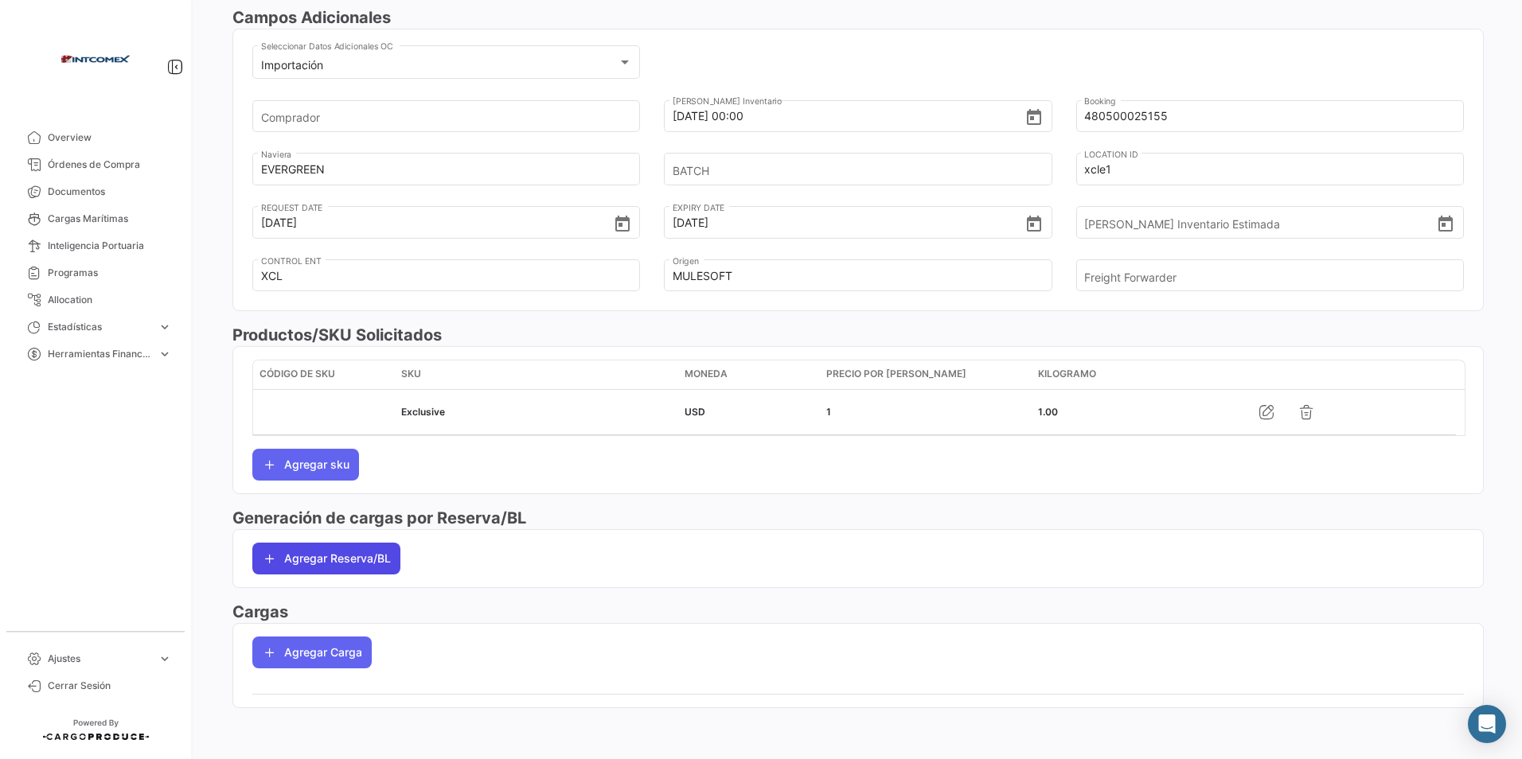
click at [308, 552] on button "Agregar Reserva/BL" at bounding box center [326, 559] width 148 height 32
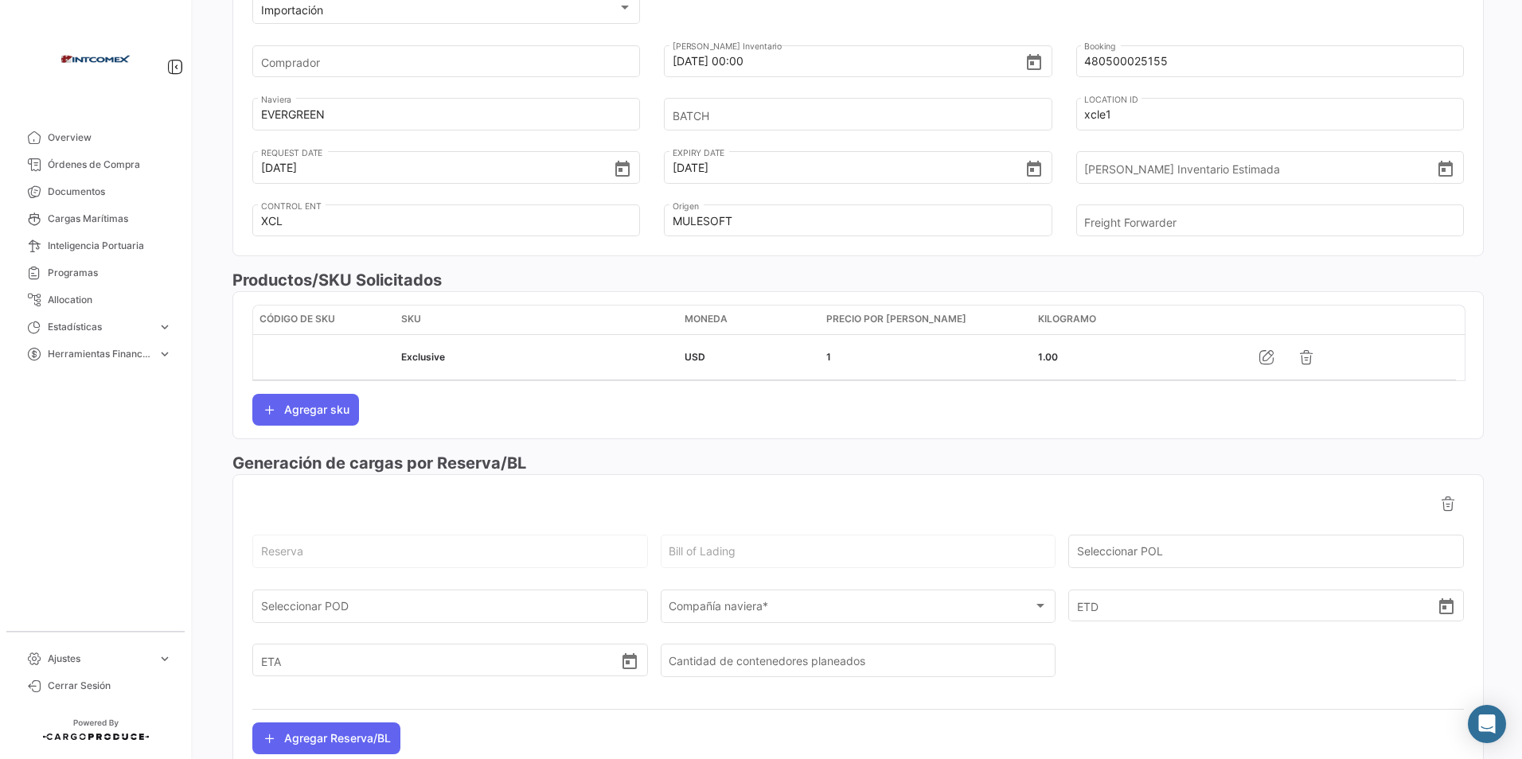
scroll to position [555, 0]
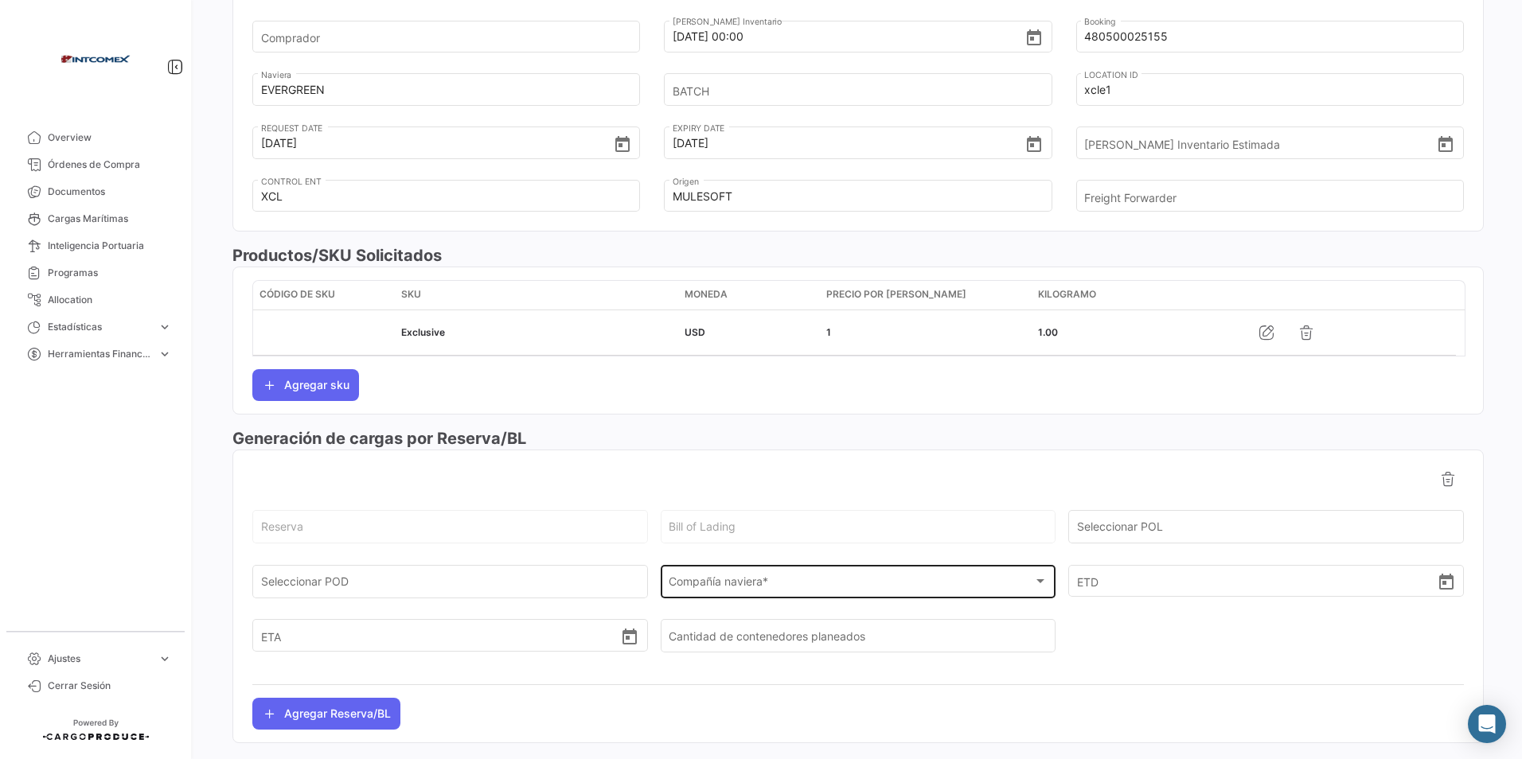
click at [813, 583] on div "Compañía naviera *" at bounding box center [851, 586] width 365 height 14
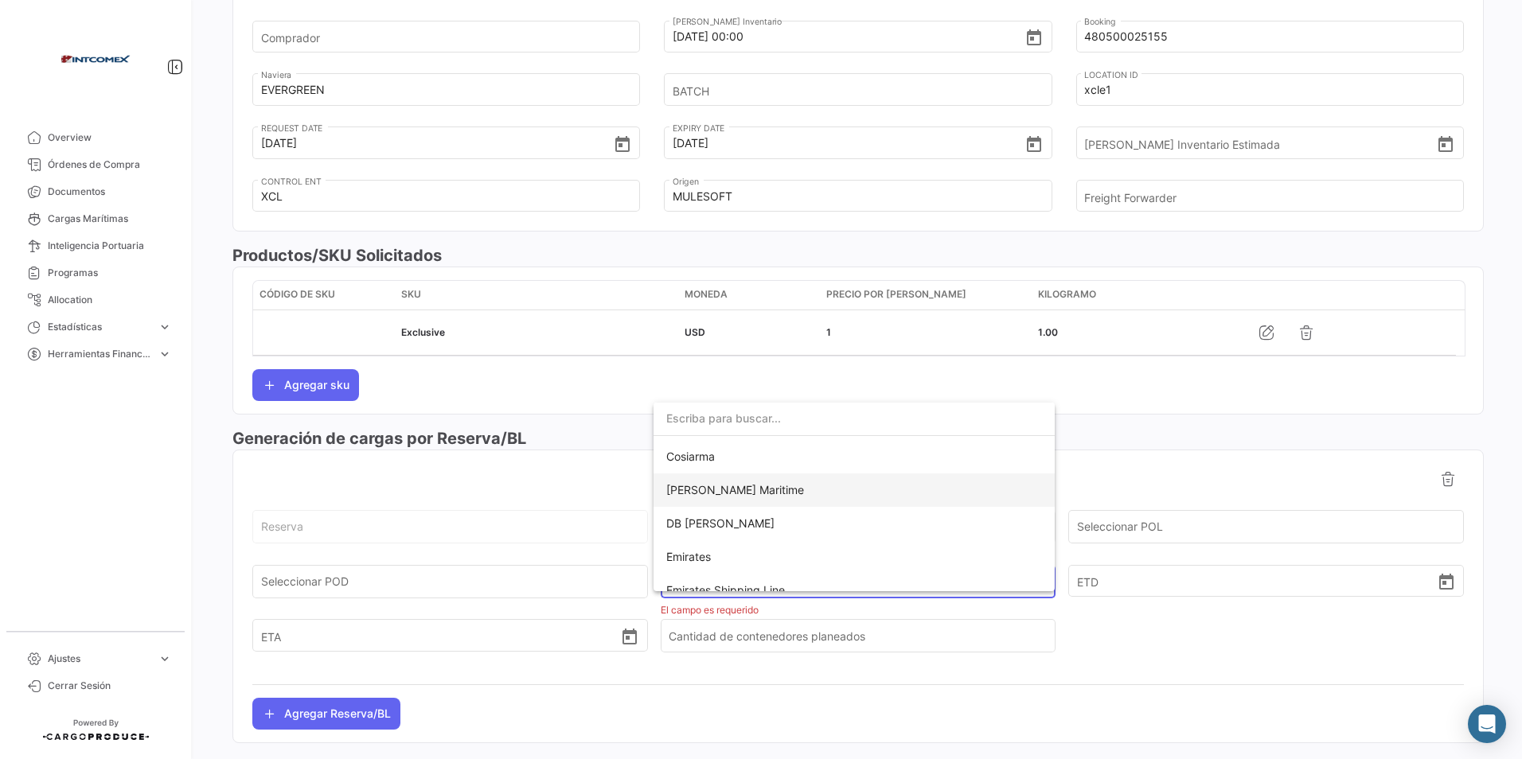
scroll to position [239, 0]
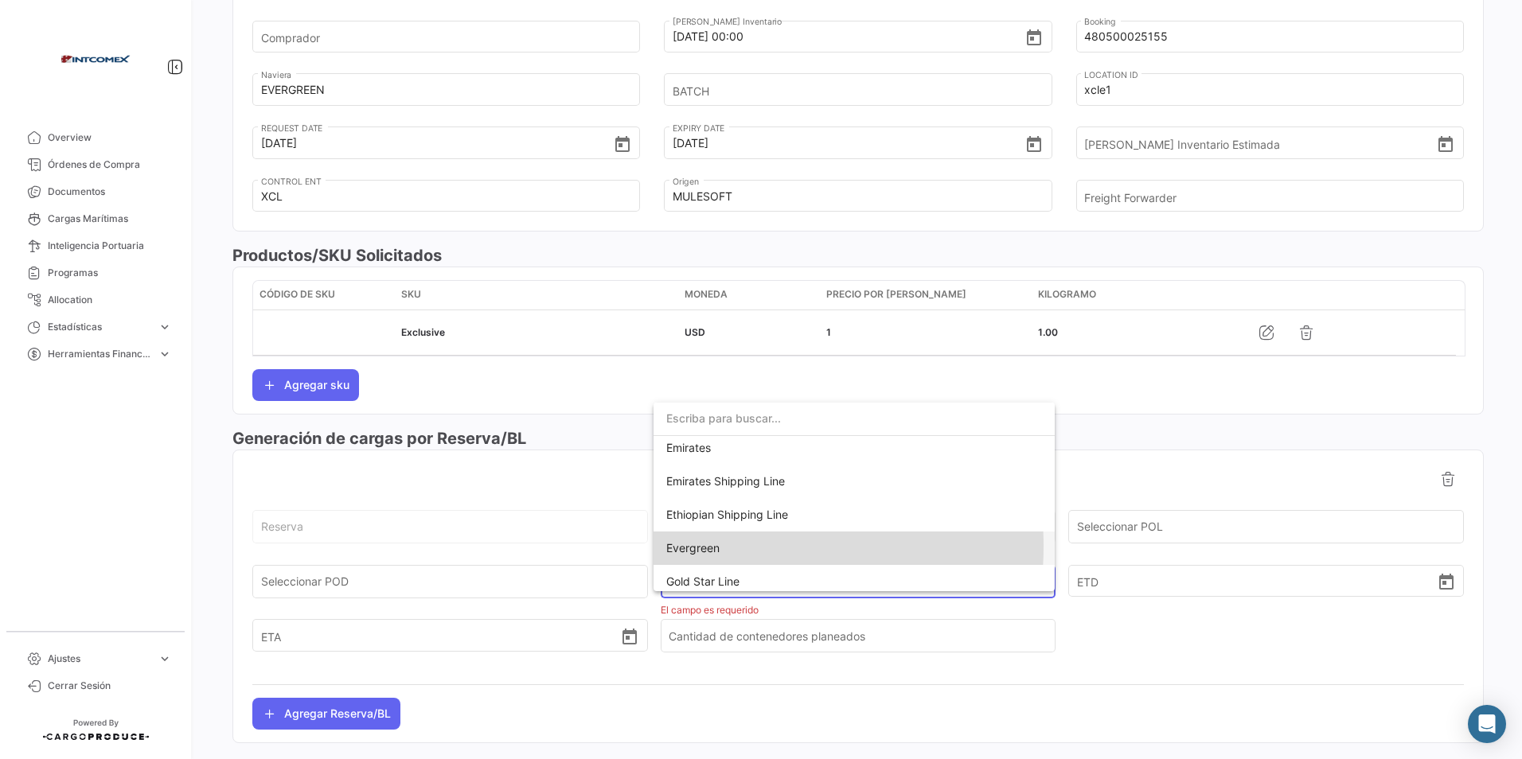
click at [712, 547] on span "Evergreen" at bounding box center [692, 548] width 53 height 14
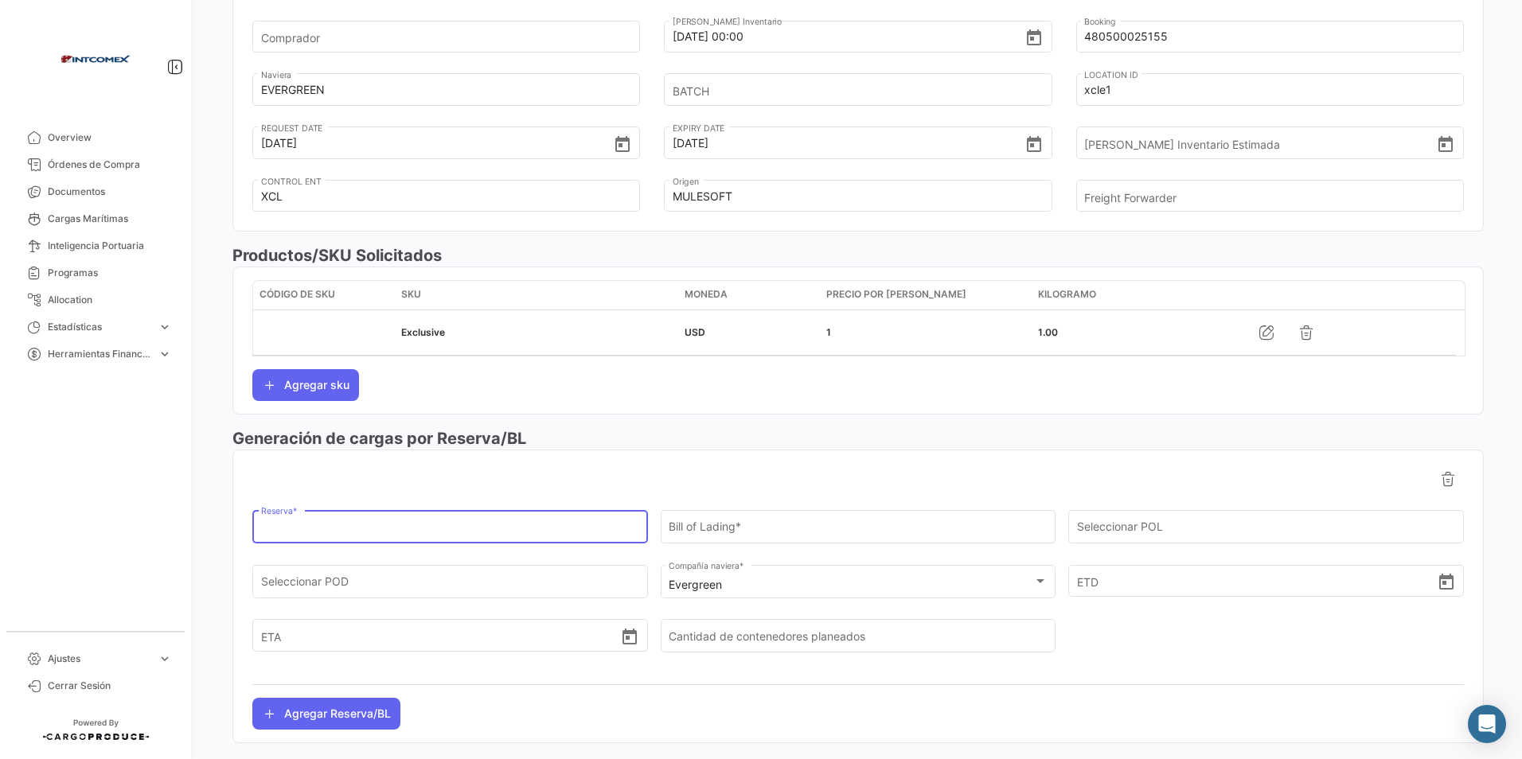
click at [294, 528] on input "Reserva *" at bounding box center [450, 531] width 379 height 14
paste input "480500025155"
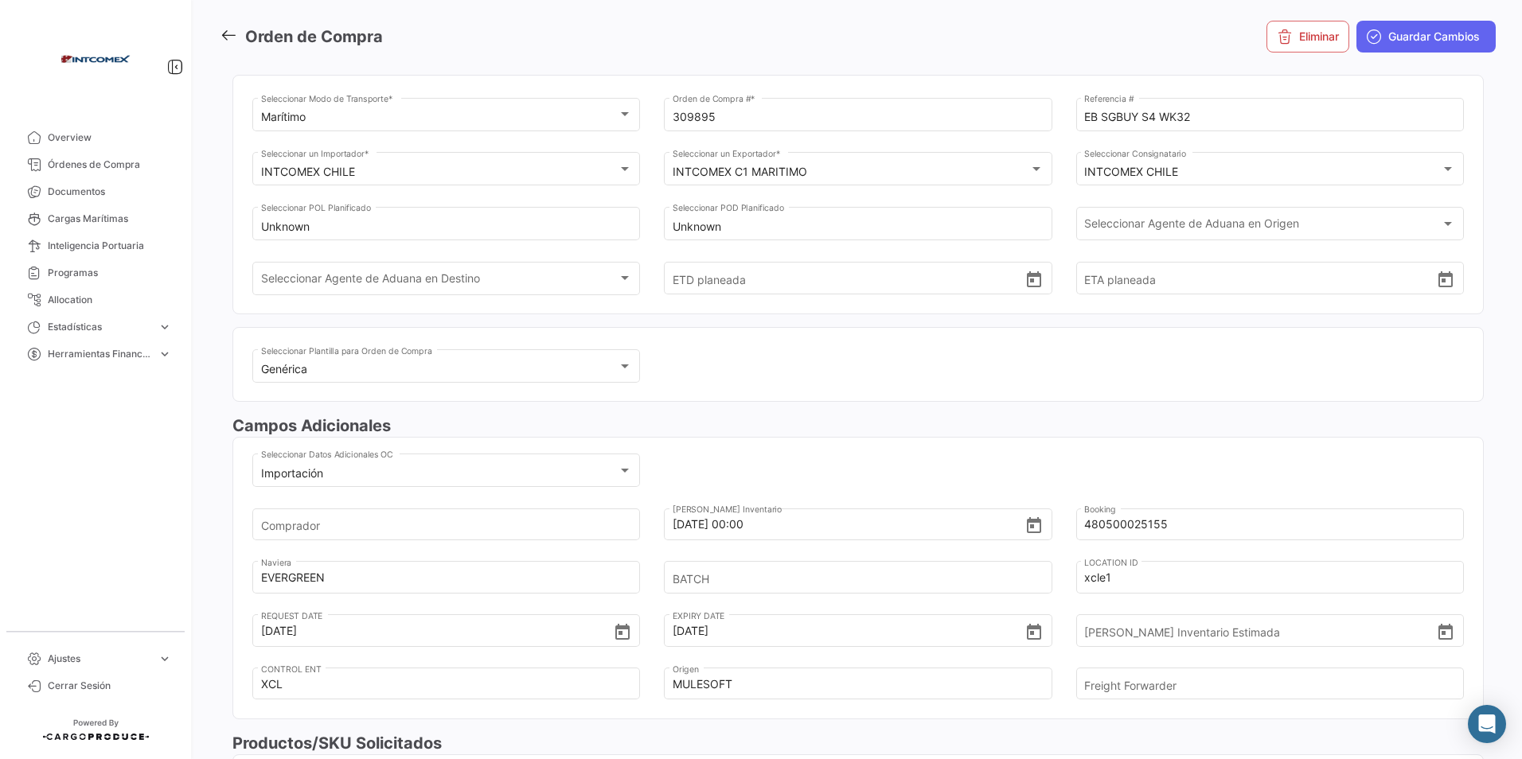
scroll to position [0, 0]
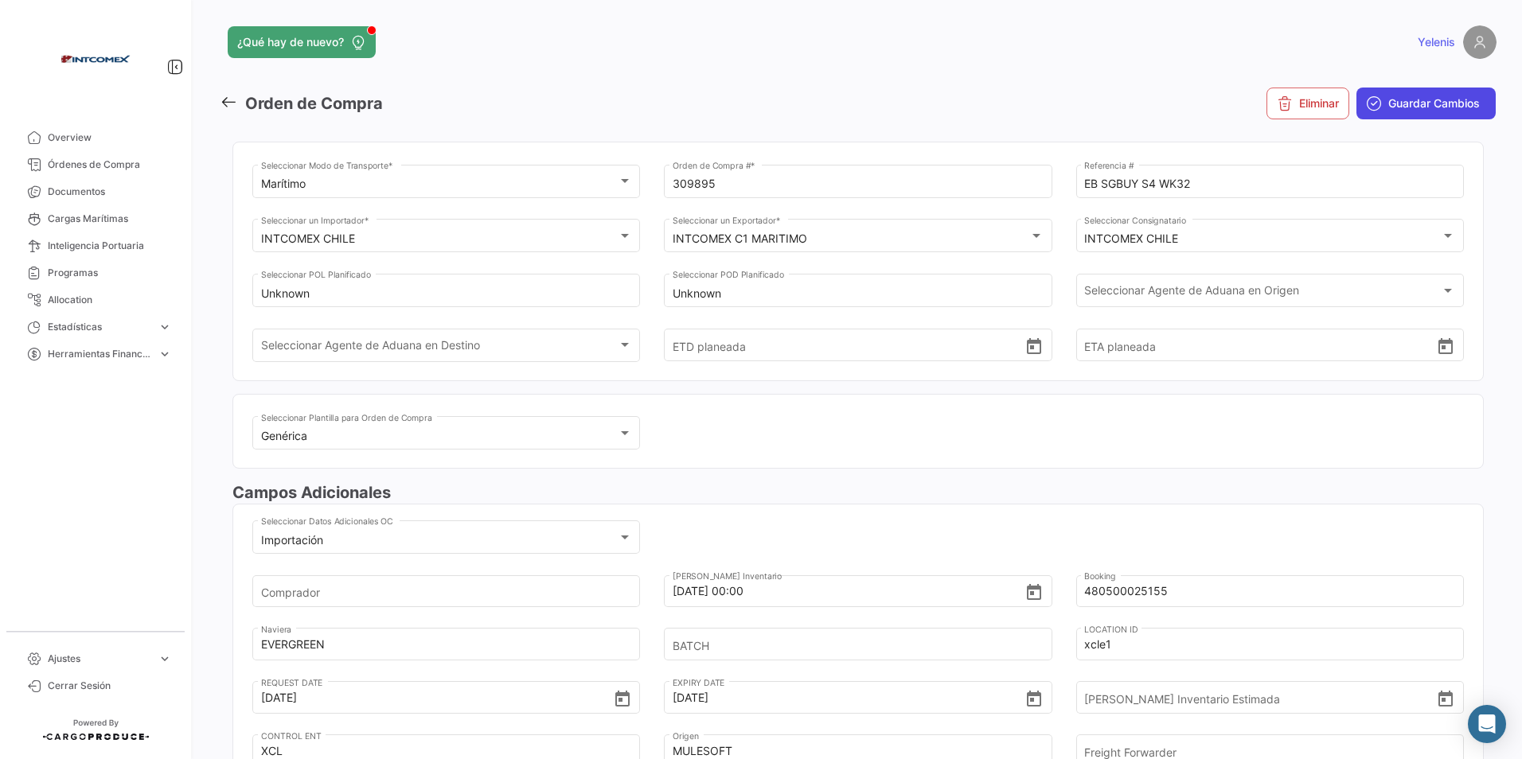
type input "480500025155"
click at [1388, 111] on span "Guardar Cambios" at bounding box center [1434, 104] width 92 height 16
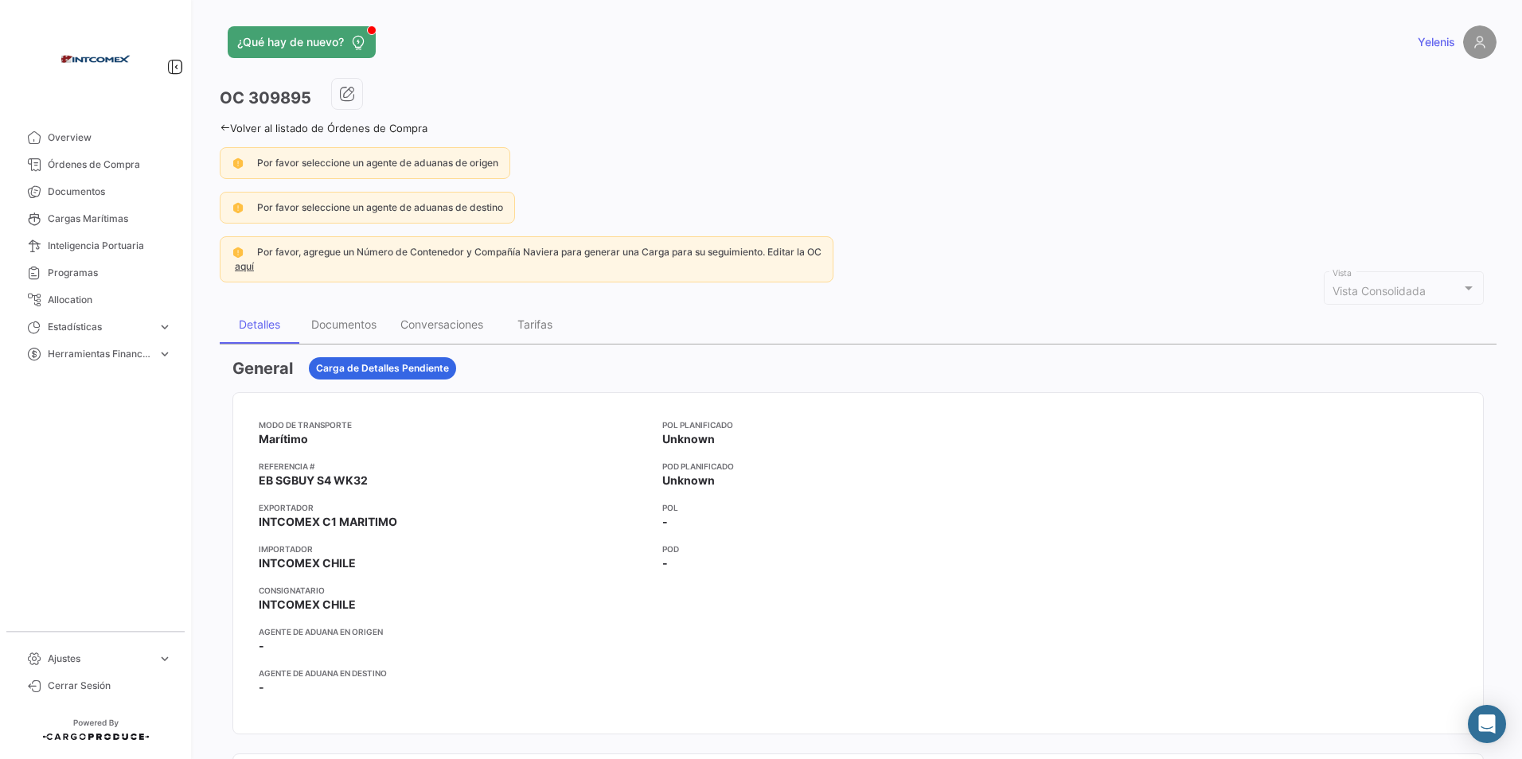
click at [236, 125] on link "Volver al listado de Órdenes de Compra" at bounding box center [324, 128] width 208 height 13
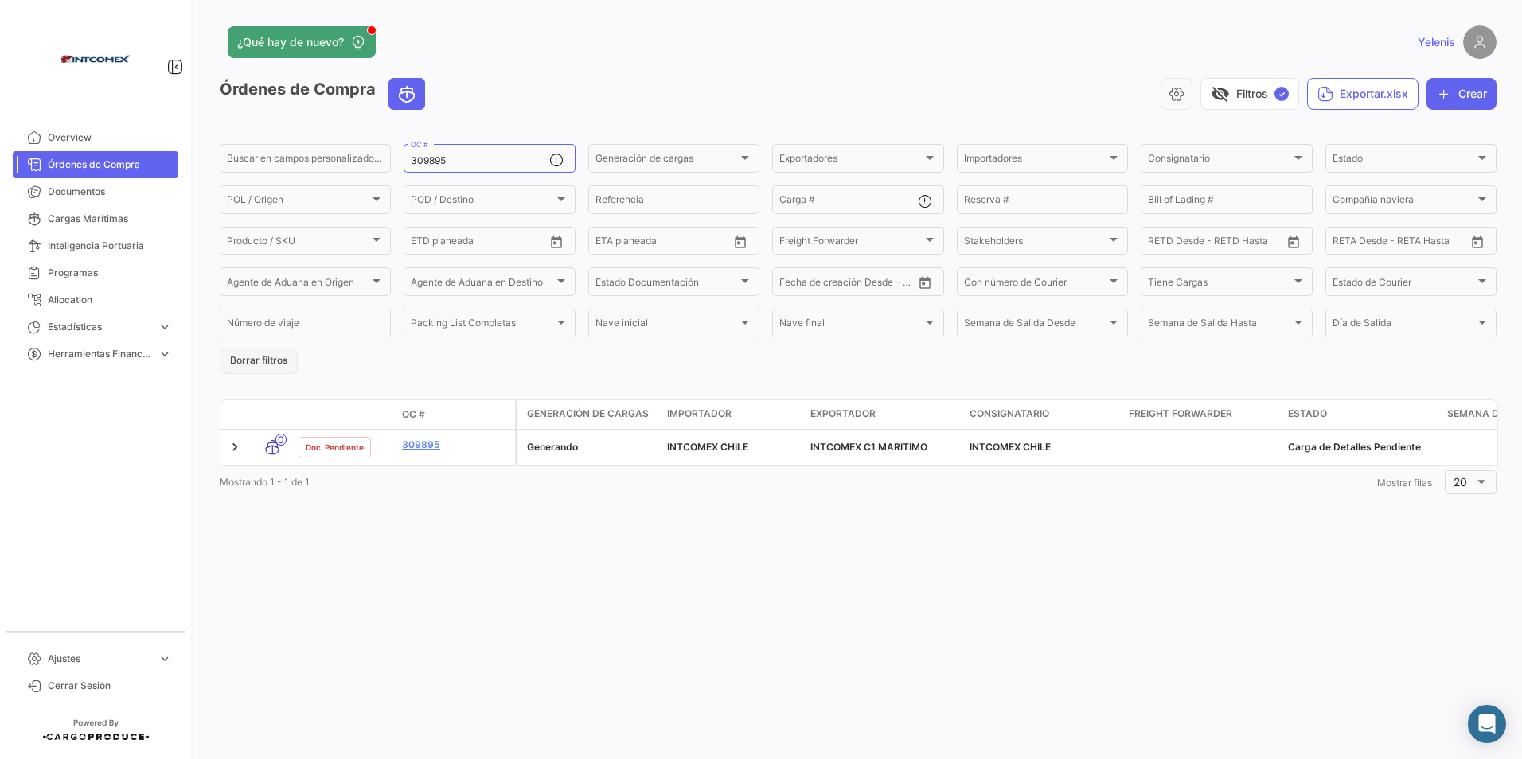
click at [251, 360] on button "Borrar filtros" at bounding box center [259, 361] width 78 height 26
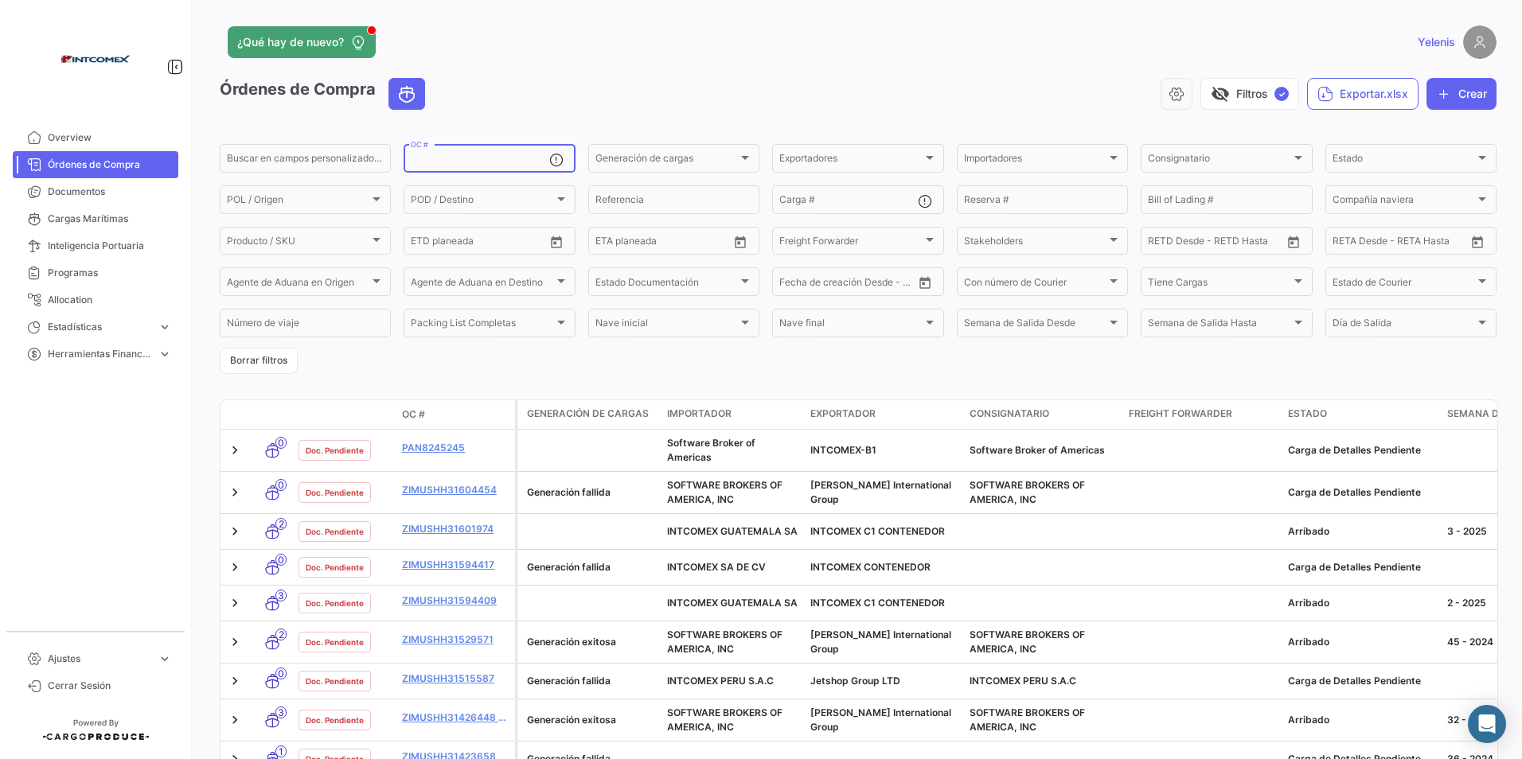
click at [438, 156] on input "OC #" at bounding box center [480, 160] width 138 height 11
paste input "91529"
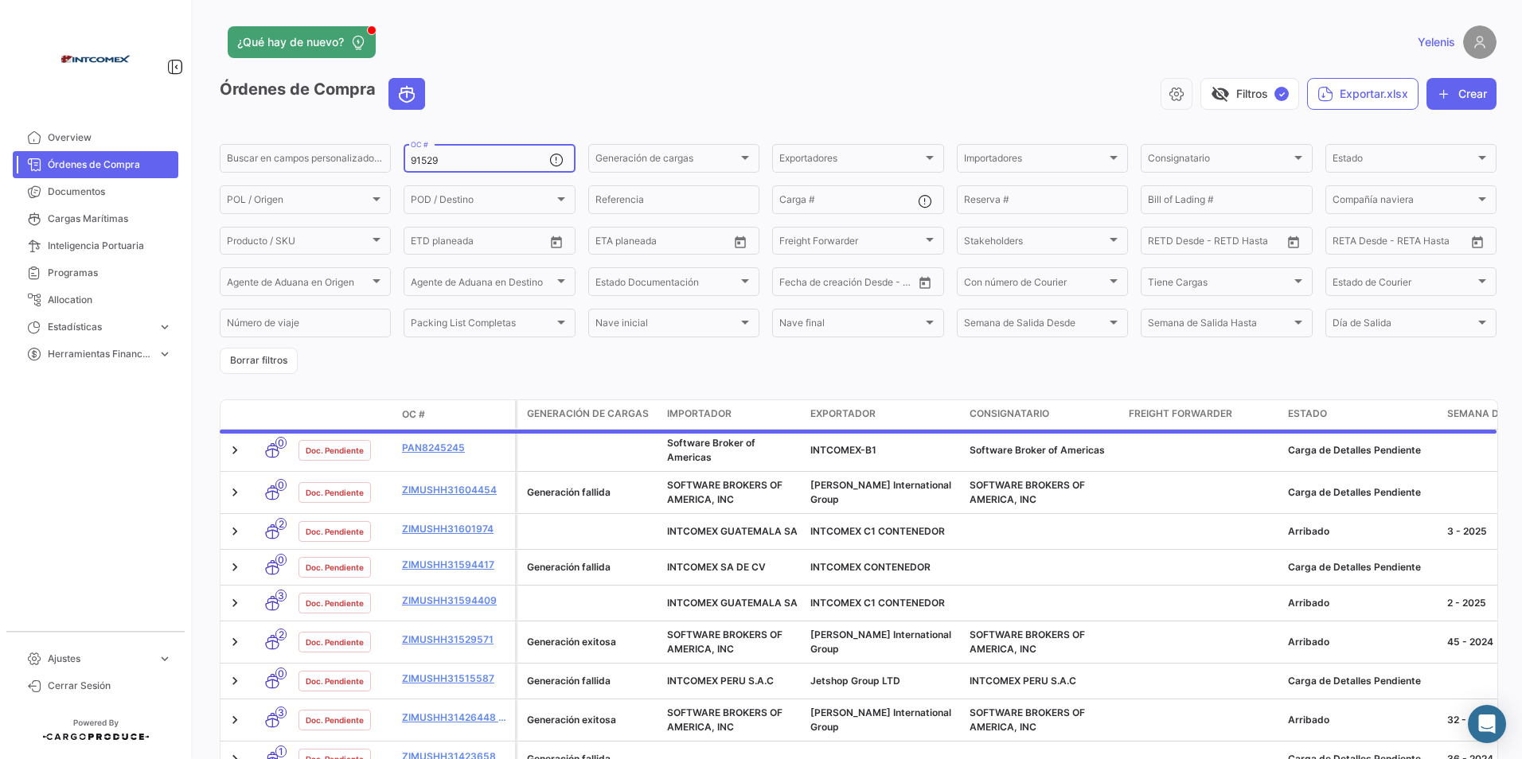
type input "91529"
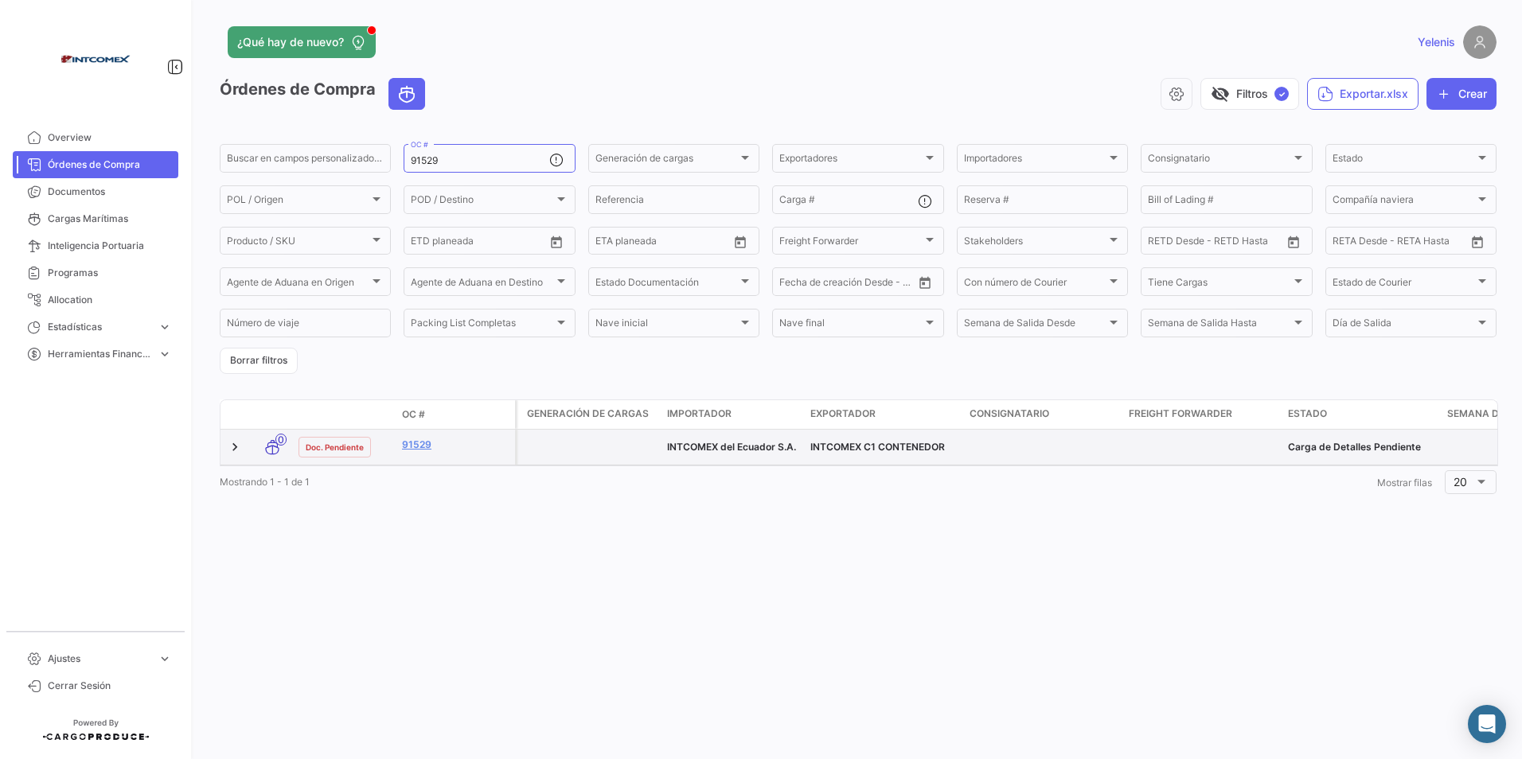
click at [406, 435] on datatable-body-cell "91529" at bounding box center [455, 447] width 119 height 35
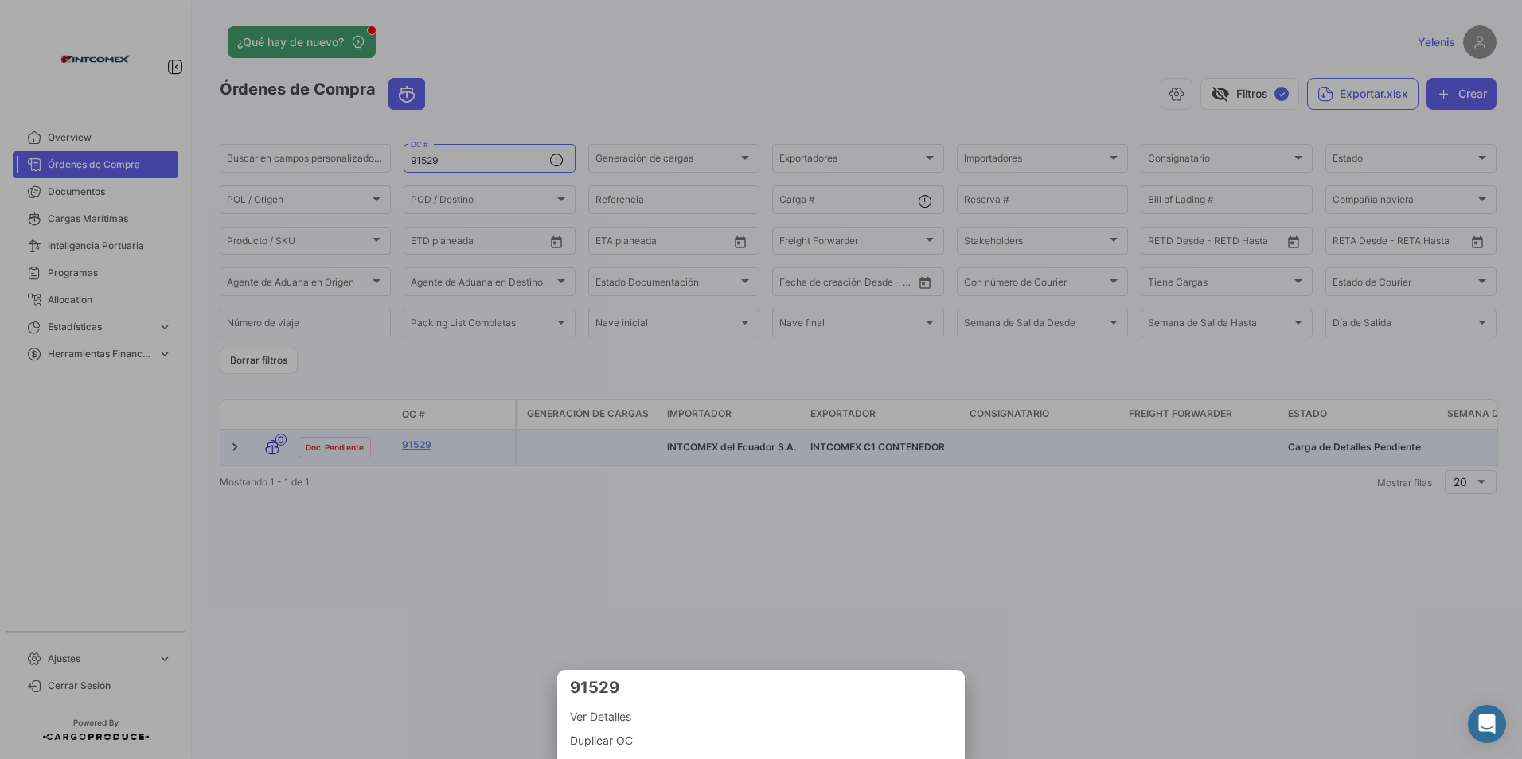
click at [412, 443] on div at bounding box center [761, 379] width 1522 height 759
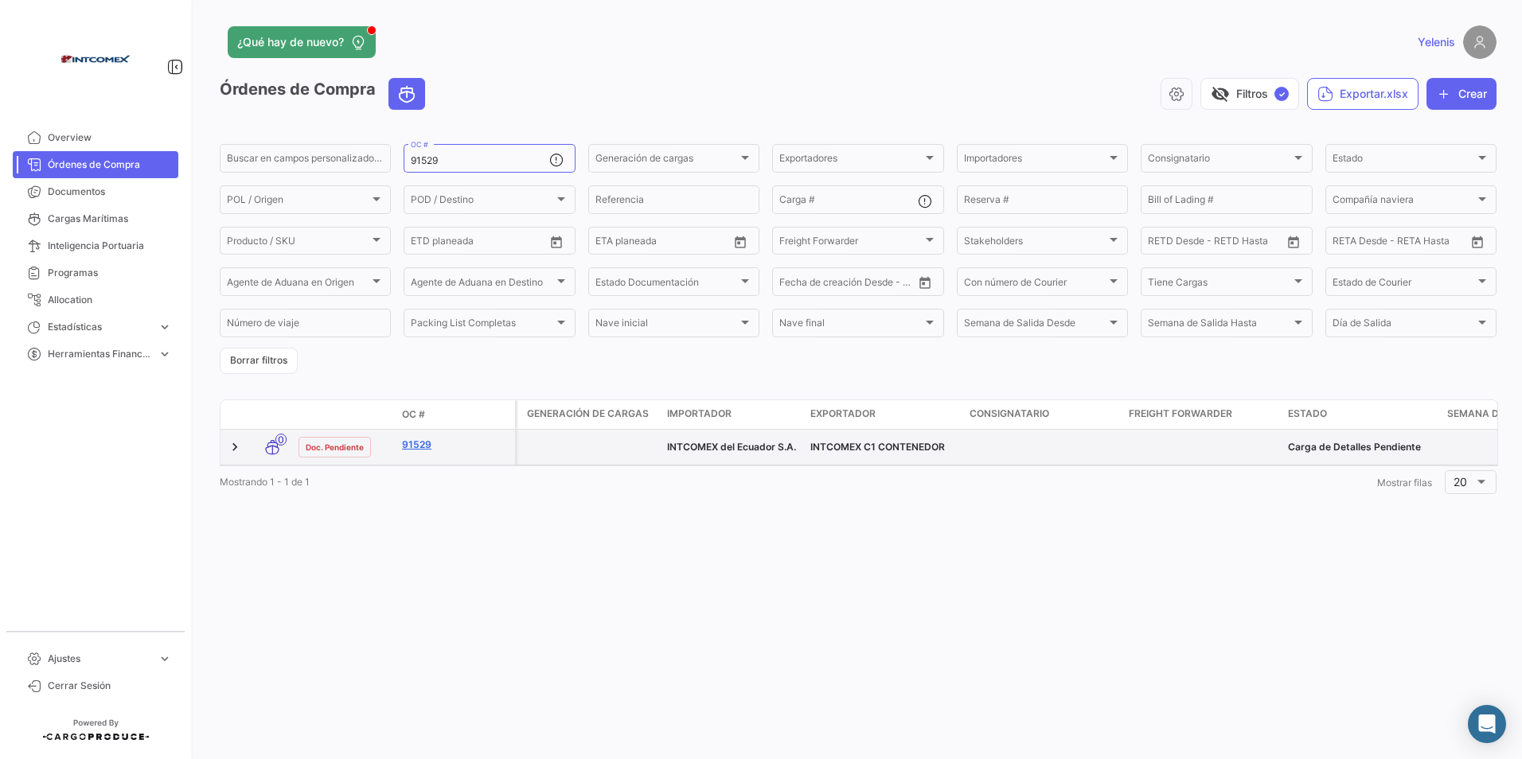
click at [418, 447] on link "91529" at bounding box center [455, 445] width 107 height 14
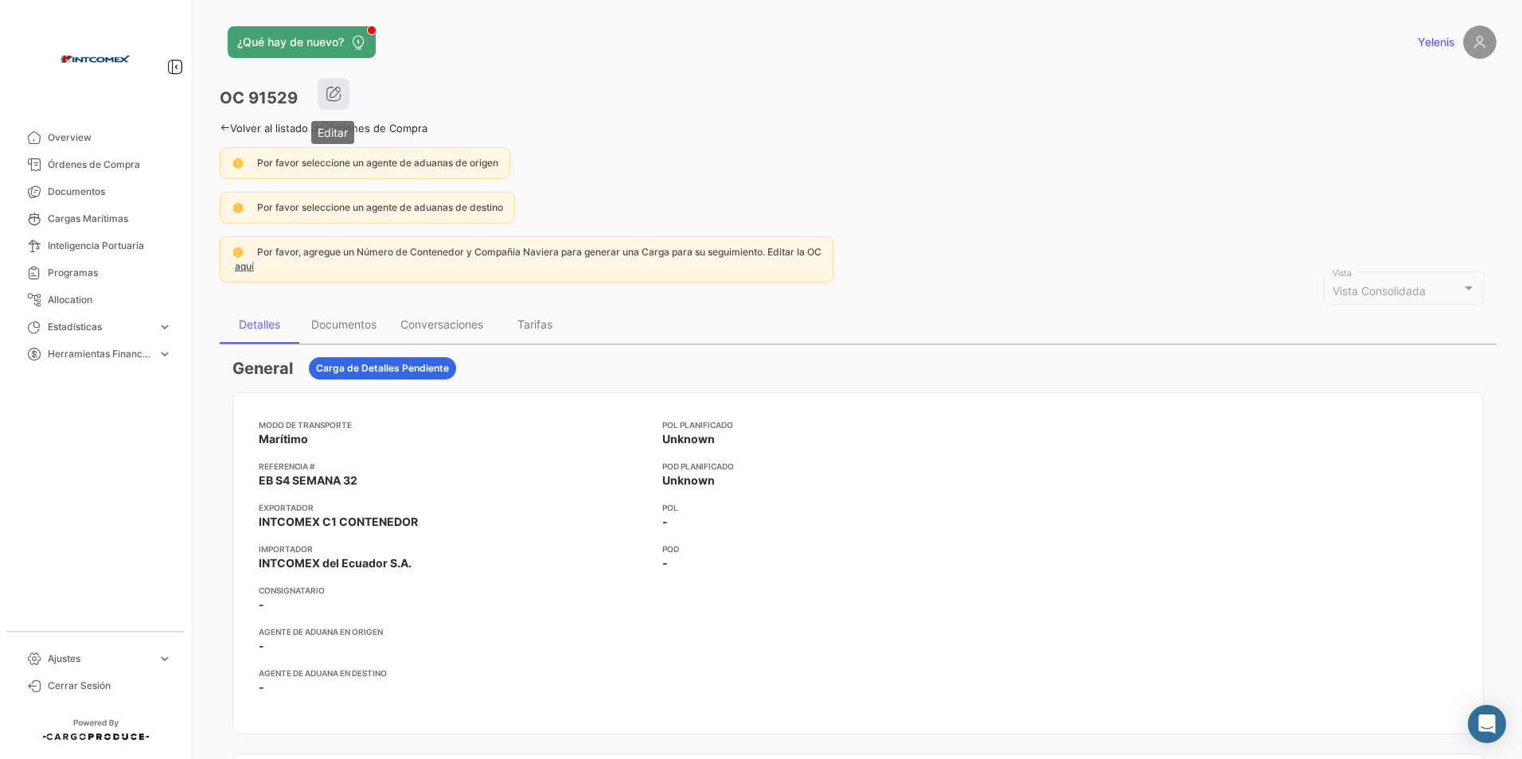
click at [333, 96] on icon "button" at bounding box center [334, 94] width 16 height 16
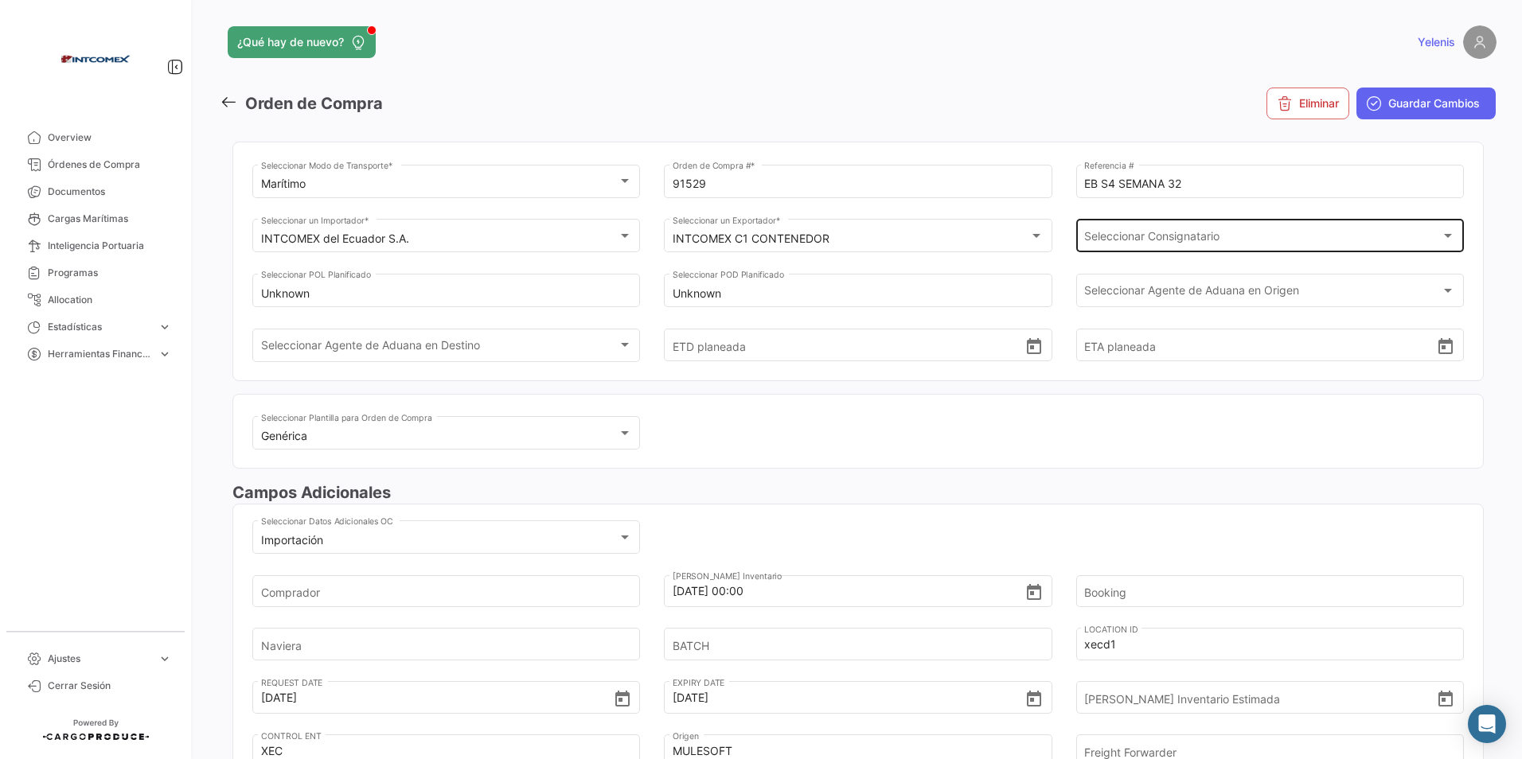
click at [1105, 235] on span "Seleccionar Consignatario" at bounding box center [1262, 239] width 357 height 14
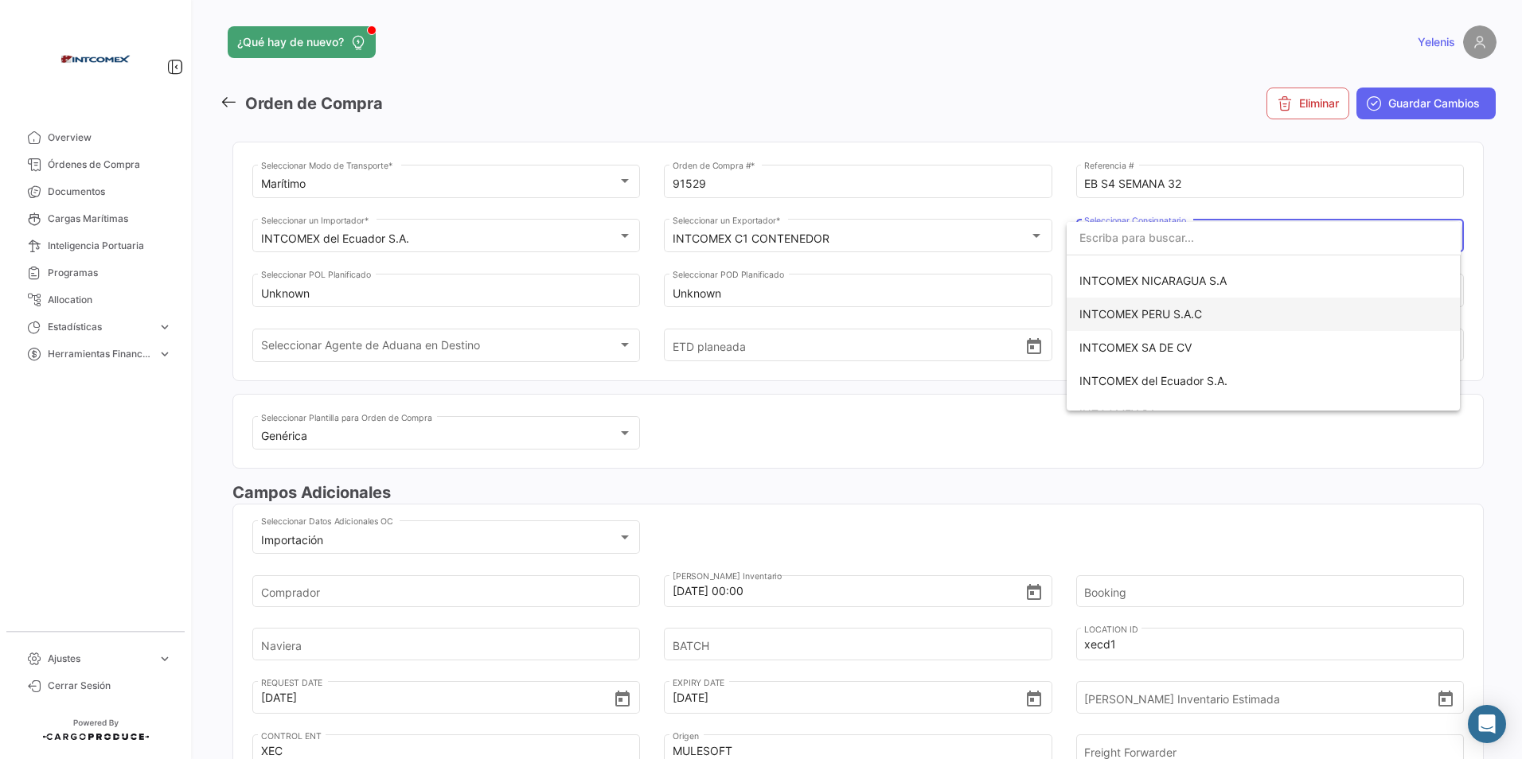
scroll to position [398, 0]
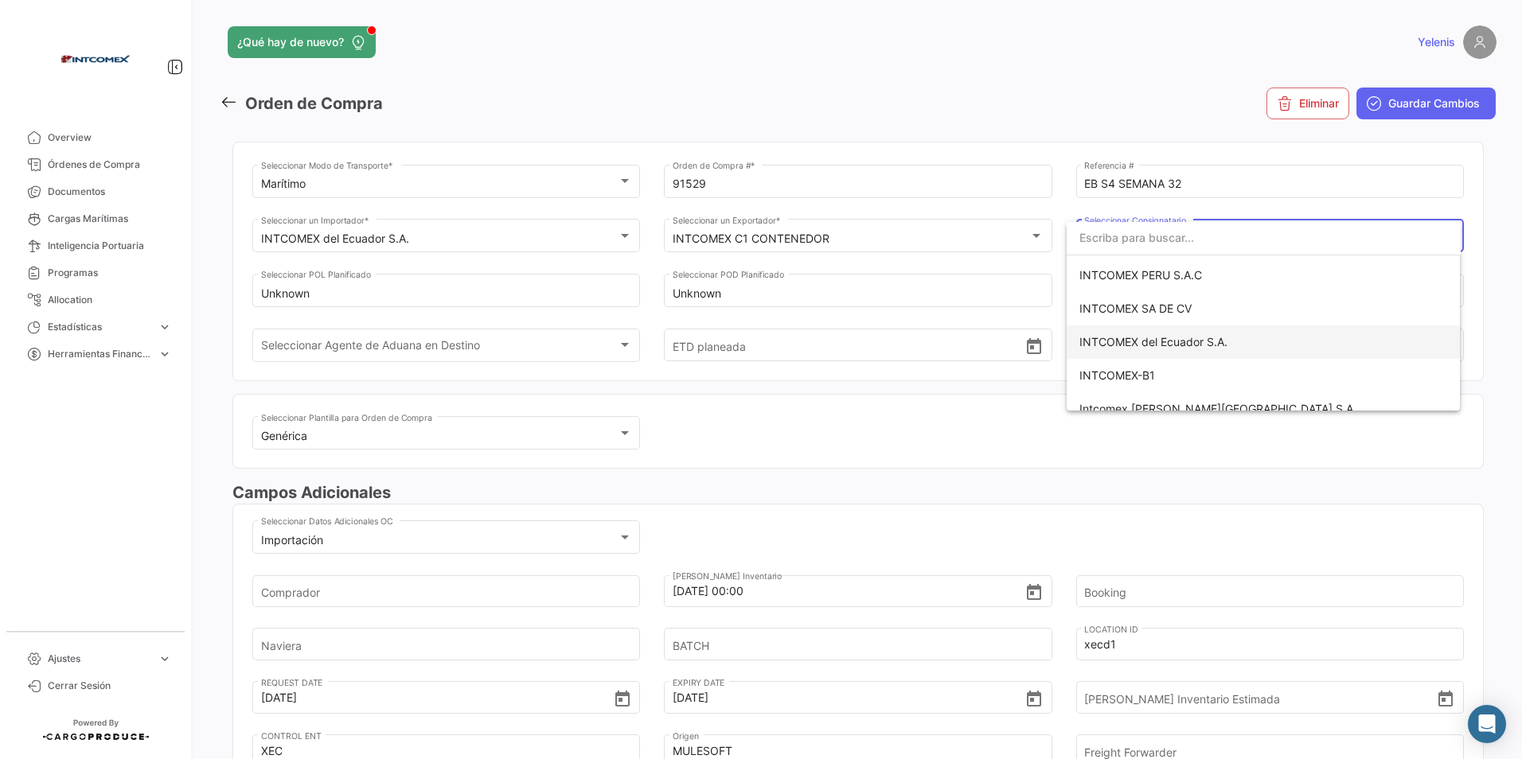
click at [1205, 339] on span "INTCOMEX del Ecuador S.A." at bounding box center [1153, 342] width 148 height 14
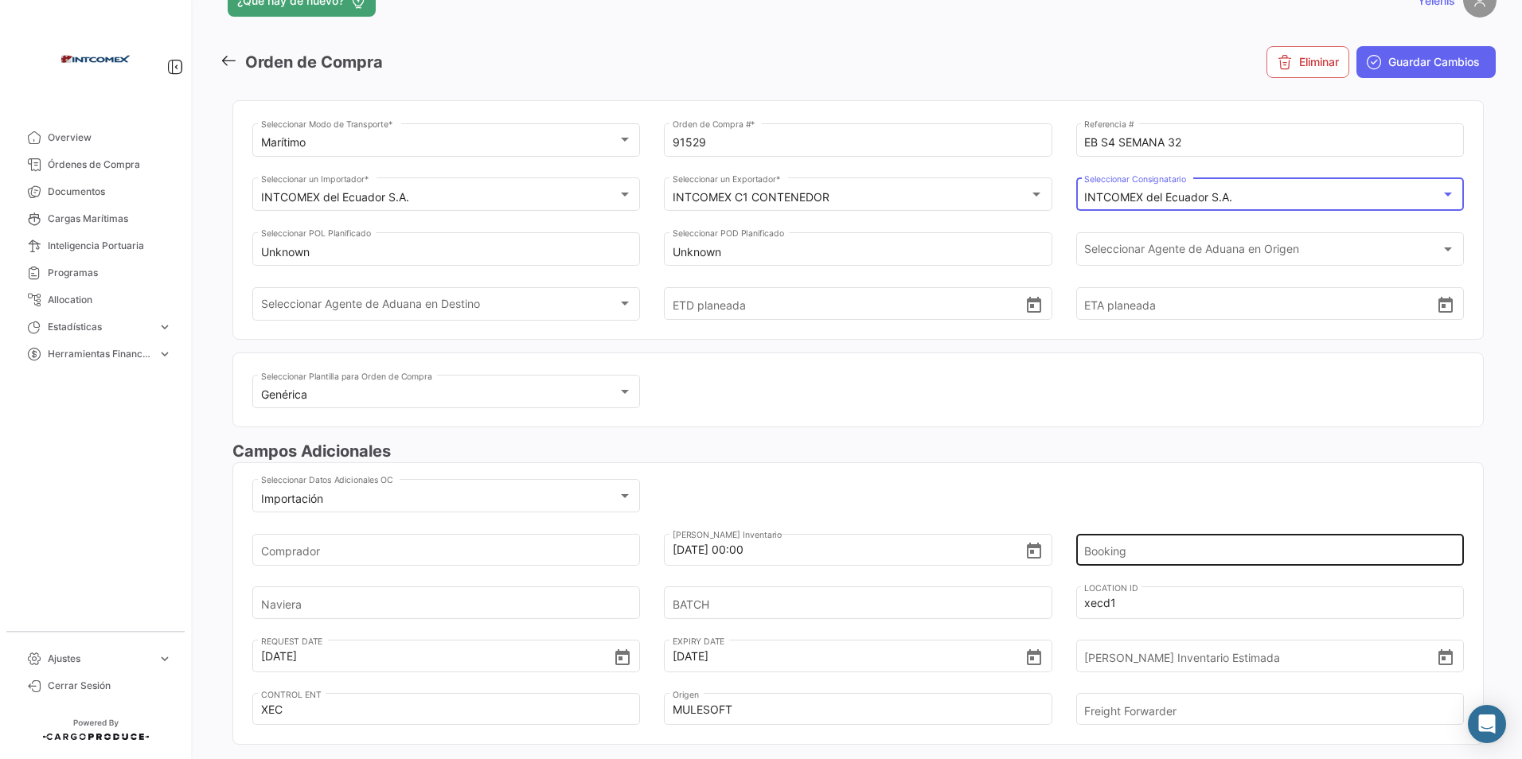
scroll to position [80, 0]
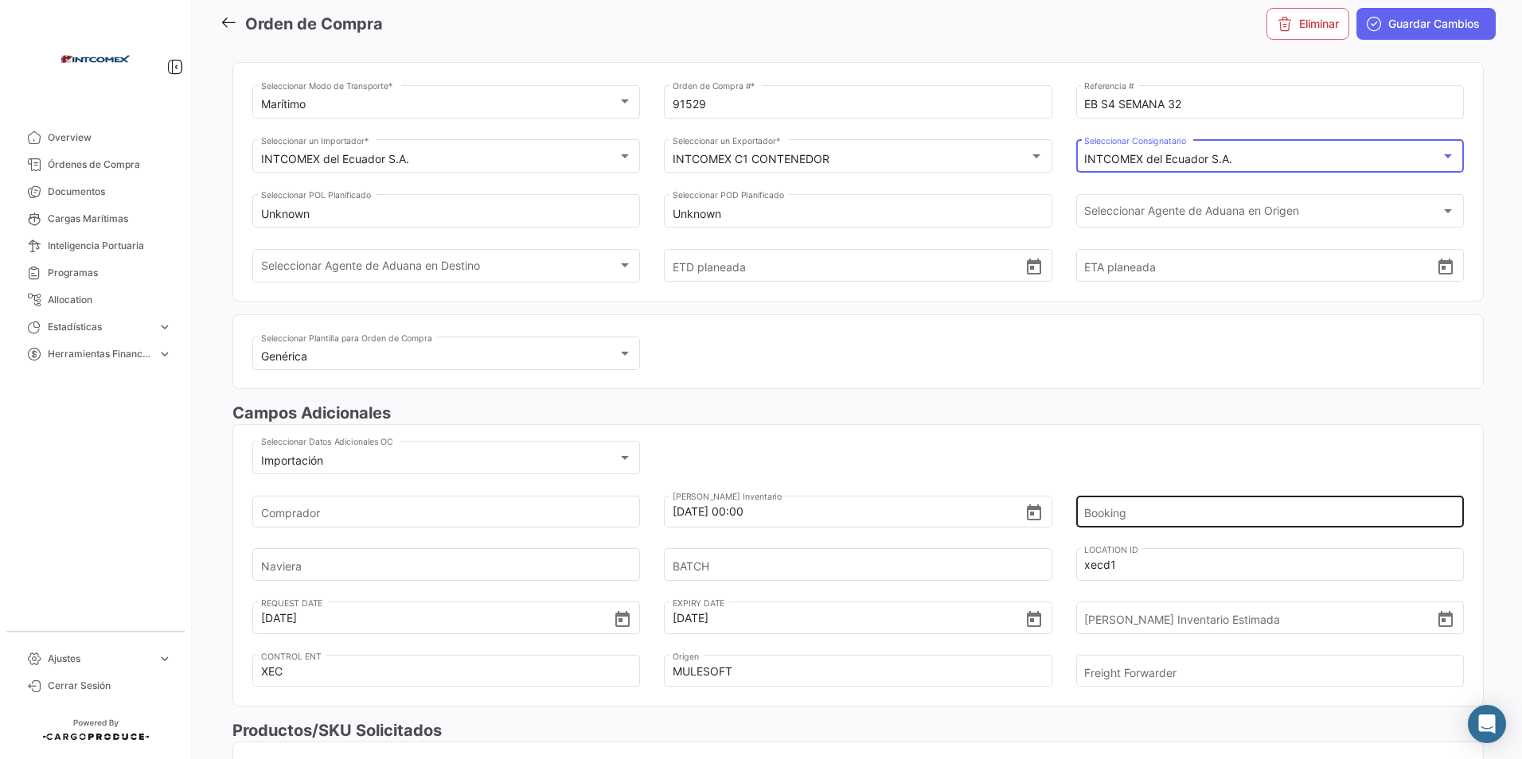
click at [1153, 510] on input "Booking" at bounding box center [1260, 512] width 353 height 56
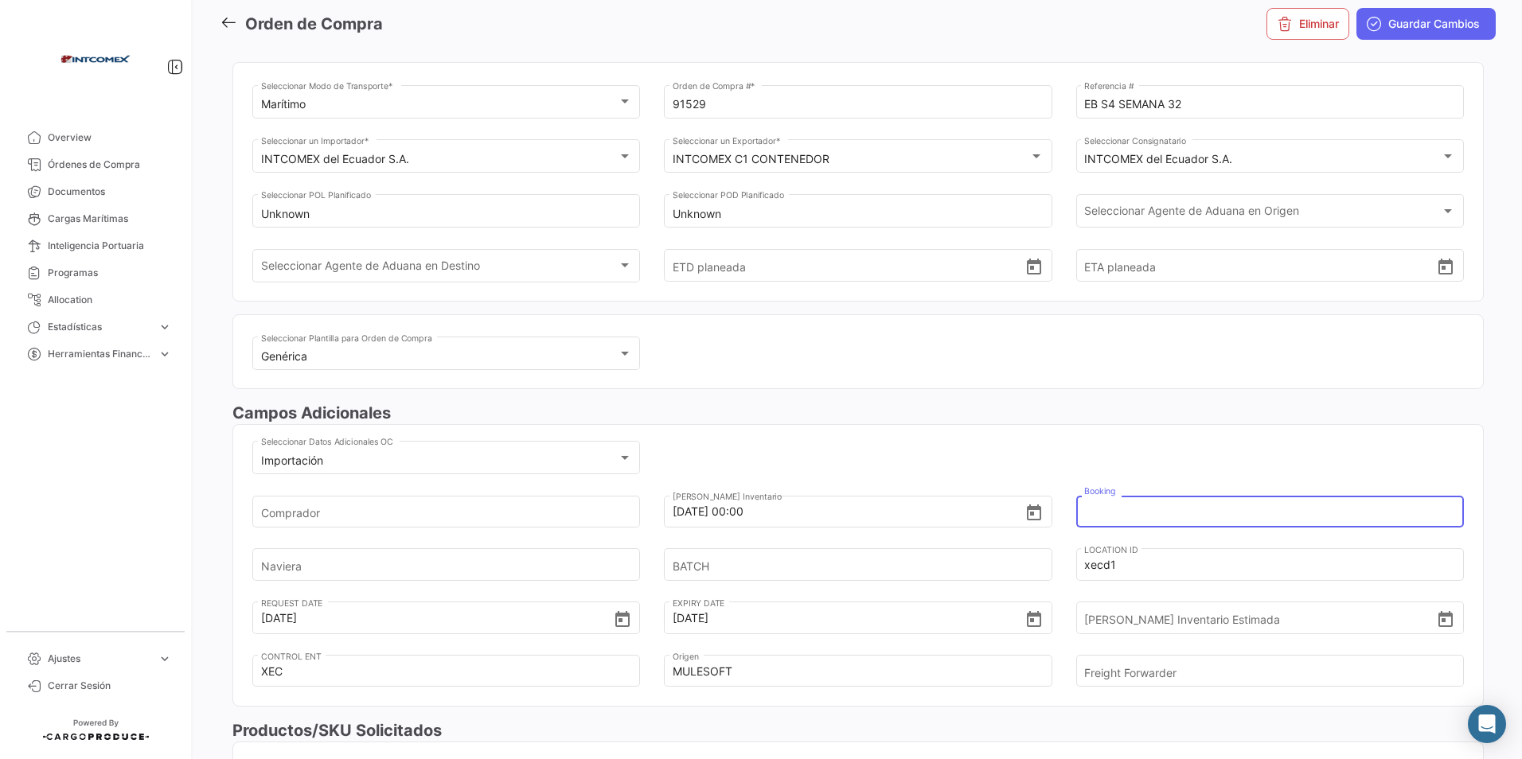
paste input "6426990680"
type input "6426990680"
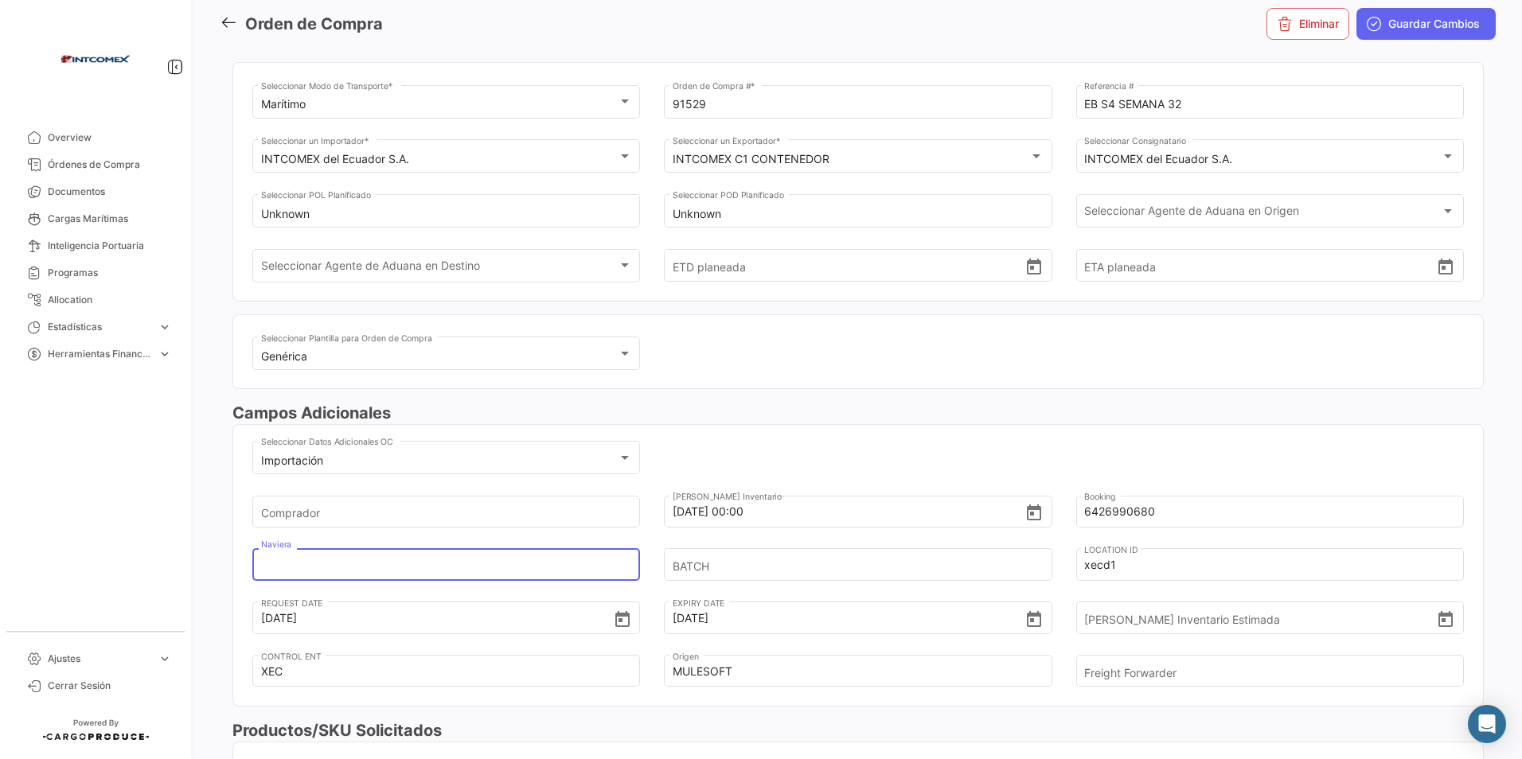
click at [279, 567] on input "Naviera" at bounding box center [437, 565] width 353 height 56
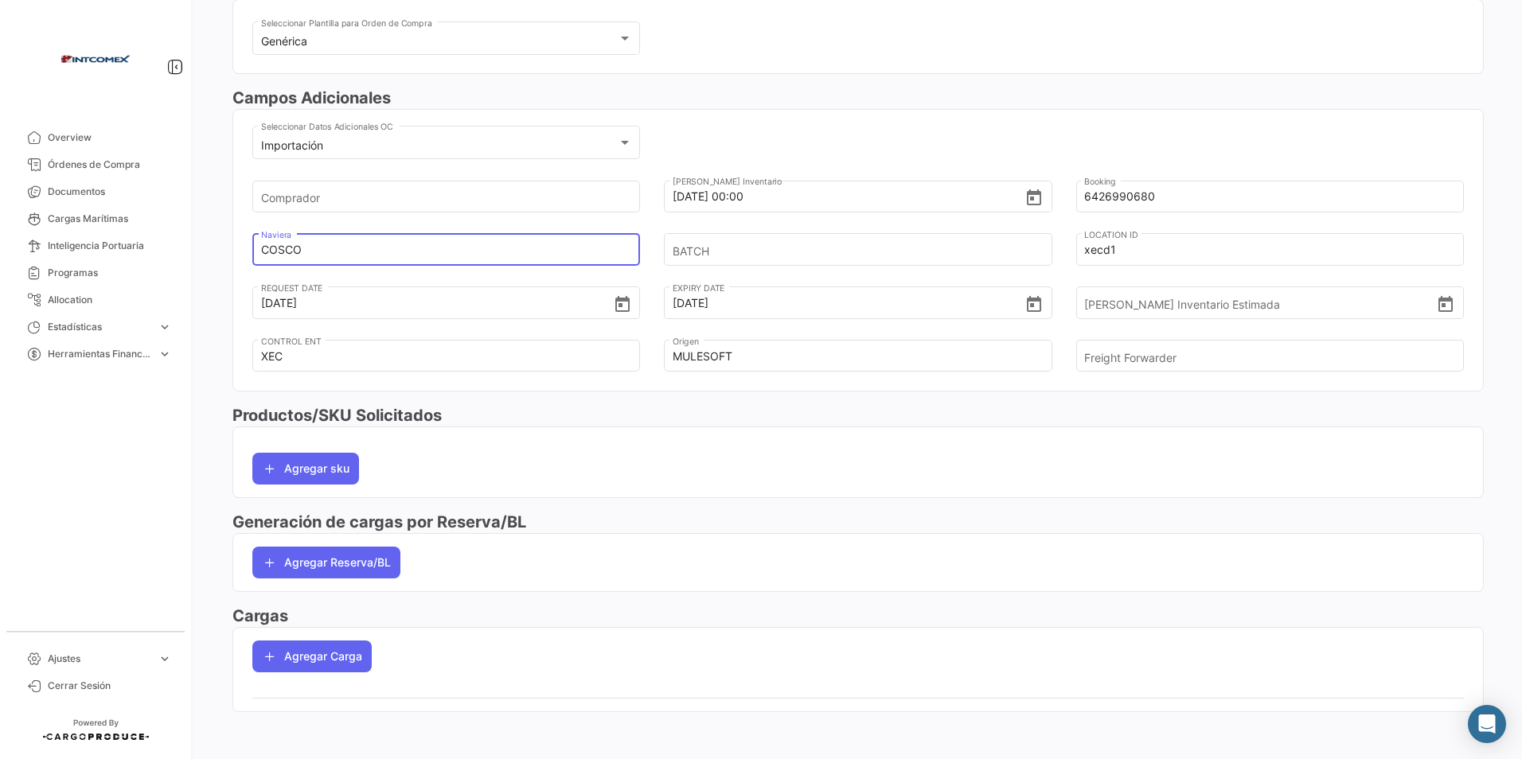
scroll to position [398, 0]
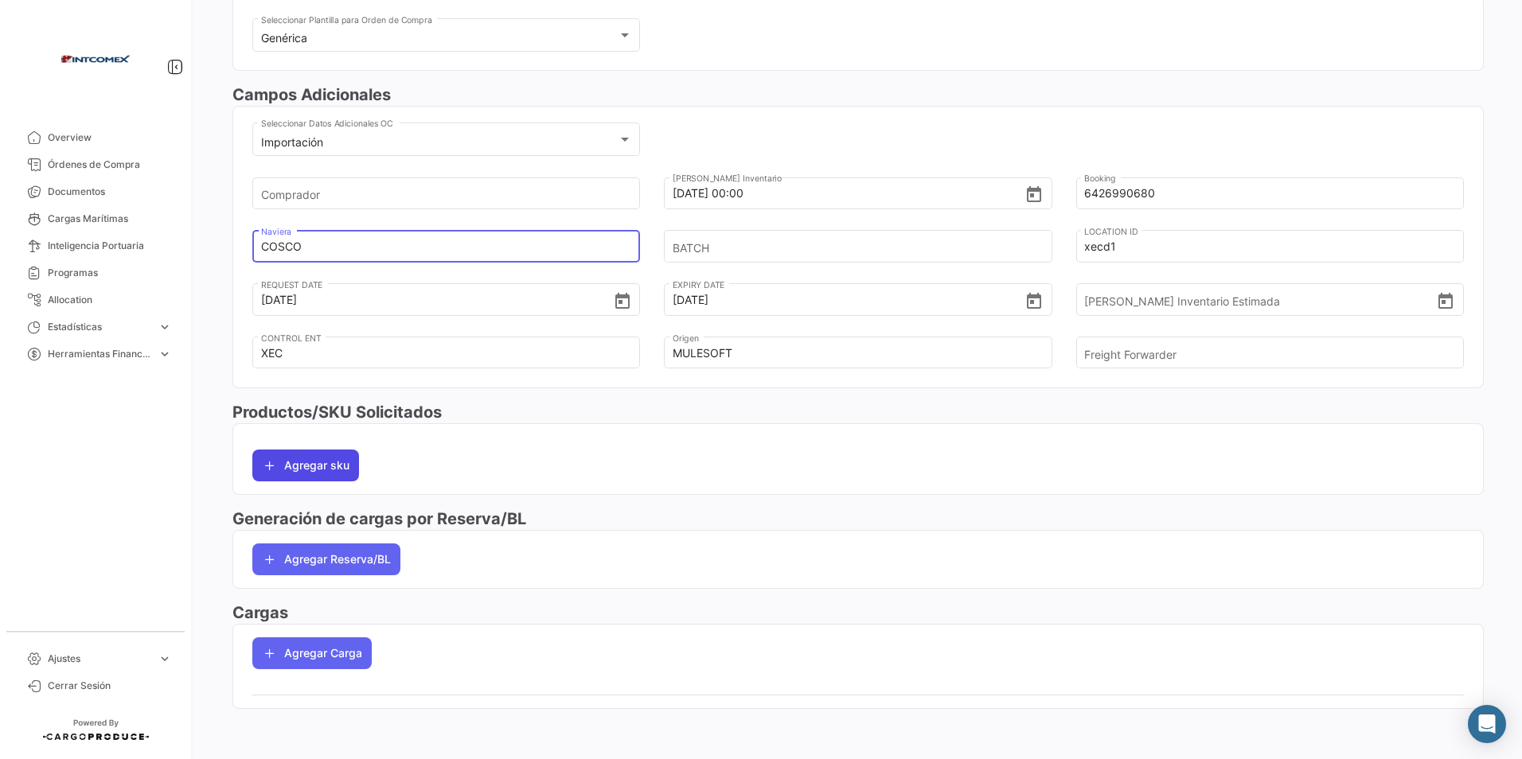
type input "COSCO"
click at [297, 460] on button "Agregar sku" at bounding box center [305, 466] width 107 height 32
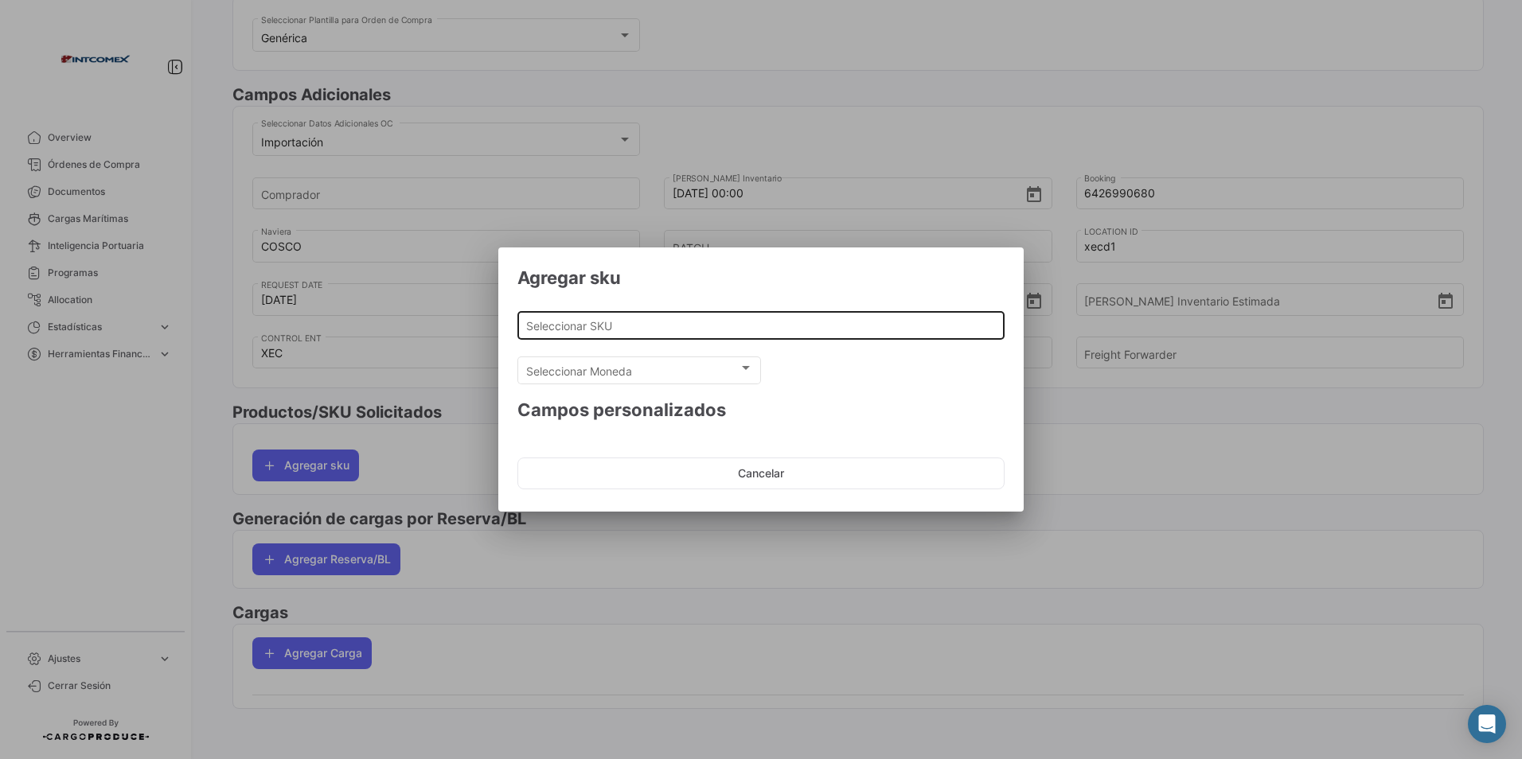
click at [582, 325] on input "Seleccionar SKU" at bounding box center [761, 326] width 470 height 14
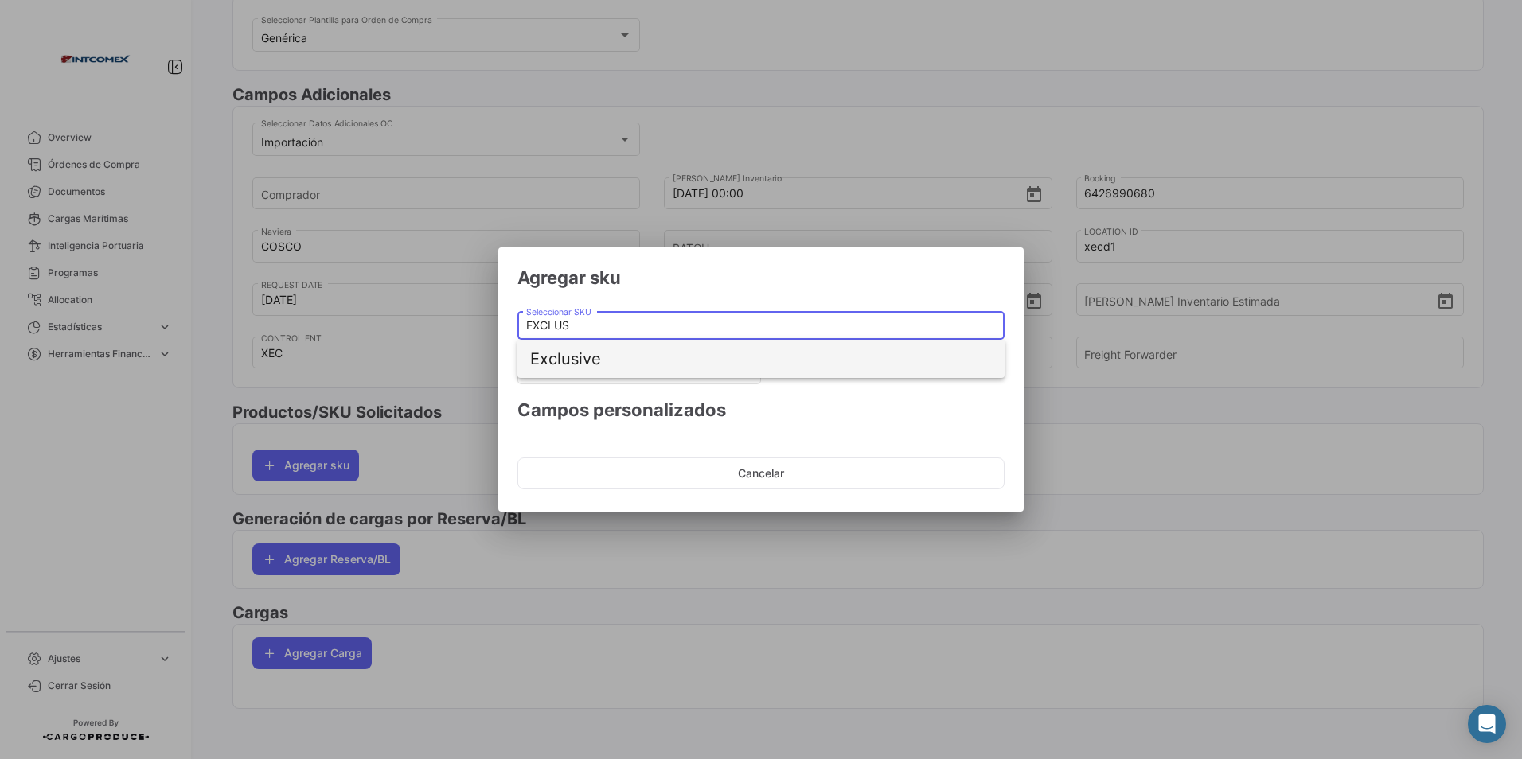
click at [580, 356] on span "Exclusive" at bounding box center [761, 359] width 462 height 38
type input "Exclusive"
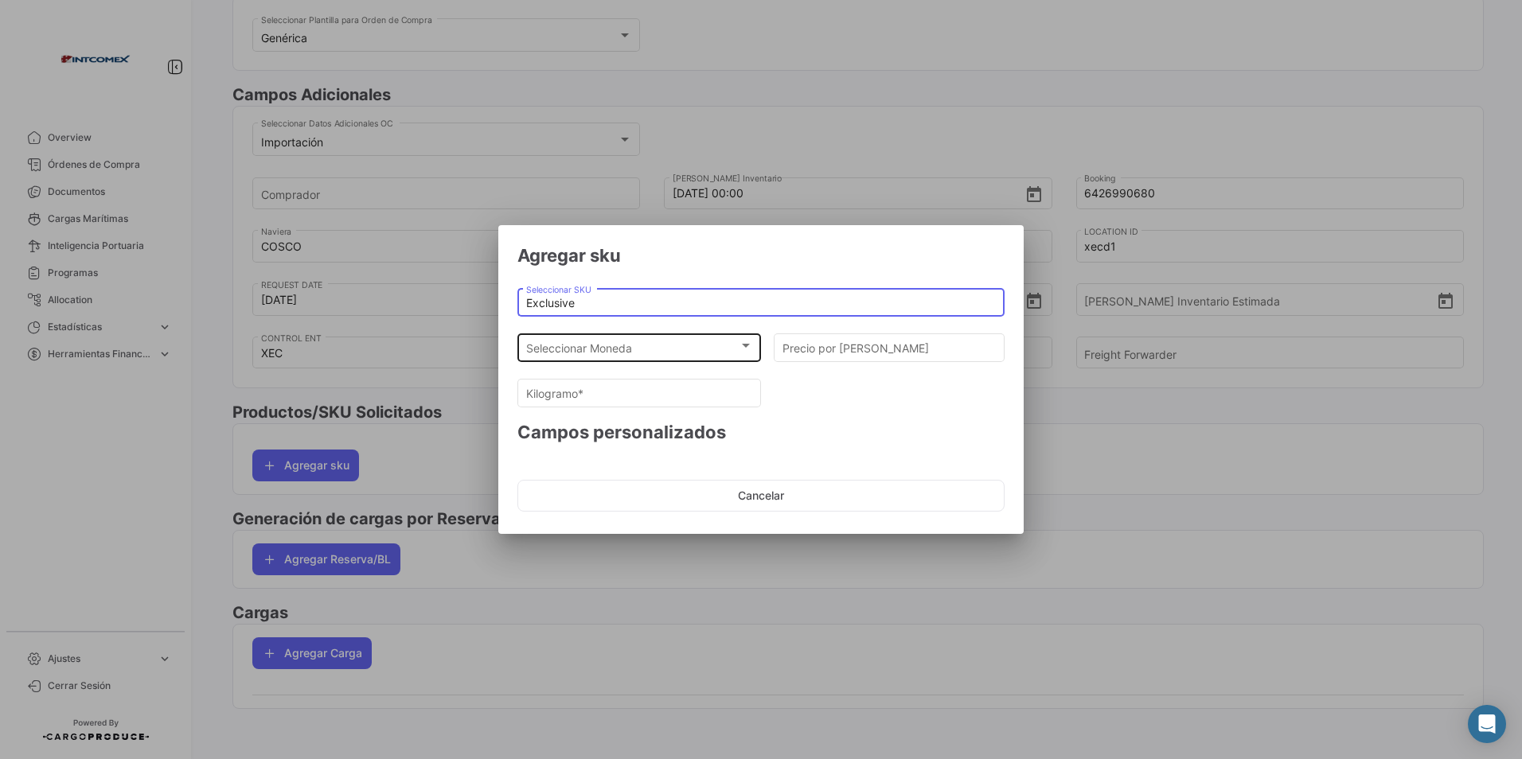
click at [601, 344] on span "Seleccionar Moneda" at bounding box center [632, 349] width 213 height 14
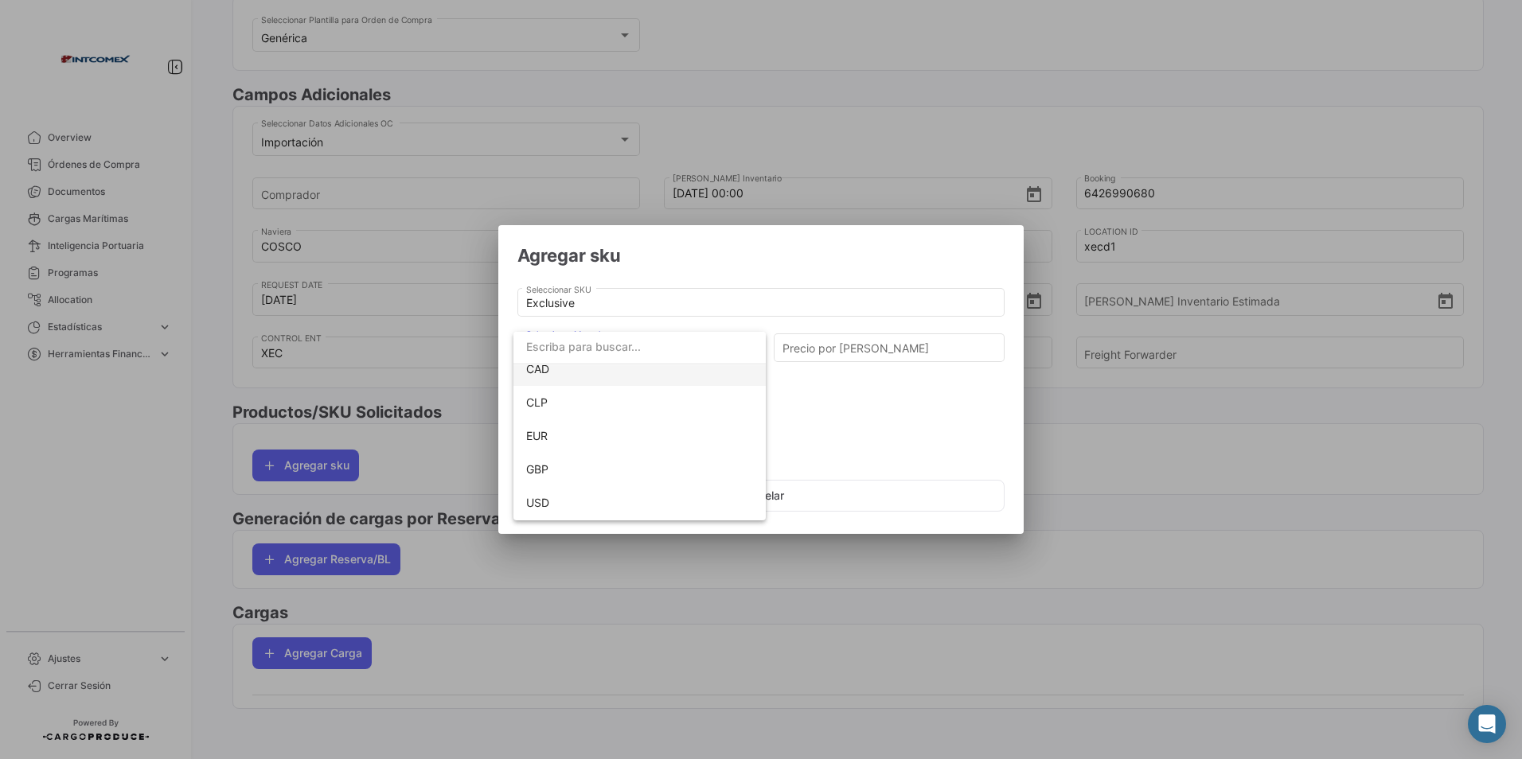
scroll to position [112, 0]
click at [553, 467] on span "USD" at bounding box center [639, 470] width 227 height 33
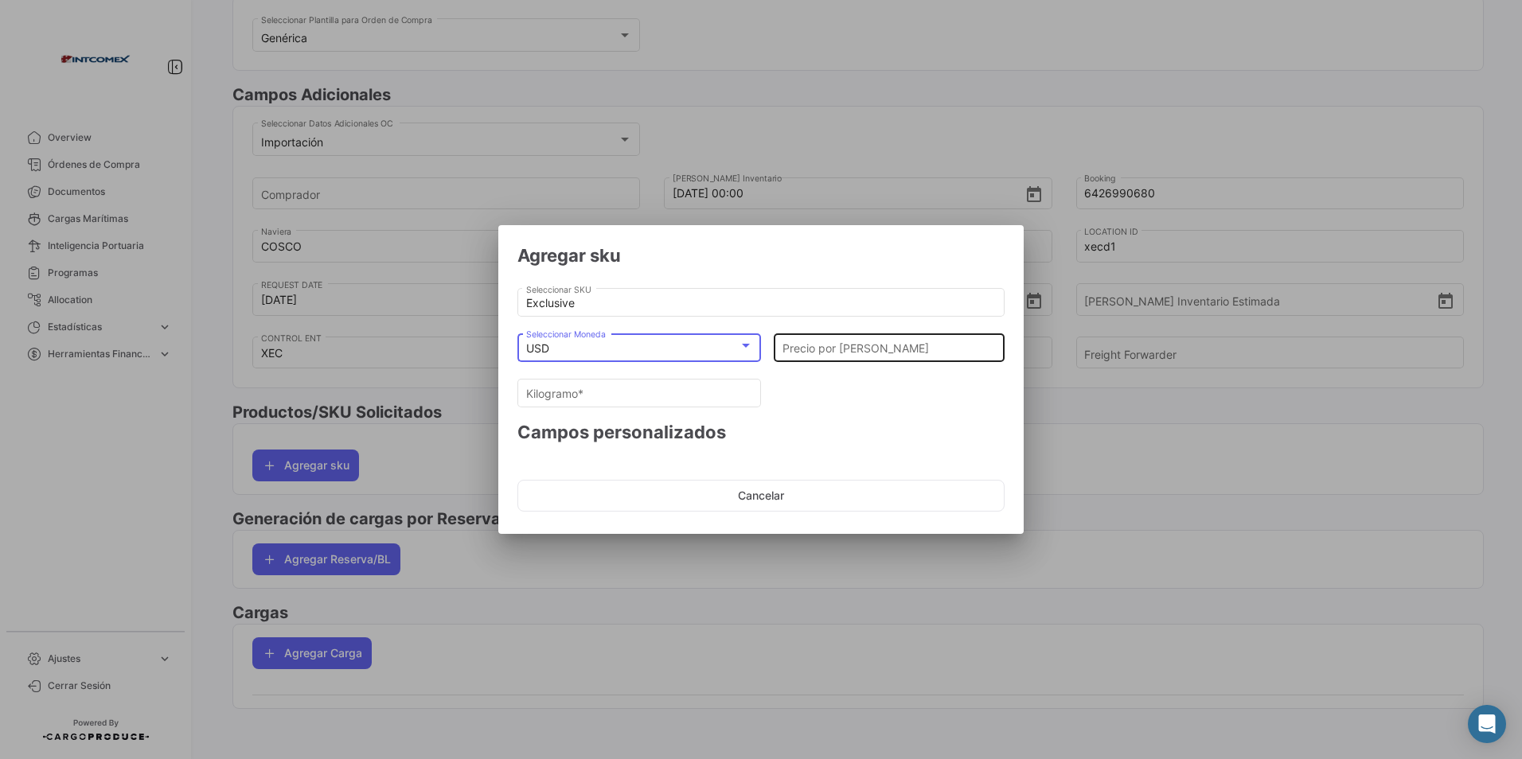
click at [802, 346] on input "Precio por [PERSON_NAME]" at bounding box center [889, 349] width 214 height 14
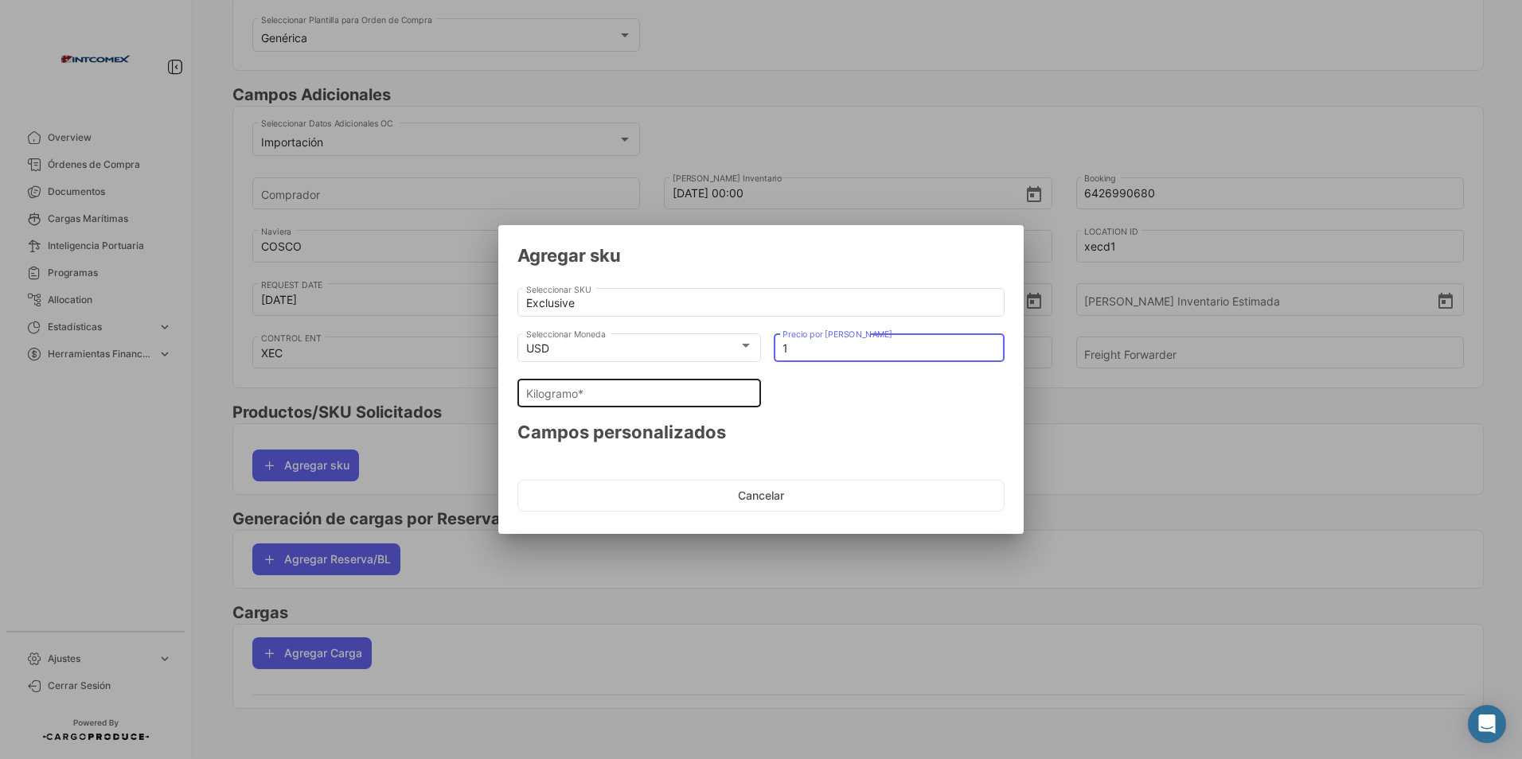
type input "1"
click at [664, 394] on input "Kilogramo *" at bounding box center [639, 394] width 227 height 14
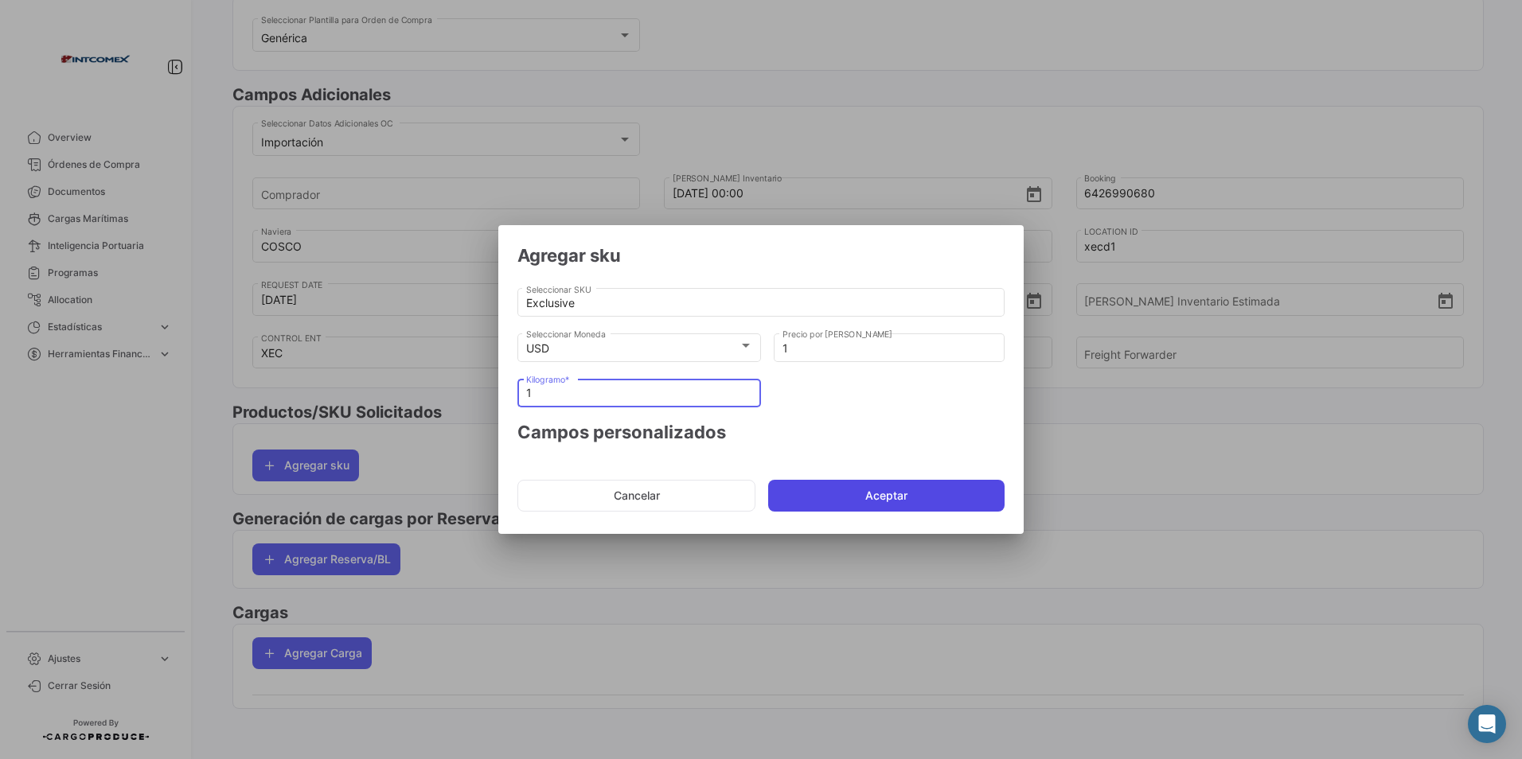
type input "1"
click at [803, 489] on button "Aceptar" at bounding box center [886, 496] width 236 height 32
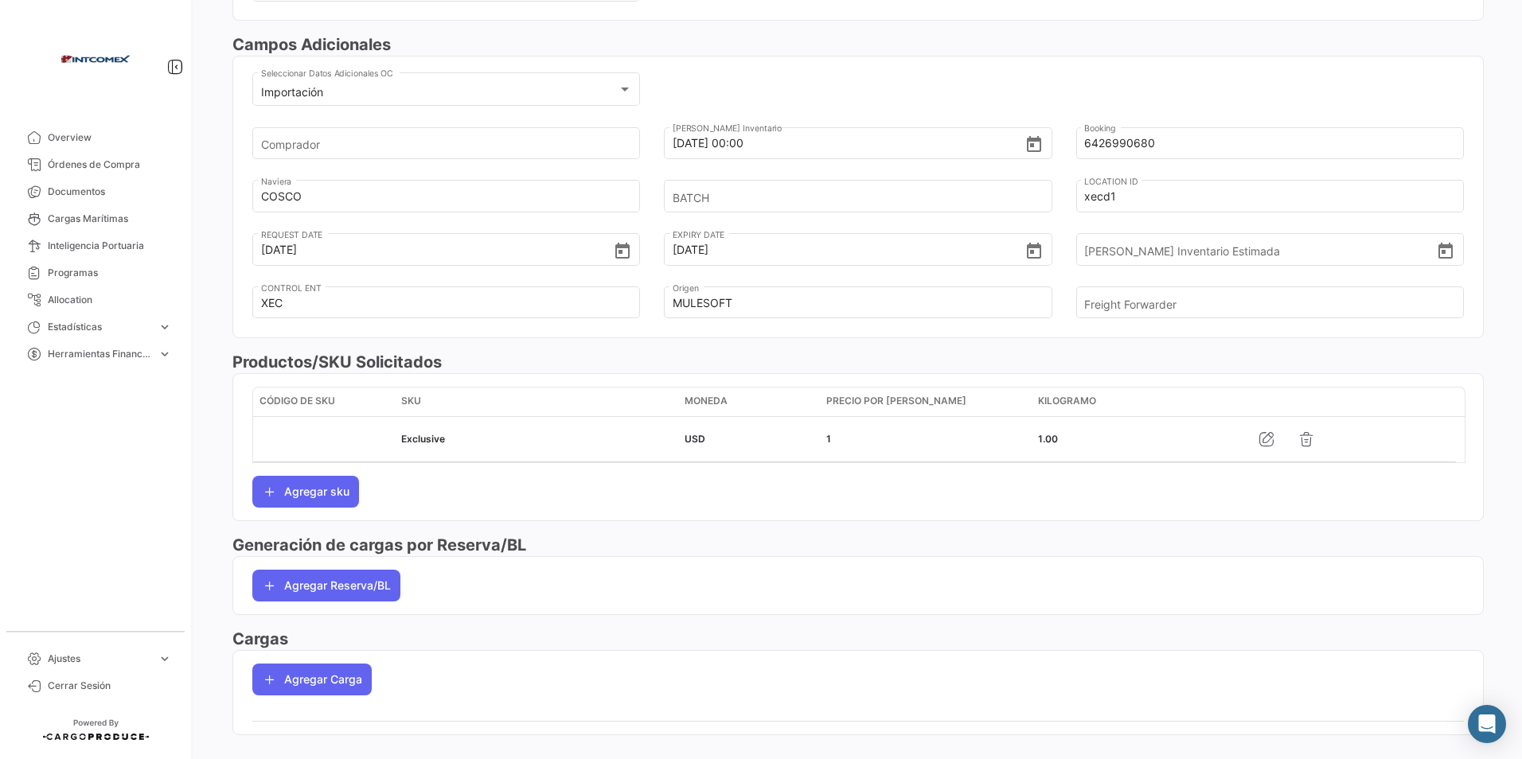
scroll to position [475, 0]
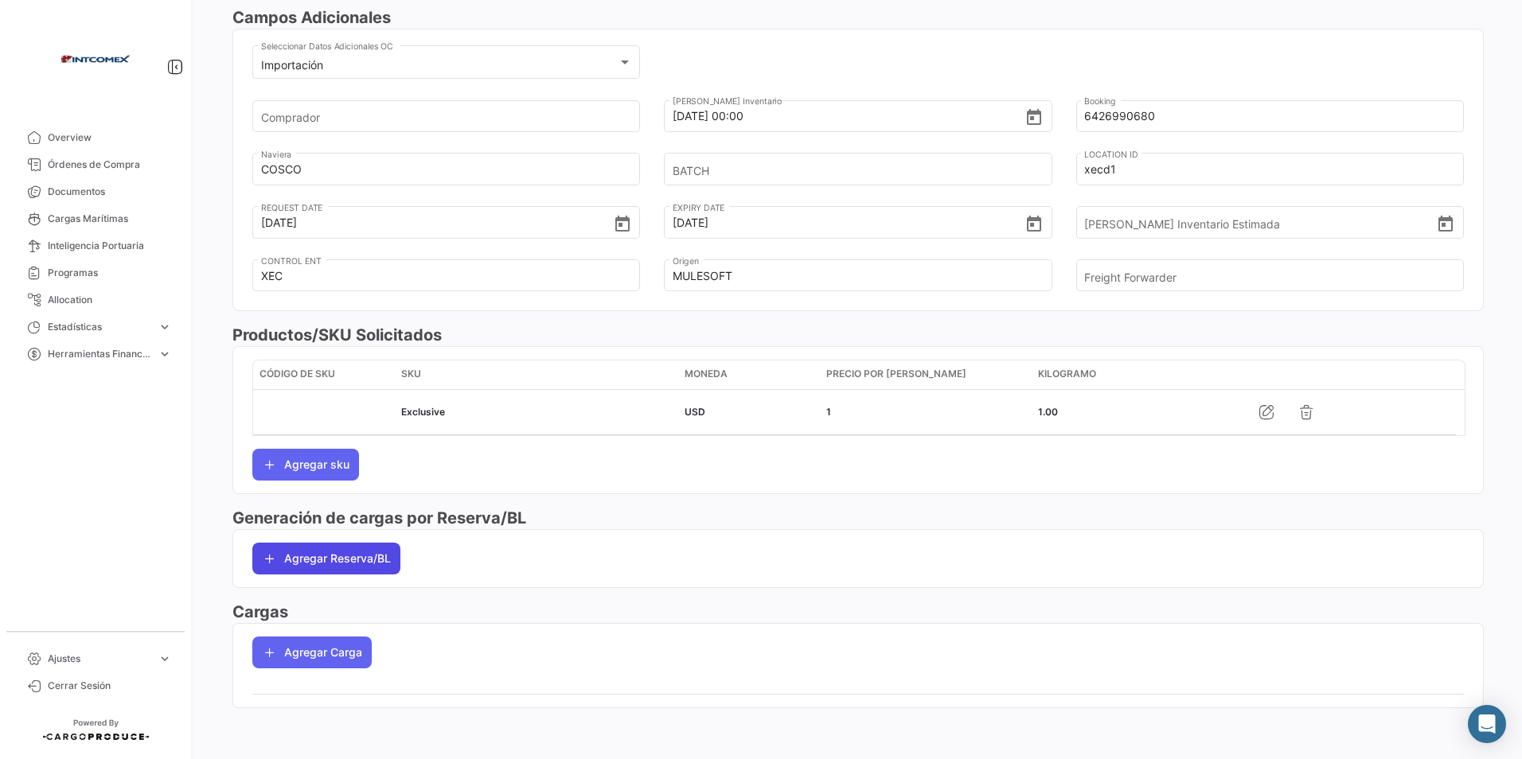
click at [326, 558] on button "Agregar Reserva/BL" at bounding box center [326, 559] width 148 height 32
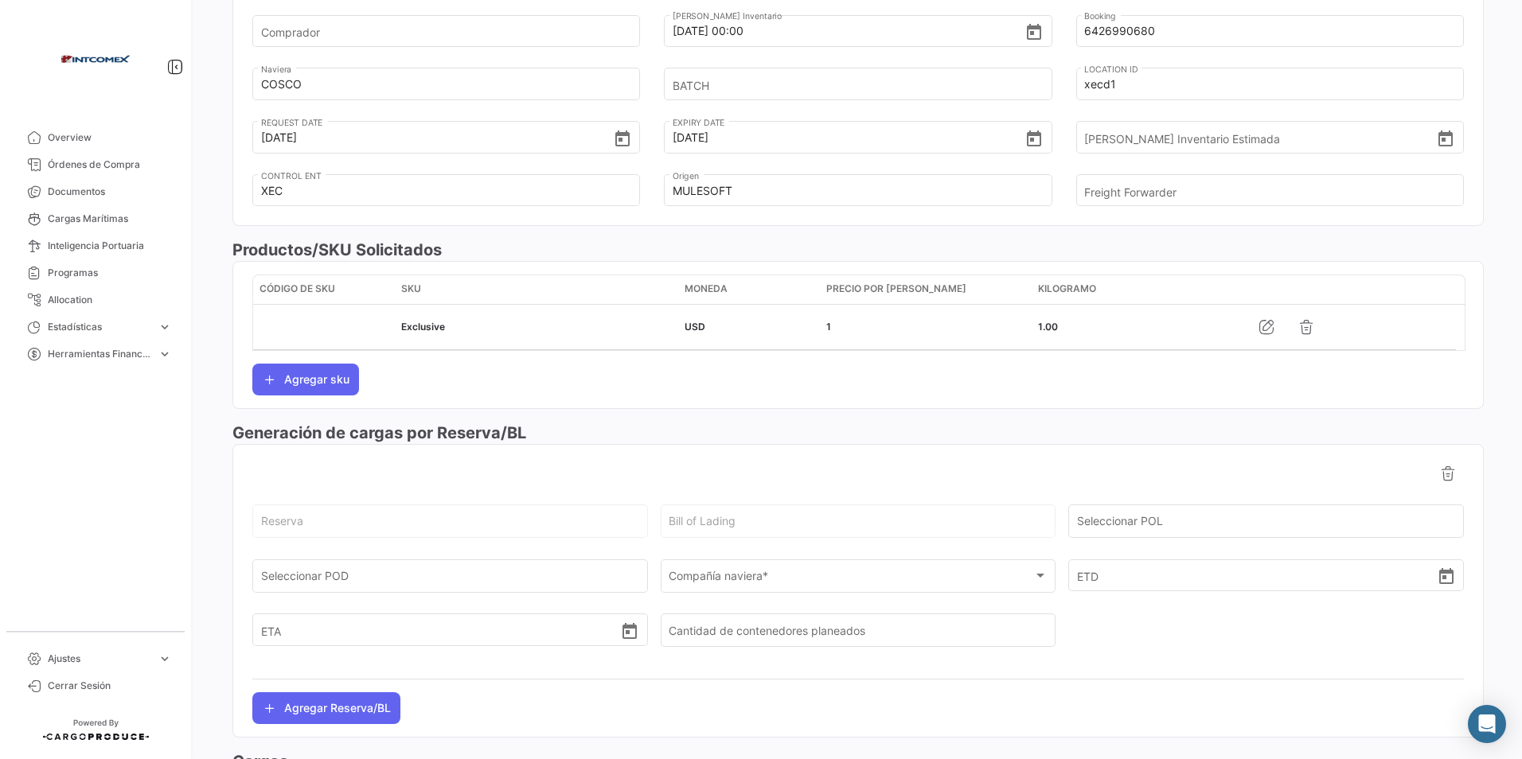
scroll to position [710, 0]
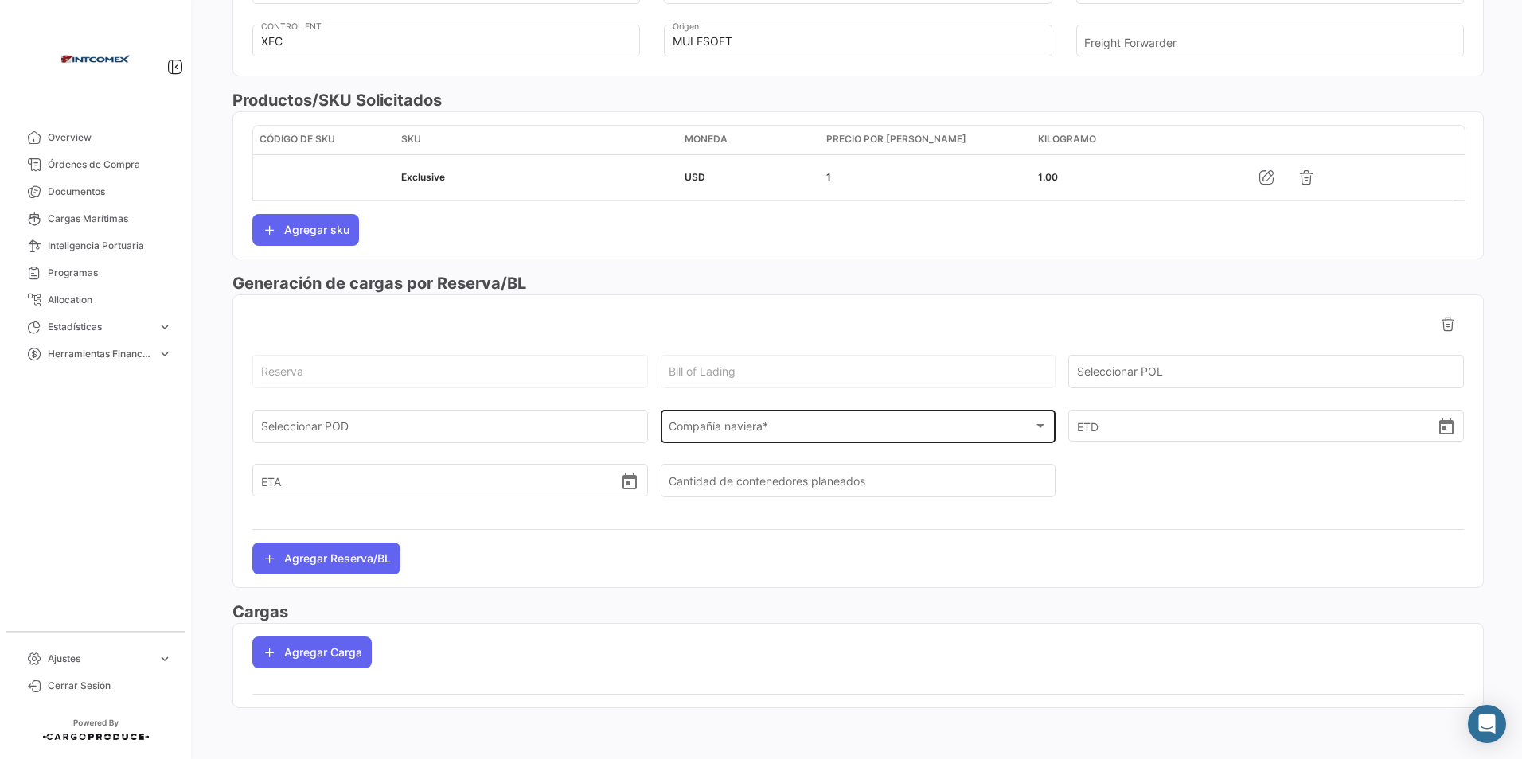
click at [709, 419] on div "Compañía naviera * Compañía naviera *" at bounding box center [858, 425] width 379 height 37
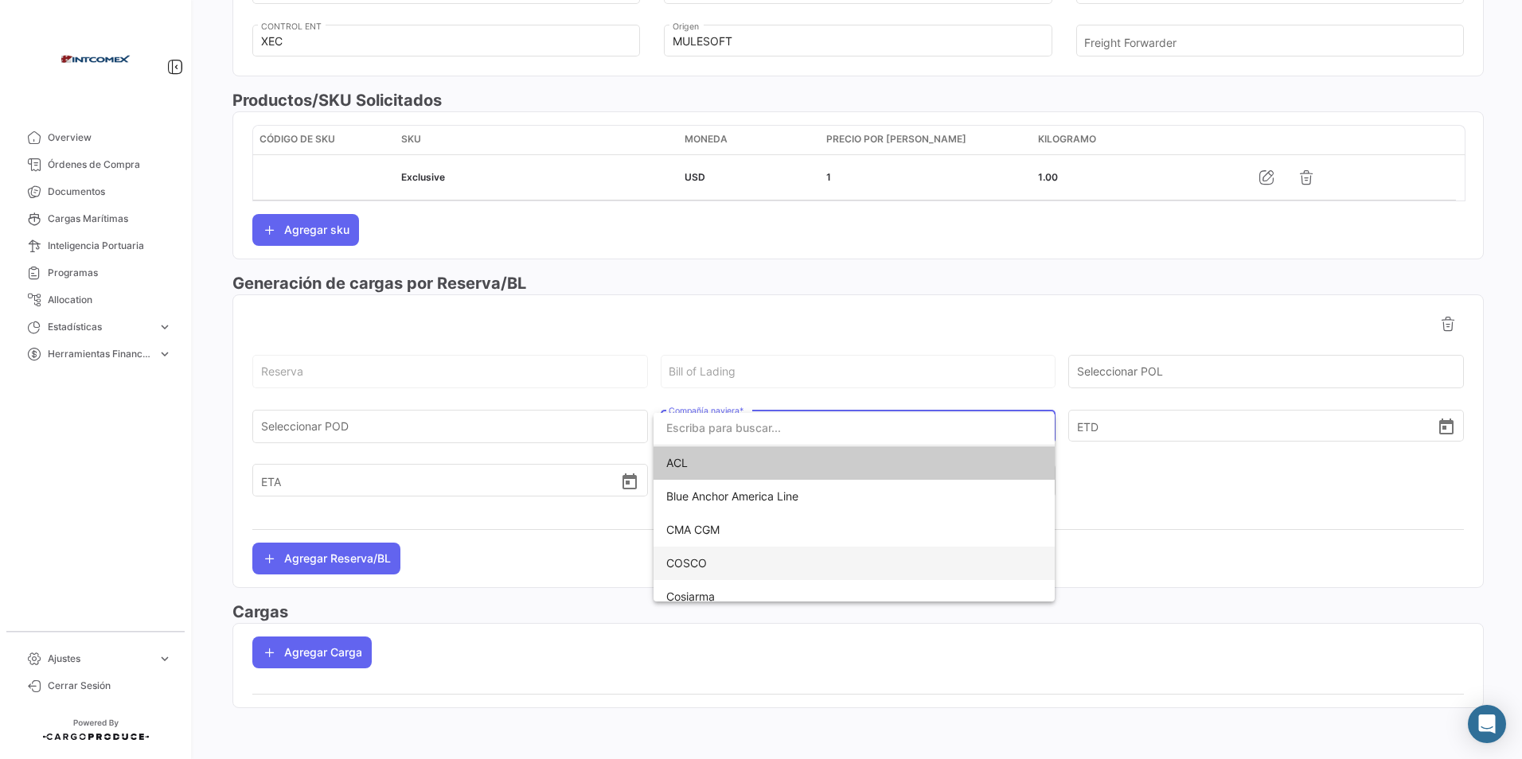
click at [700, 557] on span "COSCO" at bounding box center [686, 563] width 41 height 14
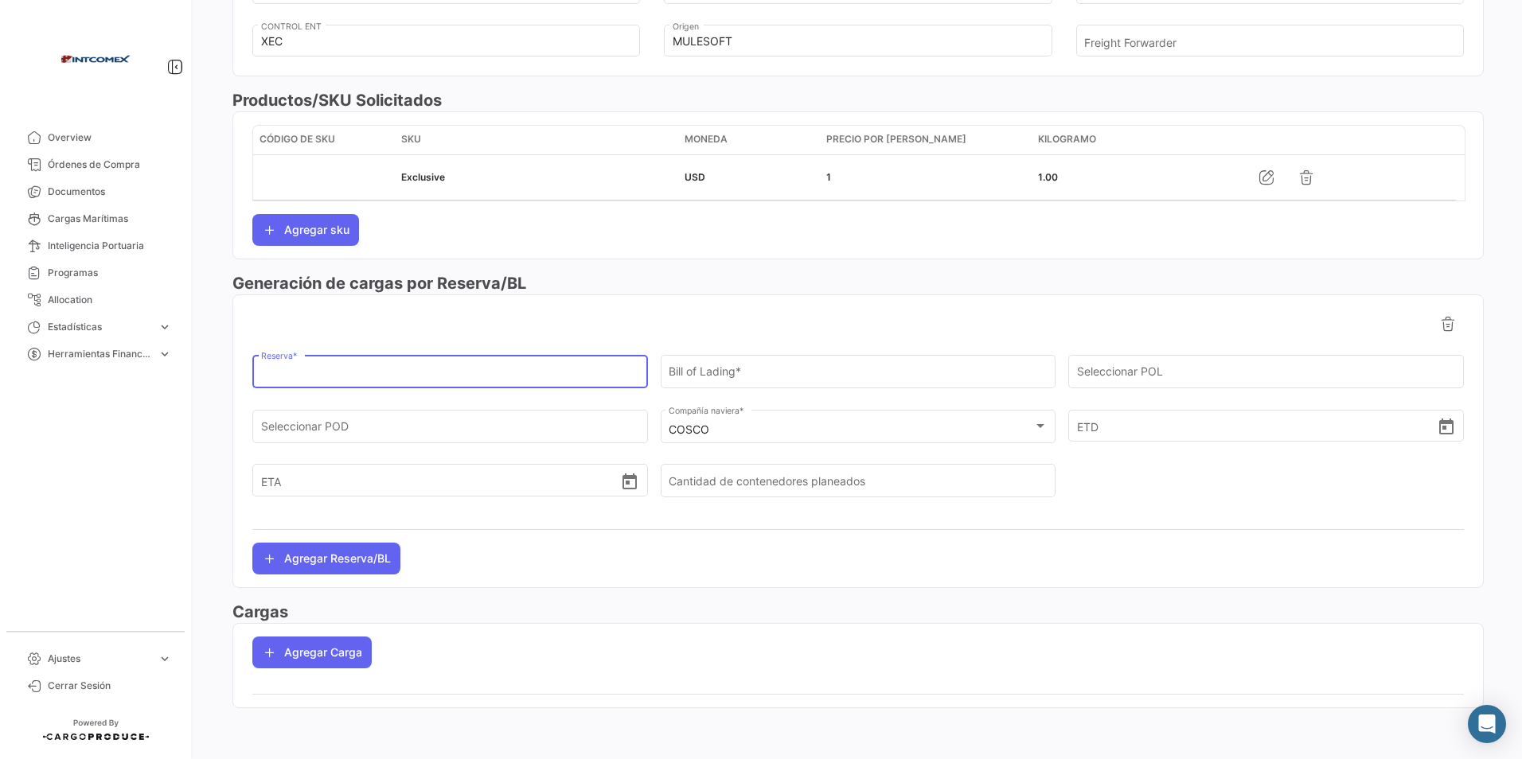
click at [306, 380] on input "Reserva *" at bounding box center [450, 376] width 379 height 14
paste input "6426990680"
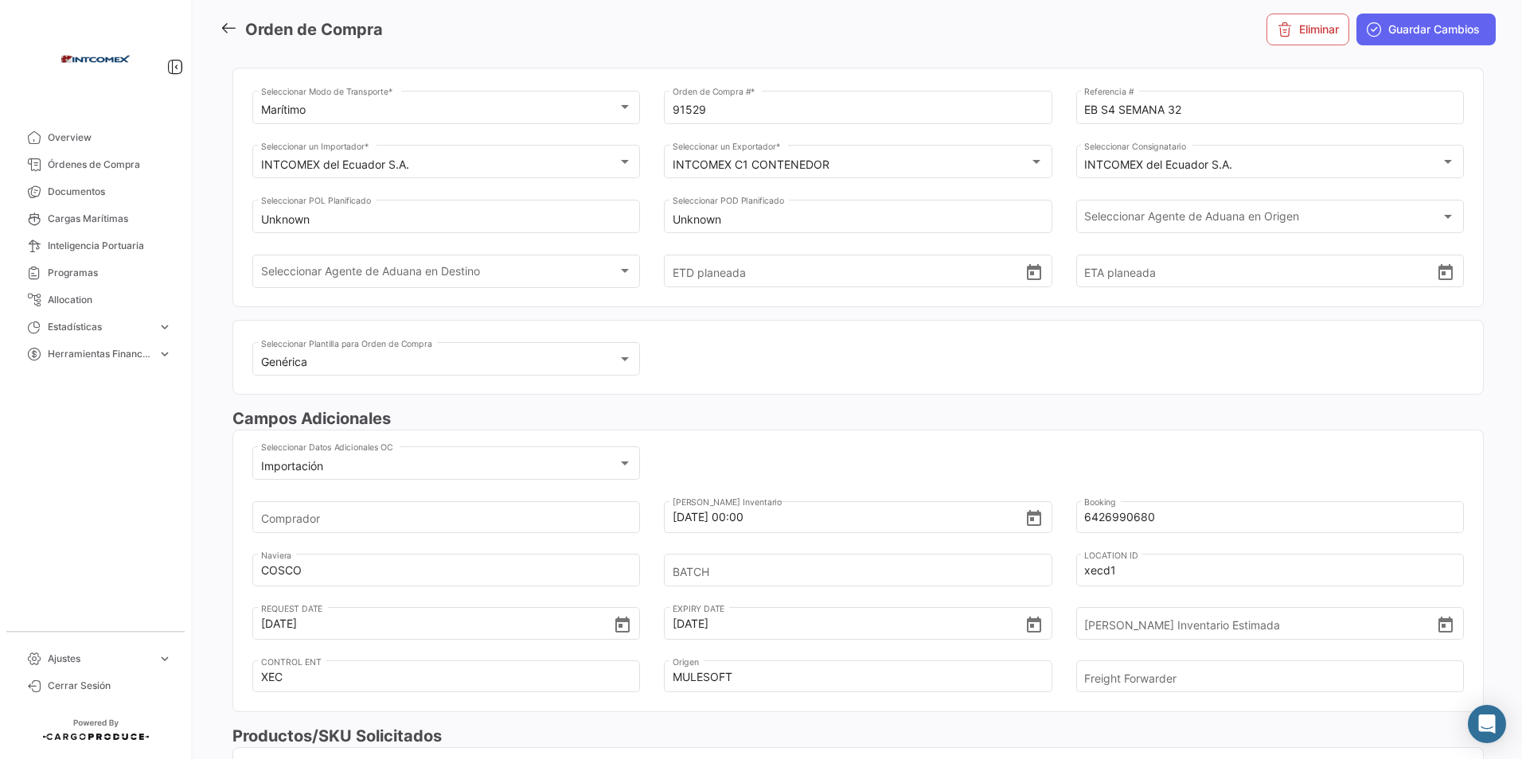
scroll to position [0, 0]
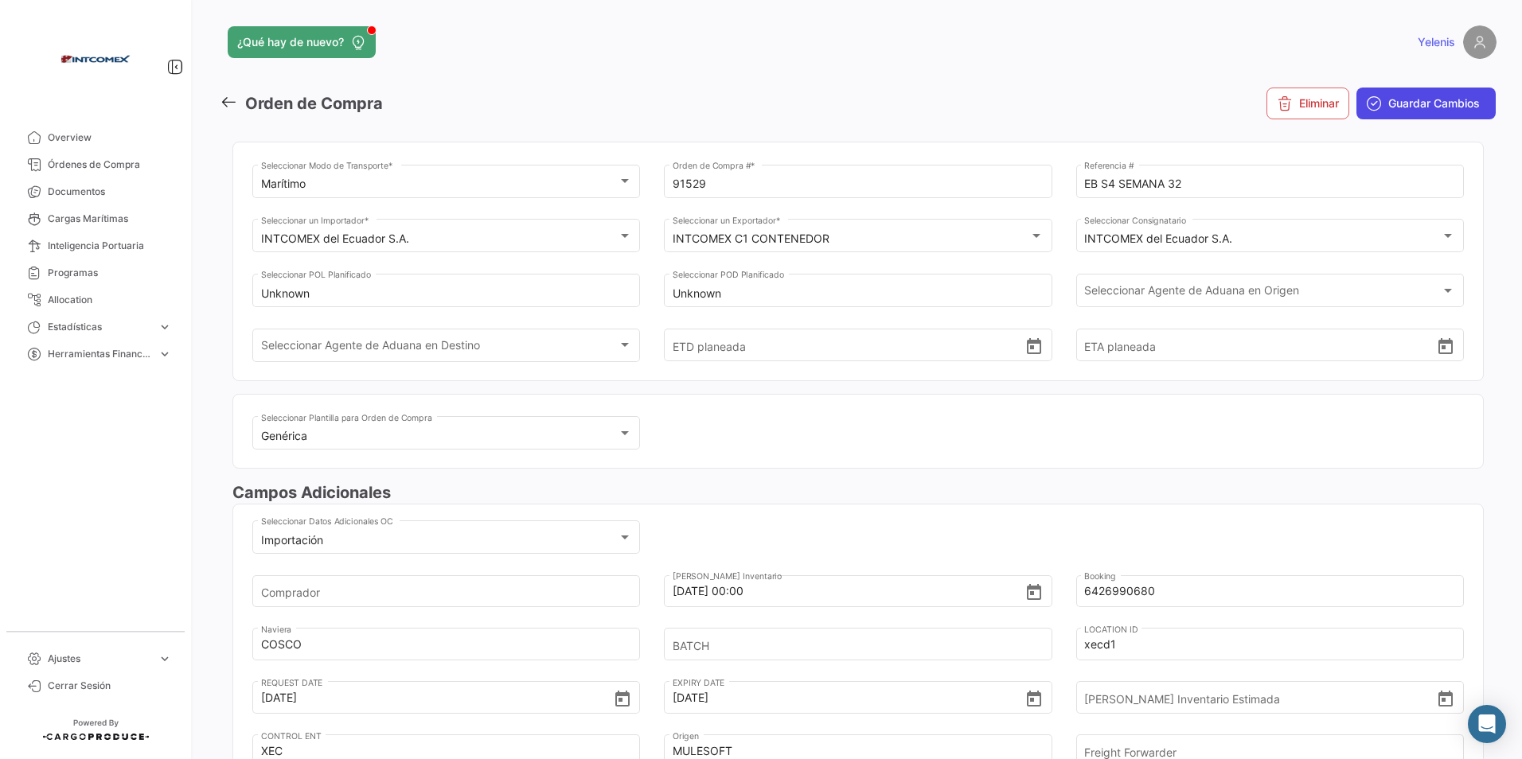
type input "6426990680"
click at [1378, 99] on button "Guardar Cambios" at bounding box center [1425, 104] width 139 height 32
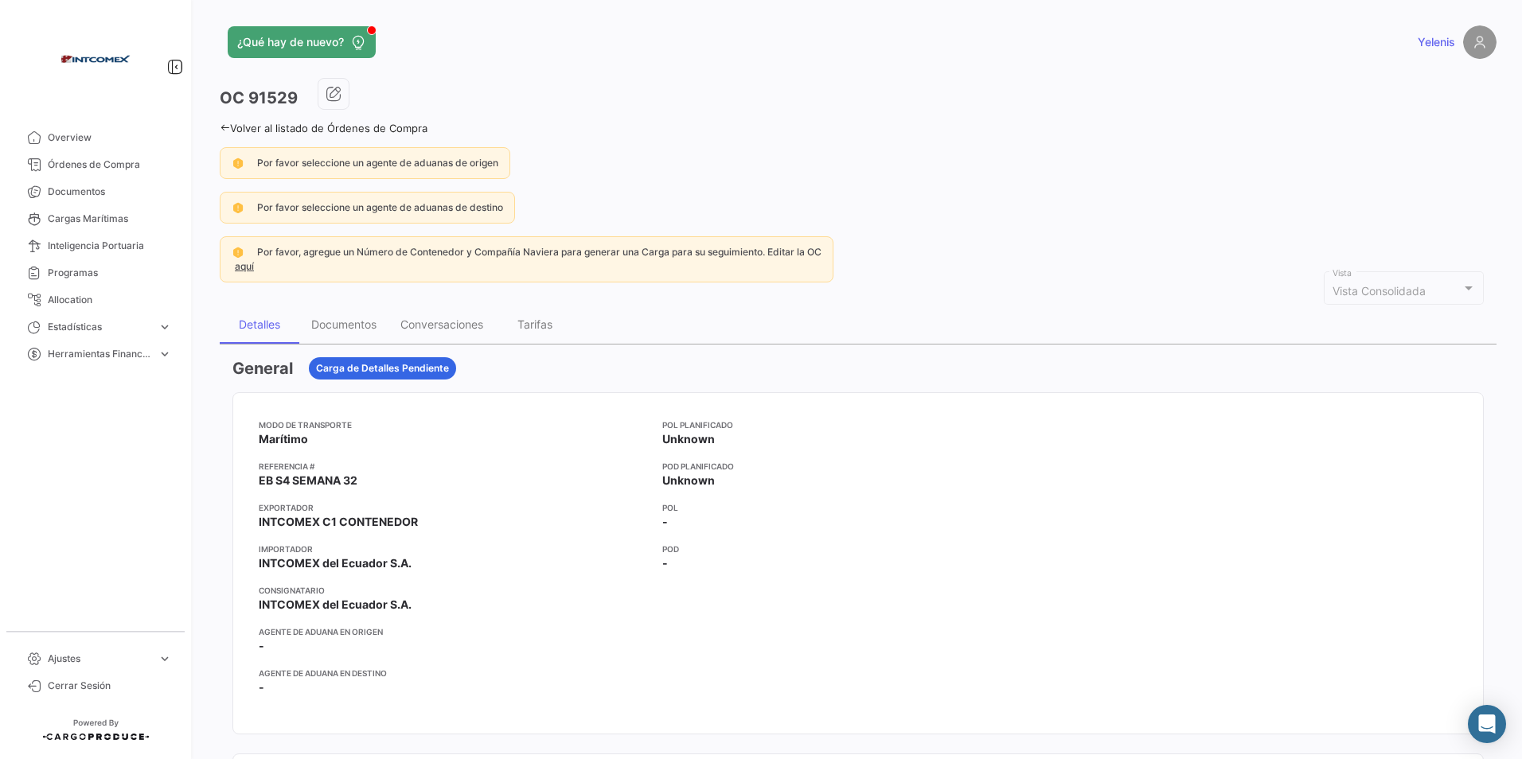
click at [233, 127] on link "Volver al listado de Órdenes de Compra" at bounding box center [324, 128] width 208 height 13
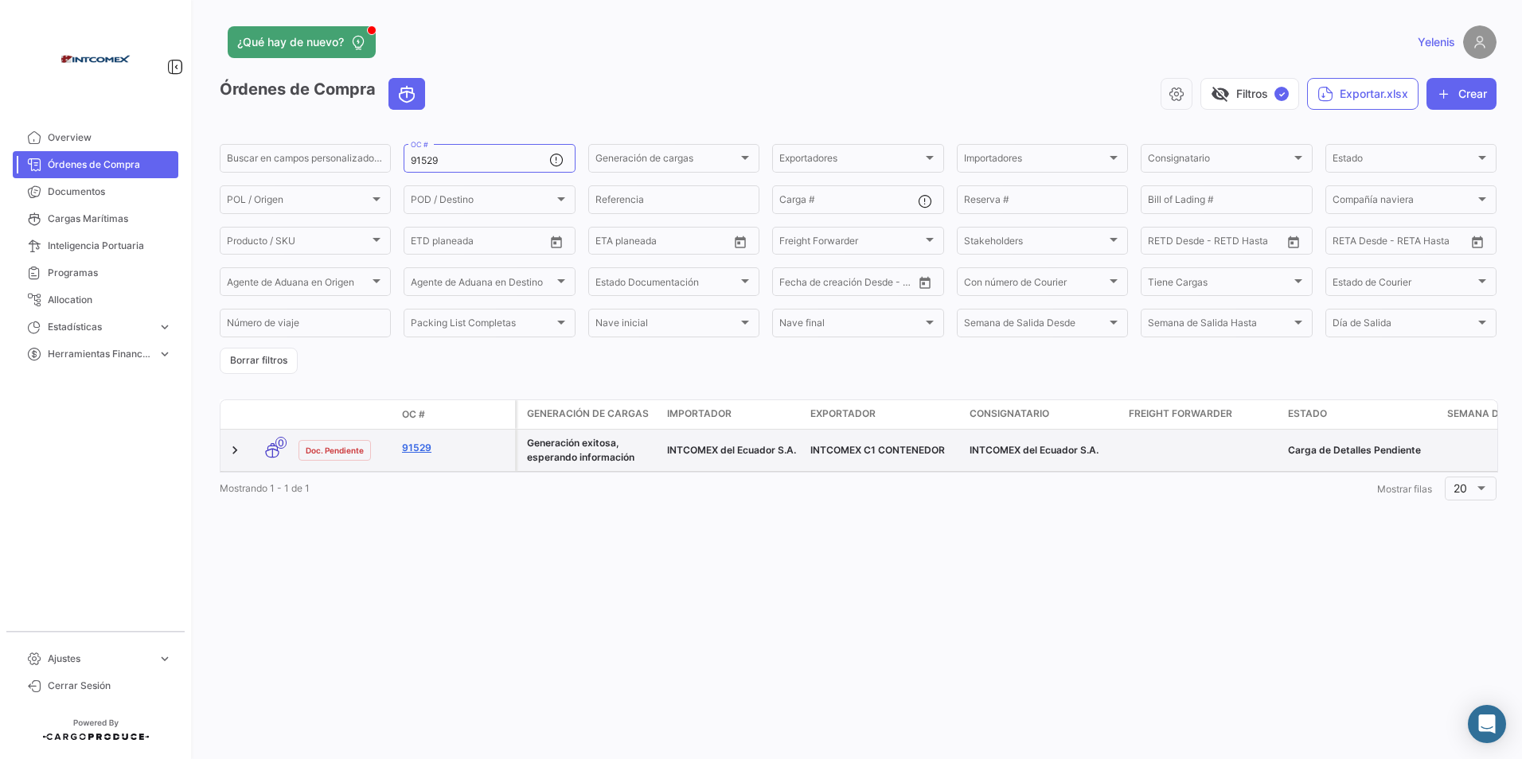
click at [427, 447] on link "91529" at bounding box center [455, 448] width 107 height 14
